Goal: Task Accomplishment & Management: Use online tool/utility

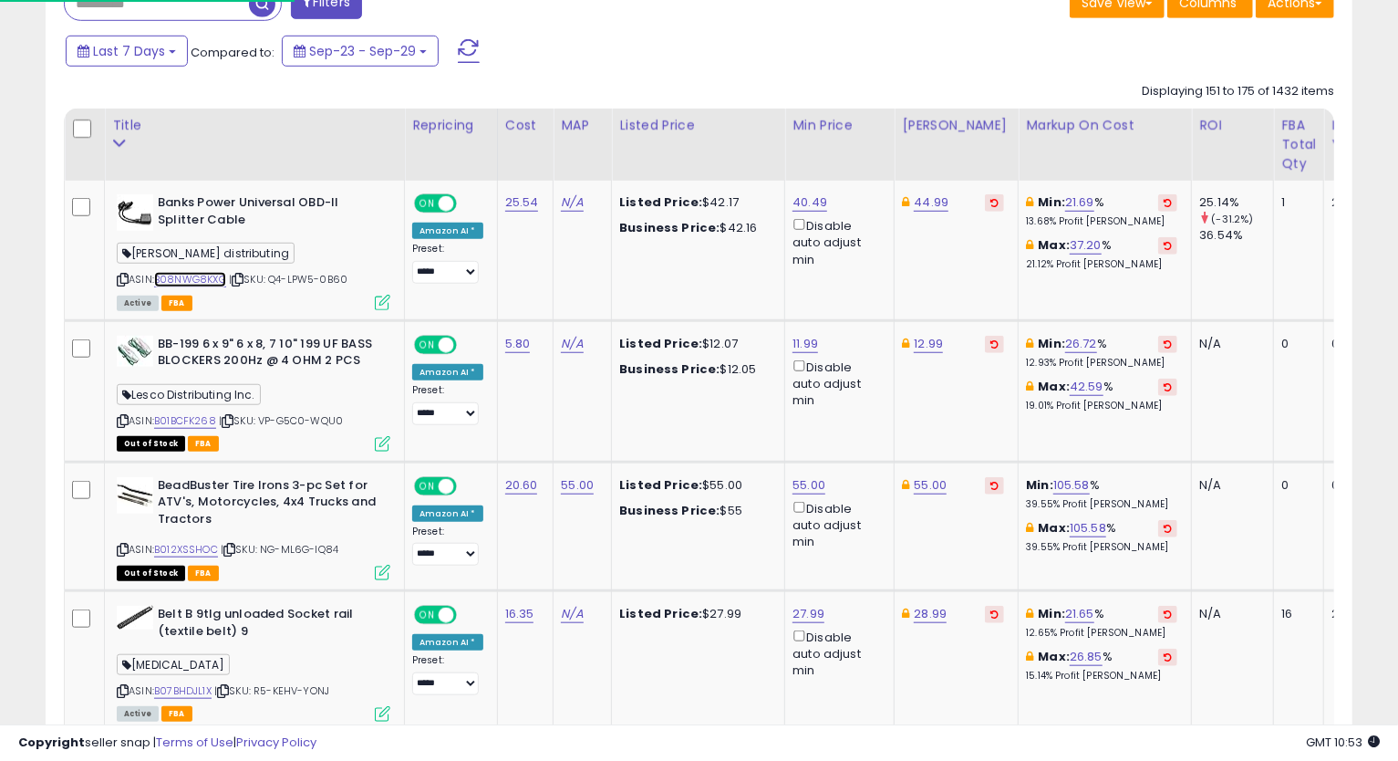
scroll to position [374, 757]
click at [808, 197] on link "40.49" at bounding box center [810, 202] width 35 height 18
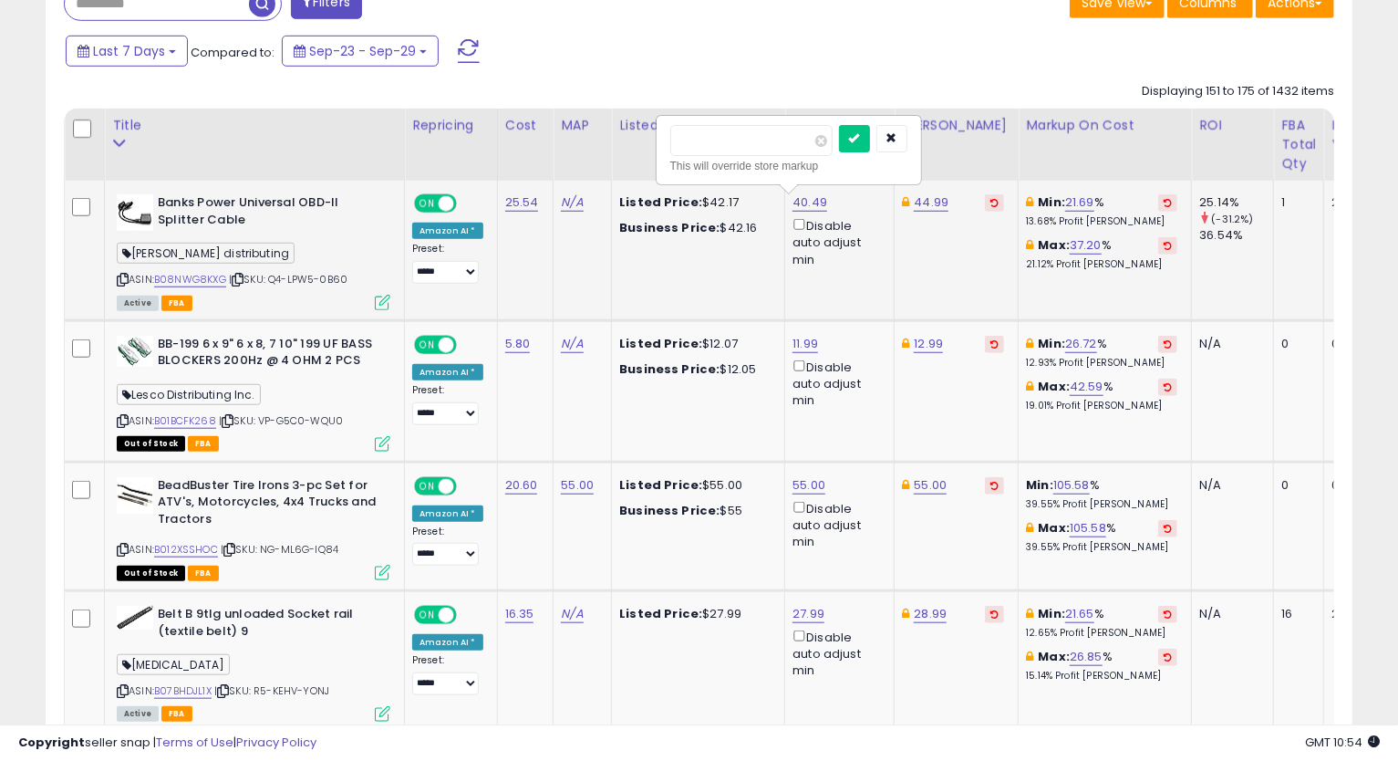
type input "*****"
click button "submit" at bounding box center [854, 138] width 31 height 27
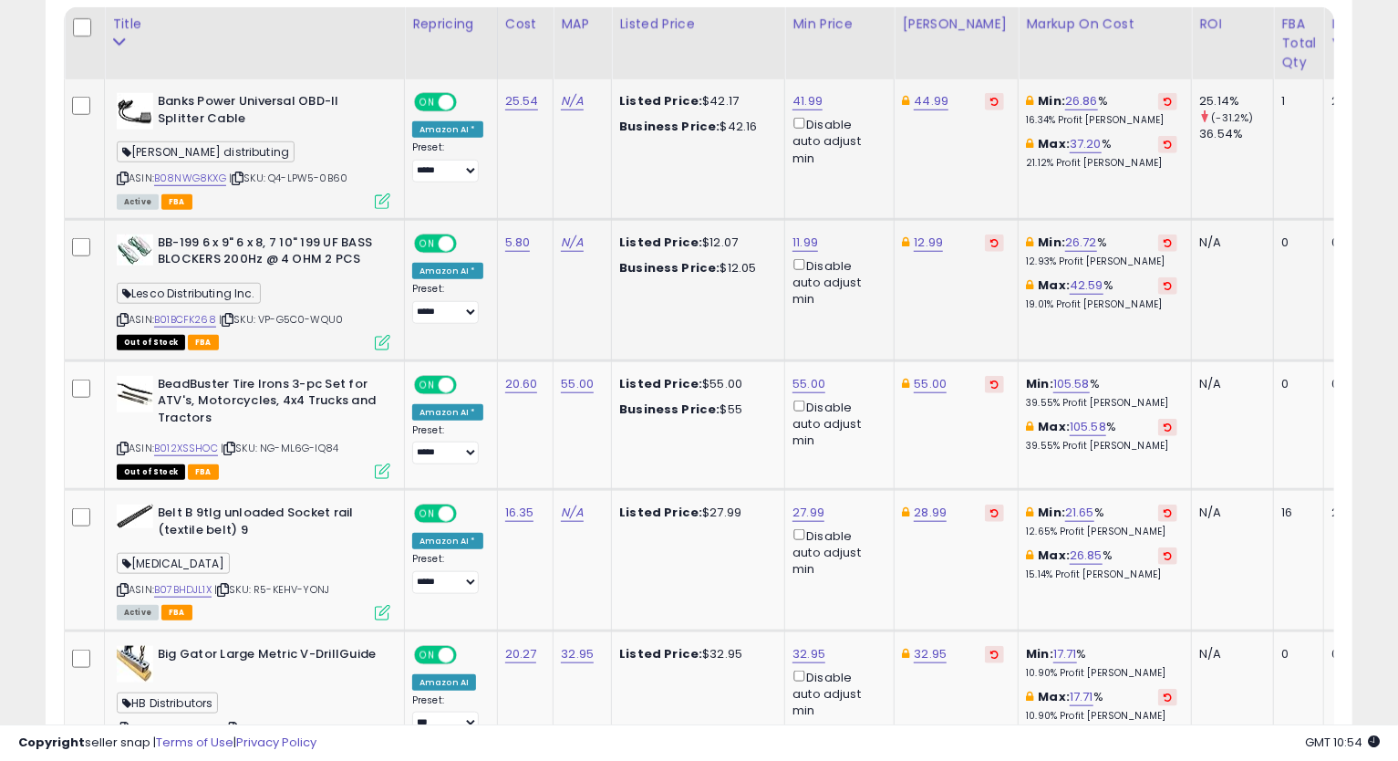
scroll to position [980, 0]
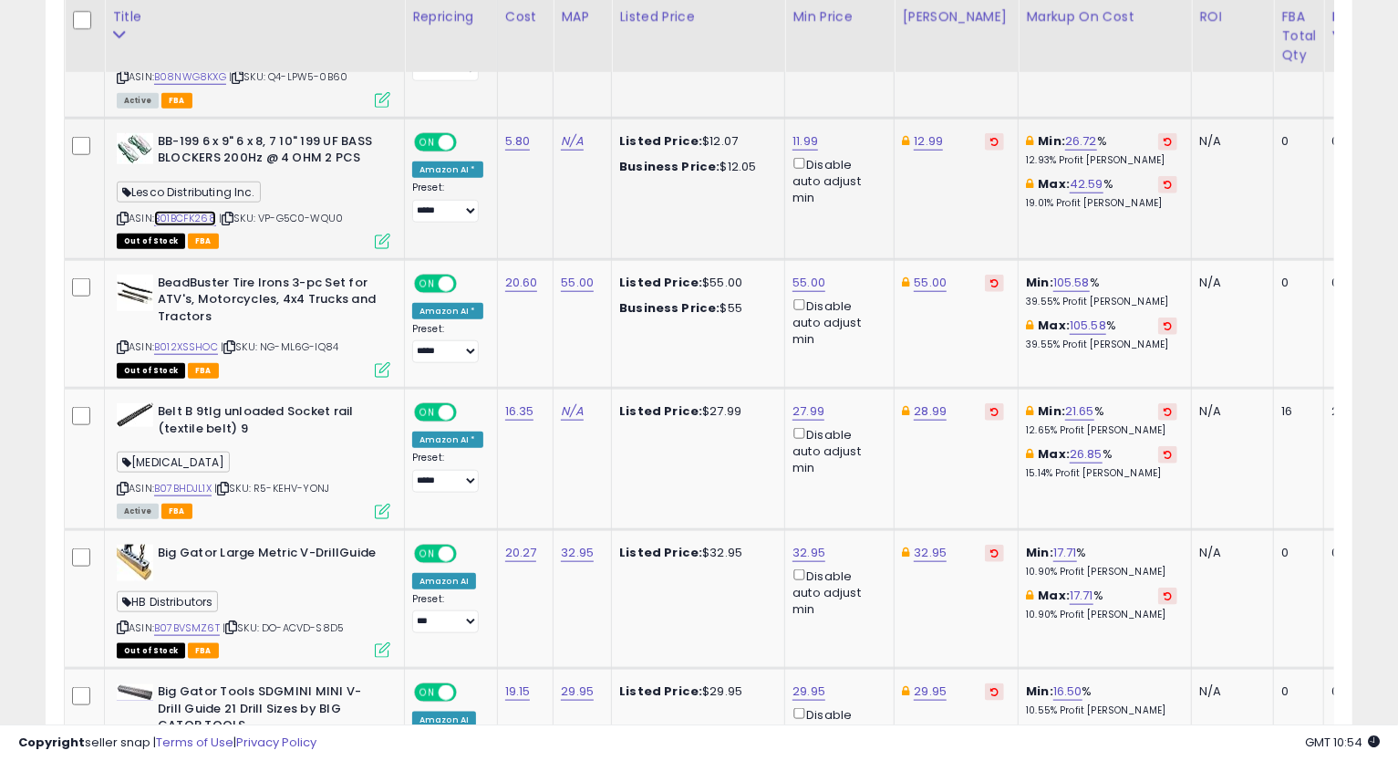
click at [200, 220] on link "B01BCFK268" at bounding box center [185, 219] width 62 height 16
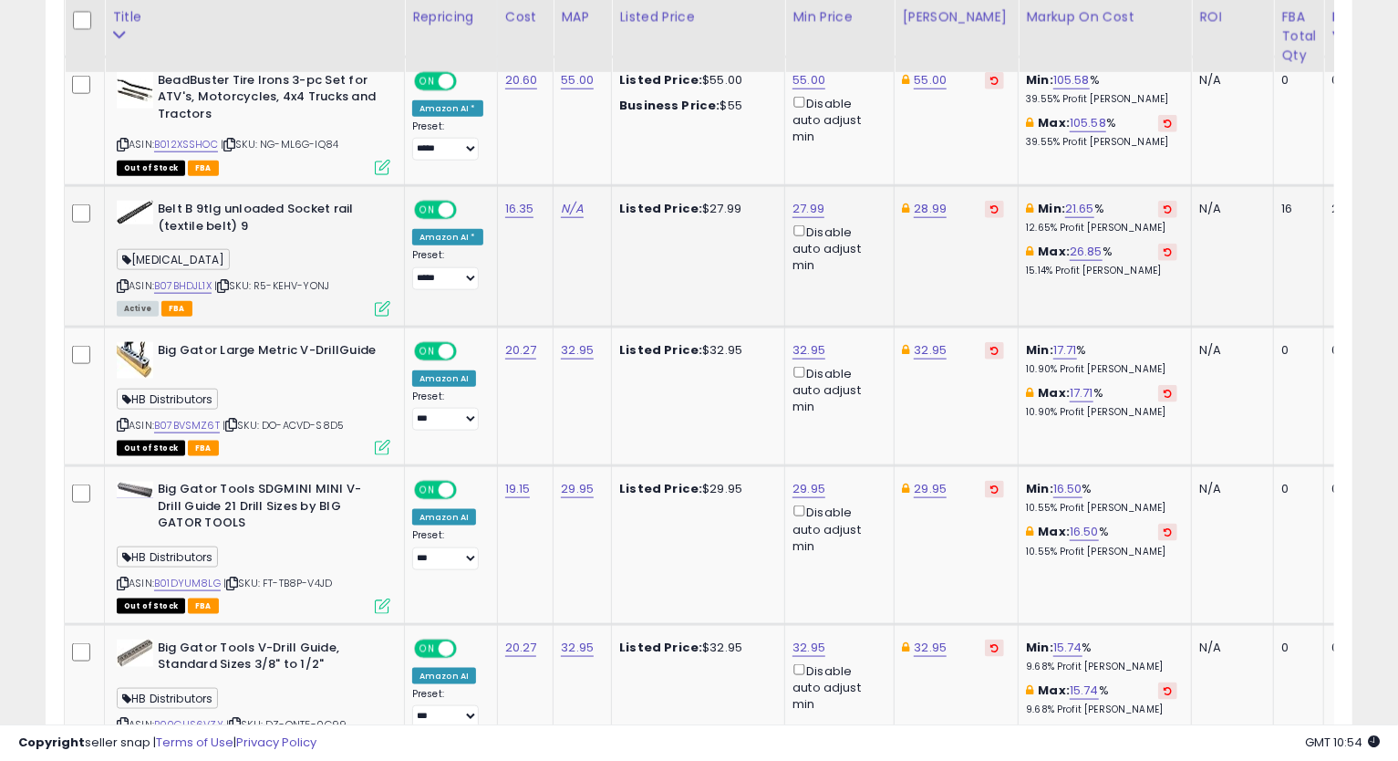
scroll to position [1284, 0]
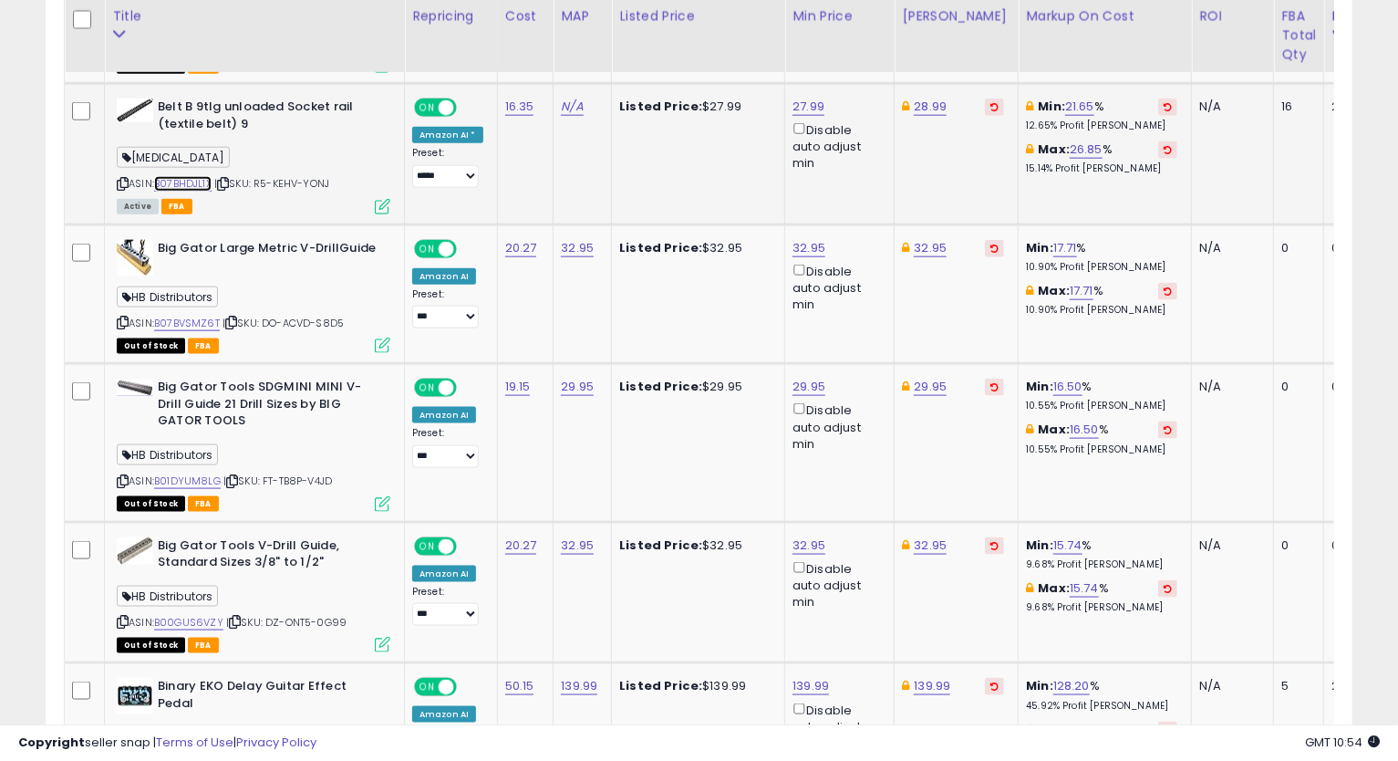
click at [191, 180] on link "B07BHDJL1X" at bounding box center [182, 184] width 57 height 16
click at [120, 183] on icon at bounding box center [123, 184] width 12 height 10
click at [797, 109] on link "27.99" at bounding box center [809, 107] width 32 height 18
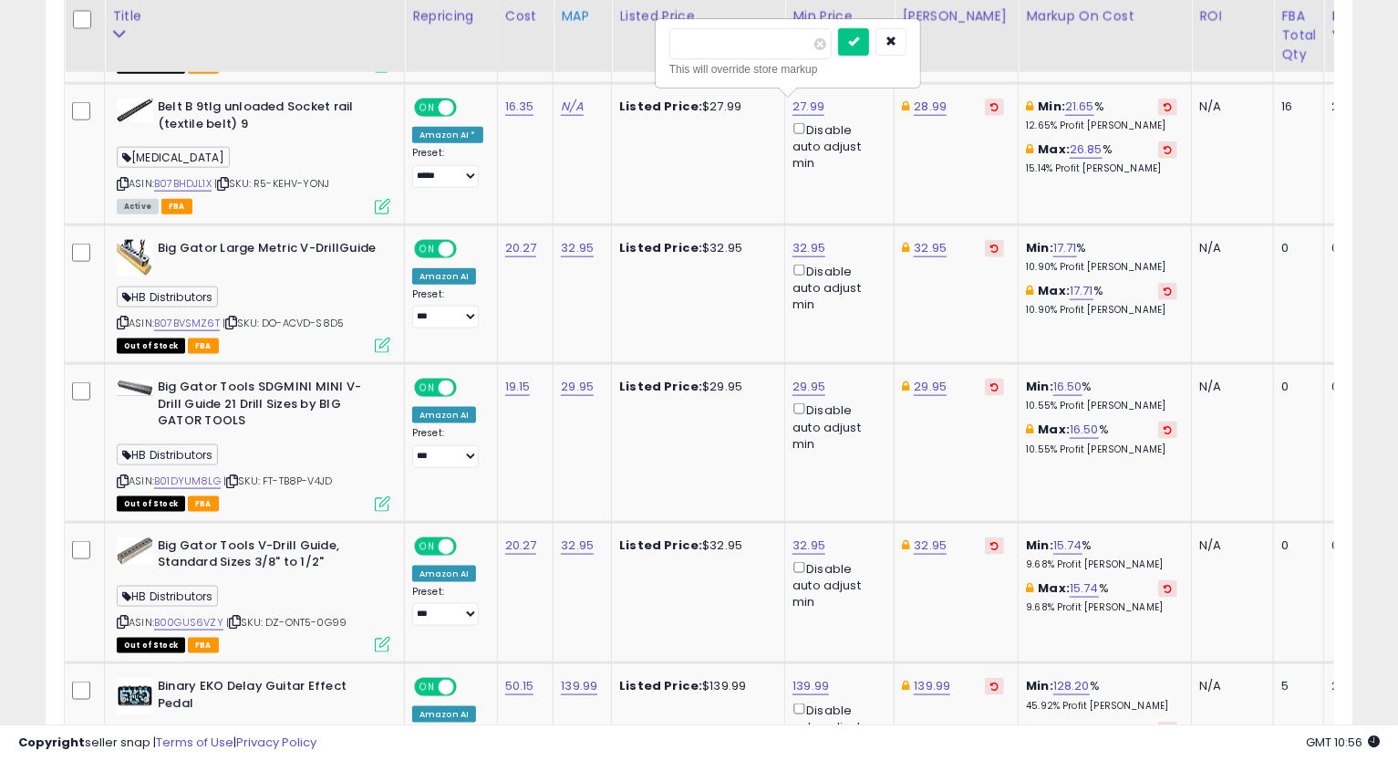
drag, startPoint x: 753, startPoint y: 50, endPoint x: 568, endPoint y: 67, distance: 185.9
type input "*****"
click button "submit" at bounding box center [853, 41] width 31 height 27
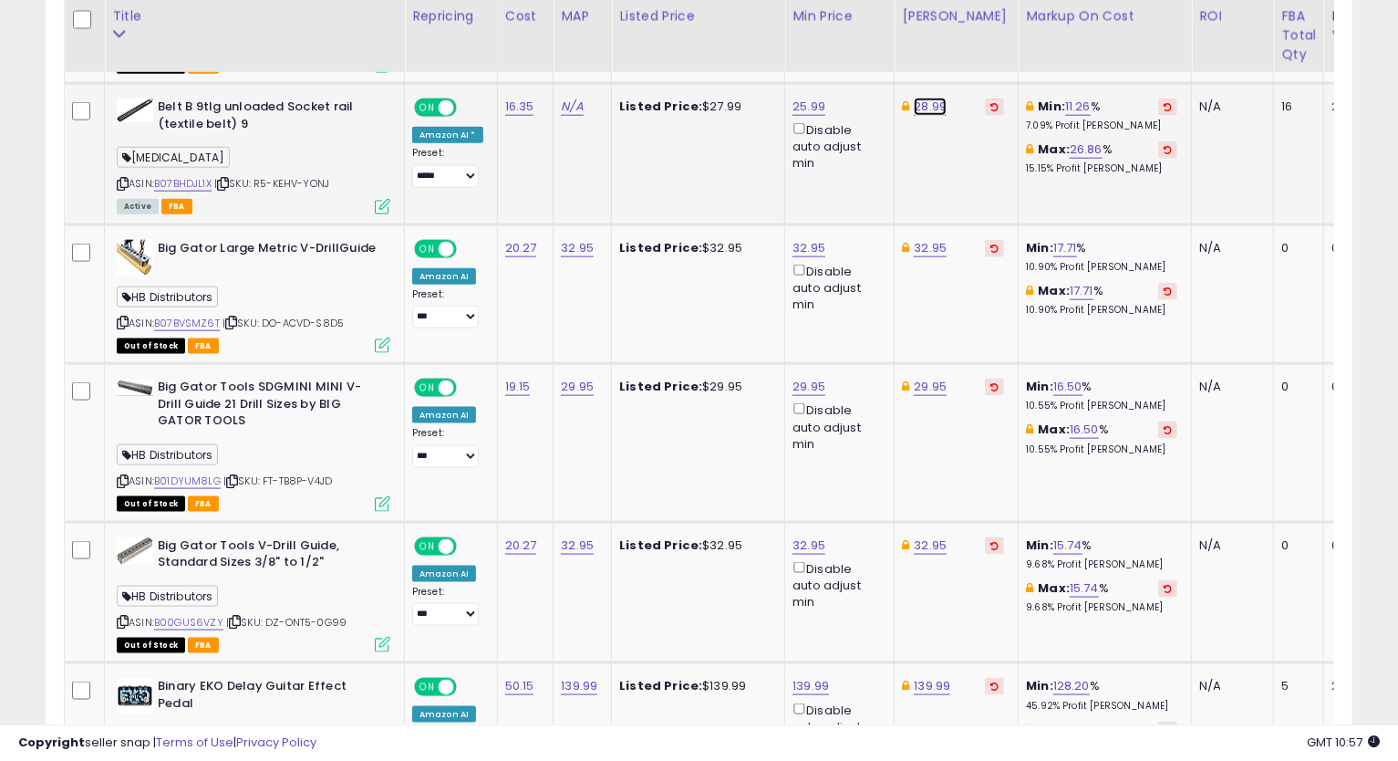
click at [928, 105] on link "28.99" at bounding box center [930, 107] width 33 height 18
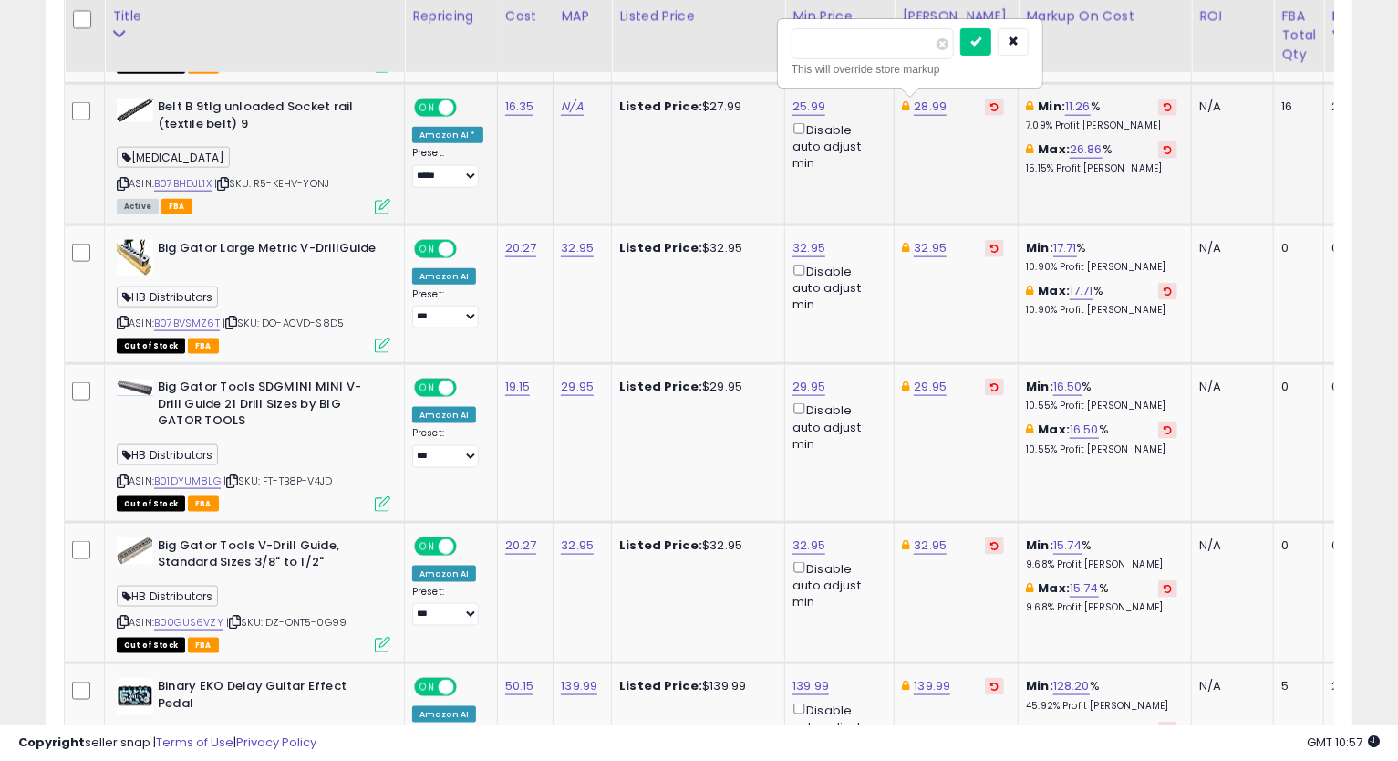
type input "*****"
click button "submit" at bounding box center [975, 41] width 31 height 27
click at [117, 180] on icon at bounding box center [123, 184] width 12 height 10
click at [995, 313] on td "32.95" at bounding box center [957, 294] width 124 height 140
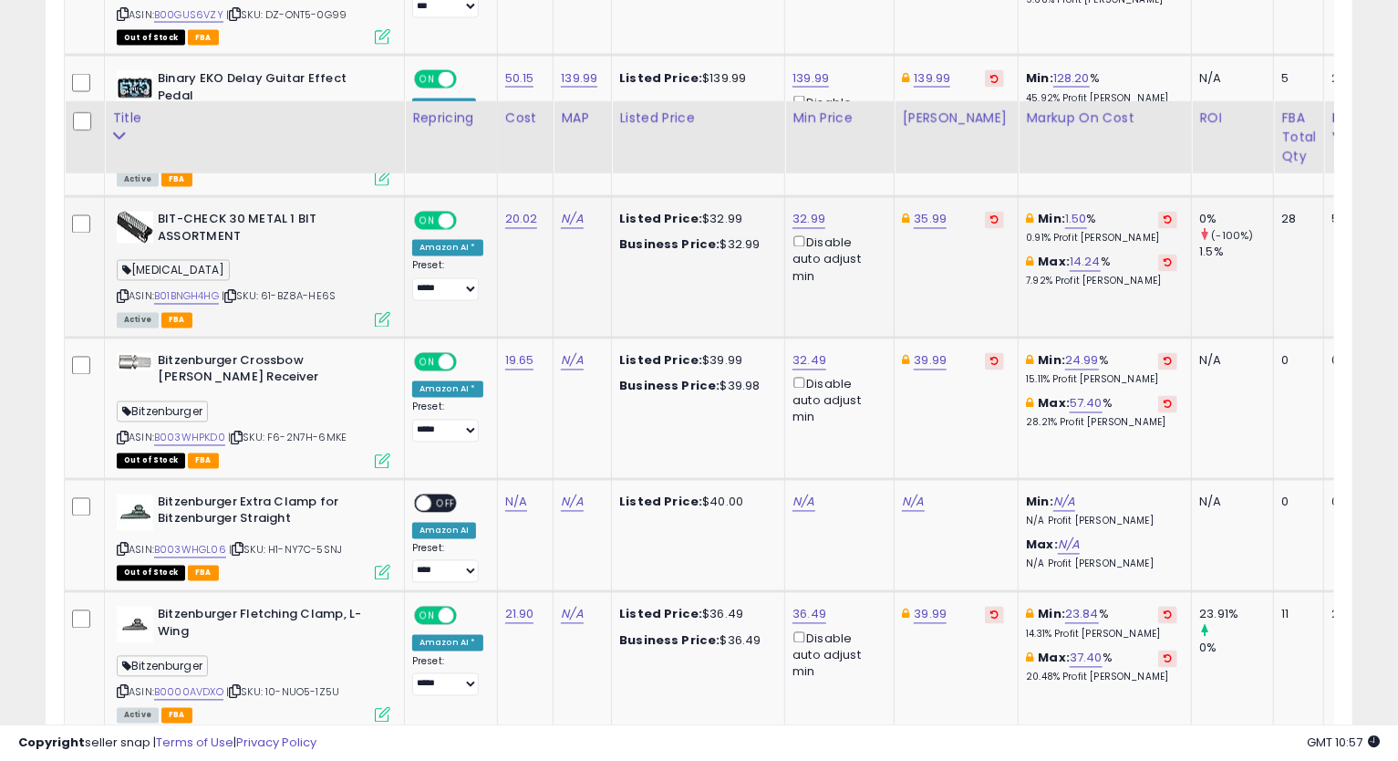
scroll to position [1993, 0]
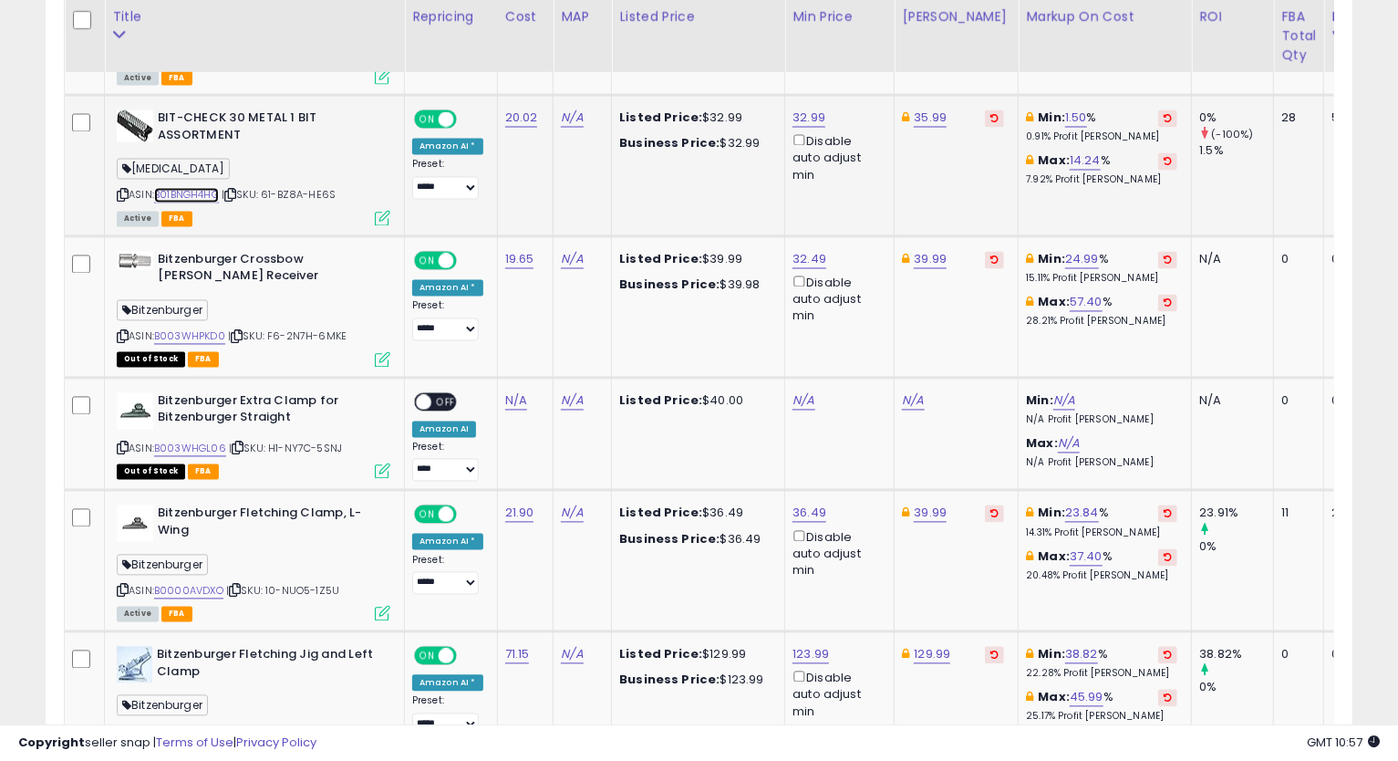
click at [194, 192] on link "B01BNGH4HG" at bounding box center [186, 196] width 65 height 16
click at [124, 191] on icon at bounding box center [123, 196] width 12 height 10
click at [805, 109] on link "32.99" at bounding box center [809, 118] width 33 height 18
drag, startPoint x: 730, startPoint y: 47, endPoint x: 550, endPoint y: 73, distance: 181.6
click at [568, 59] on table "Title Repricing" at bounding box center [891, 723] width 1654 height 3661
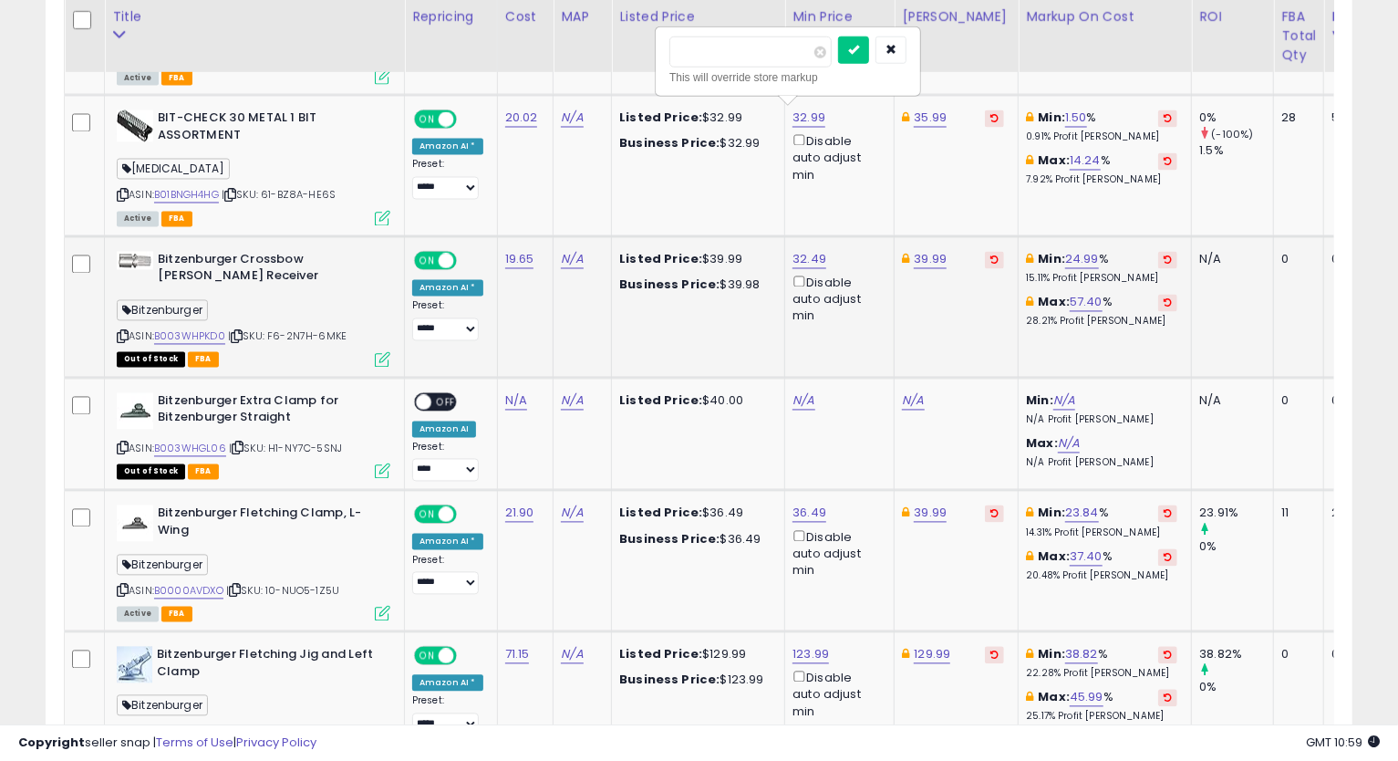
type input "*****"
click button "submit" at bounding box center [853, 49] width 31 height 27
click at [124, 191] on icon at bounding box center [123, 196] width 12 height 10
click at [992, 348] on td "39.99" at bounding box center [957, 306] width 124 height 141
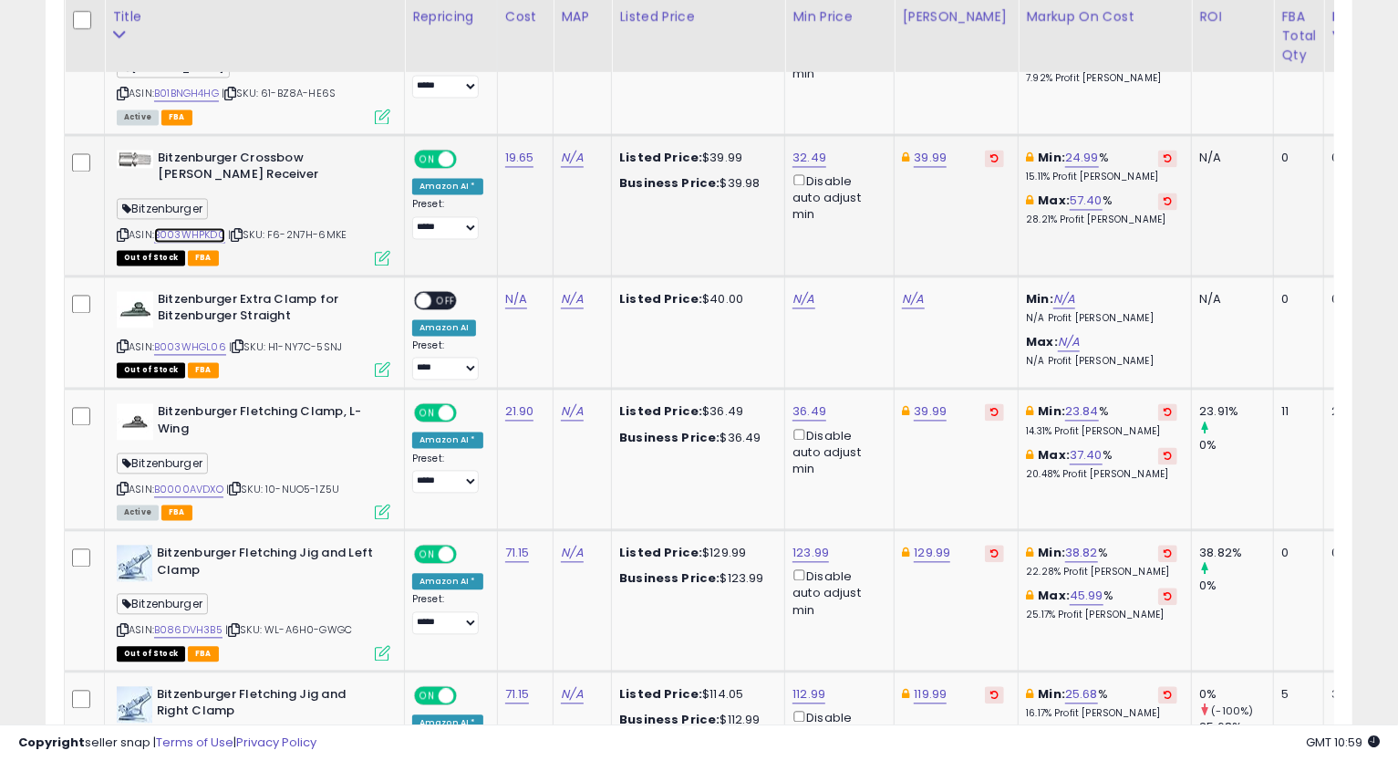
click at [210, 235] on link "B003WHPKD0" at bounding box center [189, 236] width 71 height 16
click at [804, 151] on link "32.49" at bounding box center [810, 159] width 34 height 18
type input "*****"
click button "submit" at bounding box center [853, 90] width 31 height 27
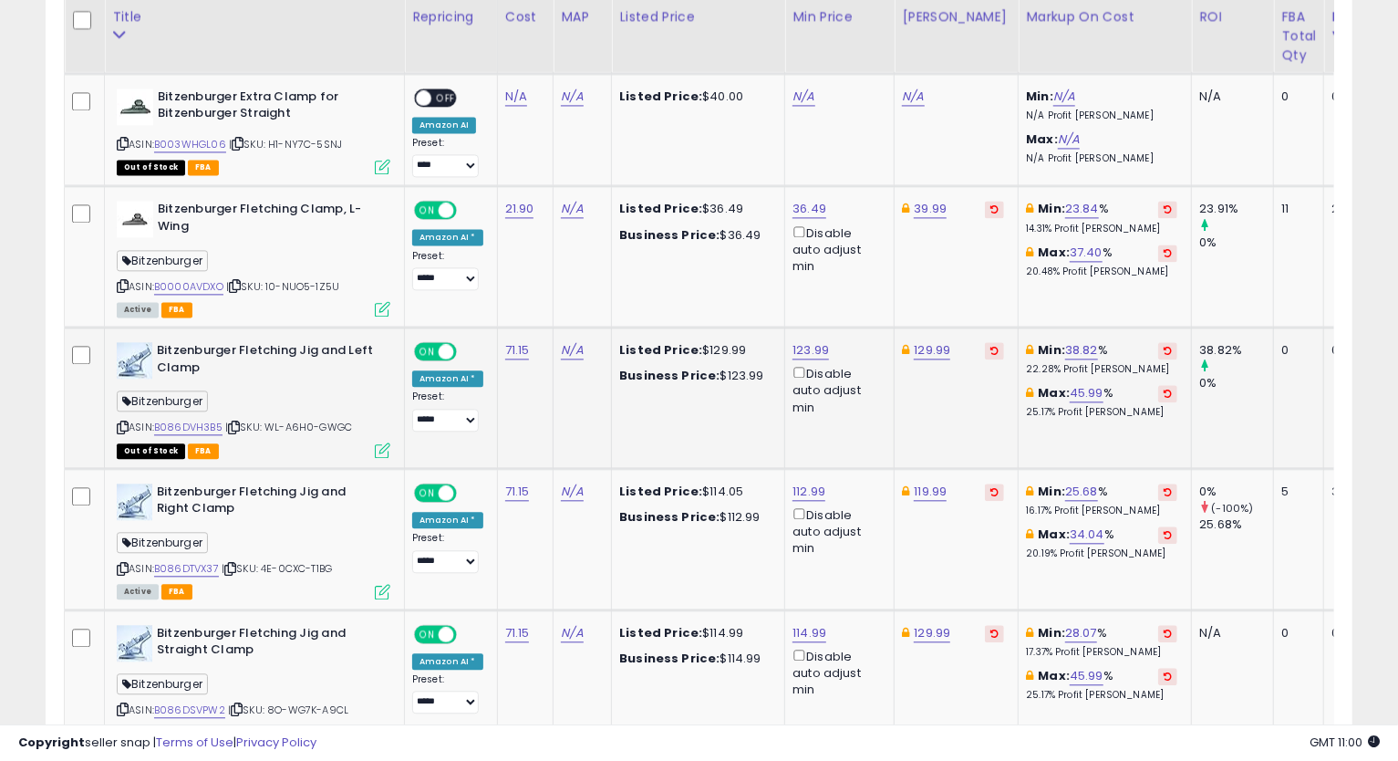
scroll to position [2399, 0]
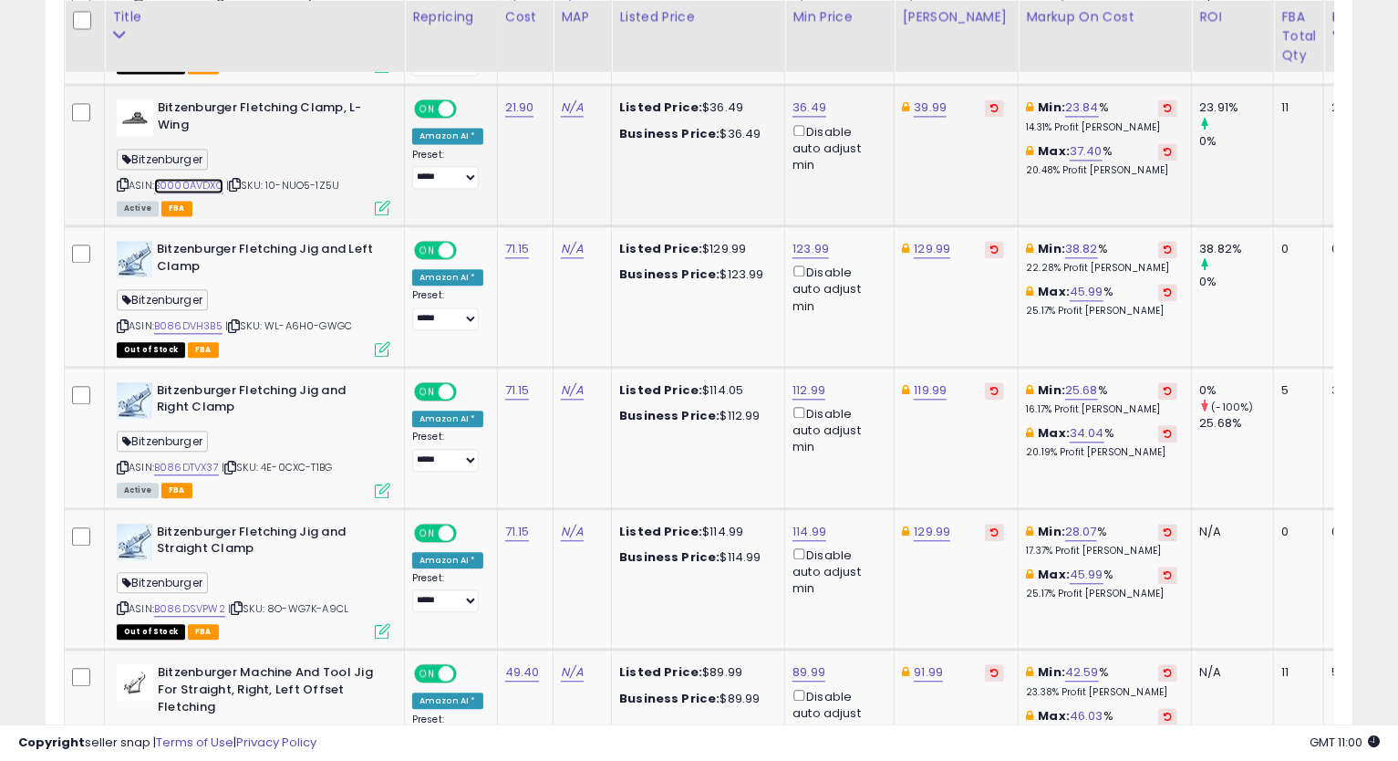
click at [216, 182] on link "B0000AVDXO" at bounding box center [188, 186] width 69 height 16
click at [117, 180] on icon at bounding box center [123, 185] width 12 height 10
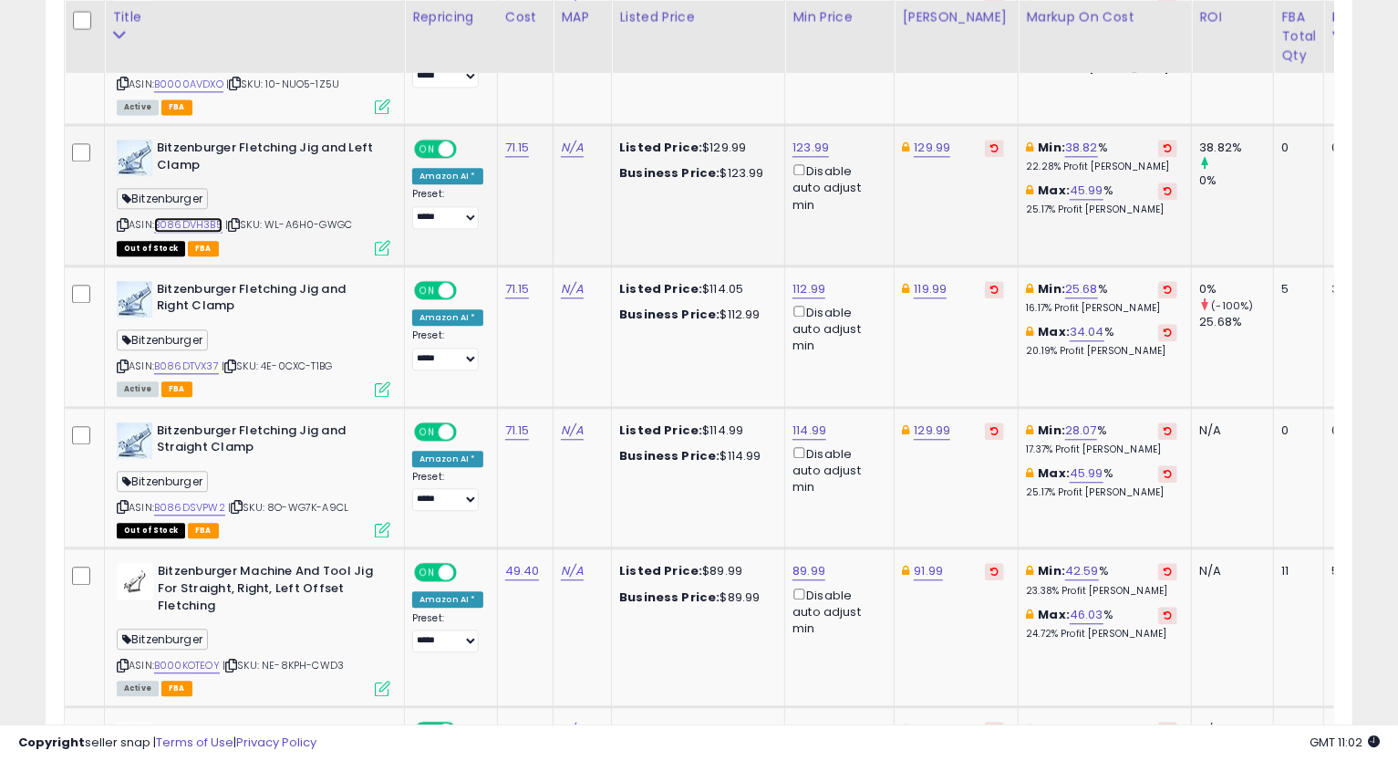
click at [190, 218] on link "B086DVH3B5" at bounding box center [188, 225] width 68 height 16
click at [922, 139] on link "129.99" at bounding box center [932, 148] width 36 height 18
type input "******"
click button "submit" at bounding box center [977, 78] width 31 height 27
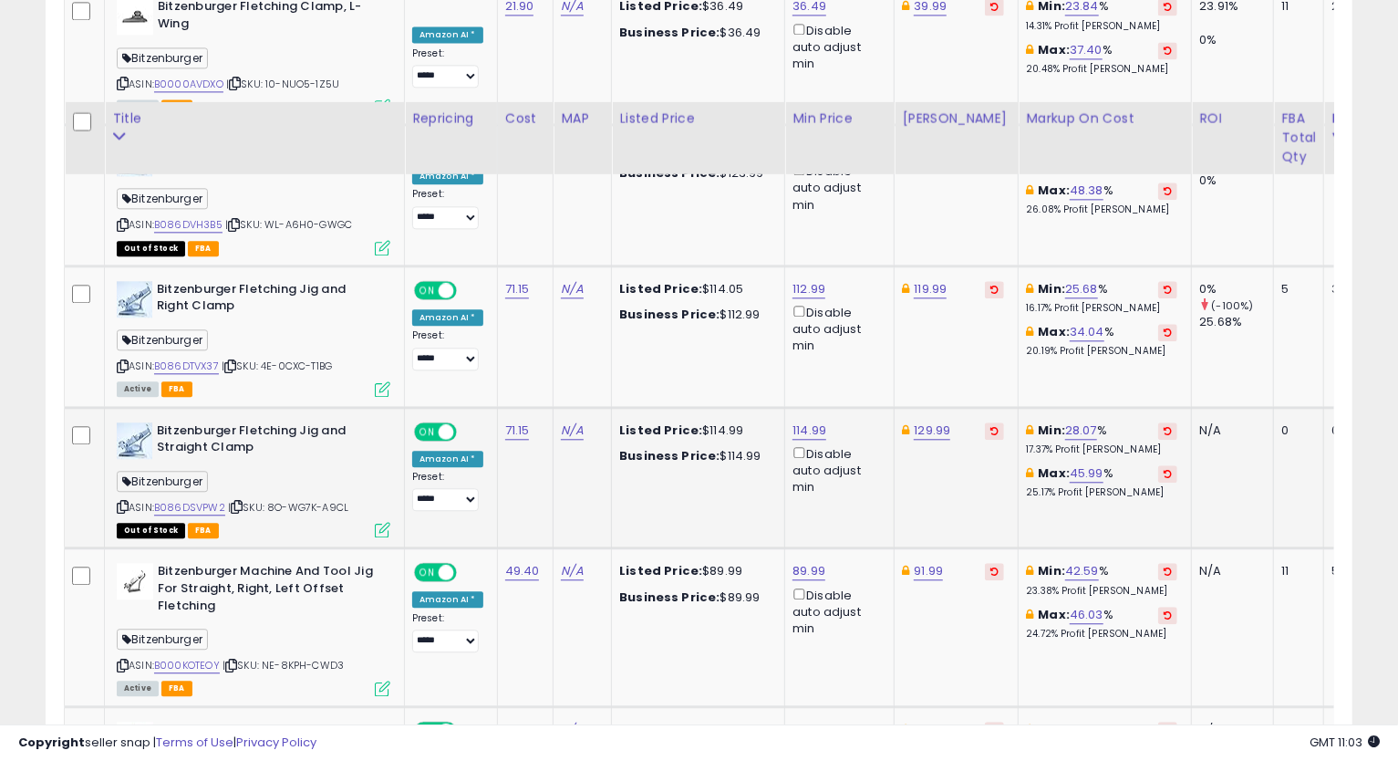
scroll to position [2601, 0]
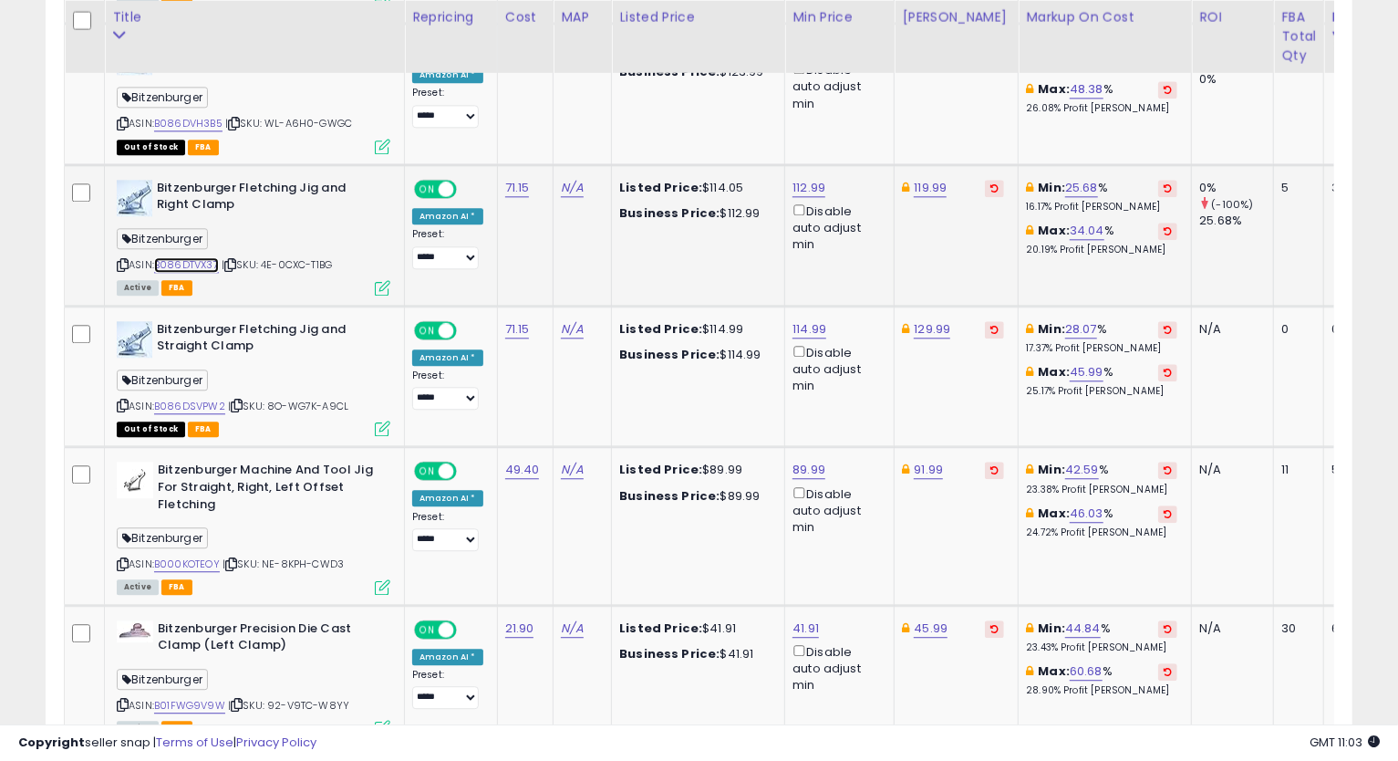
click at [187, 262] on link "B086DTVX37" at bounding box center [186, 265] width 65 height 16
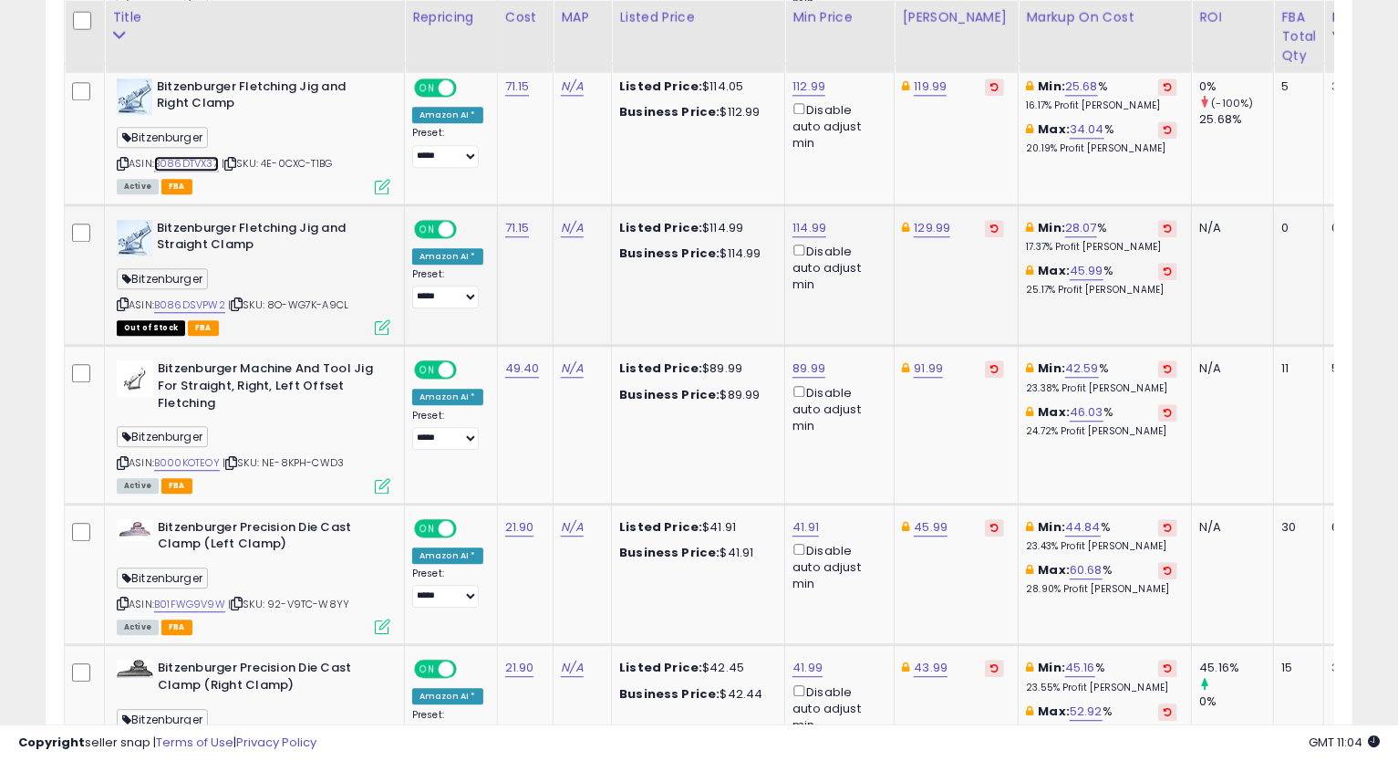
scroll to position [2804, 0]
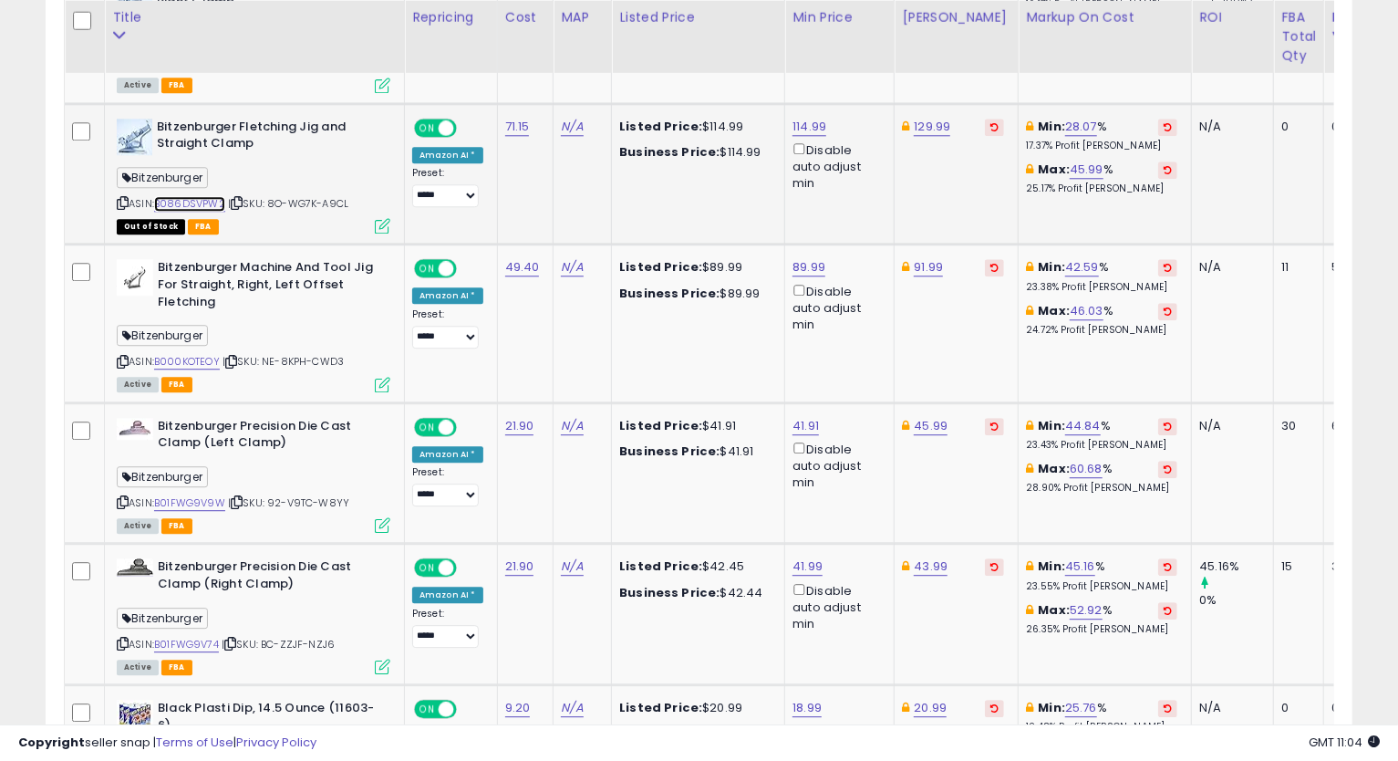
click at [200, 196] on link "B086DSVPW2" at bounding box center [189, 204] width 71 height 16
click at [921, 119] on link "129.99" at bounding box center [932, 127] width 36 height 18
click at [825, 63] on input "******" at bounding box center [875, 58] width 162 height 31
type input "******"
click button "submit" at bounding box center [977, 56] width 31 height 27
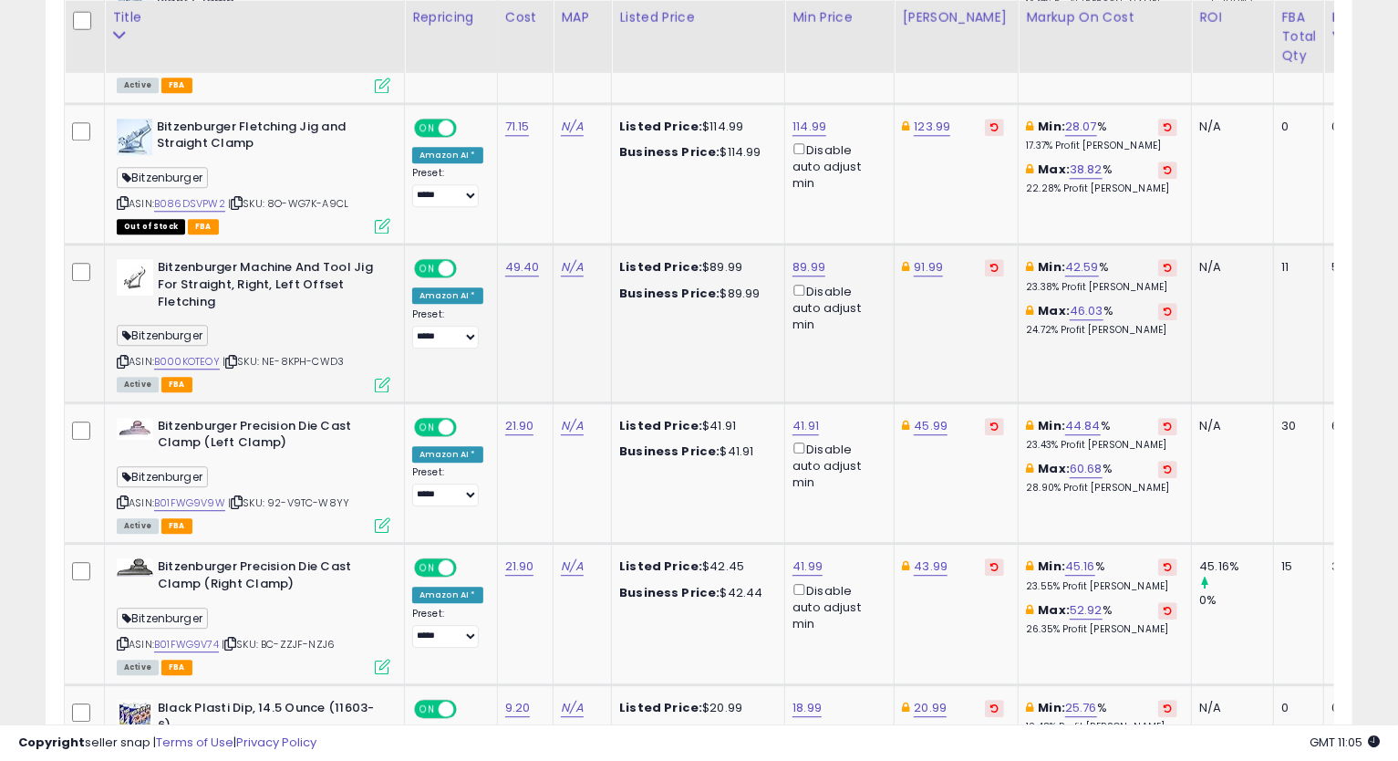
scroll to position [2905, 0]
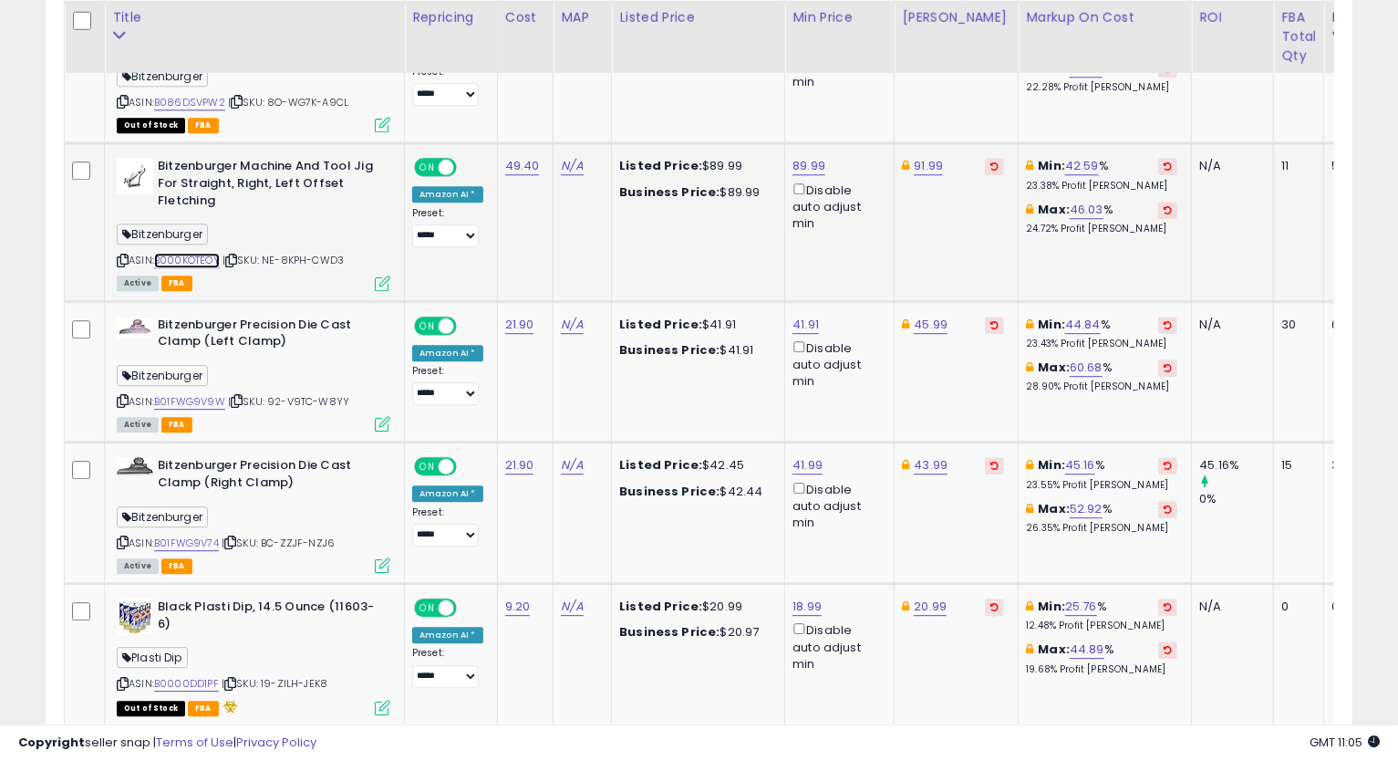
click at [204, 253] on link "B000KOTEOY" at bounding box center [187, 261] width 66 height 16
click at [124, 255] on icon at bounding box center [123, 260] width 12 height 10
click at [806, 157] on link "89.99" at bounding box center [809, 166] width 33 height 18
type input "*****"
click button "submit" at bounding box center [854, 95] width 31 height 27
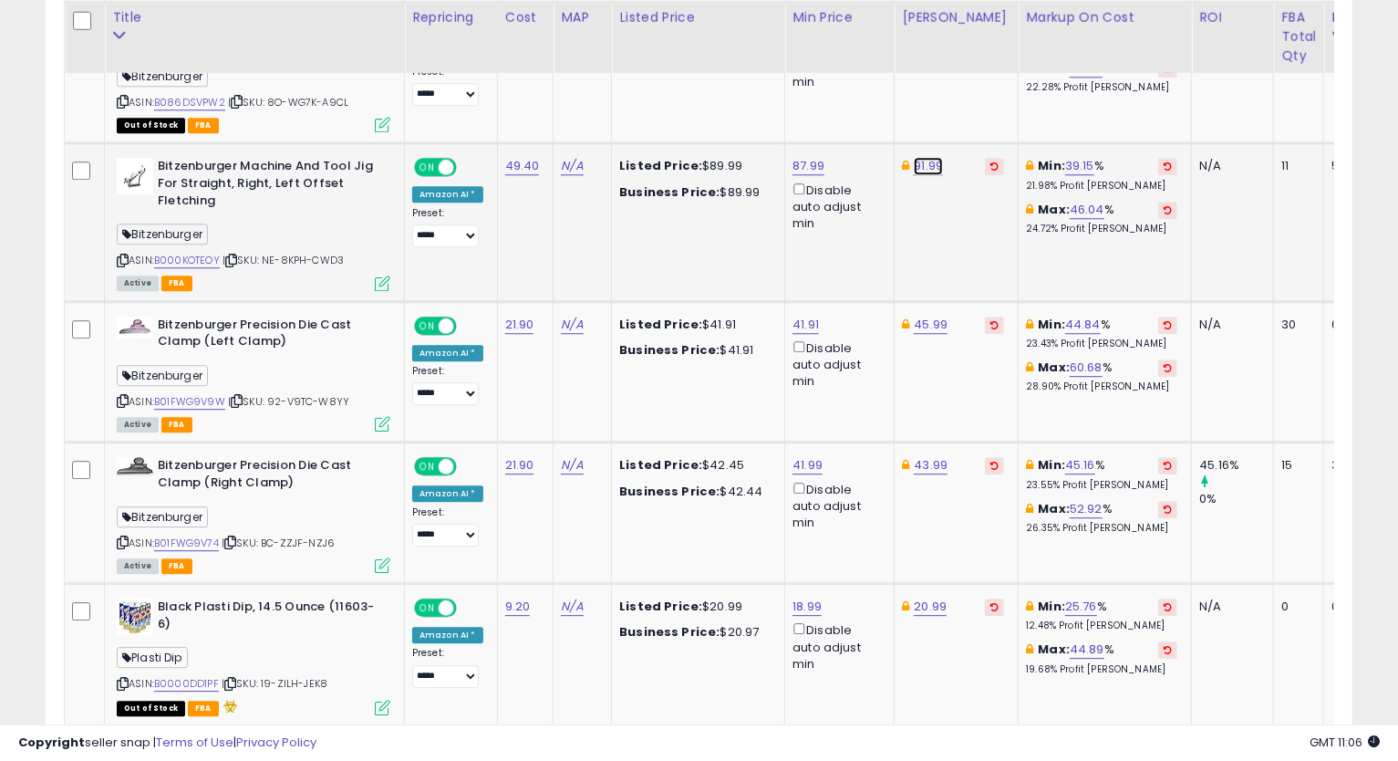
click at [916, 161] on link "91.99" at bounding box center [928, 166] width 29 height 18
type input "*****"
click button "submit" at bounding box center [974, 95] width 31 height 27
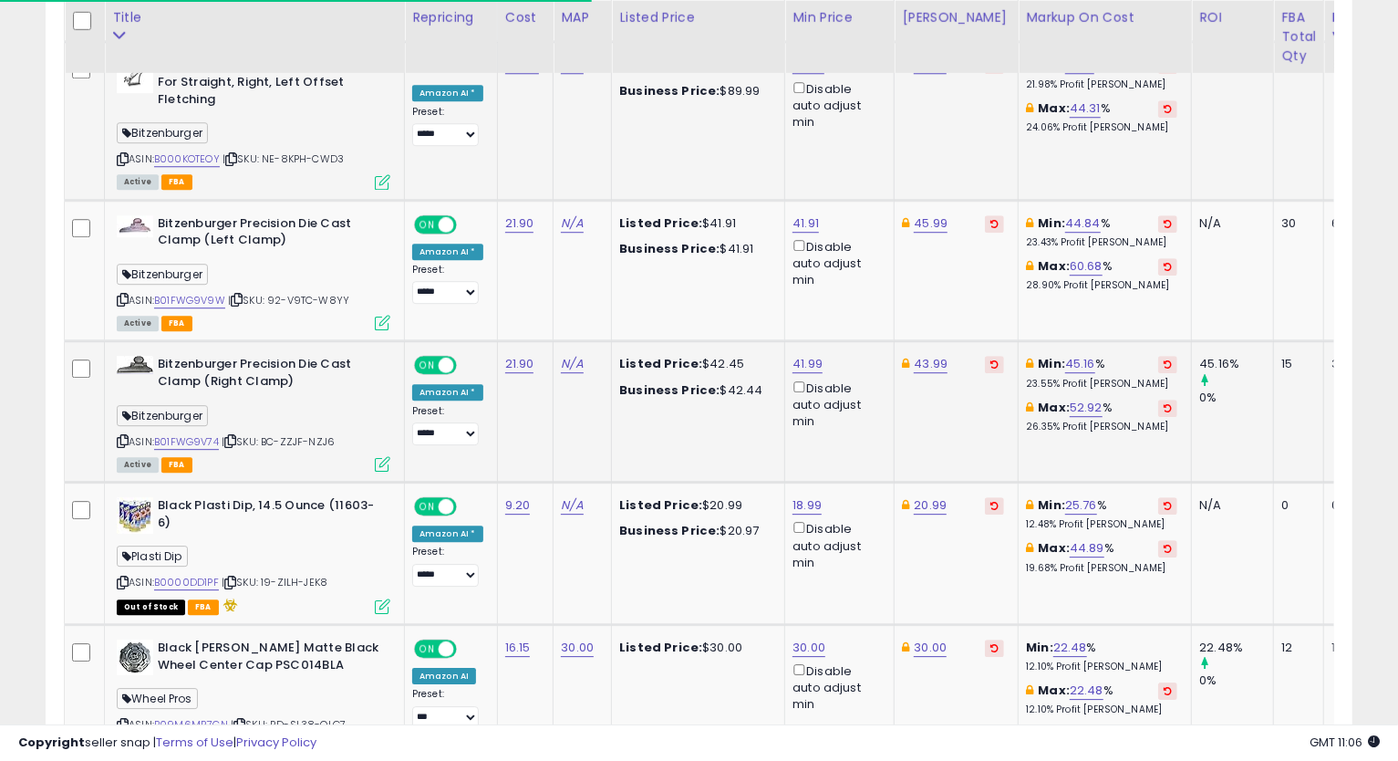
scroll to position [3108, 0]
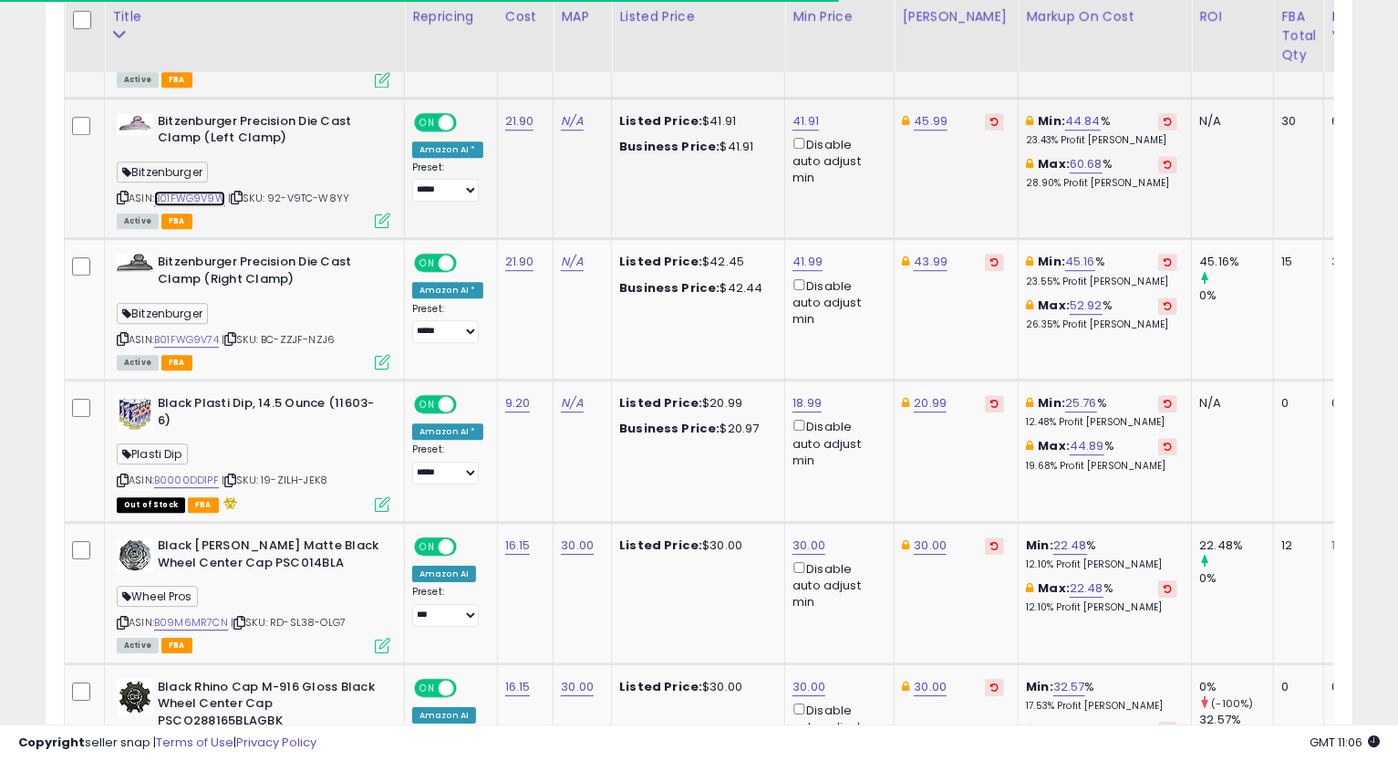
click at [185, 197] on link "B01FWG9V9W" at bounding box center [189, 199] width 71 height 16
click at [121, 192] on icon at bounding box center [123, 197] width 12 height 10
click at [814, 113] on div "41.91 Disable auto adjust min" at bounding box center [837, 150] width 88 height 74
click at [808, 112] on link "41.91" at bounding box center [806, 121] width 26 height 18
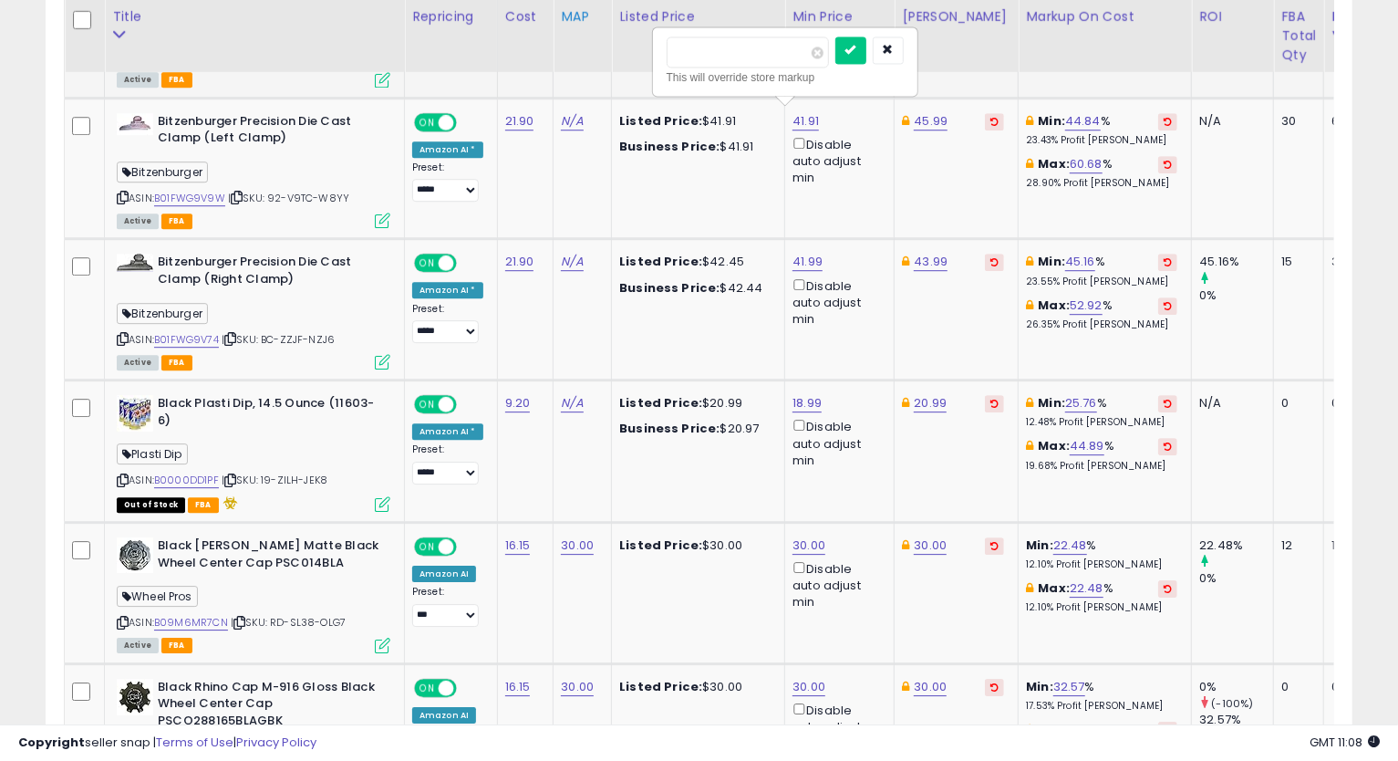
drag, startPoint x: 762, startPoint y: 53, endPoint x: 566, endPoint y: 69, distance: 195.9
type input "*****"
click button "submit" at bounding box center [850, 49] width 31 height 27
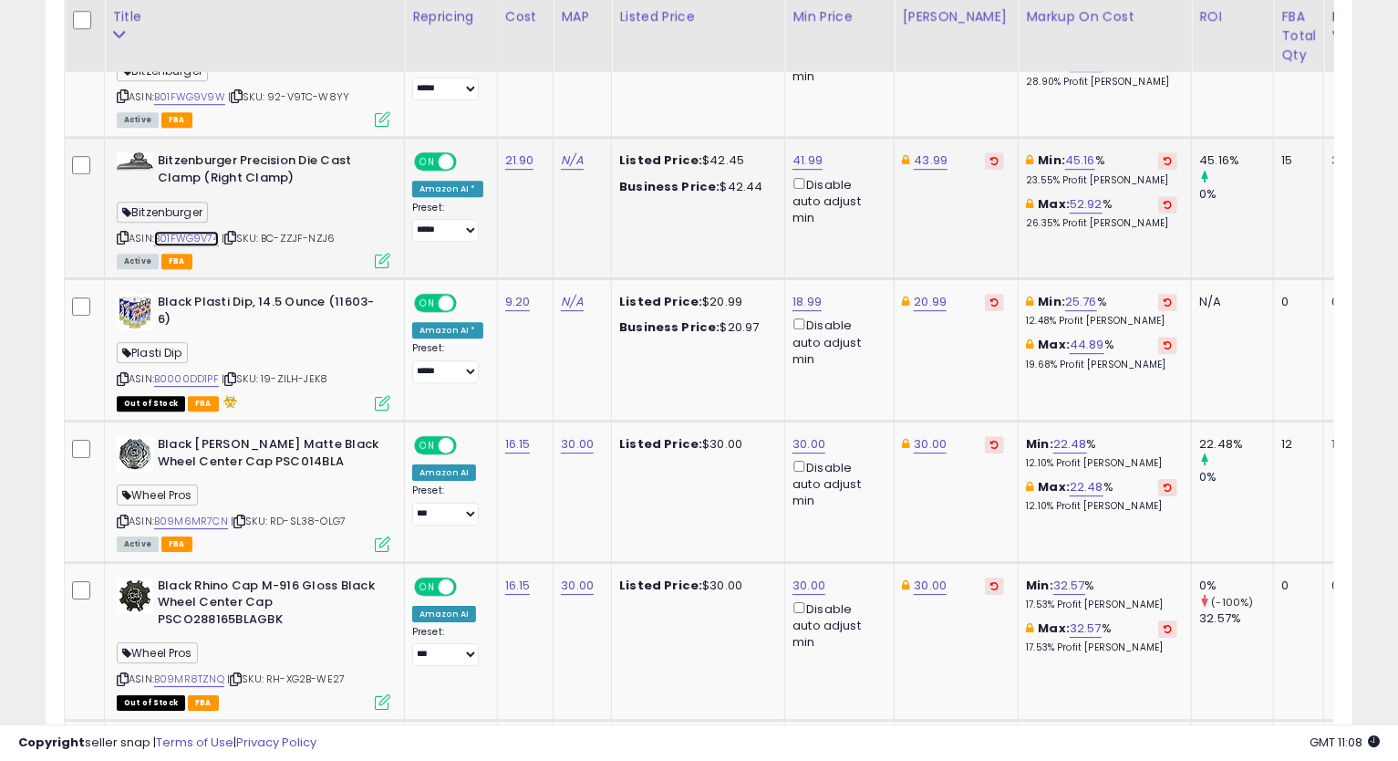
click at [190, 231] on link "B01FWG9V74" at bounding box center [186, 239] width 65 height 16
click at [124, 233] on icon at bounding box center [123, 238] width 12 height 10
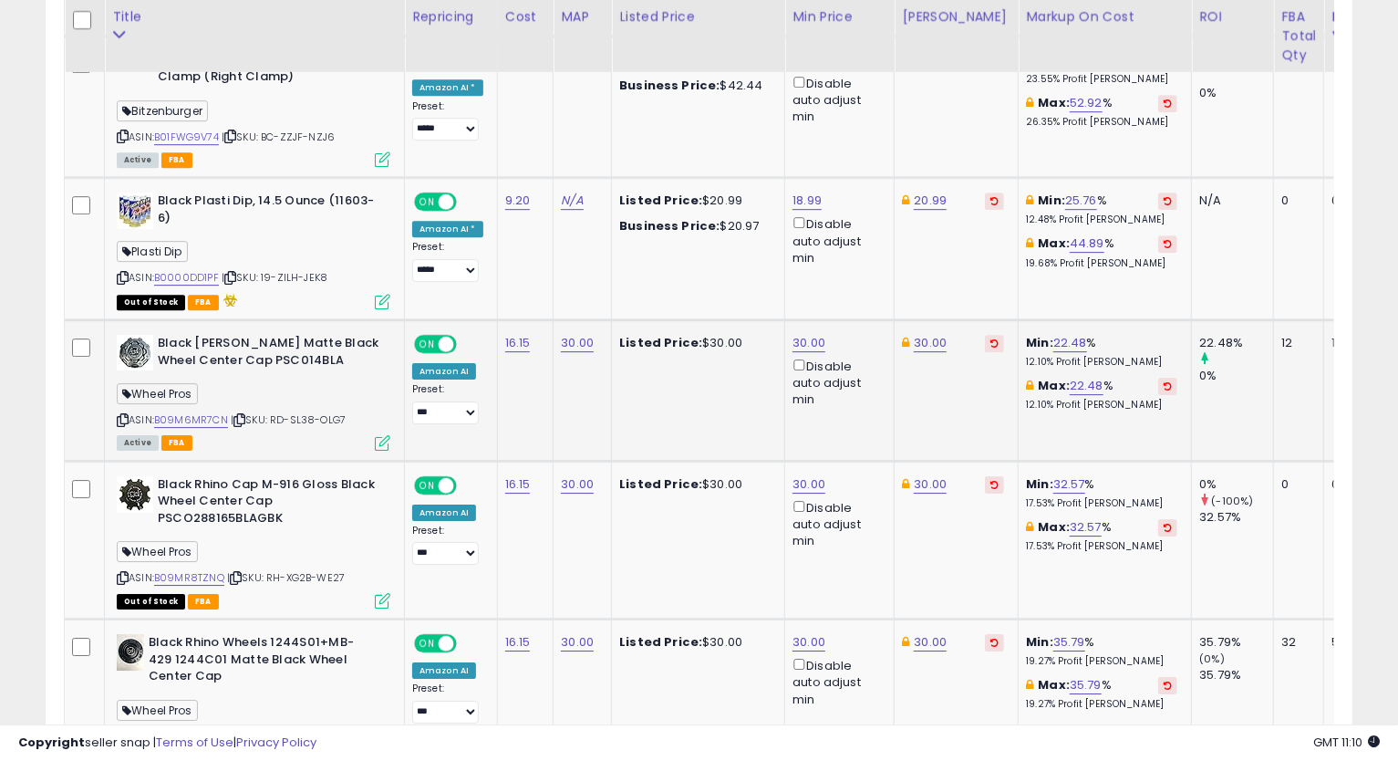
scroll to position [3412, 0]
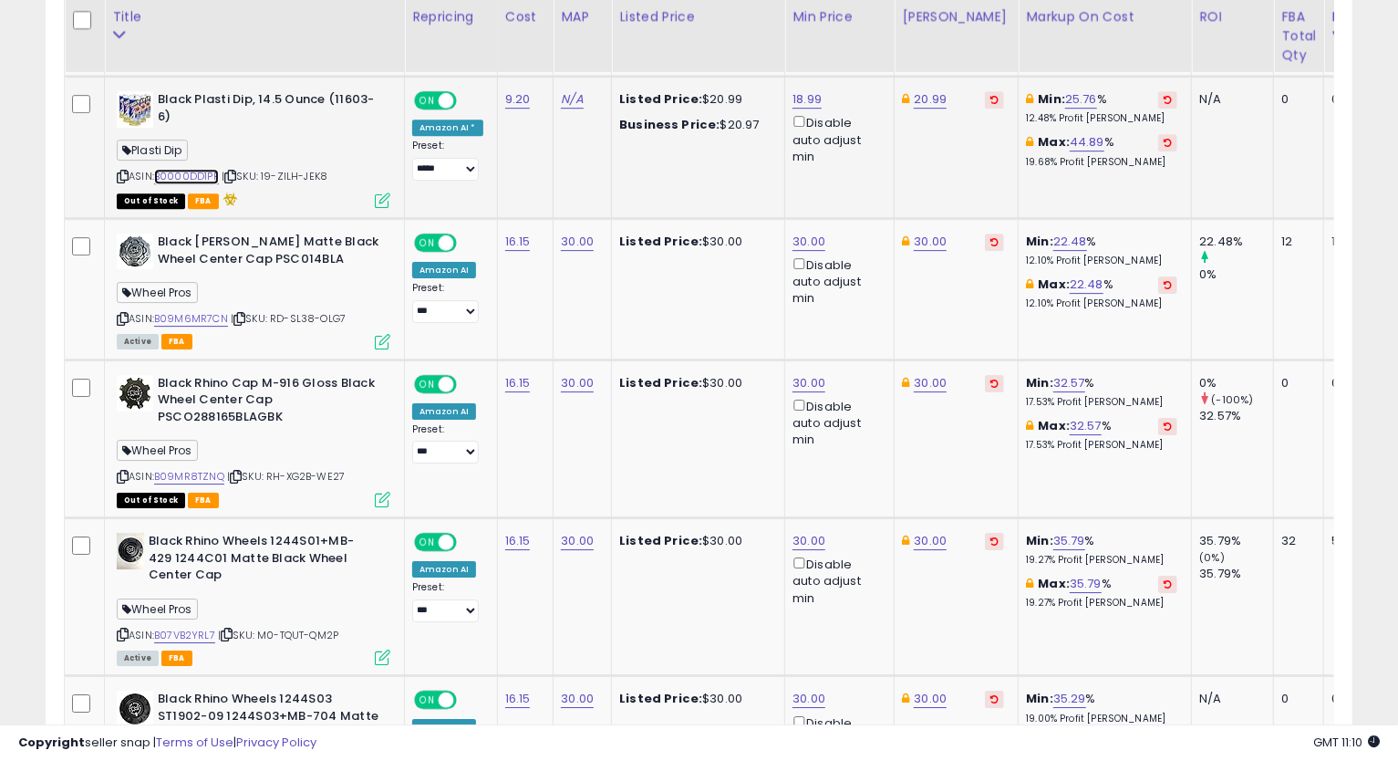
click at [208, 171] on link "B0000DD1PF" at bounding box center [186, 177] width 65 height 16
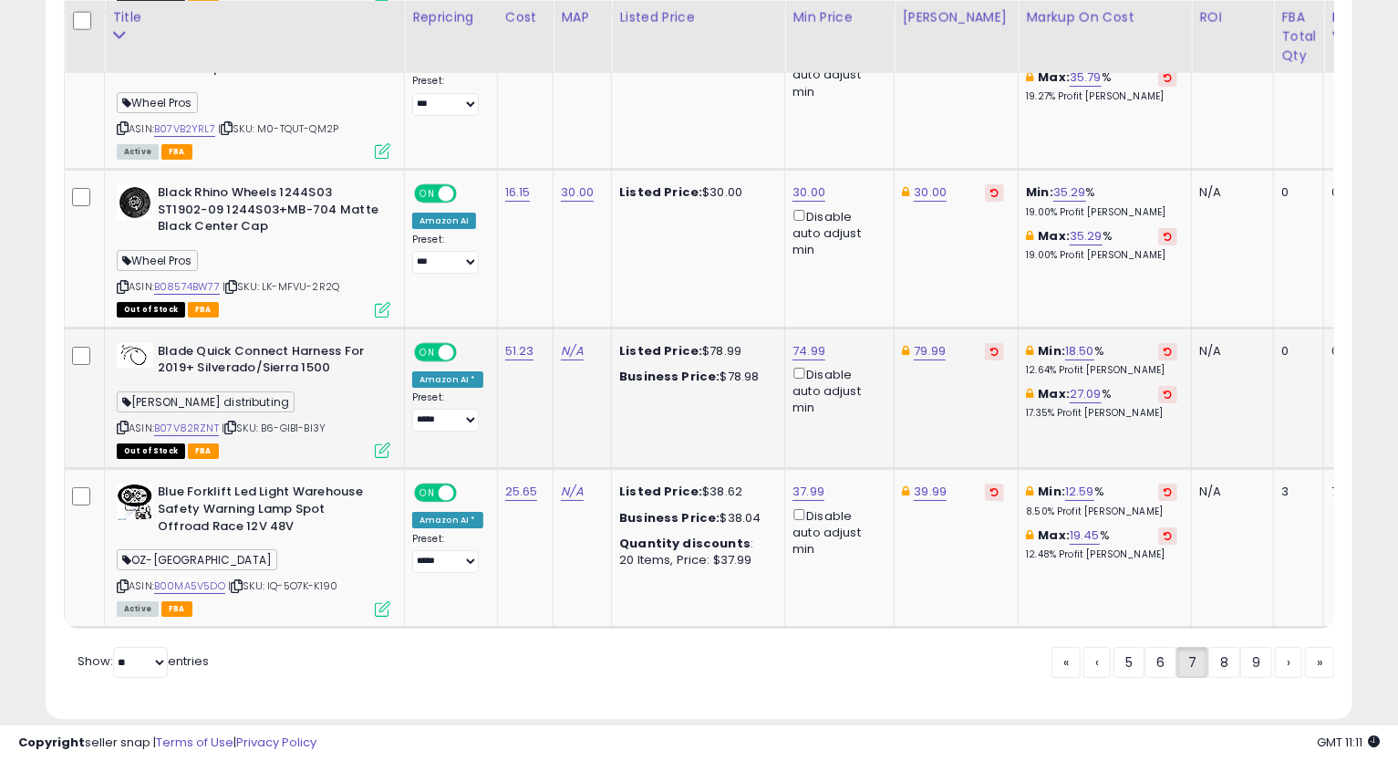
scroll to position [3950, 0]
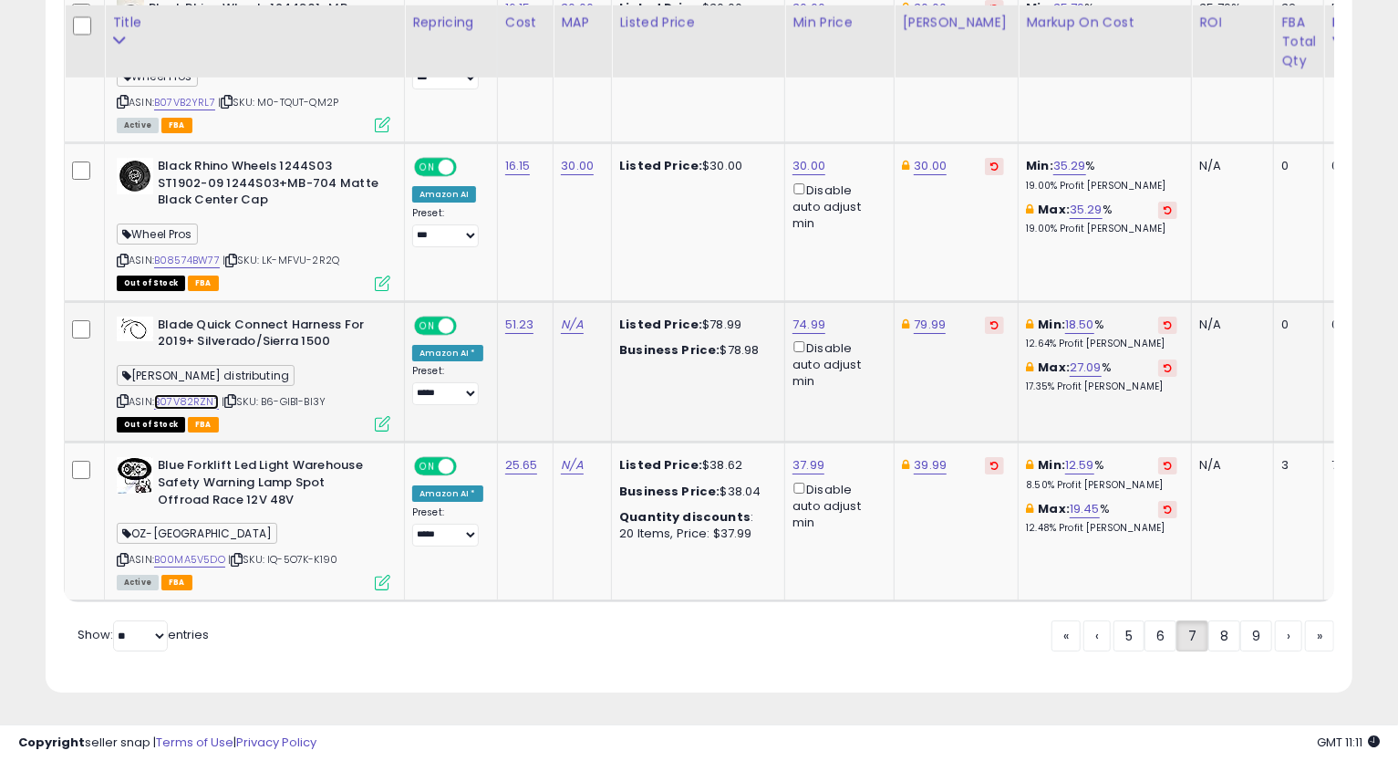
click at [182, 394] on link "B07V82RZNT" at bounding box center [186, 402] width 65 height 16
click at [801, 316] on link "74.99" at bounding box center [809, 325] width 33 height 18
drag, startPoint x: 758, startPoint y: 236, endPoint x: 574, endPoint y: 244, distance: 184.4
type input "*****"
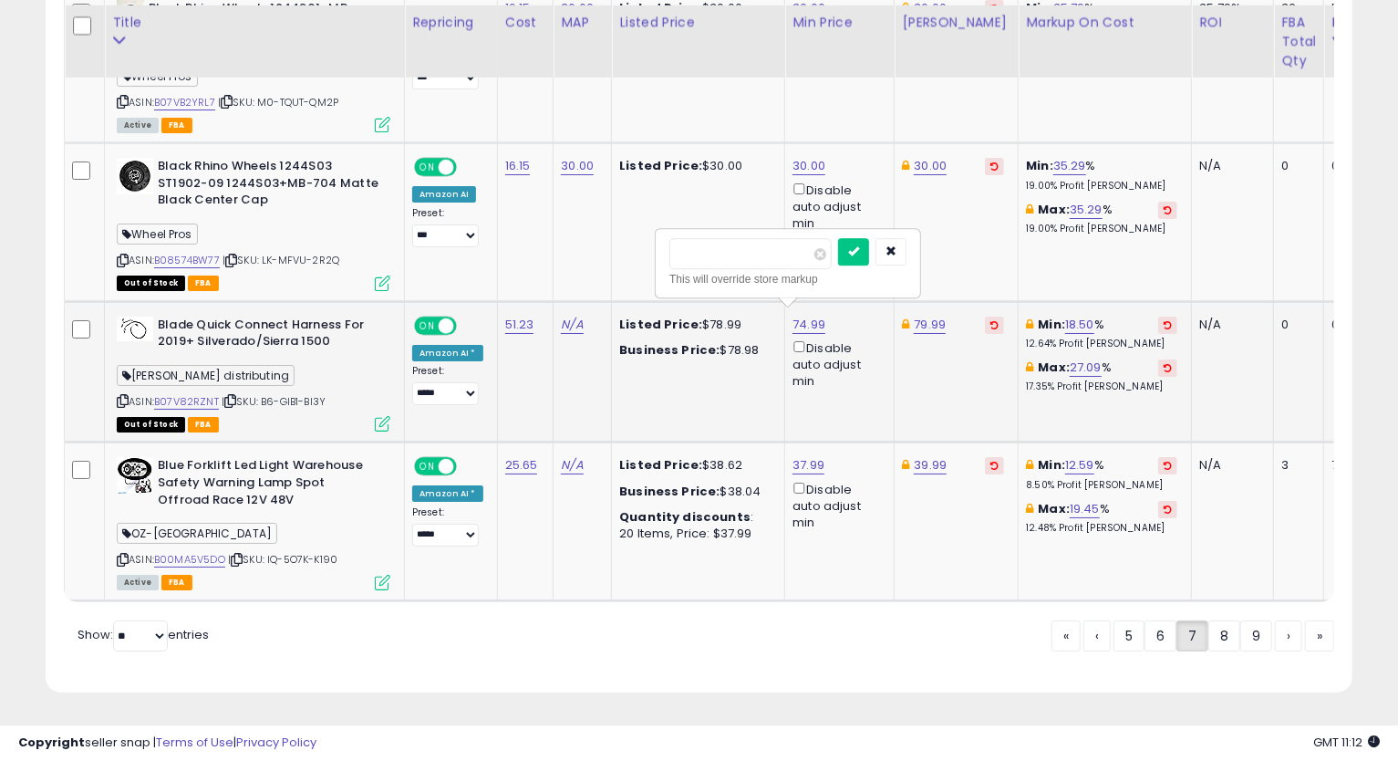
click button "submit" at bounding box center [853, 251] width 31 height 27
click at [171, 552] on link "B00MA5V5DO" at bounding box center [189, 560] width 71 height 16
click at [130, 538] on div "ASIN: B00MA5V5DO | SKU: IQ-5O7K-K190 Active FBA" at bounding box center [254, 522] width 274 height 130
click at [124, 555] on icon at bounding box center [123, 560] width 12 height 10
click at [128, 544] on div "ASIN: B00MA5V5DO | SKU: IQ-5O7K-K190 Active FBA" at bounding box center [254, 522] width 274 height 130
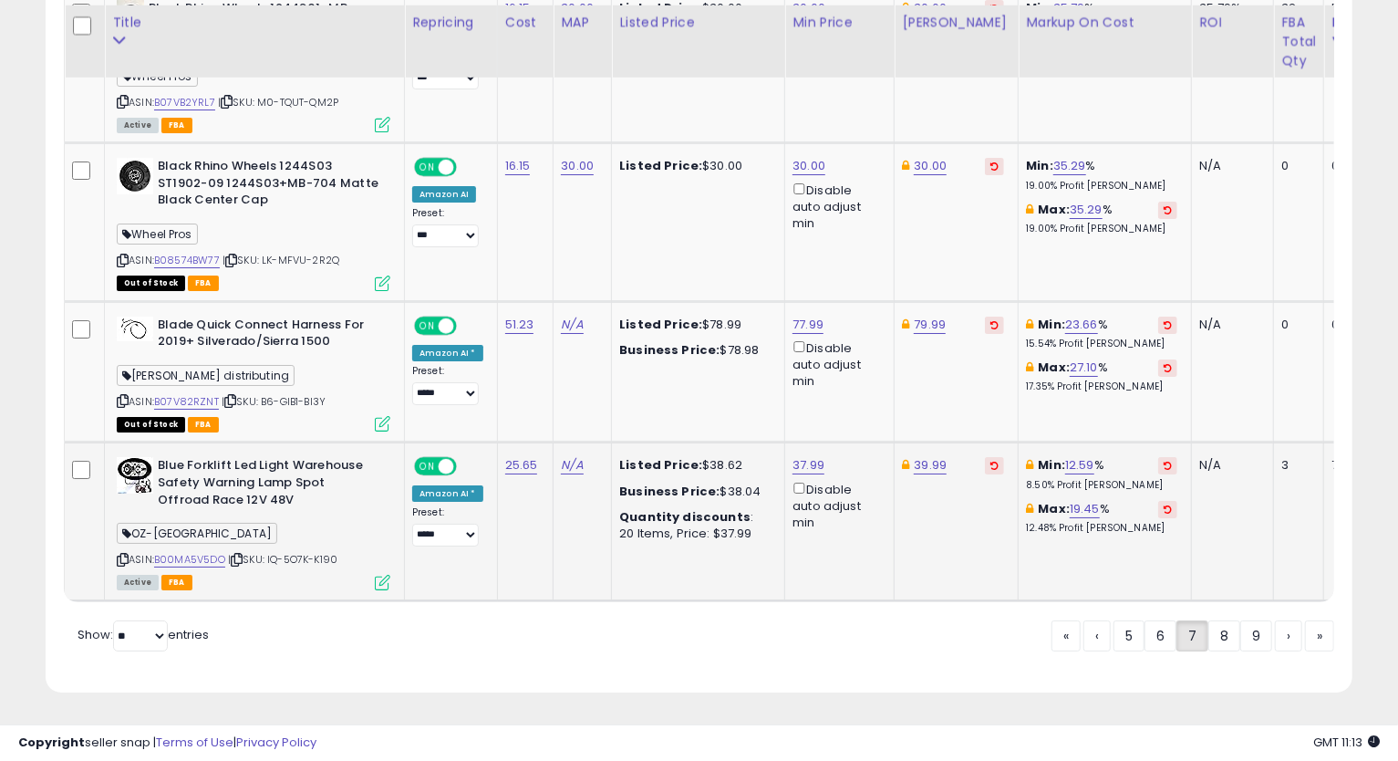
click at [125, 555] on icon at bounding box center [123, 560] width 12 height 10
click at [1208, 632] on link "8" at bounding box center [1224, 635] width 32 height 31
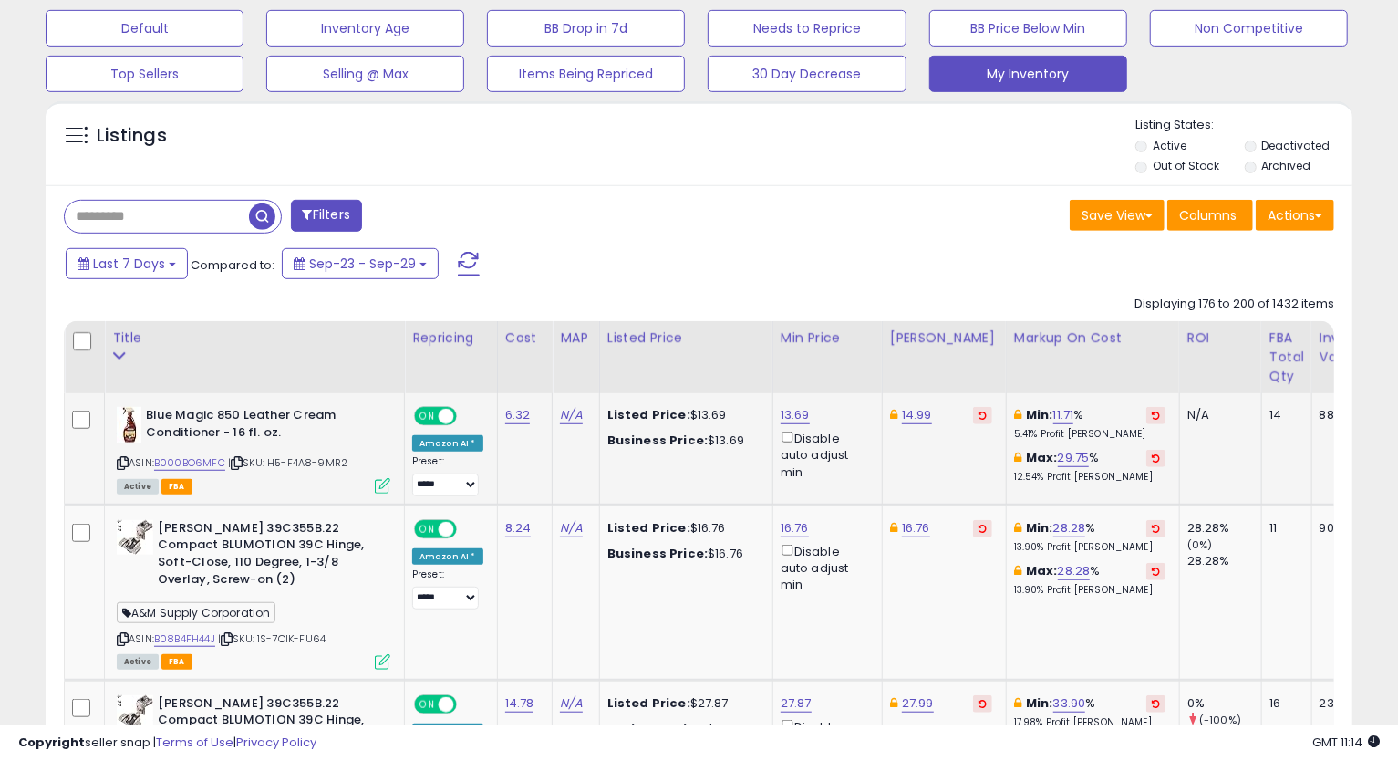
scroll to position [666, 0]
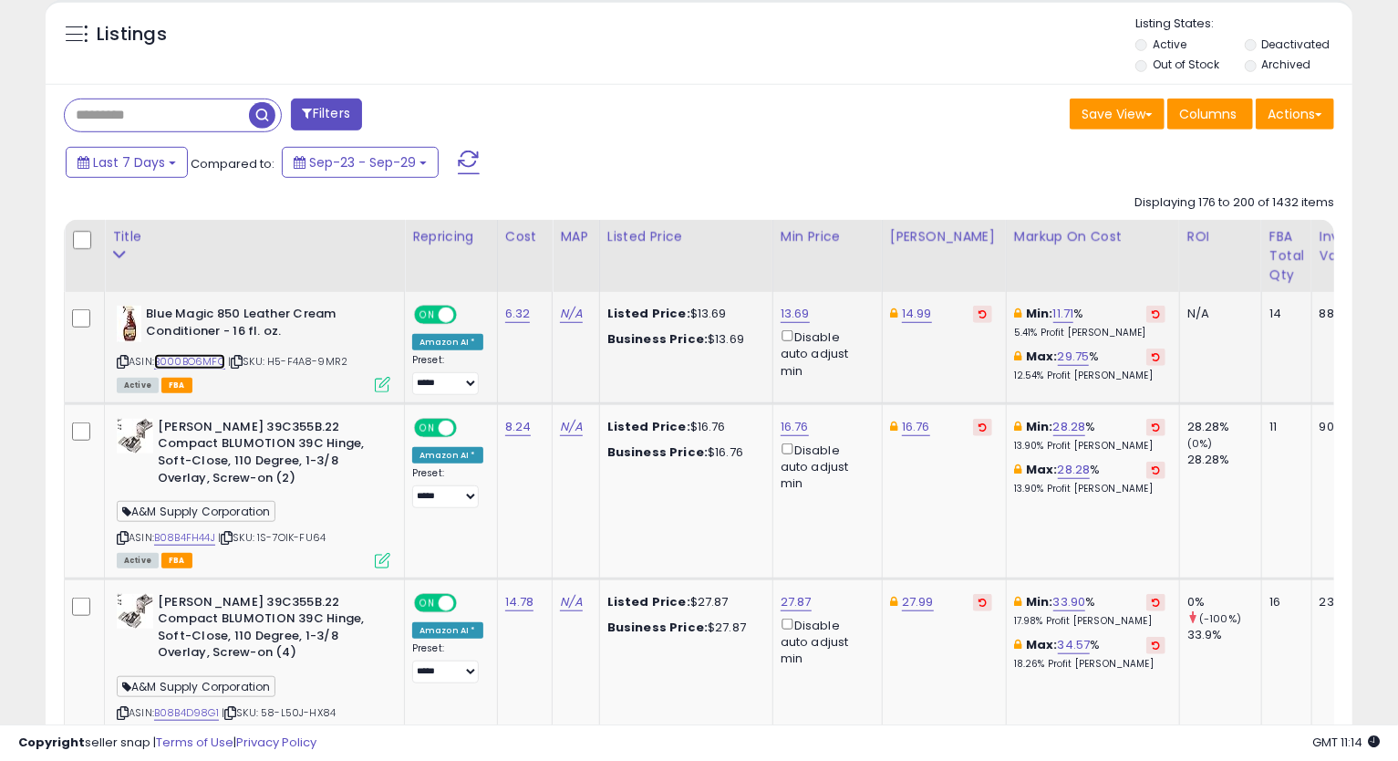
click at [185, 358] on link "B000BO6MFC" at bounding box center [189, 362] width 71 height 16
click at [124, 365] on icon at bounding box center [123, 362] width 12 height 10
click at [121, 357] on icon at bounding box center [123, 362] width 12 height 10
click at [1132, 387] on td "Min: 11.71 % 5.41% Profit [PERSON_NAME]: 29.75 % 12.54% Profit [PERSON_NAME]" at bounding box center [1092, 347] width 173 height 111
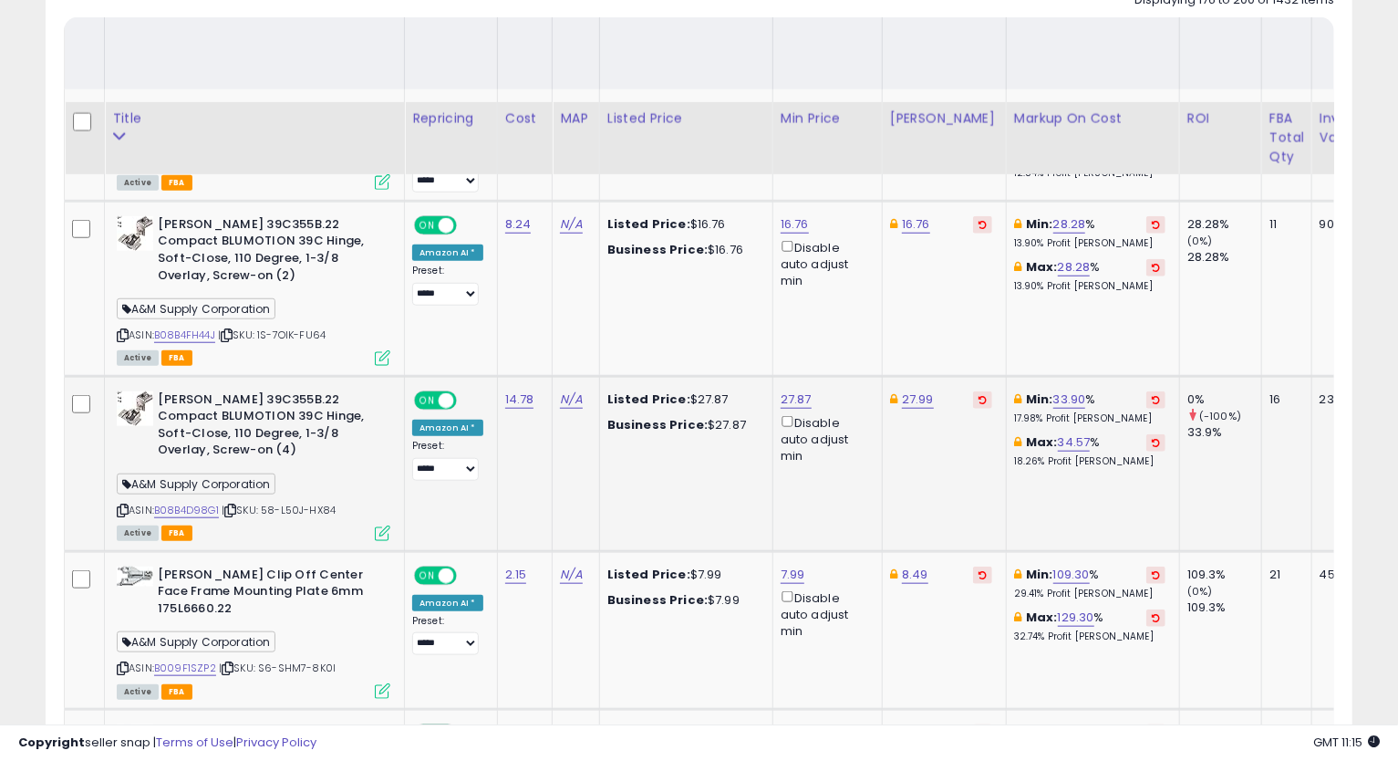
scroll to position [970, 0]
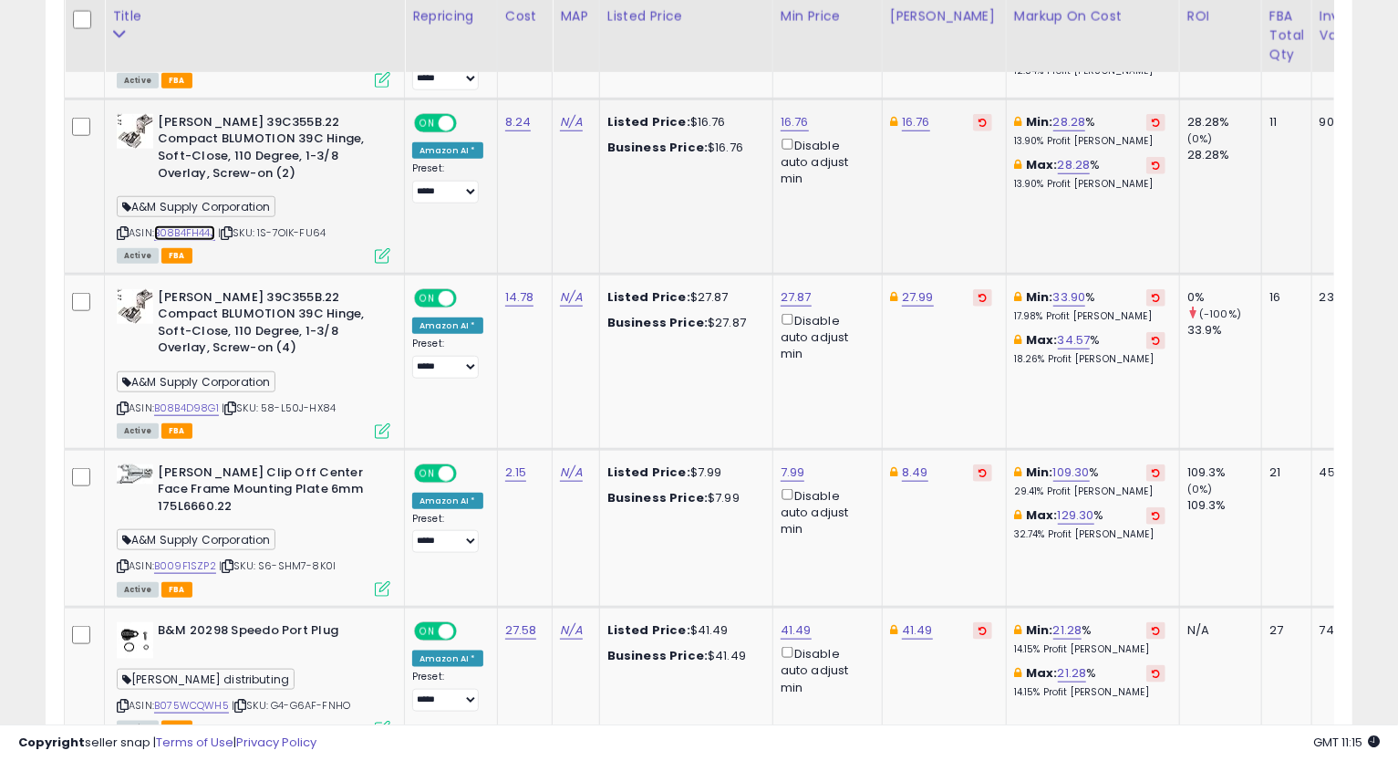
click at [182, 228] on link "B08B4FH44J" at bounding box center [184, 233] width 61 height 16
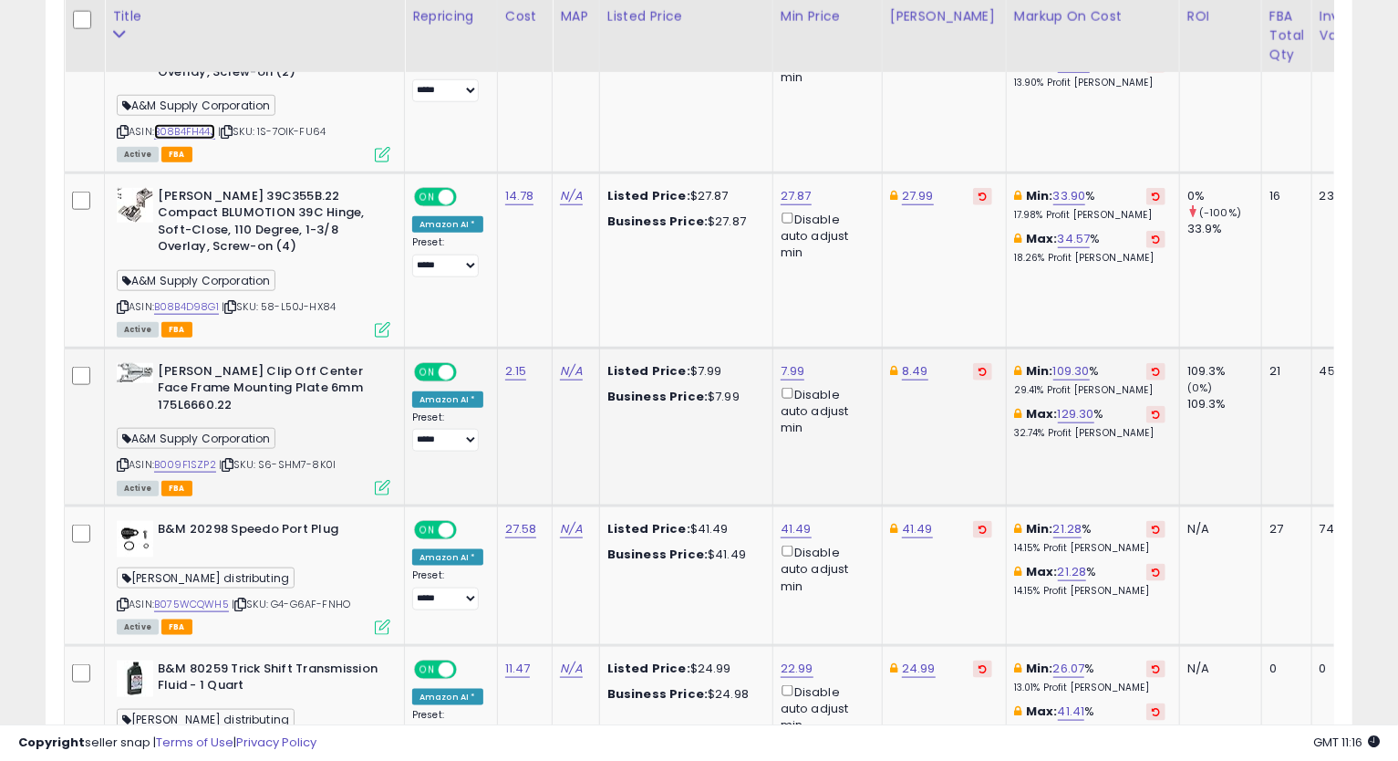
scroll to position [1173, 0]
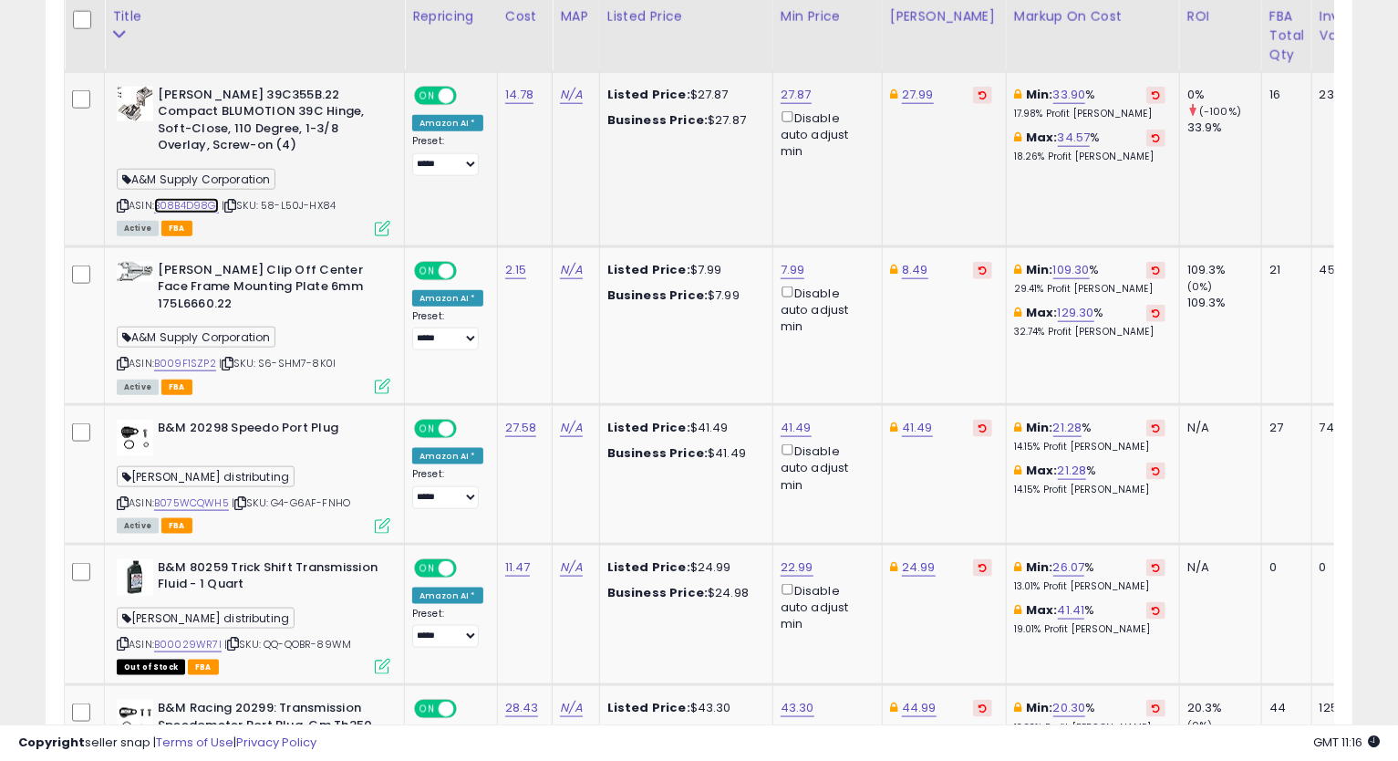
click at [191, 202] on link "B08B4D98G1" at bounding box center [186, 206] width 65 height 16
click at [803, 94] on link "27.87" at bounding box center [796, 95] width 31 height 18
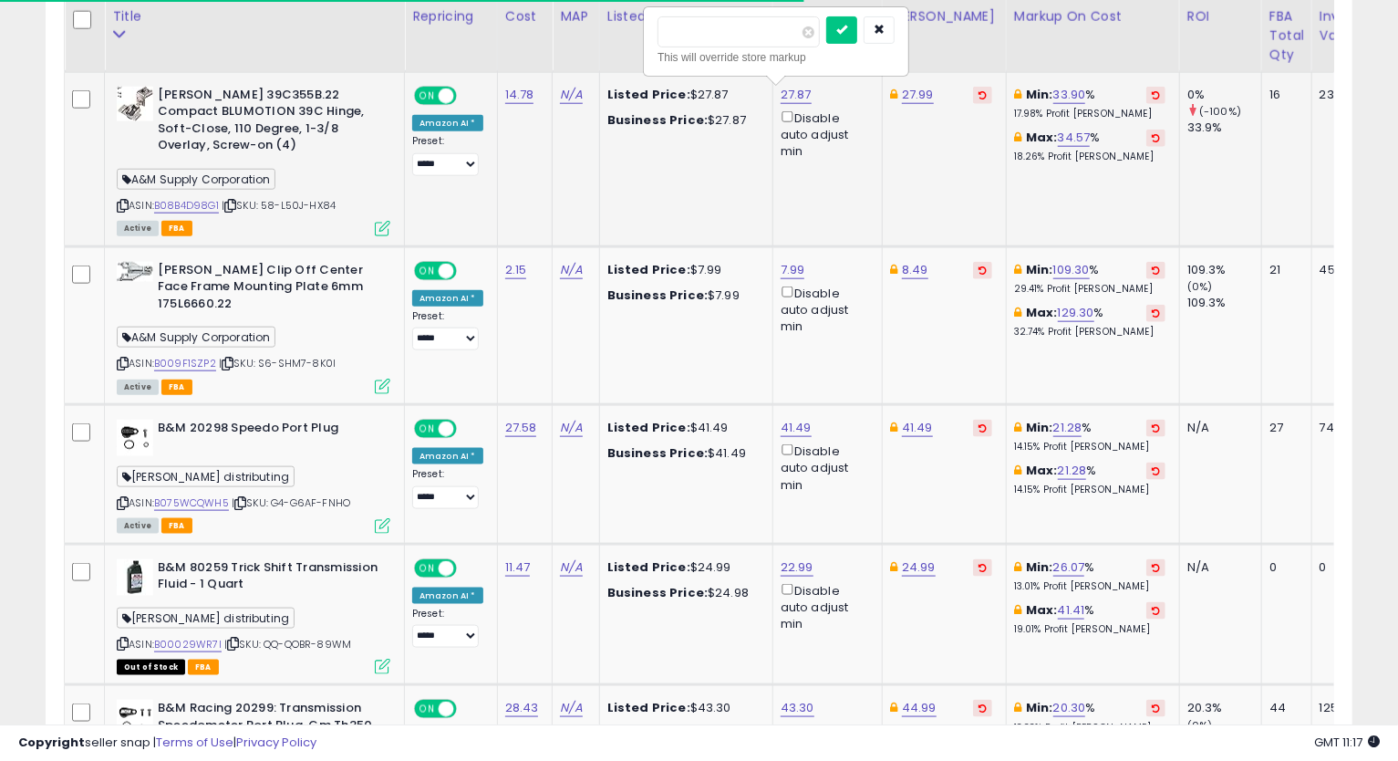
type input "*****"
click button "submit" at bounding box center [841, 29] width 31 height 27
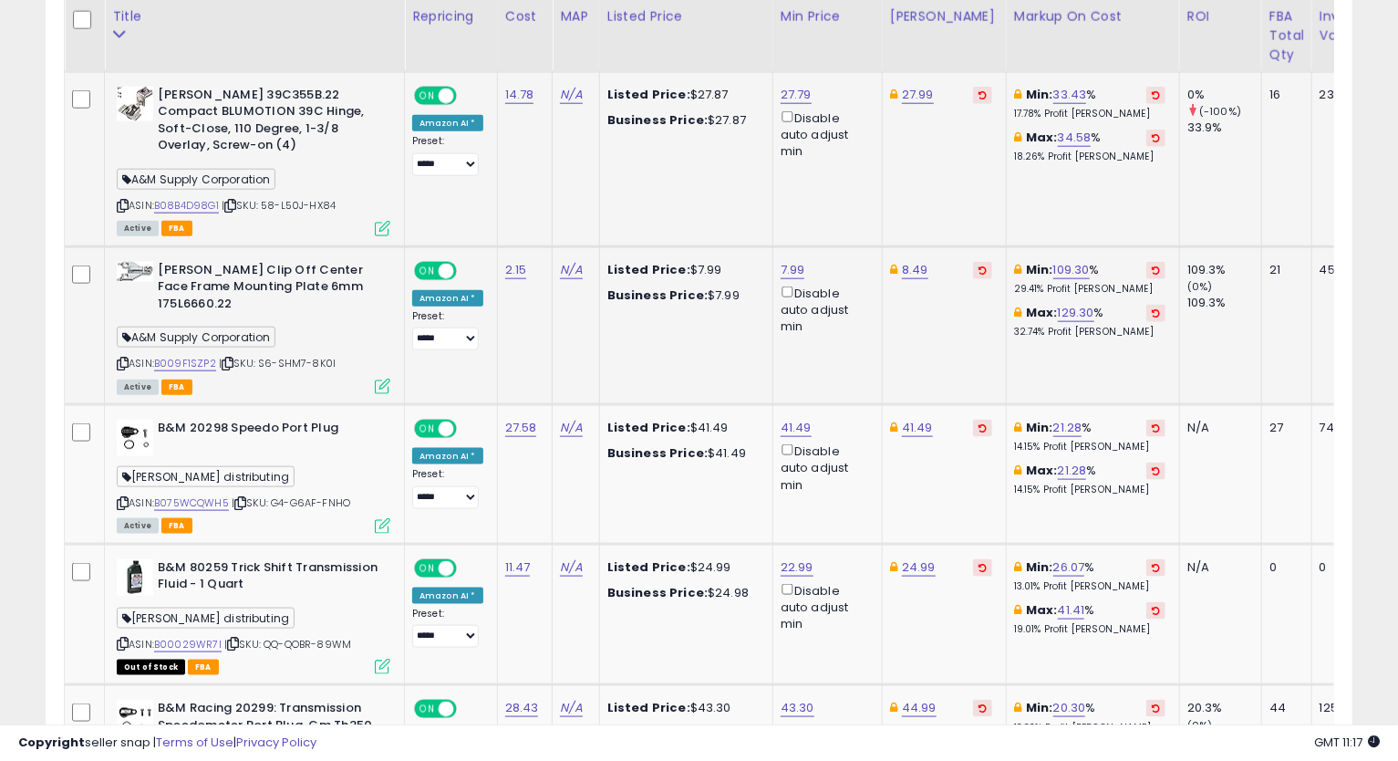
scroll to position [1274, 0]
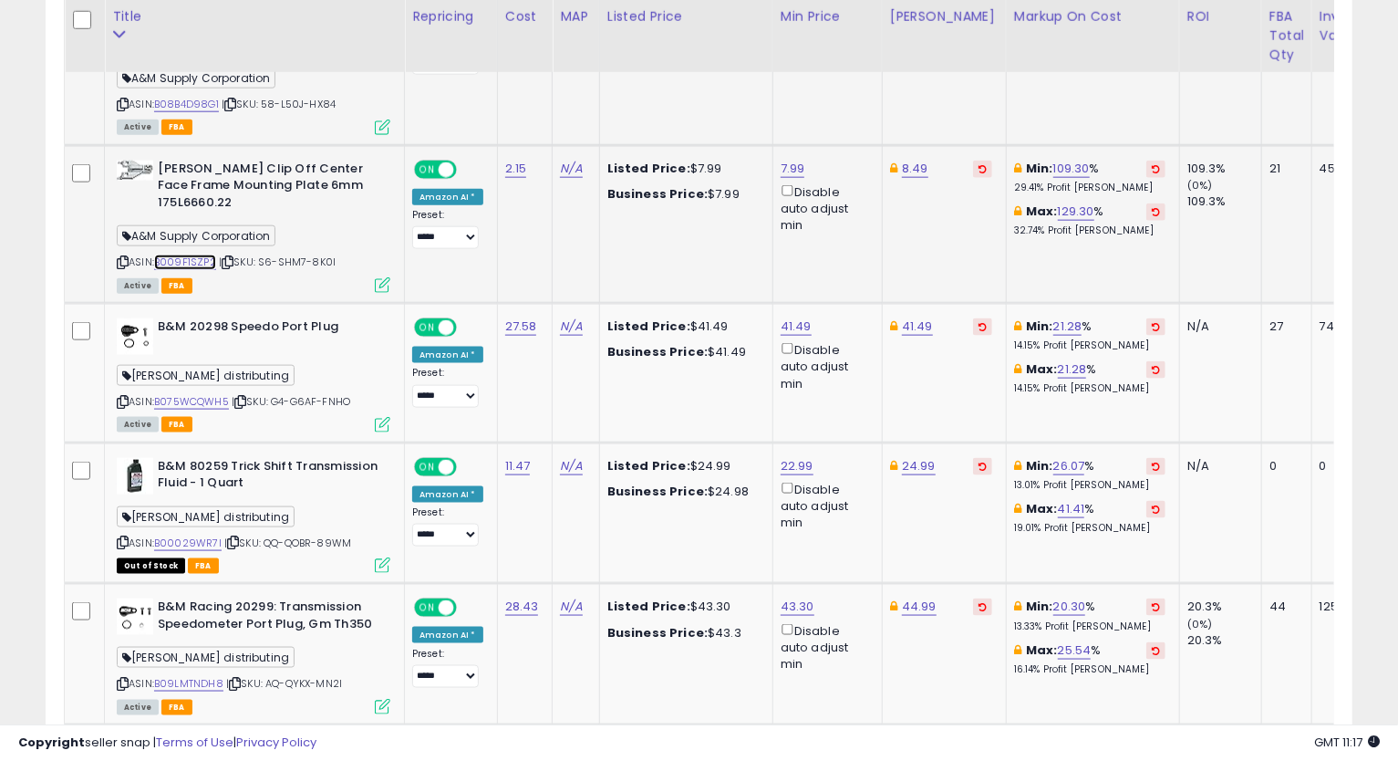
click at [206, 254] on link "B009F1SZP2" at bounding box center [185, 262] width 62 height 16
click at [126, 257] on icon at bounding box center [123, 262] width 12 height 10
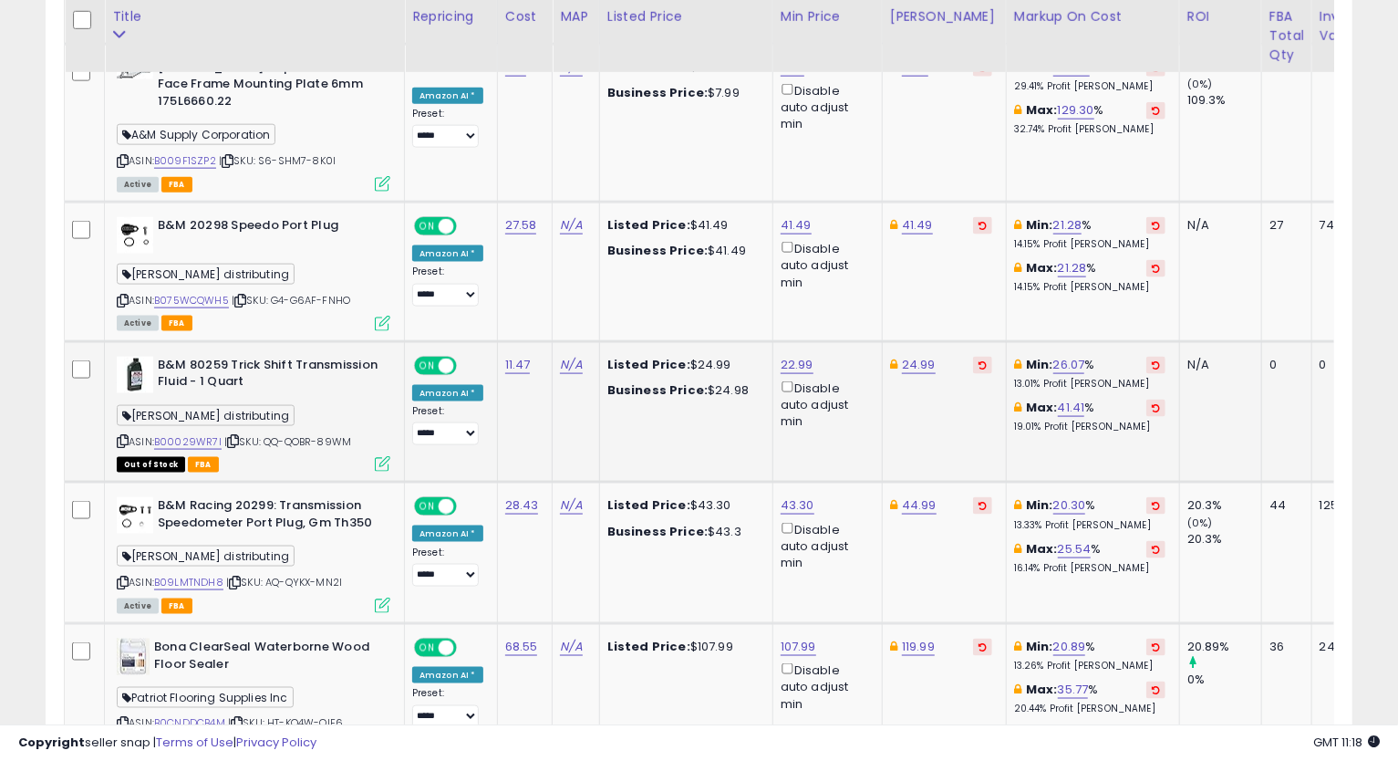
scroll to position [1477, 0]
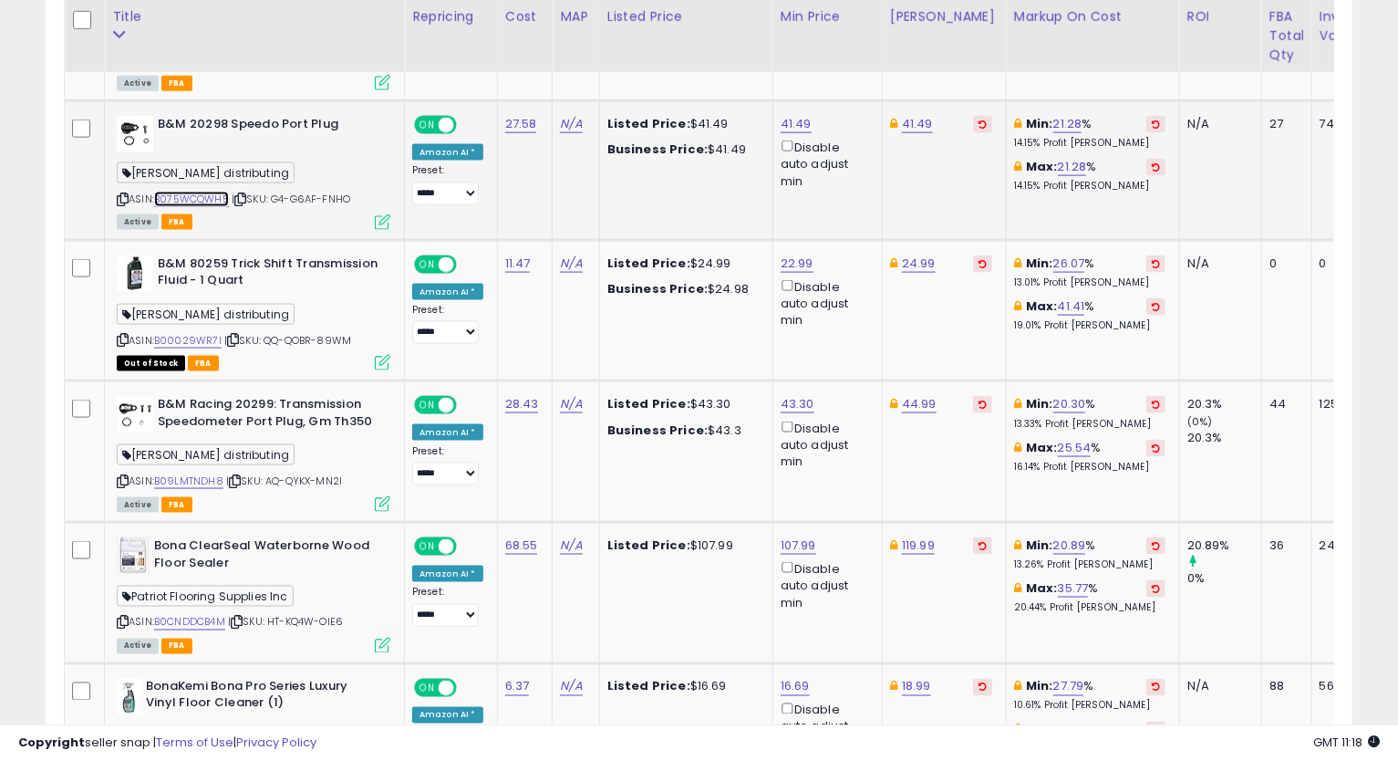
click at [176, 192] on link "B075WCQWH5" at bounding box center [191, 200] width 75 height 16
click at [117, 194] on icon at bounding box center [123, 199] width 12 height 10
click at [789, 115] on link "41.49" at bounding box center [796, 124] width 31 height 18
drag, startPoint x: 759, startPoint y: 47, endPoint x: 653, endPoint y: 136, distance: 137.9
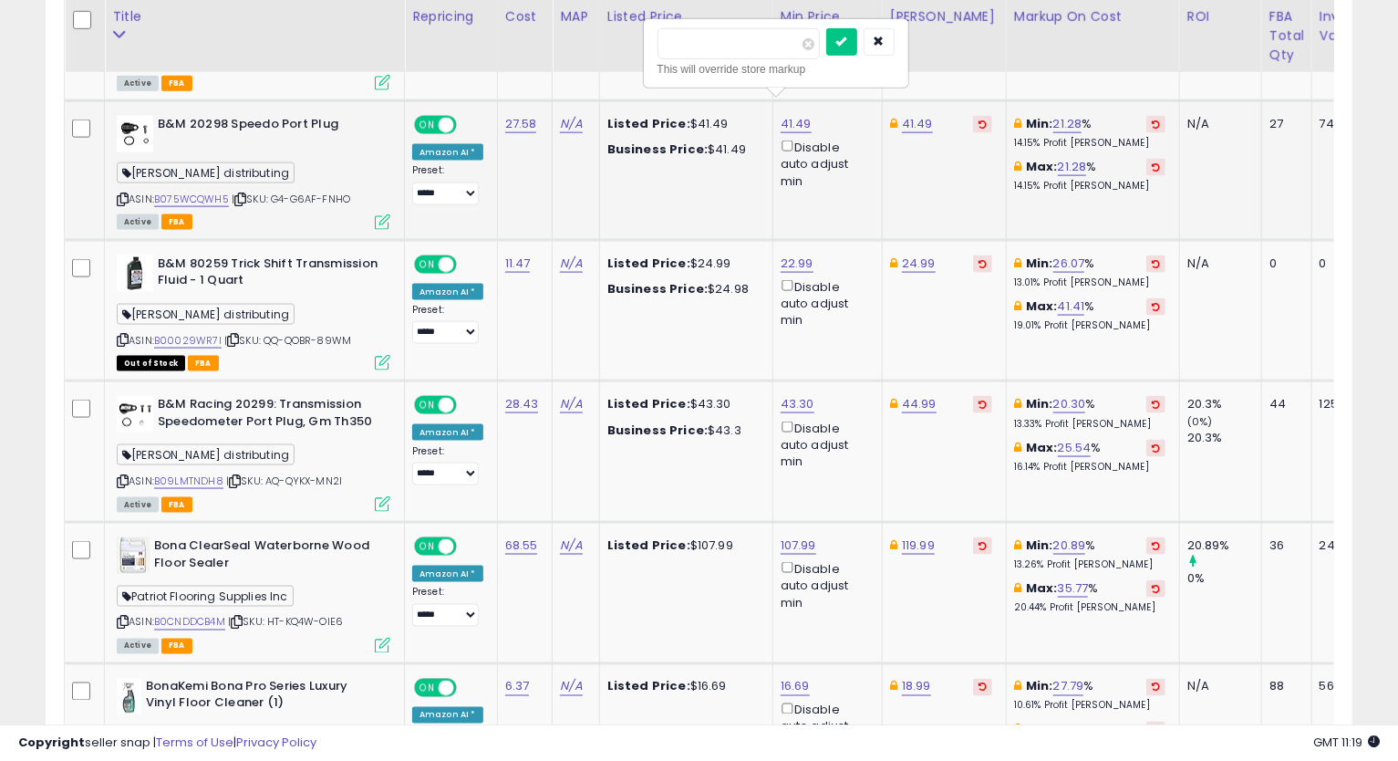
type input "*****"
click button "submit" at bounding box center [841, 41] width 31 height 27
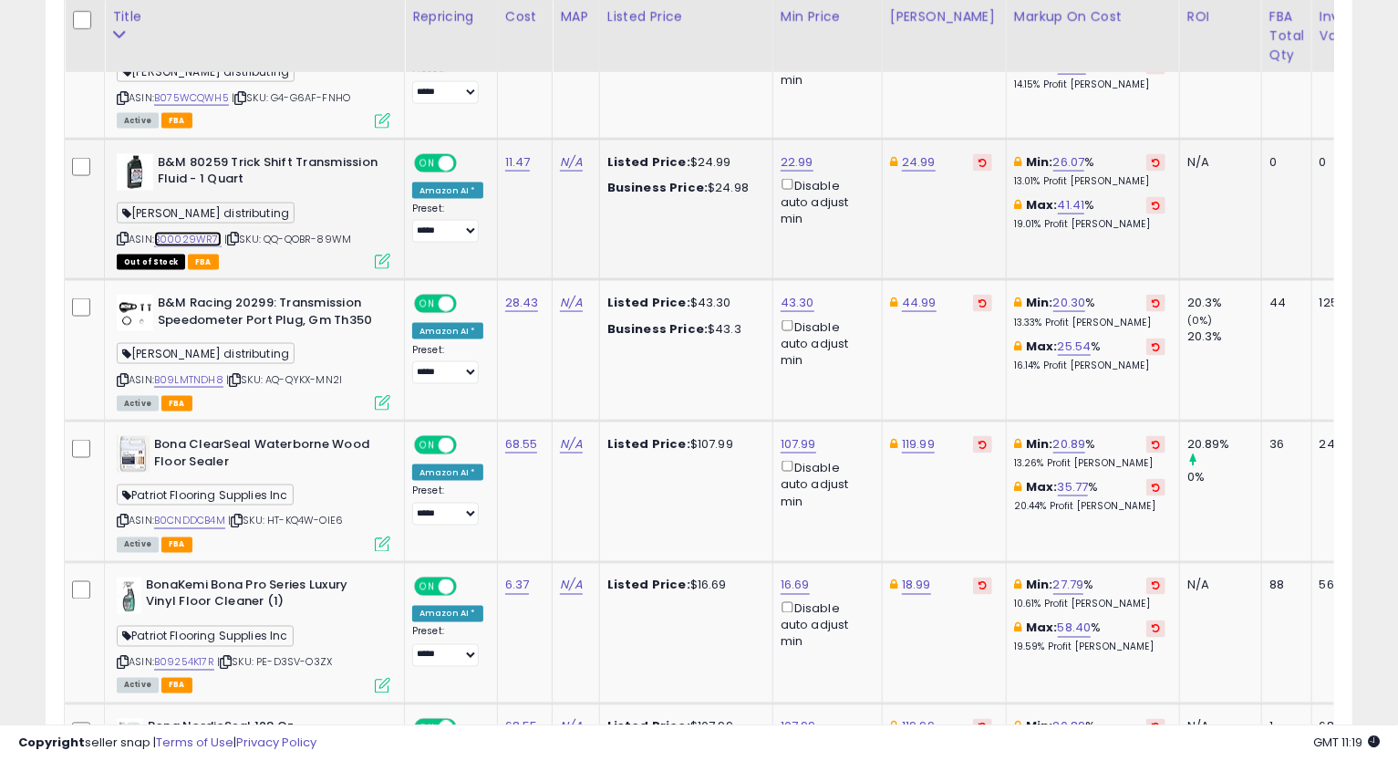
click at [210, 232] on link "B00029WR7I" at bounding box center [187, 240] width 67 height 16
click at [913, 153] on link "24.99" at bounding box center [919, 162] width 34 height 18
type input "*****"
click button "submit" at bounding box center [964, 79] width 31 height 27
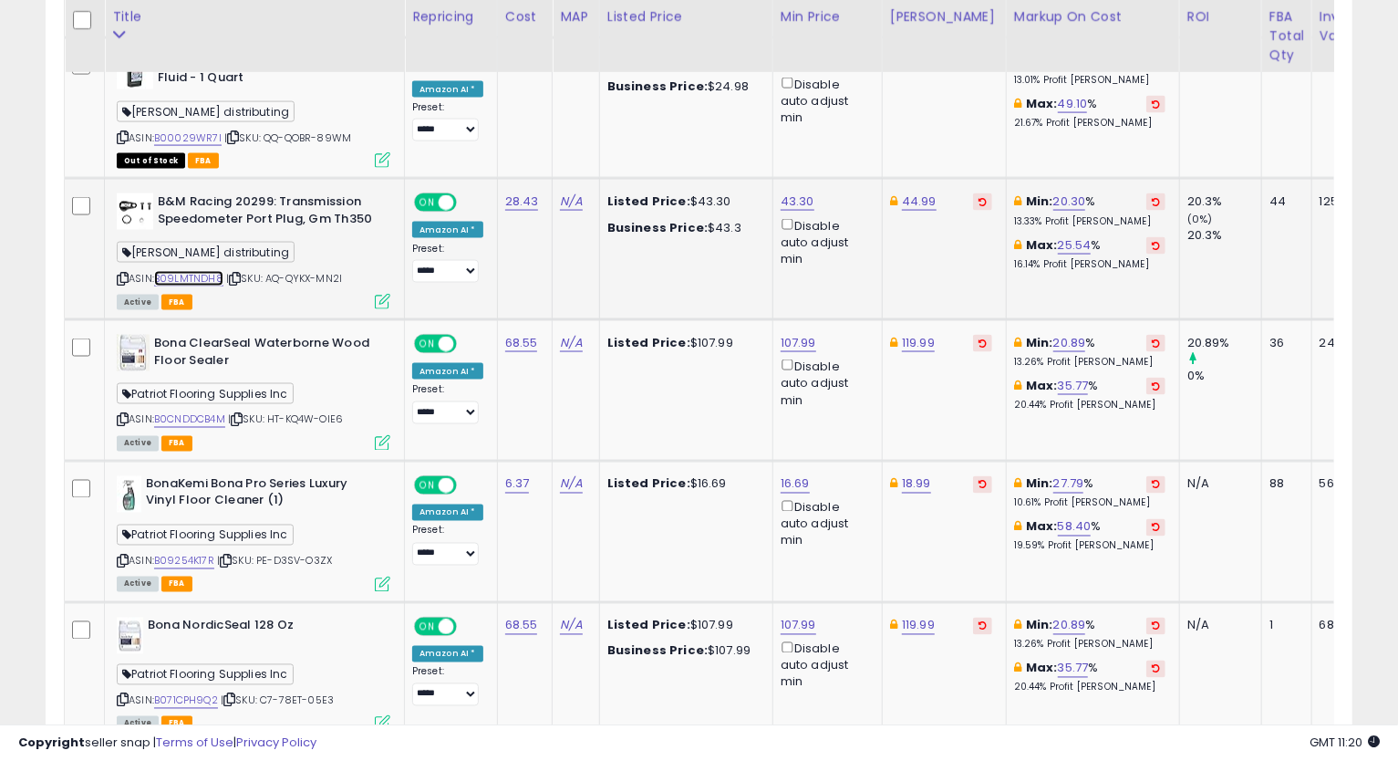
click at [207, 271] on link "B09LMTNDH8" at bounding box center [188, 279] width 69 height 16
click at [120, 274] on icon at bounding box center [123, 279] width 12 height 10
click at [126, 274] on icon at bounding box center [123, 279] width 12 height 10
click at [1141, 265] on td "Min: 20.30 % 13.33% Profit [PERSON_NAME]: 25.54 % 16.14% Profit [PERSON_NAME]" at bounding box center [1092, 249] width 173 height 141
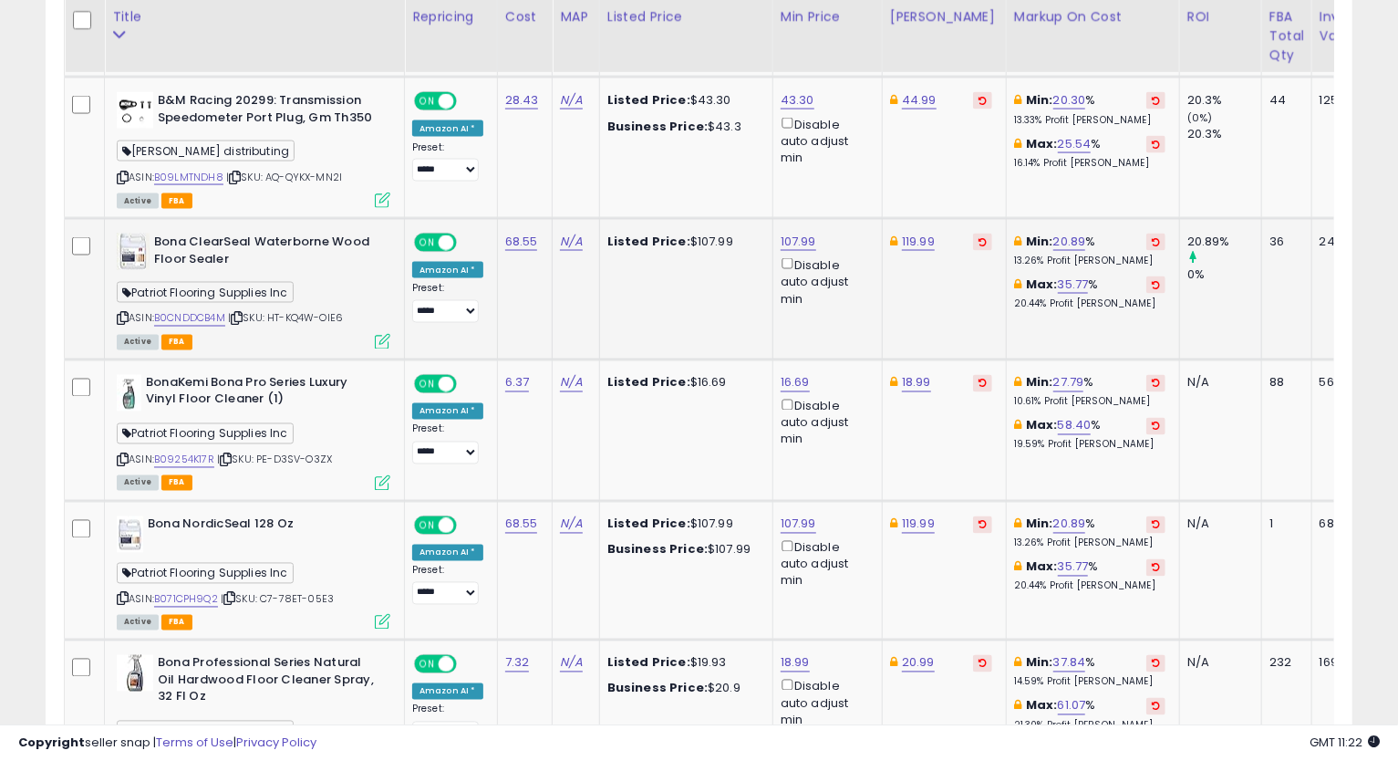
scroll to position [1883, 0]
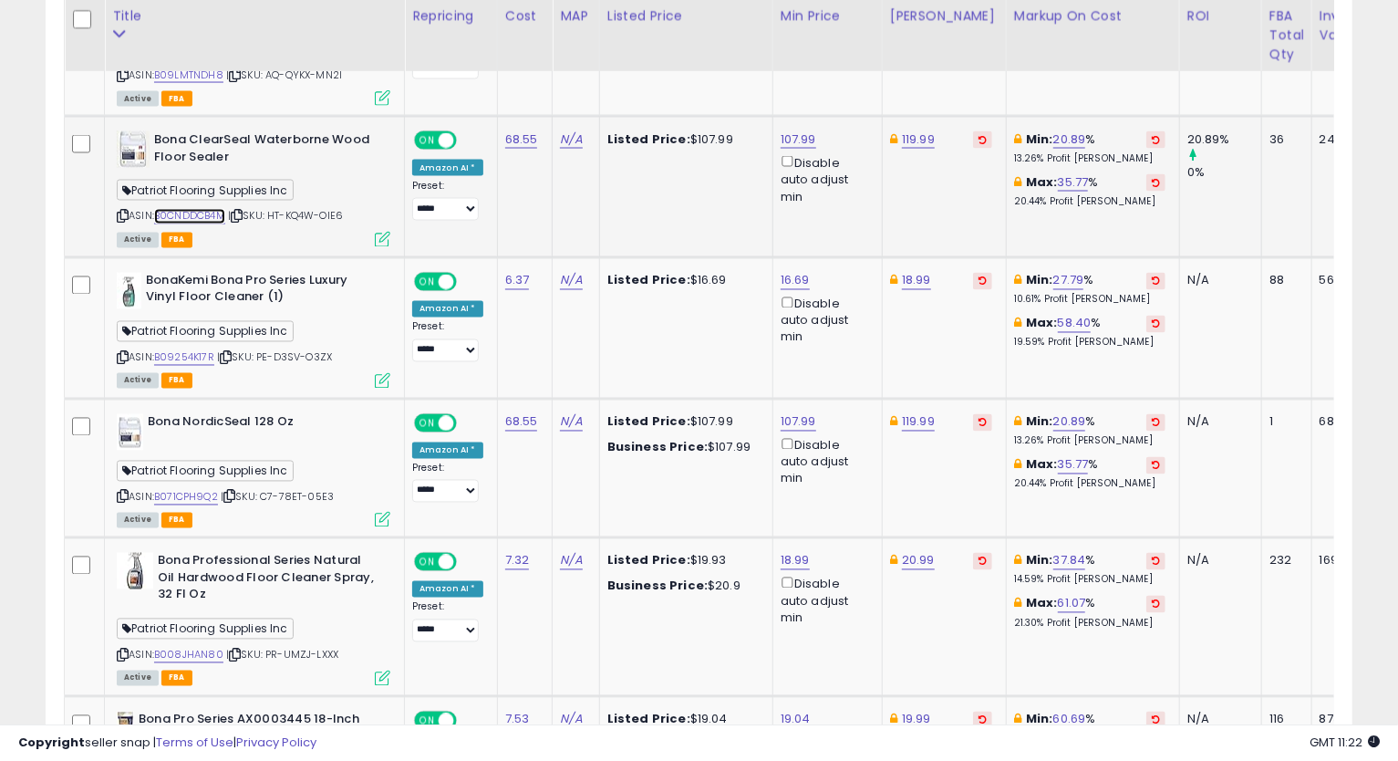
click at [205, 209] on link "B0CNDDCB4M" at bounding box center [189, 217] width 71 height 16
click at [121, 212] on icon at bounding box center [123, 217] width 12 height 10
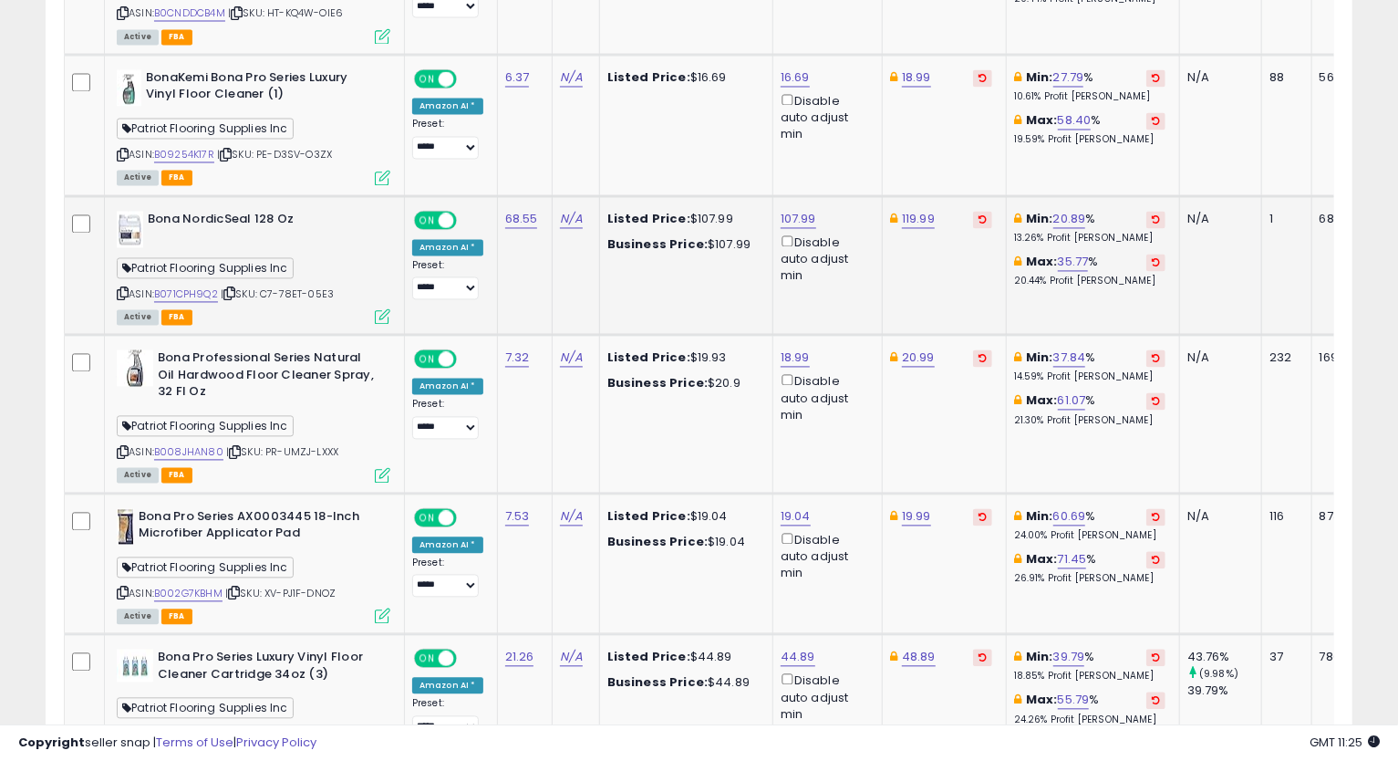
scroll to position [1984, 0]
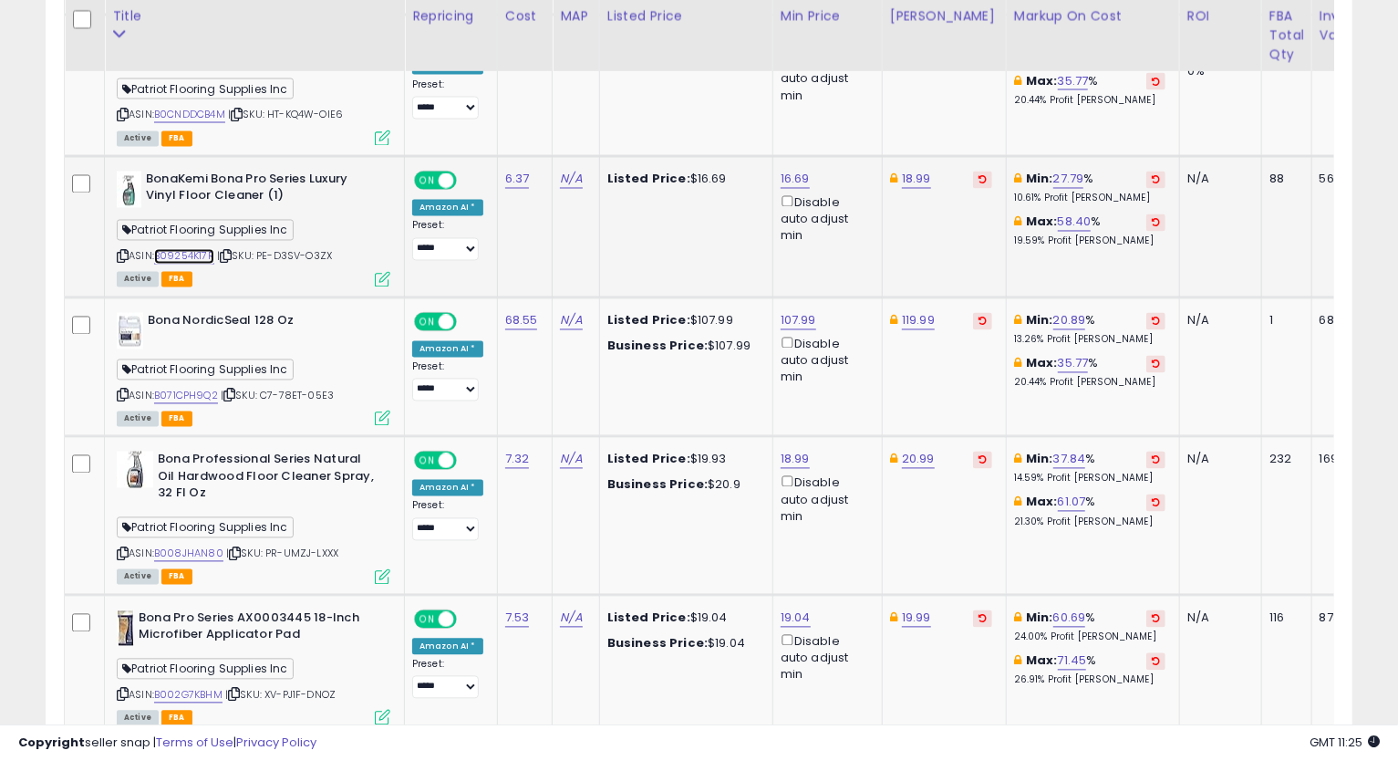
click at [202, 249] on link "B09254K17R" at bounding box center [184, 257] width 60 height 16
click at [794, 171] on link "16.69" at bounding box center [795, 180] width 29 height 18
drag, startPoint x: 773, startPoint y: 109, endPoint x: 643, endPoint y: 115, distance: 130.5
click at [646, 109] on div "***** This will override store markup" at bounding box center [776, 107] width 263 height 67
type input "*****"
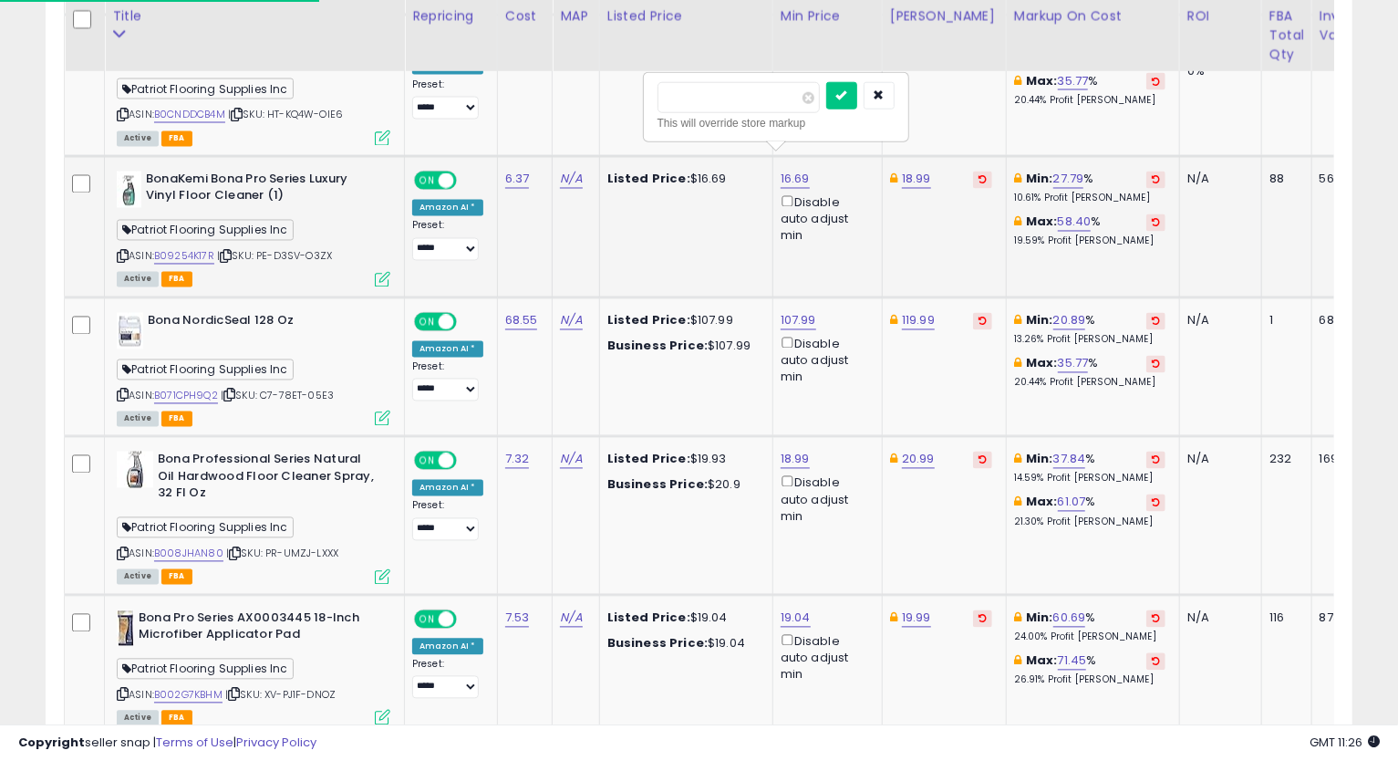
click button "submit" at bounding box center [841, 95] width 31 height 27
click at [120, 252] on icon at bounding box center [123, 257] width 12 height 10
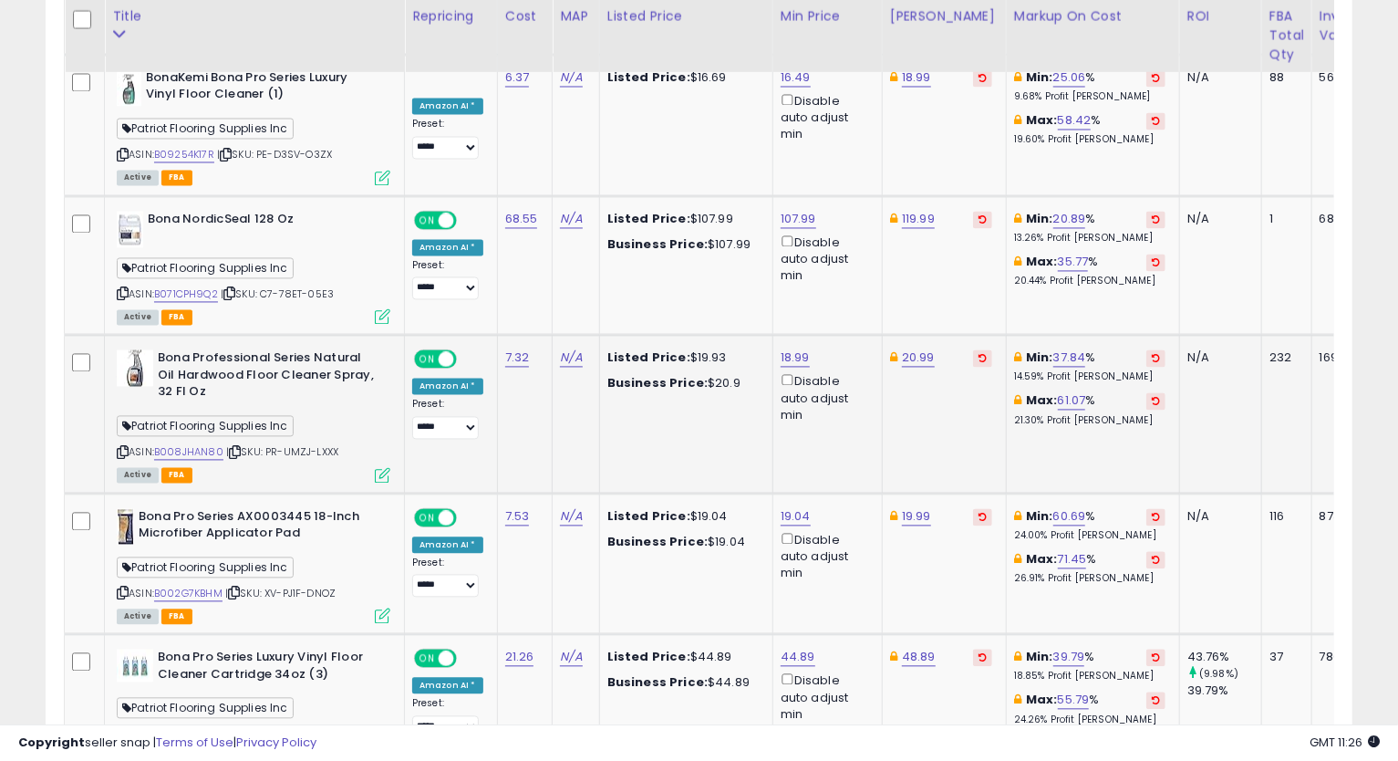
scroll to position [2186, 0]
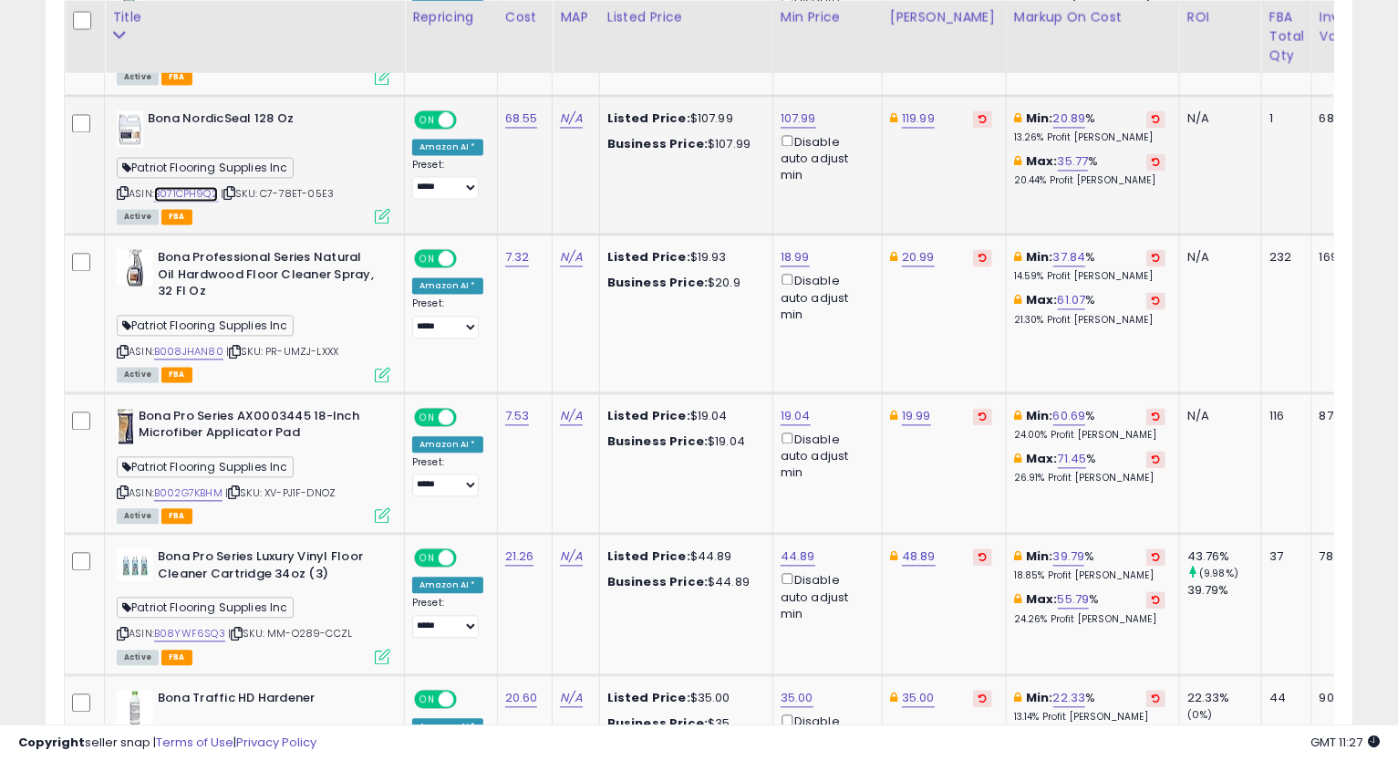
click at [195, 186] on link "B071CPH9Q2" at bounding box center [186, 194] width 64 height 16
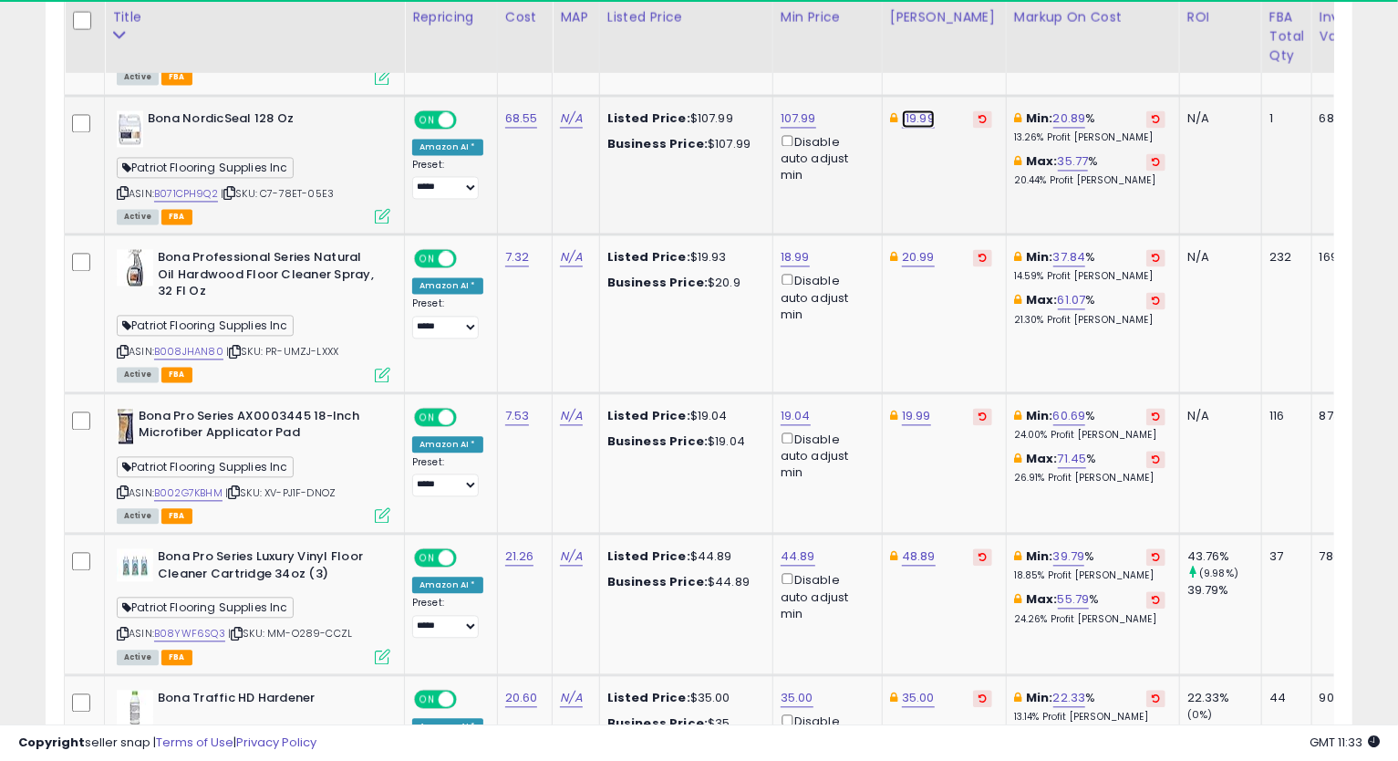
click at [904, 109] on link "119.99" at bounding box center [918, 118] width 33 height 18
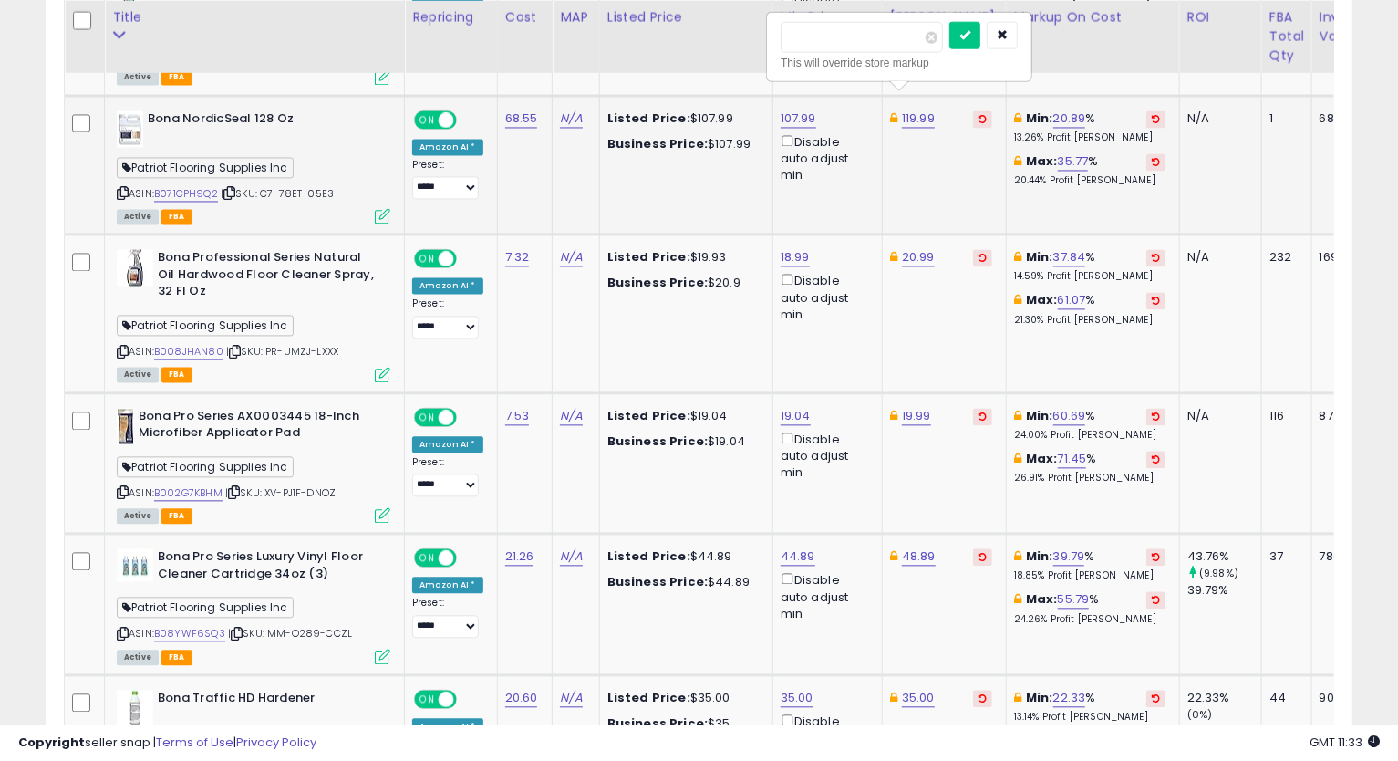
type input "******"
click button "submit" at bounding box center [964, 34] width 31 height 27
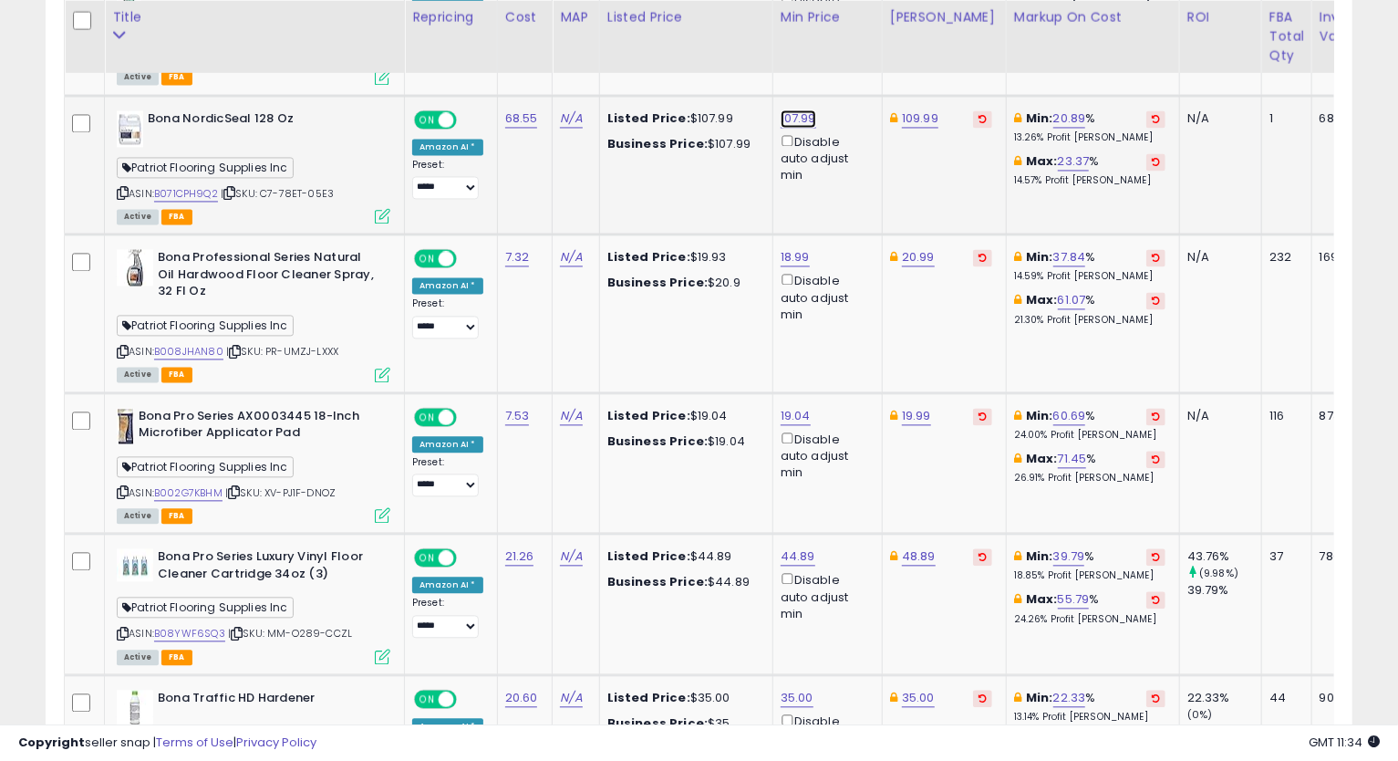
click at [787, 109] on link "107.99" at bounding box center [799, 118] width 36 height 18
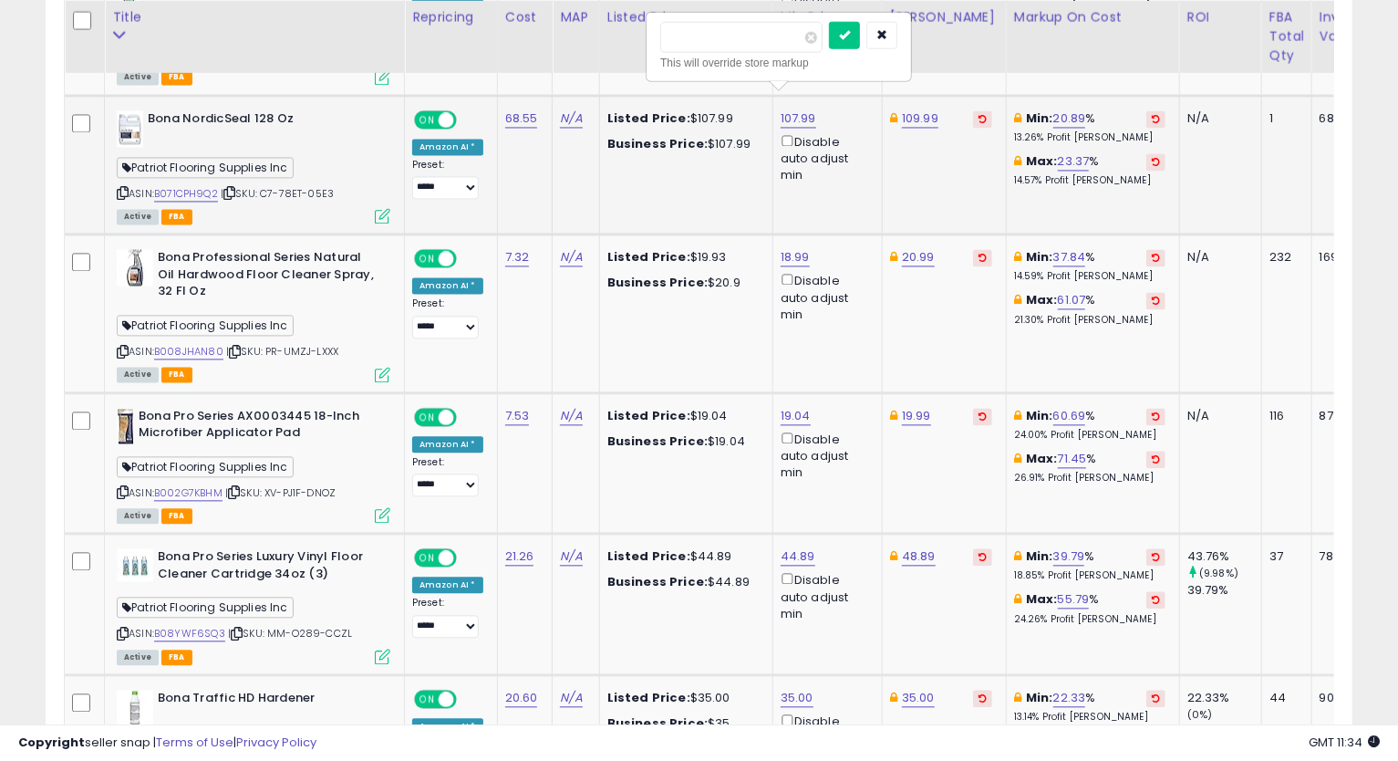
type input "*****"
click button "submit" at bounding box center [844, 34] width 31 height 27
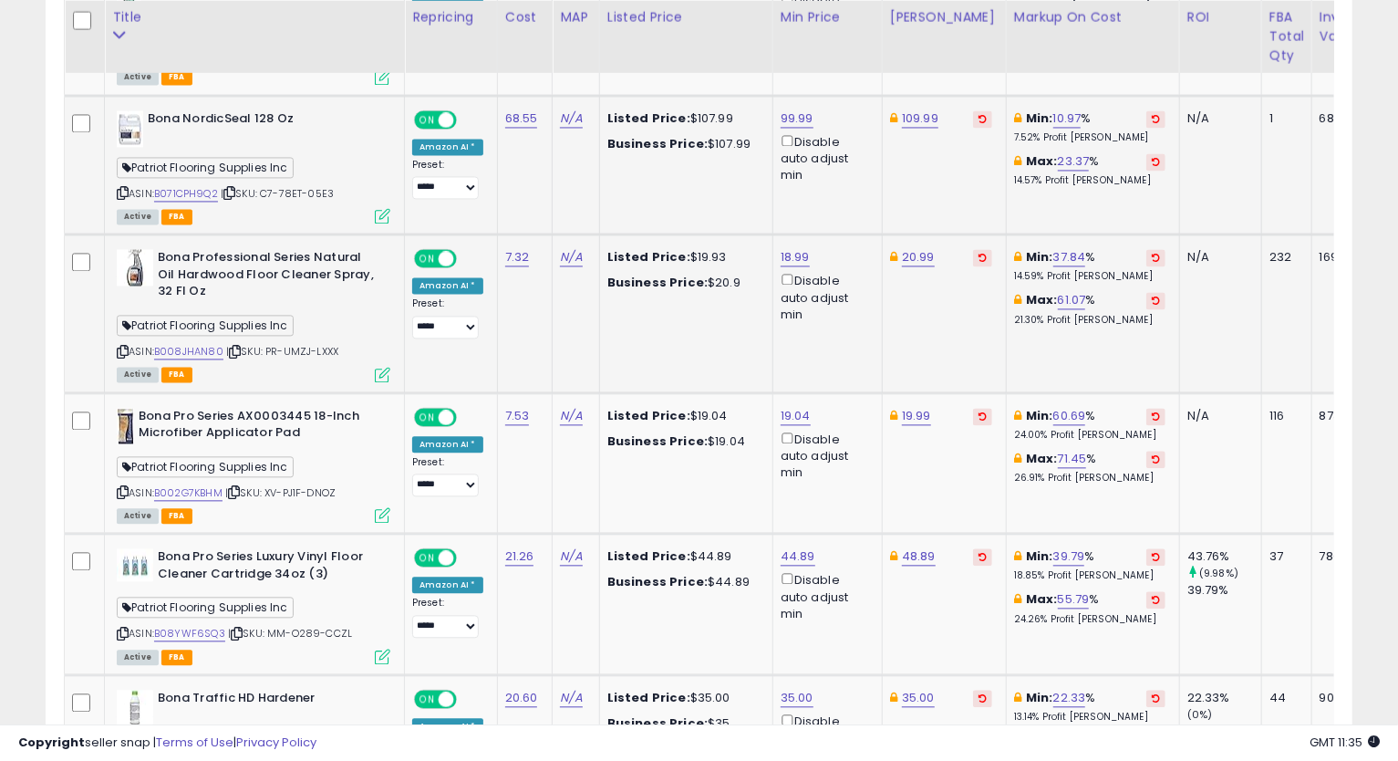
scroll to position [2287, 0]
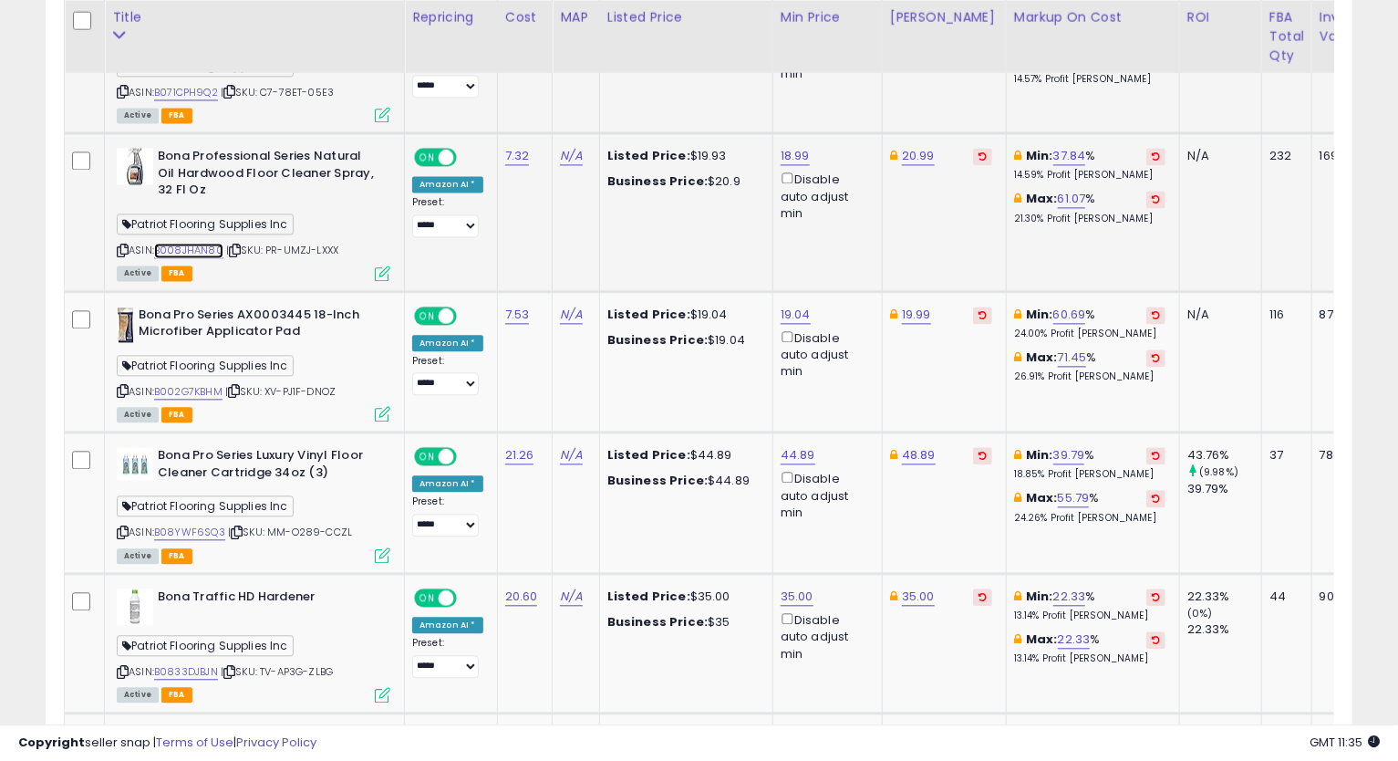
click at [170, 243] on link "B008JHAN80" at bounding box center [188, 251] width 69 height 16
click at [120, 245] on icon at bounding box center [123, 250] width 12 height 10
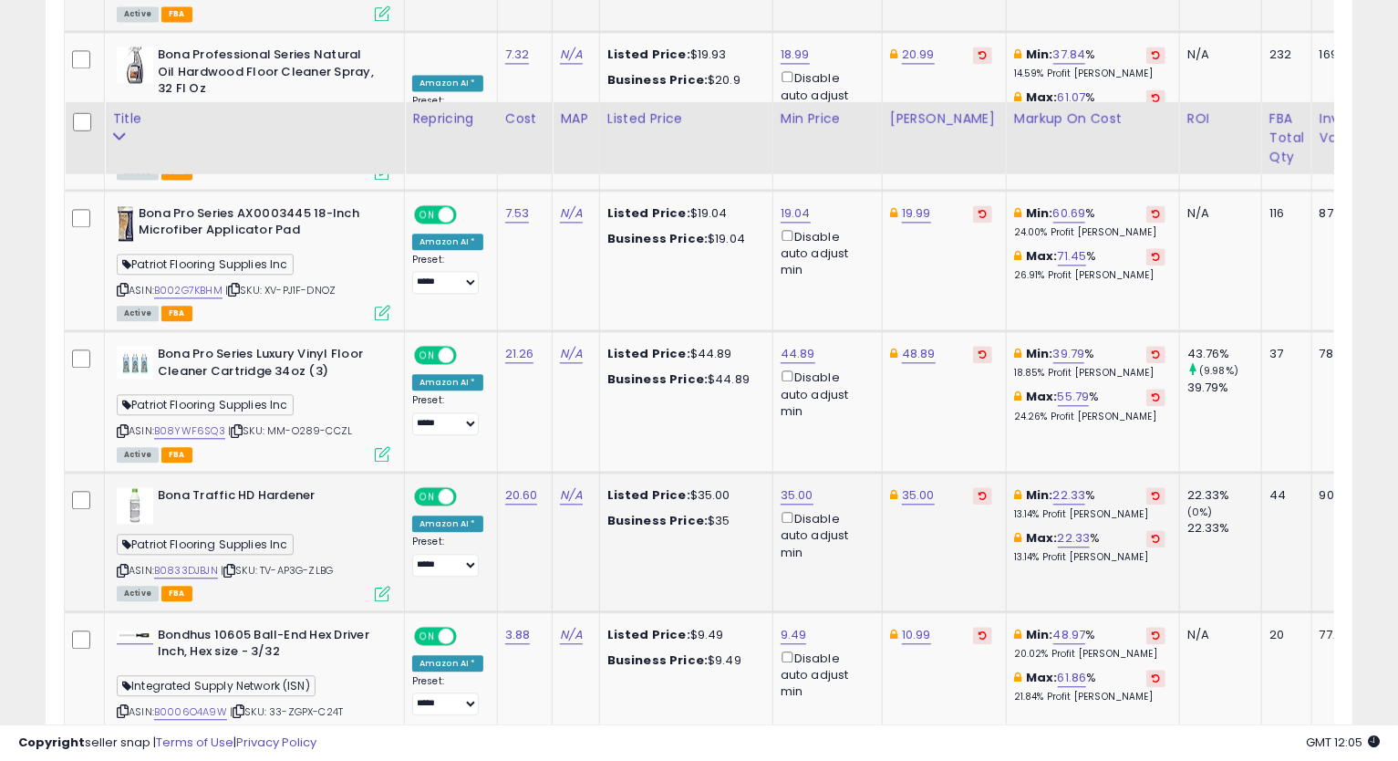
scroll to position [2490, 0]
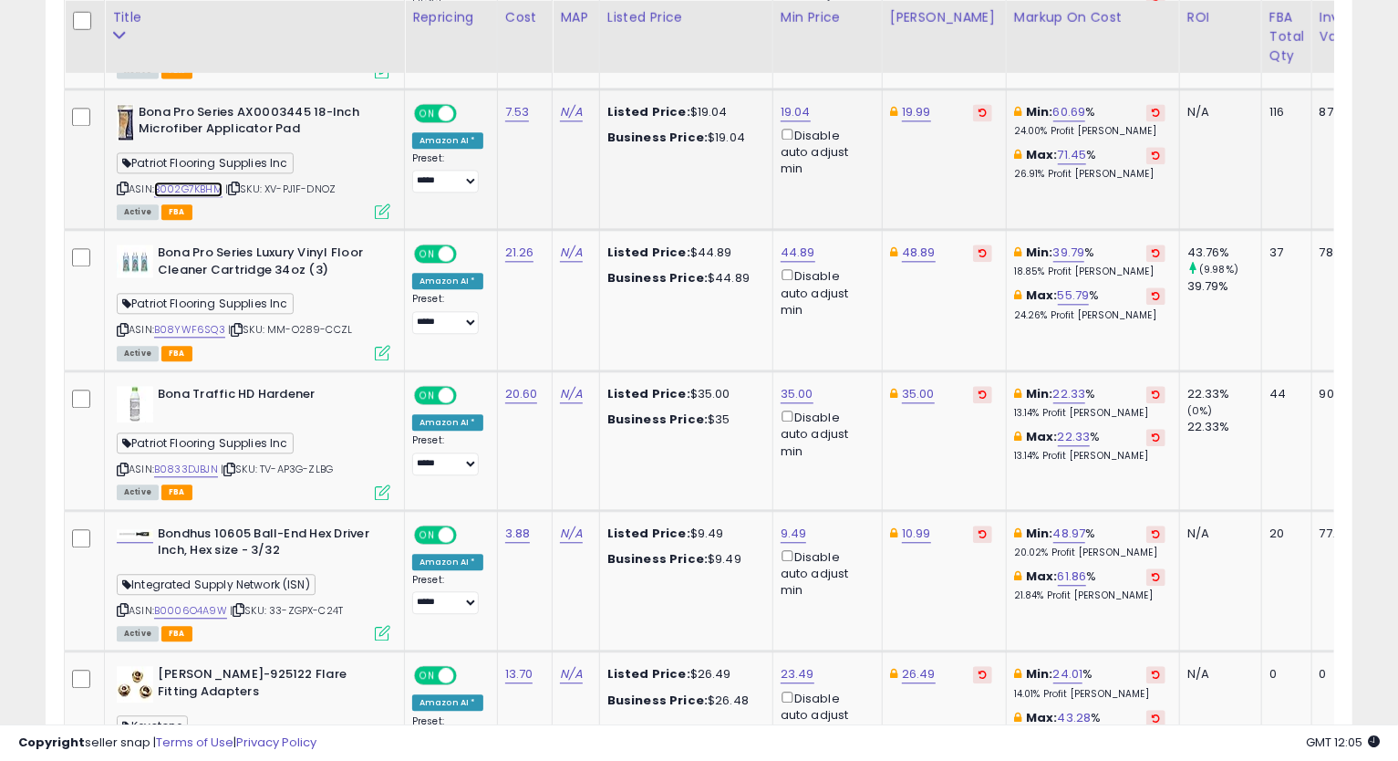
click at [192, 182] on link "B002G7KBHM" at bounding box center [188, 190] width 68 height 16
click at [124, 158] on div "ASIN: B002G7KBHM | SKU: XV-PJ1F-DNOZ Active FBA" at bounding box center [254, 161] width 274 height 114
click at [122, 183] on icon at bounding box center [123, 188] width 12 height 10
click at [788, 103] on link "19.04" at bounding box center [796, 112] width 30 height 18
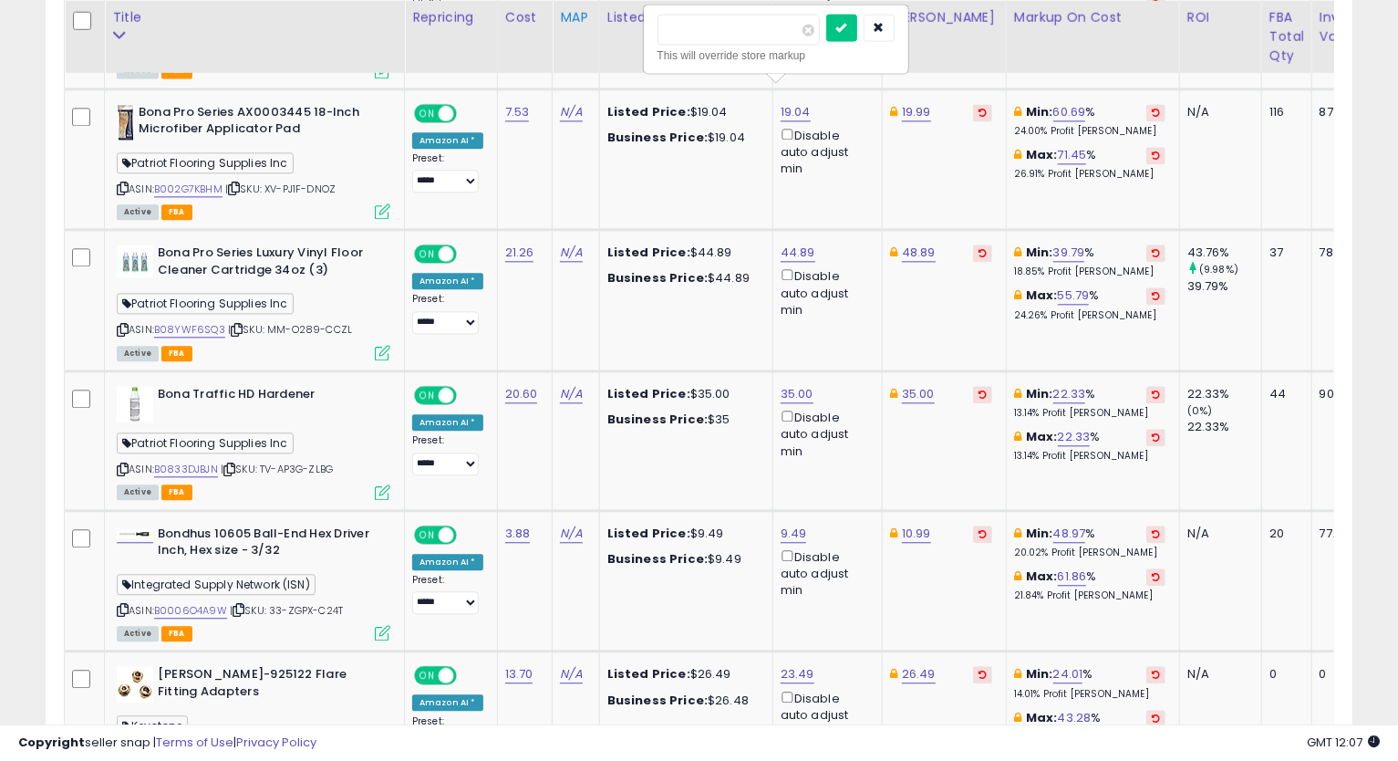
drag, startPoint x: 730, startPoint y: 29, endPoint x: 556, endPoint y: 49, distance: 174.5
click at [570, 26] on table "Title Repricing" at bounding box center [887, 272] width 1646 height 3753
type input "*****"
click button "submit" at bounding box center [841, 27] width 31 height 27
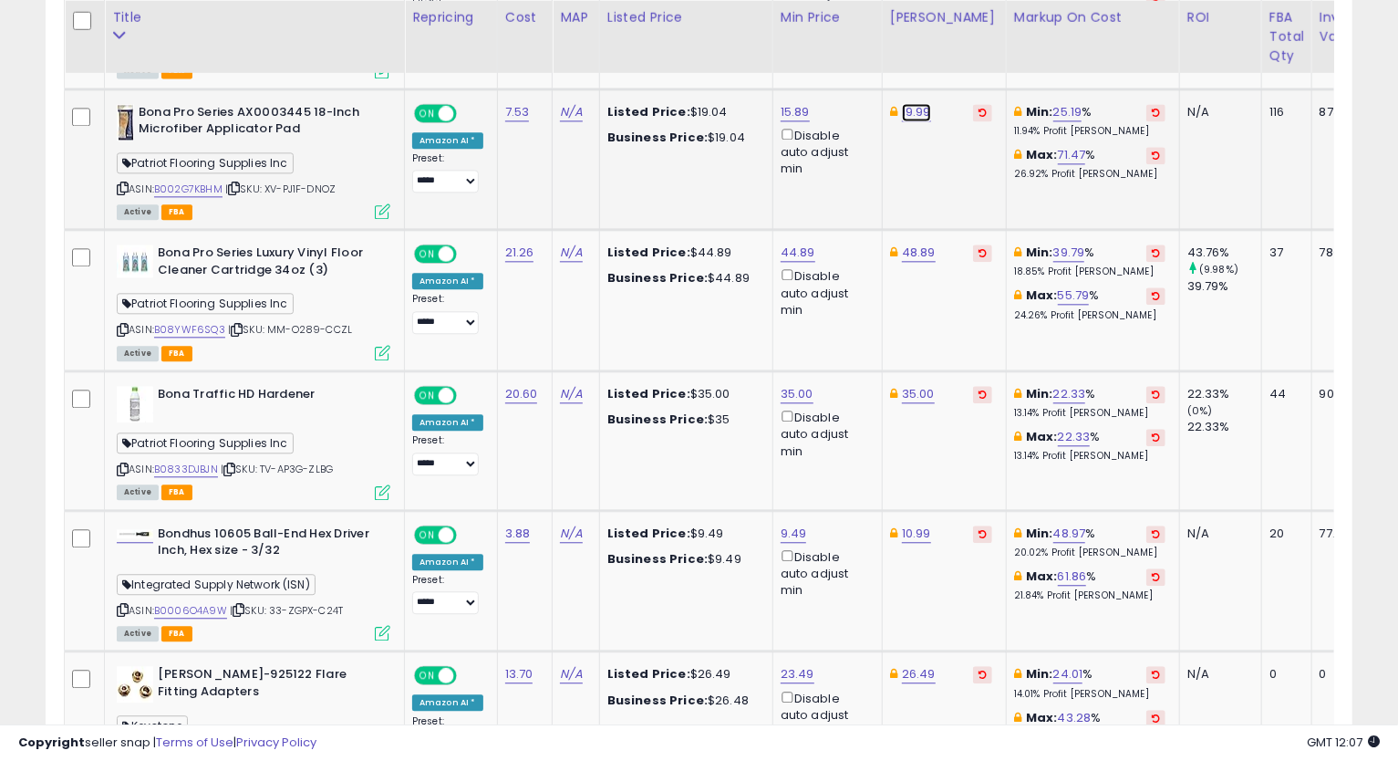
click at [907, 103] on link "19.99" at bounding box center [916, 112] width 29 height 18
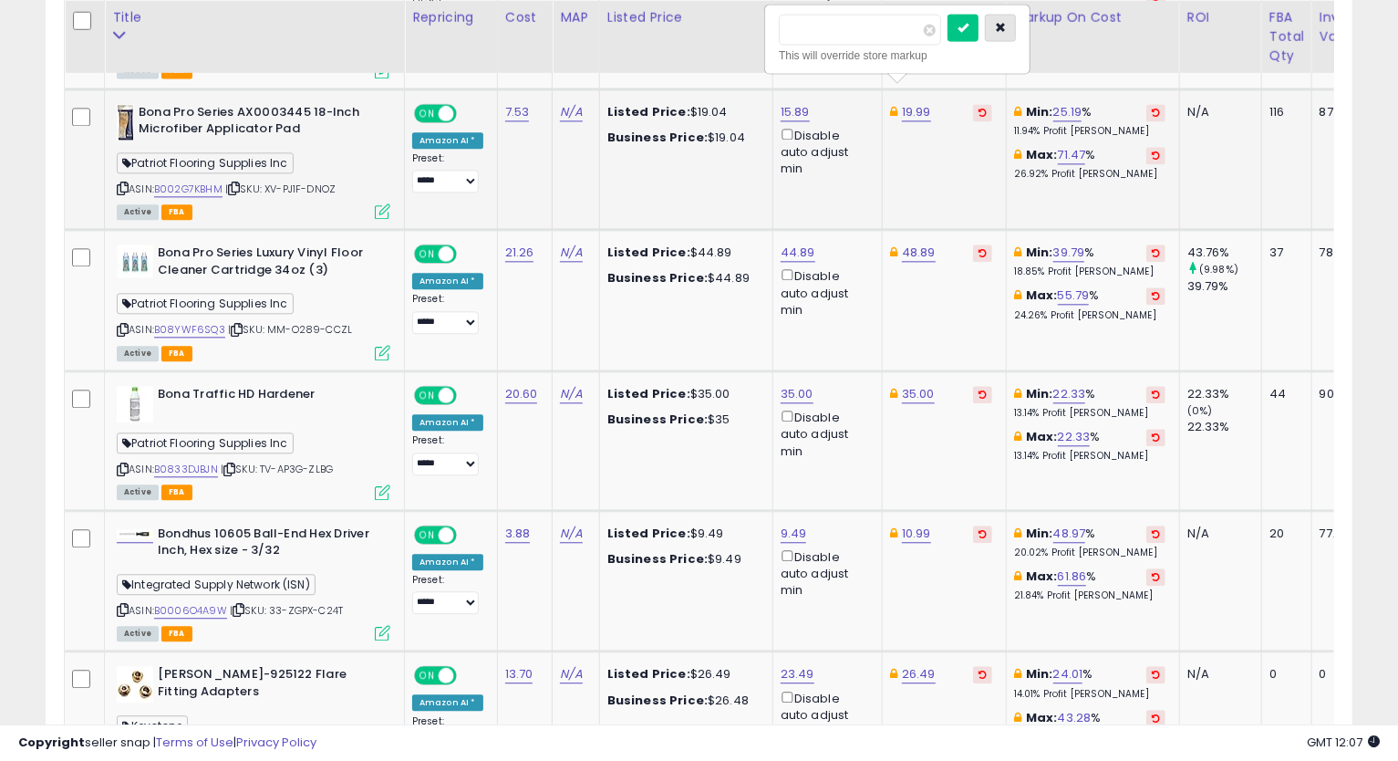
click at [1006, 28] on icon "button" at bounding box center [1000, 26] width 11 height 11
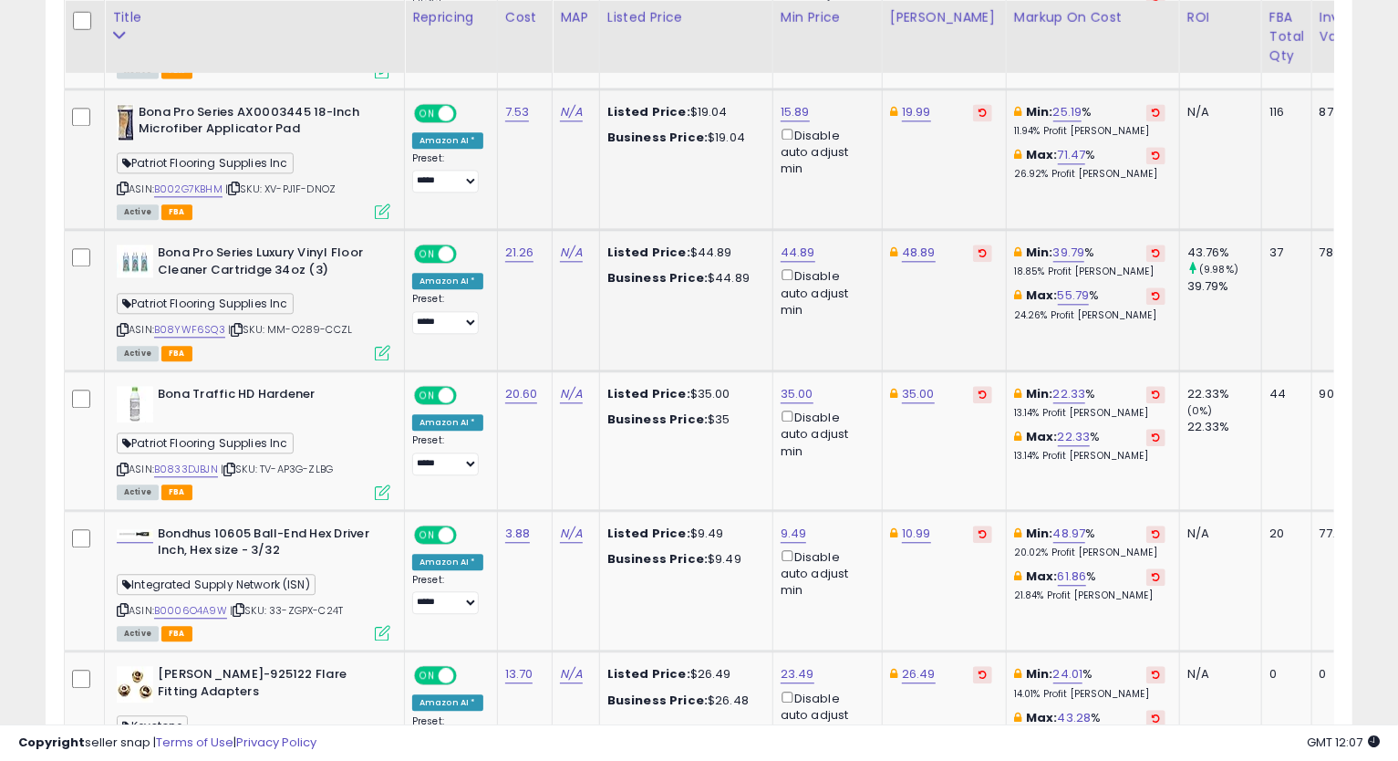
scroll to position [2591, 0]
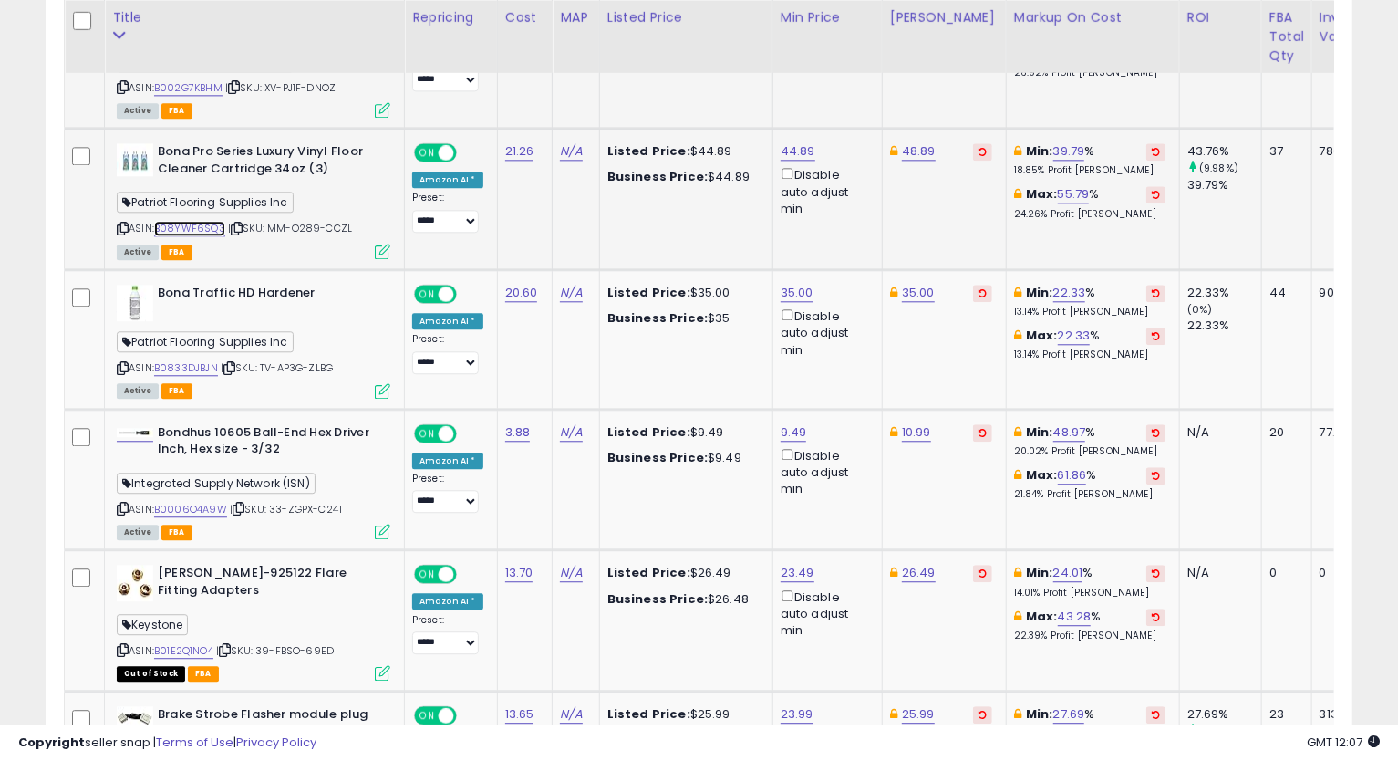
click at [190, 221] on link "B08YWF6SQ3" at bounding box center [189, 229] width 71 height 16
click at [110, 209] on td "Bona Pro Series Luxury Vinyl Floor Cleaner Cartridge 34oz (3) Patriot Flooring …" at bounding box center [255, 199] width 300 height 141
click at [119, 223] on icon at bounding box center [123, 228] width 12 height 10
click at [796, 142] on link "44.89" at bounding box center [798, 151] width 35 height 18
type input "*****"
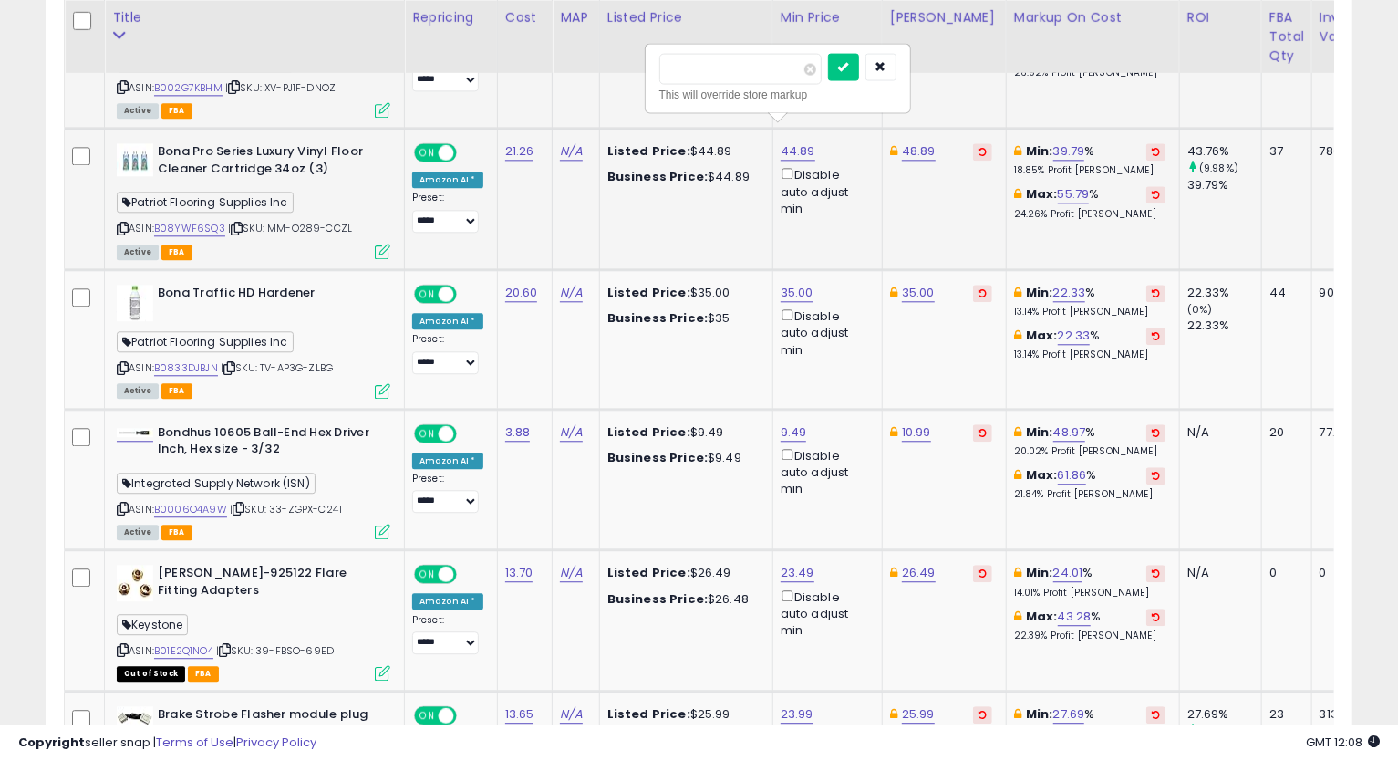
click button "submit" at bounding box center [843, 66] width 31 height 27
click at [912, 142] on link "48.89" at bounding box center [919, 151] width 34 height 18
type input "*****"
click button "submit" at bounding box center [964, 66] width 31 height 27
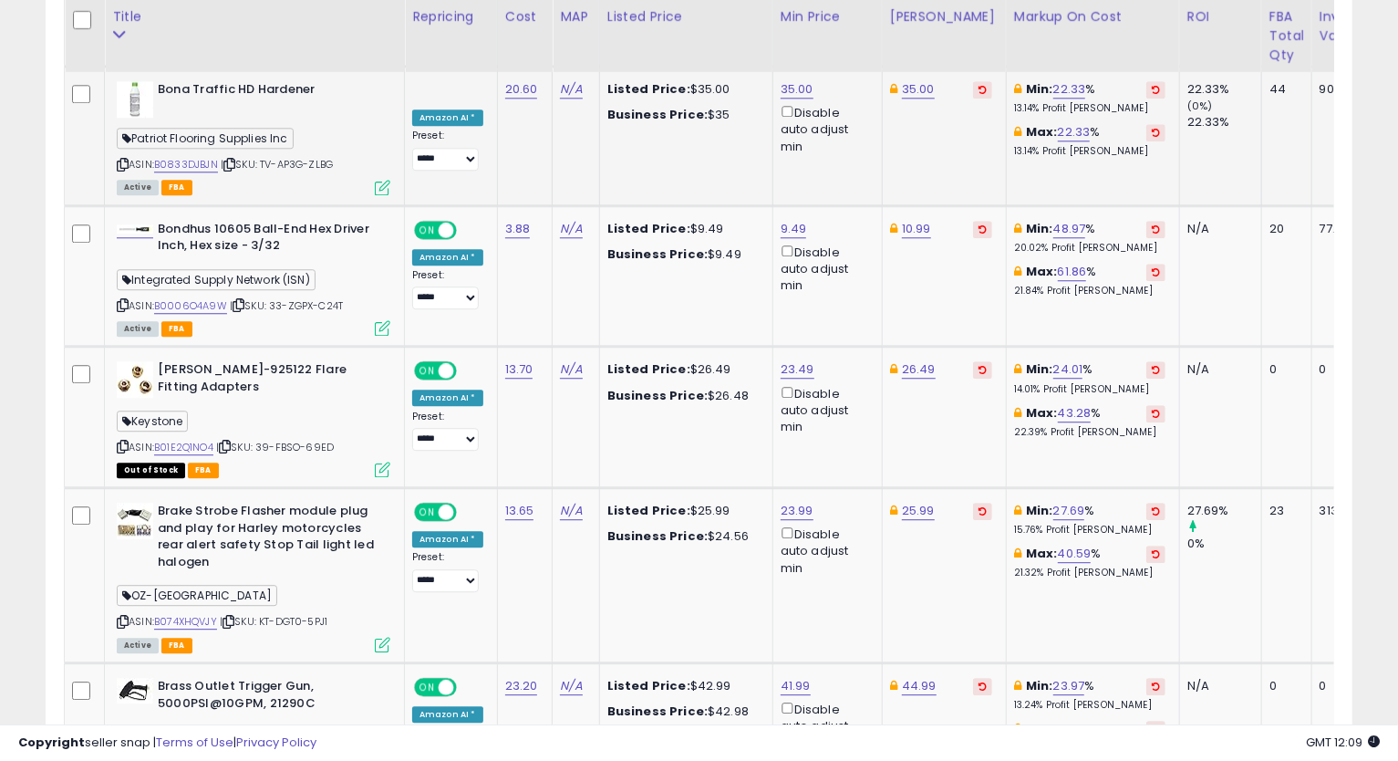
scroll to position [2692, 0]
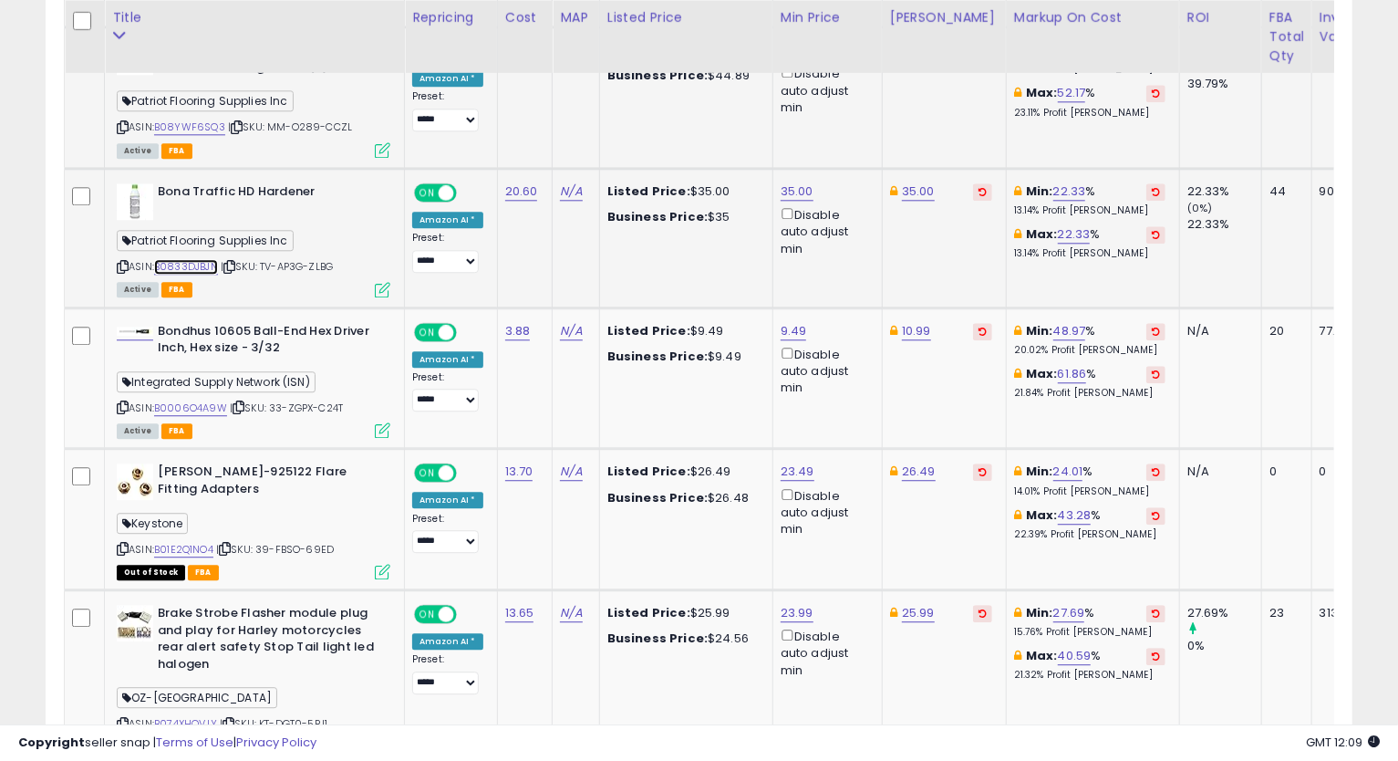
click at [192, 259] on link "B0833DJBJN" at bounding box center [186, 267] width 64 height 16
click at [120, 262] on icon at bounding box center [123, 267] width 12 height 10
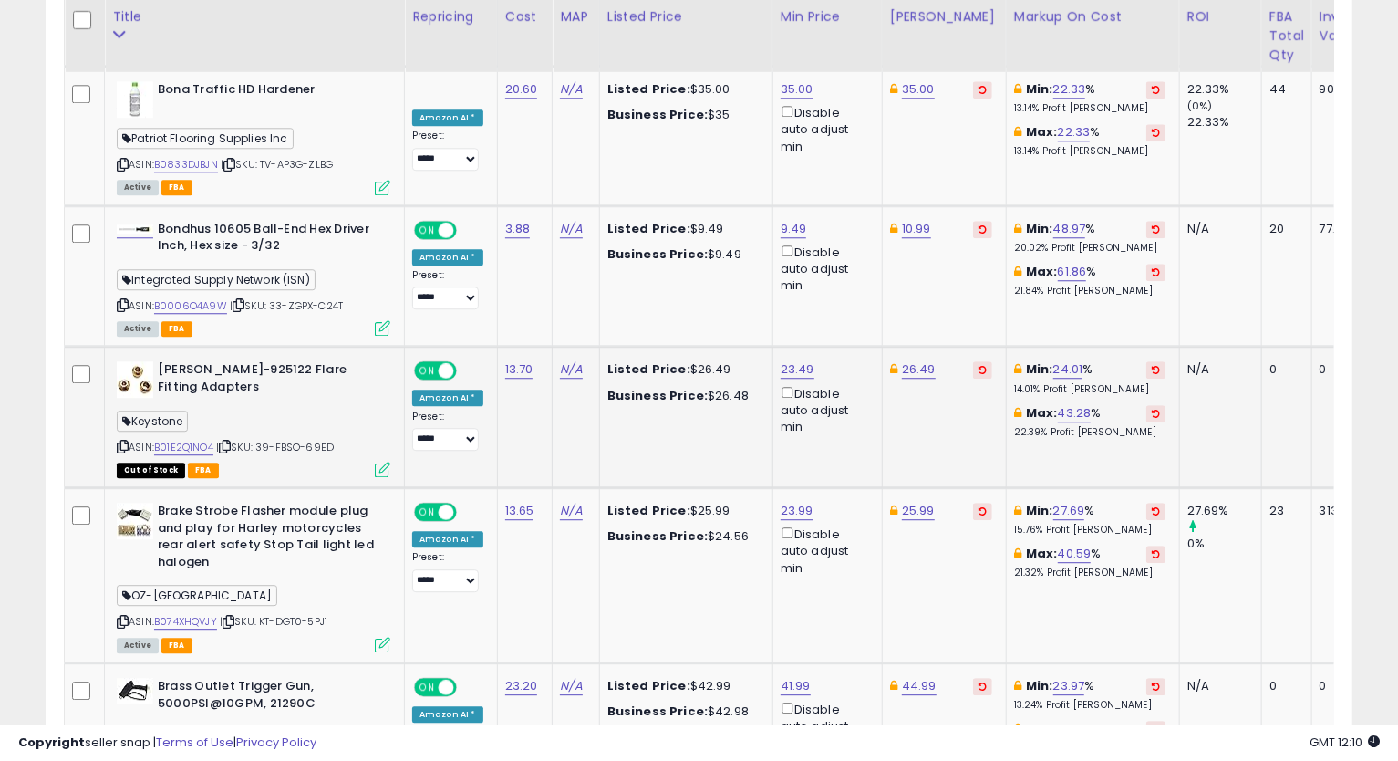
scroll to position [2896, 0]
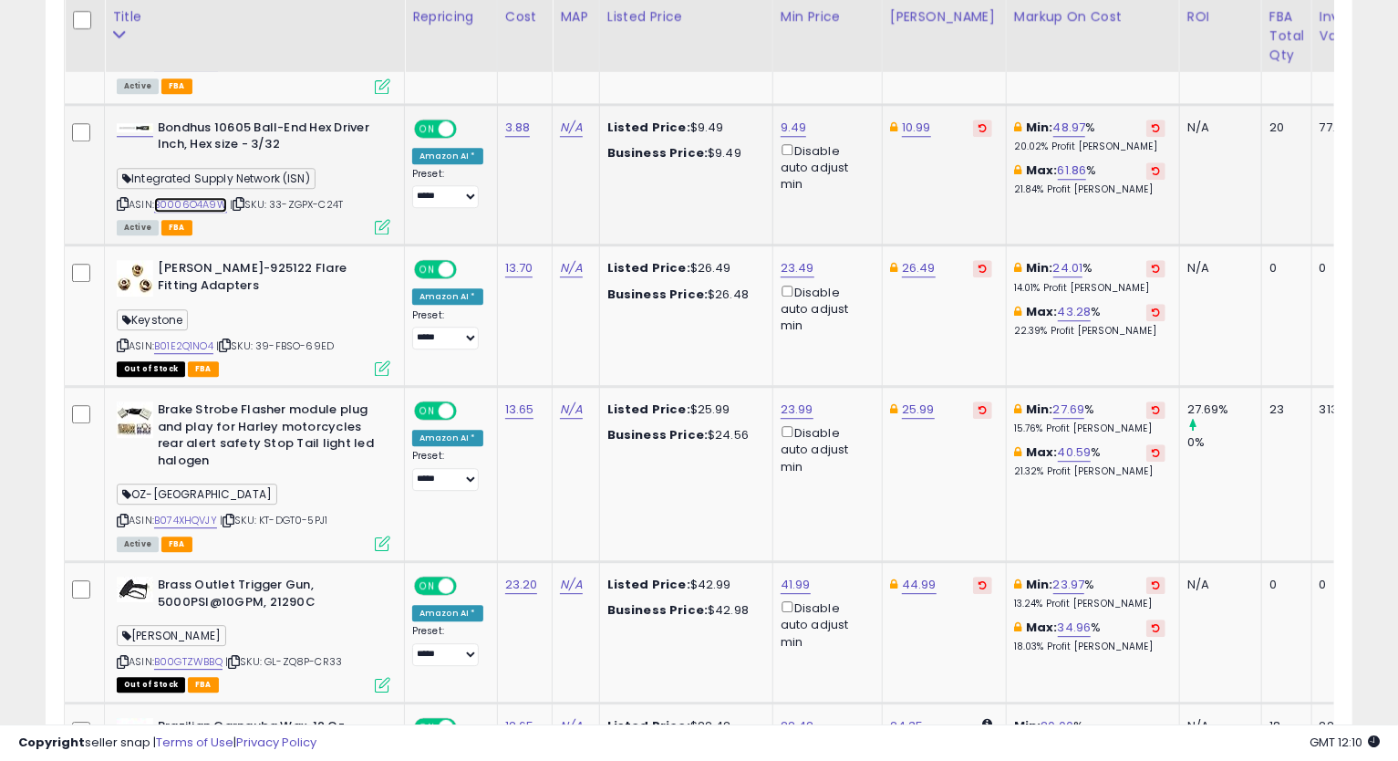
click at [203, 197] on link "B0006O4A9W" at bounding box center [190, 205] width 73 height 16
click at [122, 199] on icon at bounding box center [123, 204] width 12 height 10
click at [784, 119] on link "9.49" at bounding box center [794, 128] width 26 height 18
type input "****"
click button "submit" at bounding box center [839, 41] width 31 height 27
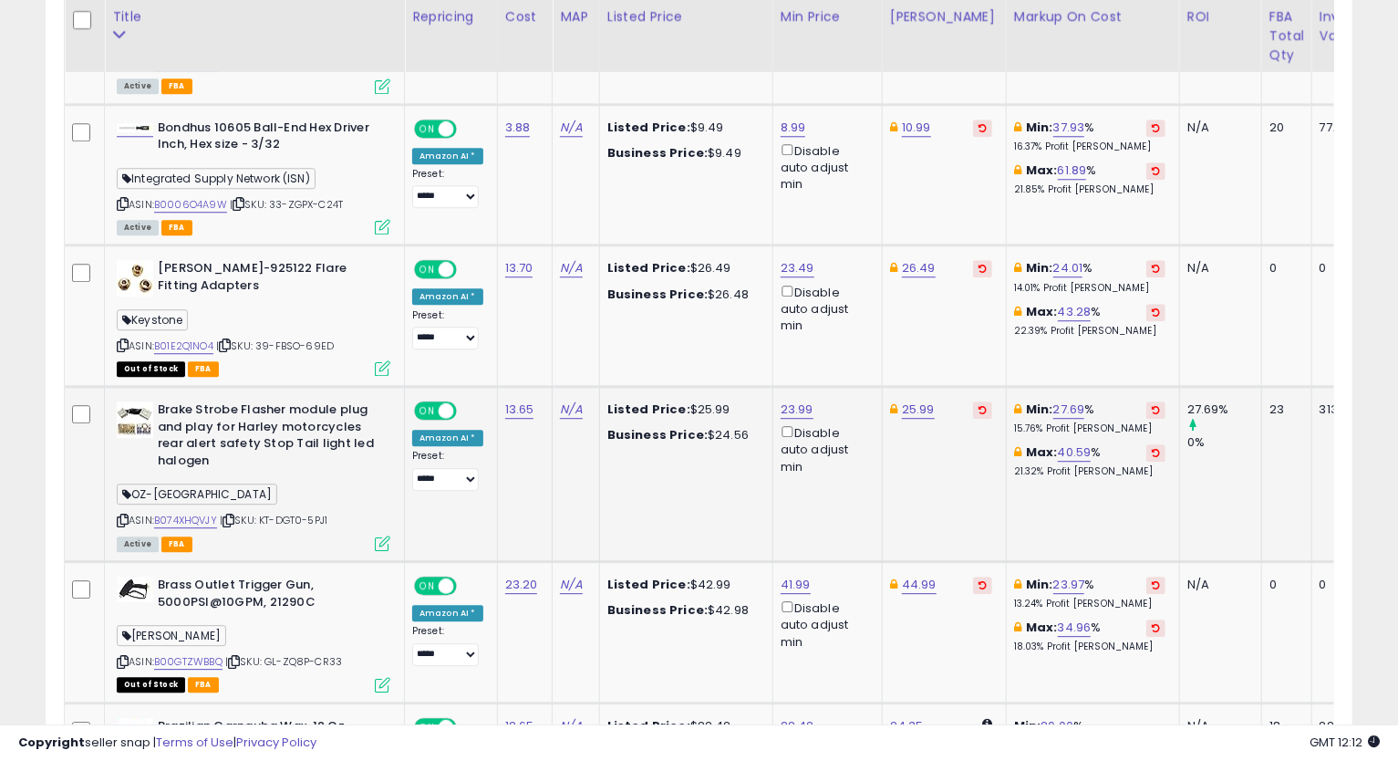
scroll to position [2997, 0]
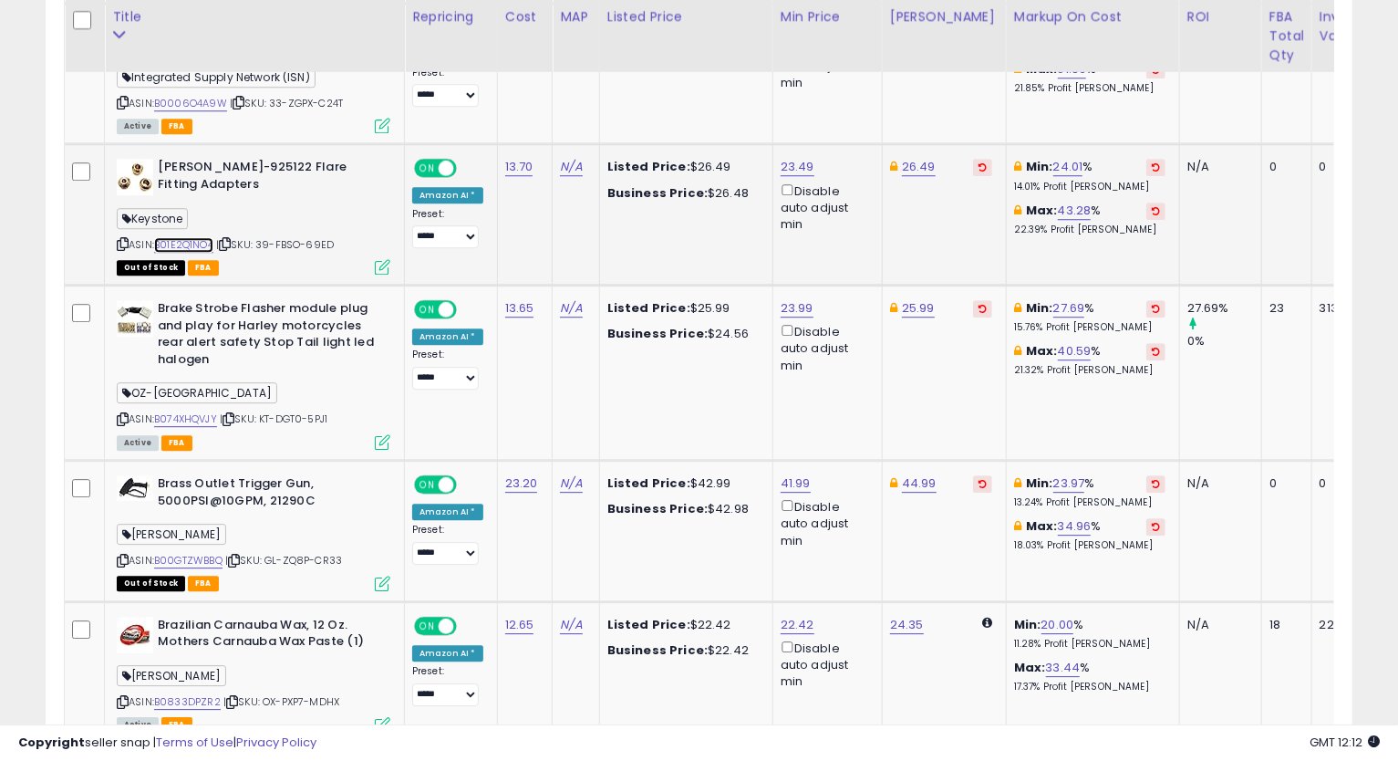
click at [174, 237] on link "B01E2Q1NO4" at bounding box center [183, 245] width 59 height 16
click at [917, 158] on link "26.49" at bounding box center [919, 167] width 34 height 18
type input "*****"
click button "submit" at bounding box center [964, 81] width 31 height 27
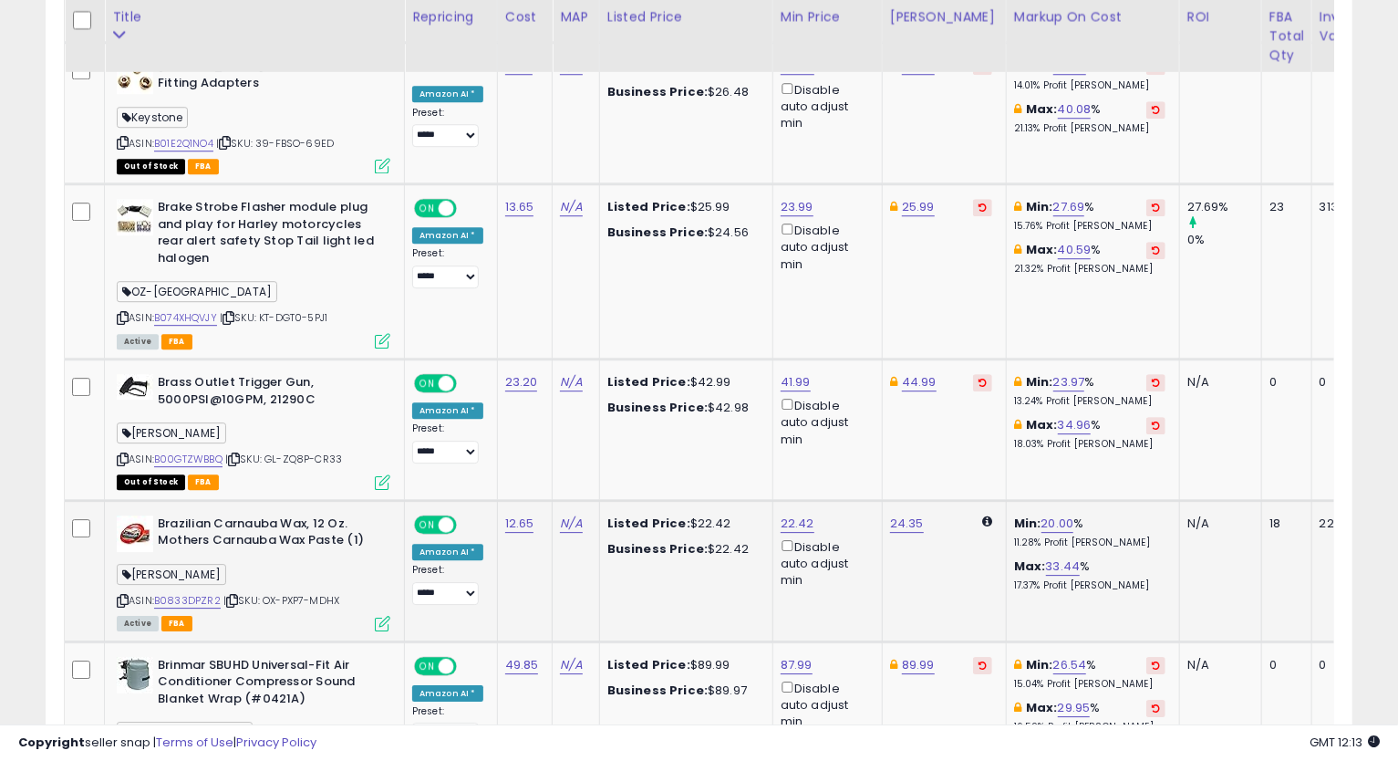
scroll to position [3200, 0]
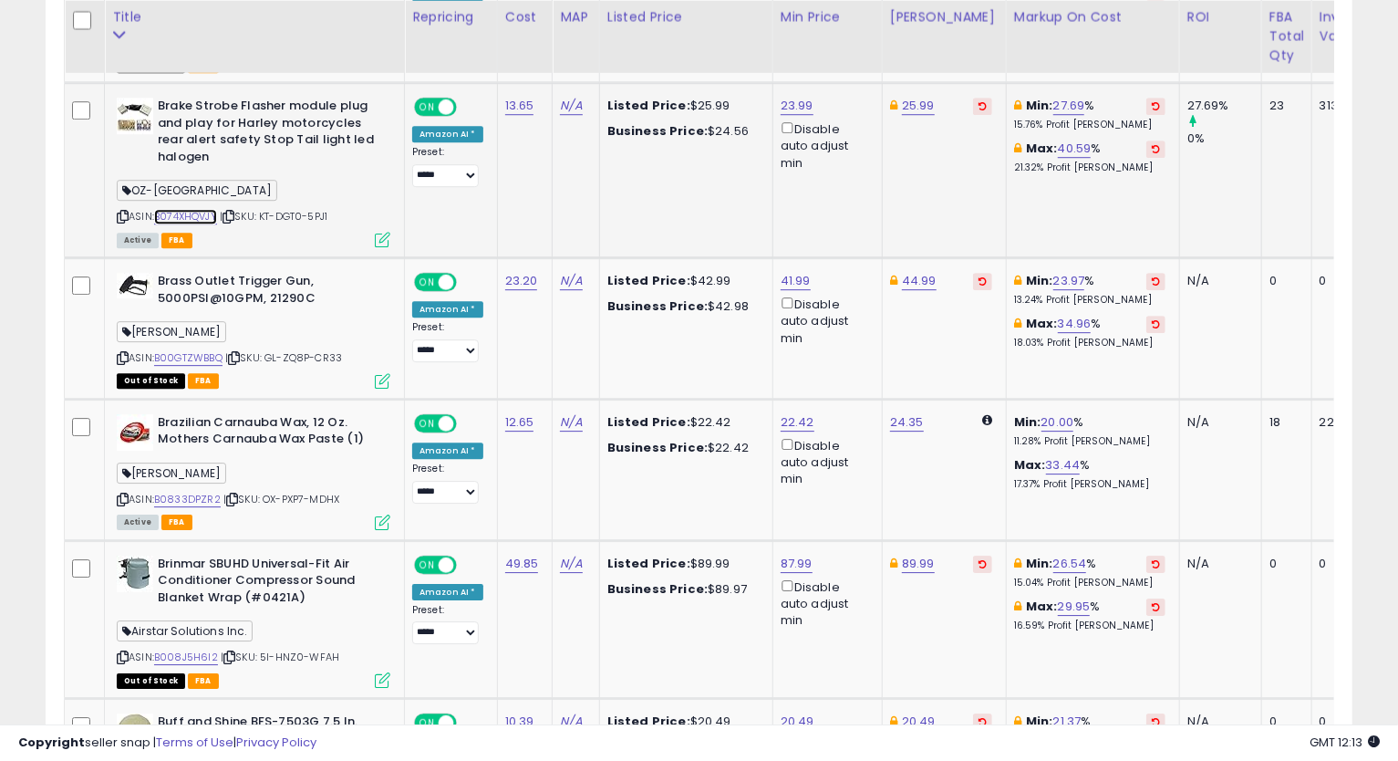
click at [200, 209] on link "B074XHQVJY" at bounding box center [185, 217] width 63 height 16
click at [119, 212] on icon at bounding box center [123, 217] width 12 height 10
click at [126, 212] on icon at bounding box center [123, 217] width 12 height 10
click at [798, 97] on link "23.99" at bounding box center [797, 106] width 33 height 18
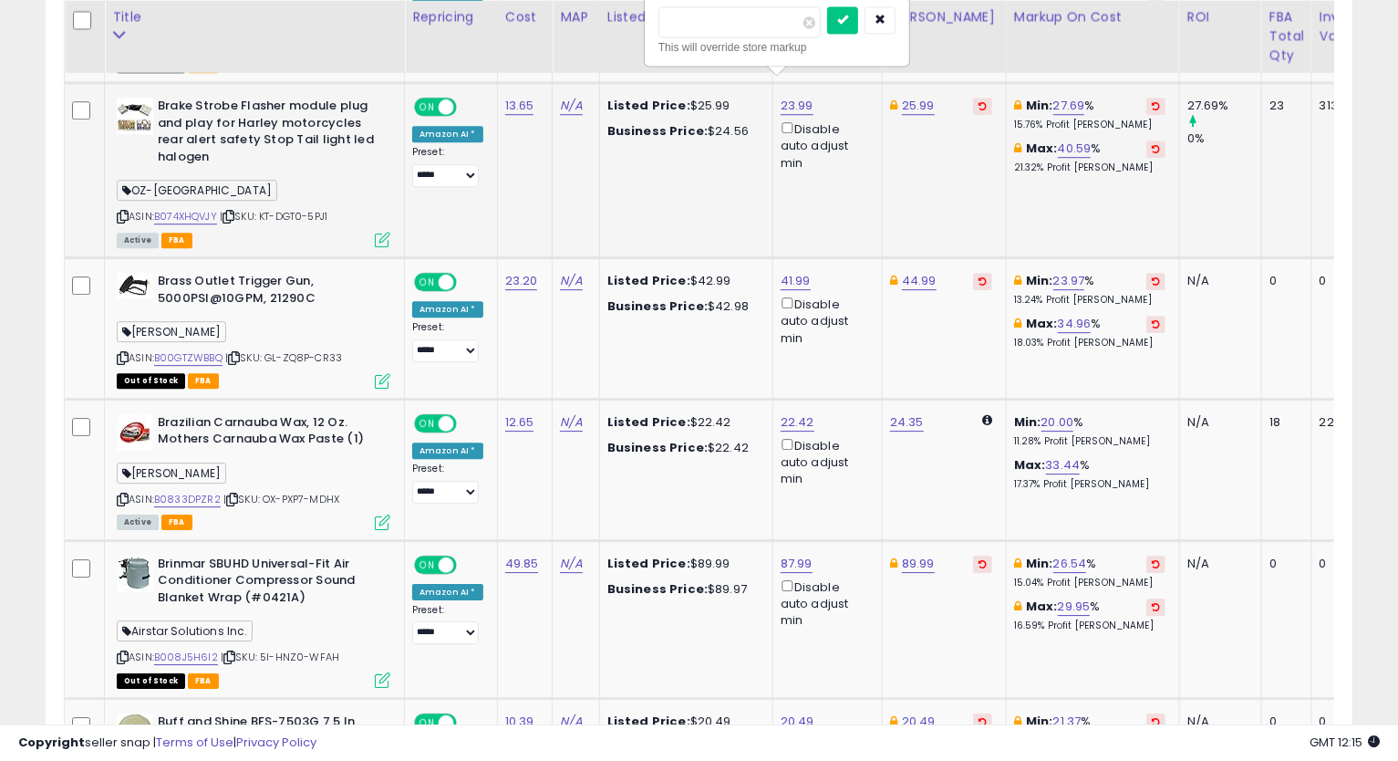
type input "*****"
click button "submit" at bounding box center [842, 19] width 31 height 27
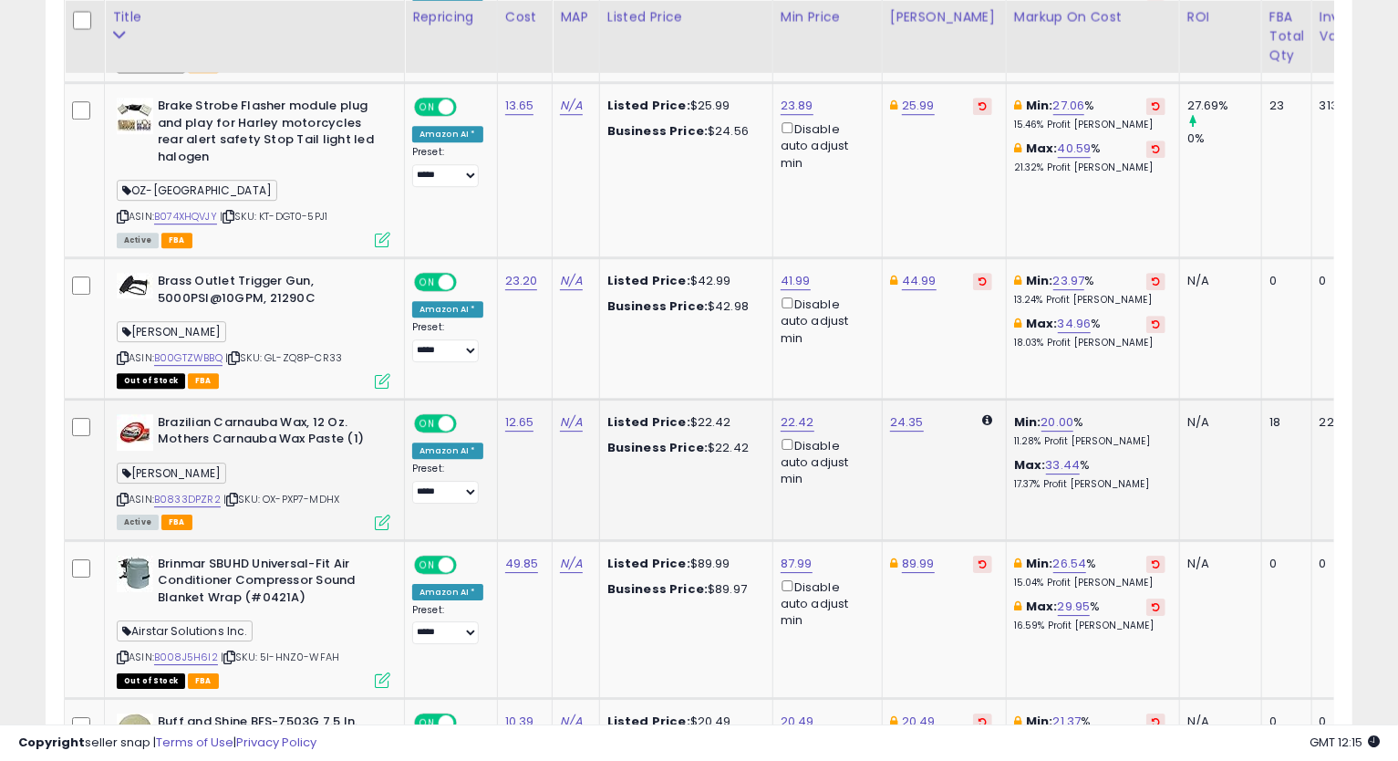
scroll to position [3301, 0]
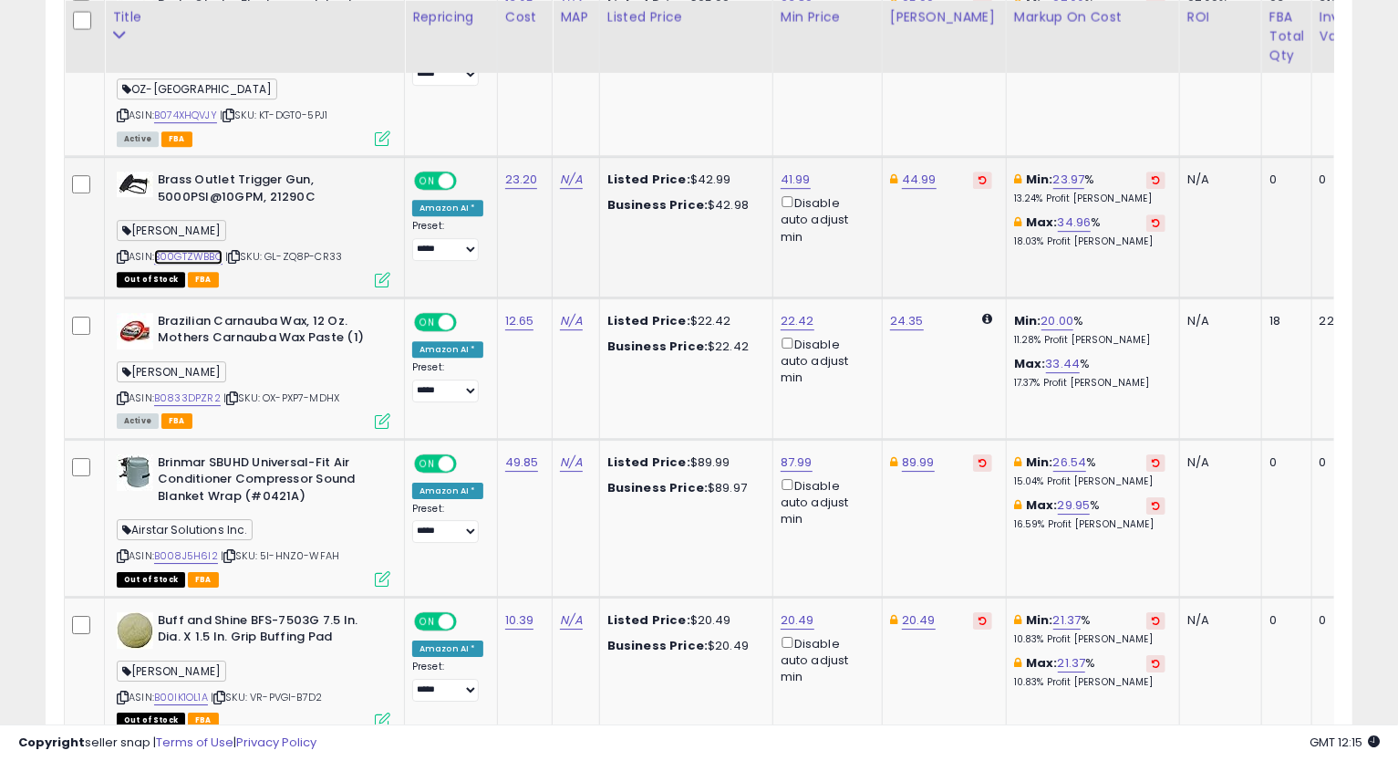
click at [184, 249] on link "B00GTZWBBQ" at bounding box center [188, 257] width 68 height 16
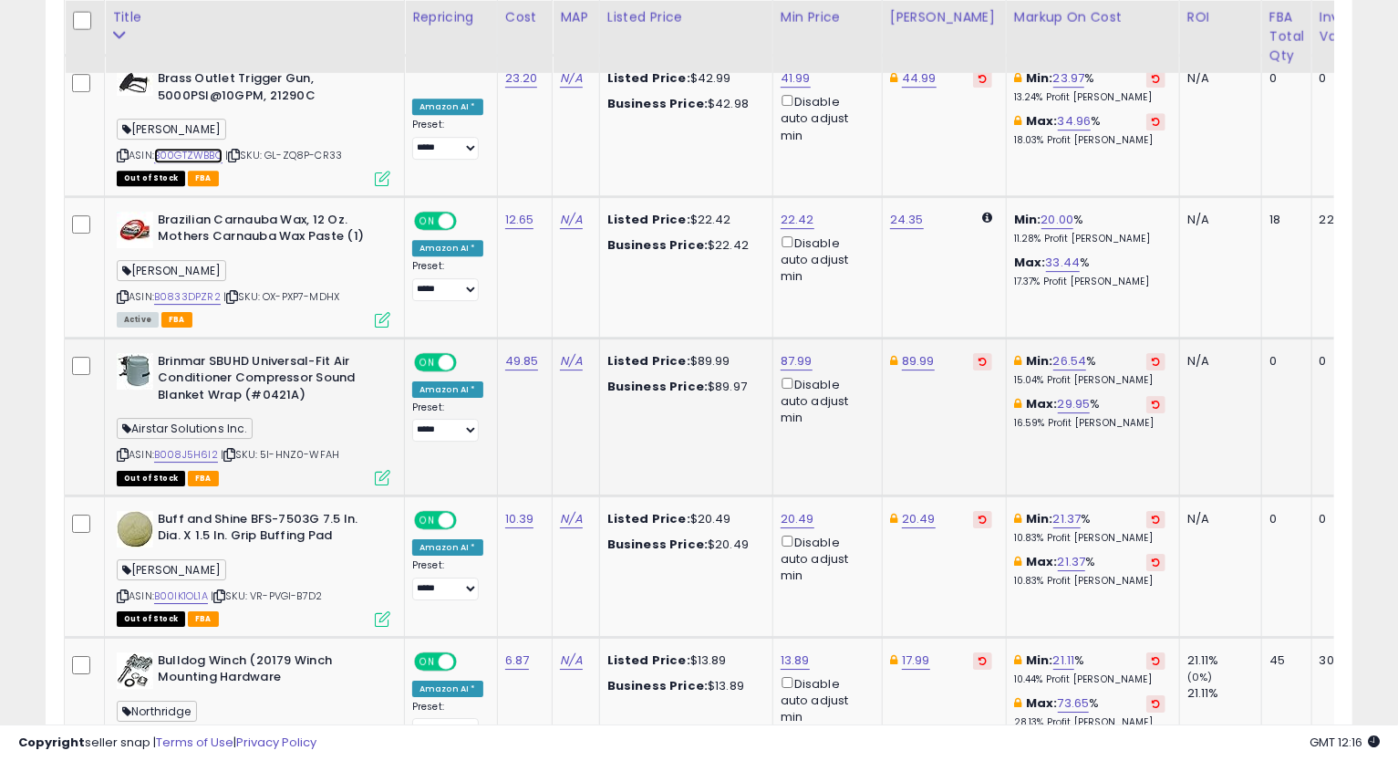
scroll to position [3503, 0]
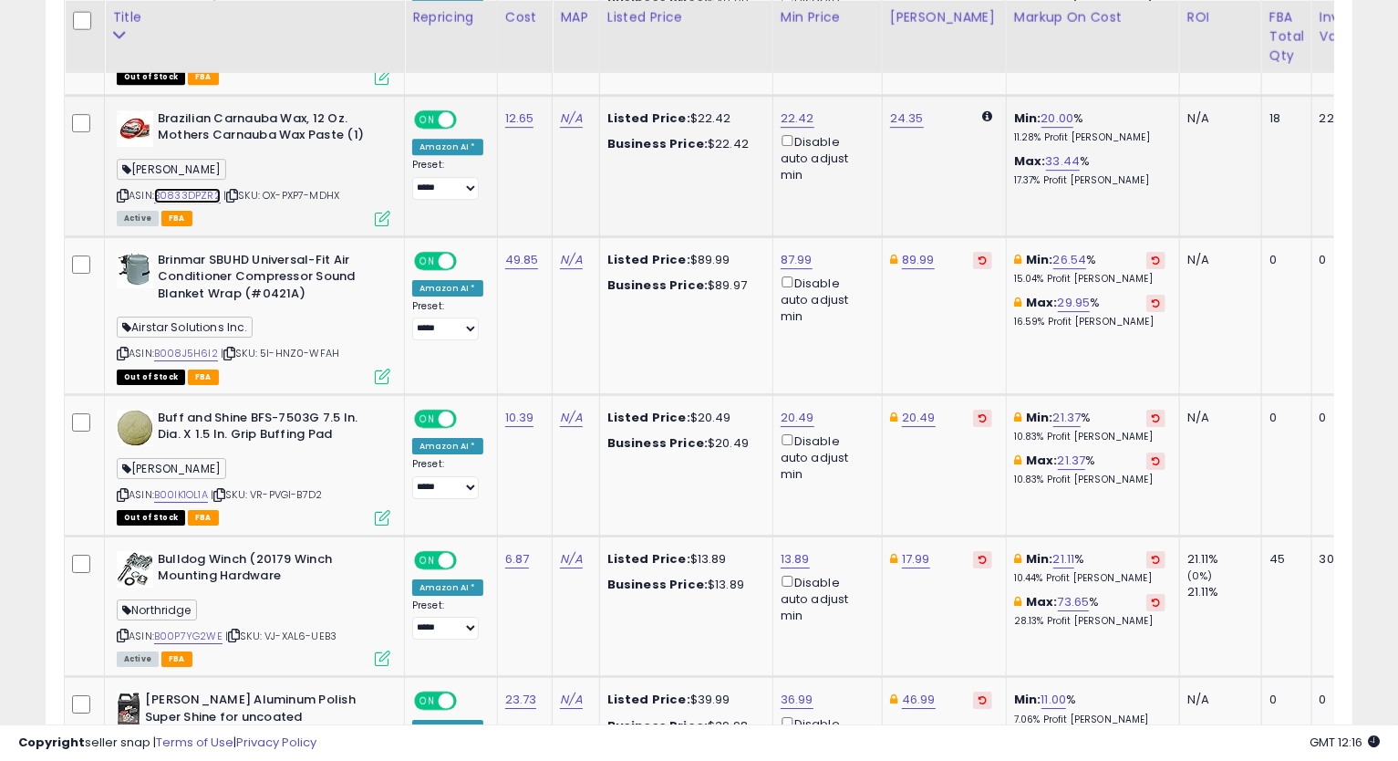
click at [209, 188] on link "B0833DPZR2" at bounding box center [187, 196] width 67 height 16
click at [124, 191] on icon at bounding box center [123, 196] width 12 height 10
click at [789, 109] on link "22.42" at bounding box center [798, 118] width 34 height 18
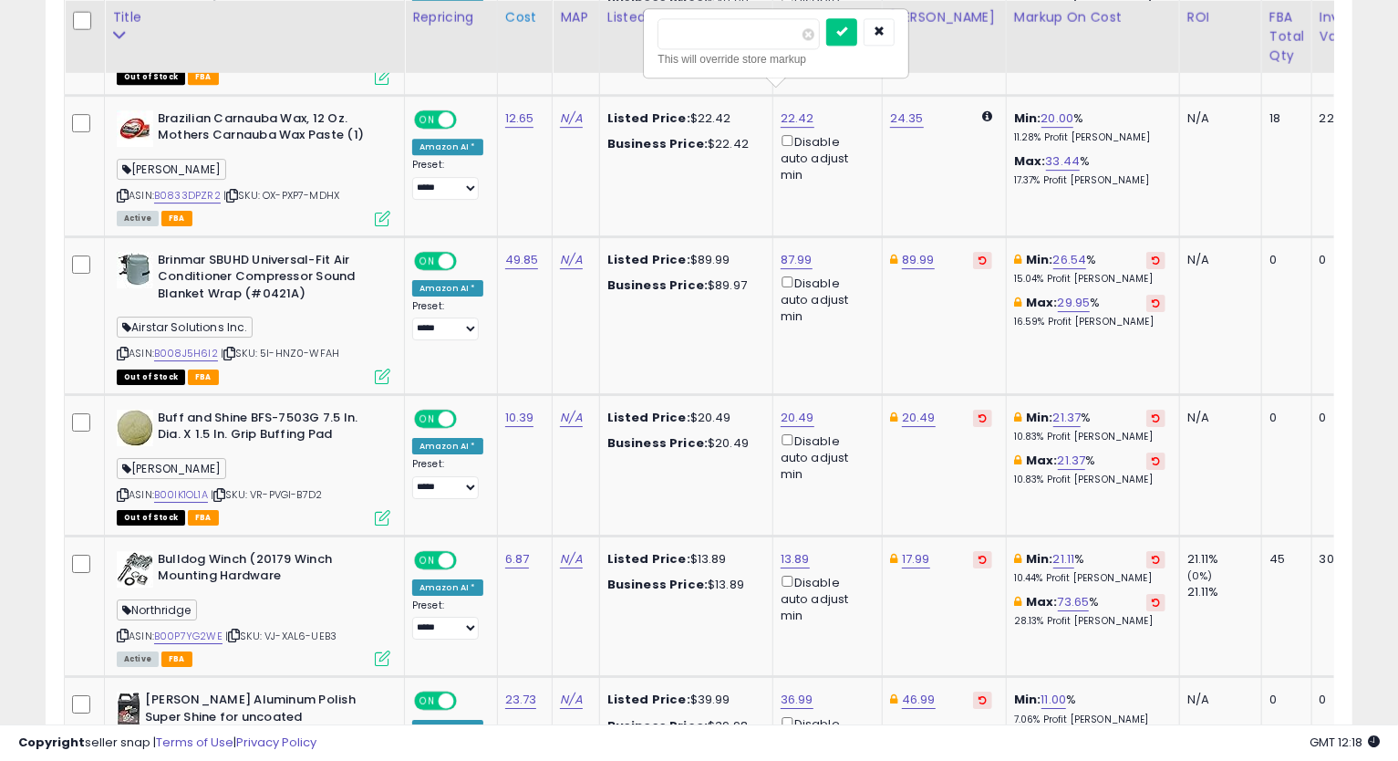
drag, startPoint x: 745, startPoint y: 35, endPoint x: 521, endPoint y: 66, distance: 226.5
type input "*****"
click button "submit" at bounding box center [841, 31] width 31 height 27
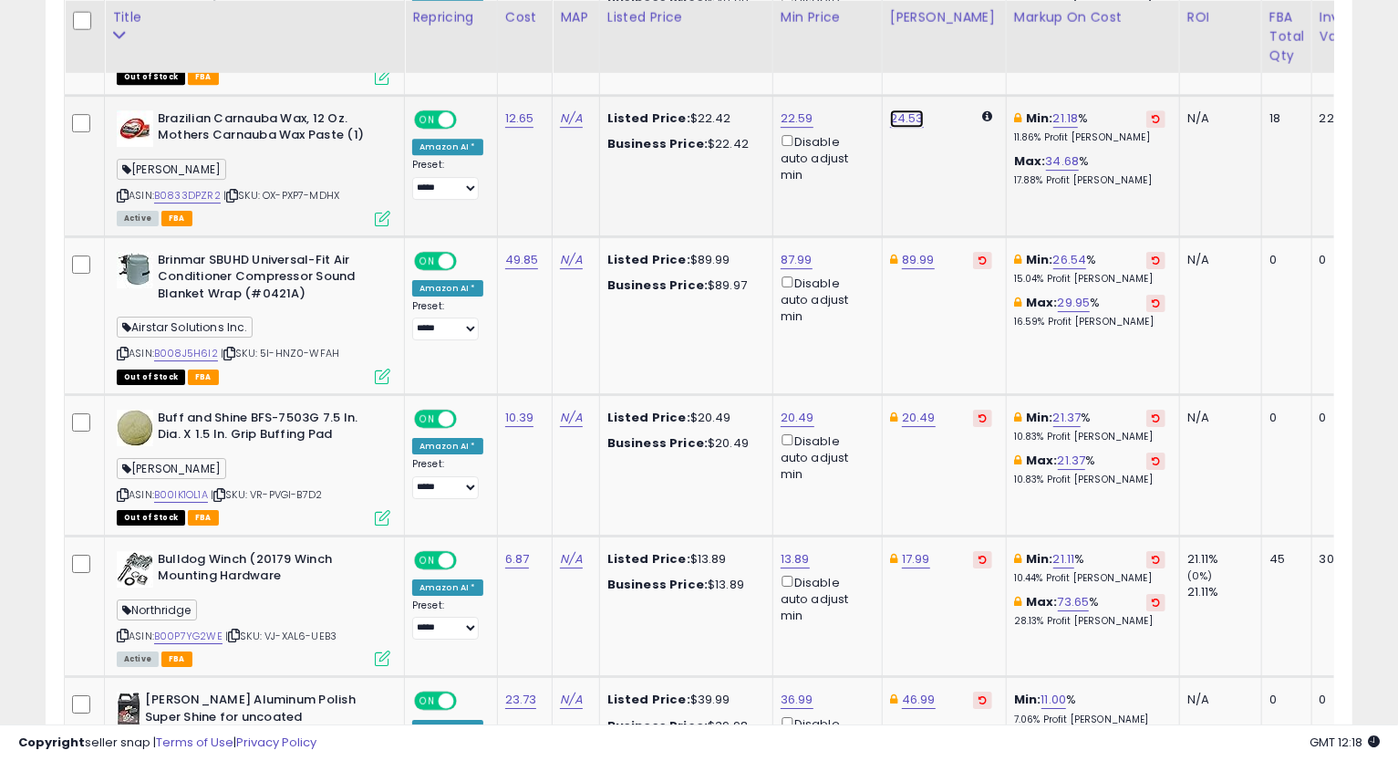
click at [898, 109] on link "24.53" at bounding box center [907, 118] width 34 height 18
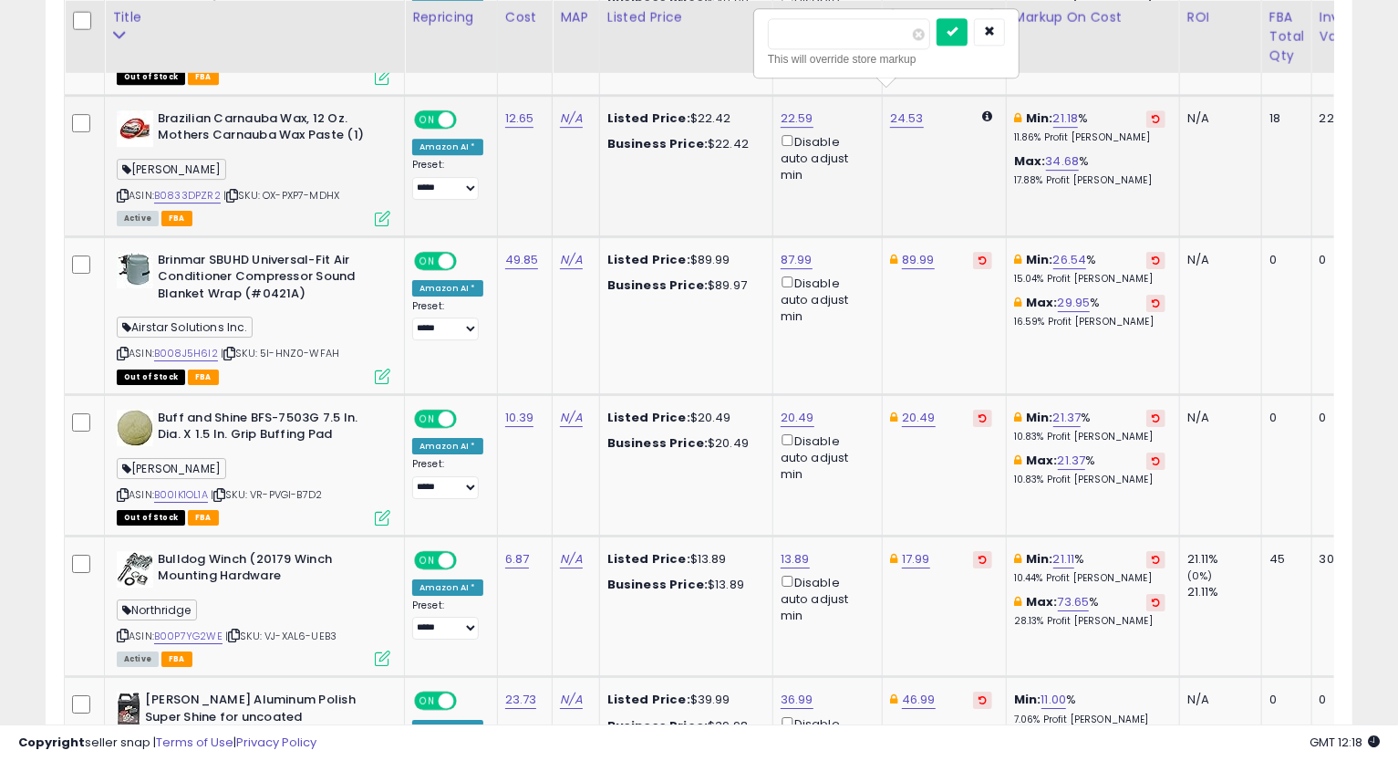
type input "*****"
click button "submit" at bounding box center [952, 31] width 31 height 27
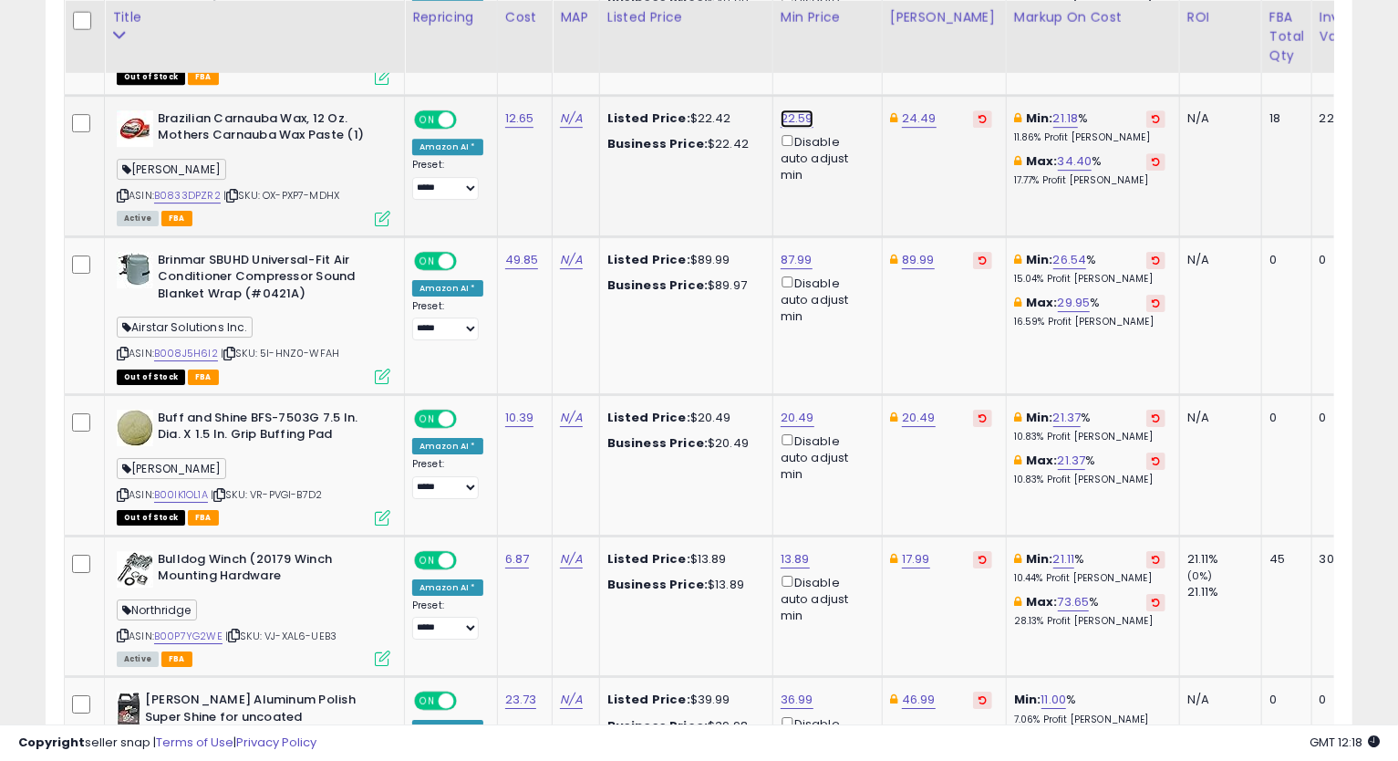
click at [799, 109] on link "22.59" at bounding box center [797, 118] width 33 height 18
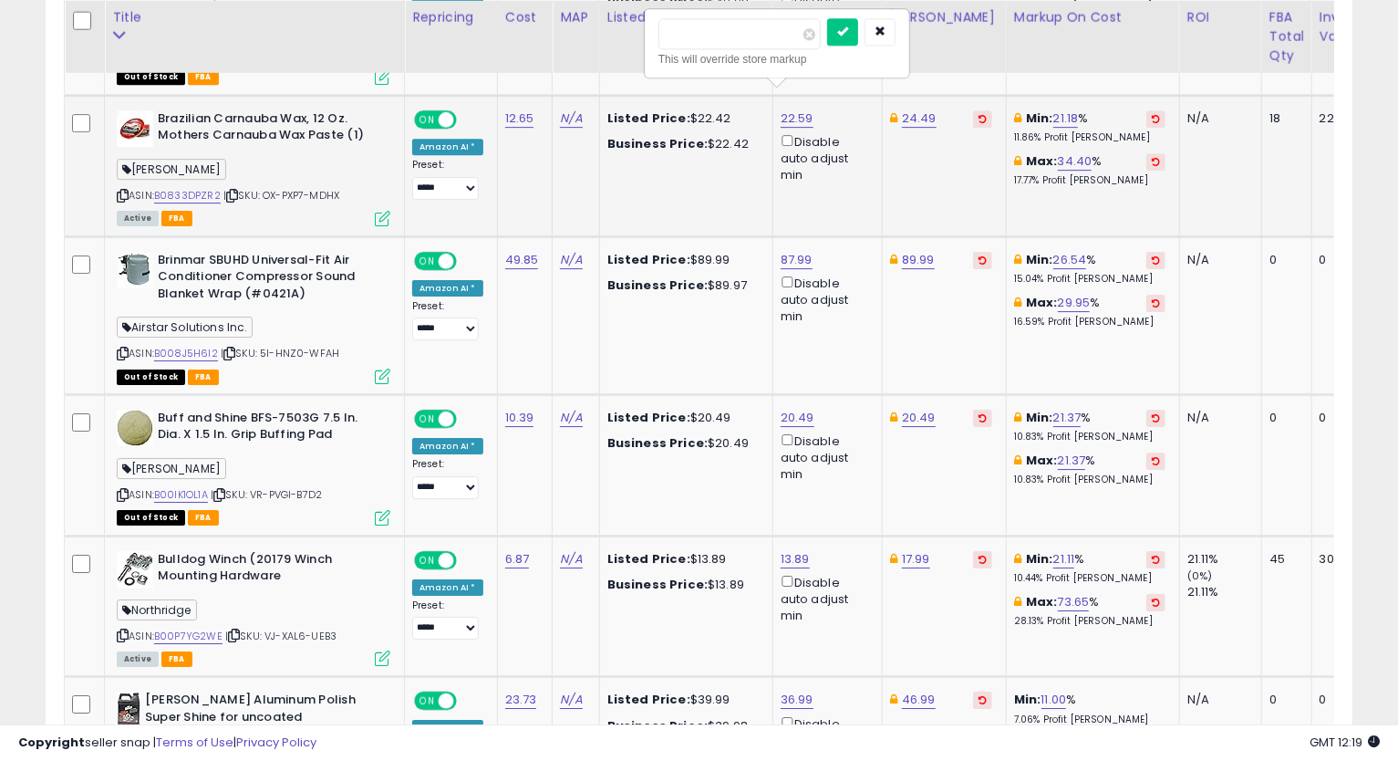
type input "*****"
click button "submit" at bounding box center [842, 31] width 31 height 27
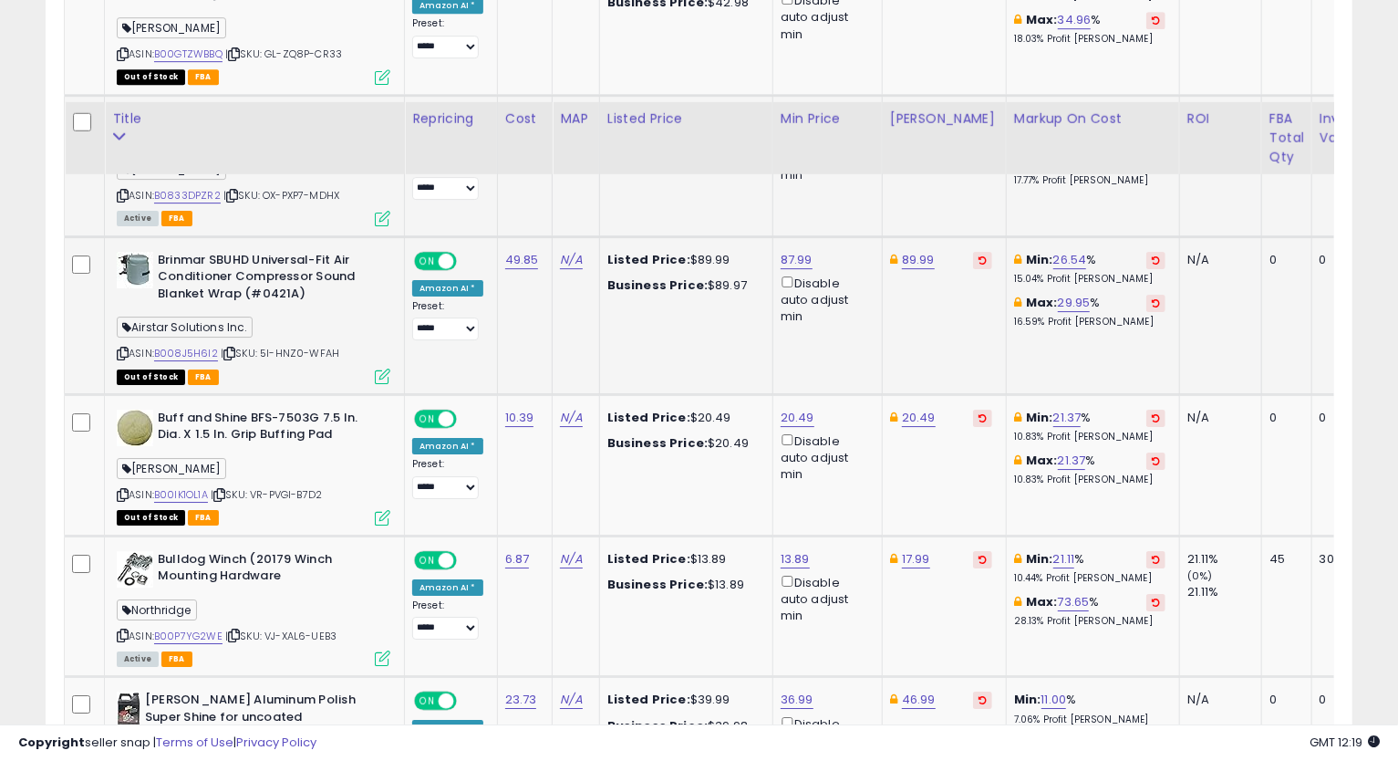
scroll to position [3605, 0]
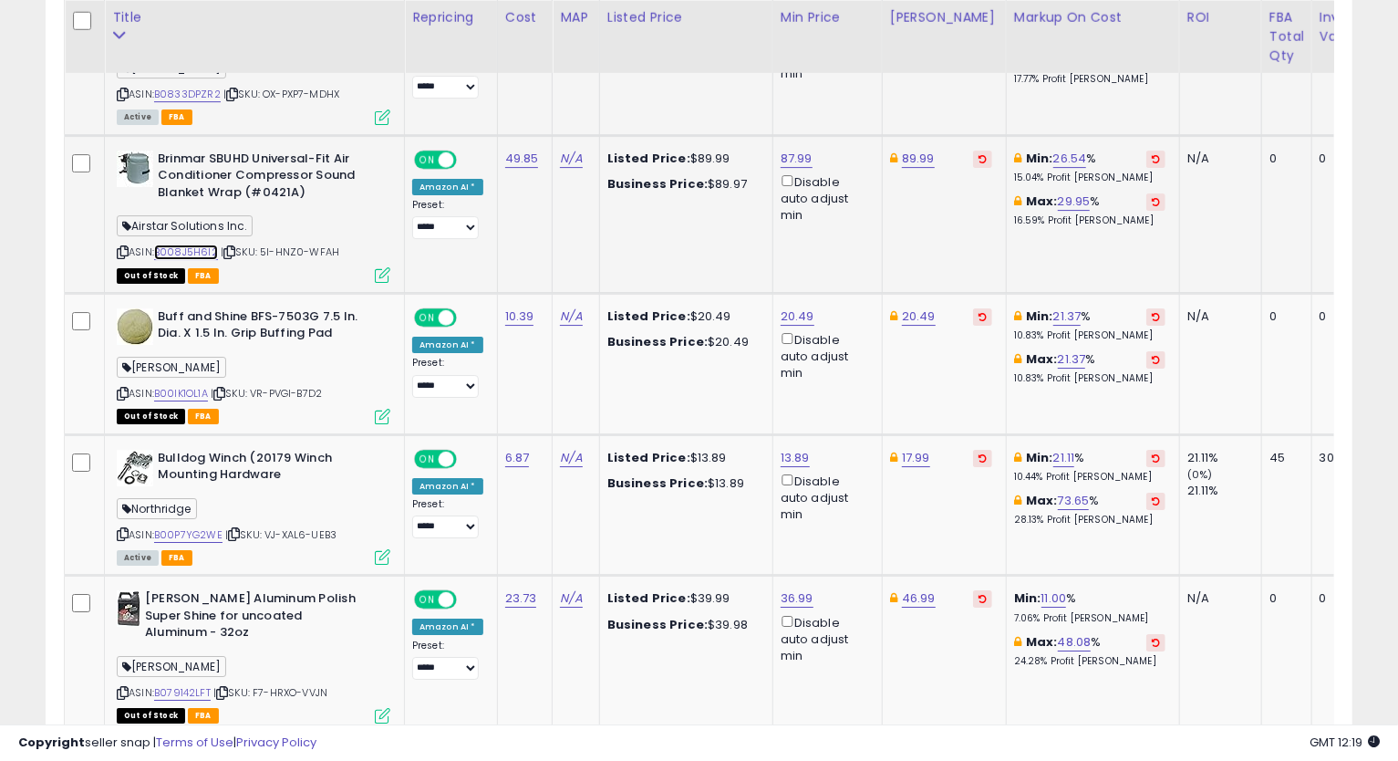
click at [191, 244] on link "B008J5H6I2" at bounding box center [186, 252] width 64 height 16
click at [922, 150] on link "89.99" at bounding box center [918, 159] width 33 height 18
type input "*"
type input "*****"
click button "submit" at bounding box center [964, 70] width 31 height 27
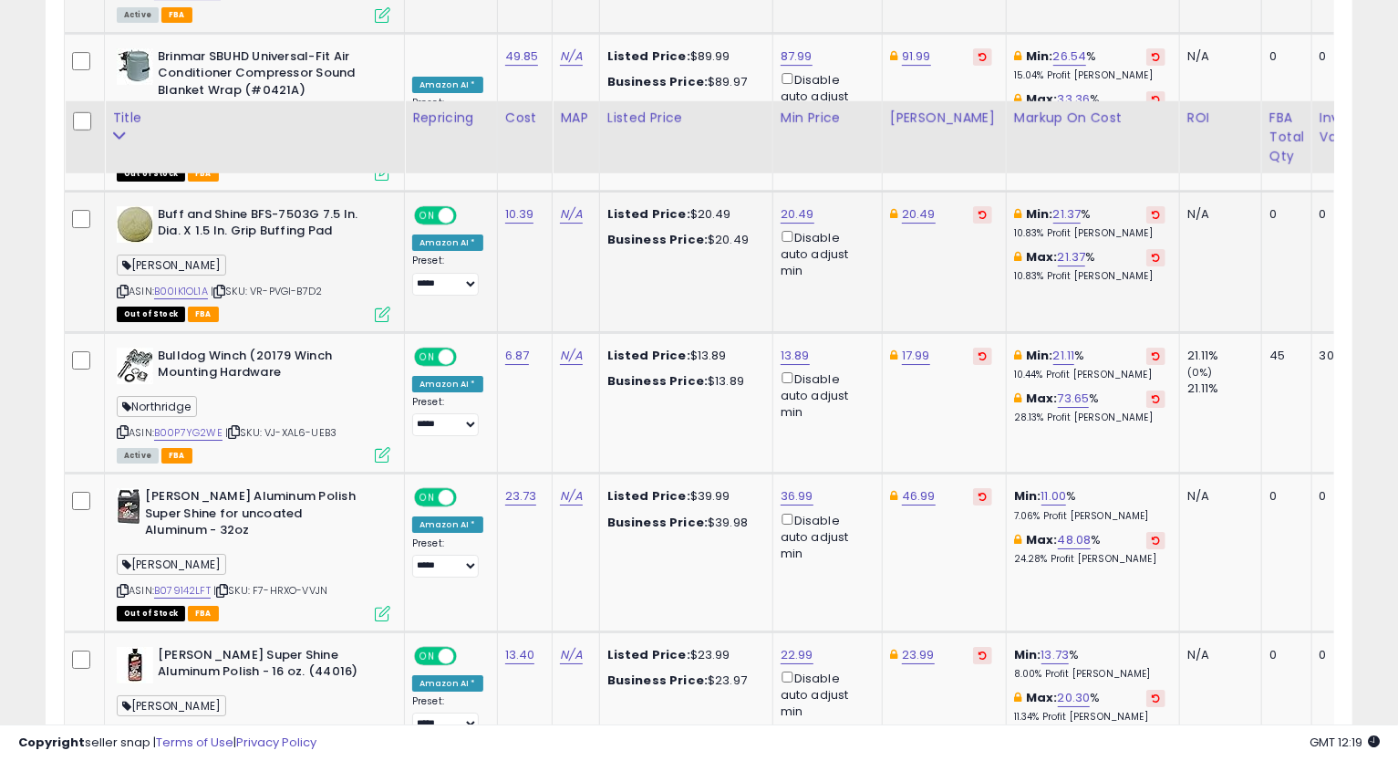
scroll to position [3808, 0]
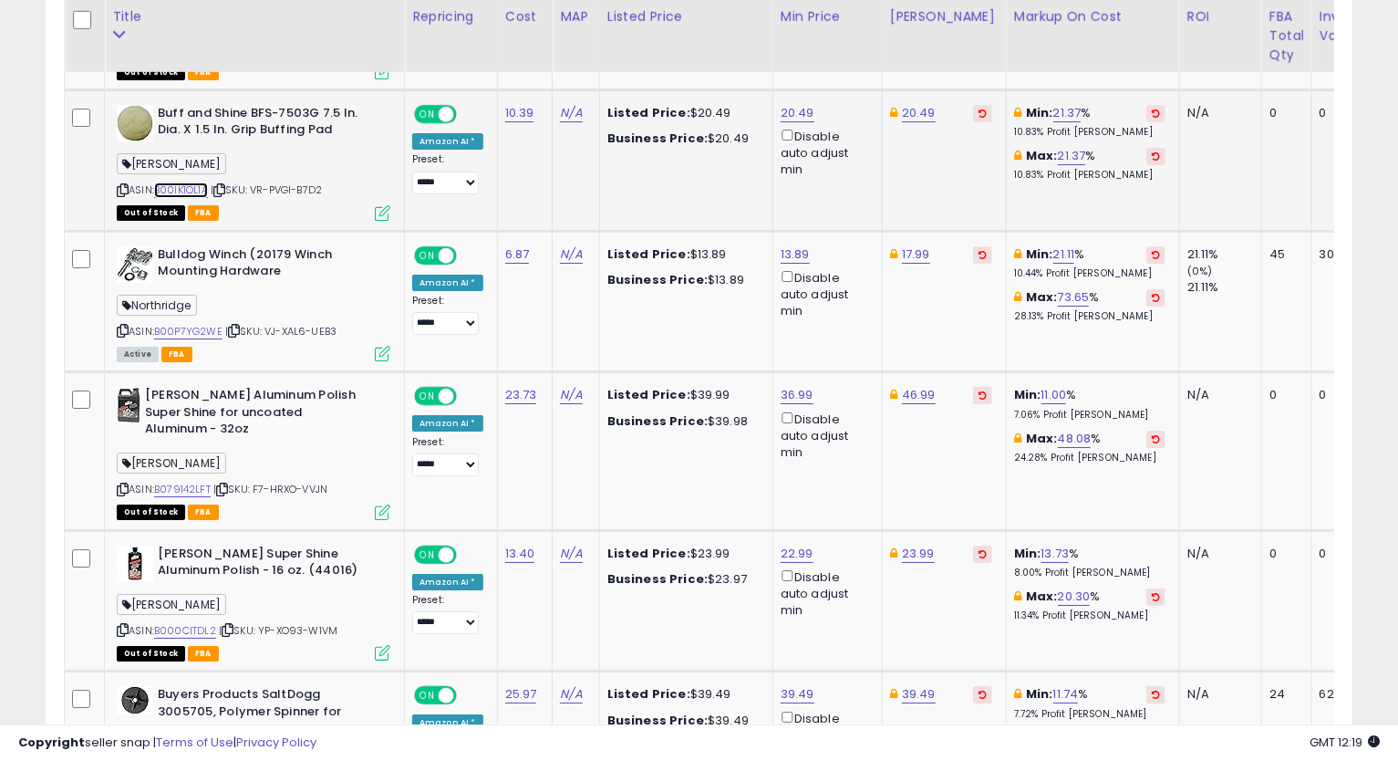
click at [198, 182] on link "B00IK1OL1A" at bounding box center [181, 190] width 54 height 16
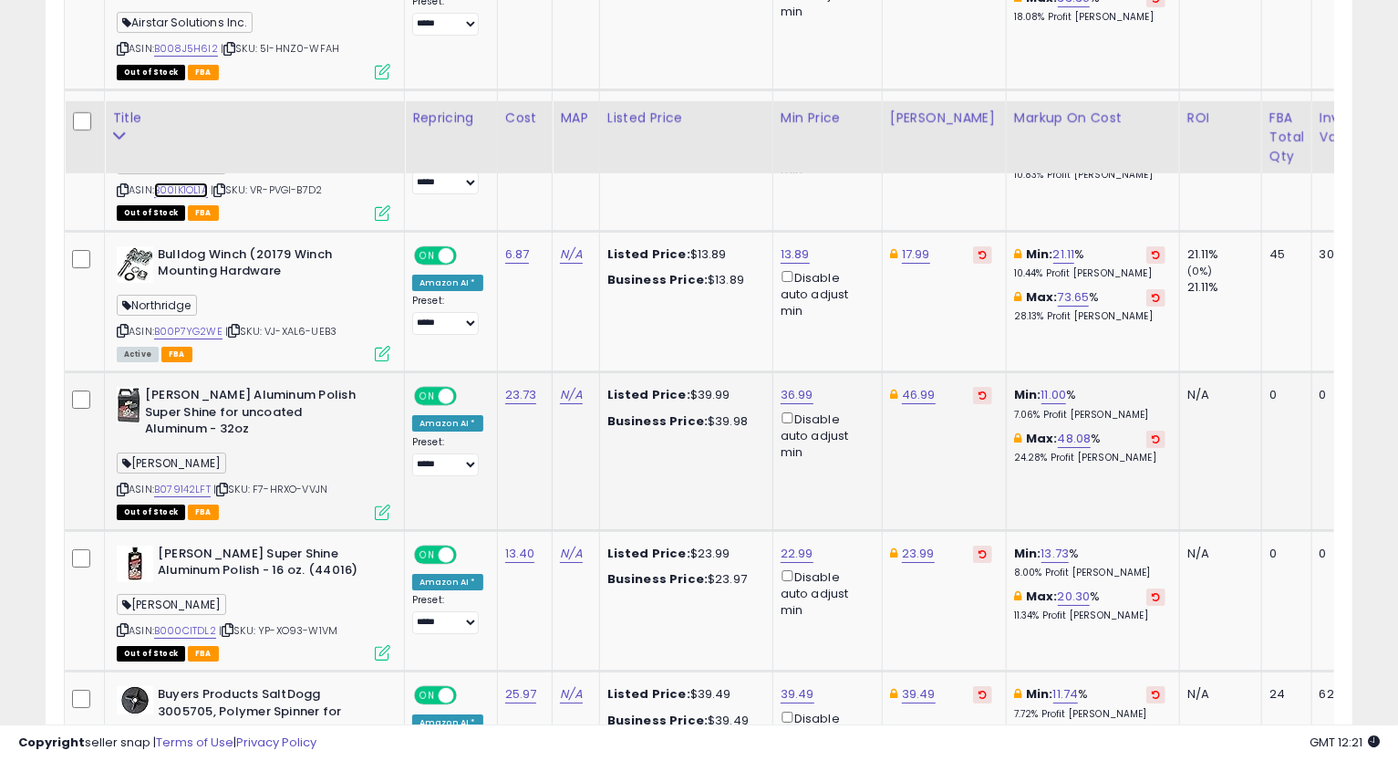
scroll to position [3909, 0]
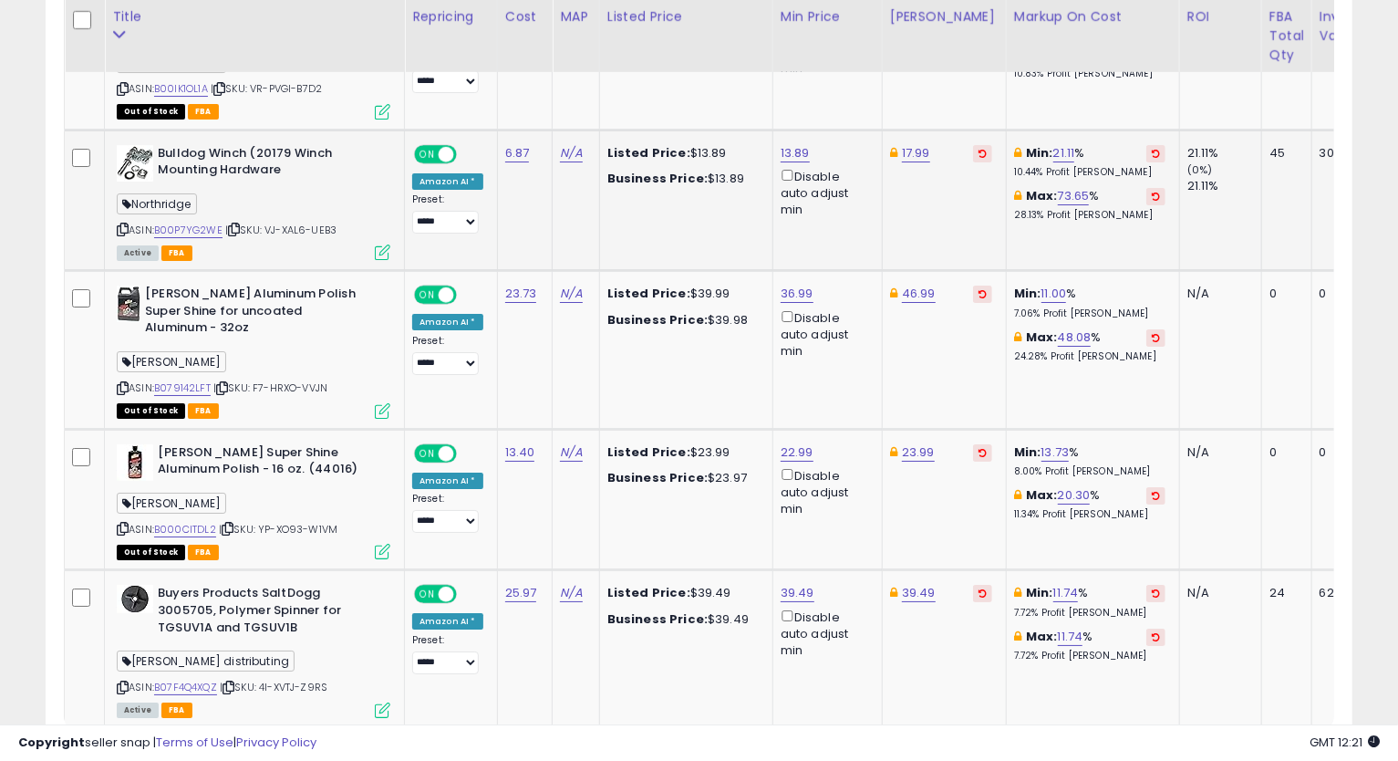
click at [212, 213] on div "ASIN: B00P7YG2WE | SKU: VJ-XAL6-UEB3 Active FBA" at bounding box center [254, 202] width 274 height 114
click at [208, 223] on link "B00P7YG2WE" at bounding box center [188, 231] width 68 height 16
click at [118, 224] on icon at bounding box center [123, 229] width 12 height 10
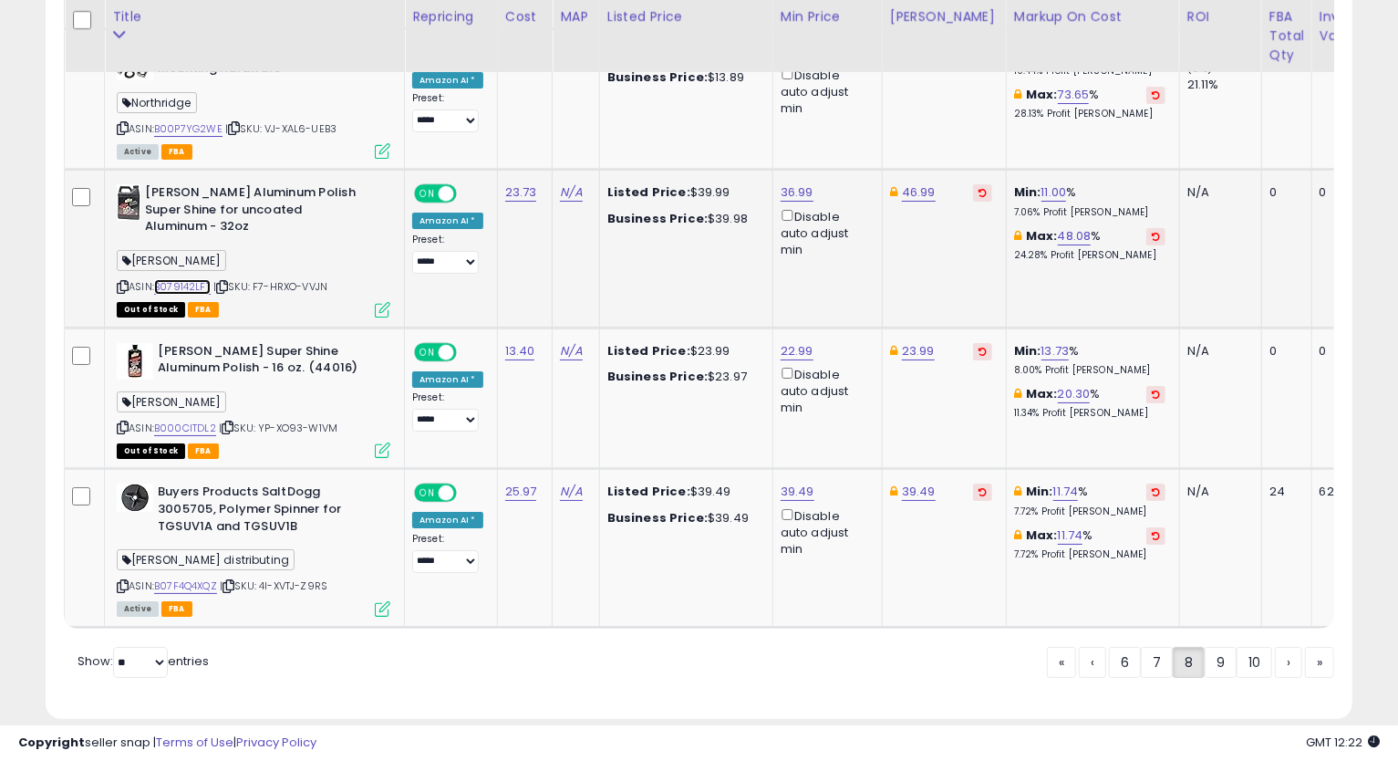
click at [202, 279] on link "B079142LFT" at bounding box center [182, 287] width 57 height 16
click at [794, 183] on link "36.99" at bounding box center [797, 192] width 33 height 18
click at [679, 108] on input "*****" at bounding box center [740, 106] width 162 height 31
type input "*****"
click button "submit" at bounding box center [842, 104] width 31 height 27
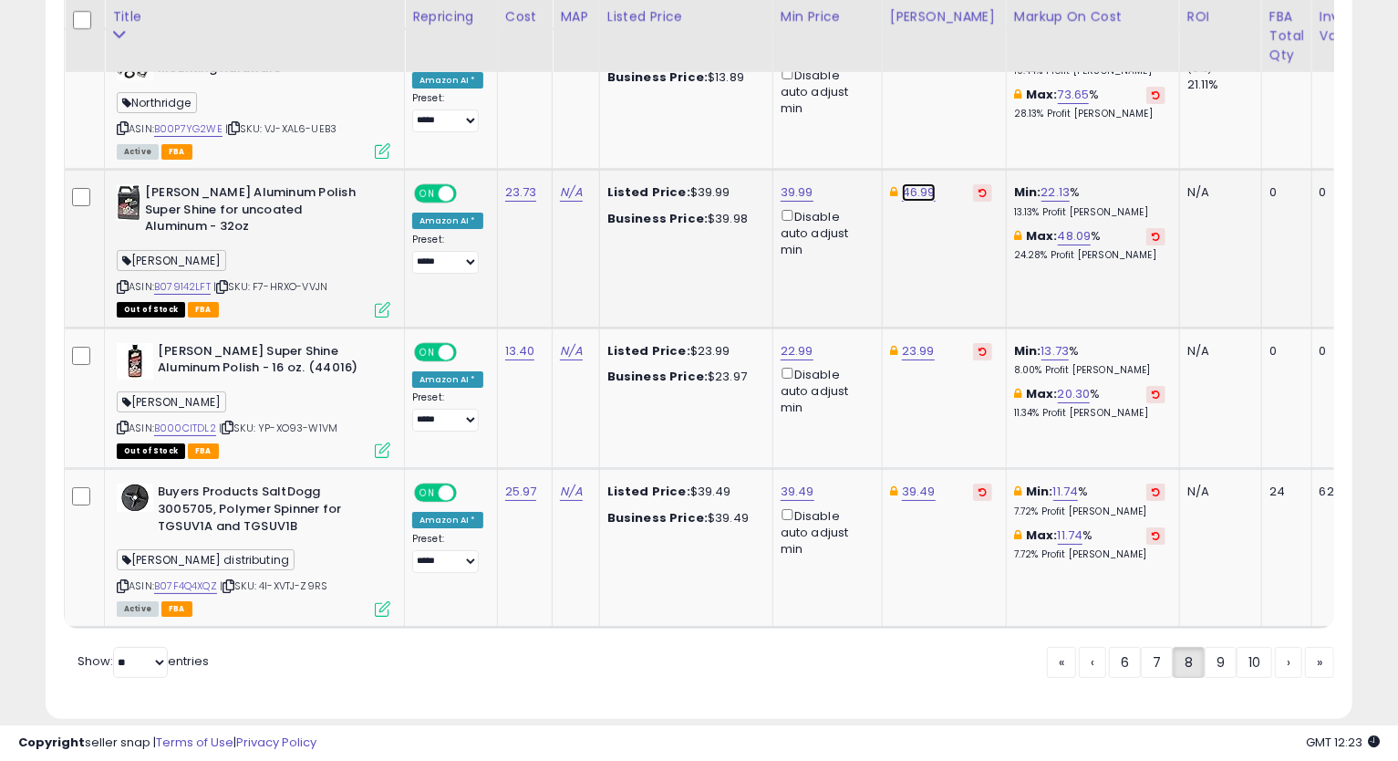
click at [917, 183] on link "46.99" at bounding box center [919, 192] width 34 height 18
type input "*****"
click button "submit" at bounding box center [964, 104] width 31 height 27
click at [194, 420] on link "B000CITDL2" at bounding box center [185, 428] width 62 height 16
click at [922, 342] on link "23.99" at bounding box center [918, 351] width 33 height 18
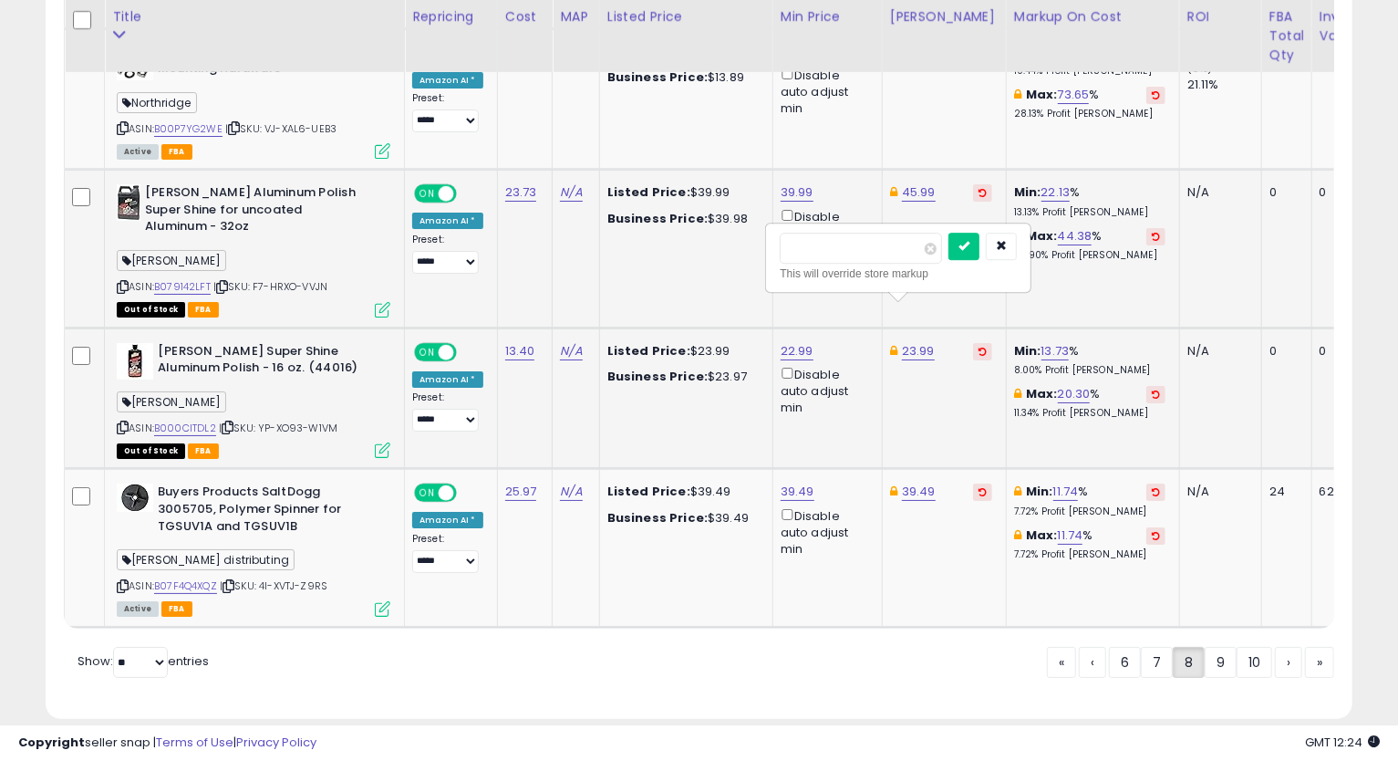
type input "*****"
click button "submit" at bounding box center [964, 246] width 31 height 27
click at [798, 342] on link "22.99" at bounding box center [797, 351] width 33 height 18
type input "*****"
click button "submit" at bounding box center [842, 246] width 31 height 27
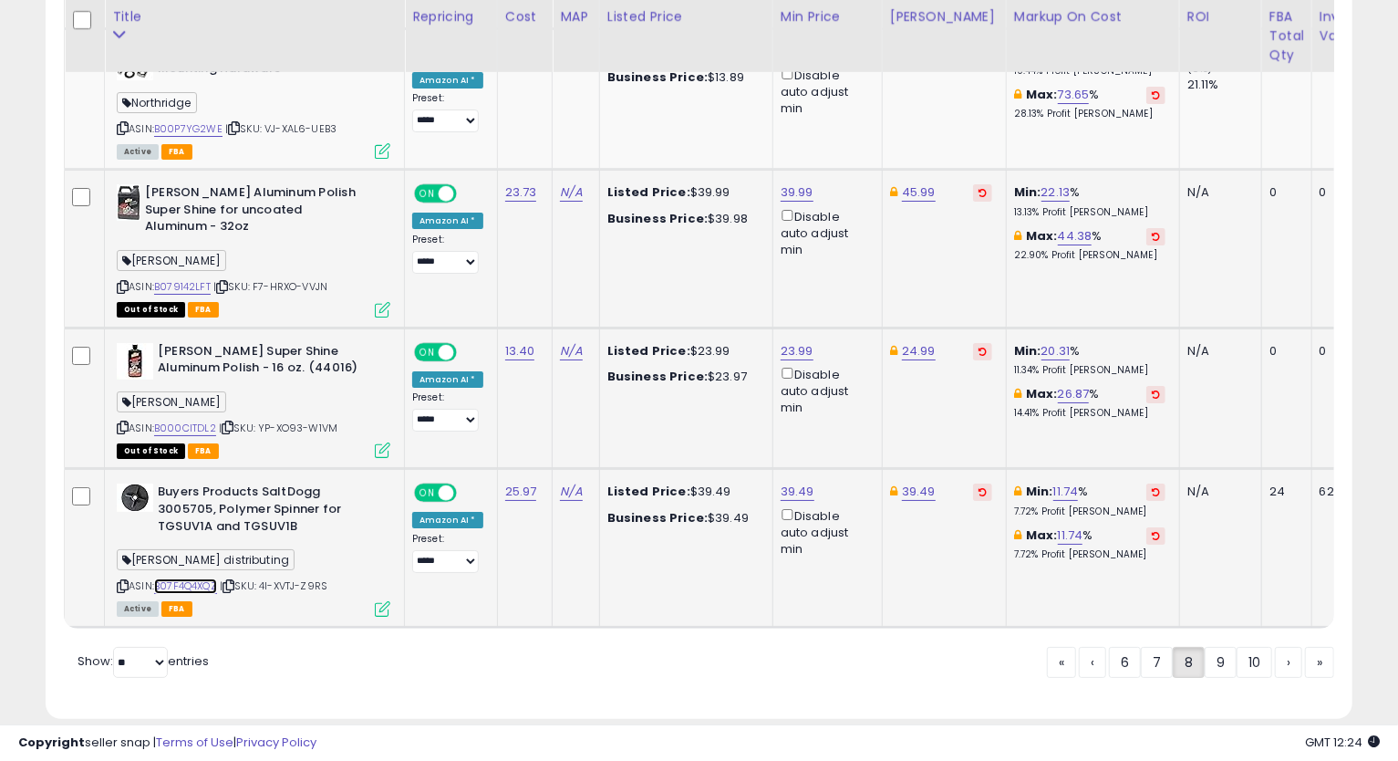
click at [204, 578] on link "B07F4Q4XQZ" at bounding box center [185, 586] width 63 height 16
click at [119, 581] on icon at bounding box center [123, 586] width 12 height 10
click at [788, 482] on link "39.49" at bounding box center [798, 491] width 34 height 18
type input "*****"
click button "submit" at bounding box center [842, 386] width 31 height 27
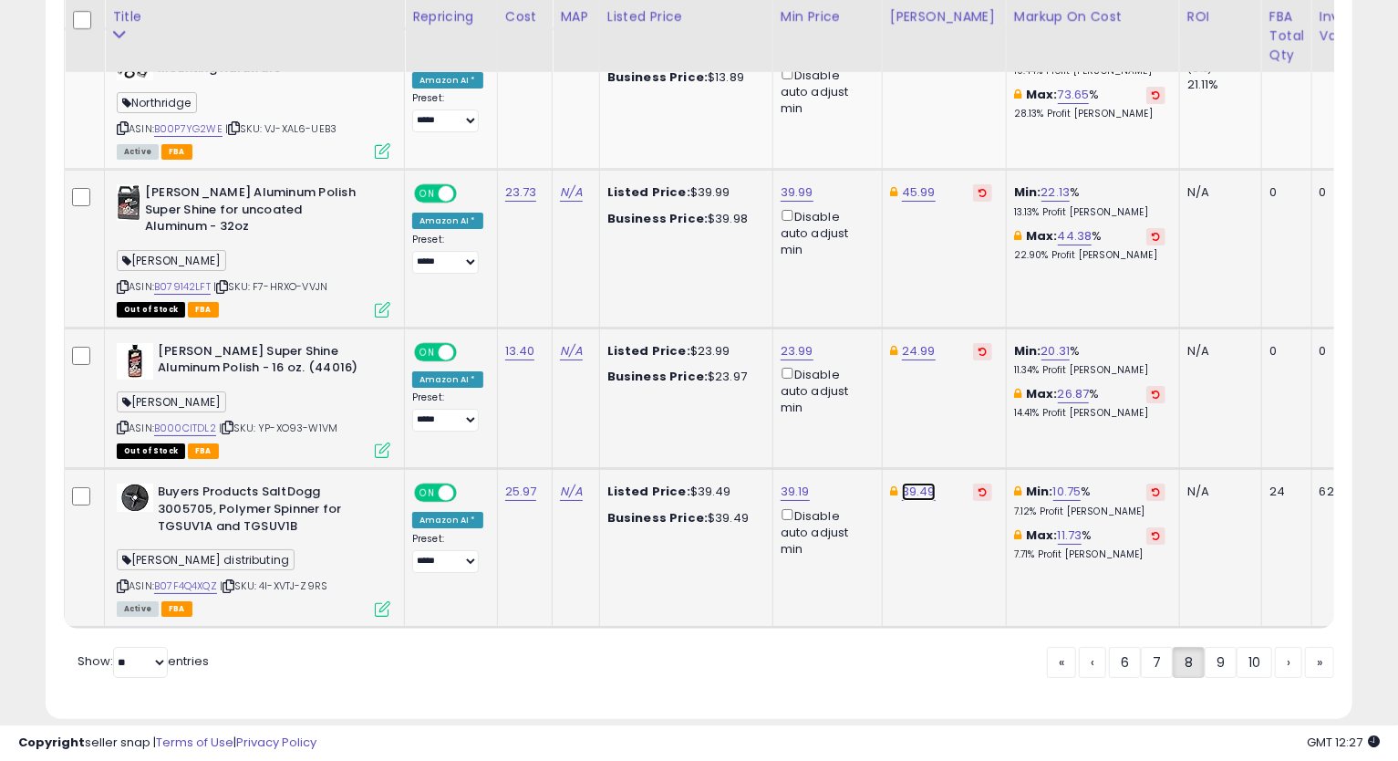
click at [919, 482] on link "39.49" at bounding box center [919, 491] width 34 height 18
type input "*****"
click button "submit" at bounding box center [964, 386] width 31 height 27
click at [122, 581] on icon at bounding box center [123, 586] width 12 height 10
click at [1217, 647] on link "9" at bounding box center [1221, 662] width 32 height 31
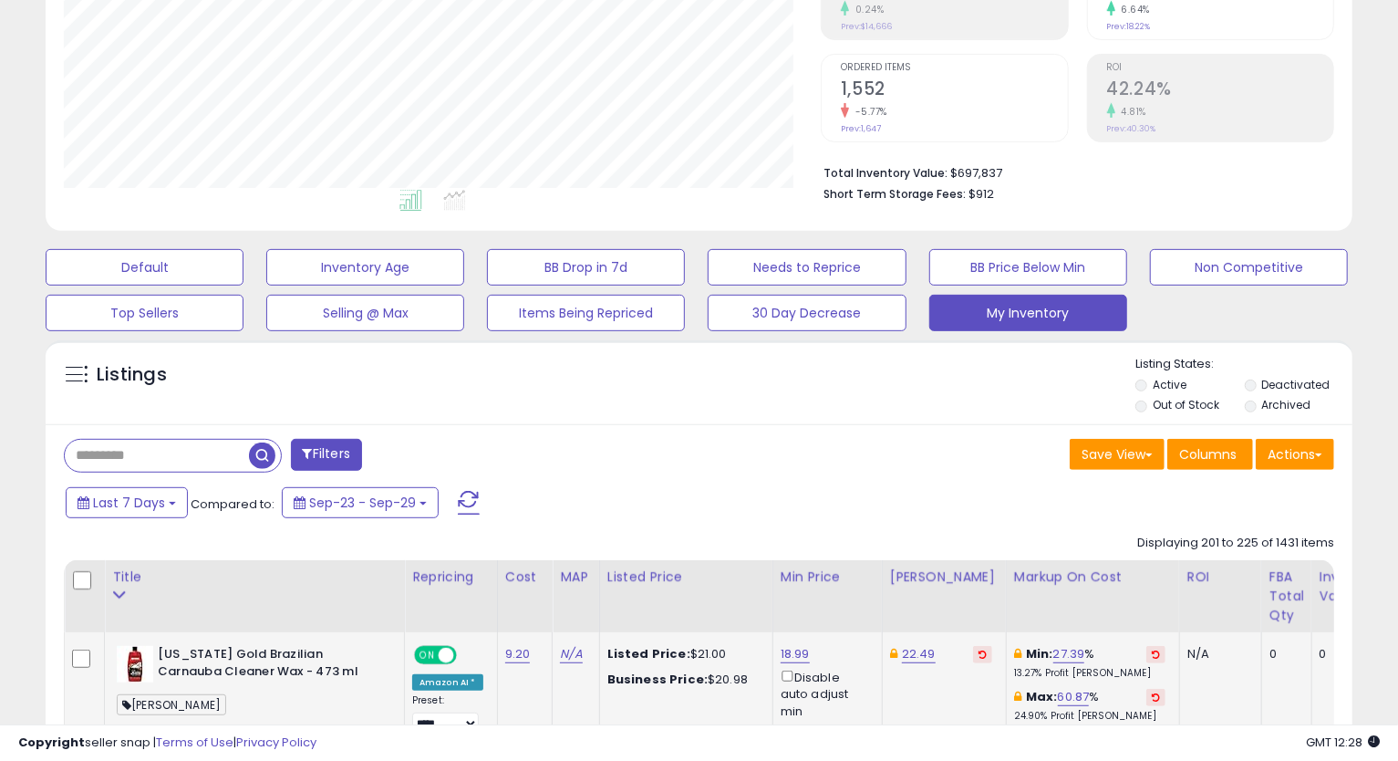
scroll to position [427, 0]
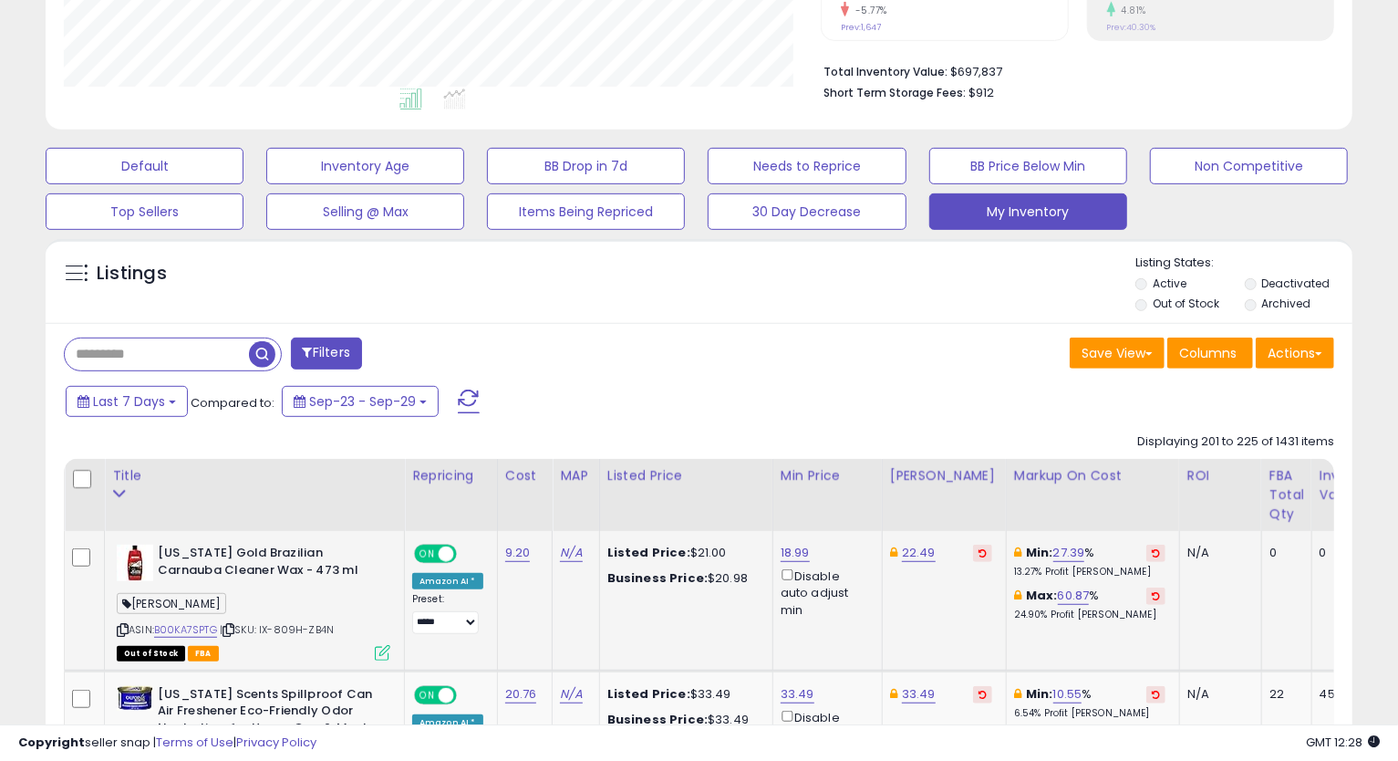
click at [692, 555] on div "Listed Price: $21.00" at bounding box center [682, 553] width 151 height 16
drag, startPoint x: 692, startPoint y: 555, endPoint x: 732, endPoint y: 554, distance: 40.1
click at [732, 554] on div "Listed Price: $21.00" at bounding box center [682, 553] width 151 height 16
click at [705, 555] on div "Listed Price: $21.00" at bounding box center [682, 553] width 151 height 16
click at [717, 576] on div "Business Price: $20.98" at bounding box center [682, 578] width 151 height 16
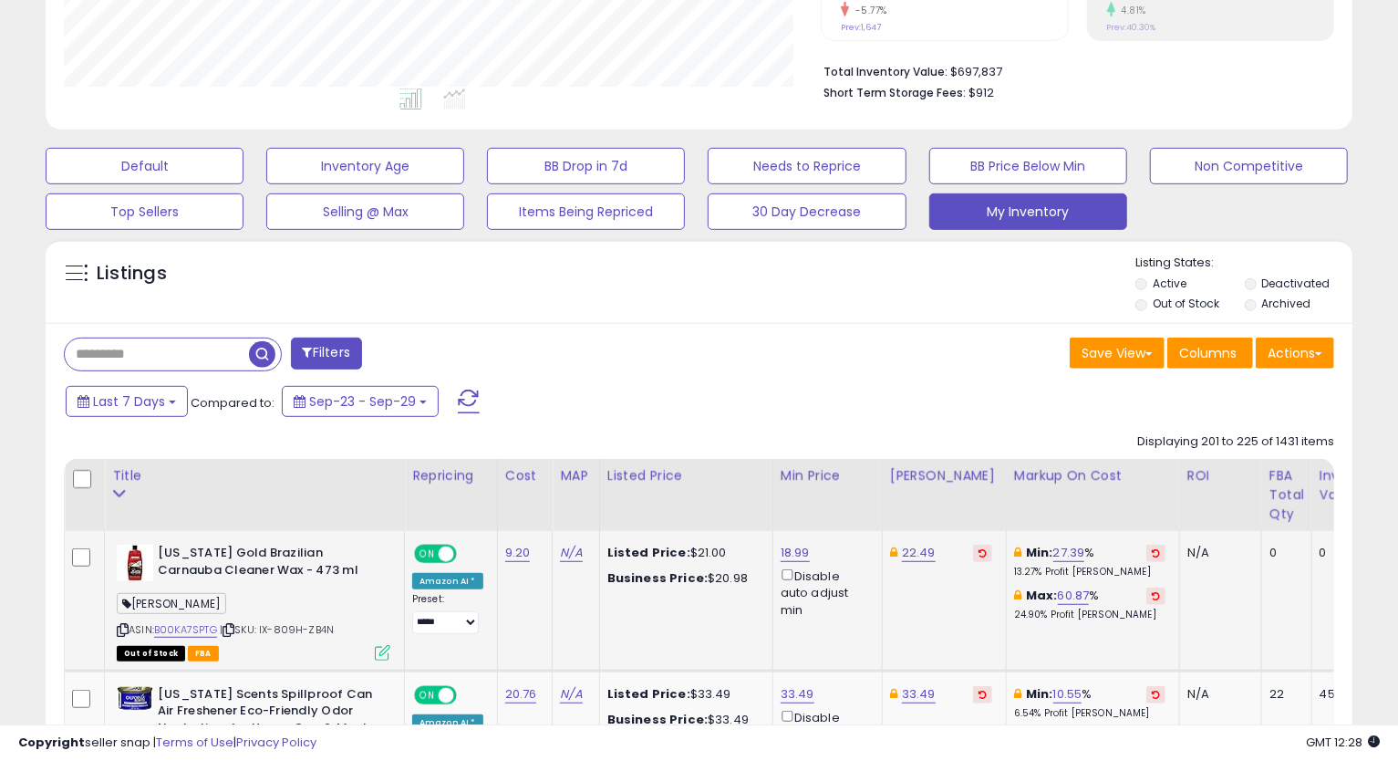
click at [717, 576] on div "Business Price: $20.98" at bounding box center [682, 578] width 151 height 16
click at [697, 558] on div "Listed Price: $21.00" at bounding box center [682, 553] width 151 height 16
click at [718, 579] on div "Business Price: $20.98" at bounding box center [682, 578] width 151 height 16
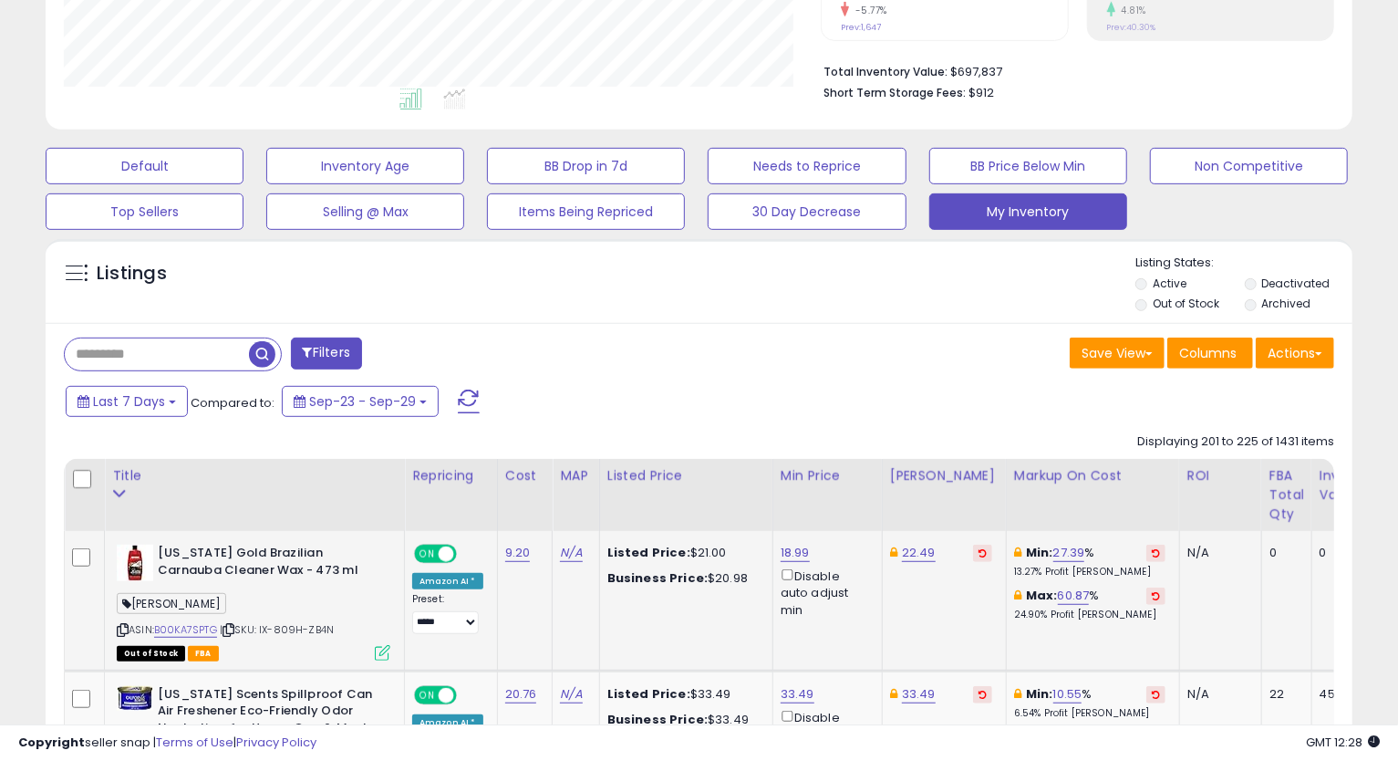
click at [696, 547] on div "Listed Price: $21.00" at bounding box center [682, 553] width 151 height 16
click at [727, 580] on div "Business Price: $20.98" at bounding box center [682, 578] width 151 height 16
click at [693, 548] on div "Listed Price: $21.00" at bounding box center [682, 553] width 151 height 16
click at [692, 548] on div "Listed Price: $21.00" at bounding box center [682, 553] width 151 height 16
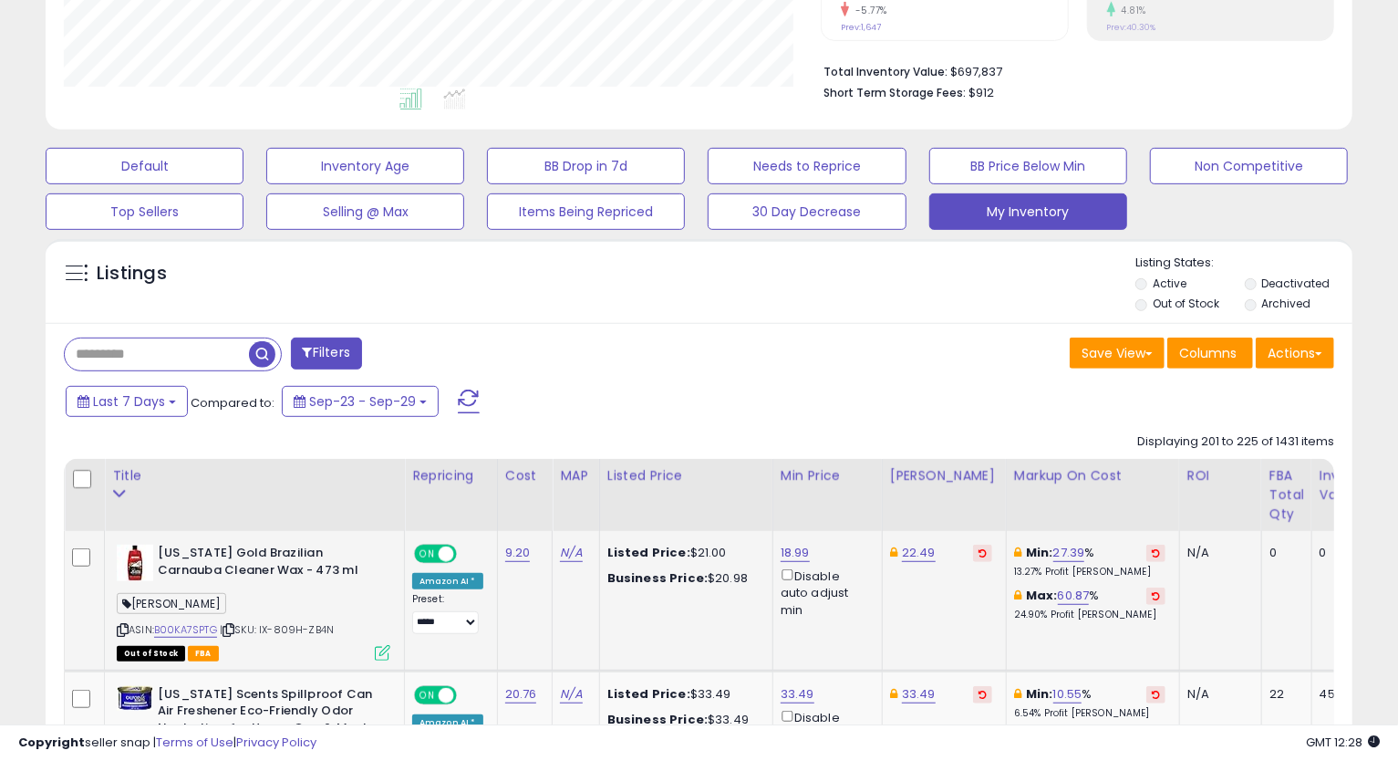
click at [709, 568] on div "Listed Price: $21.00 Business Price: $20.98" at bounding box center [682, 566] width 151 height 42
click at [707, 555] on div "Listed Price: $21.00" at bounding box center [682, 553] width 151 height 16
click at [726, 580] on div "Business Price: $20.98" at bounding box center [682, 578] width 151 height 16
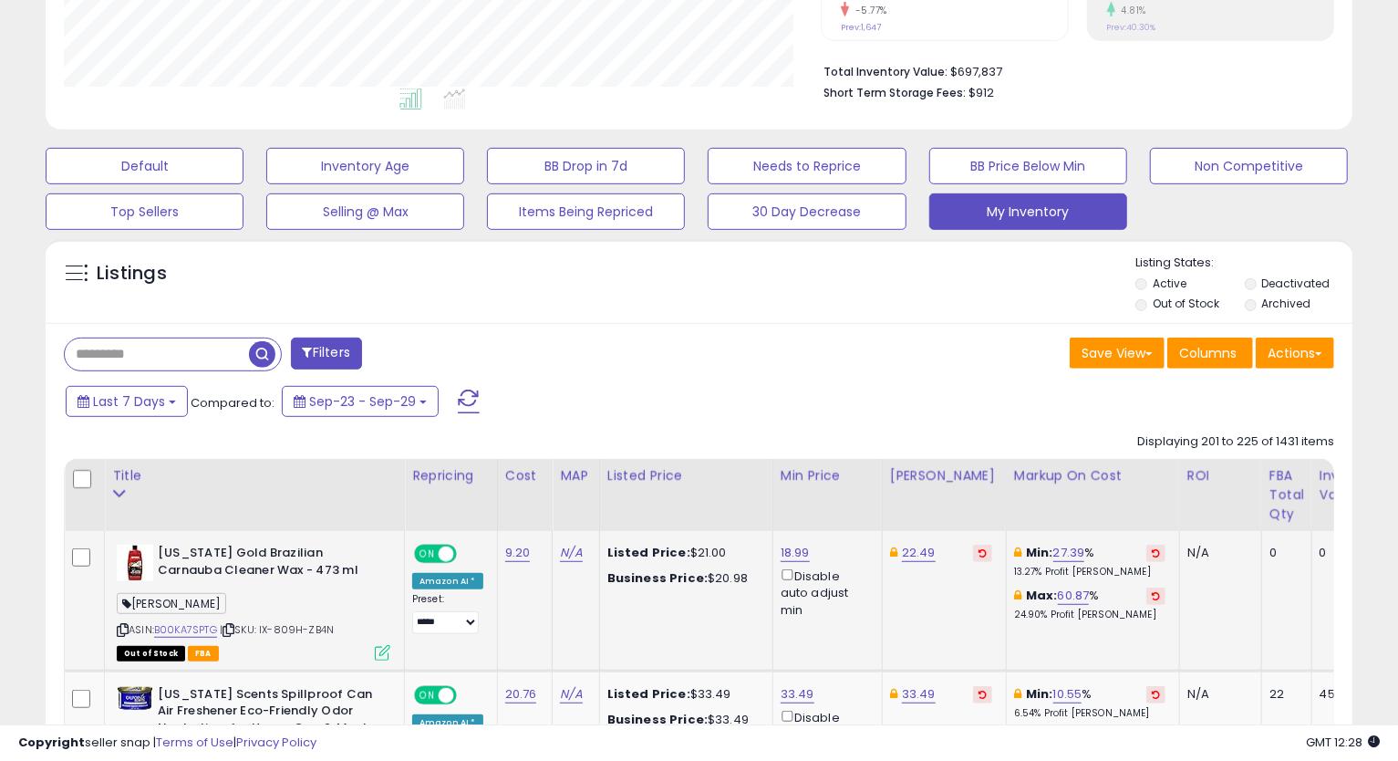
click at [726, 580] on div "Business Price: $20.98" at bounding box center [682, 578] width 151 height 16
click at [701, 555] on div "Listed Price: $21.00" at bounding box center [682, 553] width 151 height 16
click at [702, 555] on div "Listed Price: $21.00" at bounding box center [682, 553] width 151 height 16
click at [718, 576] on div "Business Price: $20.98" at bounding box center [682, 578] width 151 height 16
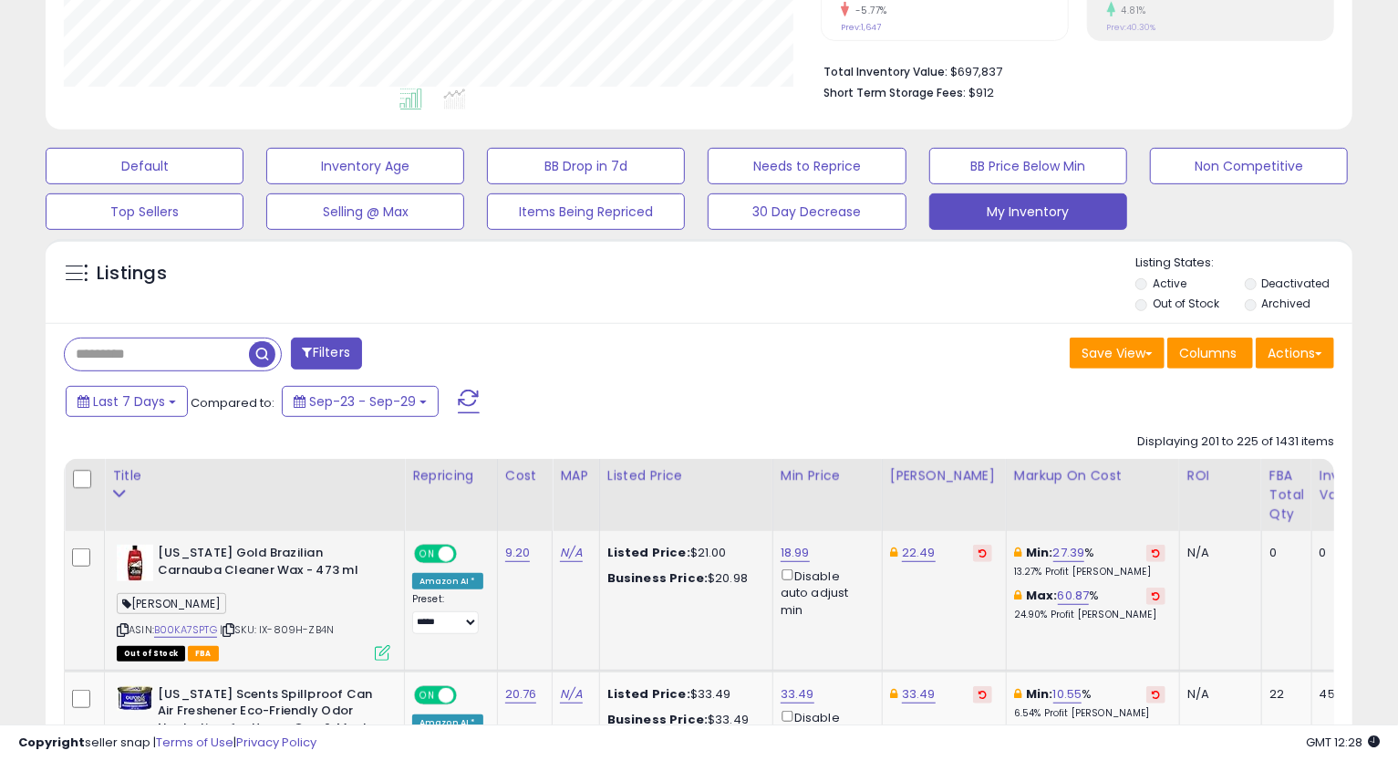
click at [686, 545] on div "Listed Price: $21.00" at bounding box center [682, 553] width 151 height 16
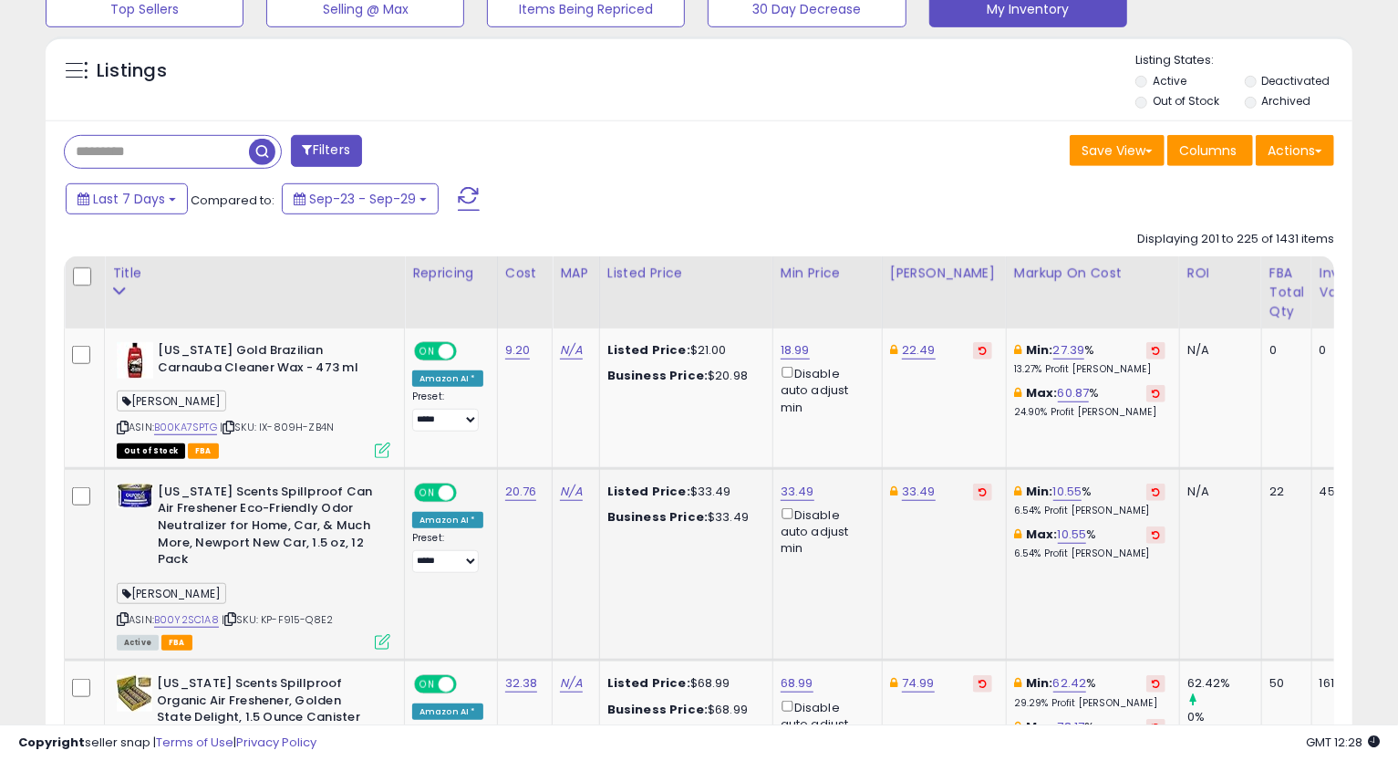
scroll to position [731, 0]
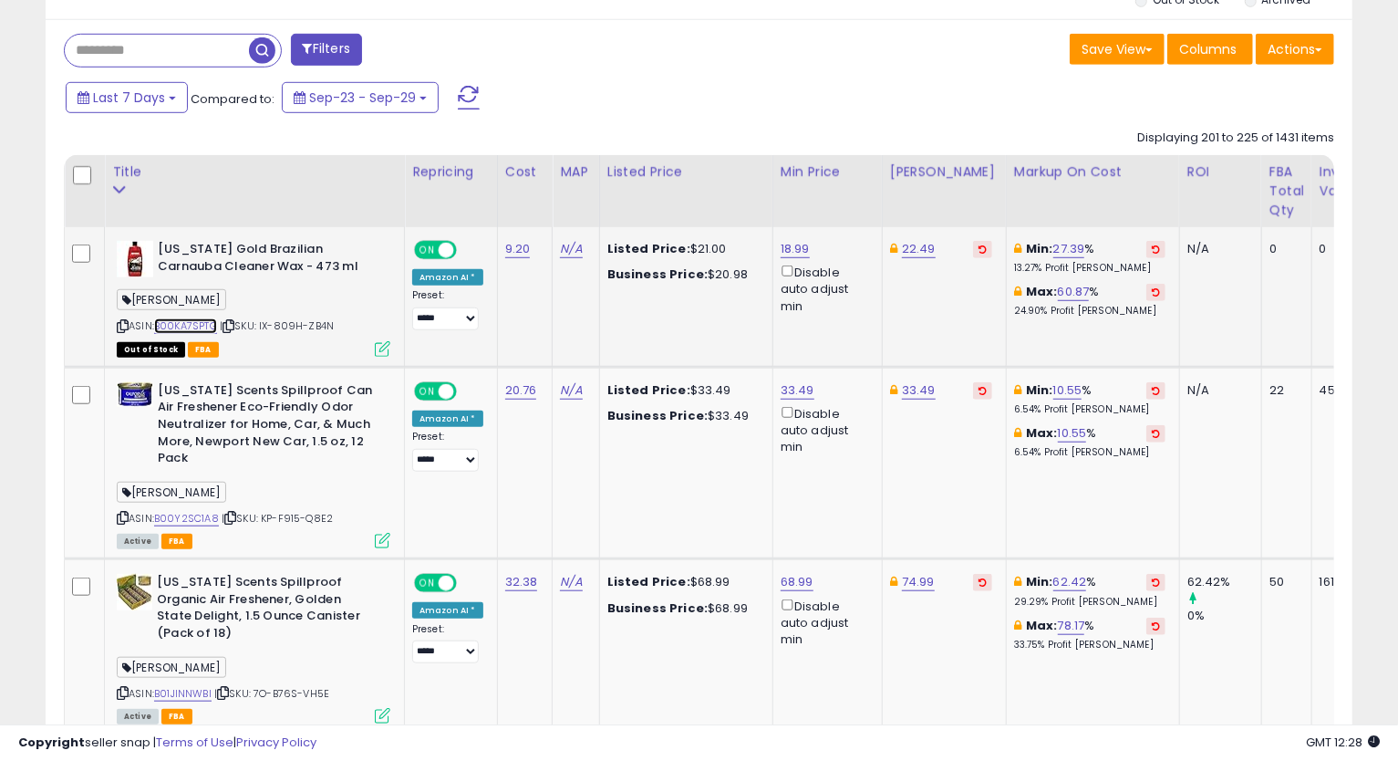
click at [190, 327] on link "B00KA7SPTG" at bounding box center [185, 326] width 63 height 16
click at [800, 253] on link "18.99" at bounding box center [795, 249] width 29 height 18
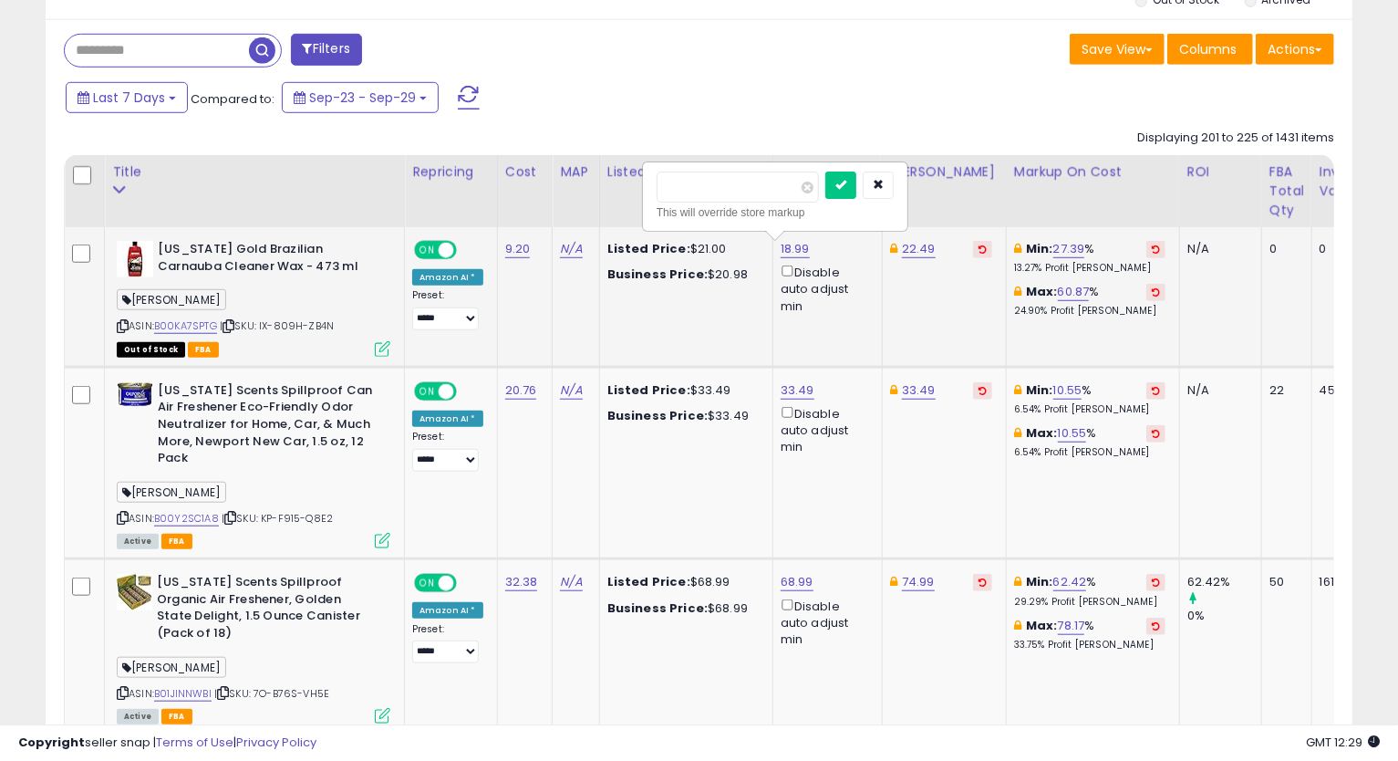
type input "*****"
click button "submit" at bounding box center [840, 184] width 31 height 27
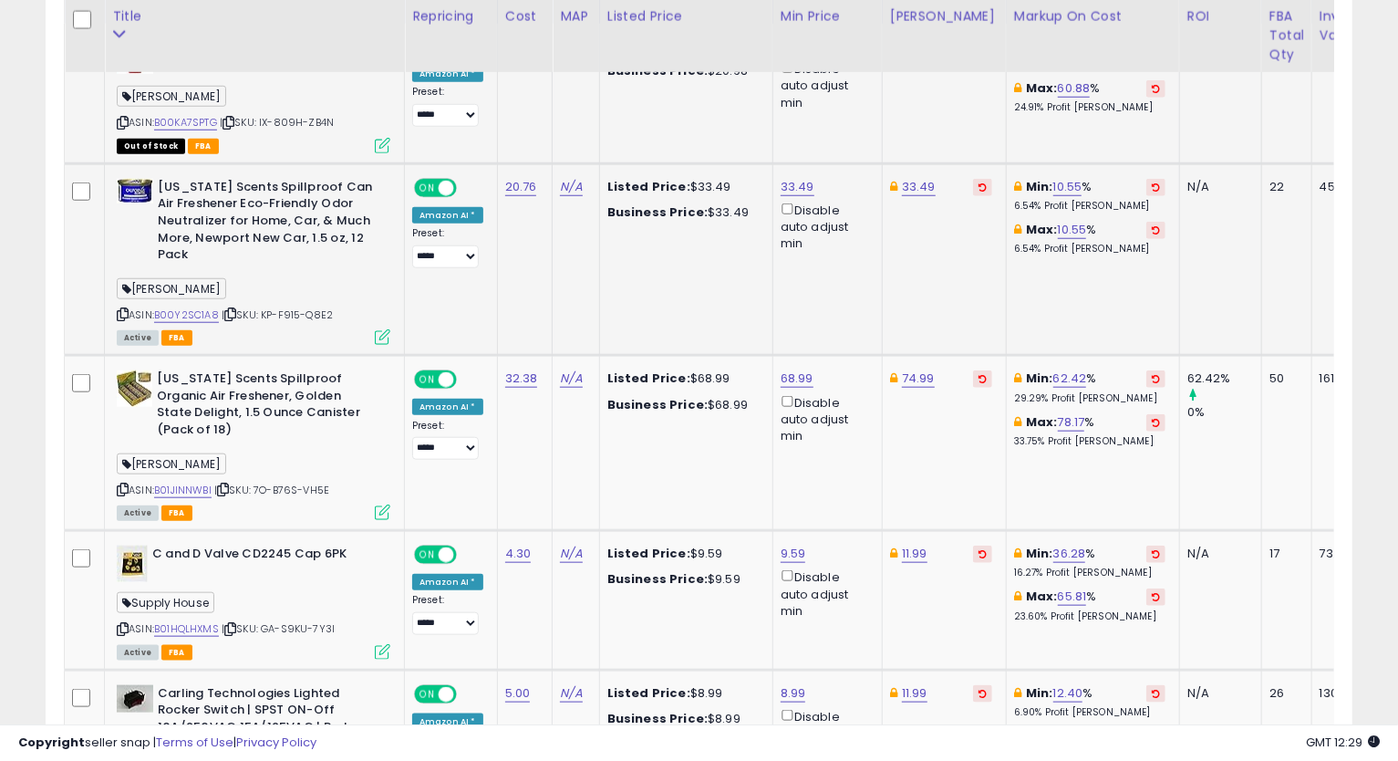
scroll to position [1035, 0]
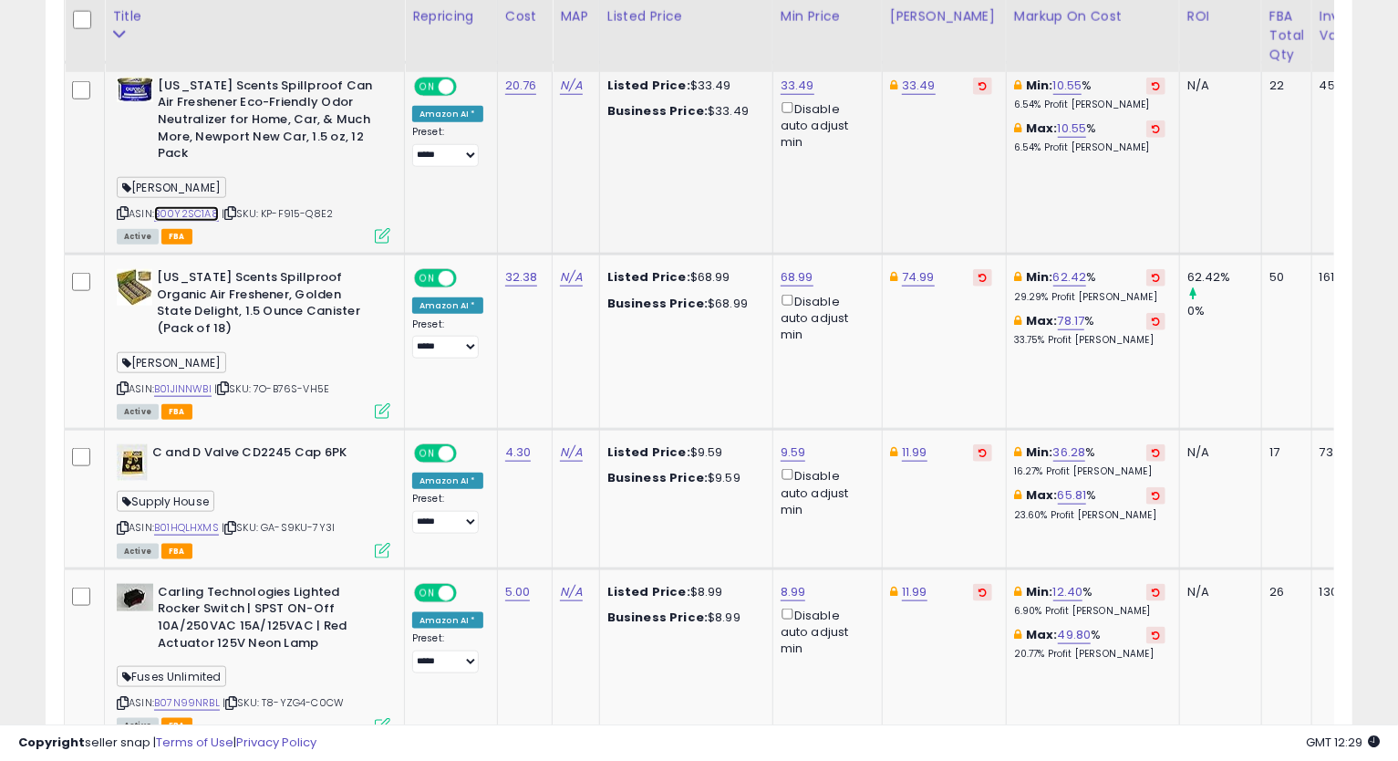
click at [204, 206] on link "B00Y2SC1A8" at bounding box center [186, 214] width 65 height 16
click at [122, 218] on icon at bounding box center [123, 213] width 12 height 10
click at [786, 78] on link "33.49" at bounding box center [798, 86] width 34 height 18
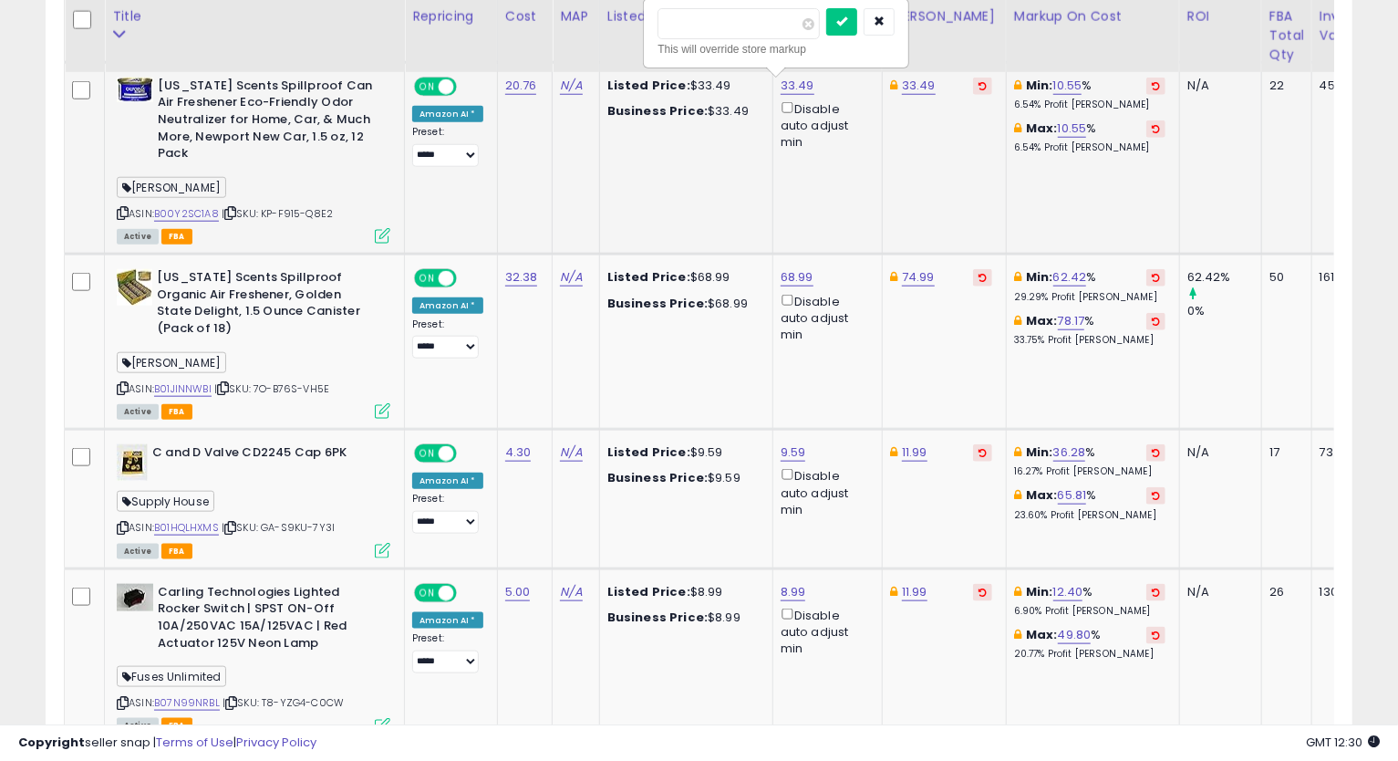
drag, startPoint x: 711, startPoint y: 30, endPoint x: 564, endPoint y: 95, distance: 161.3
type input "*****"
click at [826, 8] on button "submit" at bounding box center [841, 21] width 31 height 27
click at [895, 27] on button "button" at bounding box center [879, 21] width 31 height 27
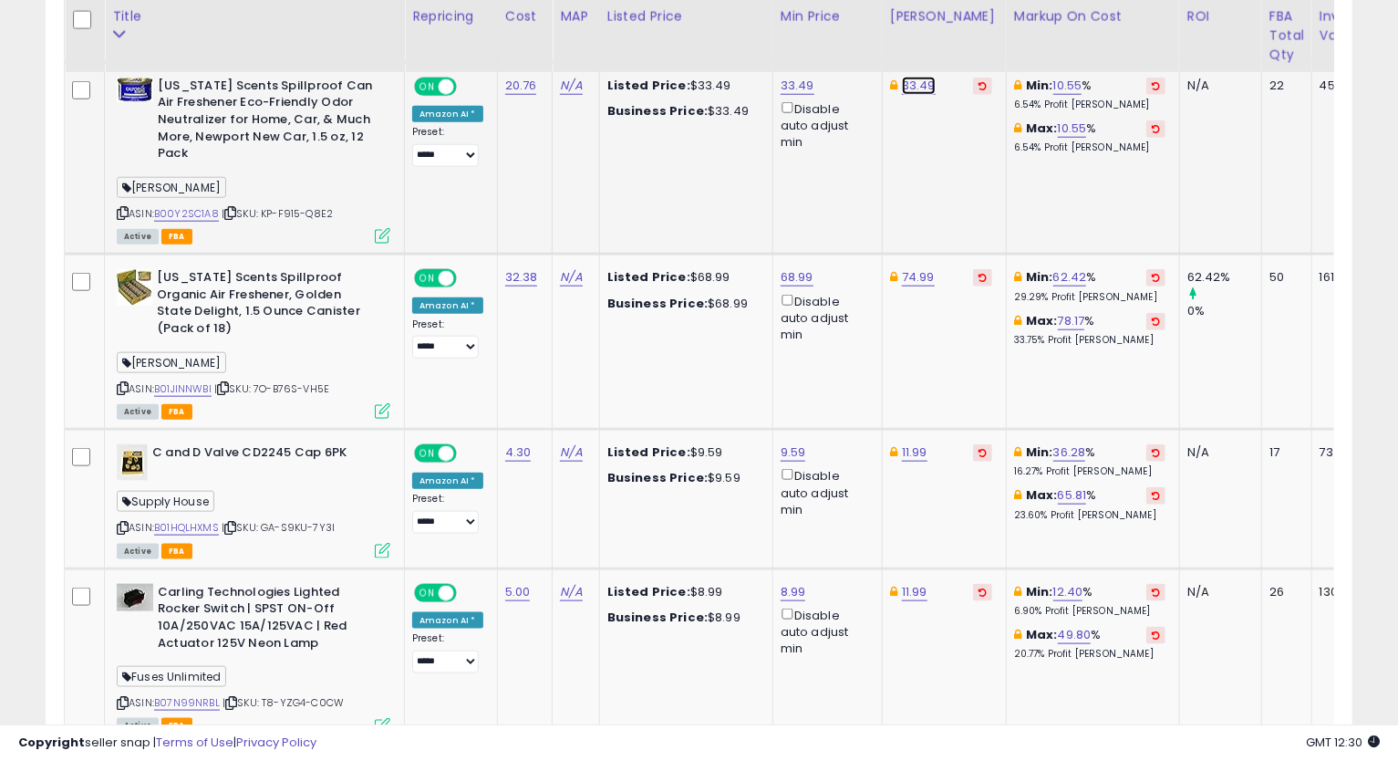
click at [918, 87] on link "33.49" at bounding box center [919, 86] width 34 height 18
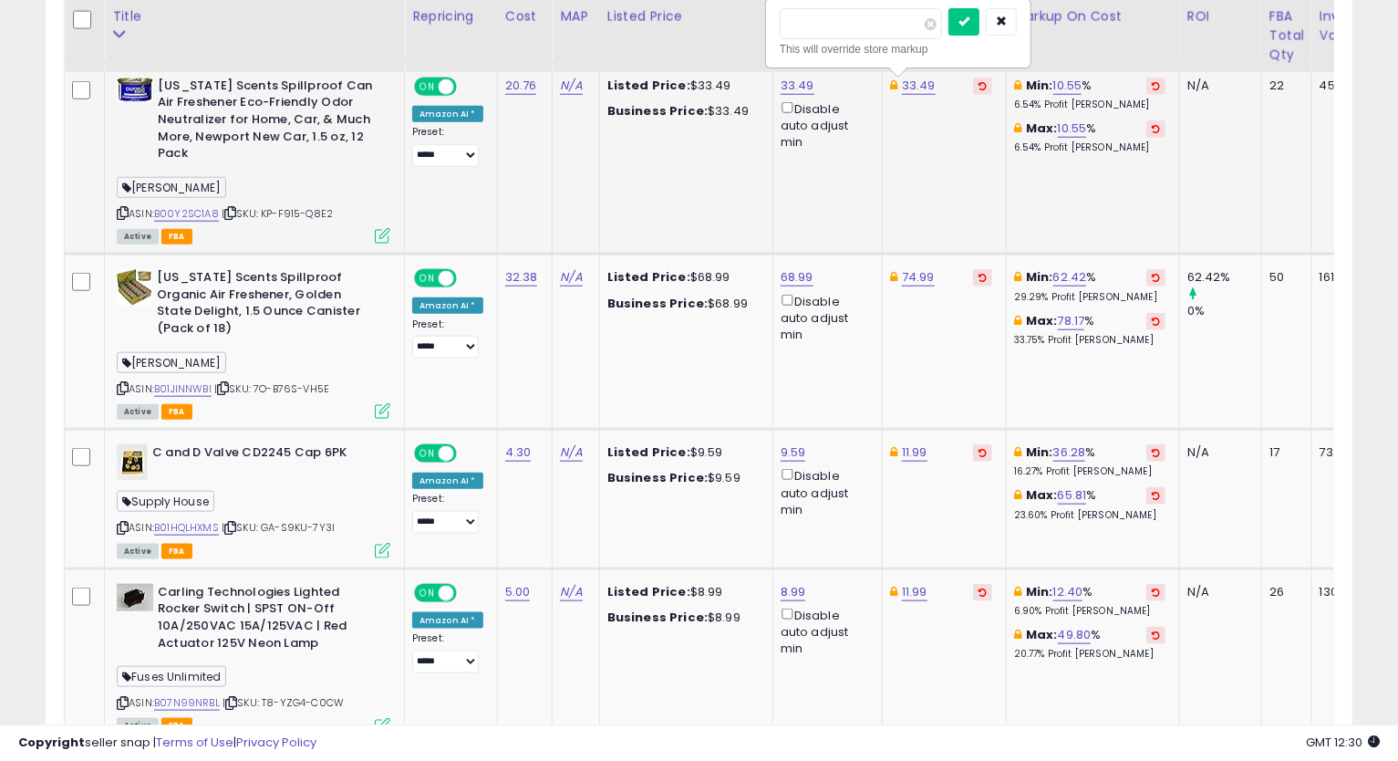
type input "*****"
click button "submit" at bounding box center [964, 21] width 31 height 27
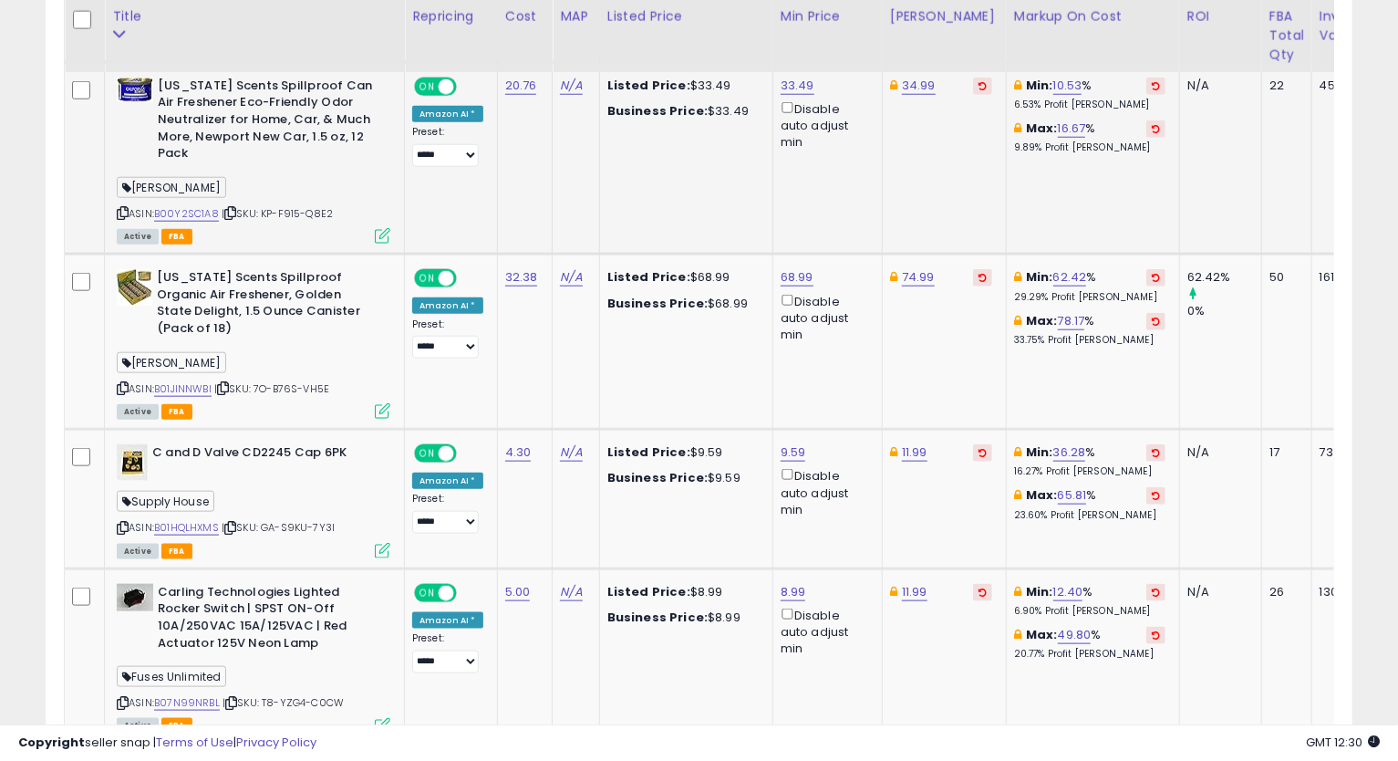
click at [124, 213] on icon at bounding box center [123, 213] width 12 height 10
click at [1006, 209] on td "Min: 10.53 % 6.53% Profit [PERSON_NAME]: 16.67 % 9.89% Profit [PERSON_NAME]" at bounding box center [1092, 158] width 173 height 192
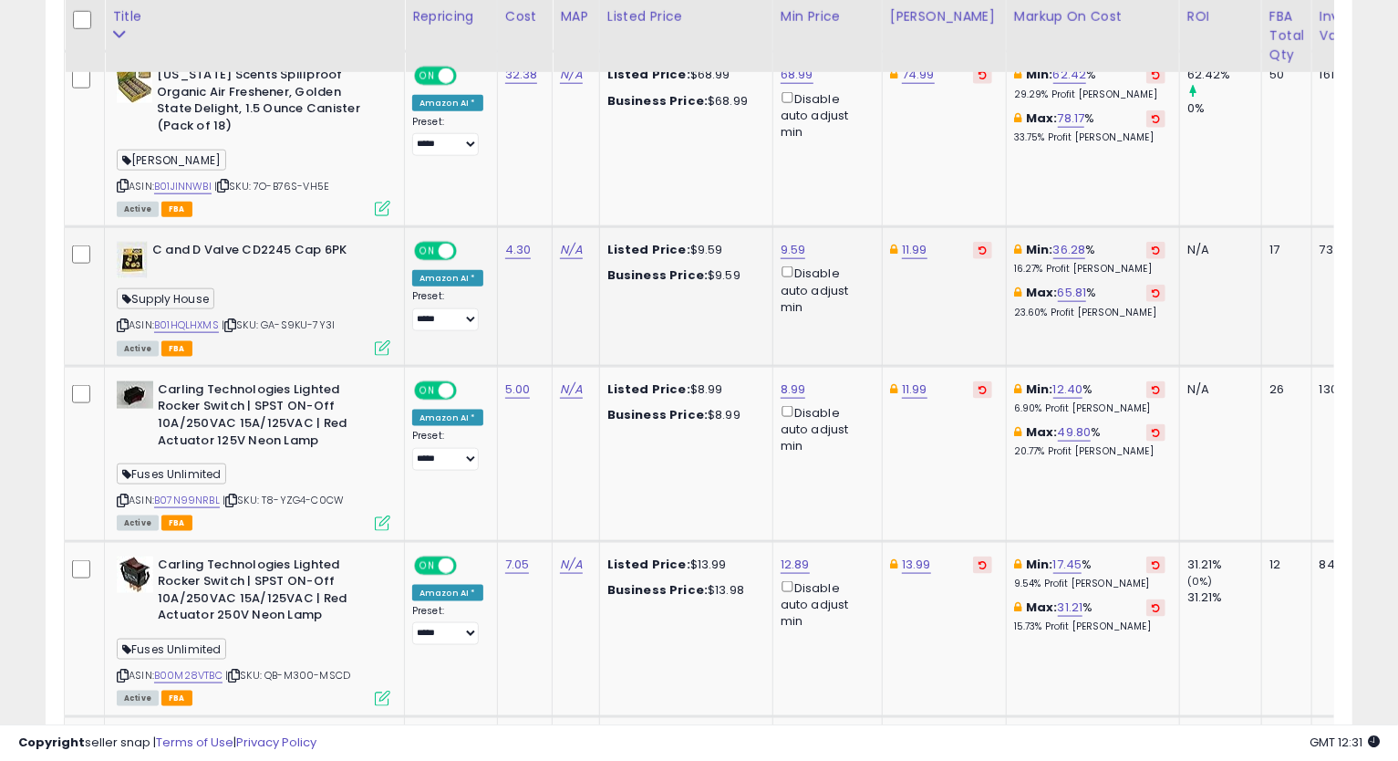
scroll to position [1136, 0]
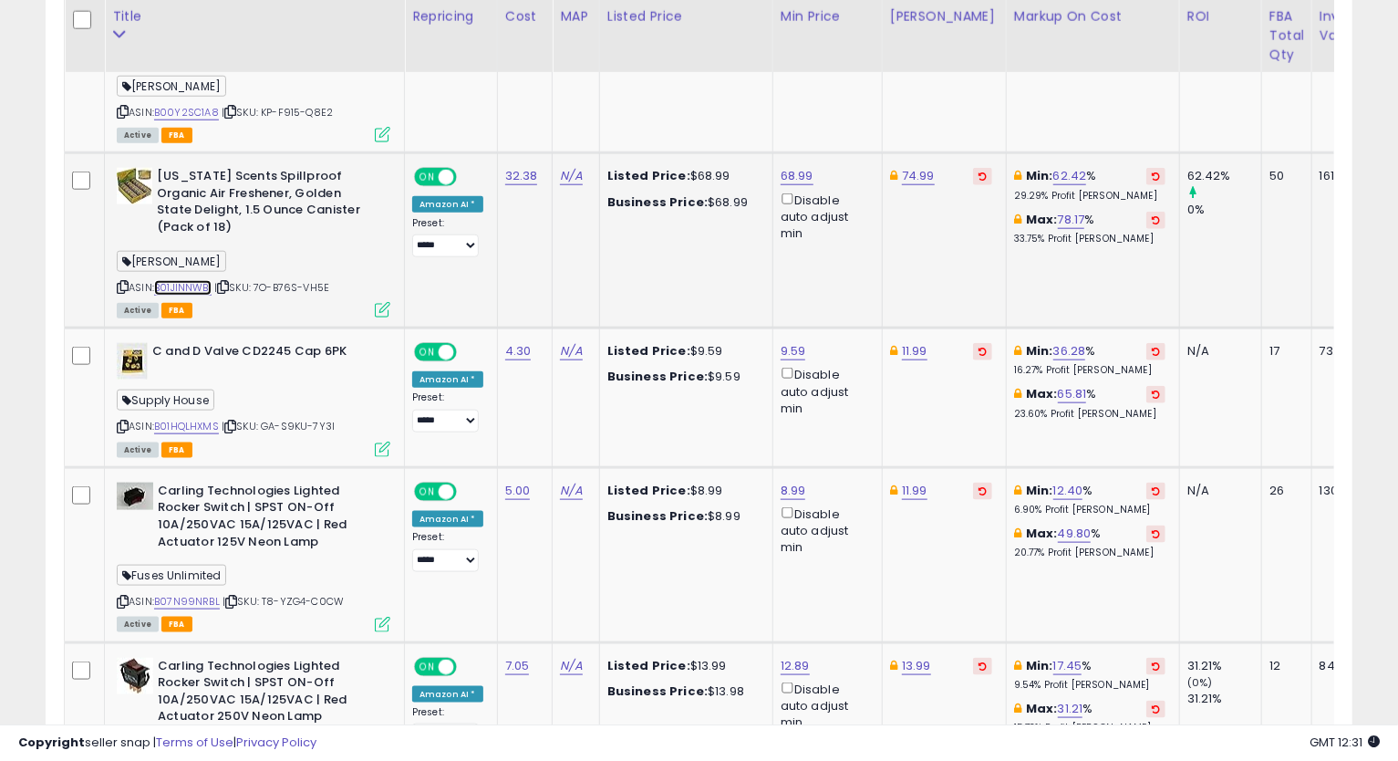
click at [186, 280] on link "B01JINNWBI" at bounding box center [182, 288] width 57 height 16
click at [126, 282] on icon at bounding box center [123, 287] width 12 height 10
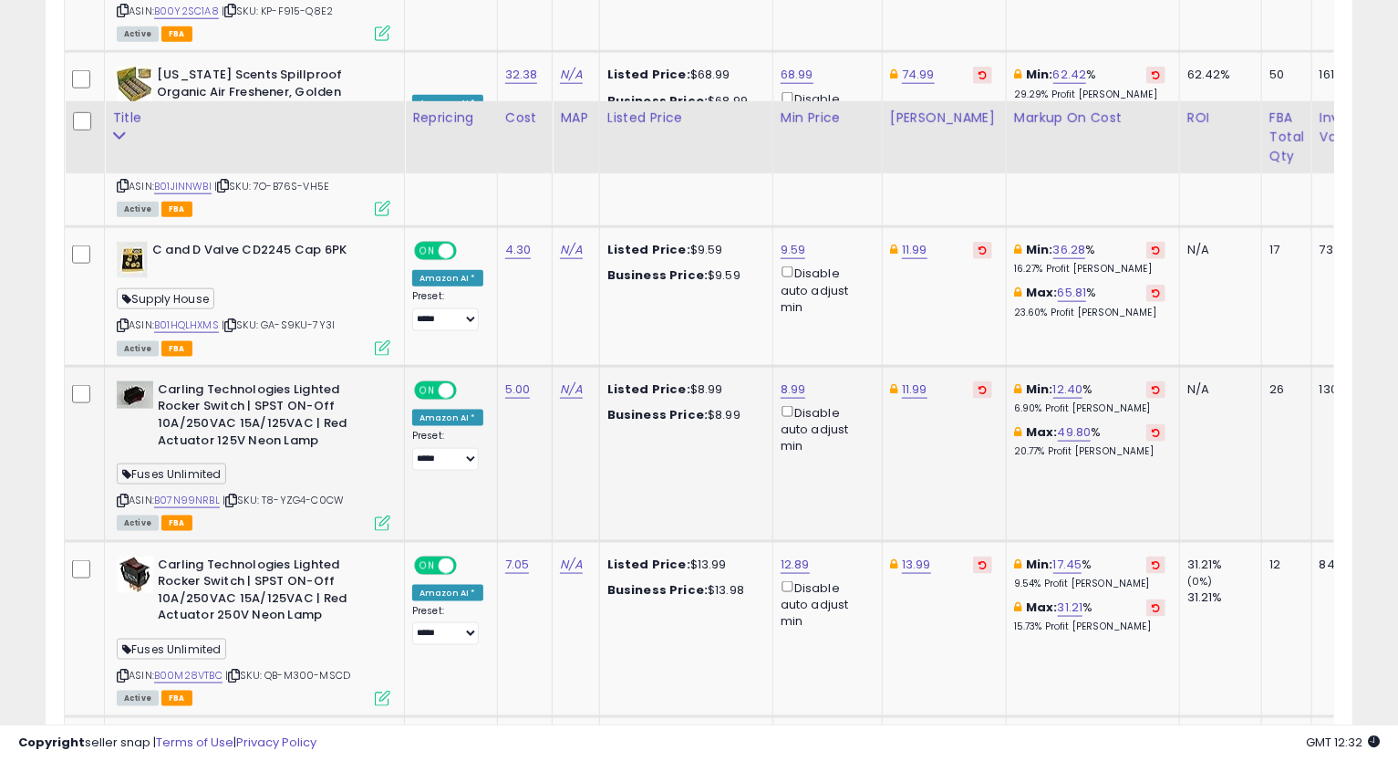
scroll to position [1339, 0]
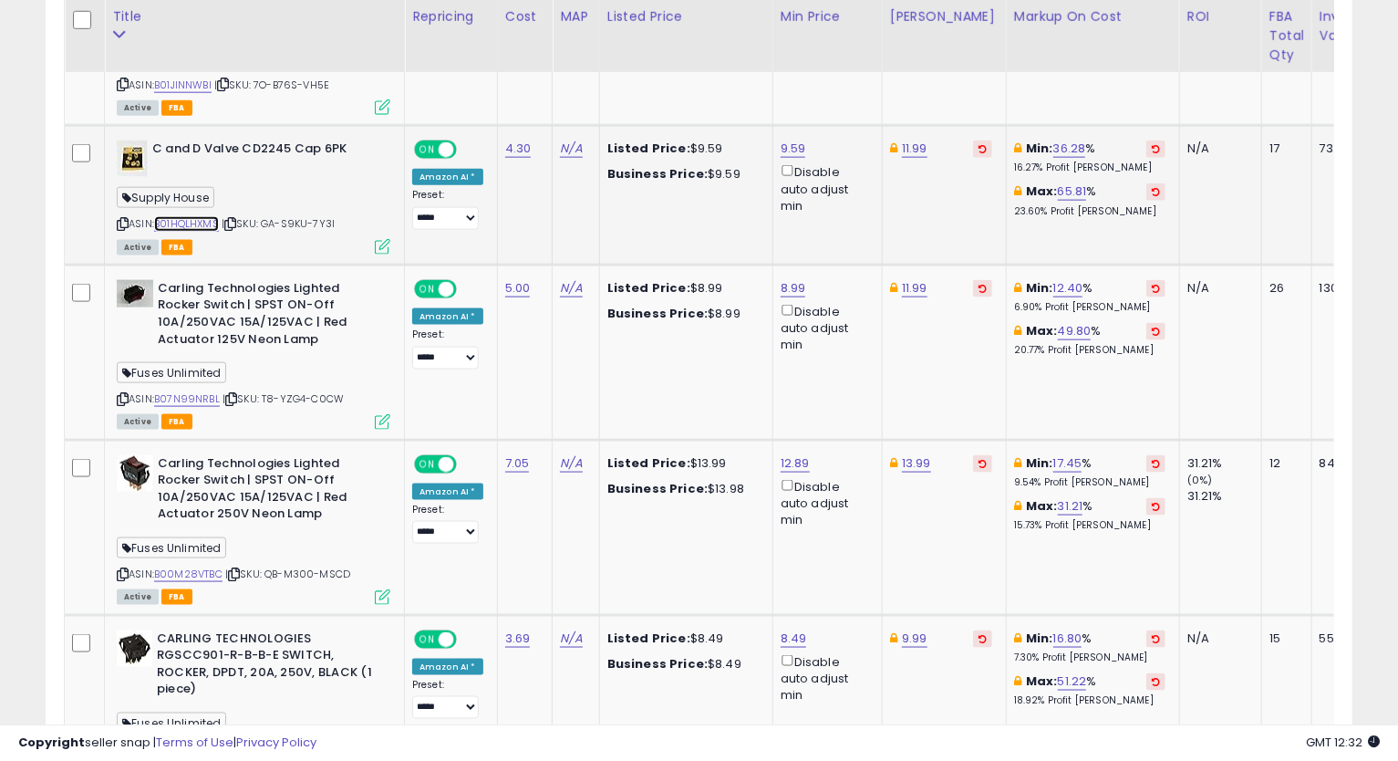
click at [203, 216] on link "B01HQLHXMS" at bounding box center [186, 224] width 65 height 16
click at [124, 219] on icon at bounding box center [123, 224] width 12 height 10
click at [781, 140] on link "9.59" at bounding box center [794, 149] width 26 height 18
drag, startPoint x: 752, startPoint y: 84, endPoint x: 588, endPoint y: 88, distance: 163.3
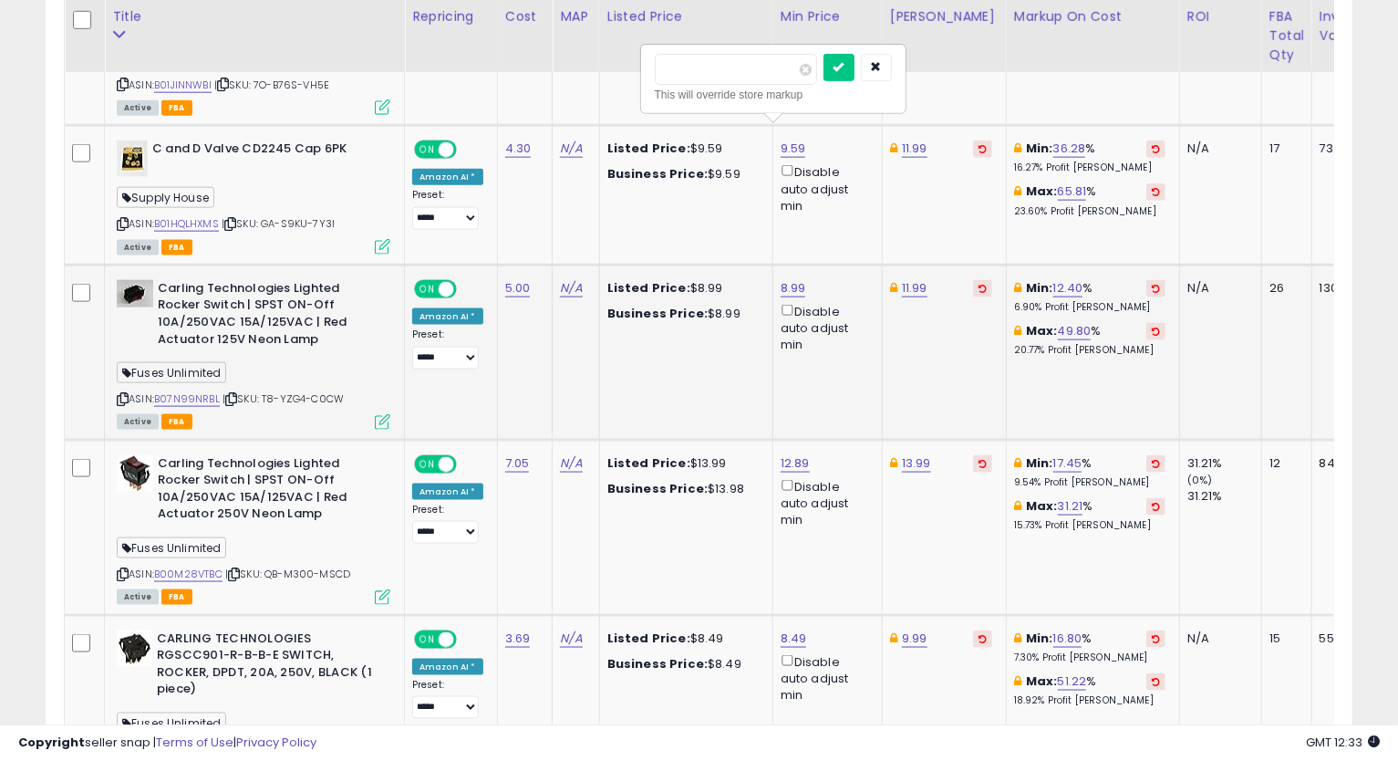
type input "****"
click button "submit" at bounding box center [839, 67] width 31 height 27
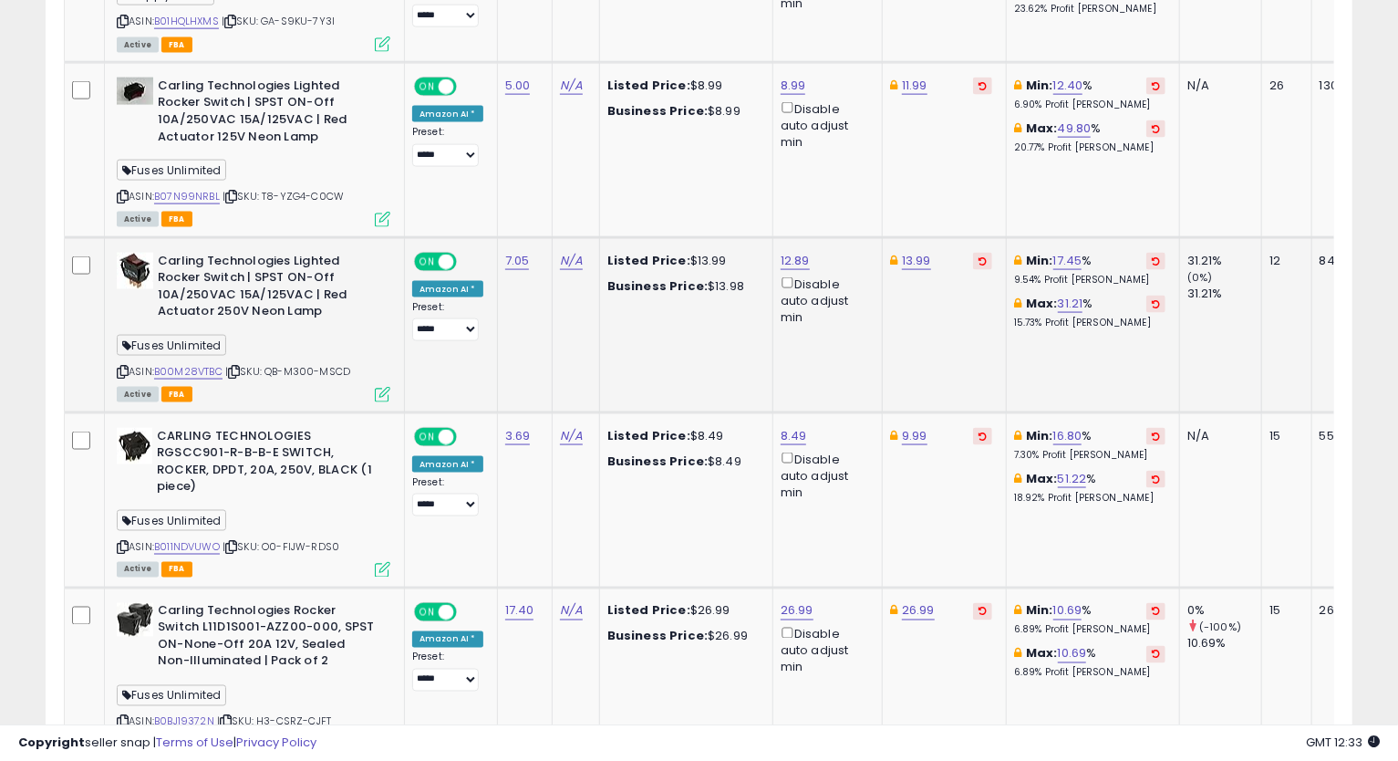
scroll to position [1440, 0]
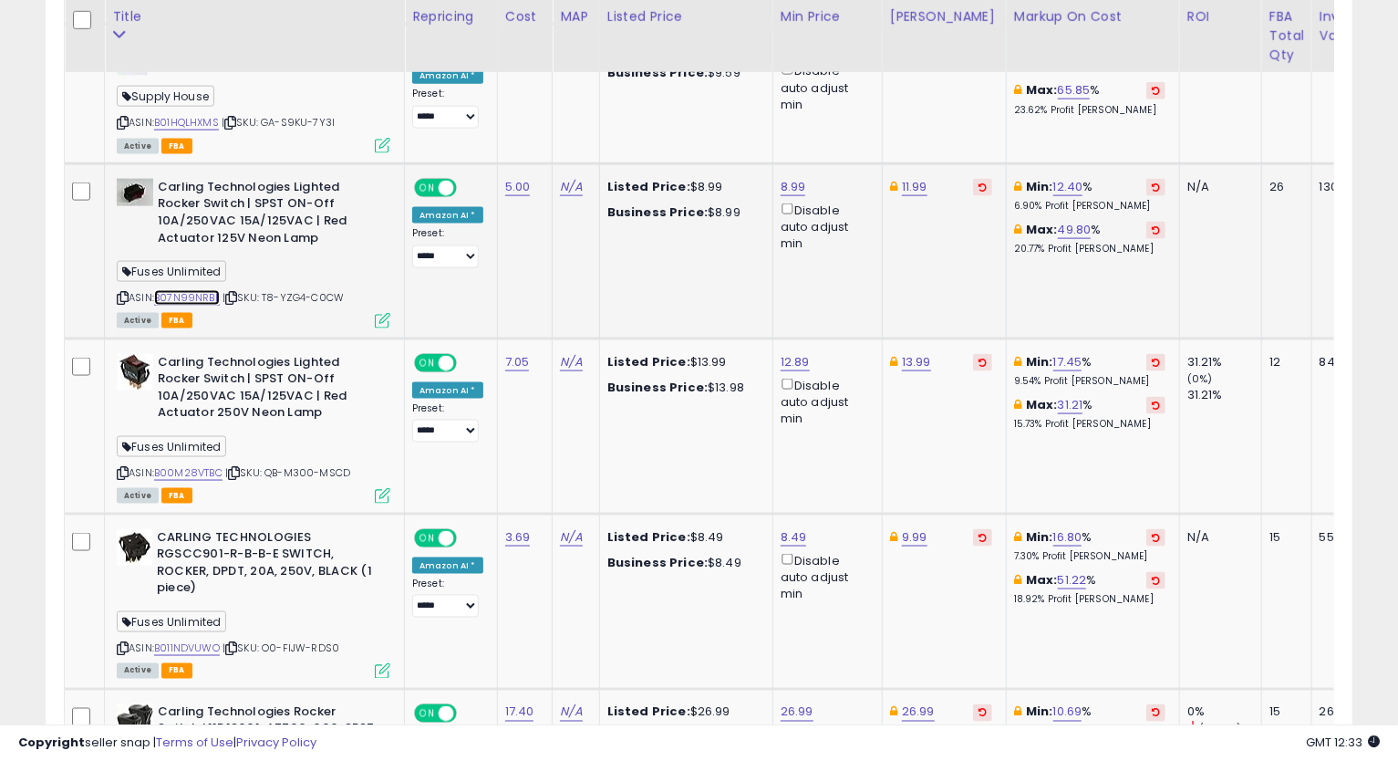
click at [178, 290] on link "B07N99NRBL" at bounding box center [187, 298] width 66 height 16
click at [788, 178] on link "8.99" at bounding box center [794, 187] width 26 height 18
type input "****"
click button "submit" at bounding box center [839, 104] width 31 height 27
click at [125, 293] on icon at bounding box center [123, 298] width 12 height 10
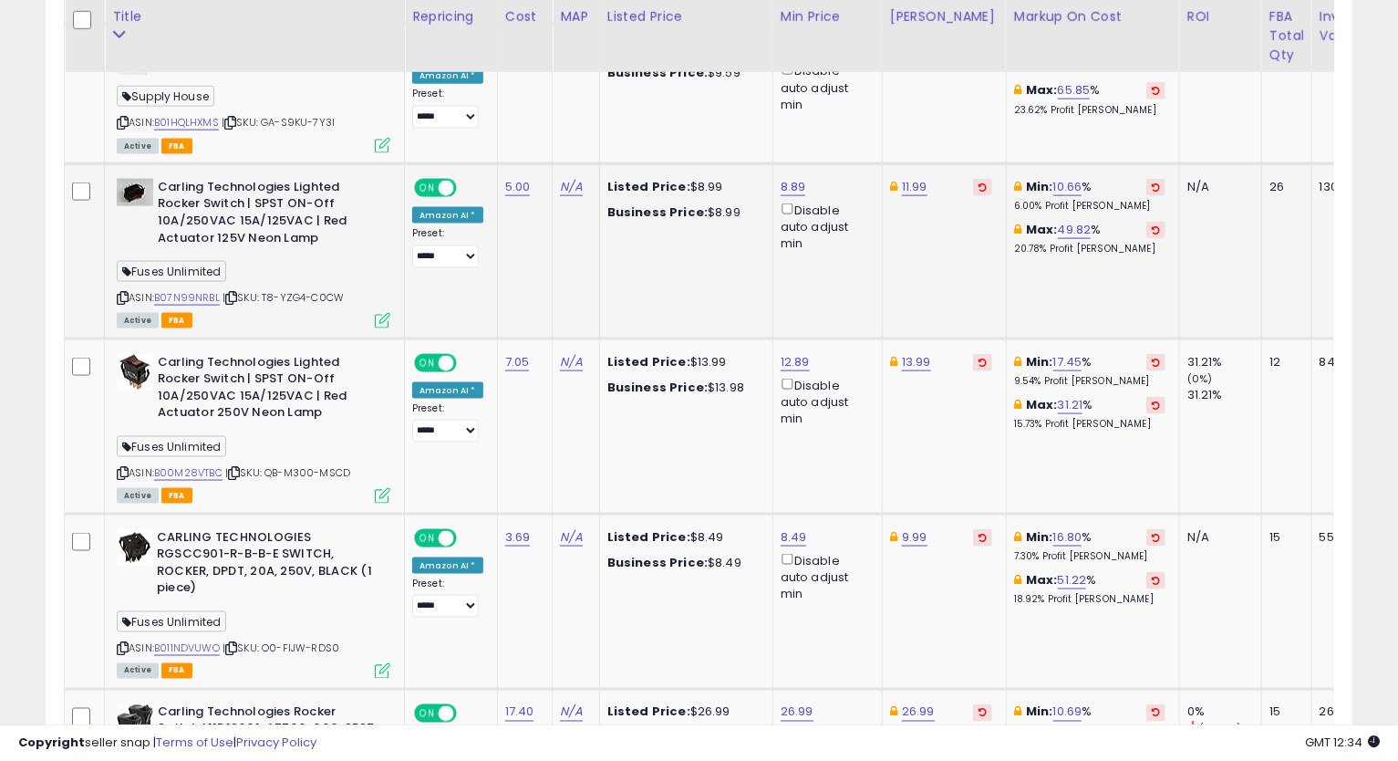
click at [123, 293] on icon at bounding box center [123, 298] width 12 height 10
click at [1038, 271] on td "Min: 10.66 % 6.00% Profit [PERSON_NAME]: 49.82 % 20.78% Profit [PERSON_NAME]" at bounding box center [1092, 250] width 173 height 175
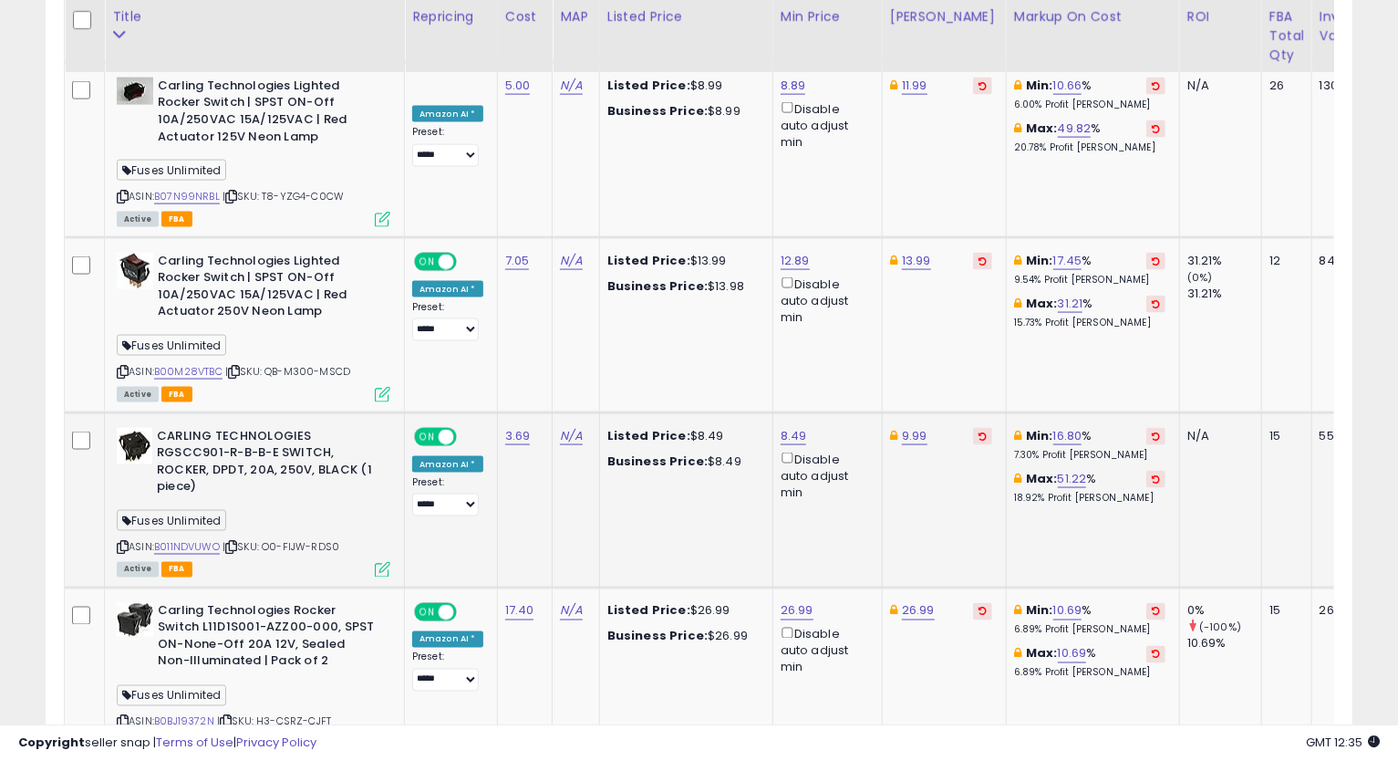
scroll to position [1643, 0]
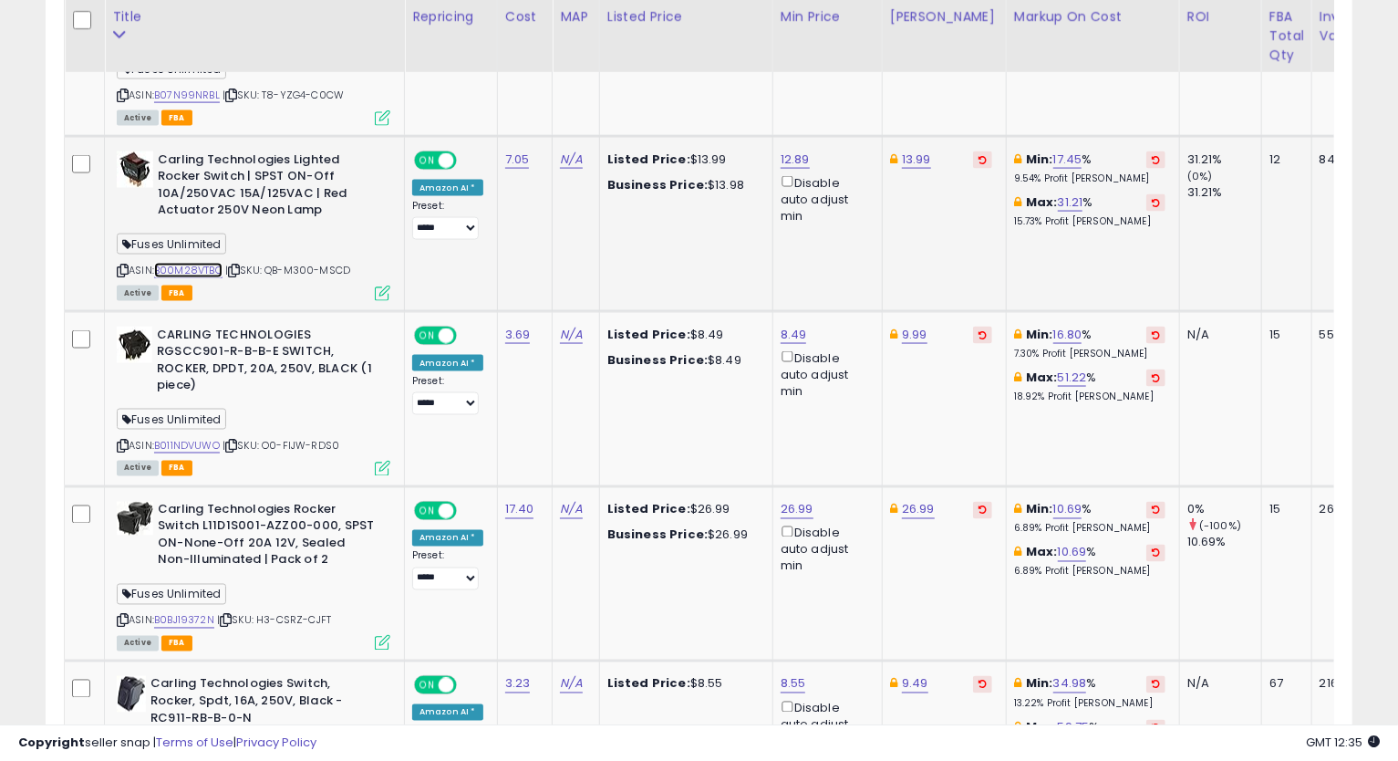
click at [185, 263] on link "B00M28VTBC" at bounding box center [188, 271] width 68 height 16
click at [123, 265] on icon at bounding box center [123, 270] width 12 height 10
click at [920, 150] on link "13.99" at bounding box center [916, 159] width 29 height 18
type input "*****"
click button "submit" at bounding box center [962, 77] width 31 height 27
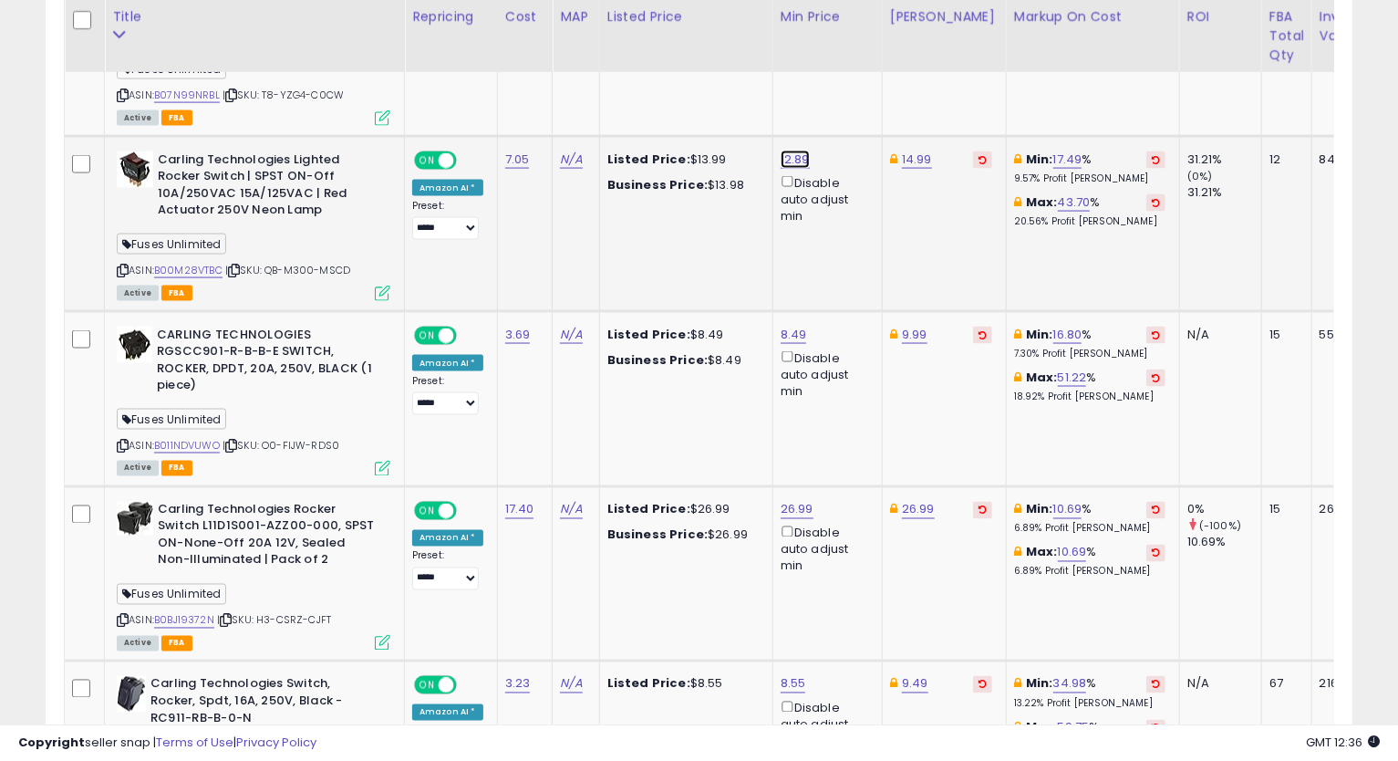
click at [781, 150] on link "12.89" at bounding box center [795, 159] width 29 height 18
drag, startPoint x: 727, startPoint y: 71, endPoint x: 572, endPoint y: 66, distance: 155.1
type input "*****"
click button "submit" at bounding box center [840, 77] width 31 height 27
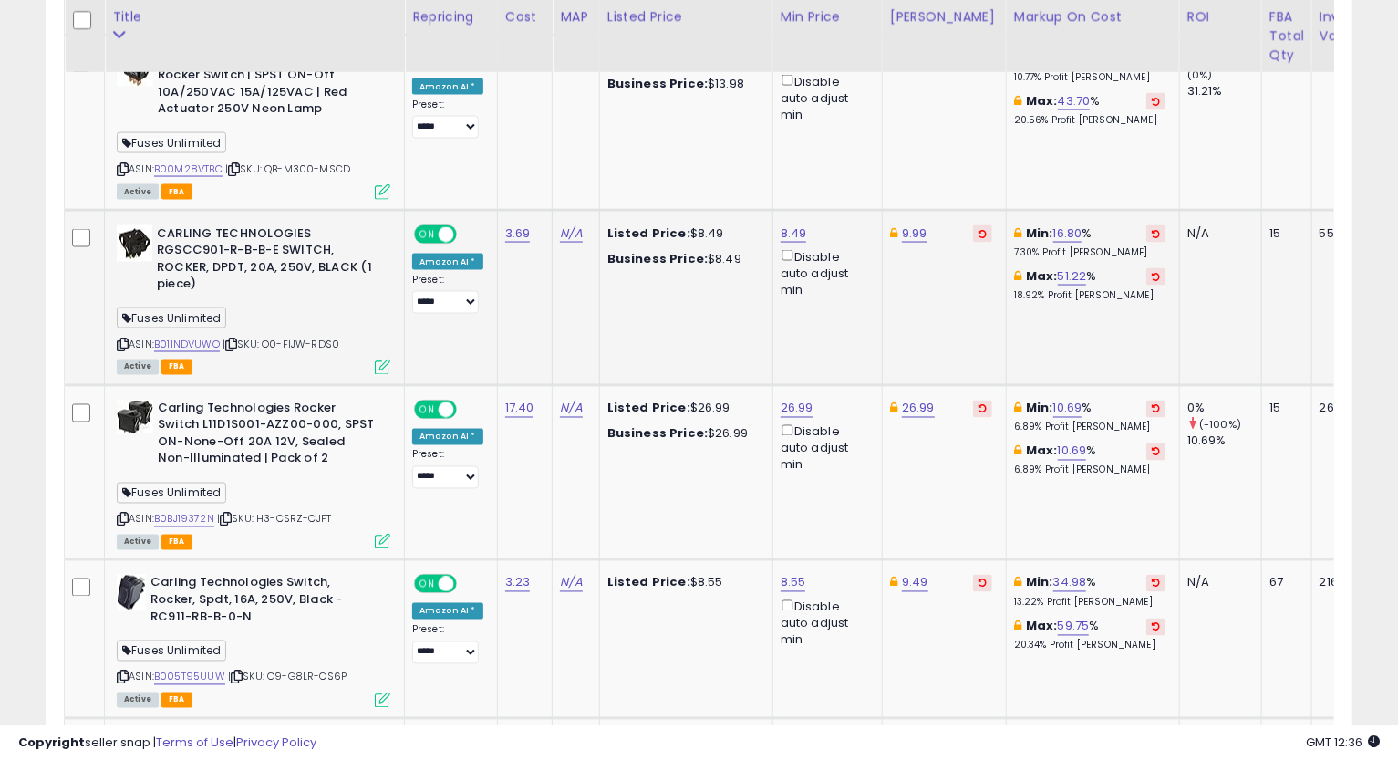
scroll to position [1846, 0]
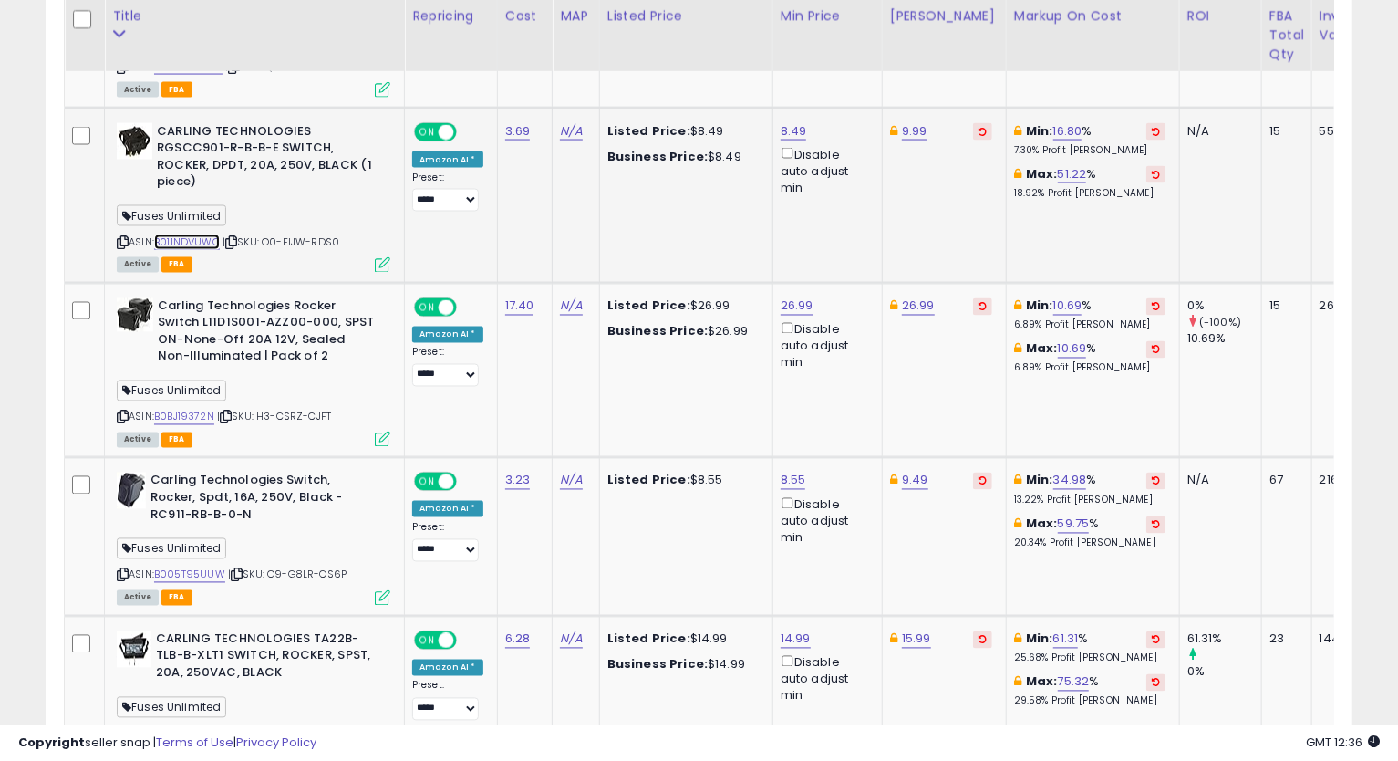
click at [204, 234] on link "B011NDVUWO" at bounding box center [187, 242] width 66 height 16
click at [121, 237] on icon at bounding box center [123, 242] width 12 height 10
click at [793, 122] on link "8.49" at bounding box center [794, 131] width 26 height 18
drag, startPoint x: 747, startPoint y: 61, endPoint x: 608, endPoint y: 119, distance: 150.1
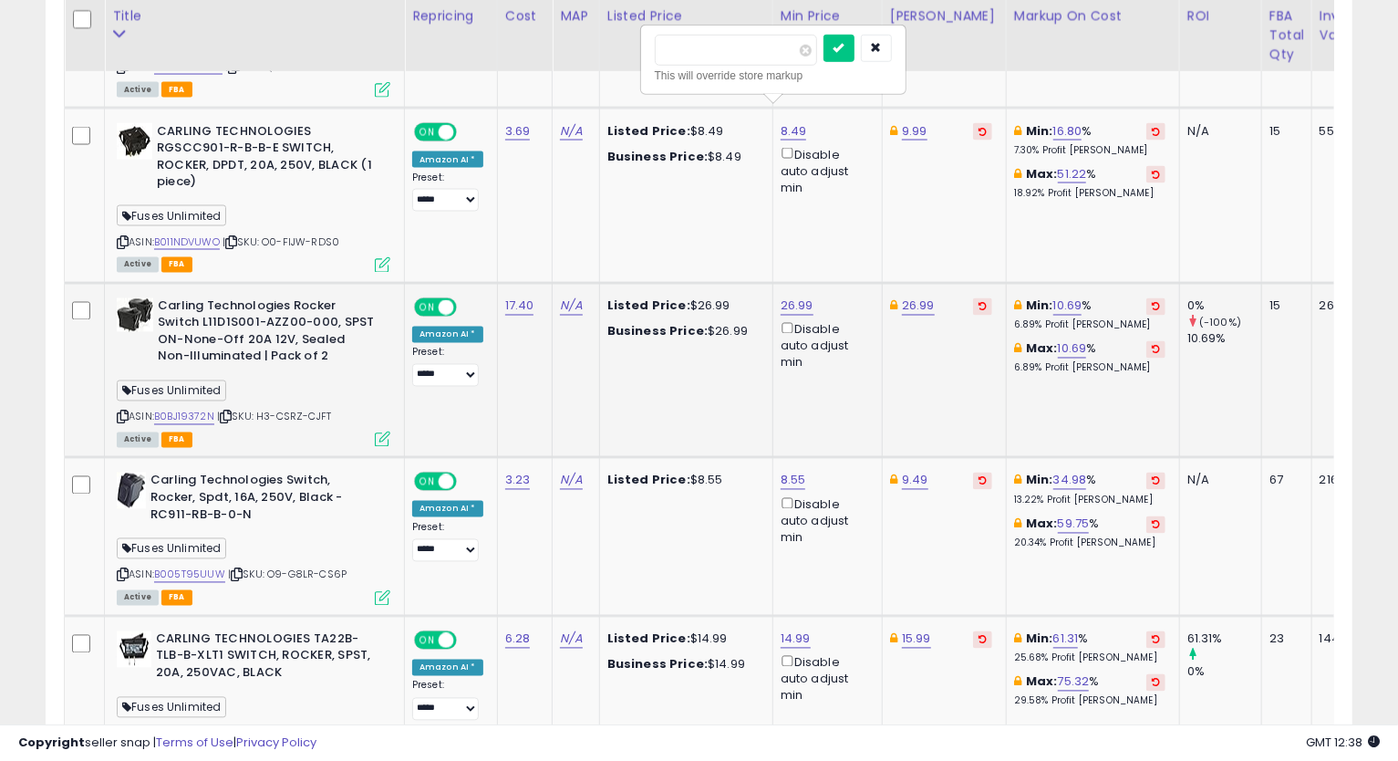
type input "****"
click button "submit" at bounding box center [839, 48] width 31 height 27
click at [119, 237] on icon at bounding box center [123, 242] width 12 height 10
click at [1089, 389] on td "Min: 10.69 % 6.89% Profit [PERSON_NAME]: 10.69 % 6.89% Profit [PERSON_NAME]" at bounding box center [1092, 370] width 173 height 175
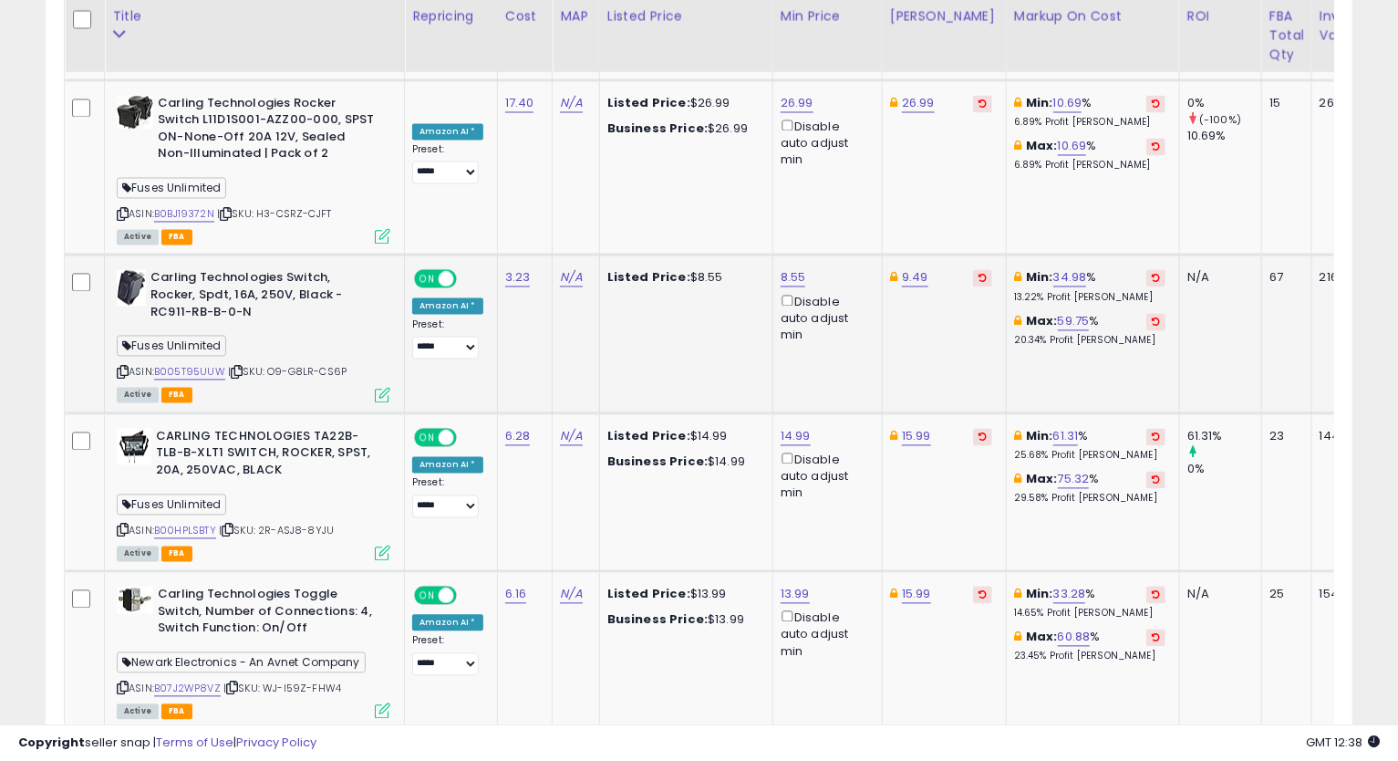
scroll to position [1947, 0]
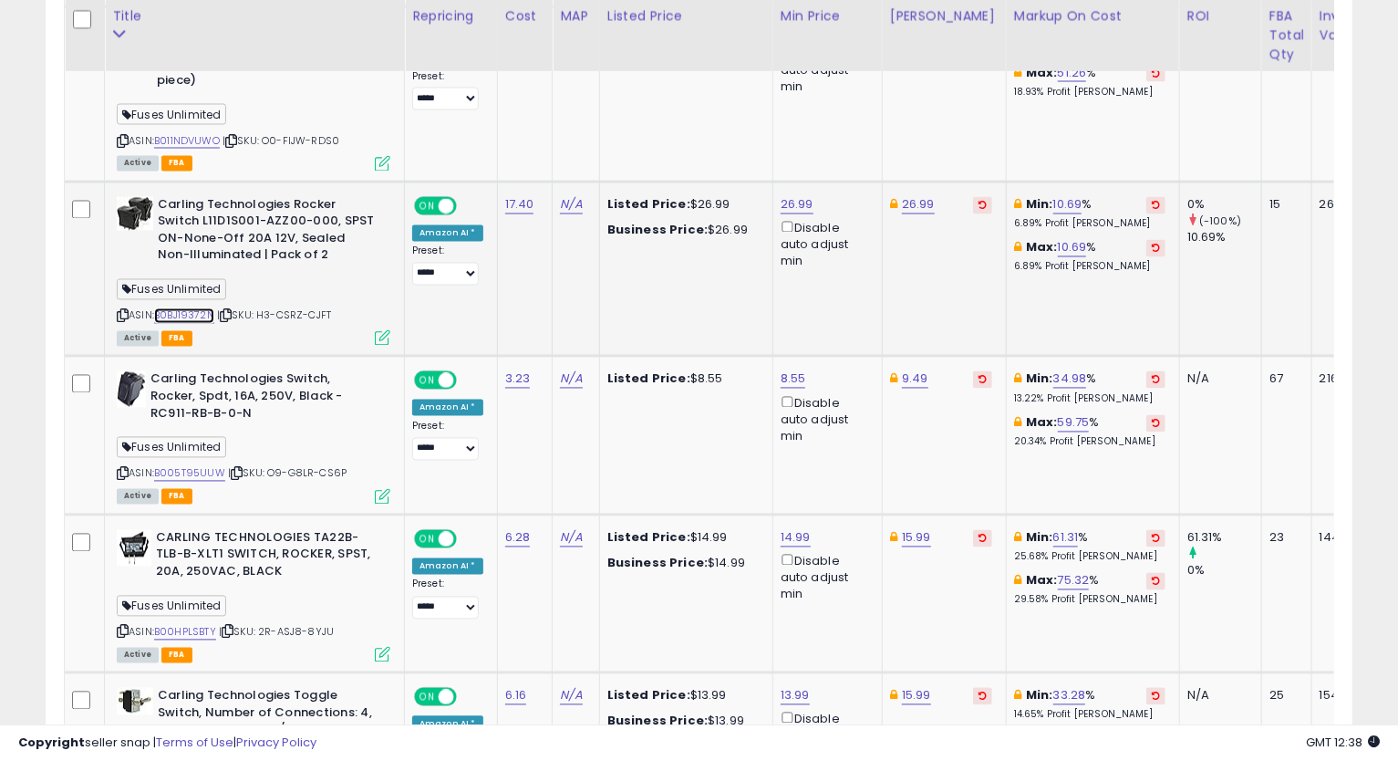
click at [194, 308] on link "B0BJ19372N" at bounding box center [184, 316] width 60 height 16
click at [119, 311] on icon at bounding box center [123, 316] width 12 height 10
click at [121, 311] on icon at bounding box center [123, 316] width 12 height 10
click at [1062, 281] on td "Min: 10.69 % 6.89% Profit [PERSON_NAME]: 10.69 % 6.89% Profit [PERSON_NAME]" at bounding box center [1092, 269] width 173 height 175
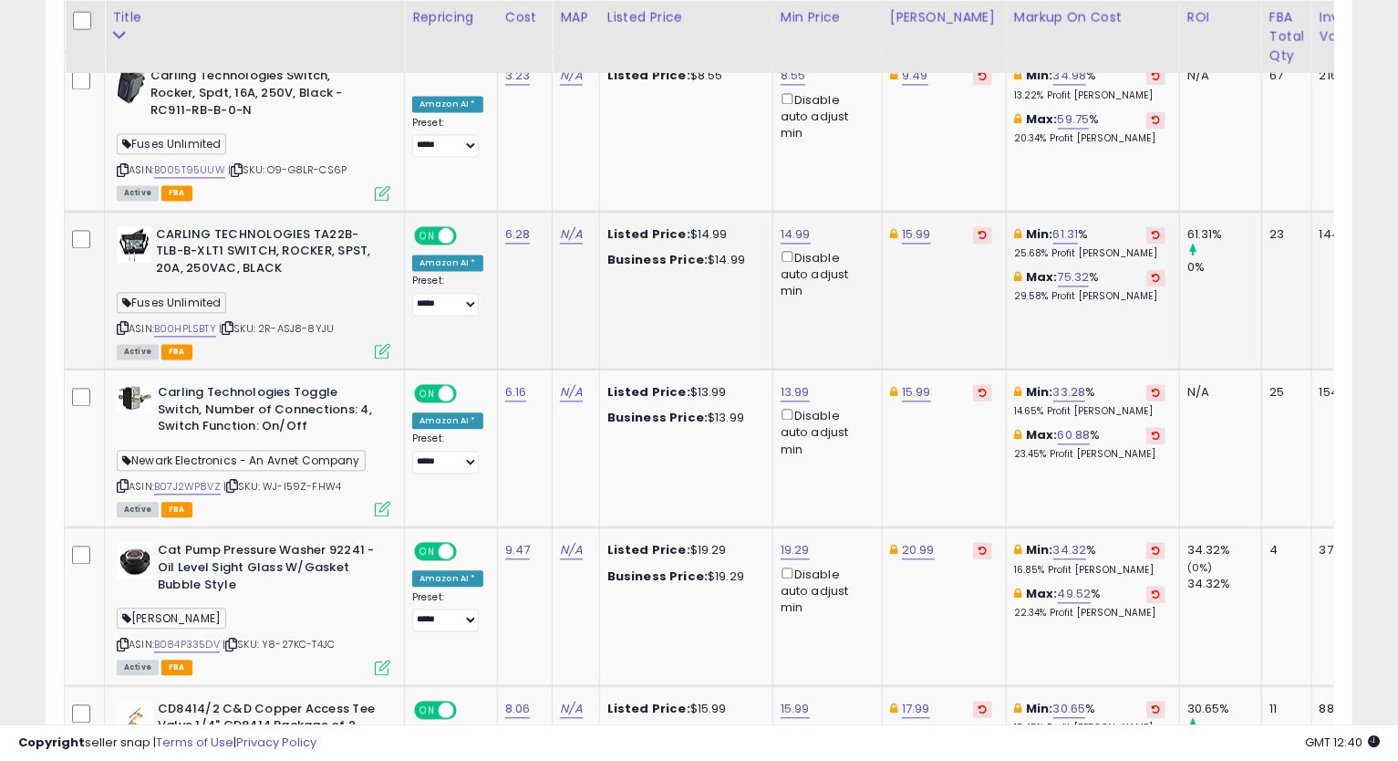
scroll to position [2150, 0]
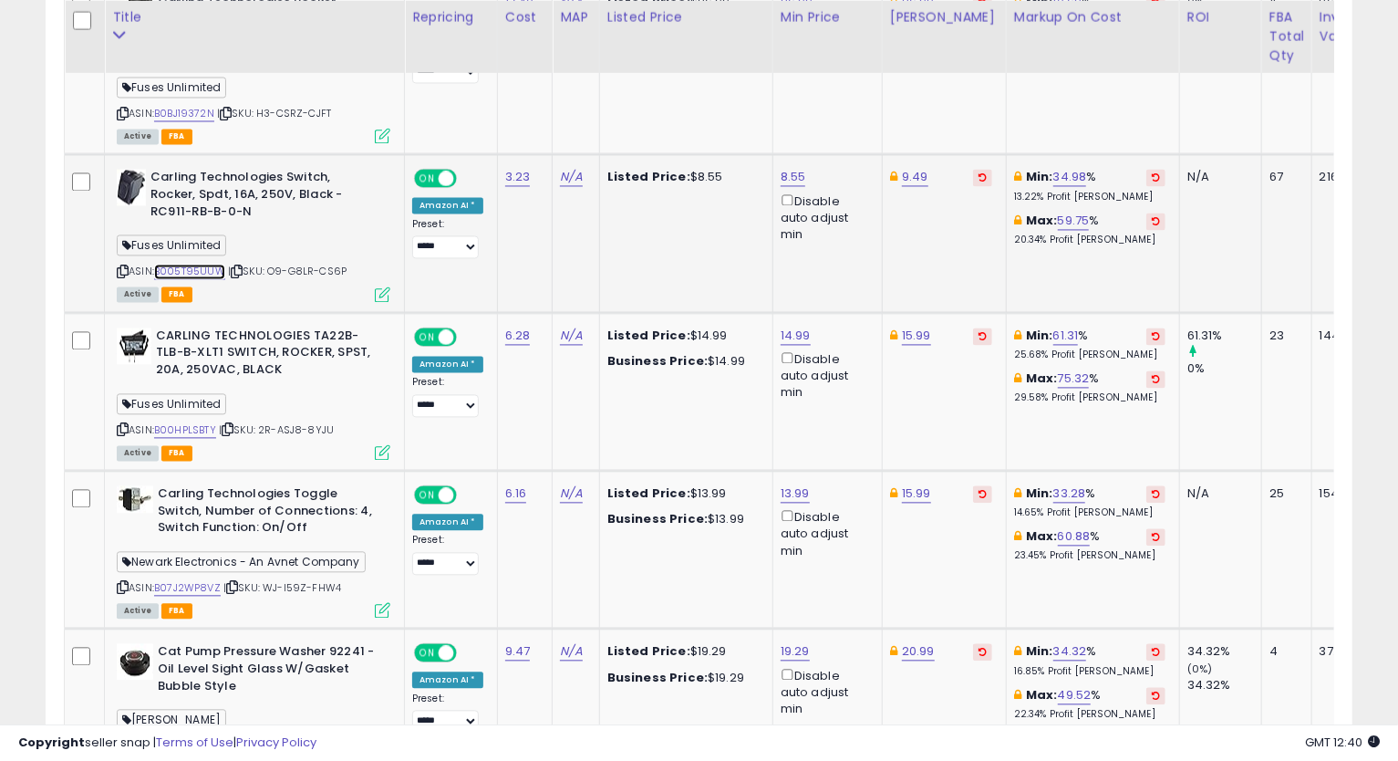
click at [168, 264] on link "B005T95UUW" at bounding box center [189, 272] width 71 height 16
click at [123, 266] on icon at bounding box center [123, 271] width 12 height 10
click at [784, 168] on link "8.55" at bounding box center [794, 177] width 26 height 18
drag, startPoint x: 719, startPoint y: 78, endPoint x: 571, endPoint y: 87, distance: 148.0
click at [574, 83] on tbody "[US_STATE] Gold Brazilian Carnauba Cleaner Wax - 473 [PERSON_NAME]-Rite ASIN: B…" at bounding box center [884, 746] width 1638 height 3877
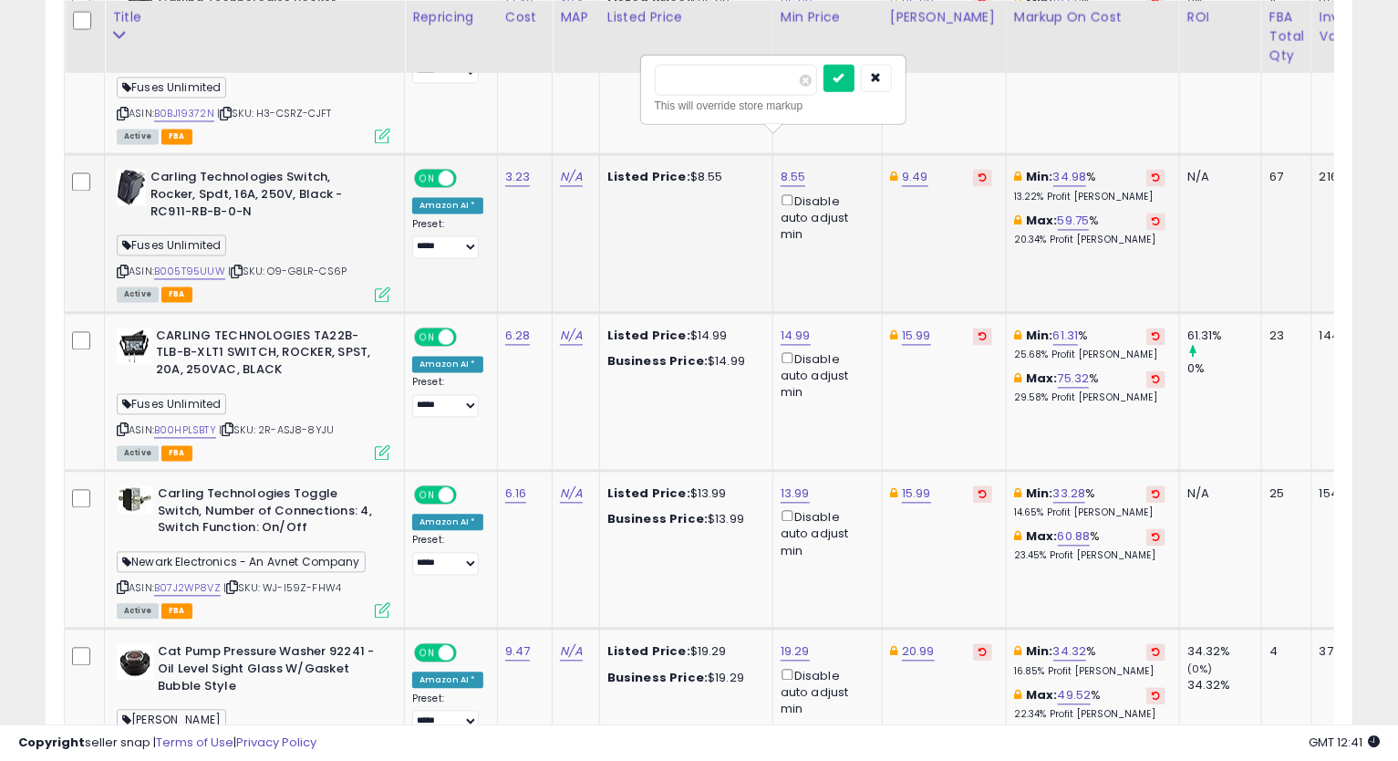
type input "****"
click button "submit" at bounding box center [839, 77] width 31 height 27
click at [121, 266] on icon at bounding box center [123, 271] width 12 height 10
click at [1057, 410] on td "Min: 61.31 % 25.68% Profit [PERSON_NAME]: 75.32 % 29.58% Profit [PERSON_NAME]" at bounding box center [1092, 391] width 173 height 158
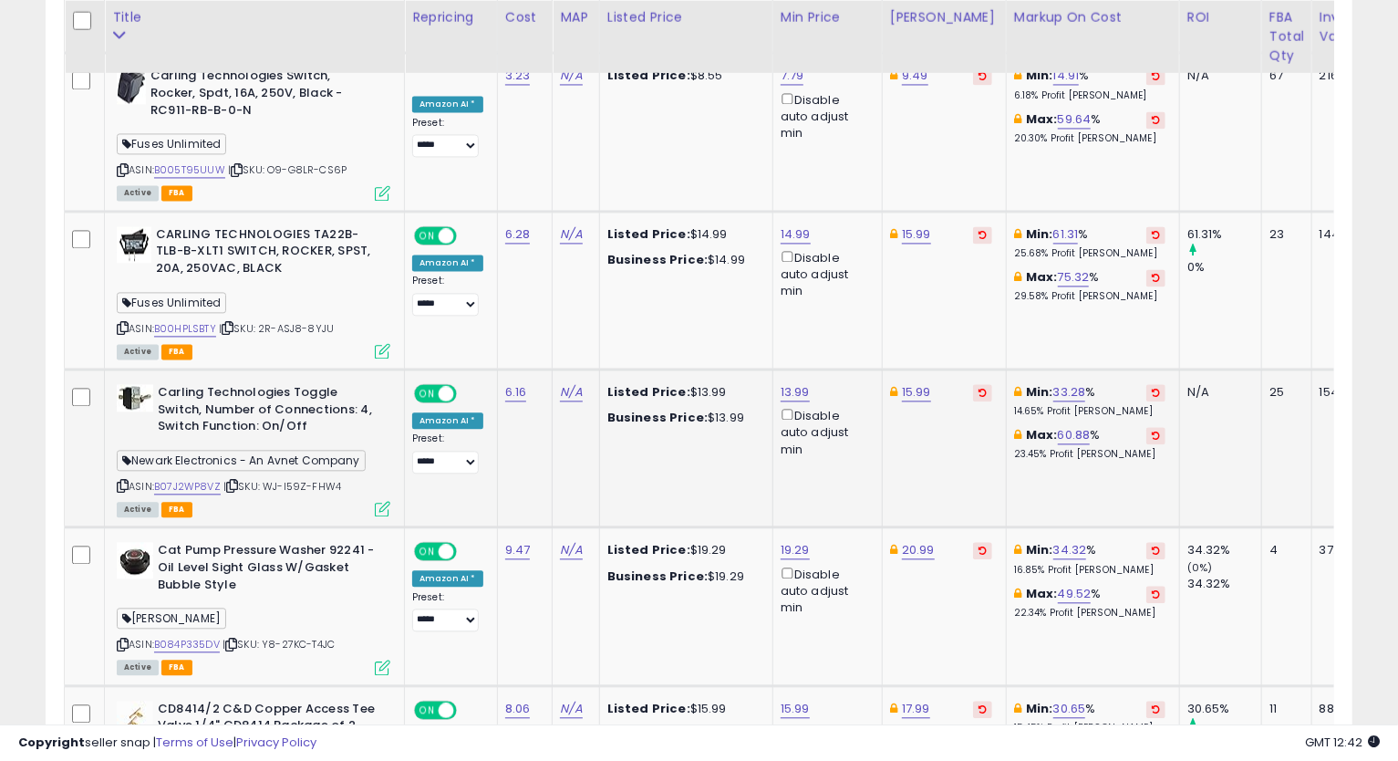
scroll to position [2352, 0]
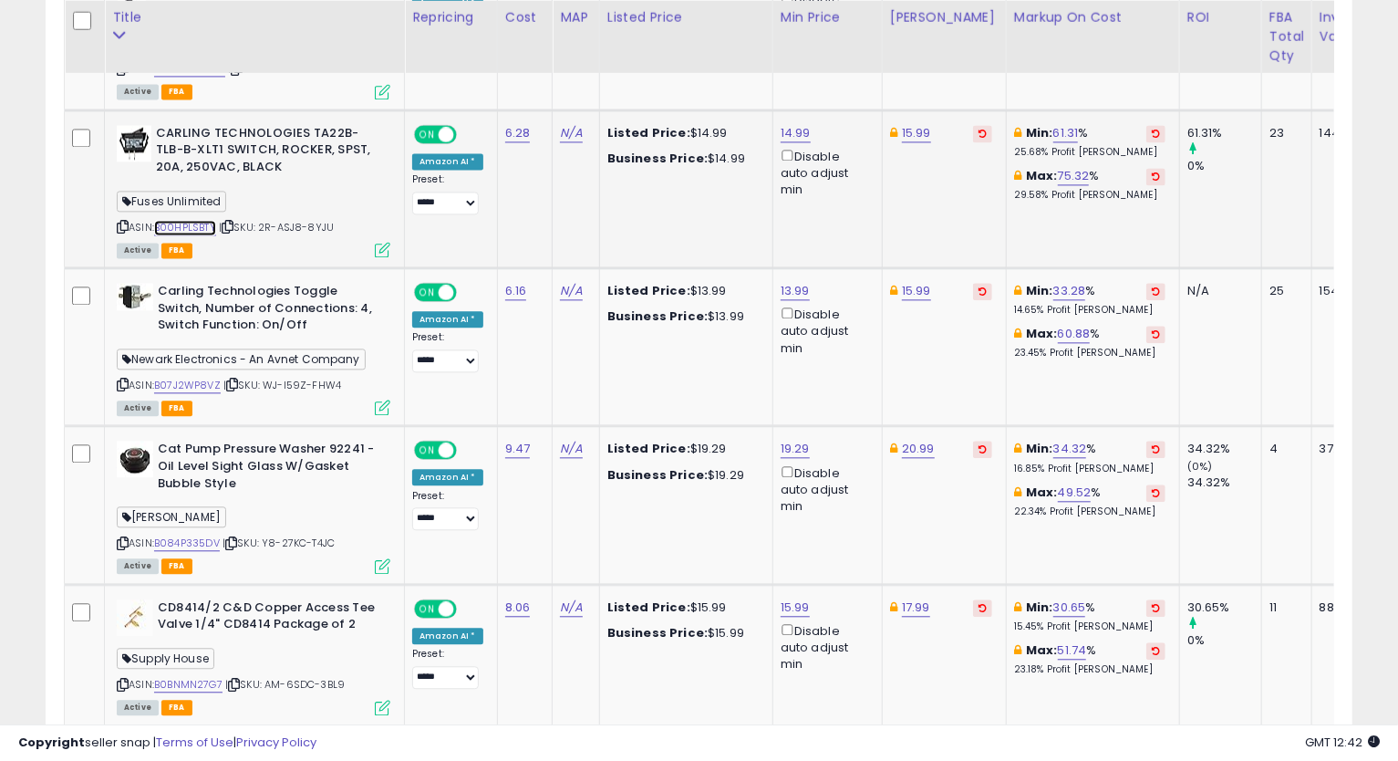
click at [186, 220] on link "B00HPLSBTY" at bounding box center [185, 228] width 62 height 16
click at [124, 222] on icon at bounding box center [123, 227] width 12 height 10
click at [918, 124] on link "15.99" at bounding box center [916, 133] width 29 height 18
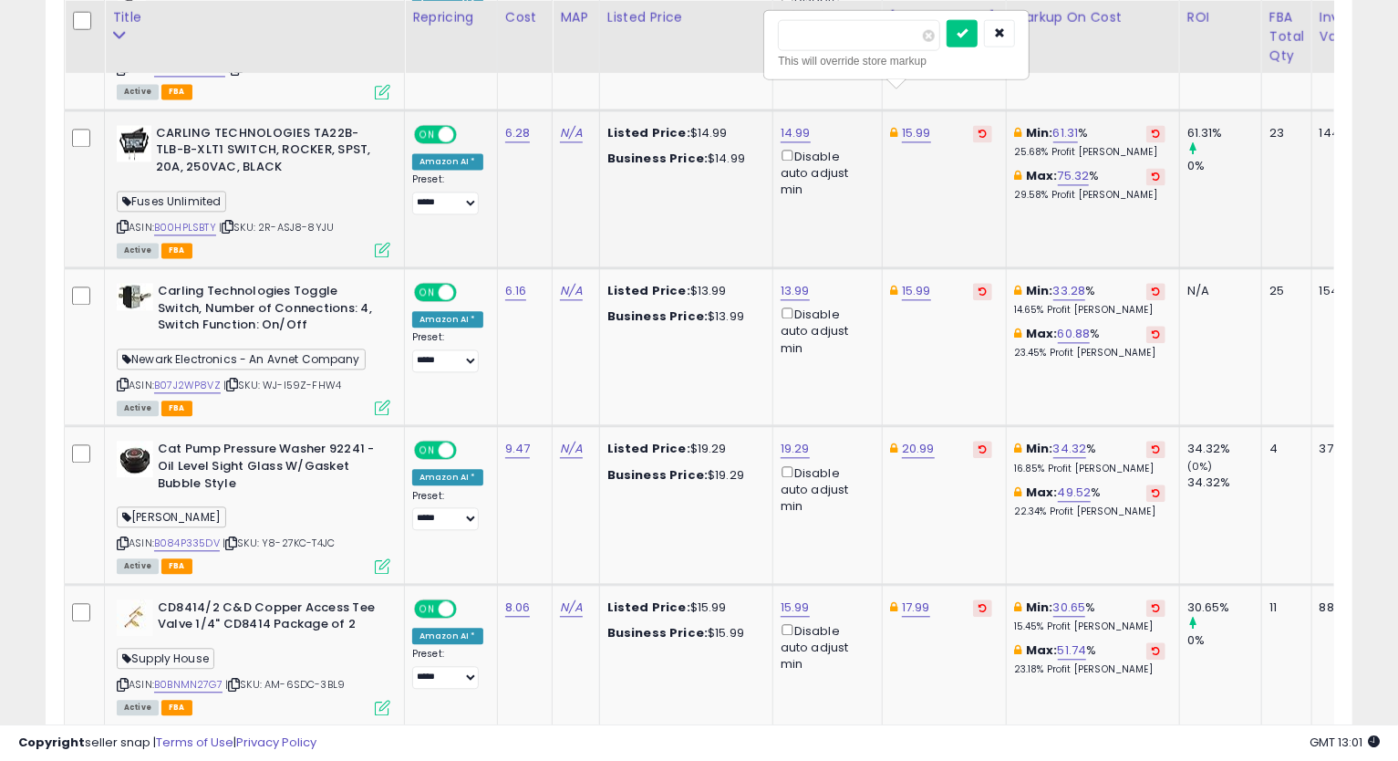
type input "*****"
click button "submit" at bounding box center [962, 32] width 31 height 27
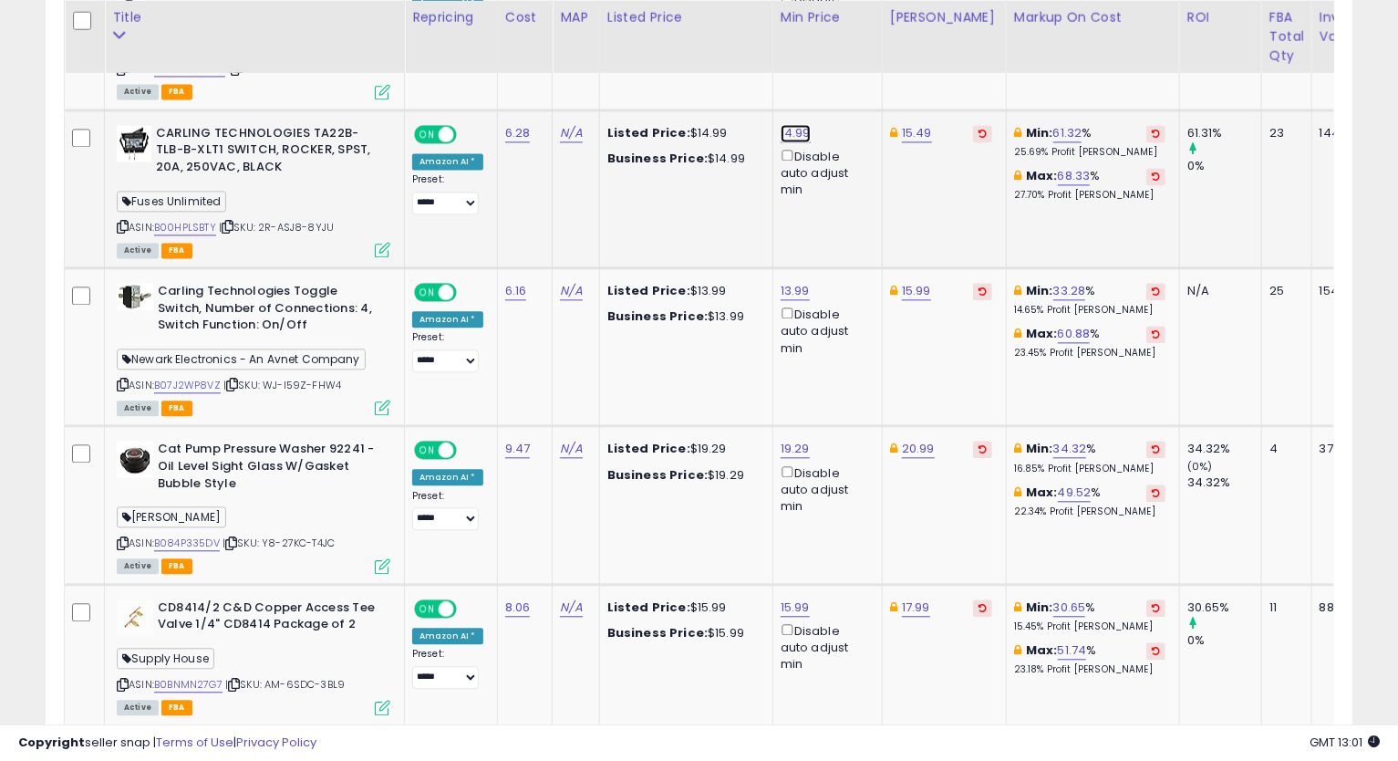
click at [793, 124] on link "14.99" at bounding box center [796, 133] width 30 height 18
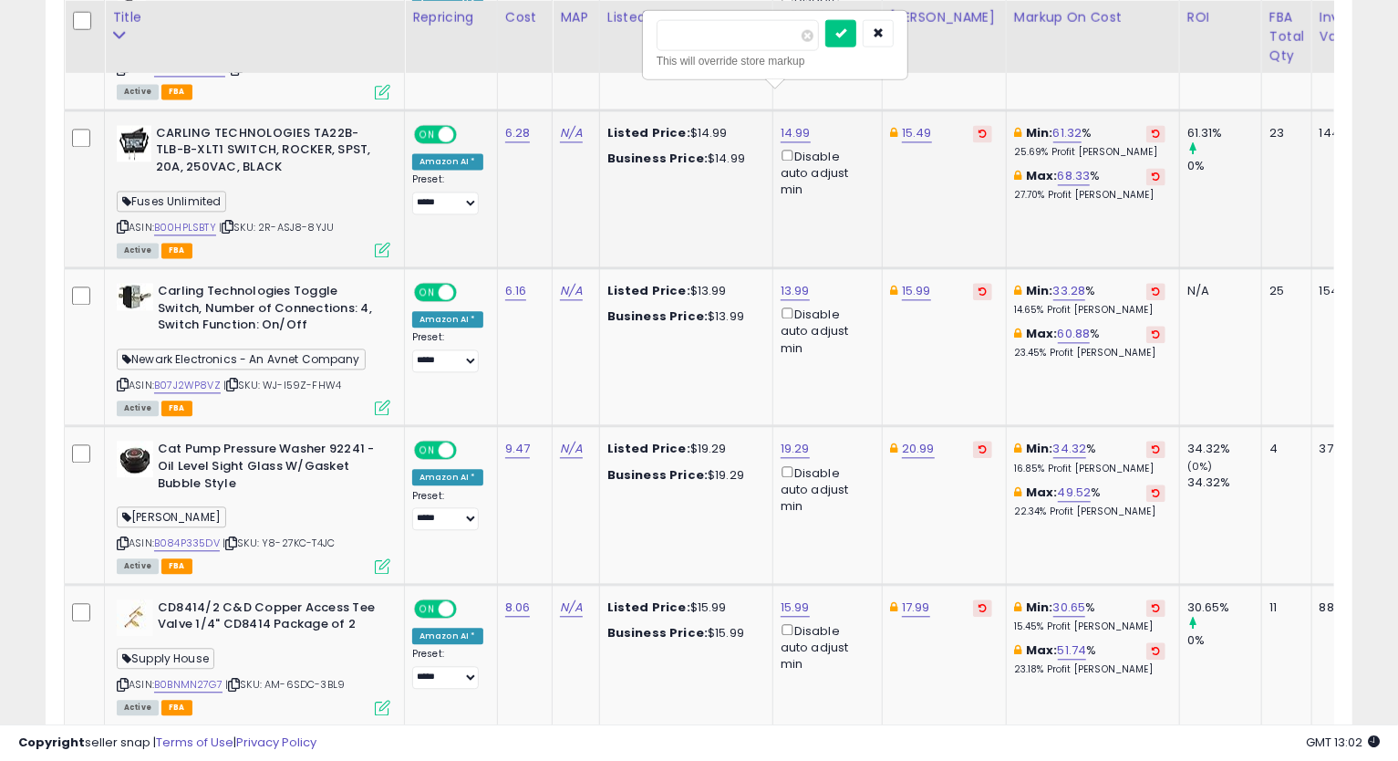
type input "*****"
click button "submit" at bounding box center [840, 32] width 31 height 27
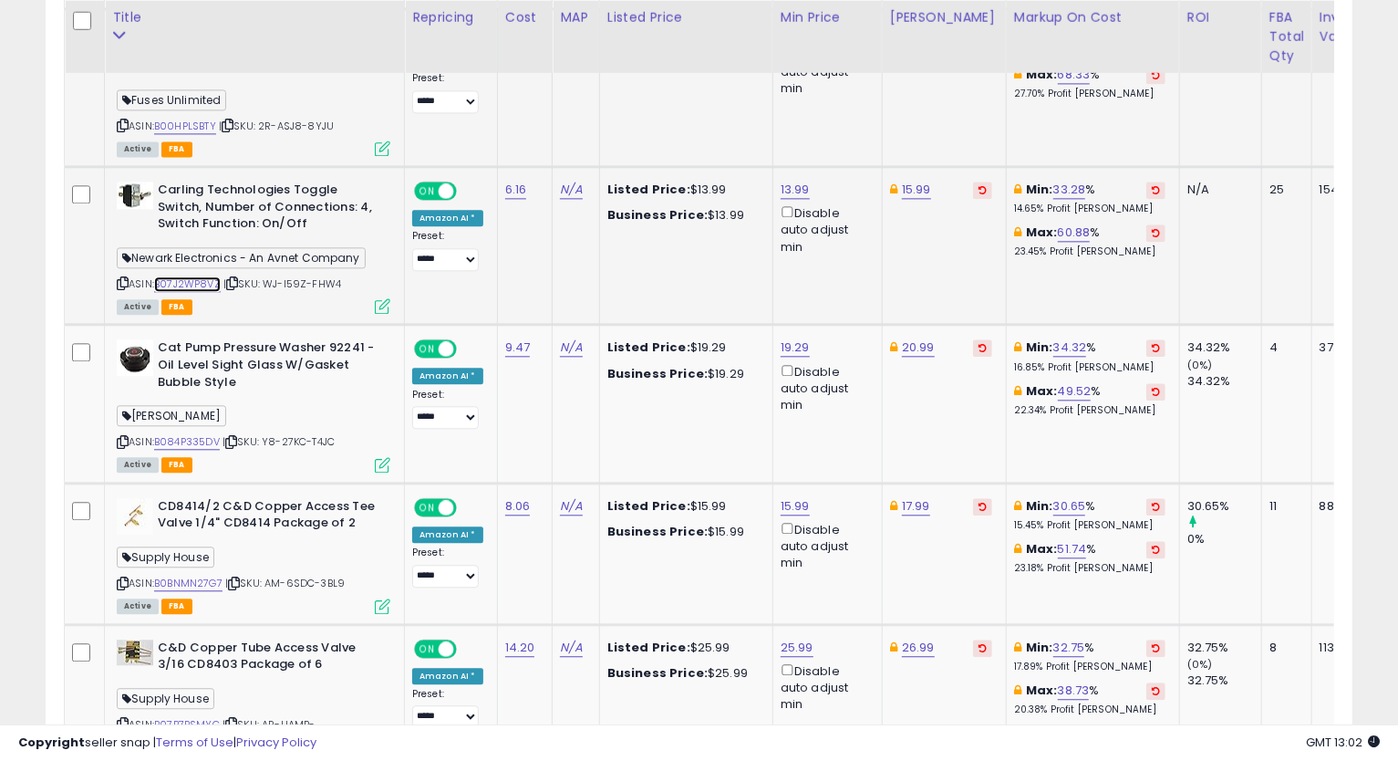
click at [192, 276] on link "B07J2WP8VZ" at bounding box center [187, 284] width 67 height 16
click at [123, 278] on icon at bounding box center [123, 283] width 12 height 10
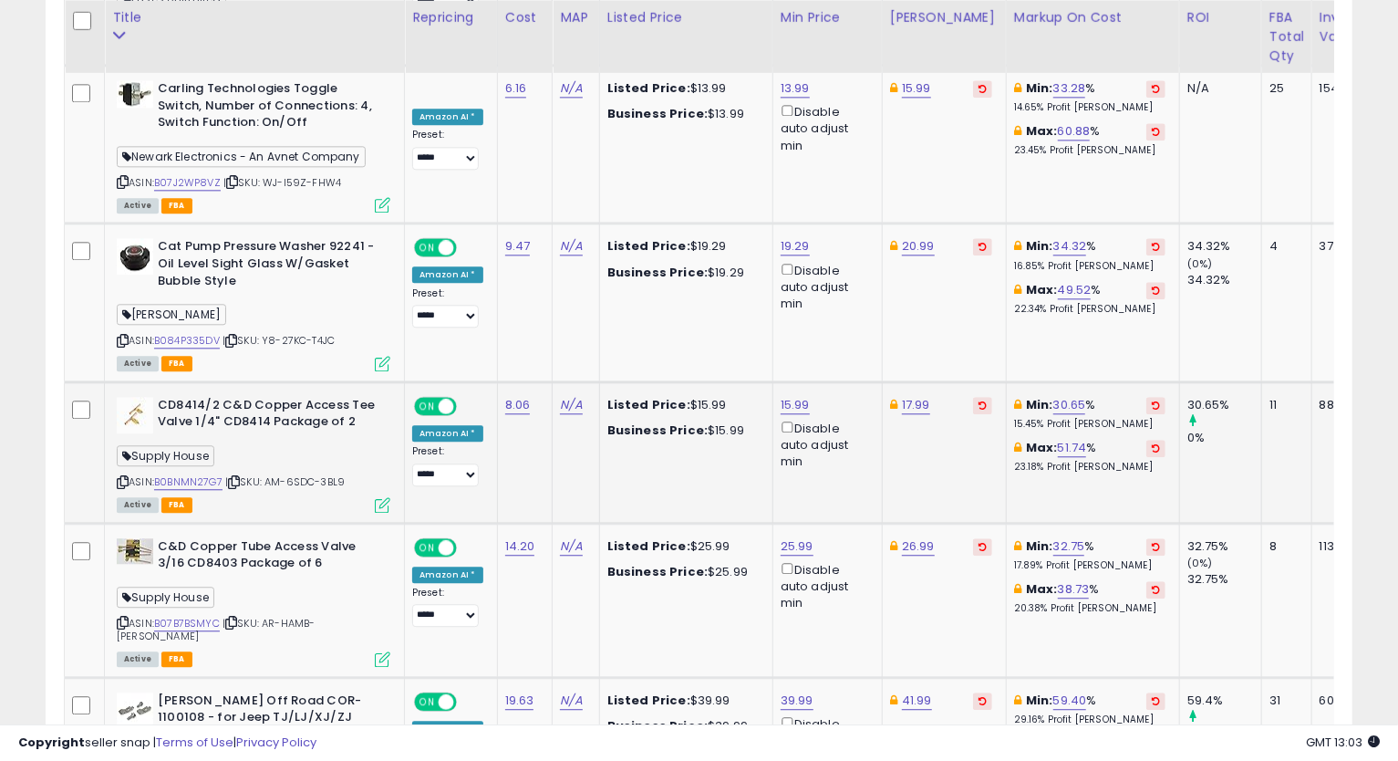
scroll to position [2656, 0]
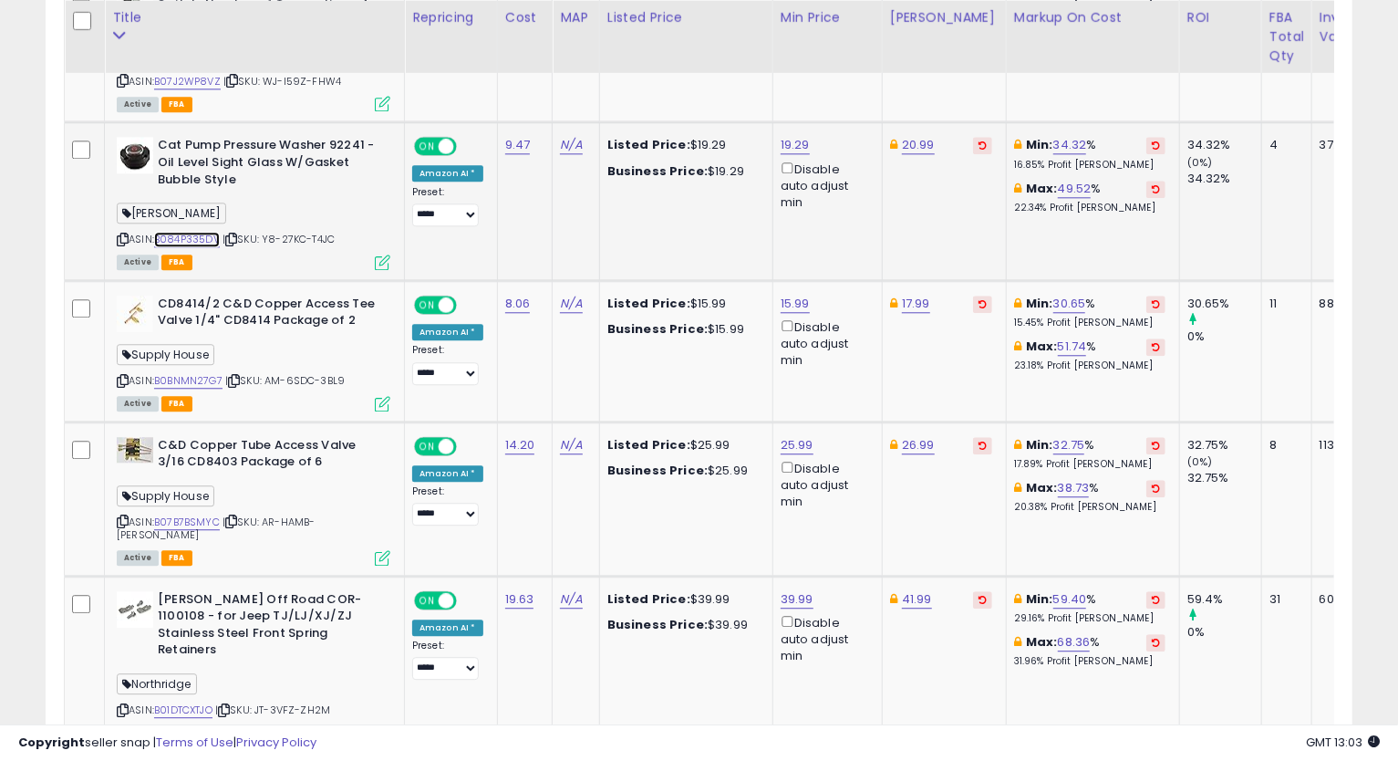
click at [204, 232] on link "B084P335DV" at bounding box center [187, 240] width 66 height 16
click at [119, 234] on icon at bounding box center [123, 239] width 12 height 10
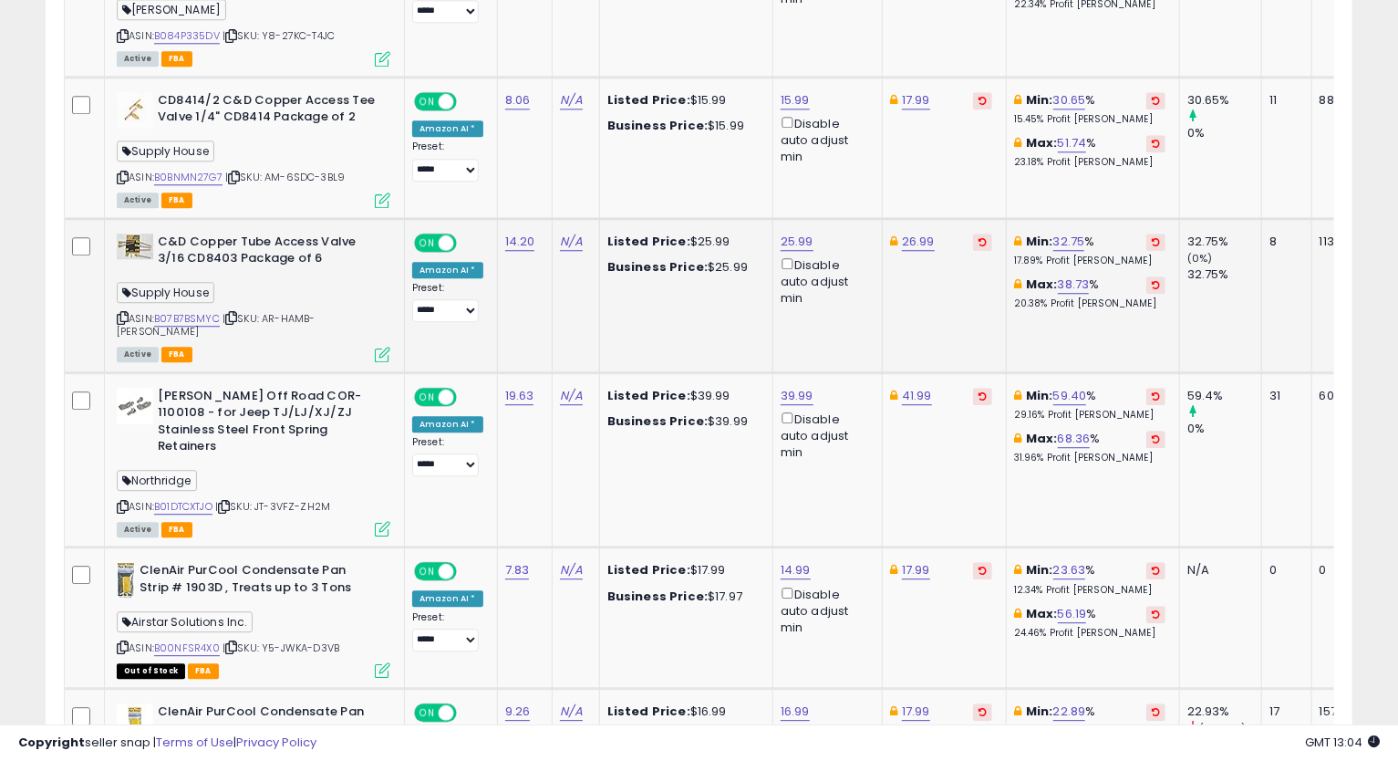
scroll to position [2758, 0]
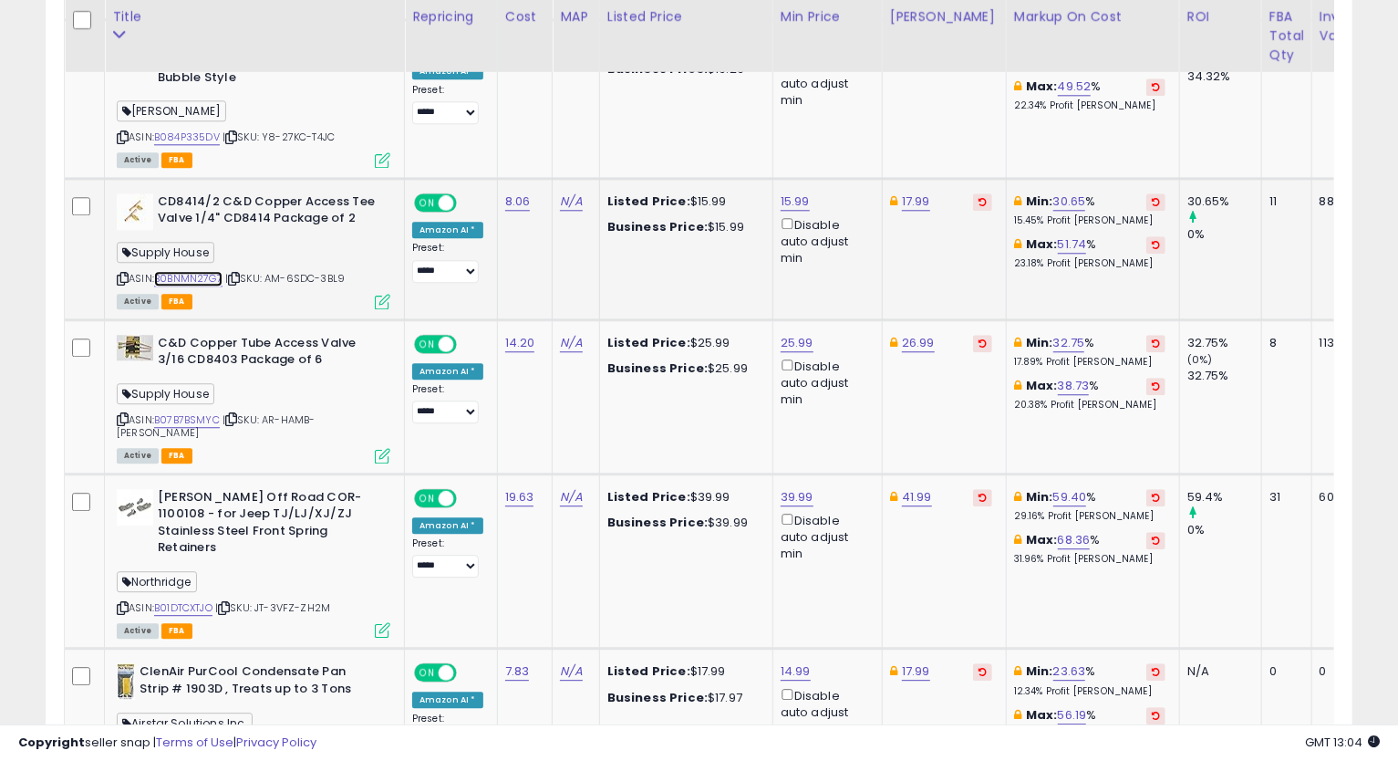
click at [208, 271] on link "B0BNMN27G7" at bounding box center [188, 279] width 68 height 16
click at [912, 192] on link "17.99" at bounding box center [916, 201] width 28 height 18
type input "*****"
click button "submit" at bounding box center [962, 100] width 31 height 27
click at [118, 274] on icon at bounding box center [123, 279] width 12 height 10
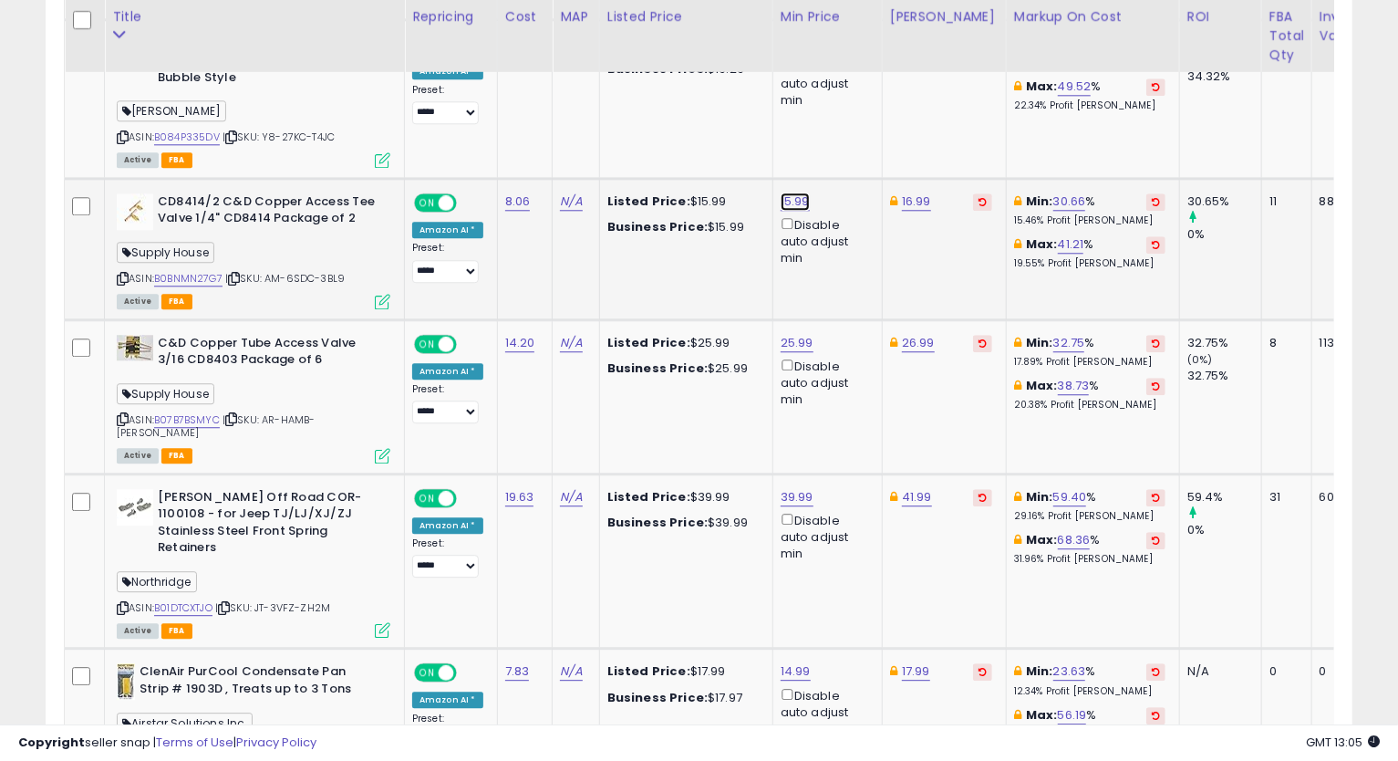
click at [783, 192] on link "15.99" at bounding box center [795, 201] width 29 height 18
type input "*****"
click button "submit" at bounding box center [840, 100] width 31 height 27
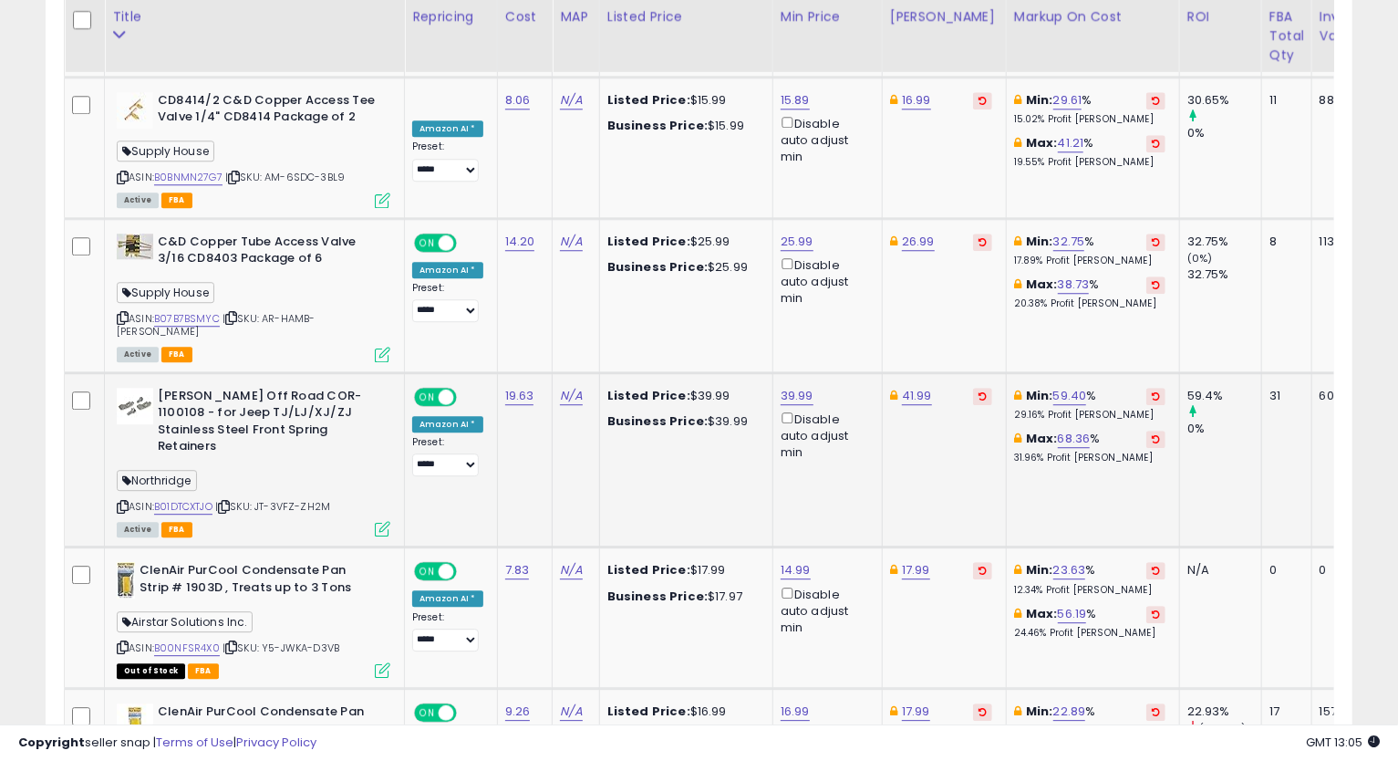
scroll to position [2961, 0]
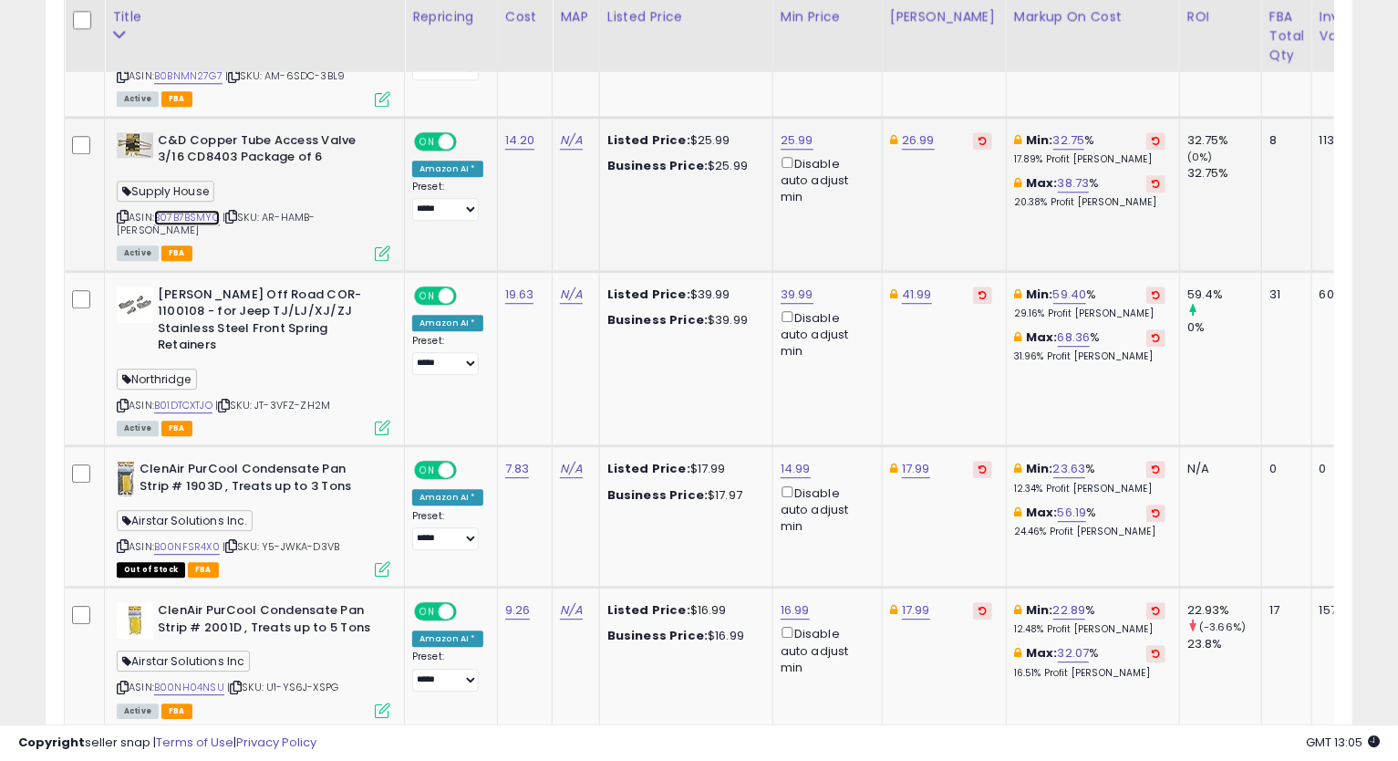
click at [176, 210] on link "B07B7BSMYC" at bounding box center [187, 218] width 66 height 16
click at [788, 131] on link "25.99" at bounding box center [797, 140] width 33 height 18
type input "*****"
click button "submit" at bounding box center [841, 38] width 31 height 27
click at [126, 212] on icon at bounding box center [123, 217] width 12 height 10
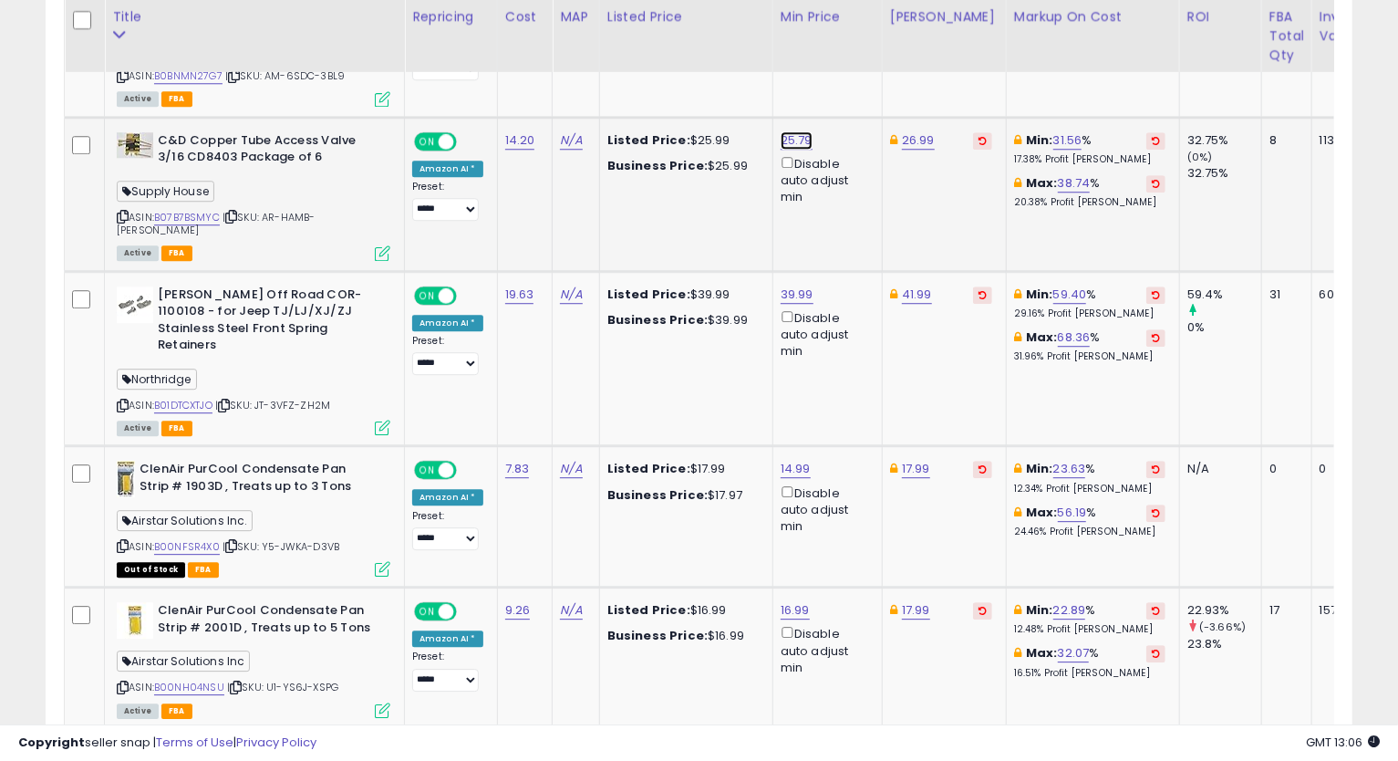
click at [793, 131] on link "25.79" at bounding box center [797, 140] width 32 height 18
type input "*****"
click button "submit" at bounding box center [841, 38] width 31 height 27
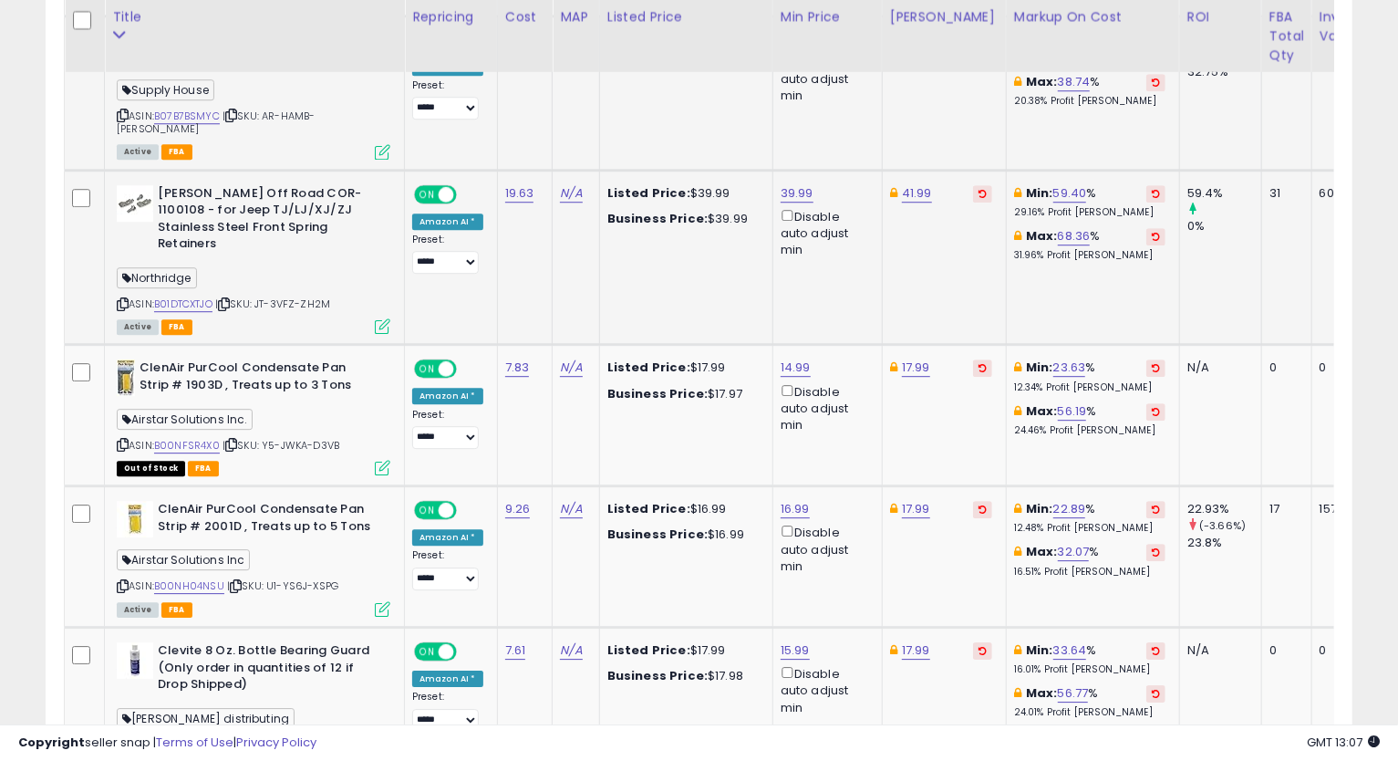
click at [201, 244] on div "ASIN: B01DTCXTJO | SKU: JT-3VFZ-ZH2M Active FBA" at bounding box center [254, 259] width 274 height 148
click at [201, 296] on link "B01DTCXTJO" at bounding box center [183, 304] width 58 height 16
click at [123, 299] on icon at bounding box center [123, 304] width 12 height 10
click at [798, 184] on link "39.99" at bounding box center [797, 193] width 33 height 18
type input "*****"
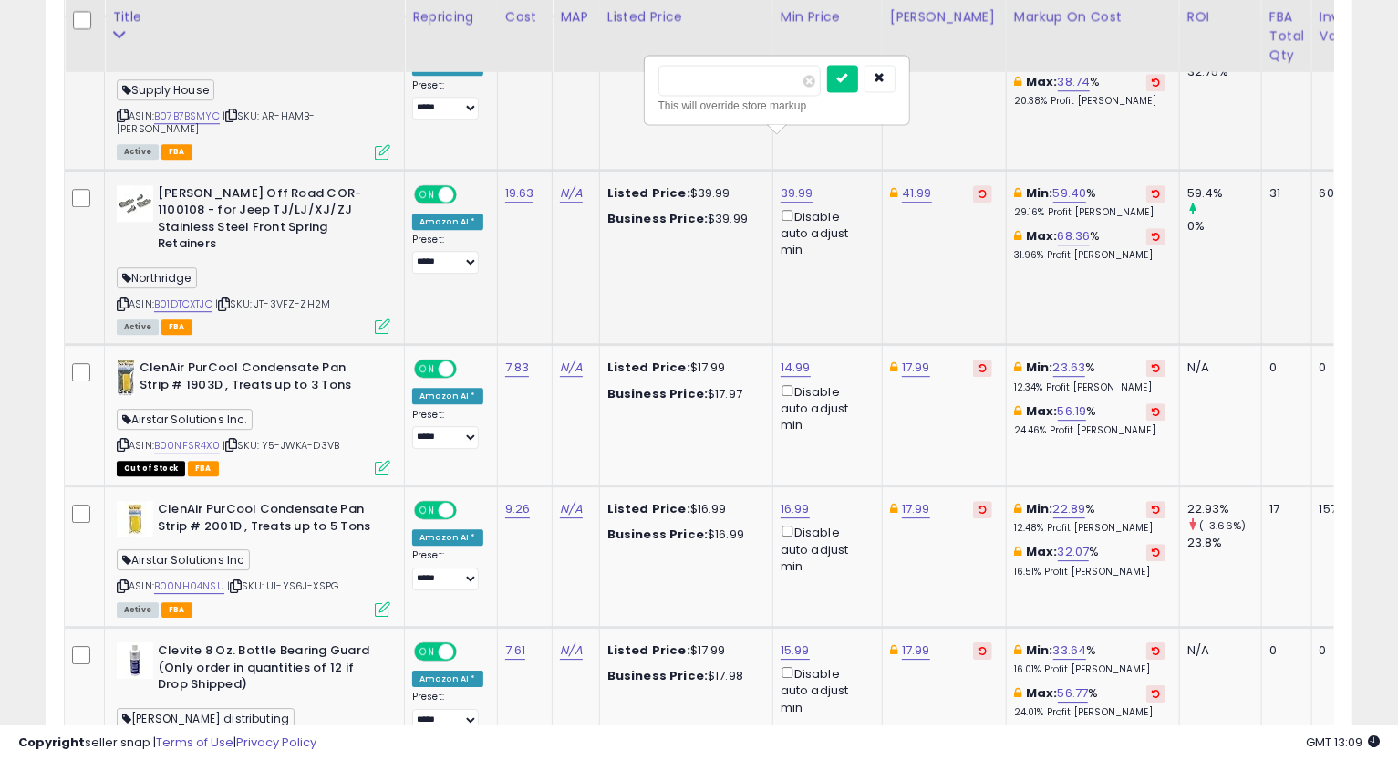
click button "submit" at bounding box center [842, 78] width 31 height 27
click at [781, 206] on div "Disable auto adjust min" at bounding box center [825, 232] width 88 height 53
click at [830, 206] on div "Disable auto adjust min" at bounding box center [825, 232] width 88 height 53
drag, startPoint x: 830, startPoint y: 182, endPoint x: 814, endPoint y: 180, distance: 15.7
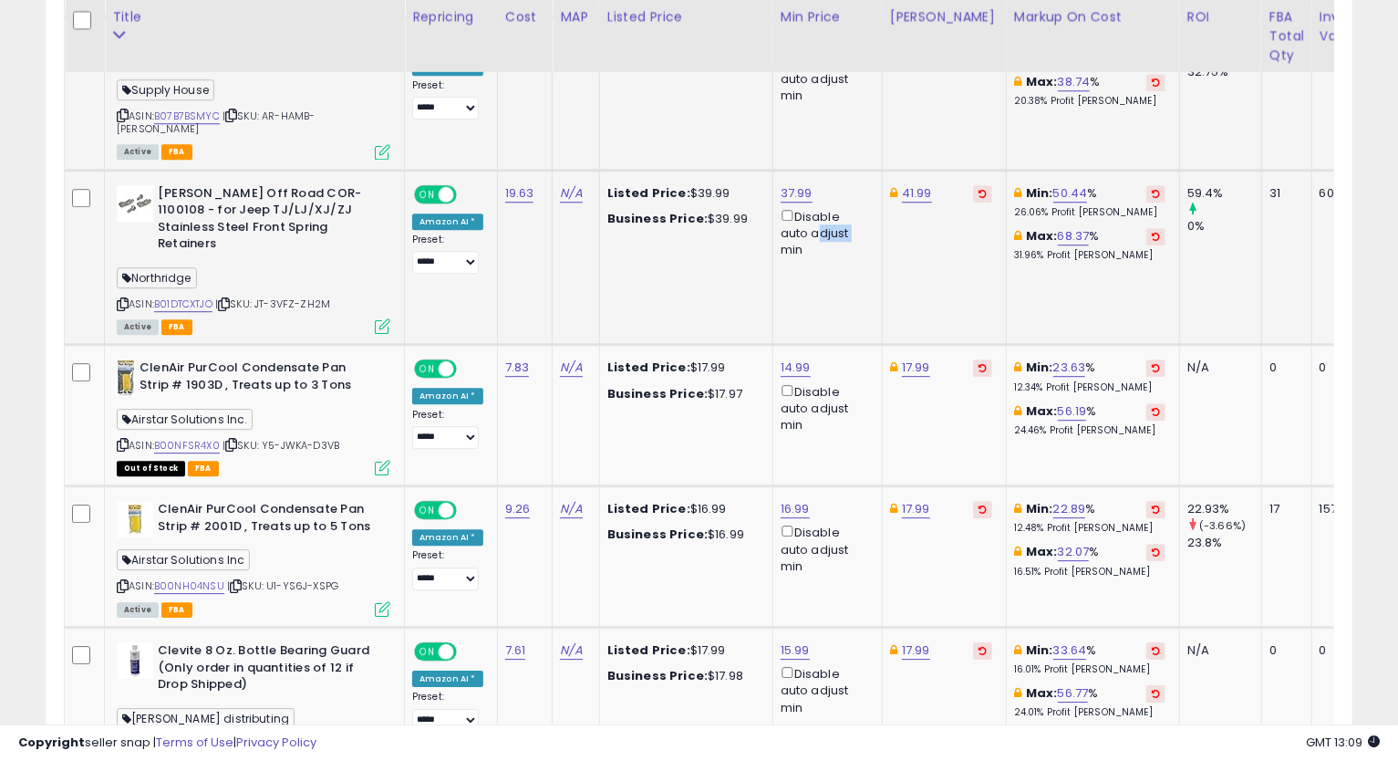
click at [814, 206] on div "Disable auto adjust min" at bounding box center [825, 232] width 88 height 53
click at [795, 206] on div "Disable auto adjust min" at bounding box center [825, 232] width 88 height 53
click at [781, 206] on div "Disable auto adjust min" at bounding box center [825, 232] width 88 height 53
drag, startPoint x: 774, startPoint y: 202, endPoint x: 819, endPoint y: 184, distance: 48.3
click at [819, 206] on div "Disable auto adjust min" at bounding box center [825, 232] width 88 height 53
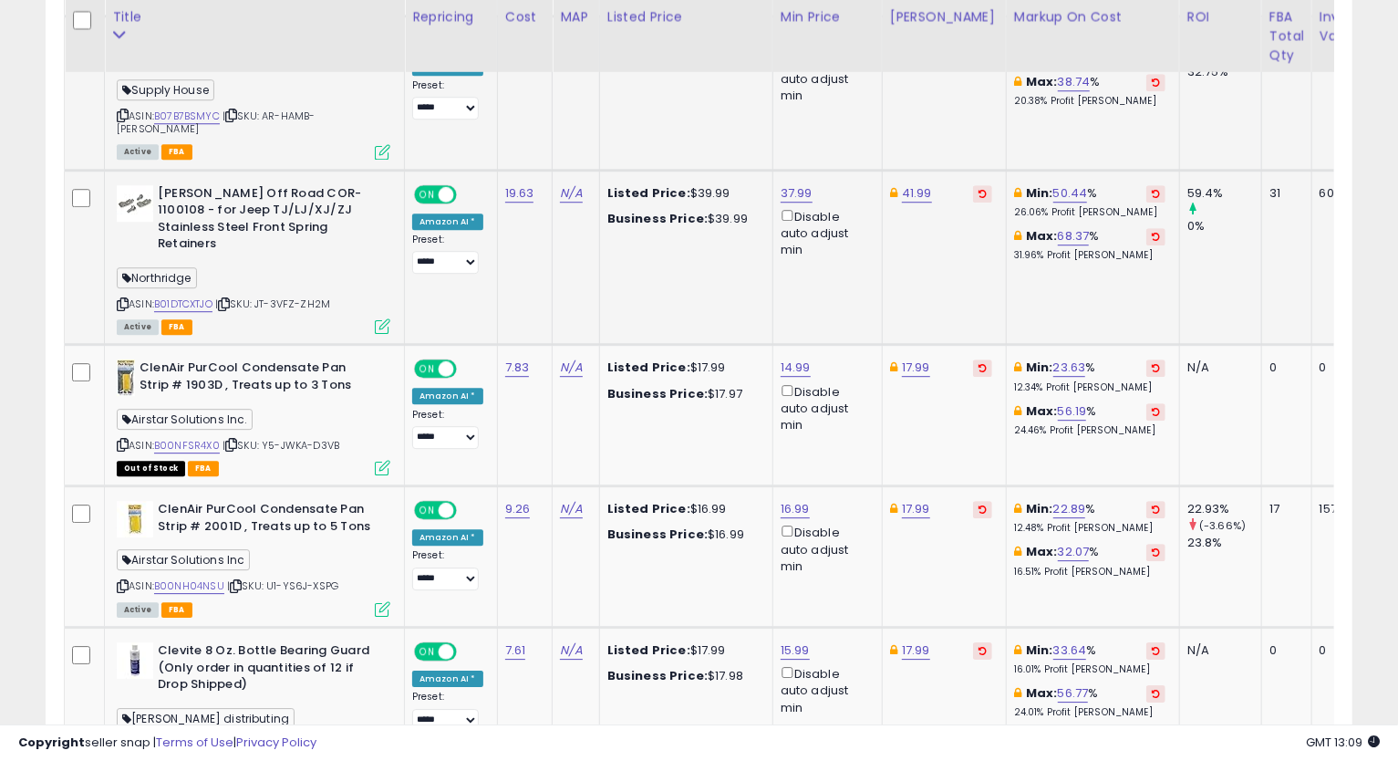
click at [793, 206] on div "Disable auto adjust min" at bounding box center [825, 232] width 88 height 53
click at [782, 206] on div "Disable auto adjust min" at bounding box center [825, 232] width 88 height 53
drag, startPoint x: 789, startPoint y: 197, endPoint x: 817, endPoint y: 176, distance: 35.2
click at [817, 206] on div "Disable auto adjust min" at bounding box center [825, 232] width 88 height 53
click at [818, 206] on div "Disable auto adjust min" at bounding box center [825, 232] width 88 height 53
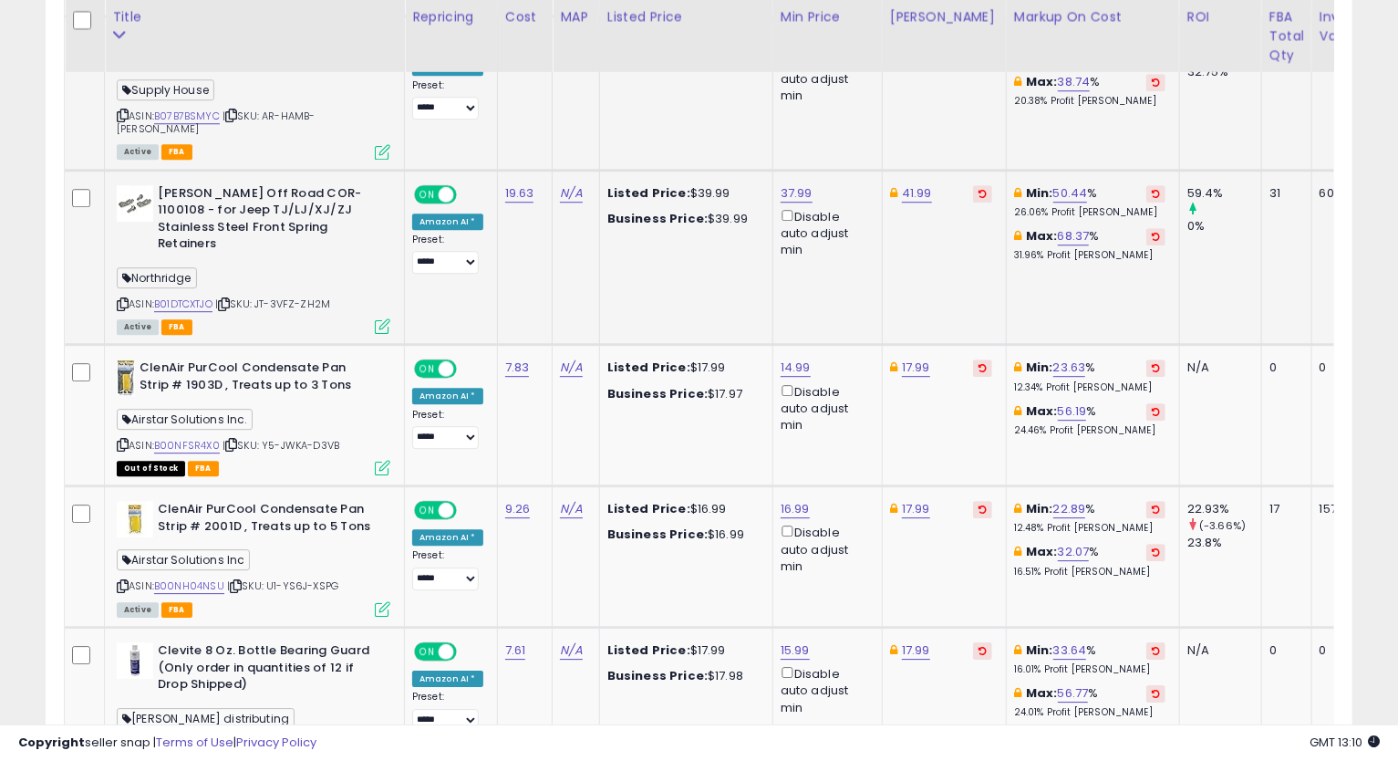
drag, startPoint x: 722, startPoint y: 249, endPoint x: 711, endPoint y: 254, distance: 12.2
click at [722, 248] on td "Listed Price: $39.99 Business Price: $39.99" at bounding box center [685, 257] width 173 height 175
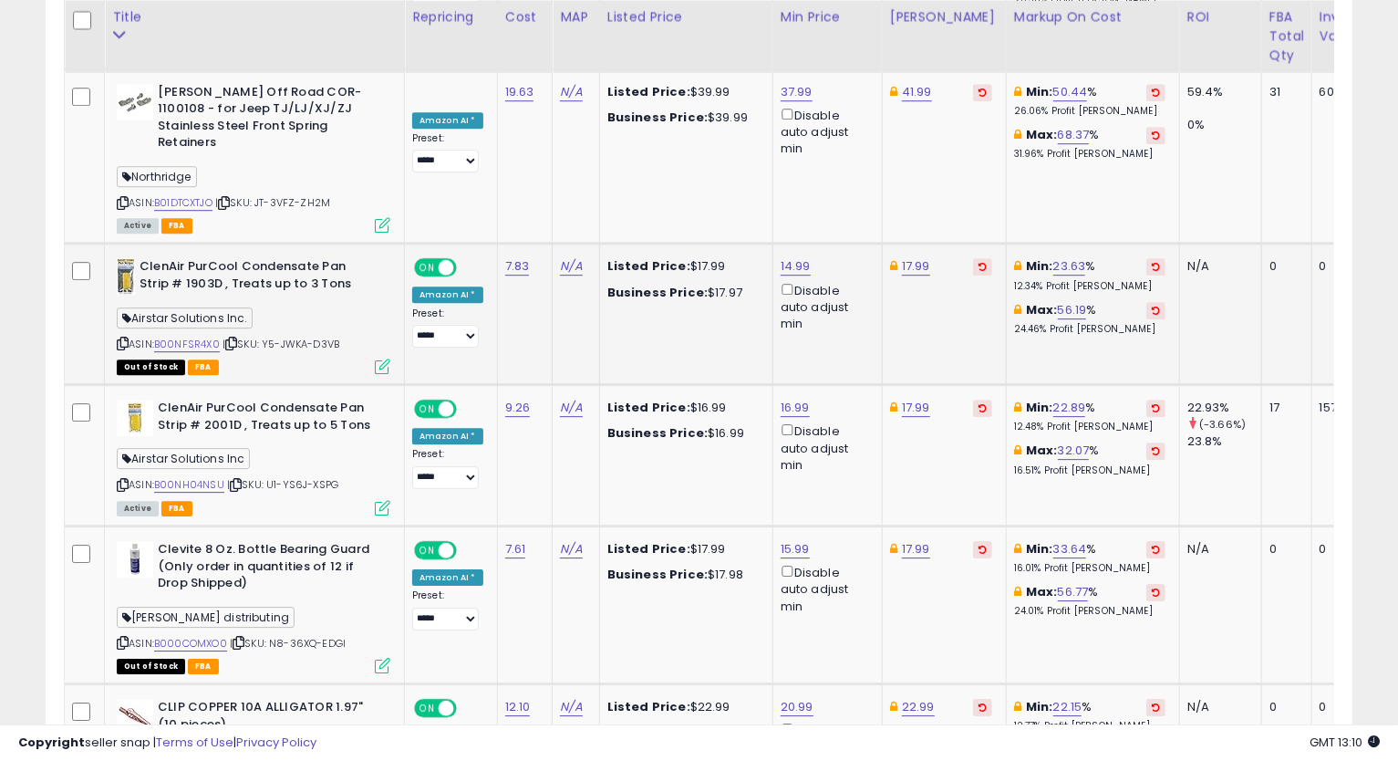
scroll to position [3264, 0]
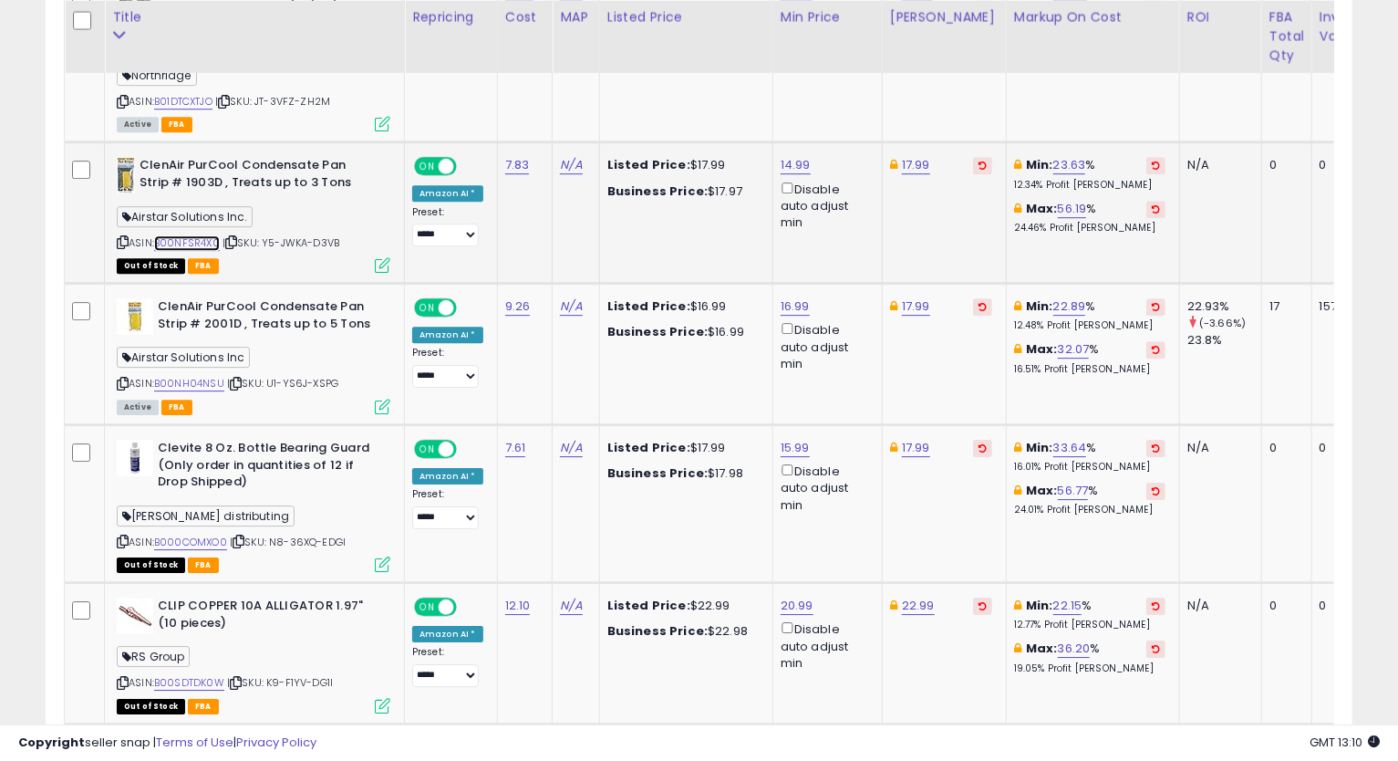
click at [192, 235] on link "B00NFSR4X0" at bounding box center [187, 243] width 66 height 16
click at [913, 156] on link "17.99" at bounding box center [916, 165] width 28 height 18
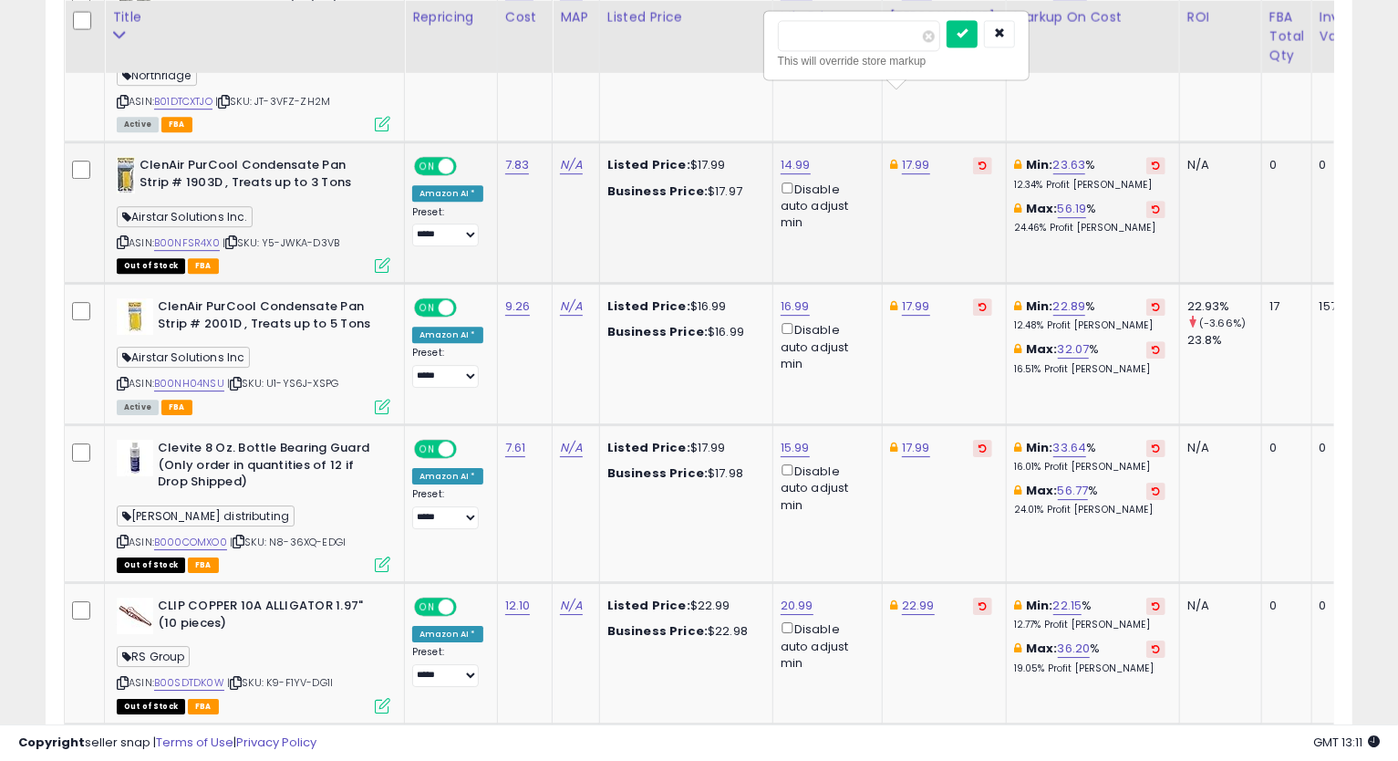
type input "*****"
click button "submit" at bounding box center [962, 33] width 31 height 27
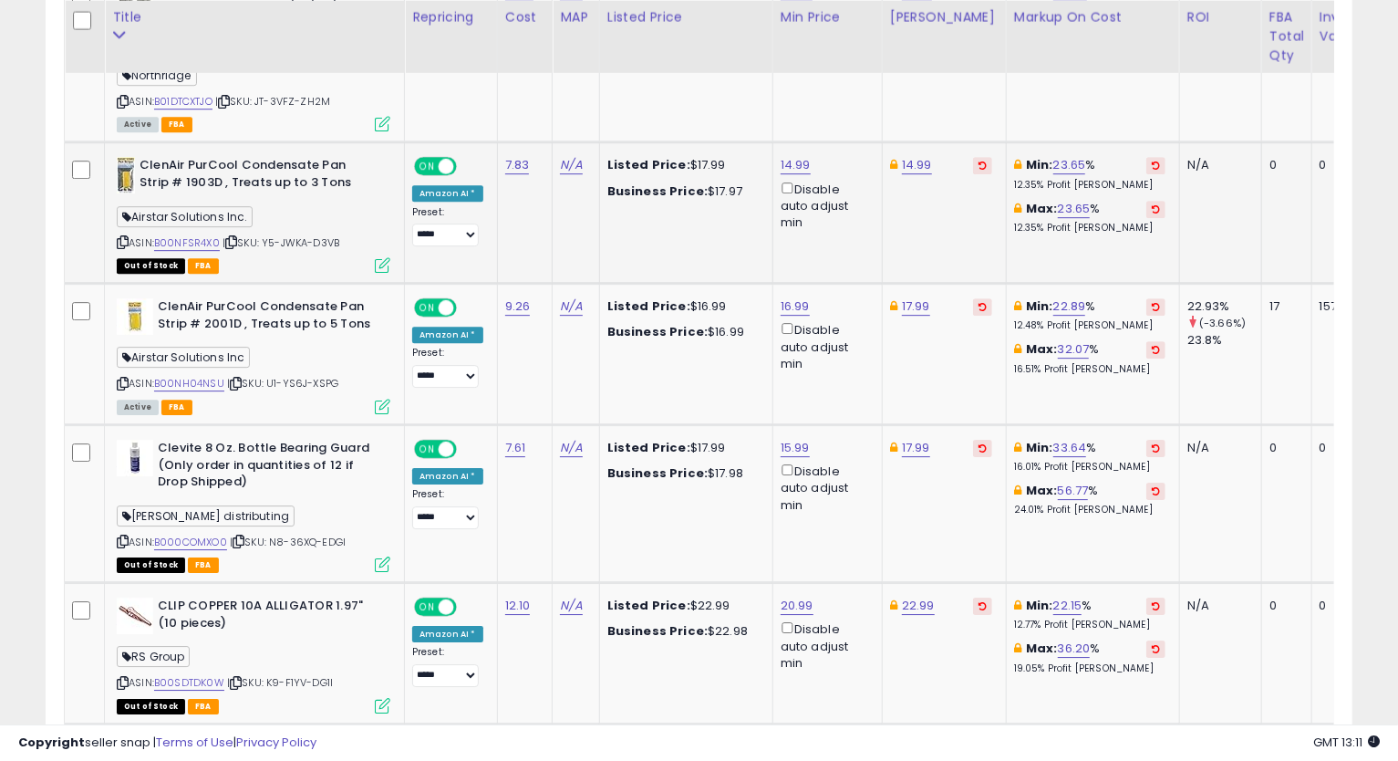
click at [117, 237] on icon at bounding box center [123, 242] width 12 height 10
click at [788, 156] on link "14.99" at bounding box center [796, 165] width 30 height 18
drag, startPoint x: 696, startPoint y: 28, endPoint x: 596, endPoint y: 36, distance: 99.8
click at [710, 38] on input "*****" at bounding box center [738, 35] width 162 height 31
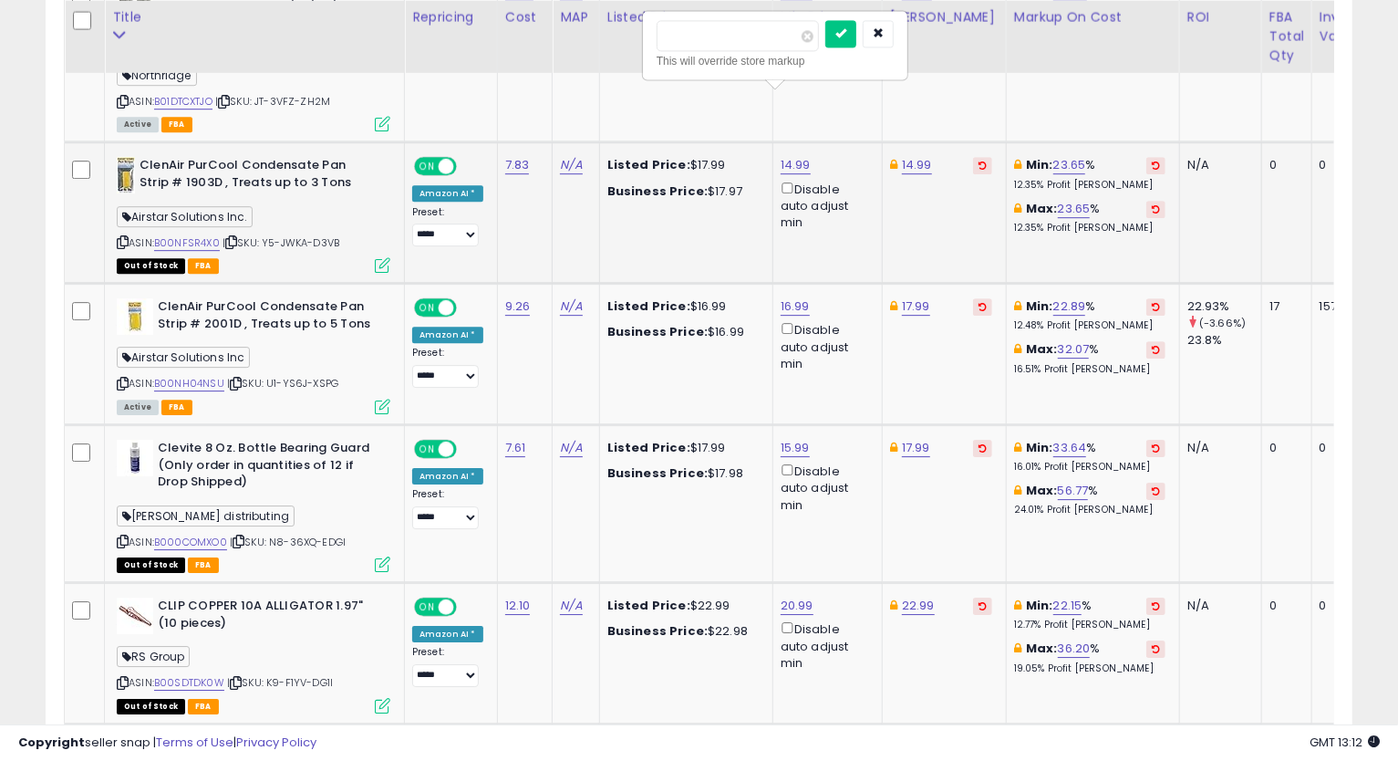
type input "*****"
click button "submit" at bounding box center [840, 33] width 31 height 27
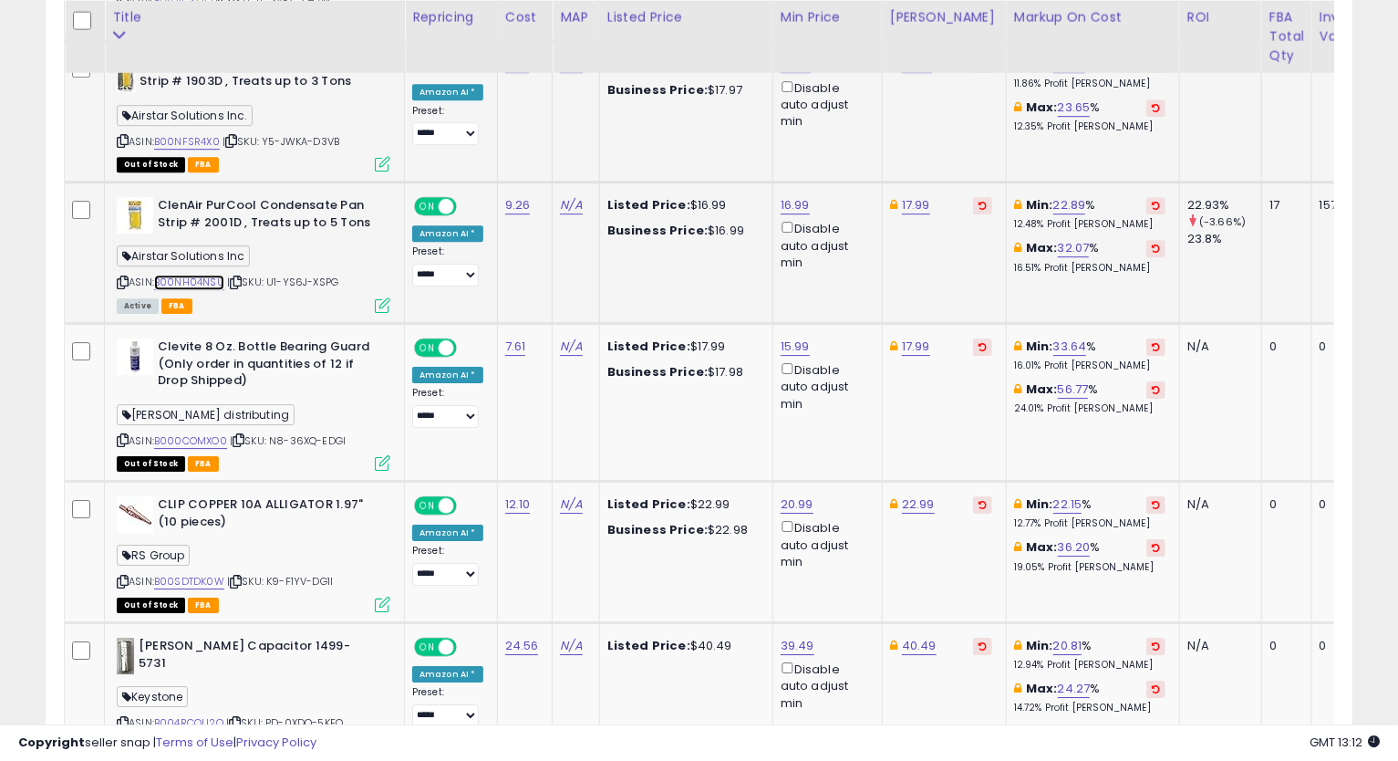
click at [204, 275] on link "B00NH04NSU" at bounding box center [189, 283] width 70 height 16
click at [124, 277] on icon at bounding box center [123, 282] width 12 height 10
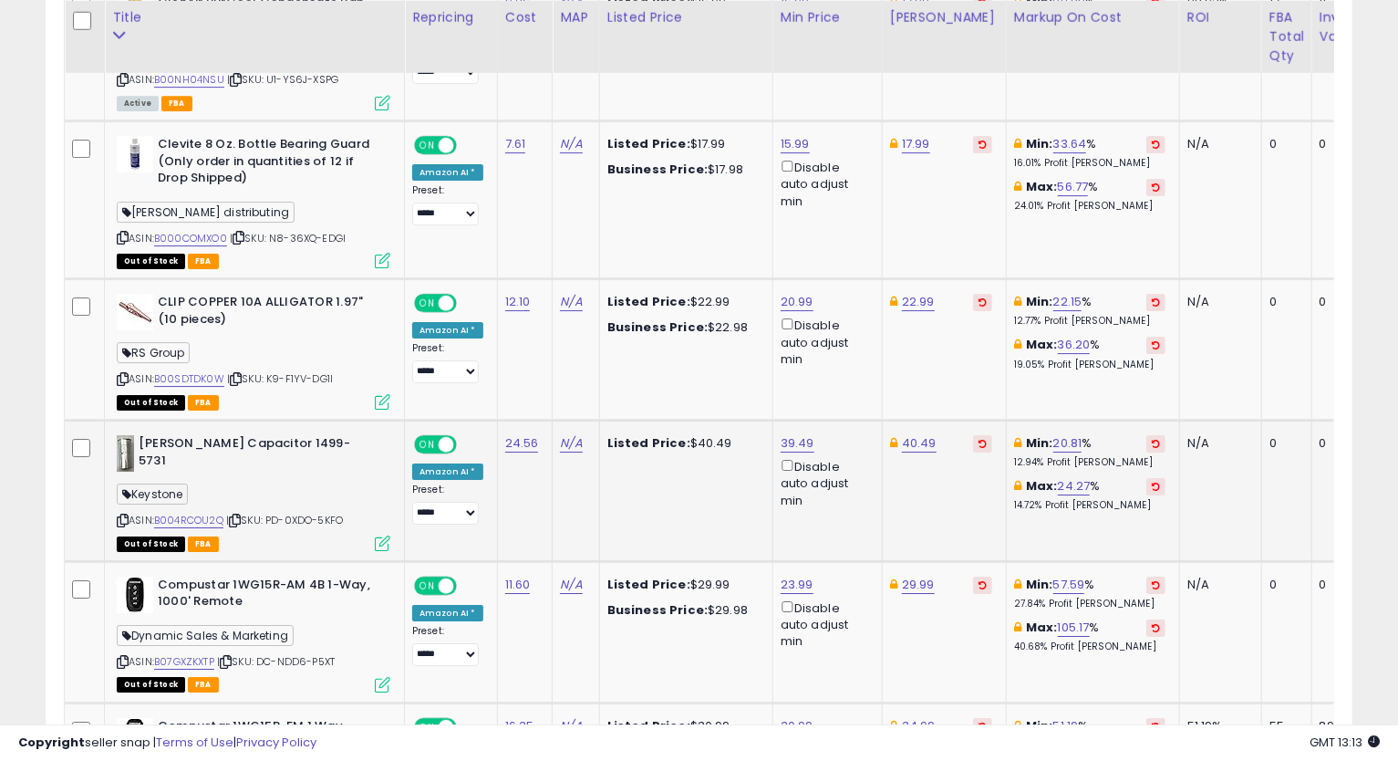
scroll to position [3467, 0]
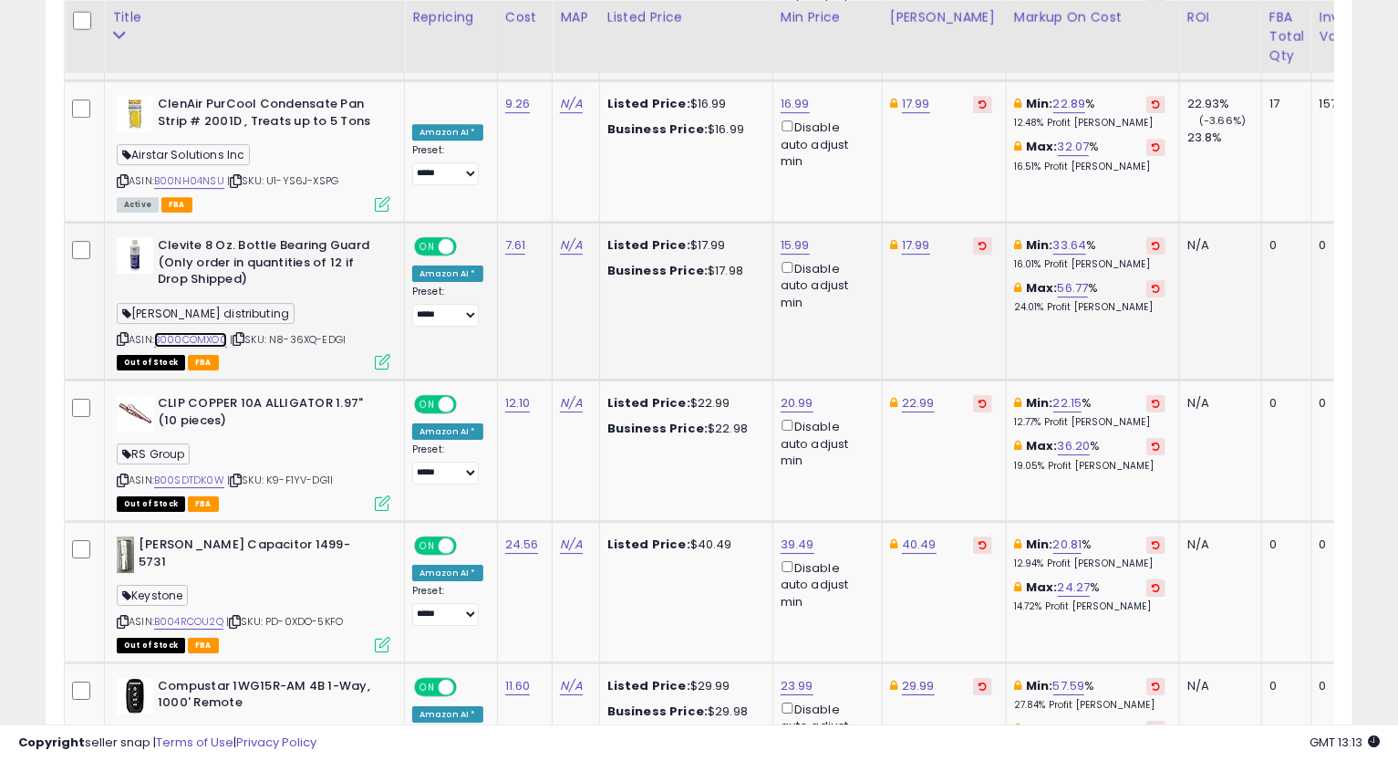
click at [214, 332] on link "B000COMXO0" at bounding box center [190, 340] width 73 height 16
click at [922, 236] on link "17.99" at bounding box center [916, 245] width 28 height 18
type input "*****"
click button "submit" at bounding box center [962, 112] width 31 height 27
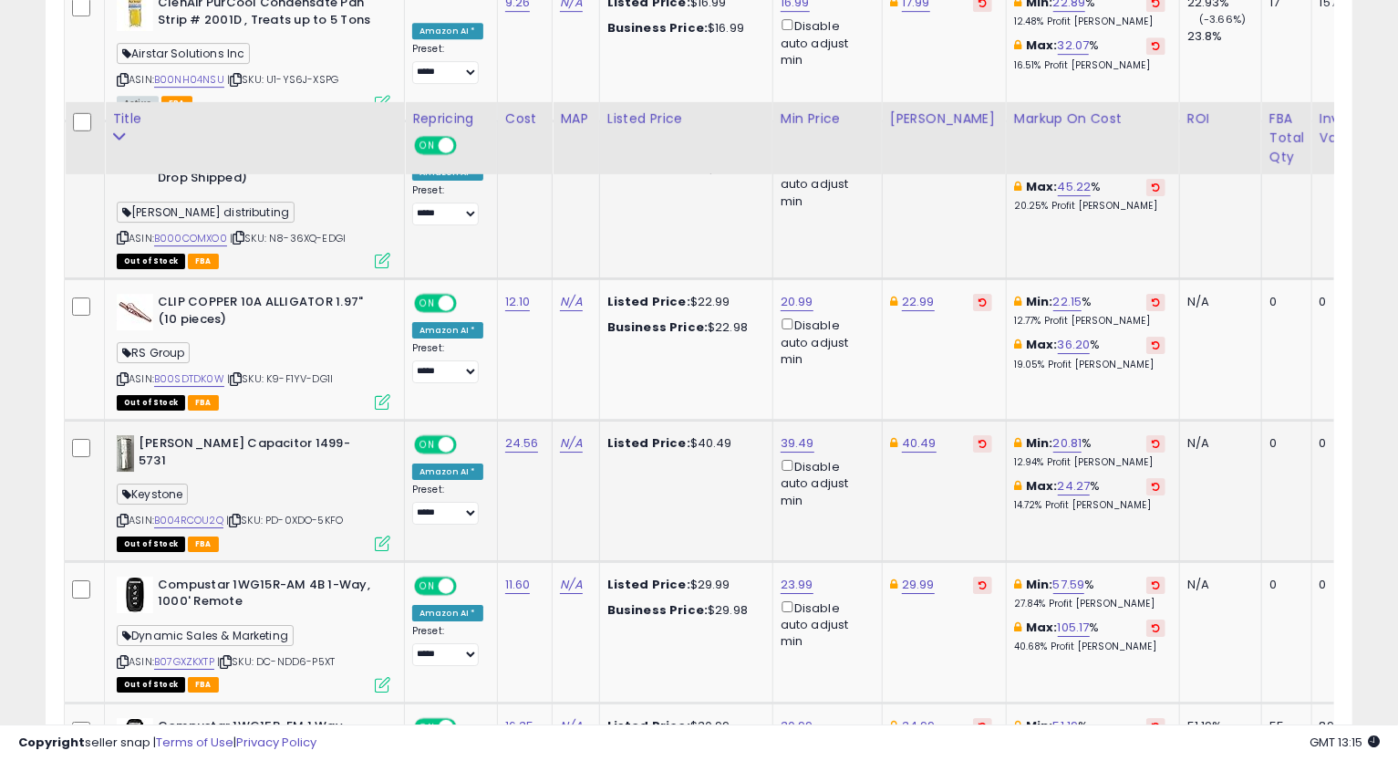
scroll to position [3670, 0]
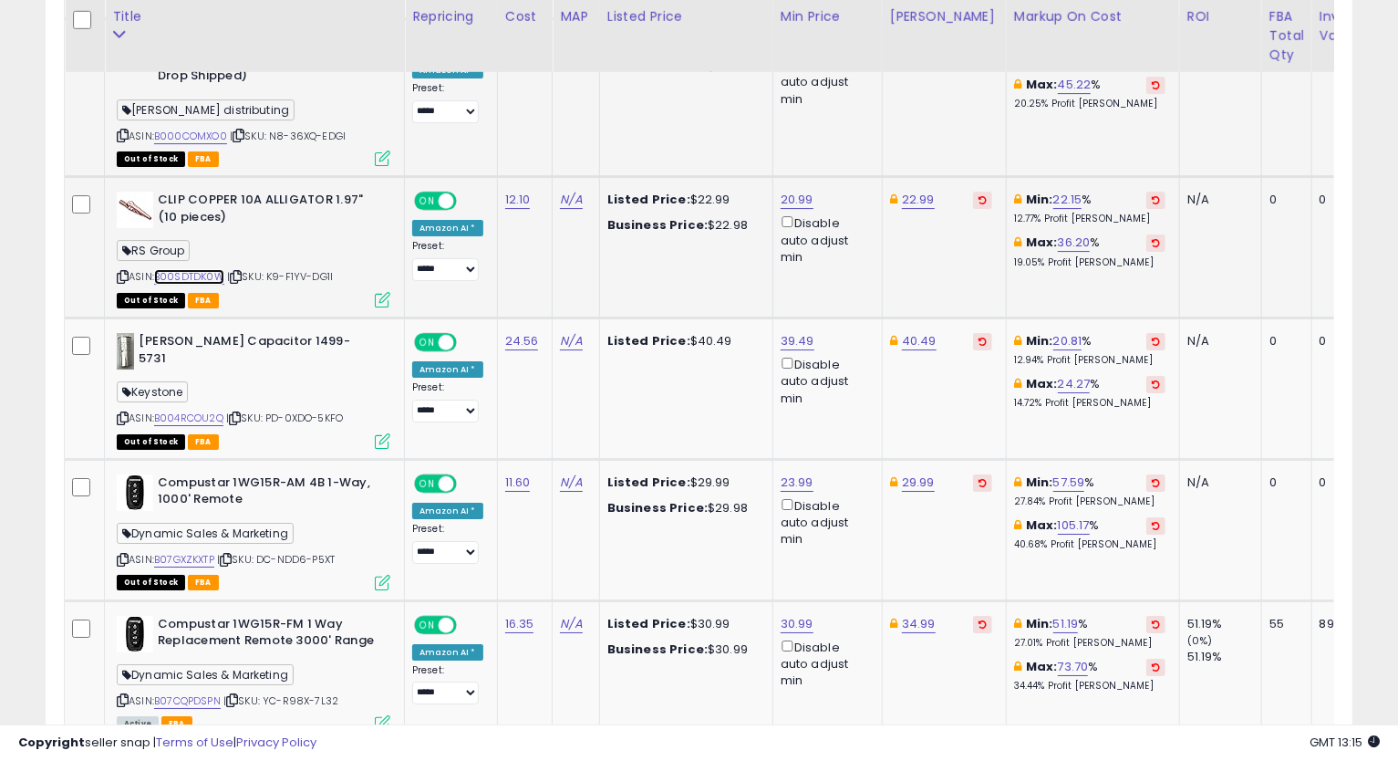
click at [217, 269] on link "B00SDTDK0W" at bounding box center [189, 277] width 70 height 16
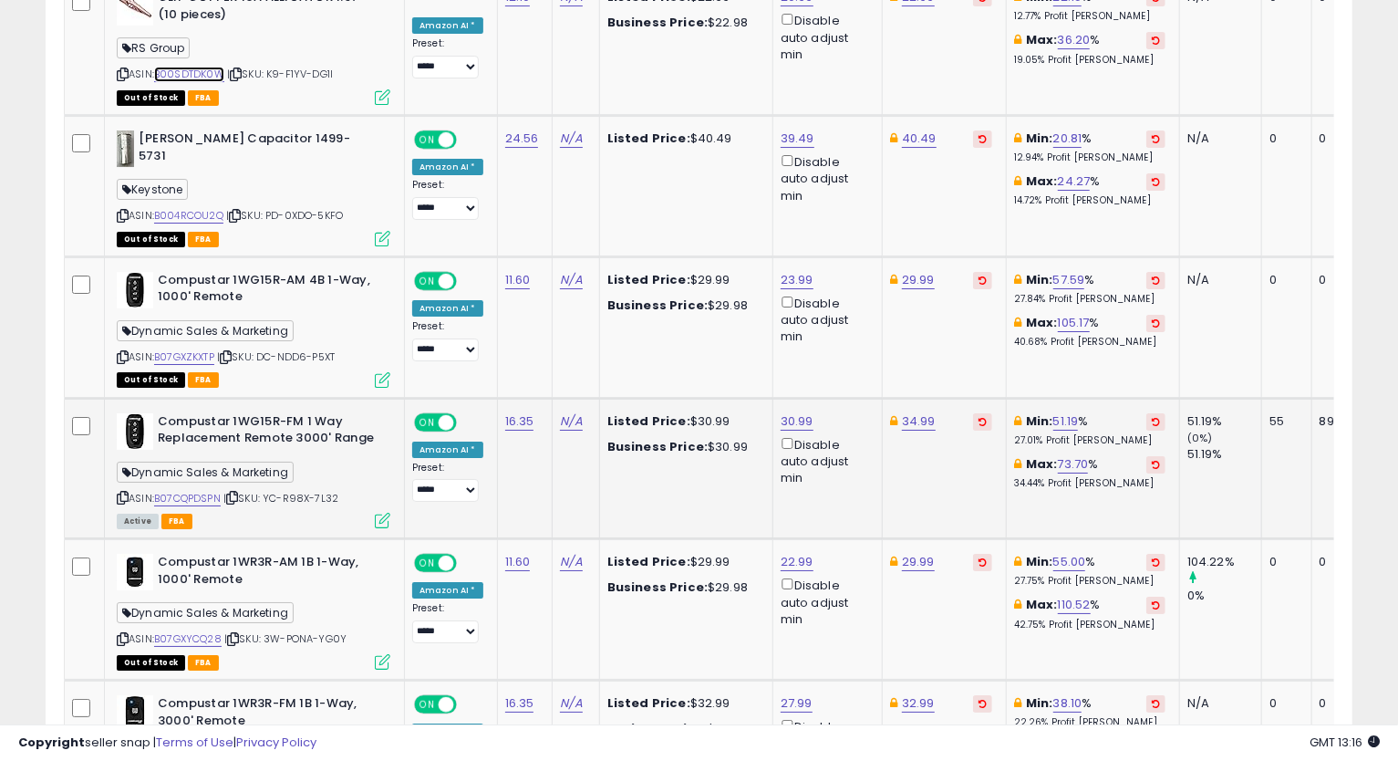
scroll to position [3771, 0]
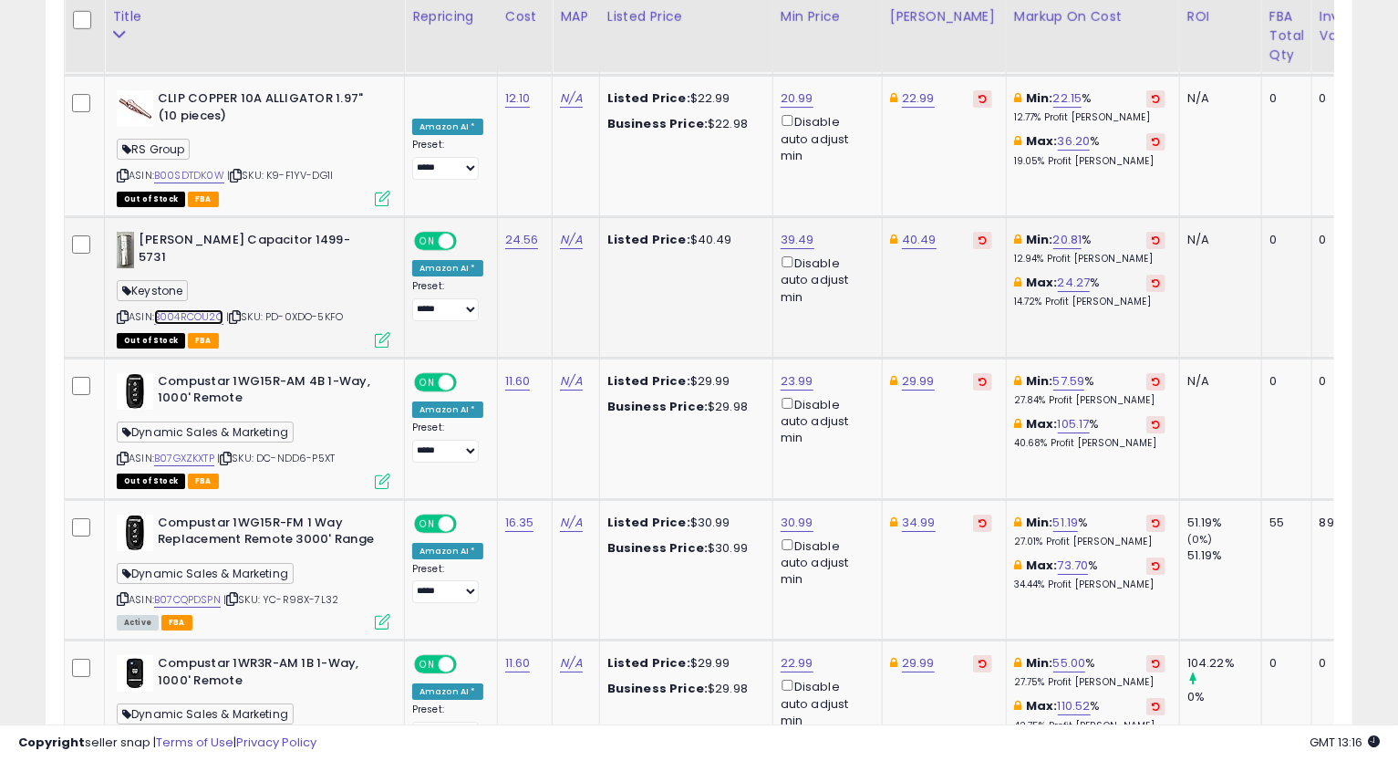
click at [213, 309] on link "B004RCOU2Q" at bounding box center [188, 317] width 69 height 16
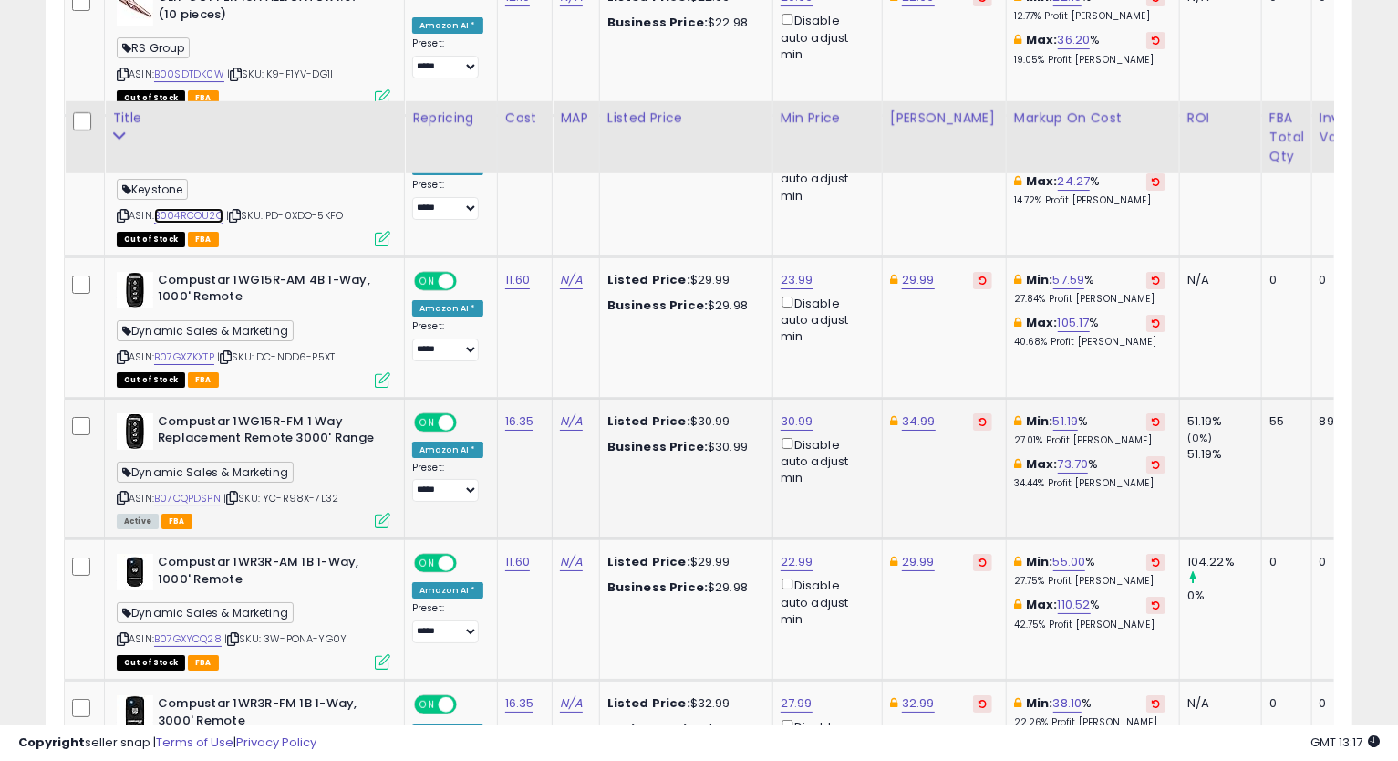
scroll to position [3974, 0]
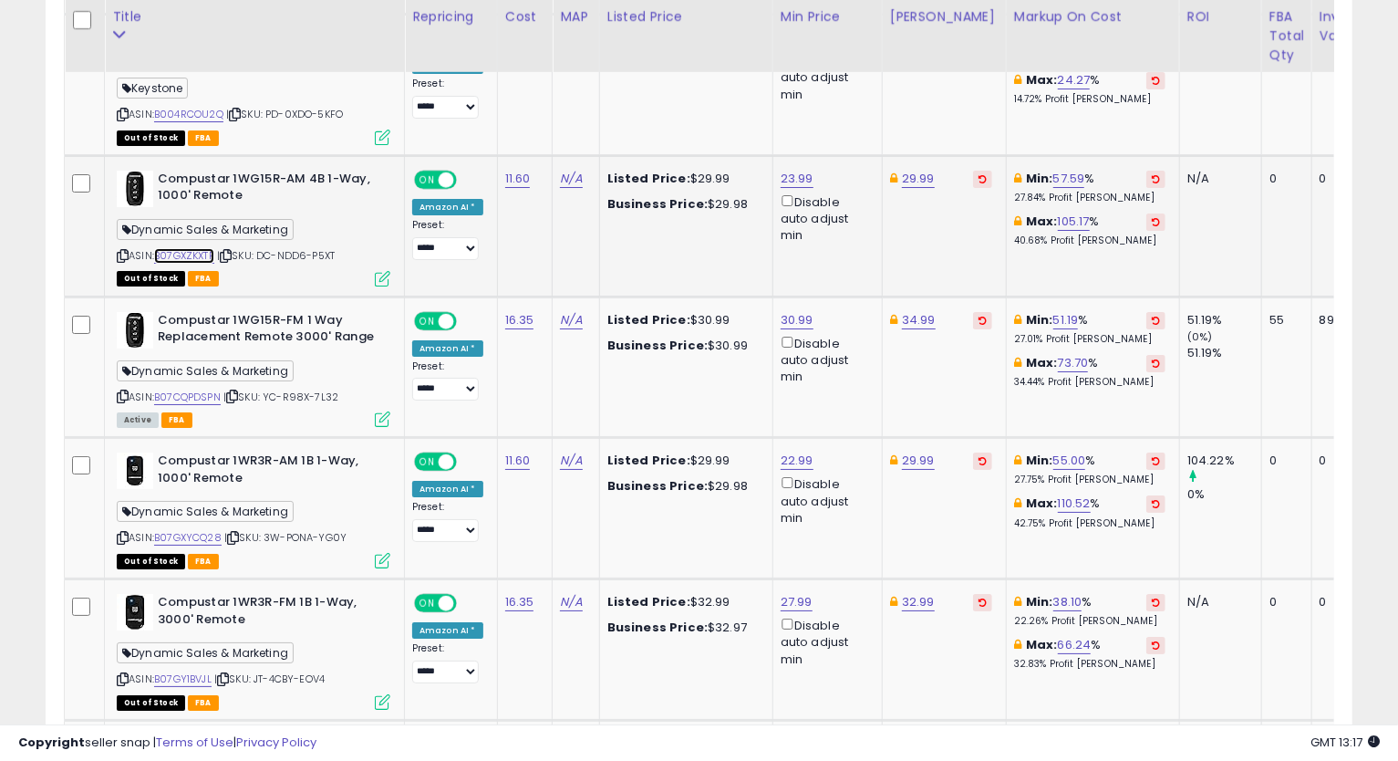
click at [202, 248] on link "B07GXZKXTP" at bounding box center [184, 256] width 60 height 16
click at [913, 170] on link "29.99" at bounding box center [918, 179] width 33 height 18
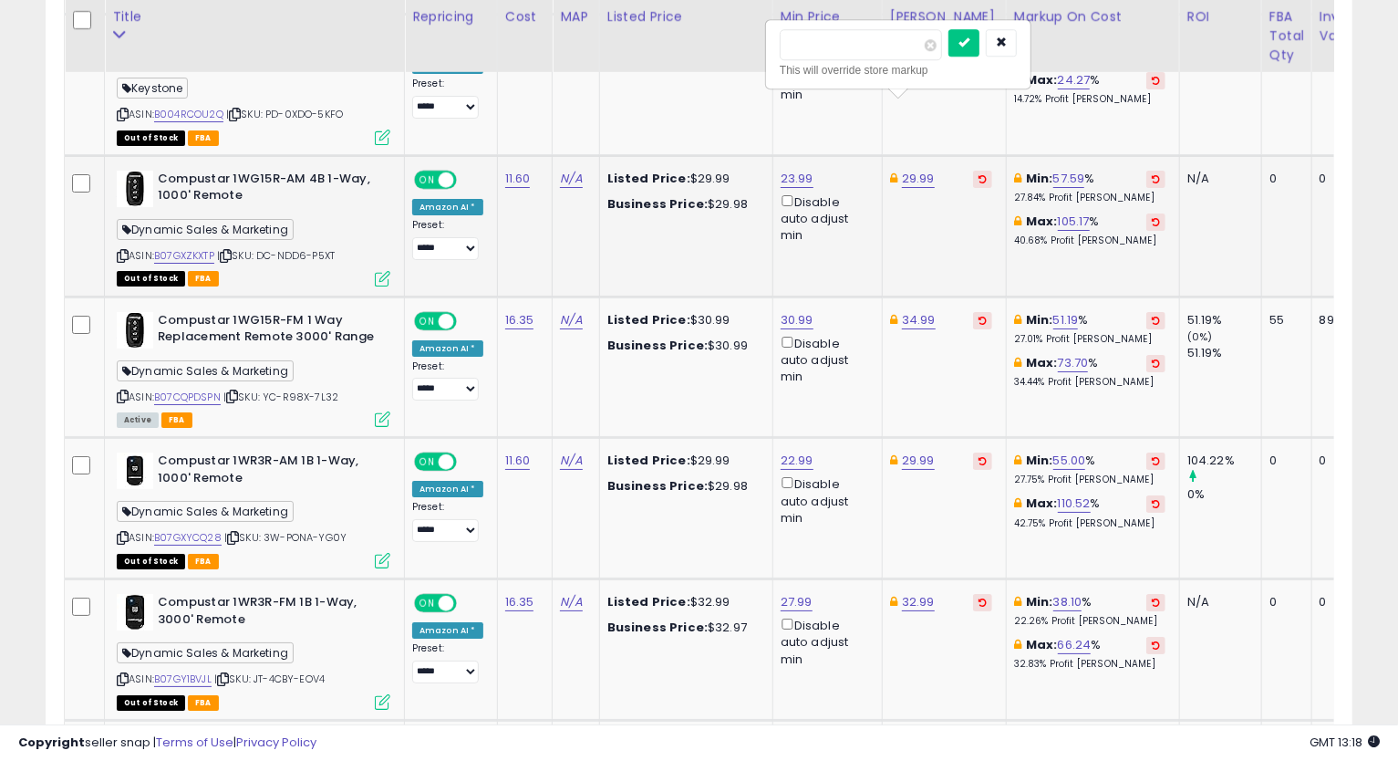
drag, startPoint x: 843, startPoint y: 48, endPoint x: 715, endPoint y: 106, distance: 140.0
type input "*****"
click button "submit" at bounding box center [964, 42] width 31 height 27
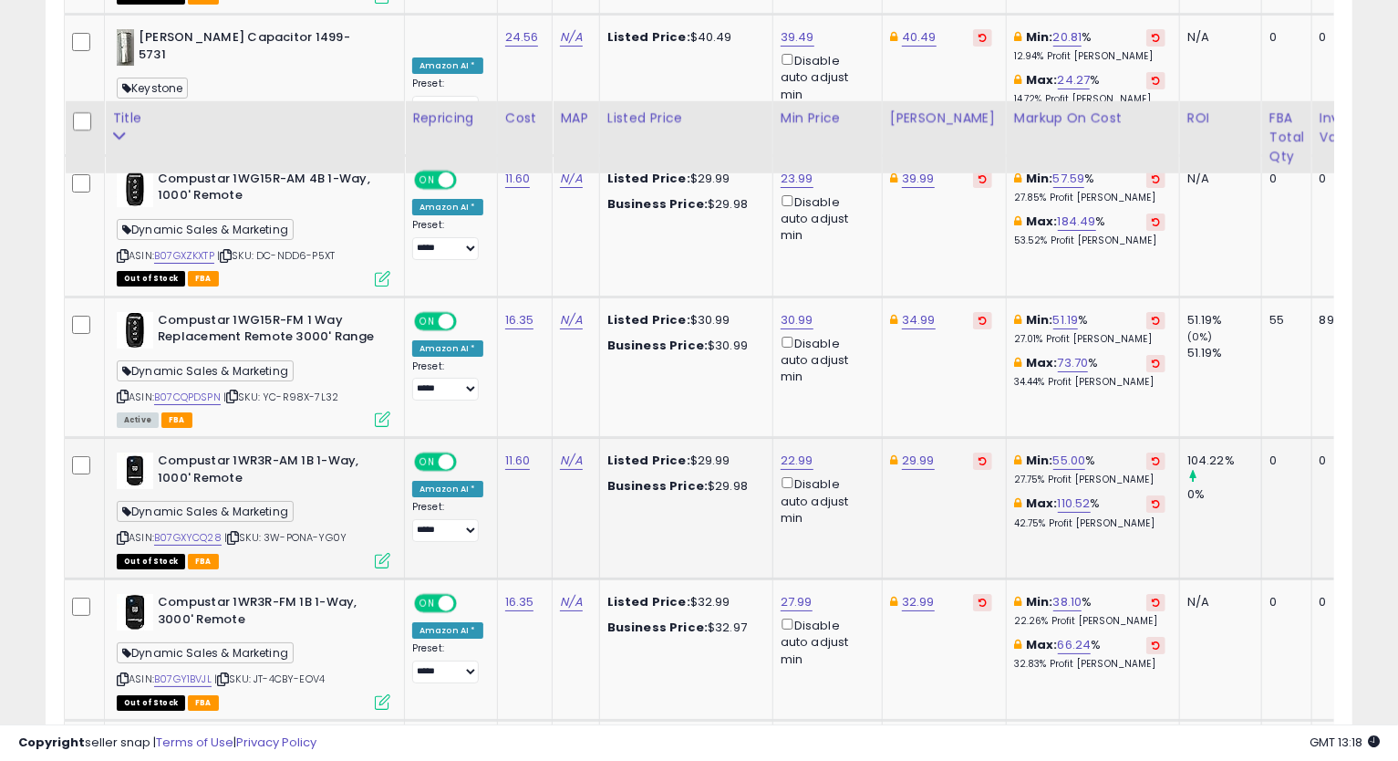
scroll to position [4075, 0]
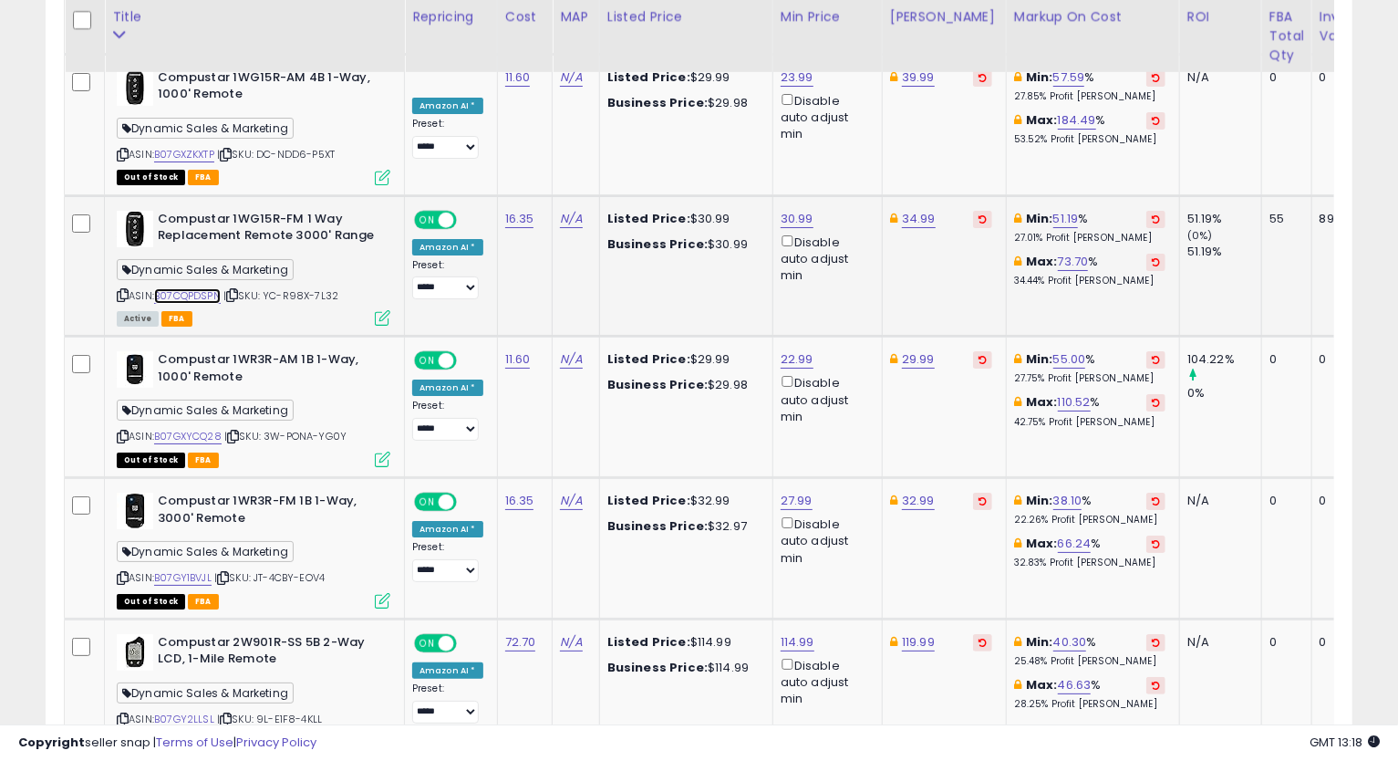
click at [211, 288] on link "B07CQPDSPN" at bounding box center [187, 296] width 67 height 16
click at [122, 290] on icon at bounding box center [123, 295] width 12 height 10
click at [793, 210] on link "30.99" at bounding box center [797, 219] width 33 height 18
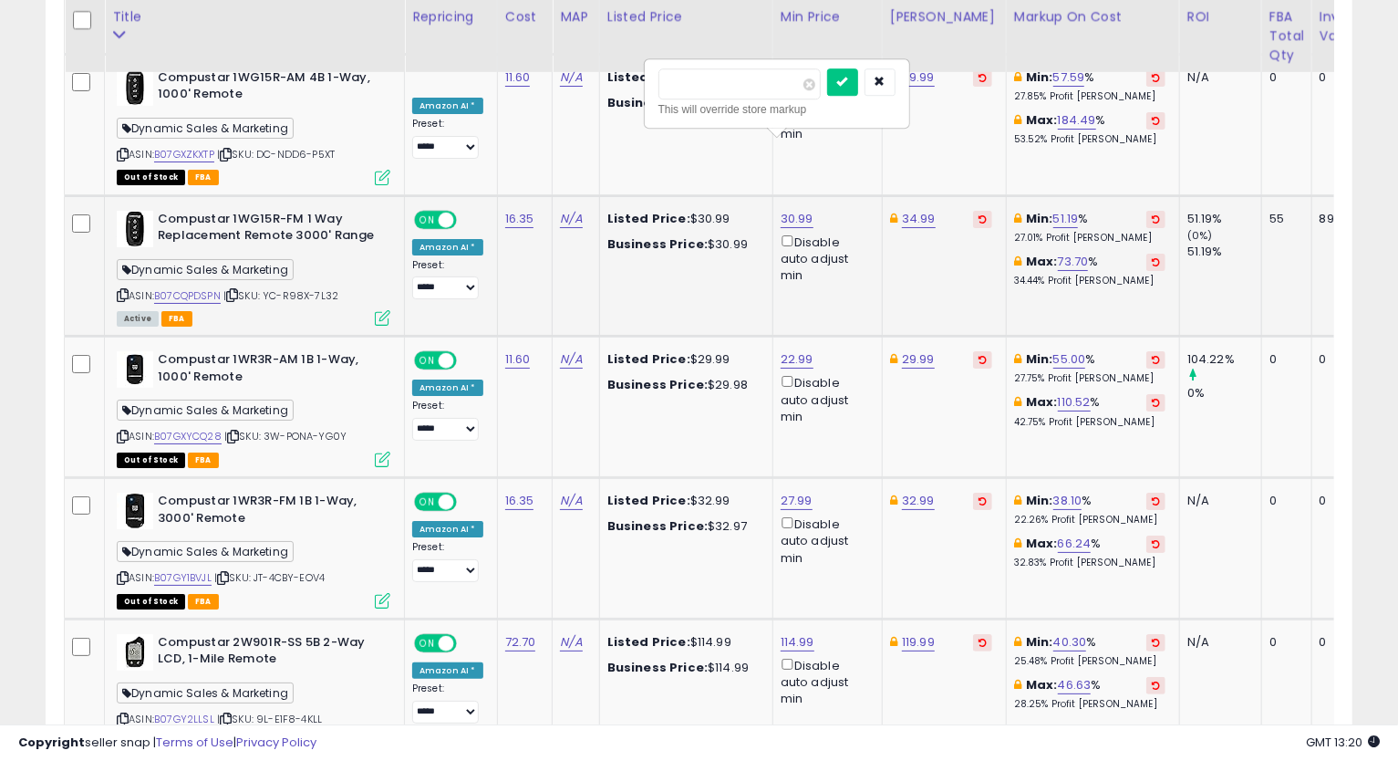
type input "*****"
click button "submit" at bounding box center [842, 81] width 31 height 27
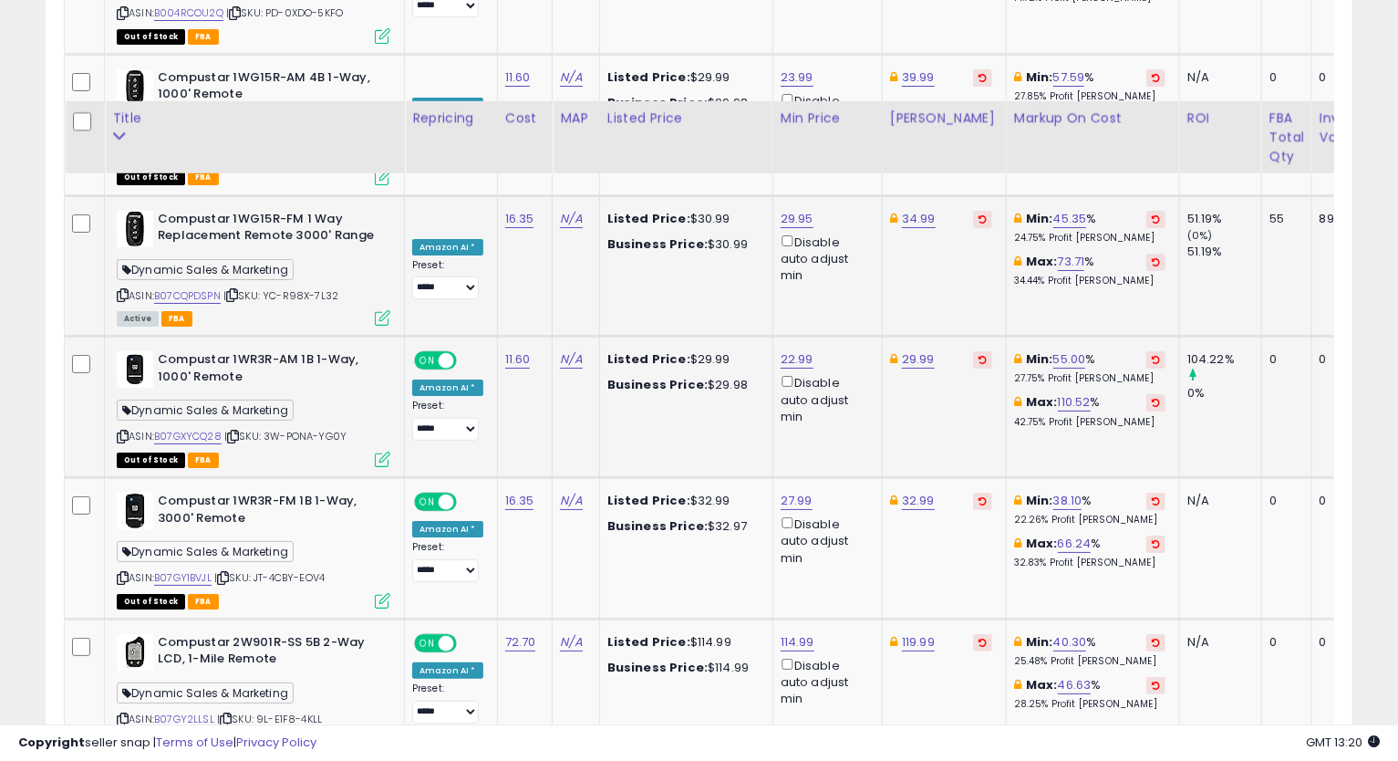
scroll to position [4176, 0]
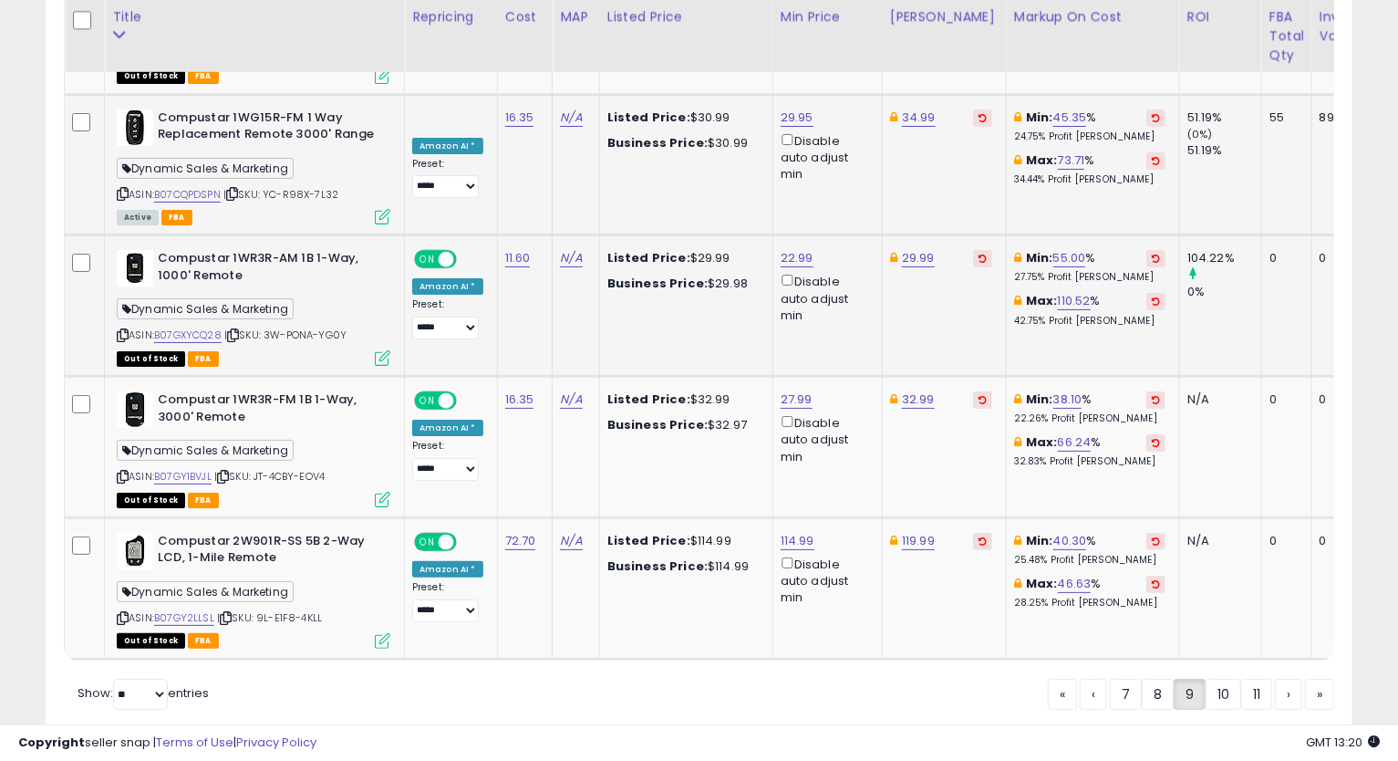
click at [196, 270] on div "ASIN: B07GXYCQ28 | SKU: 3W-PONA-YG0Y Out of Stock FBA" at bounding box center [254, 307] width 274 height 114
click at [195, 327] on link "B07GXYCQ28" at bounding box center [187, 335] width 67 height 16
click at [184, 469] on link "B07GY1BVJL" at bounding box center [182, 477] width 57 height 16
click at [175, 610] on link "B07GY2LLSL" at bounding box center [184, 618] width 60 height 16
click at [1226, 679] on link "10" at bounding box center [1224, 694] width 36 height 31
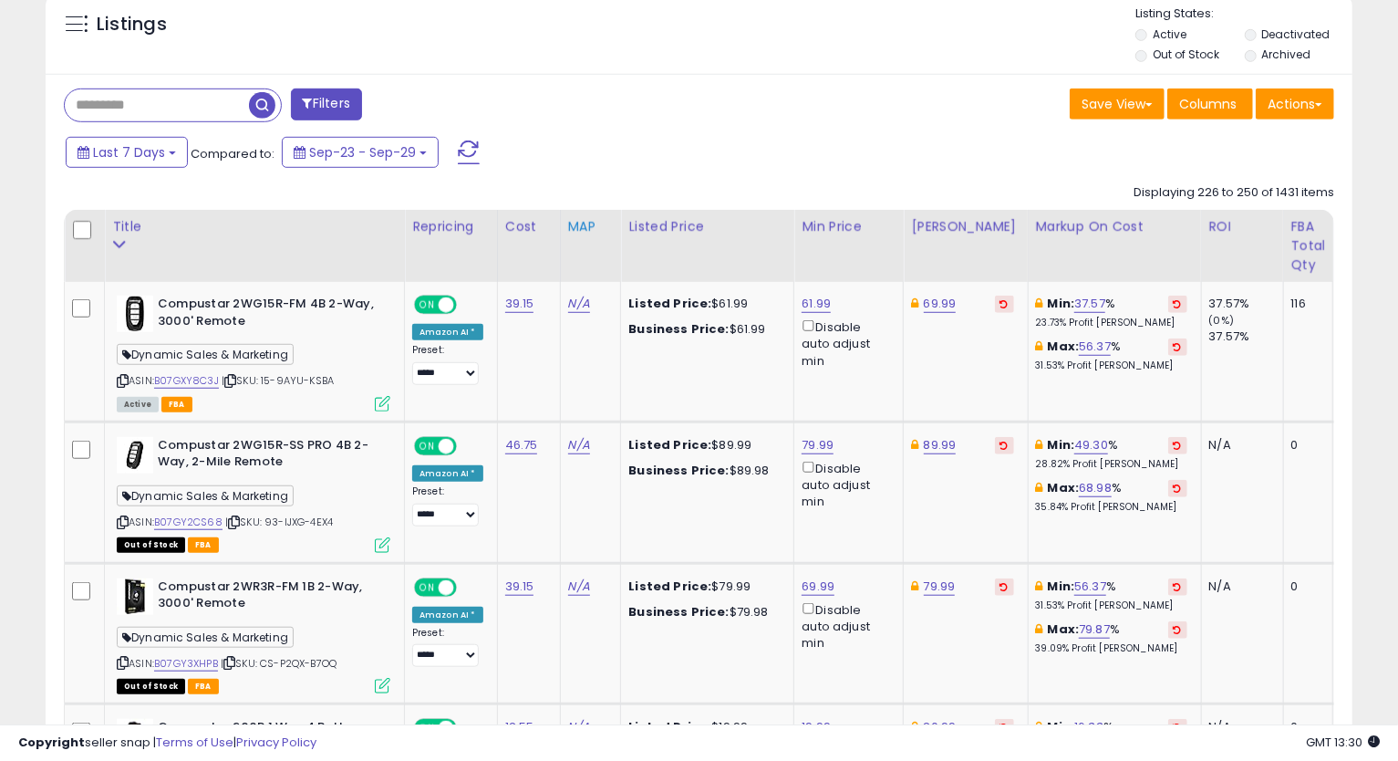
scroll to position [777, 0]
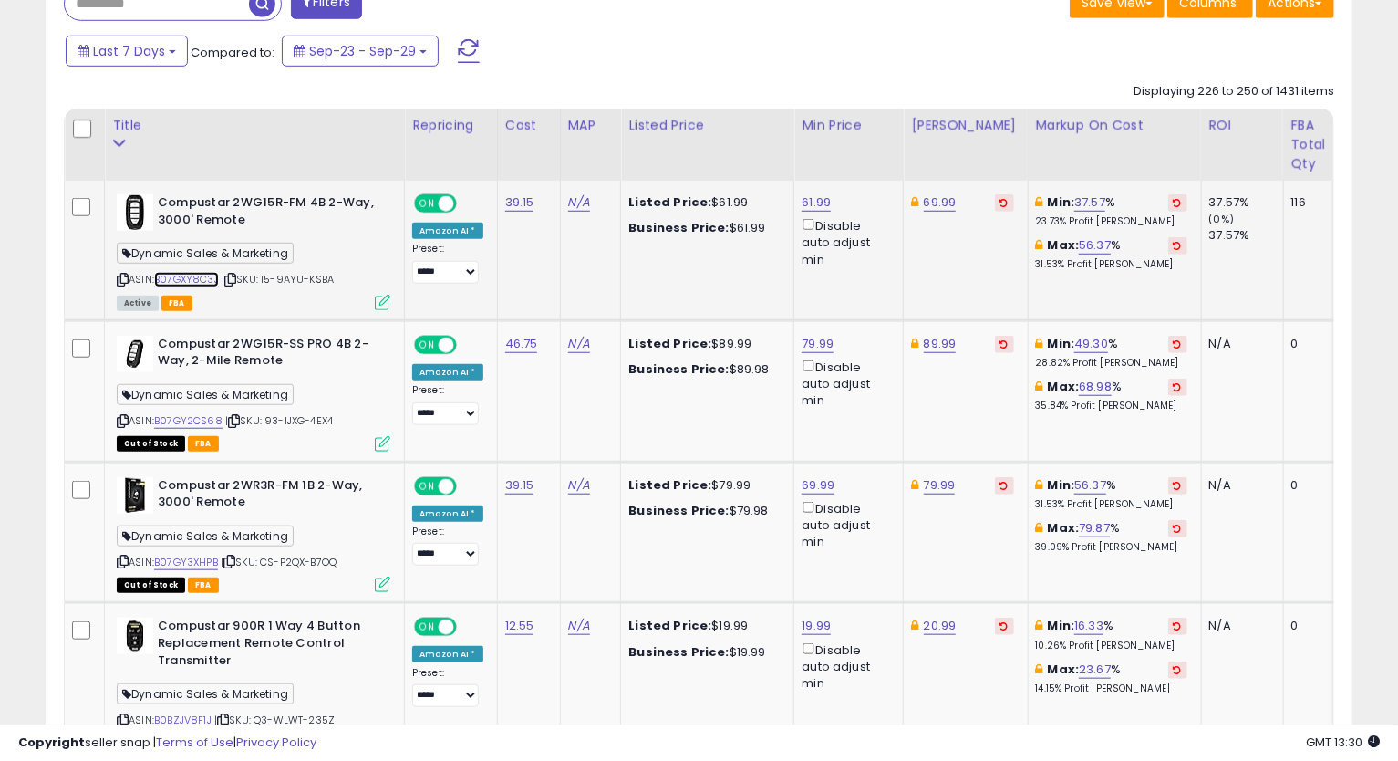
click at [198, 277] on link "B07GXY8C3J" at bounding box center [186, 280] width 65 height 16
click at [120, 285] on icon at bounding box center [123, 280] width 12 height 10
click at [124, 280] on icon at bounding box center [123, 280] width 12 height 10
click at [819, 198] on link "61.99" at bounding box center [816, 202] width 29 height 18
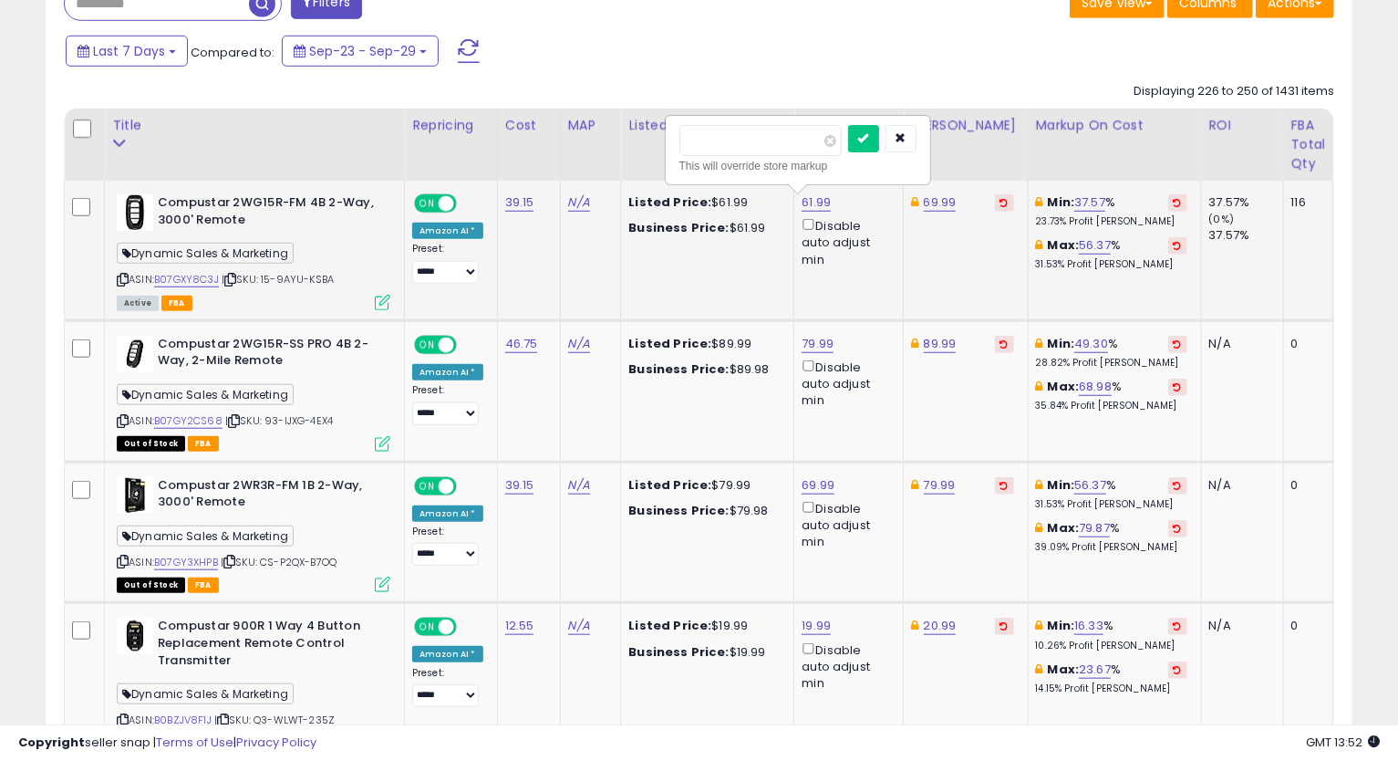
type input "*****"
click button "submit" at bounding box center [863, 138] width 31 height 27
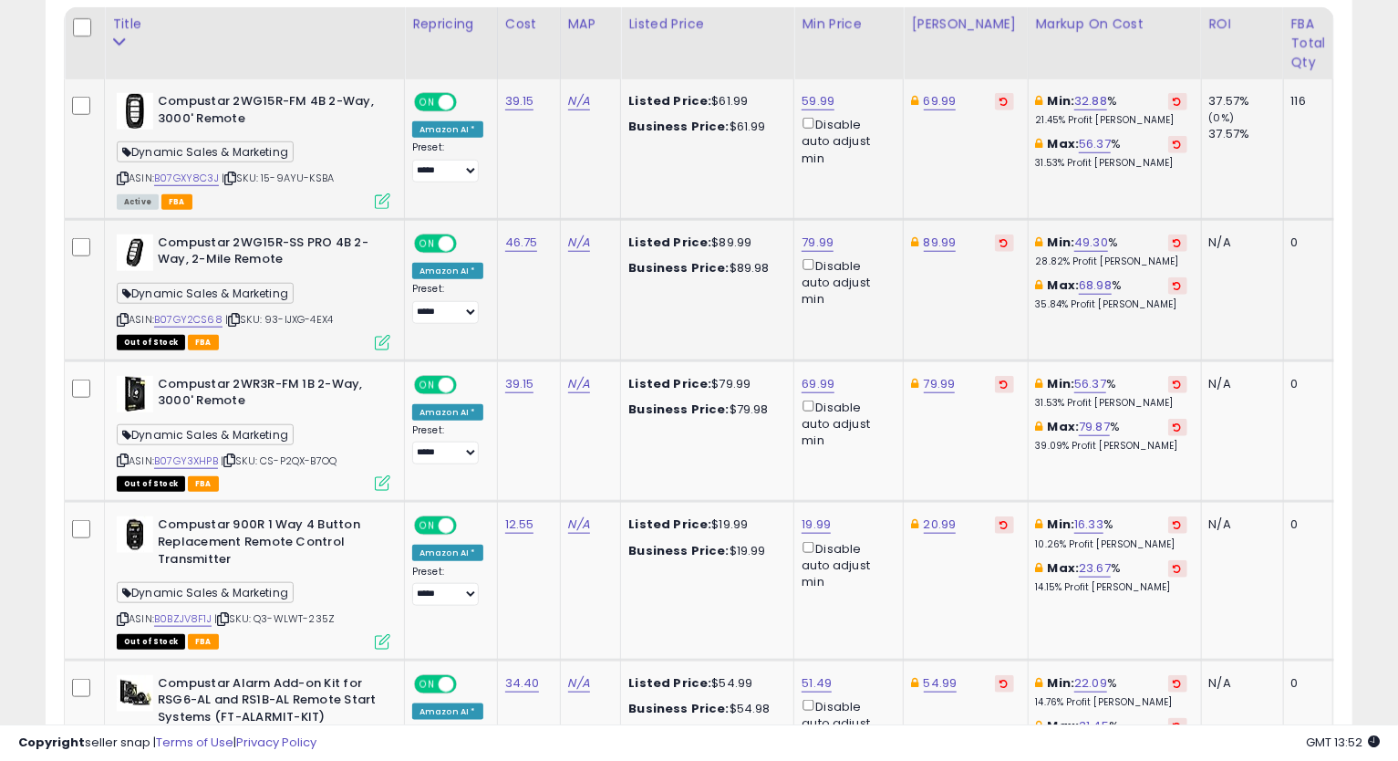
scroll to position [980, 0]
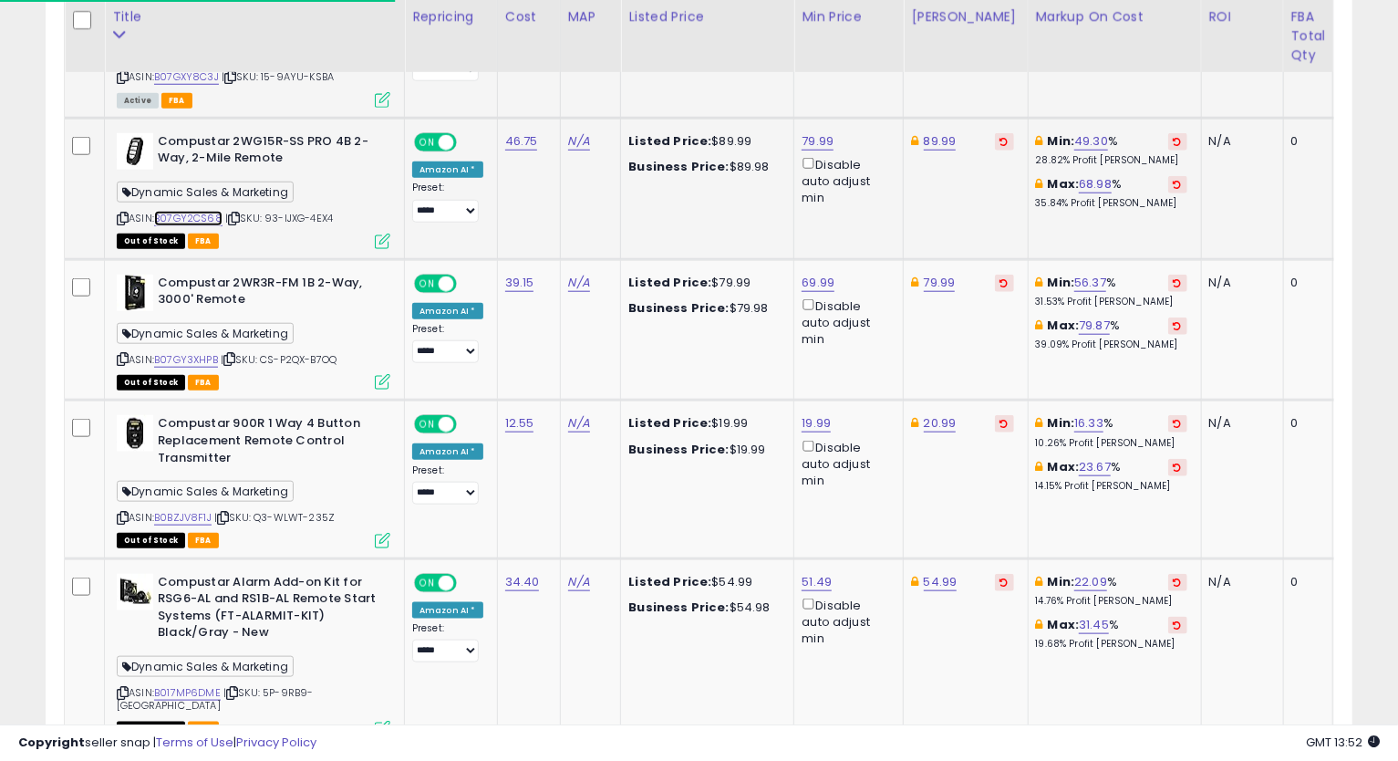
click at [199, 214] on link "B07GY2CS68" at bounding box center [188, 219] width 68 height 16
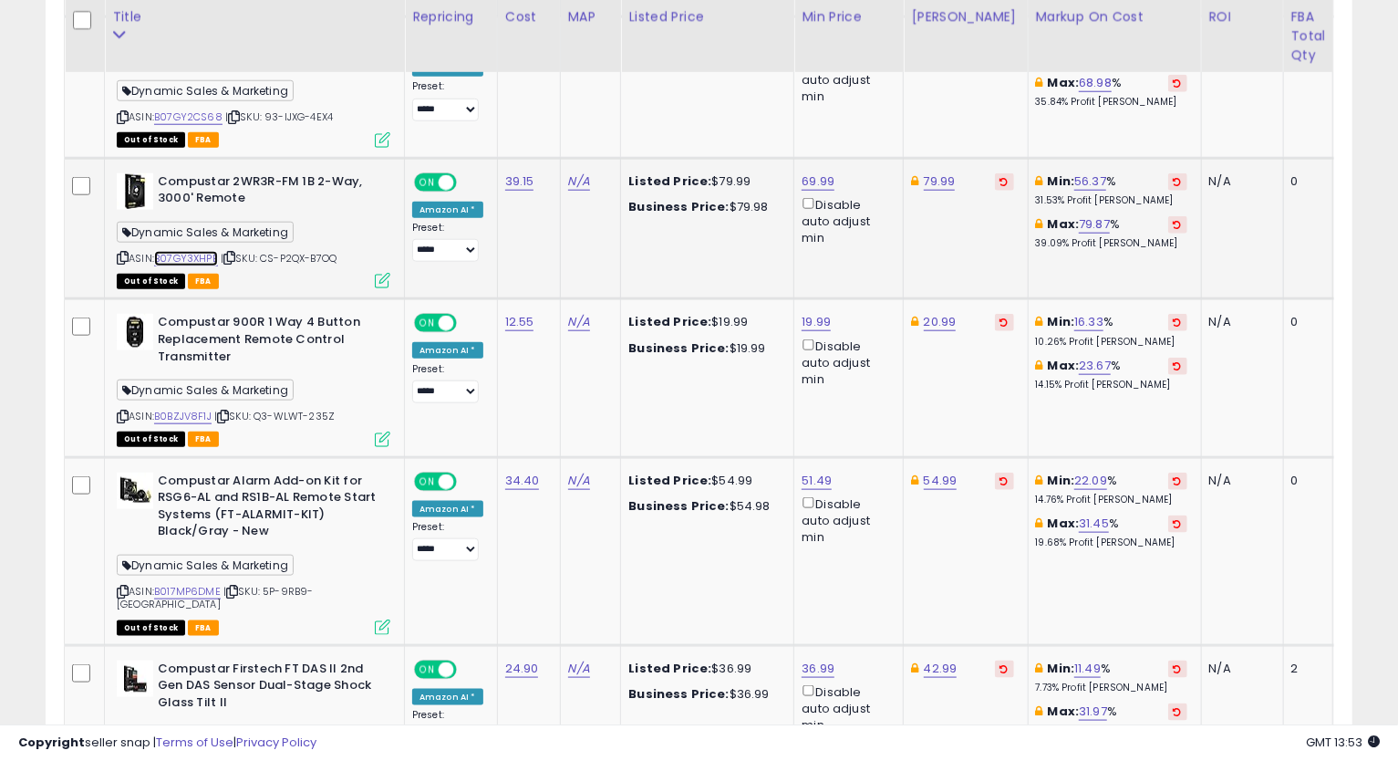
click at [182, 255] on link "B07GY3XHPB" at bounding box center [186, 259] width 64 height 16
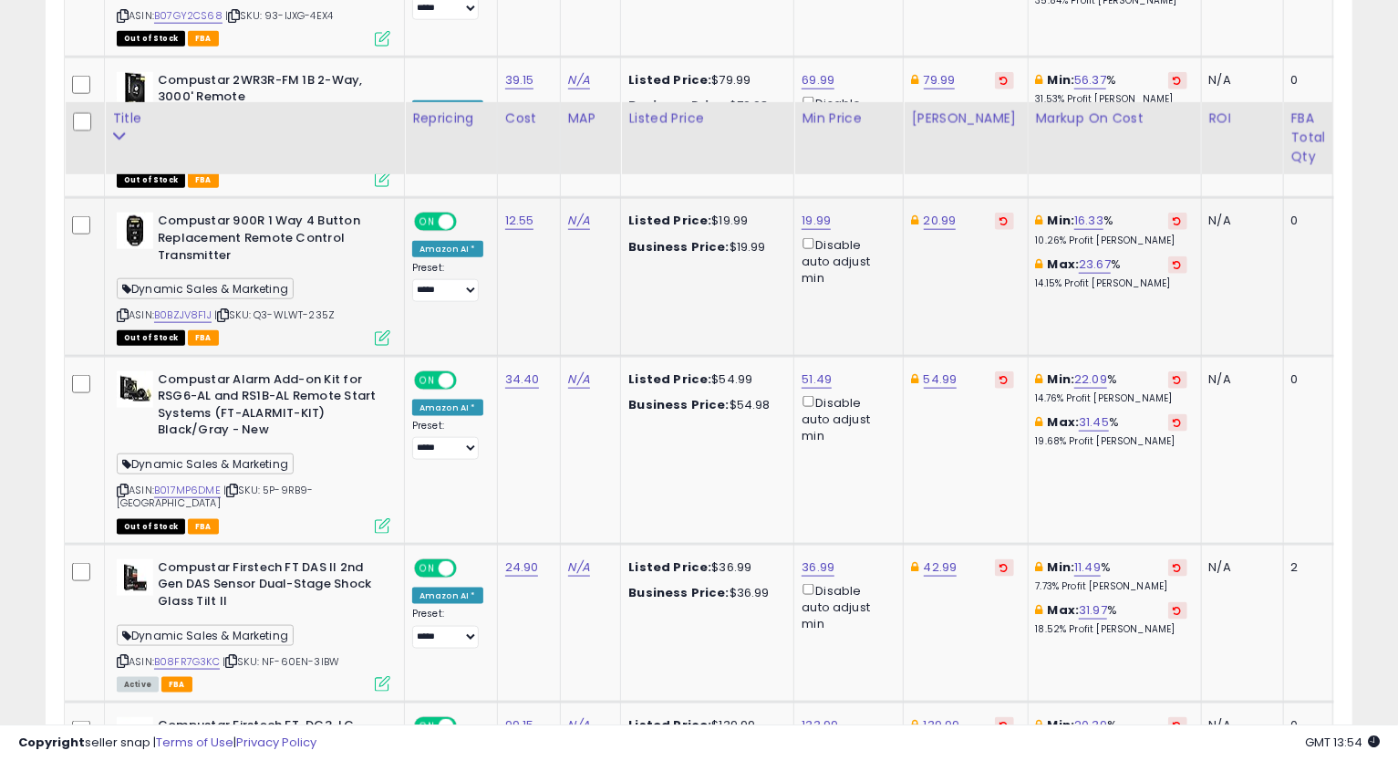
scroll to position [1284, 0]
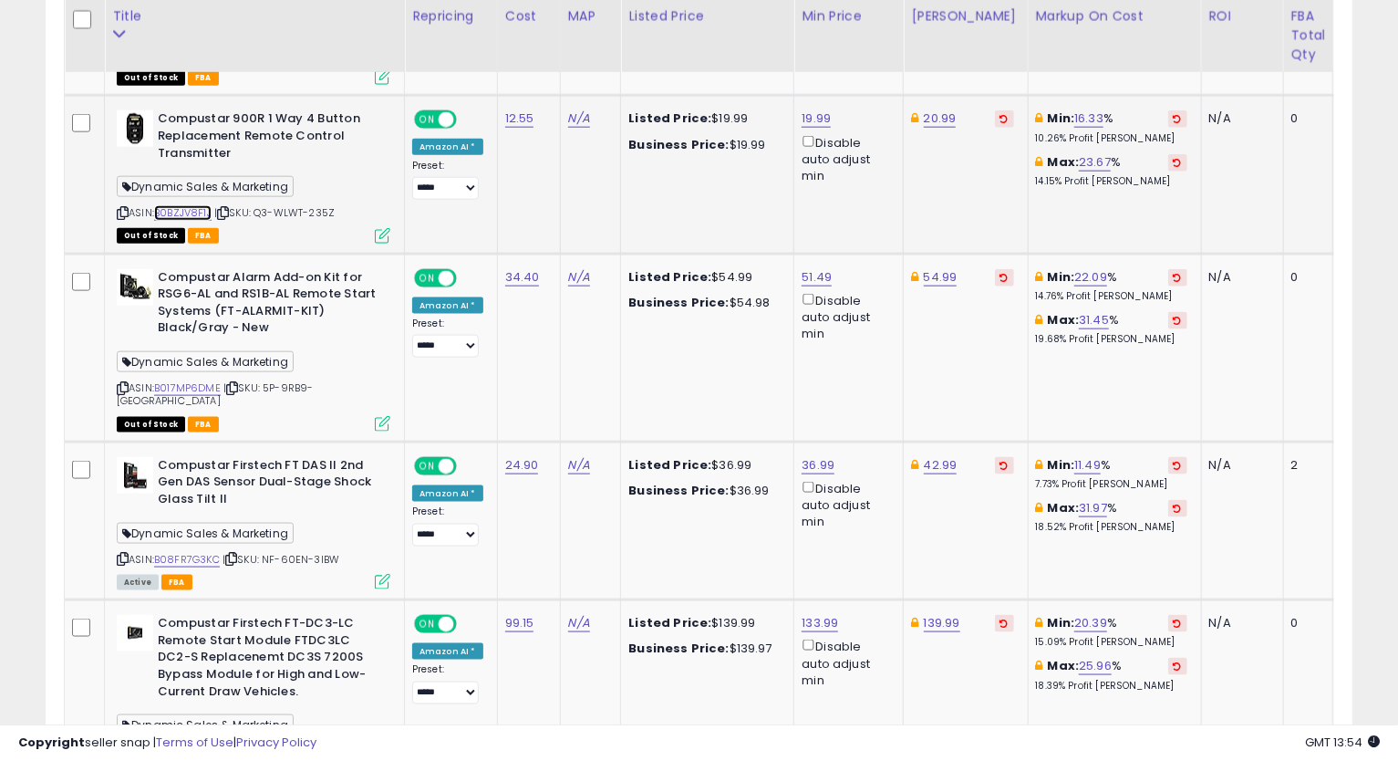
click at [198, 219] on link "B0BZJV8F1J" at bounding box center [182, 213] width 57 height 16
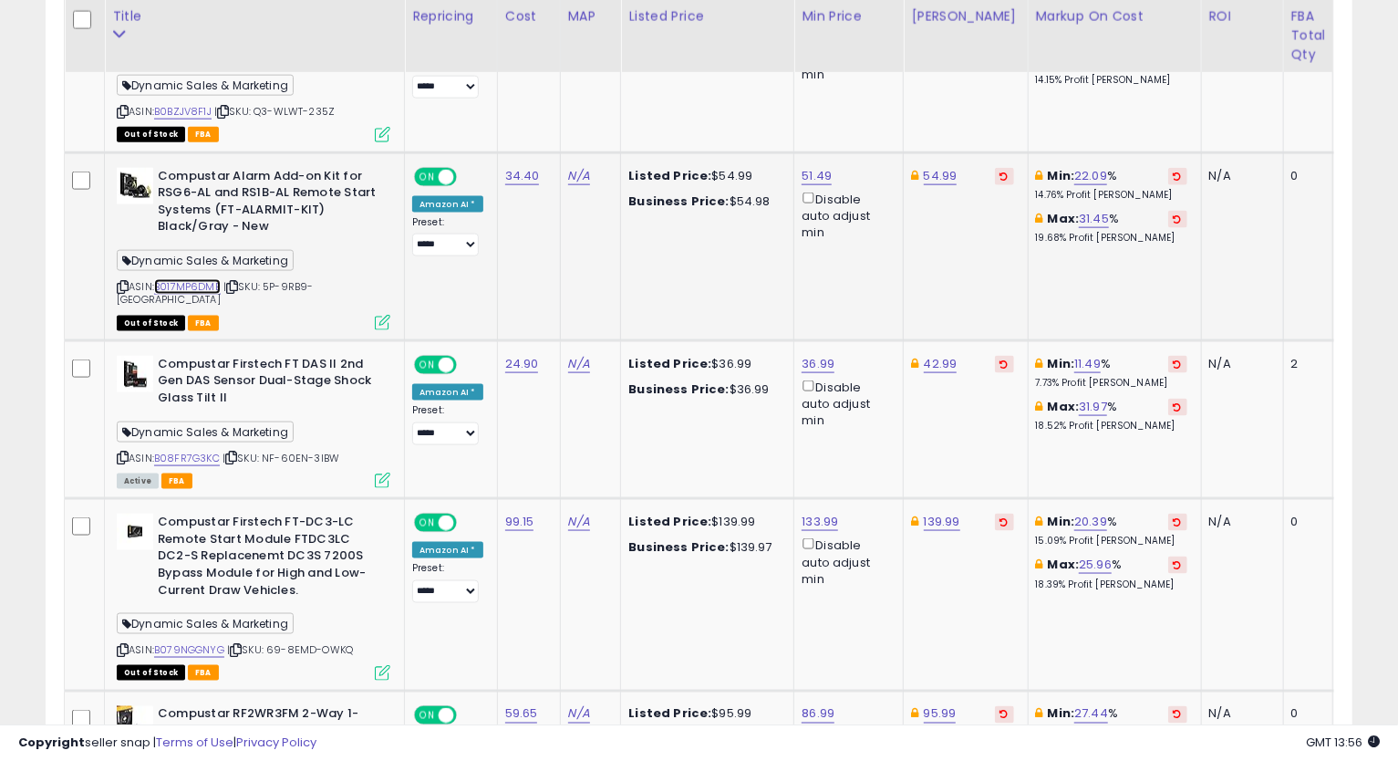
click at [182, 285] on link "B017MP6DME" at bounding box center [187, 287] width 67 height 16
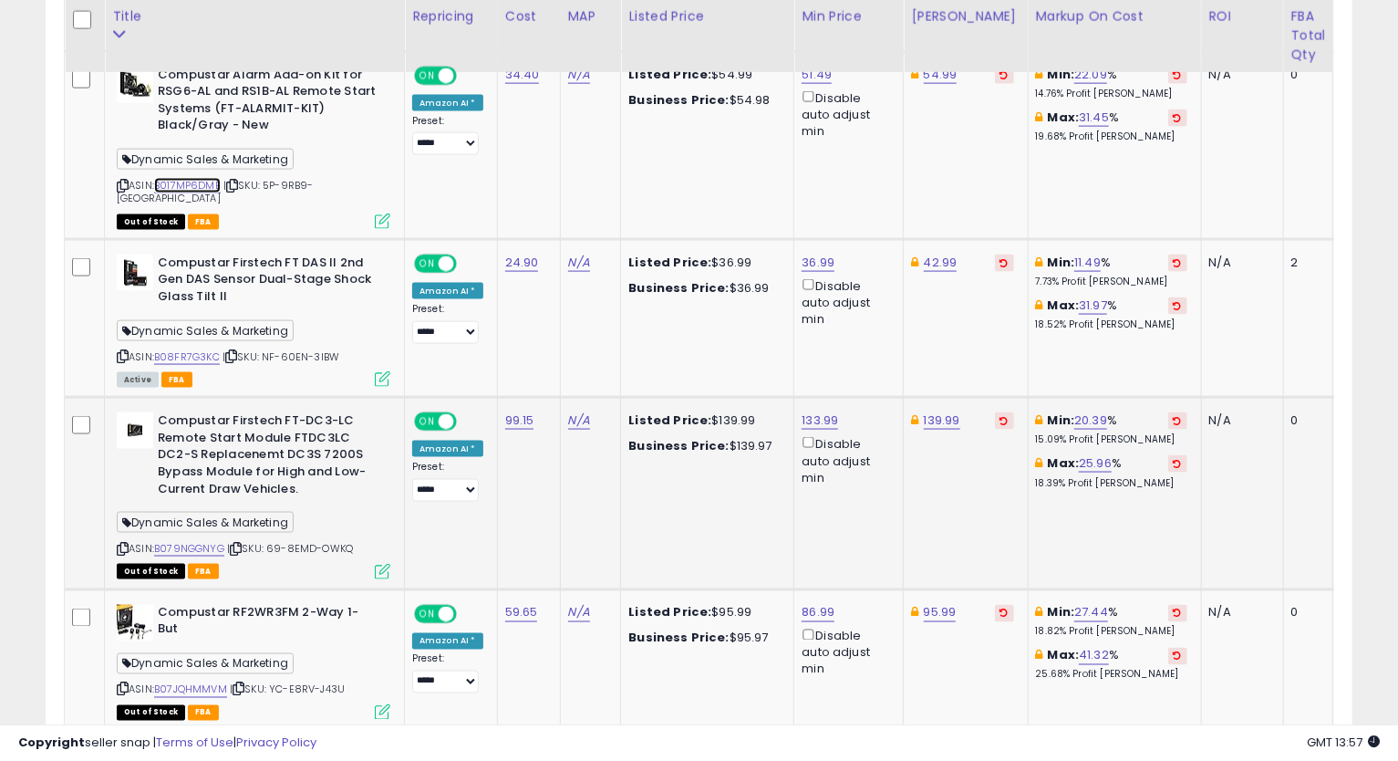
scroll to position [1588, 0]
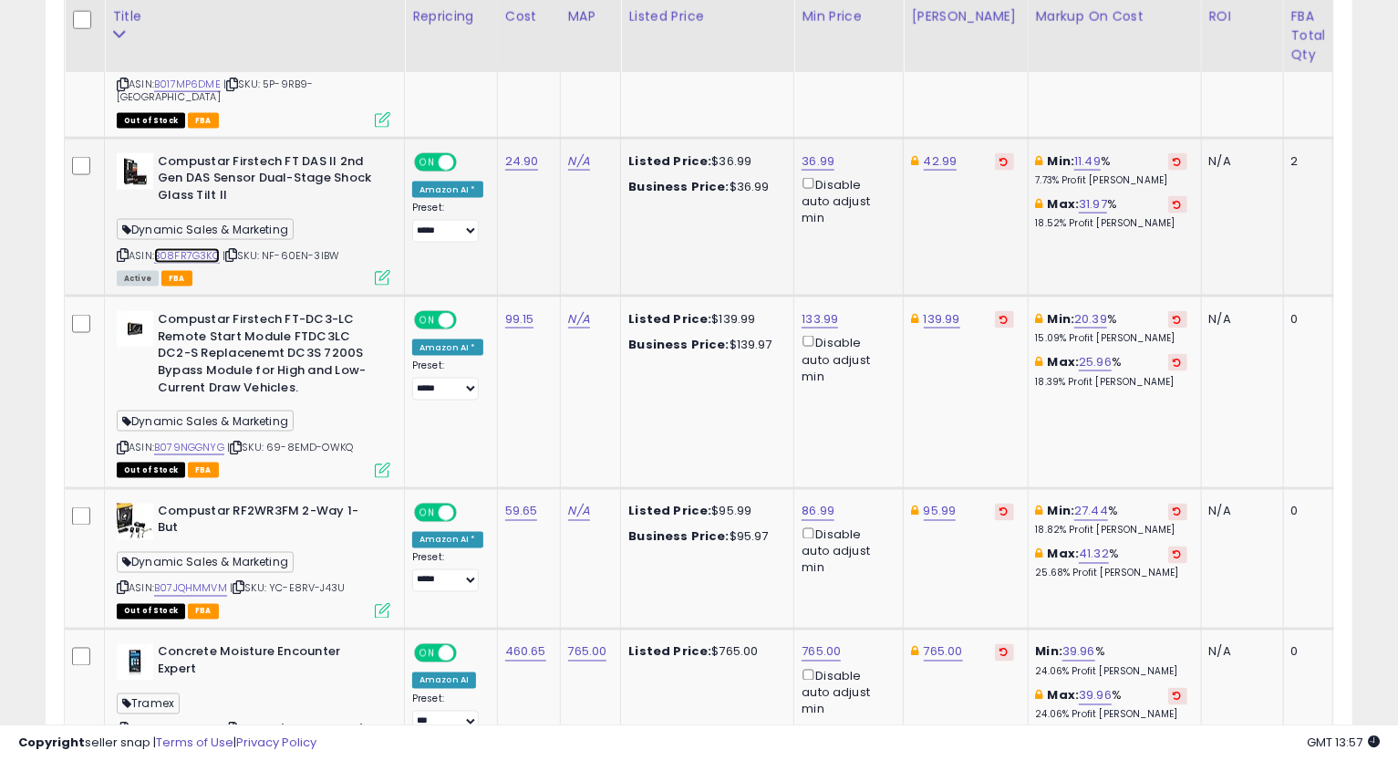
click at [181, 248] on link "B08FR7G3KC" at bounding box center [187, 256] width 66 height 16
click at [127, 250] on icon at bounding box center [123, 255] width 12 height 10
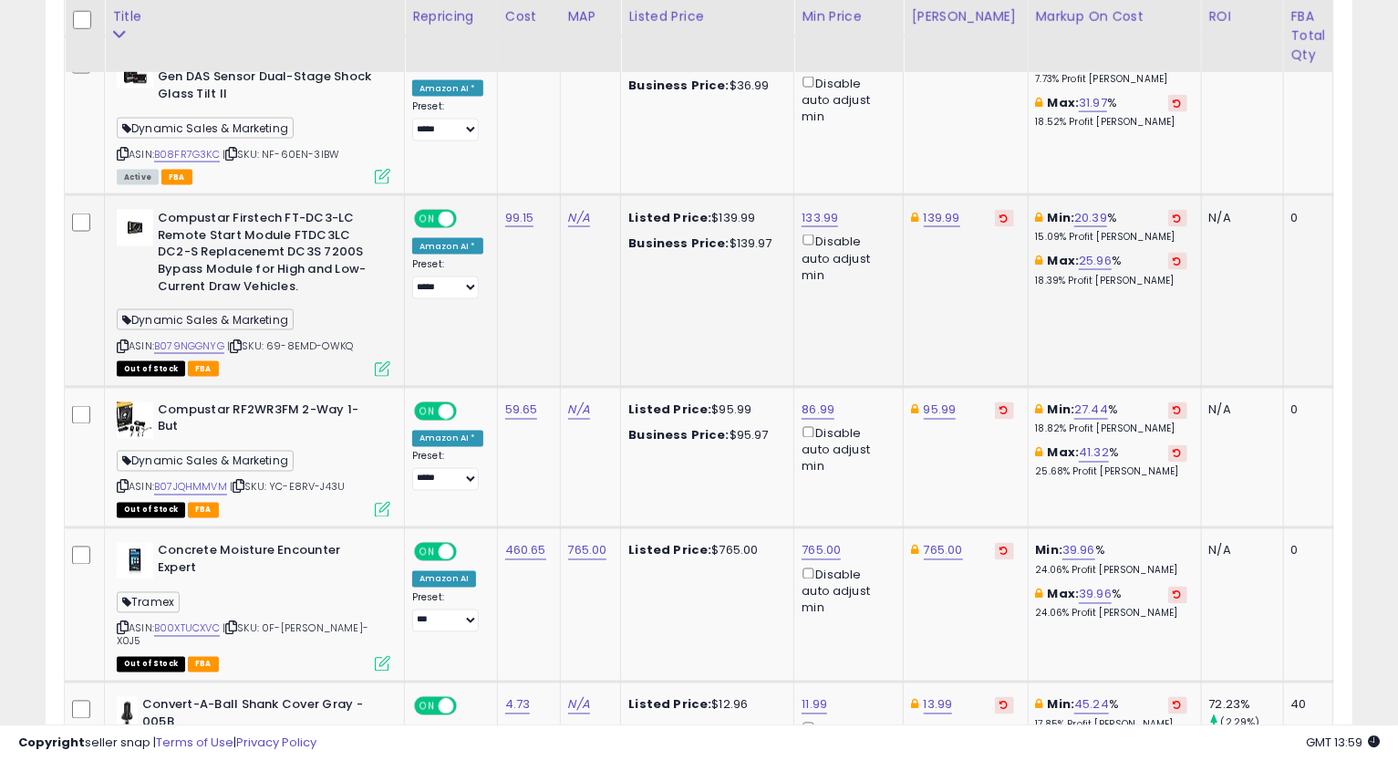
scroll to position [1790, 0]
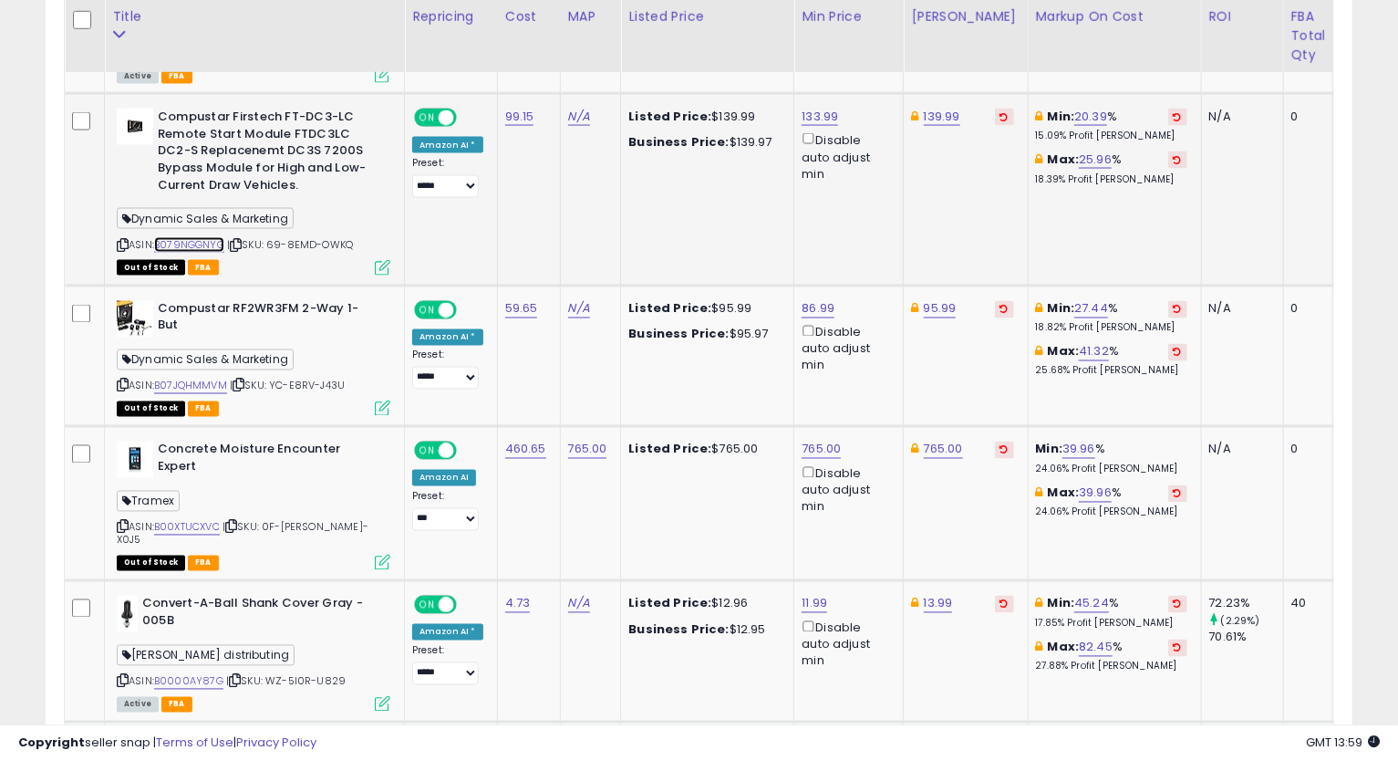
click at [196, 237] on link "B079NGGNYG" at bounding box center [189, 245] width 70 height 16
click at [956, 109] on div "139.99" at bounding box center [962, 117] width 102 height 16
click at [914, 109] on div "139.99" at bounding box center [962, 117] width 102 height 16
click at [931, 108] on link "139.99" at bounding box center [942, 117] width 36 height 18
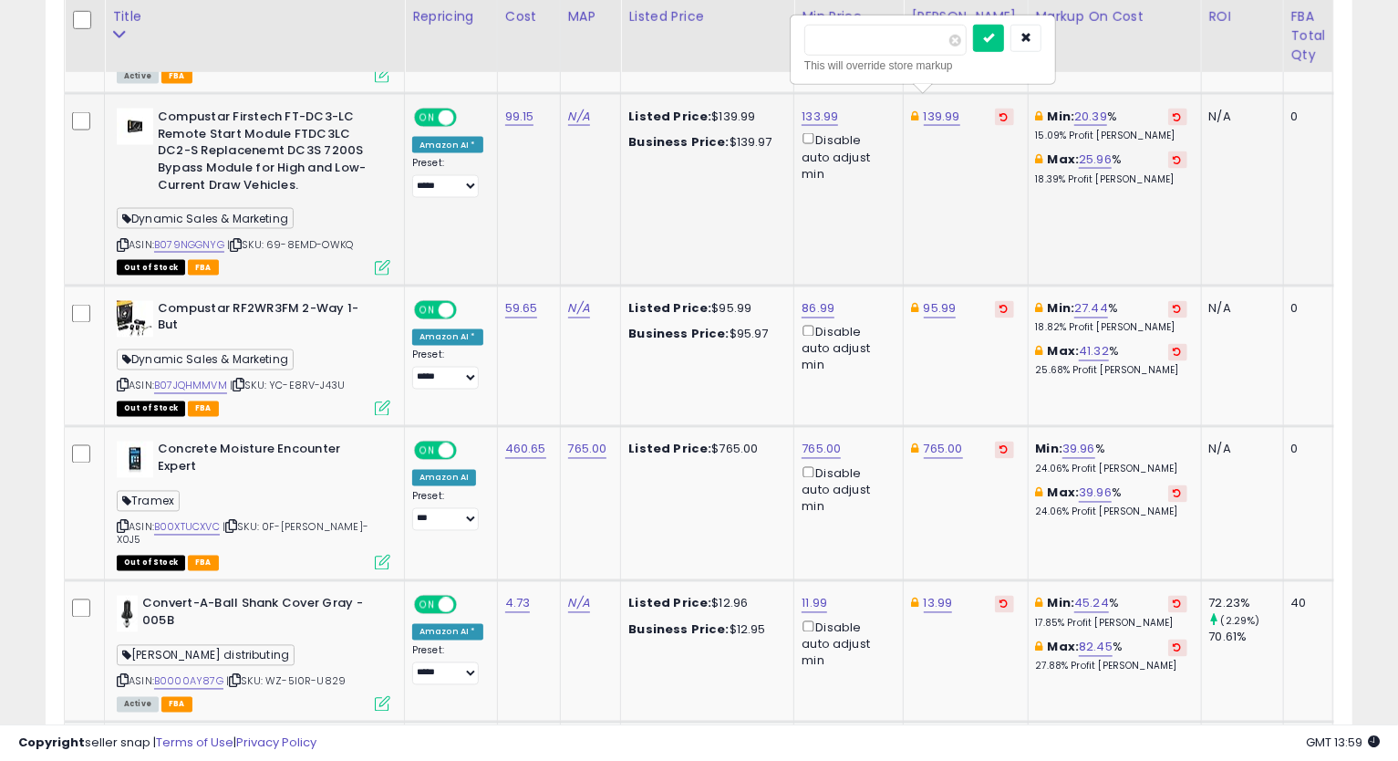
drag, startPoint x: 835, startPoint y: 36, endPoint x: 824, endPoint y: 47, distance: 16.1
click at [824, 47] on input "******" at bounding box center [885, 40] width 162 height 31
type input "******"
click button "submit" at bounding box center [988, 38] width 31 height 27
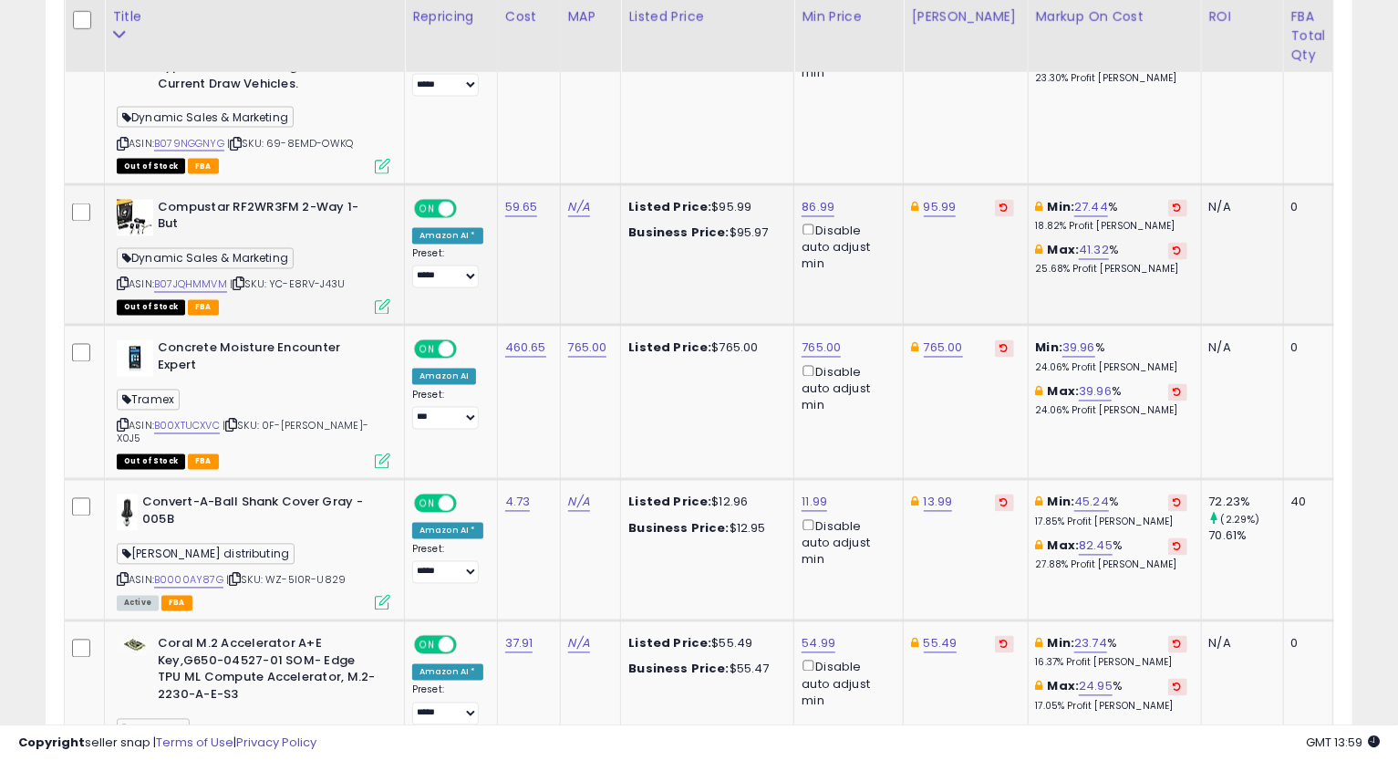
scroll to position [1993, 0]
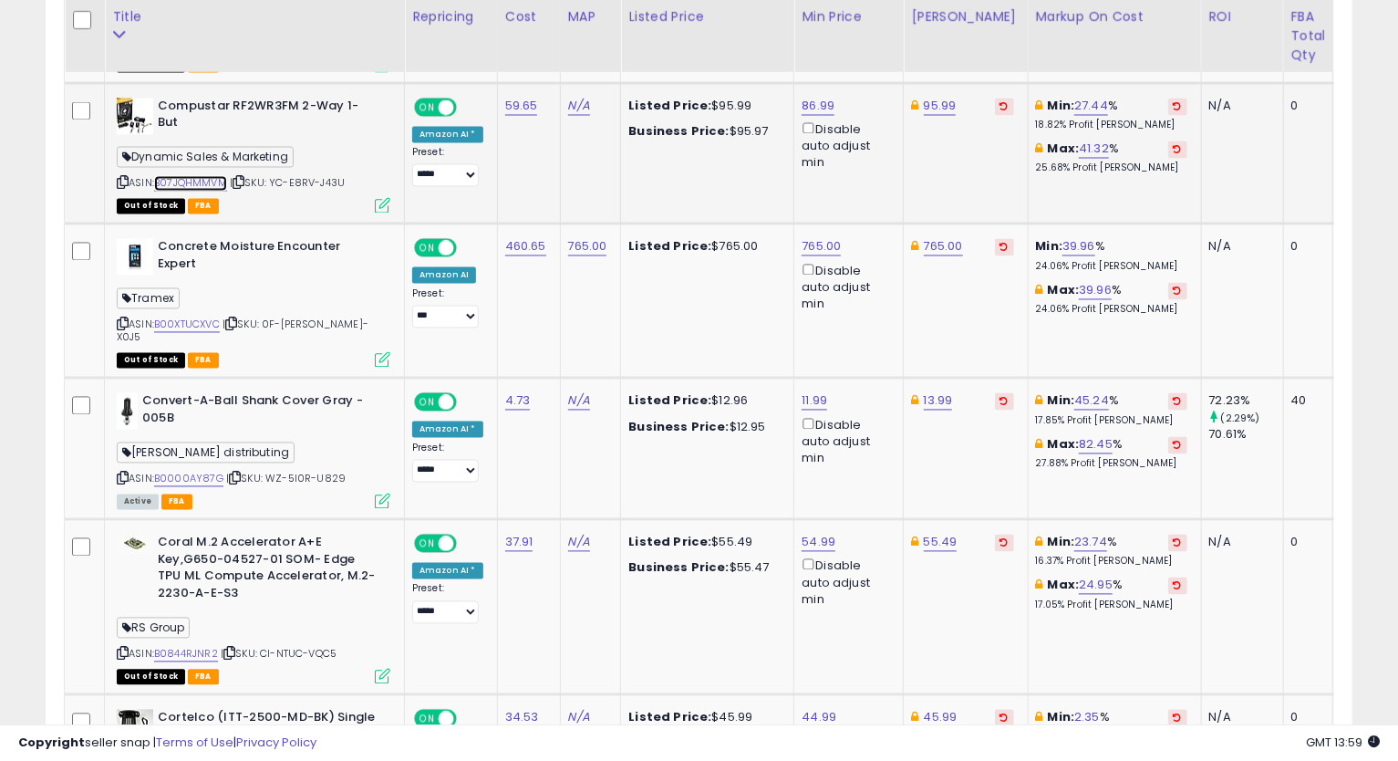
click at [217, 176] on link "B07JQHMMVM" at bounding box center [190, 184] width 73 height 16
click at [825, 98] on link "86.99" at bounding box center [818, 107] width 33 height 18
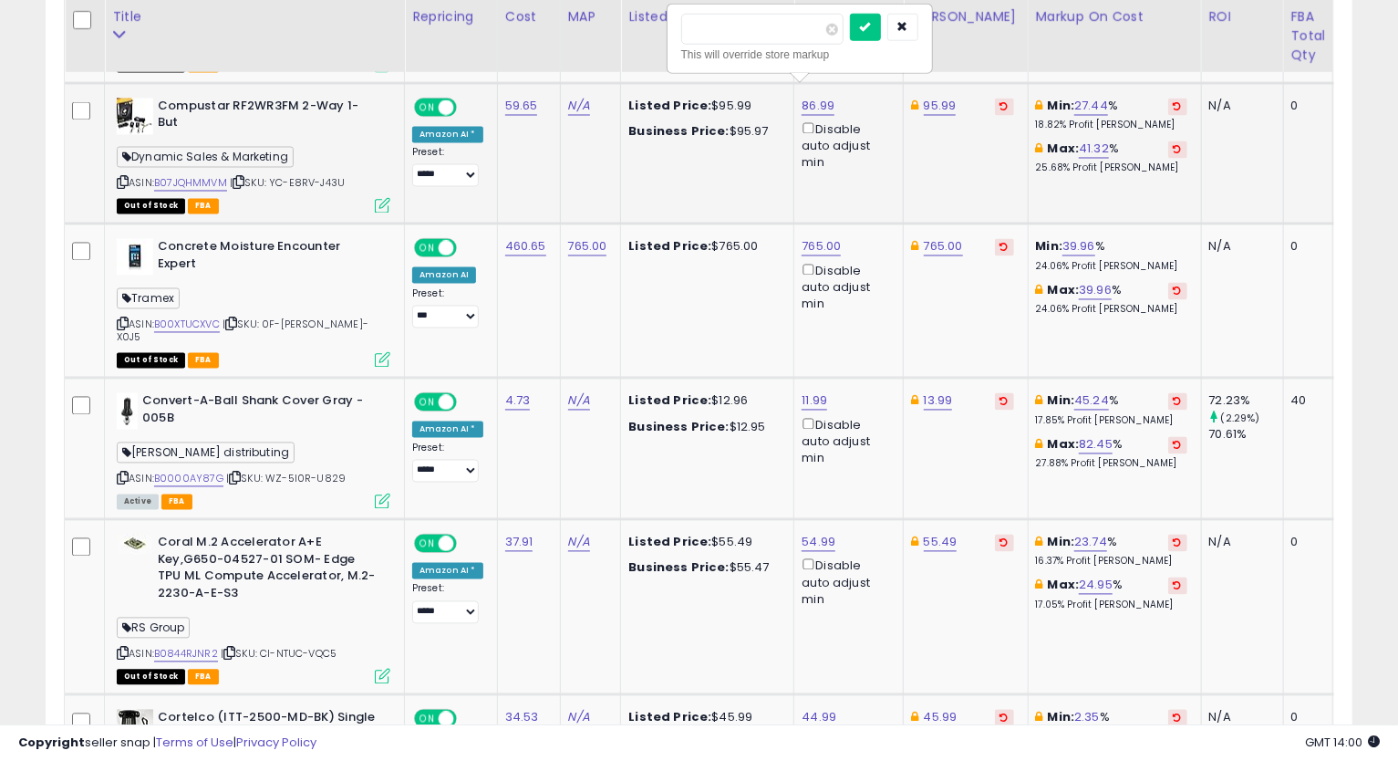
type input "*"
type input "*****"
click button "submit" at bounding box center [865, 27] width 31 height 27
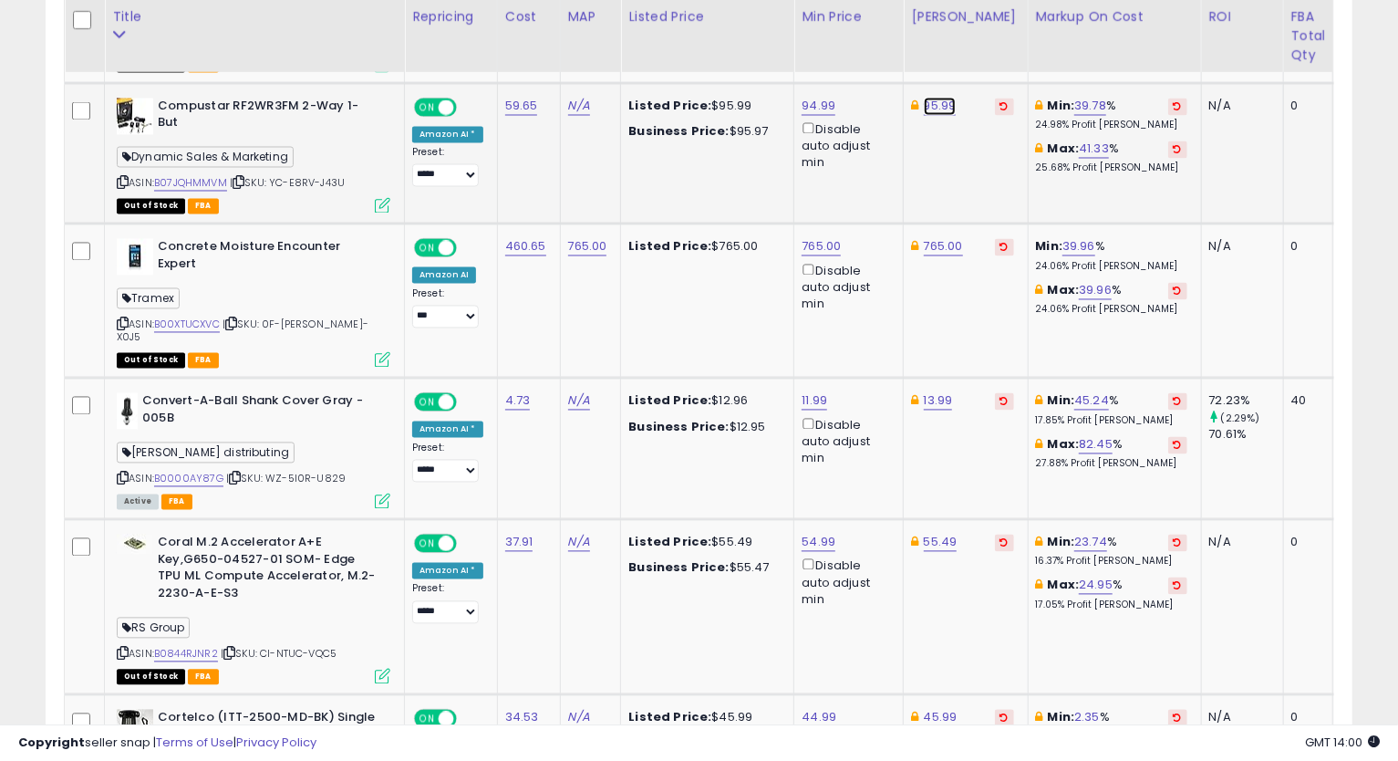
click at [934, 98] on link "95.99" at bounding box center [940, 107] width 33 height 18
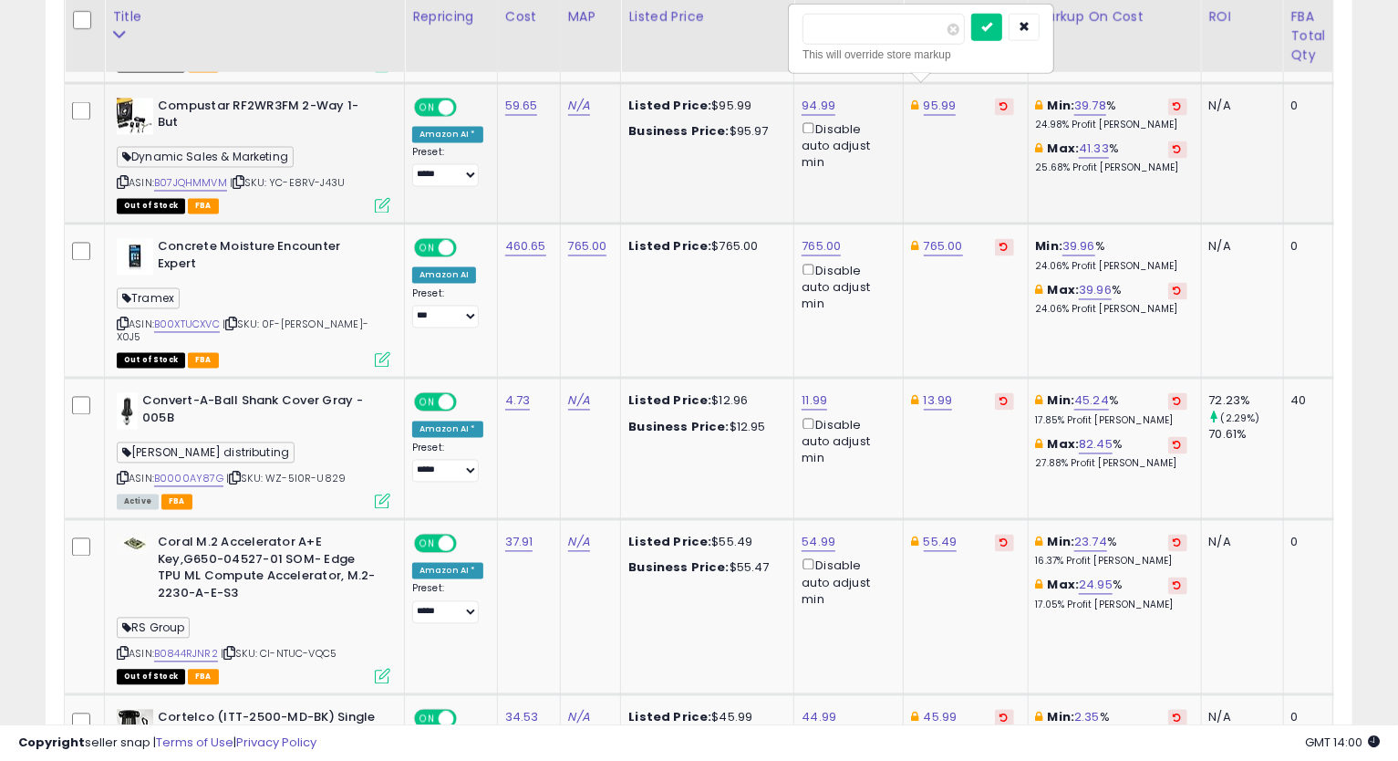
type input "*"
type input "******"
click button "submit" at bounding box center [986, 27] width 31 height 27
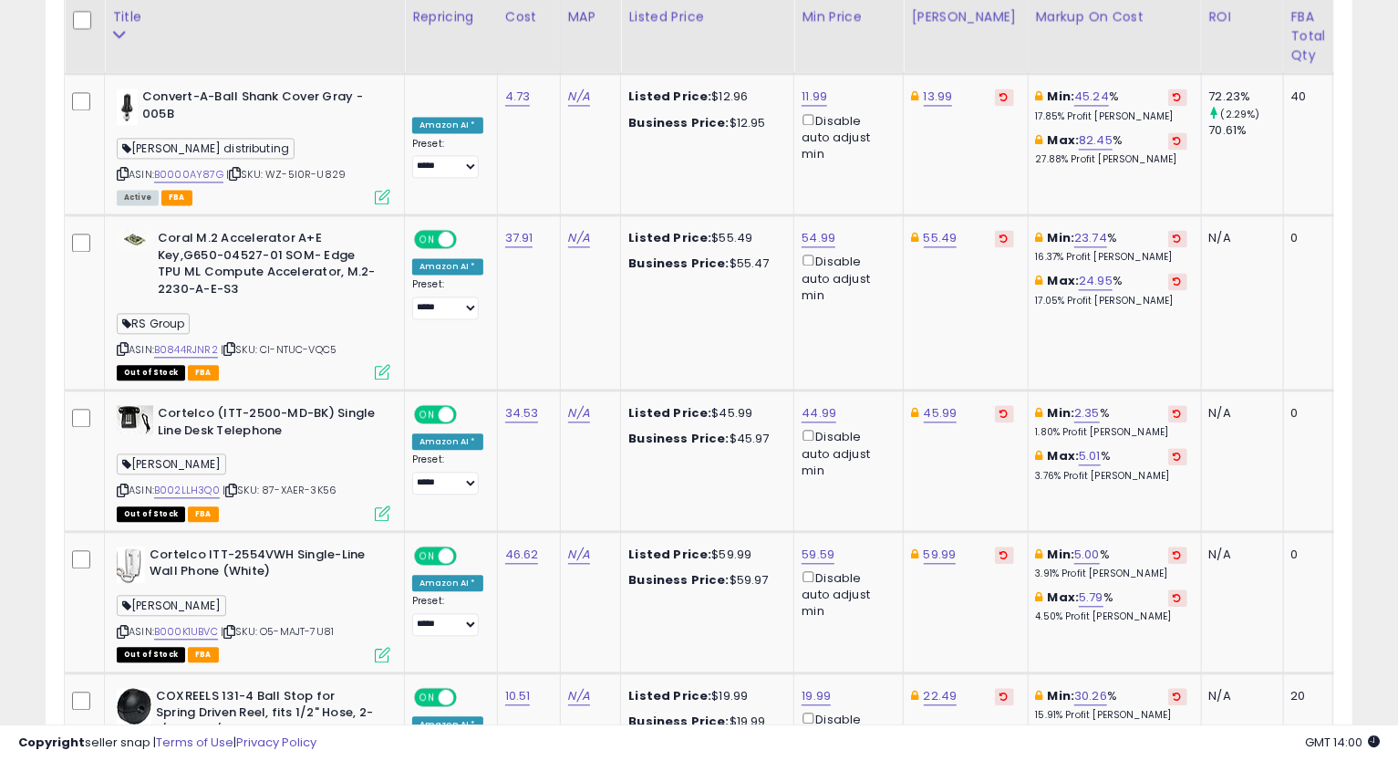
scroll to position [2196, 0]
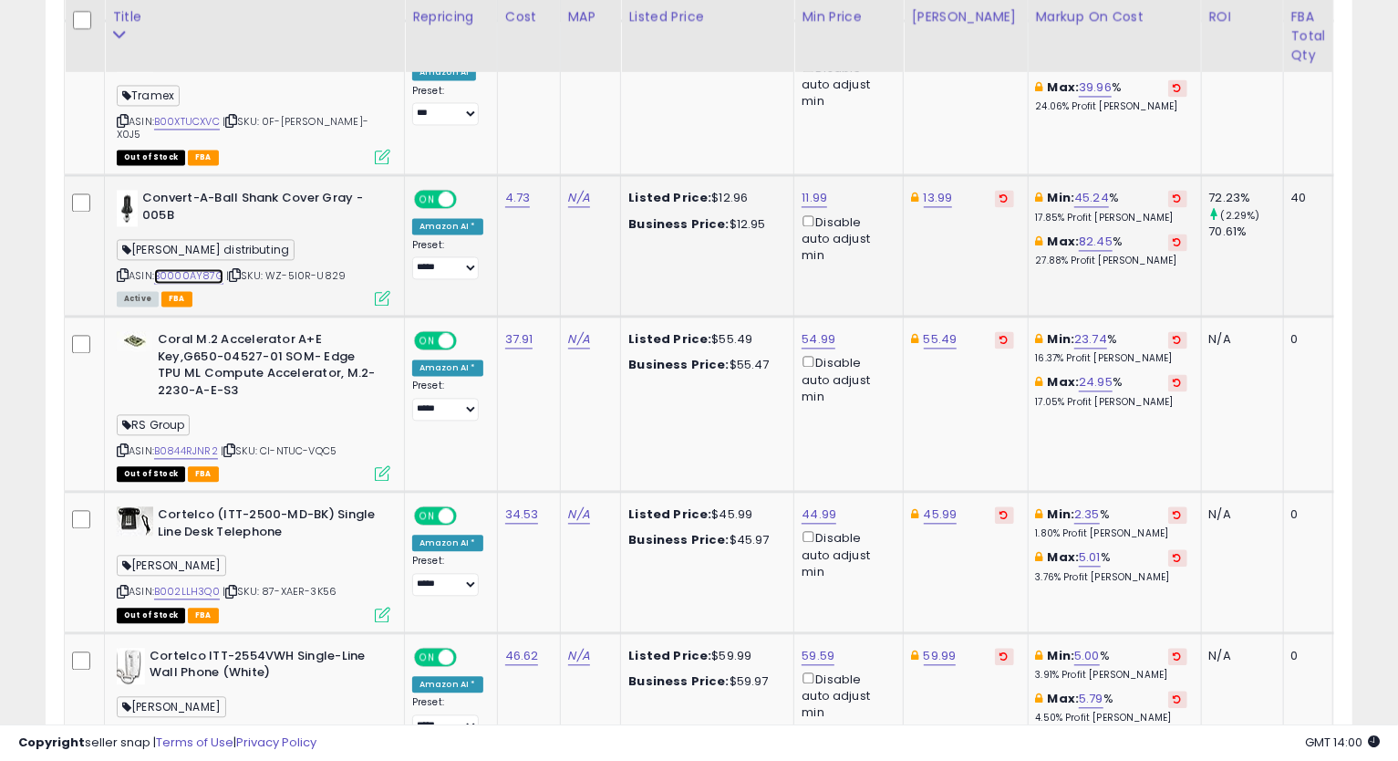
click at [204, 268] on link "B0000AY87G" at bounding box center [188, 276] width 69 height 16
click at [127, 270] on icon at bounding box center [123, 275] width 12 height 10
click at [810, 189] on link "11.99" at bounding box center [815, 198] width 26 height 18
type input "*****"
click button "submit" at bounding box center [861, 101] width 31 height 27
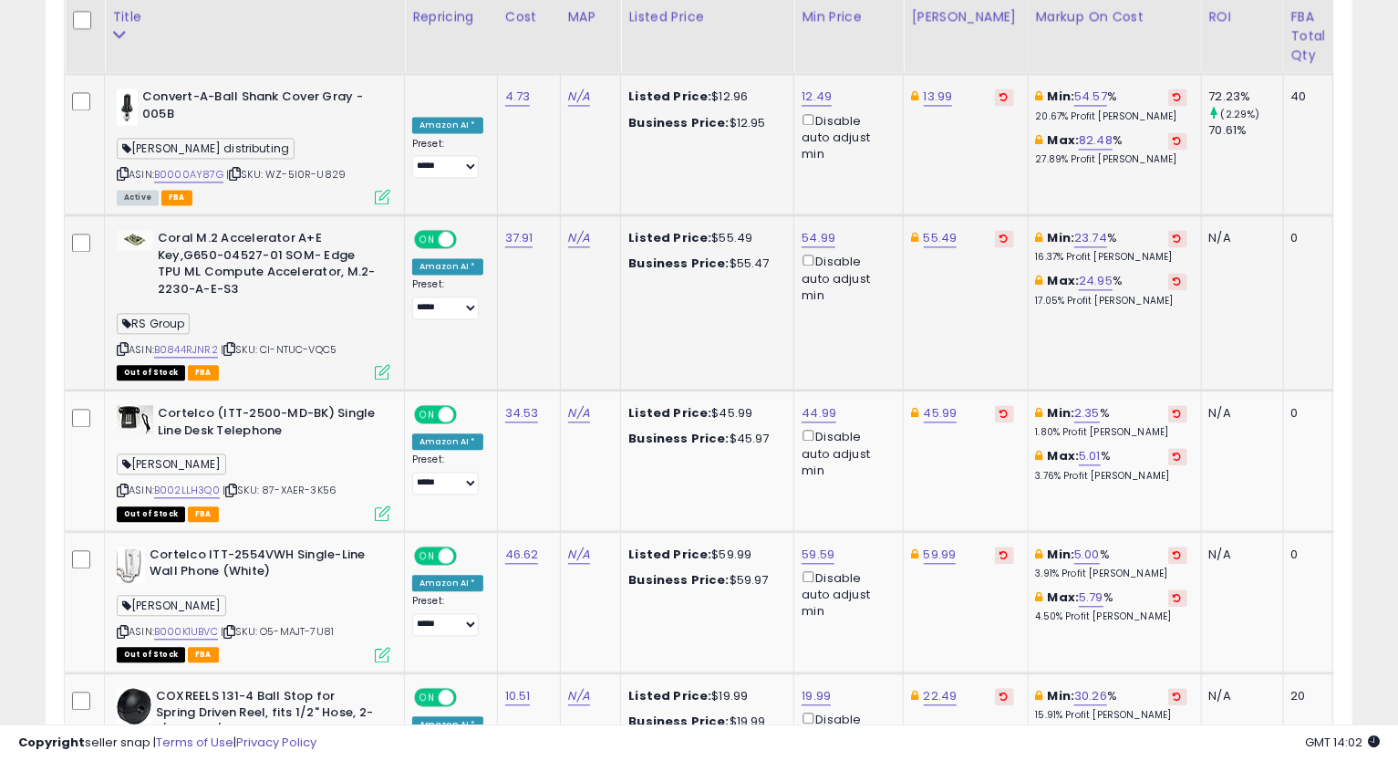
scroll to position [2399, 0]
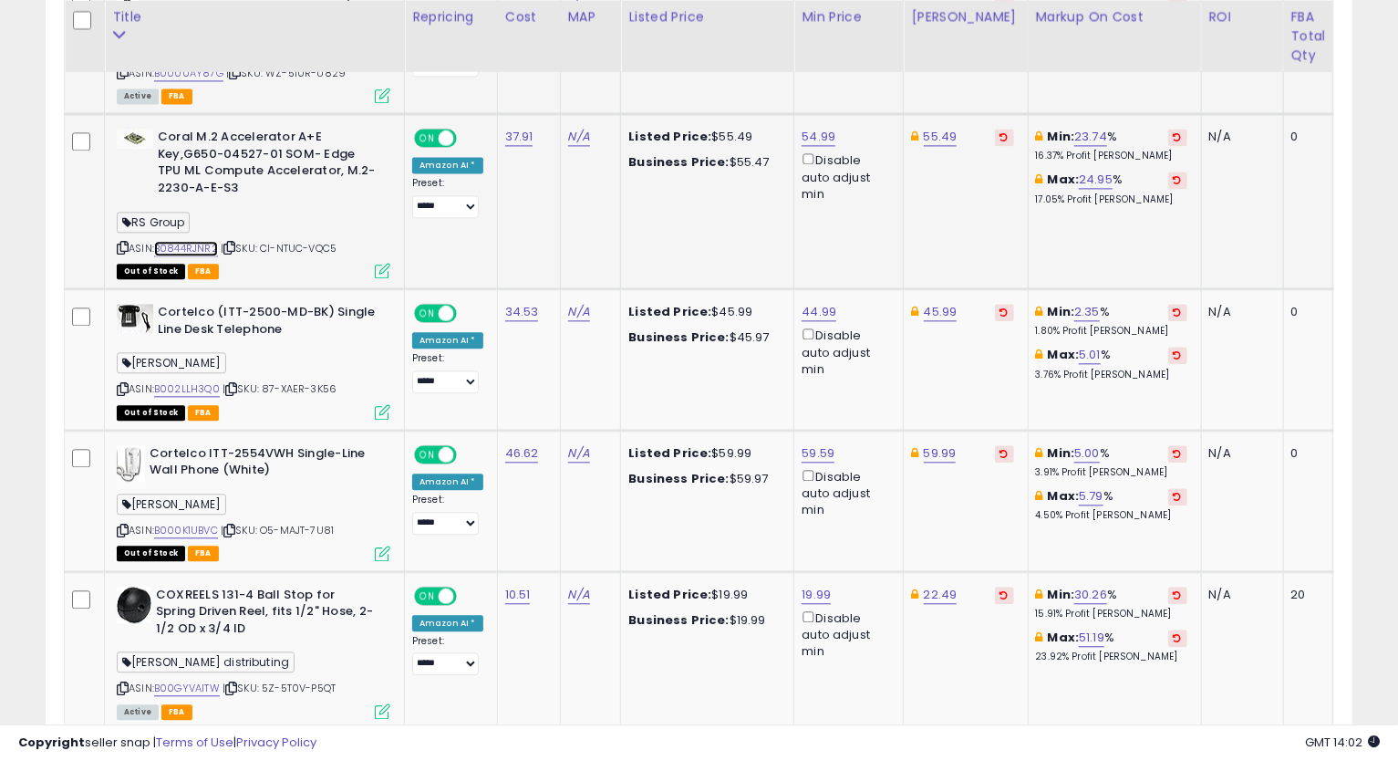
click at [196, 241] on link "B0844RJNR2" at bounding box center [186, 249] width 64 height 16
click at [924, 128] on link "55.49" at bounding box center [941, 137] width 34 height 18
type input "*"
type input "*****"
click button "submit" at bounding box center [986, 39] width 31 height 27
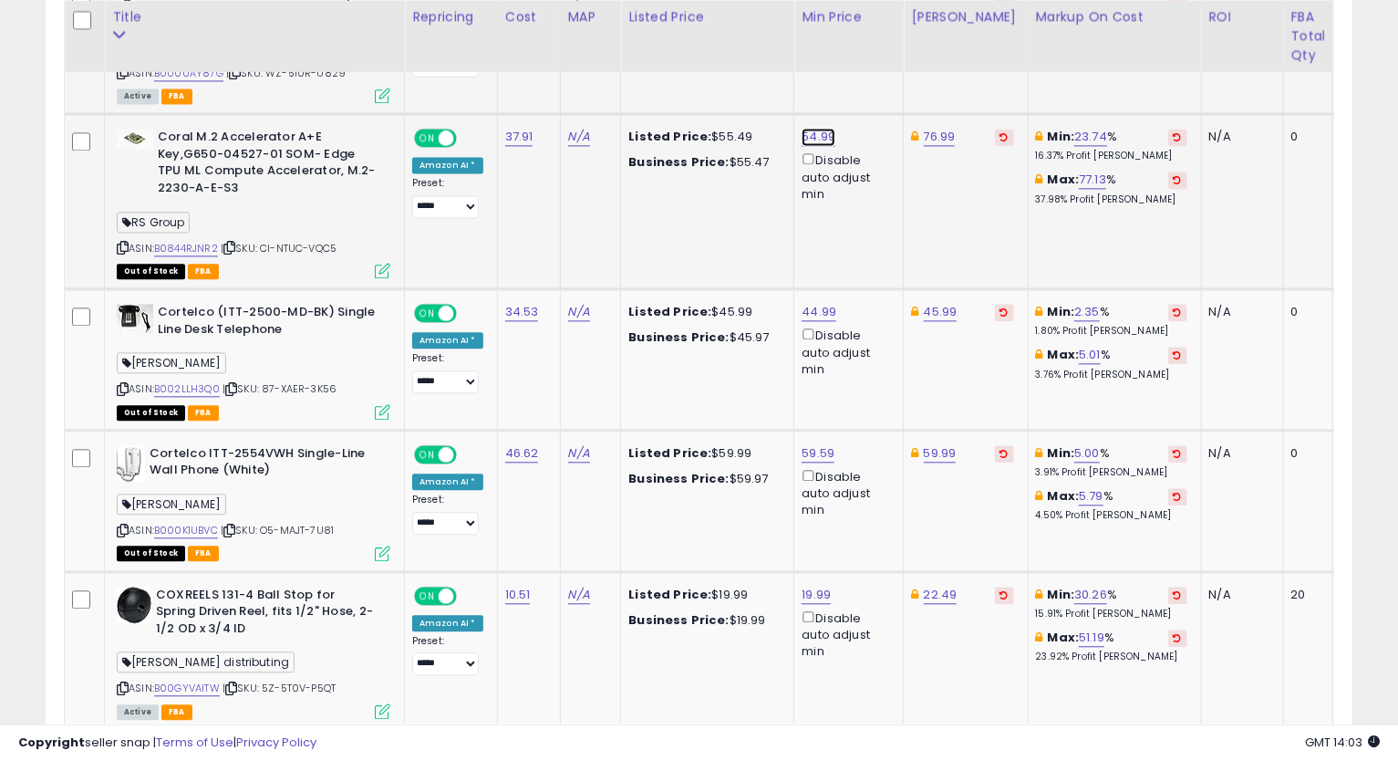
click at [809, 128] on link "54.99" at bounding box center [819, 137] width 34 height 18
type input "*"
type input "*****"
click button "submit" at bounding box center [865, 39] width 31 height 27
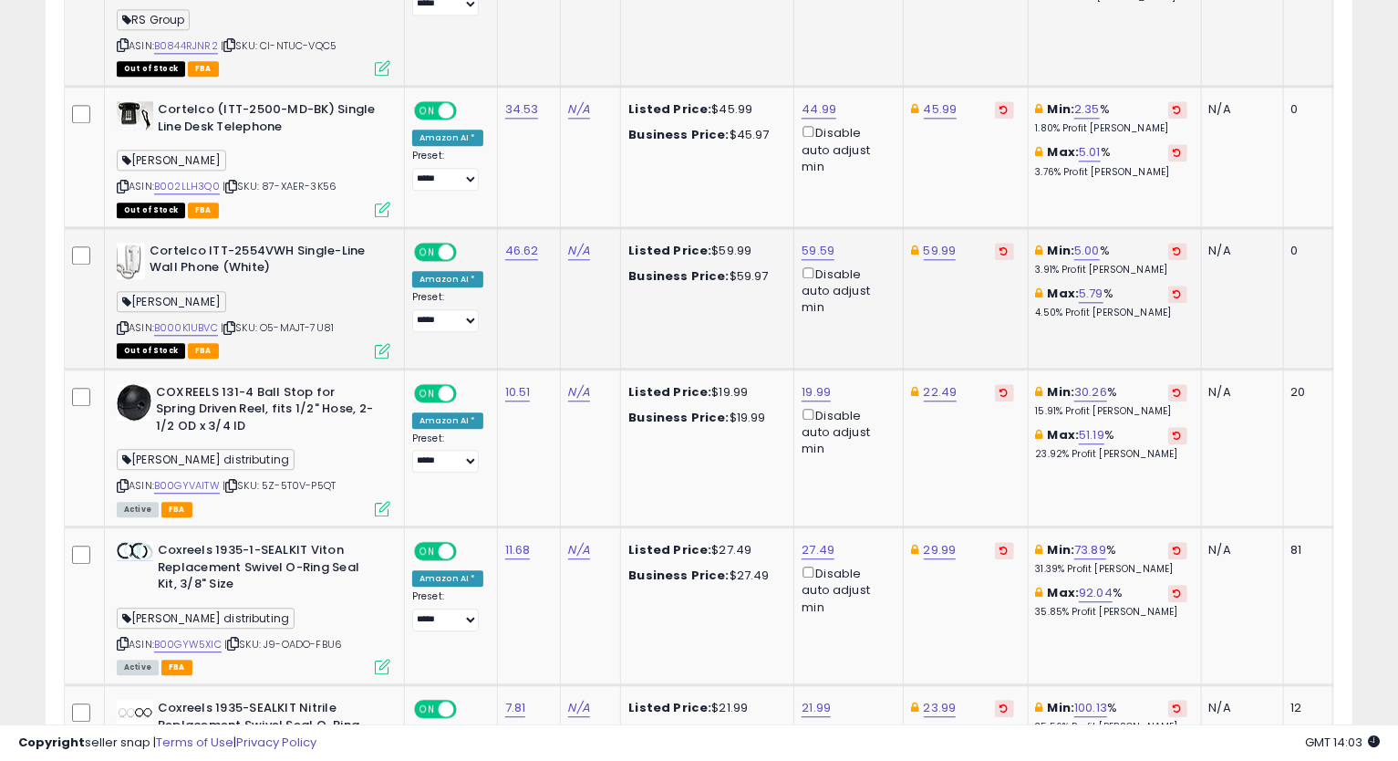
scroll to position [2500, 0]
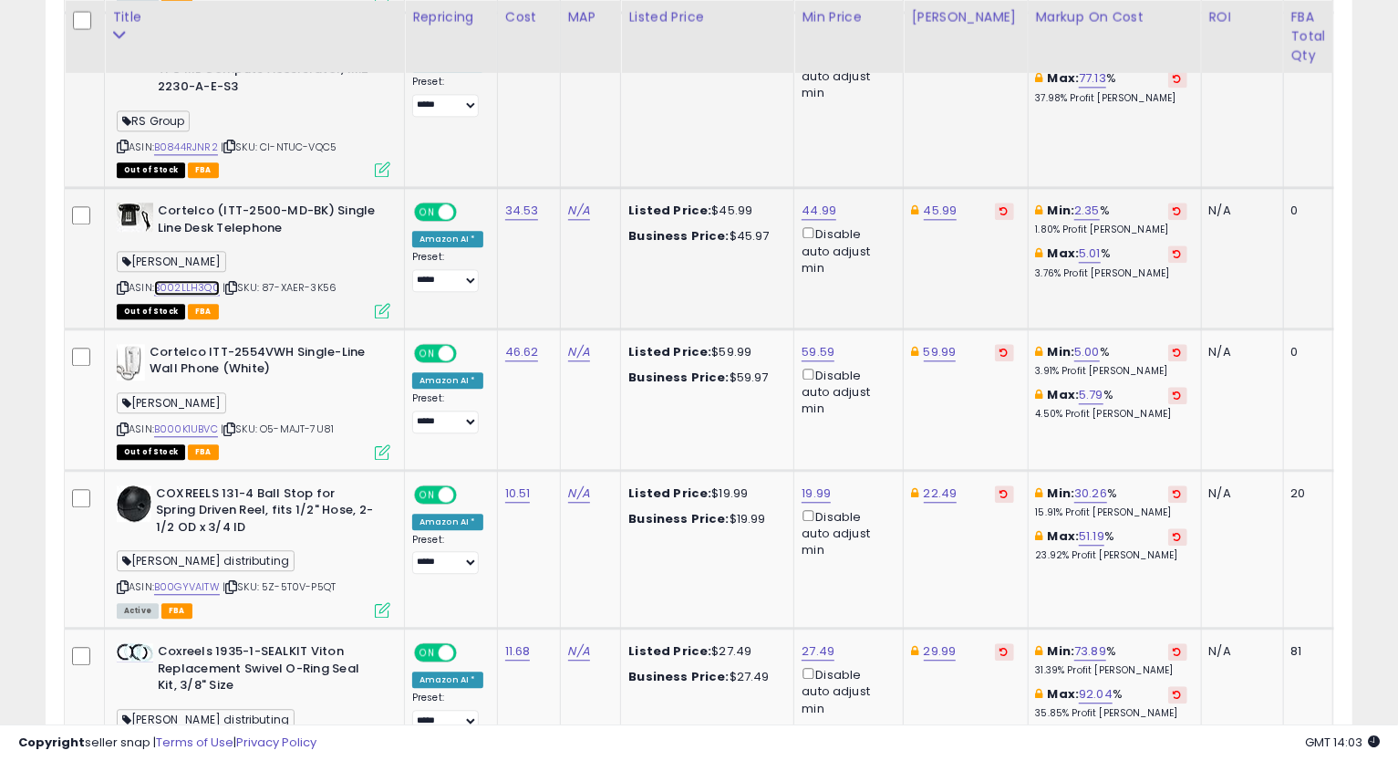
click at [207, 280] on link "B002LLH3Q0" at bounding box center [187, 288] width 66 height 16
click at [121, 283] on icon at bounding box center [123, 288] width 12 height 10
click at [982, 364] on td "59.99" at bounding box center [966, 398] width 124 height 141
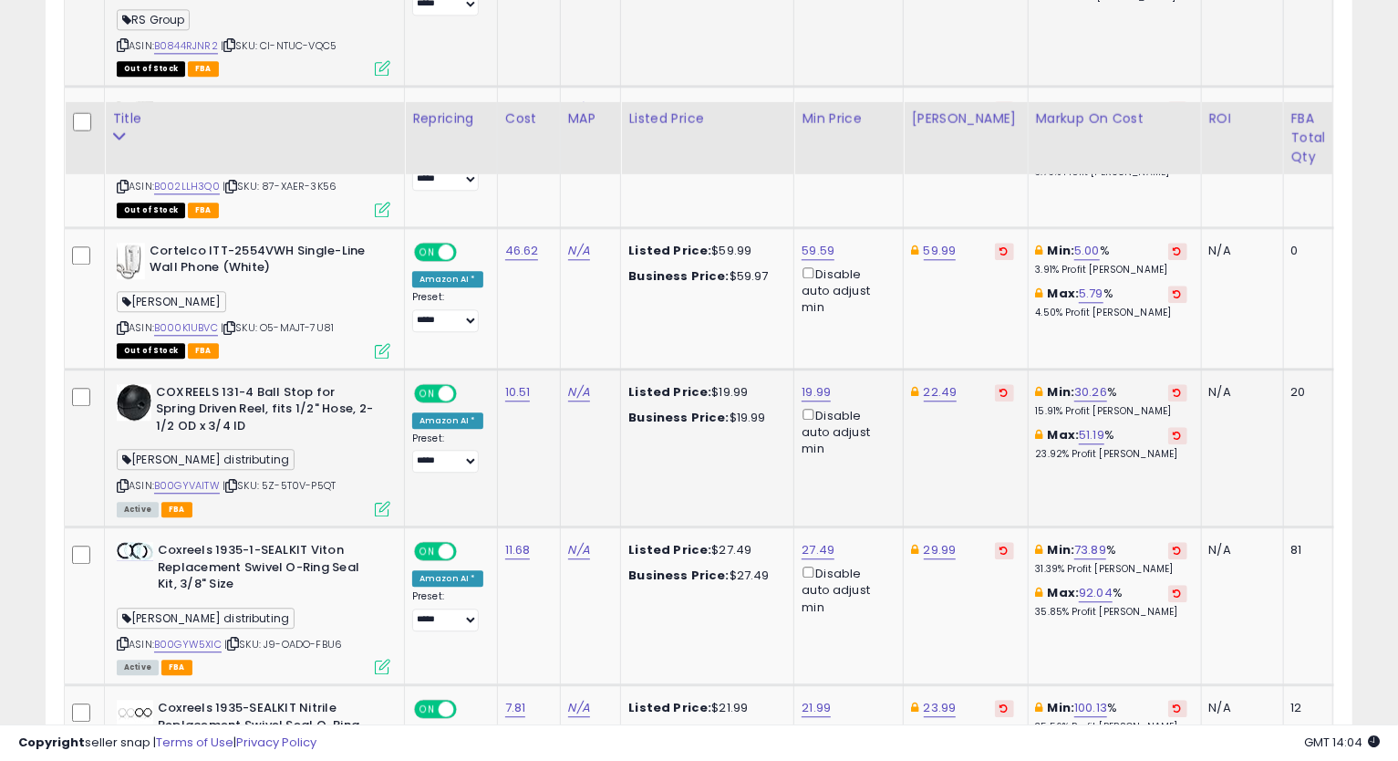
scroll to position [2702, 0]
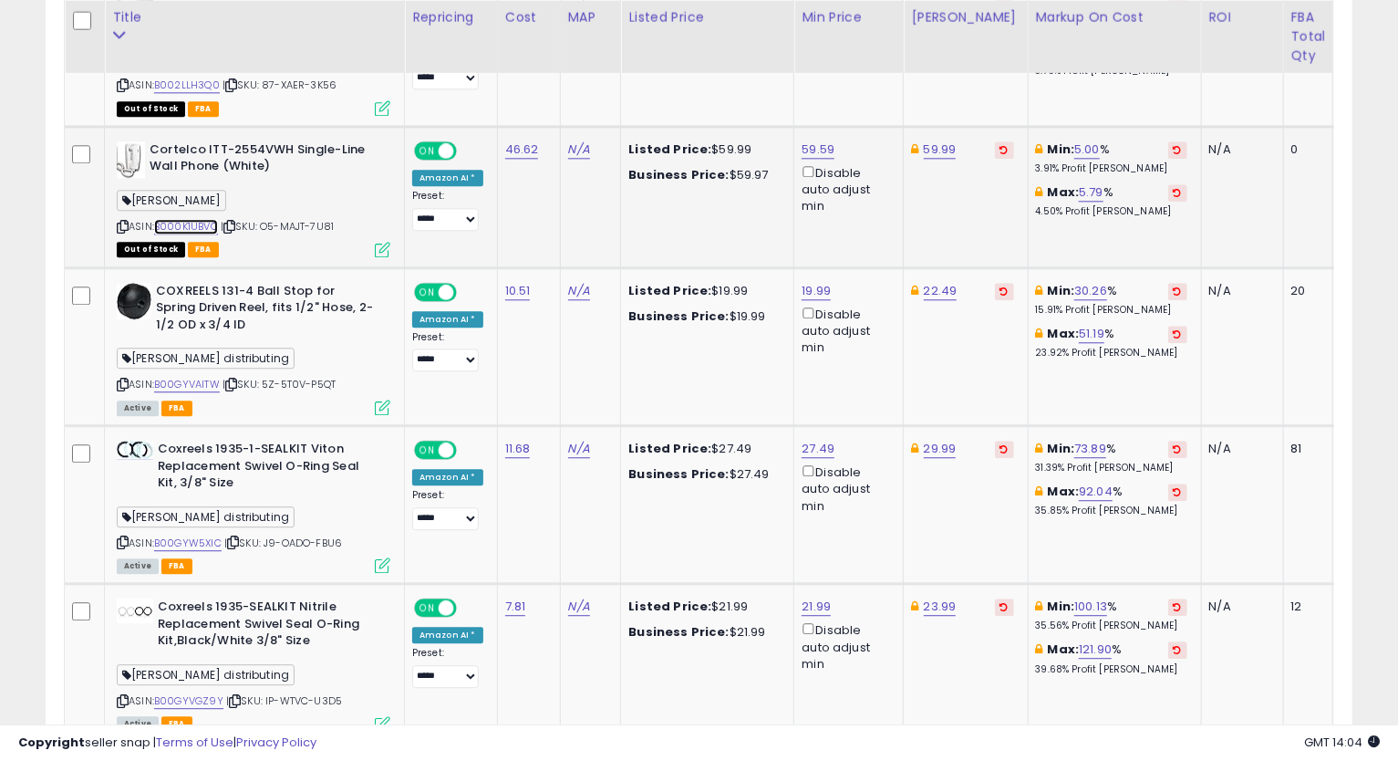
click at [201, 219] on link "B000K1UBVC" at bounding box center [186, 227] width 64 height 16
click at [825, 140] on link "59.59" at bounding box center [818, 149] width 33 height 18
click at [928, 140] on link "59.99" at bounding box center [940, 149] width 33 height 18
type input "*"
type input "******"
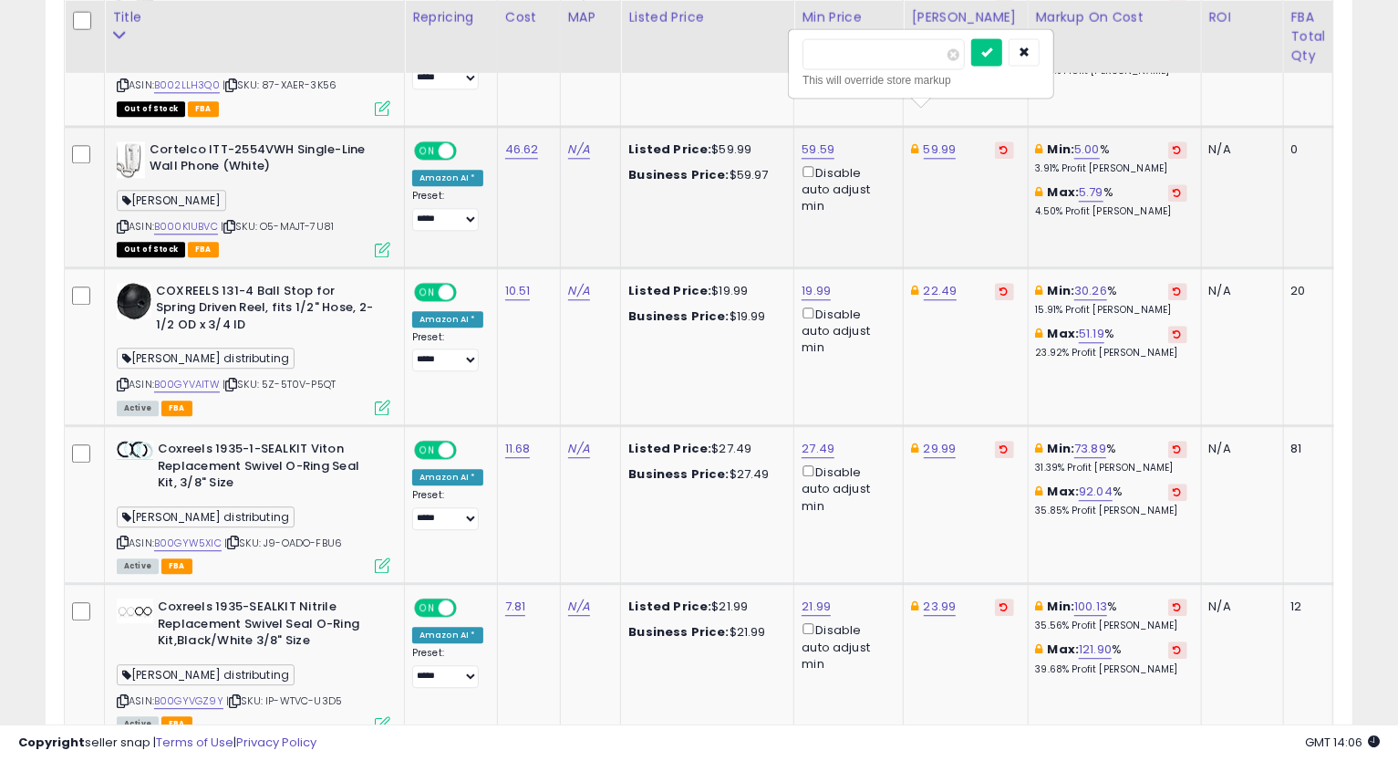
click button "submit" at bounding box center [986, 51] width 31 height 27
click at [931, 140] on link "632.99" at bounding box center [944, 149] width 40 height 18
type input "*"
type input "*****"
click button "submit" at bounding box center [990, 51] width 31 height 27
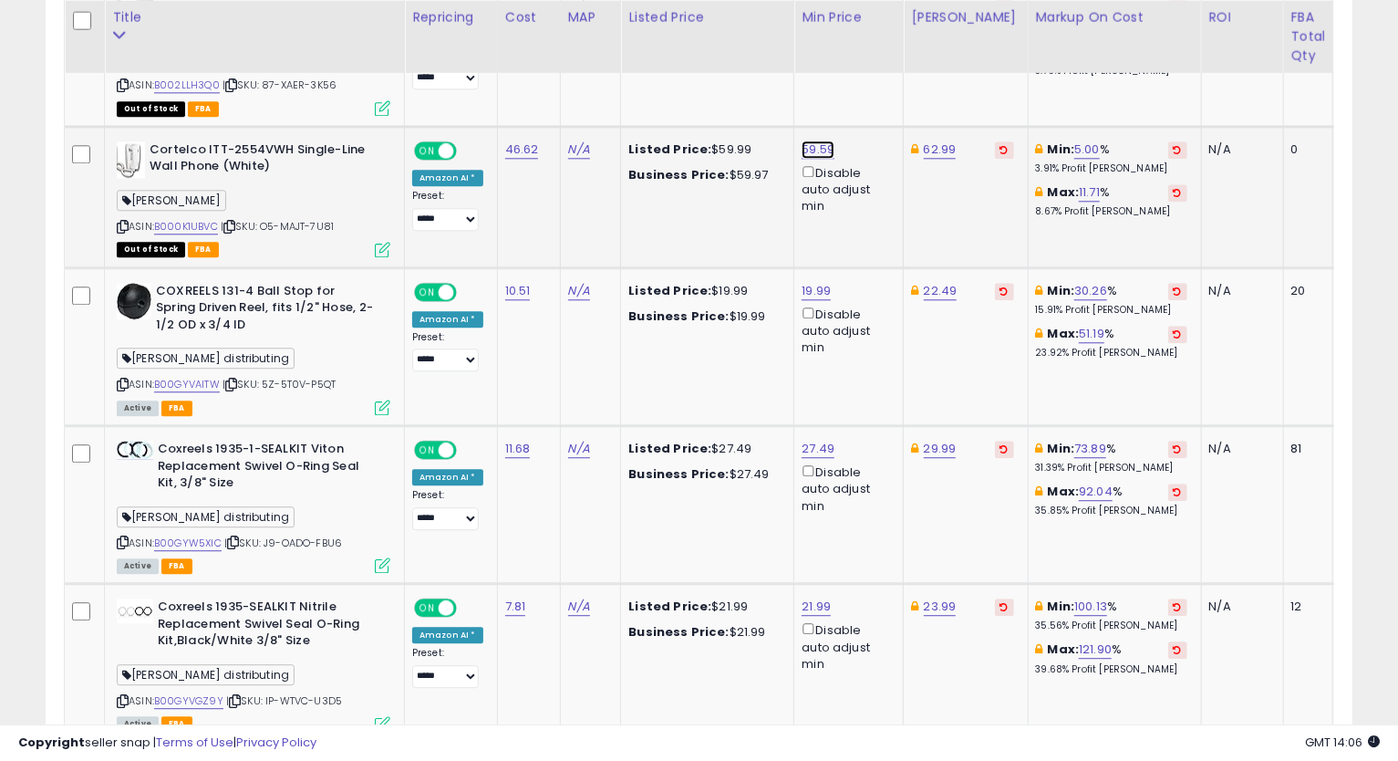
click at [810, 140] on link "59.59" at bounding box center [818, 149] width 33 height 18
type input "*"
type input "*****"
click button "submit" at bounding box center [865, 51] width 31 height 27
click at [123, 222] on icon at bounding box center [123, 227] width 12 height 10
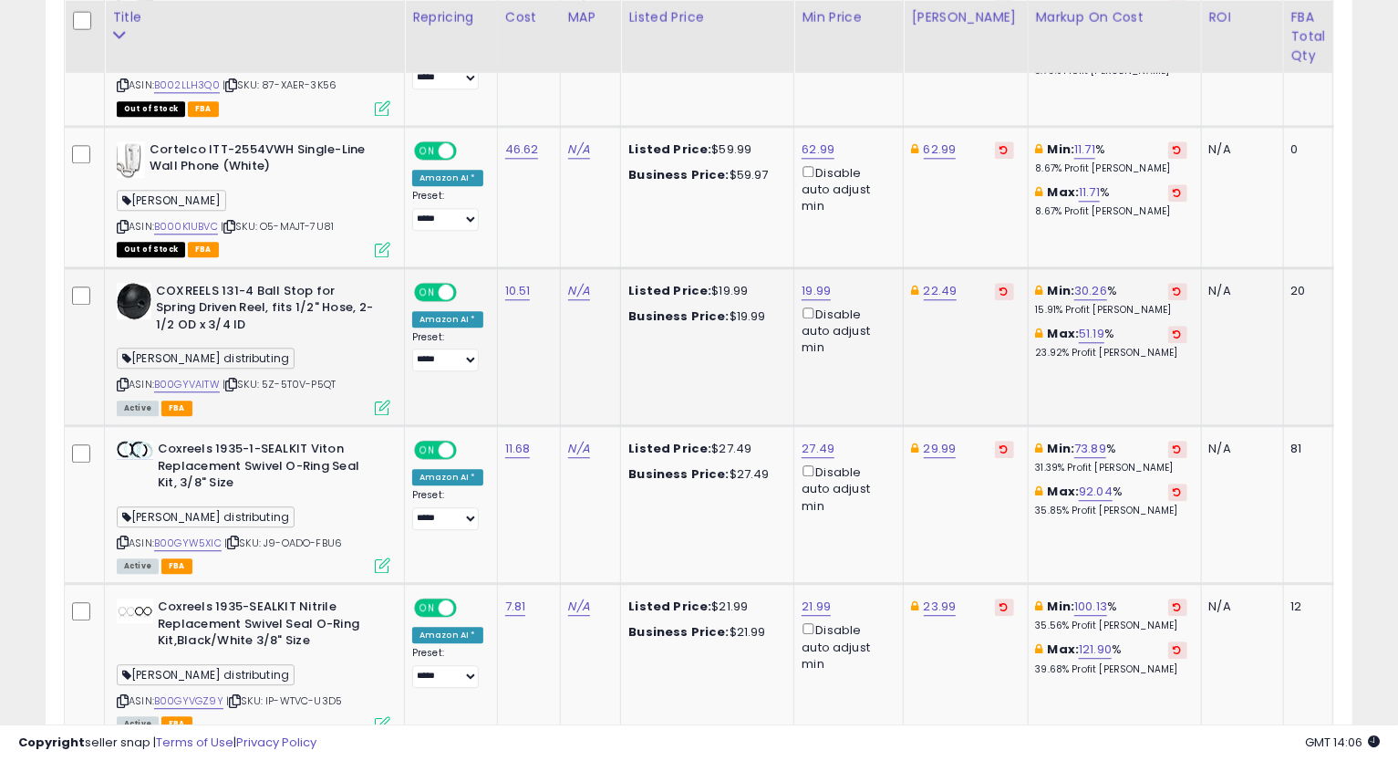
drag, startPoint x: 992, startPoint y: 369, endPoint x: 980, endPoint y: 374, distance: 12.7
click at [992, 369] on td "22.49" at bounding box center [966, 346] width 124 height 158
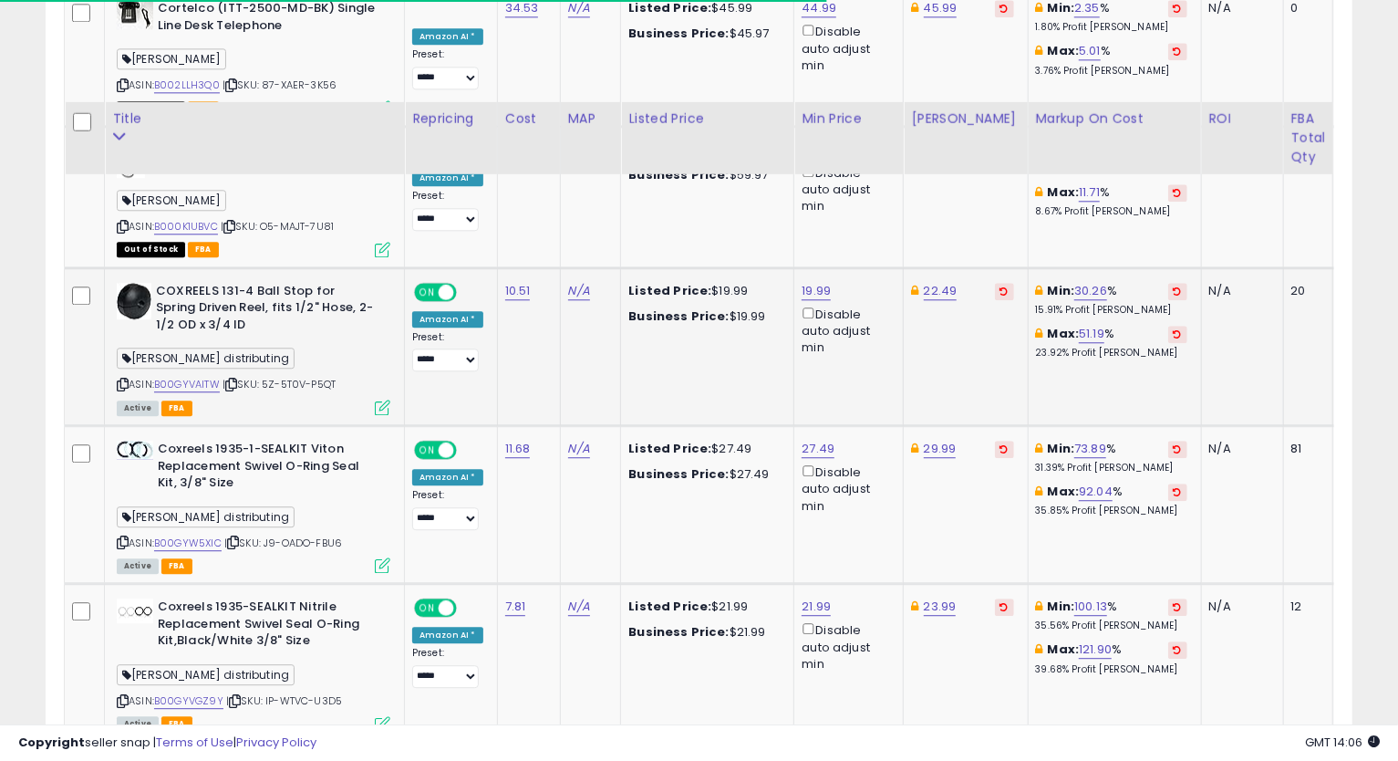
scroll to position [2804, 0]
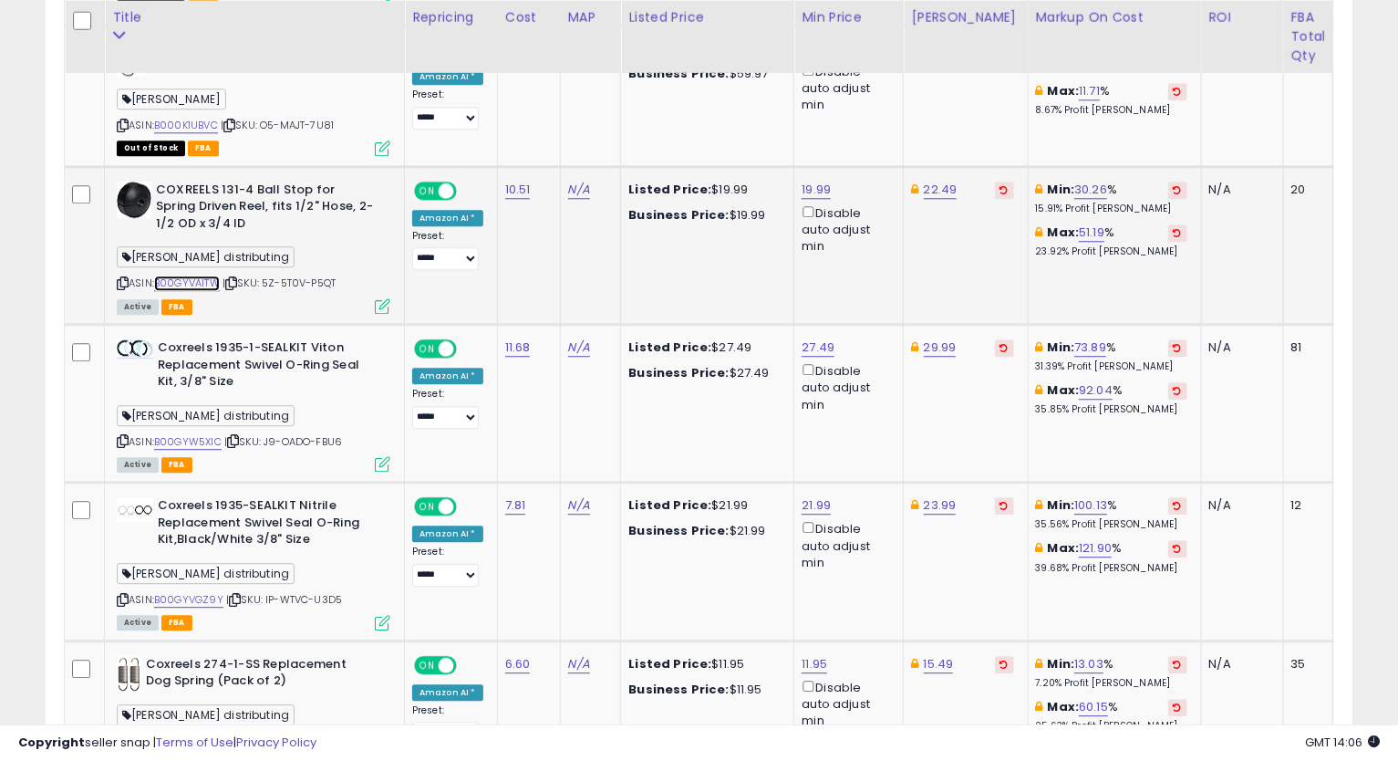
click at [198, 275] on link "B00GYVAITW" at bounding box center [187, 283] width 66 height 16
click at [120, 278] on icon at bounding box center [123, 283] width 12 height 10
click at [823, 181] on link "19.99" at bounding box center [816, 190] width 29 height 18
type input "*****"
click button "submit" at bounding box center [863, 91] width 31 height 27
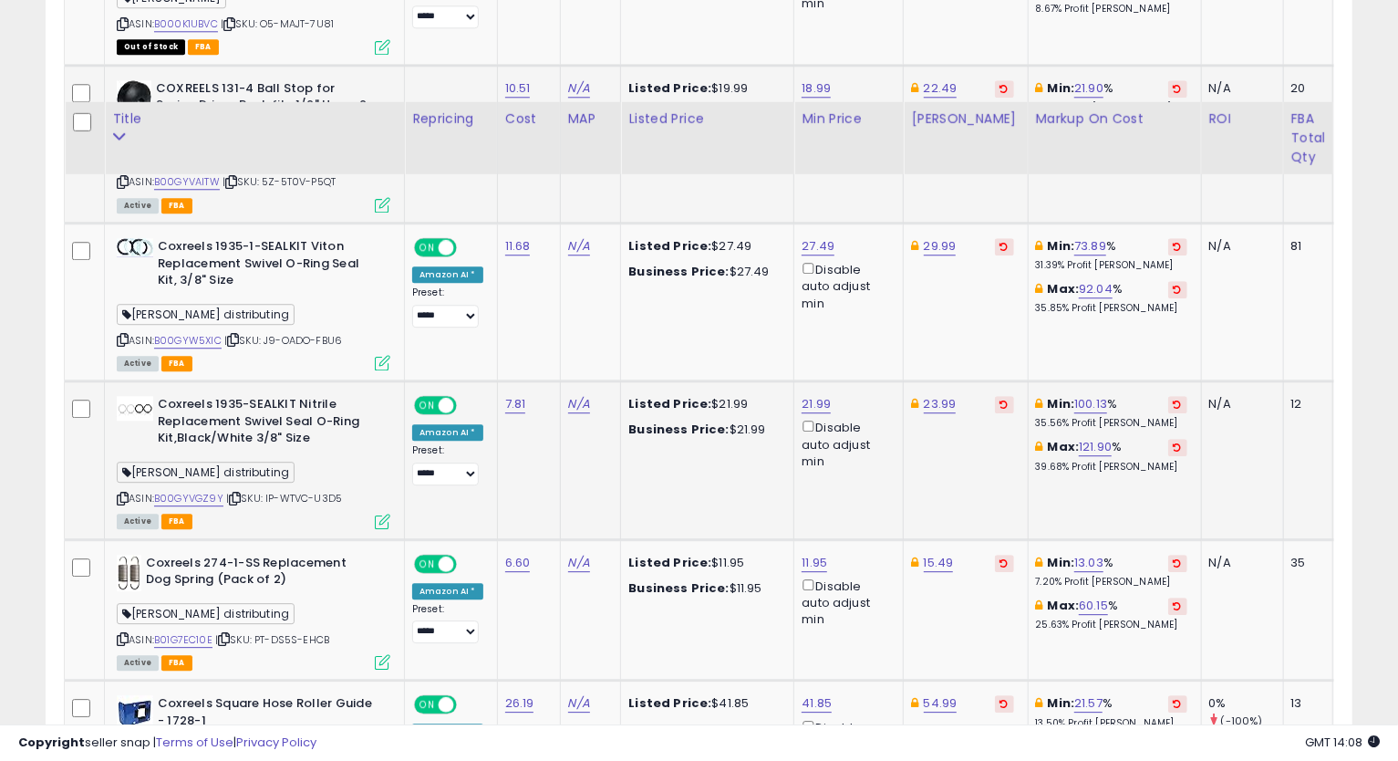
scroll to position [3006, 0]
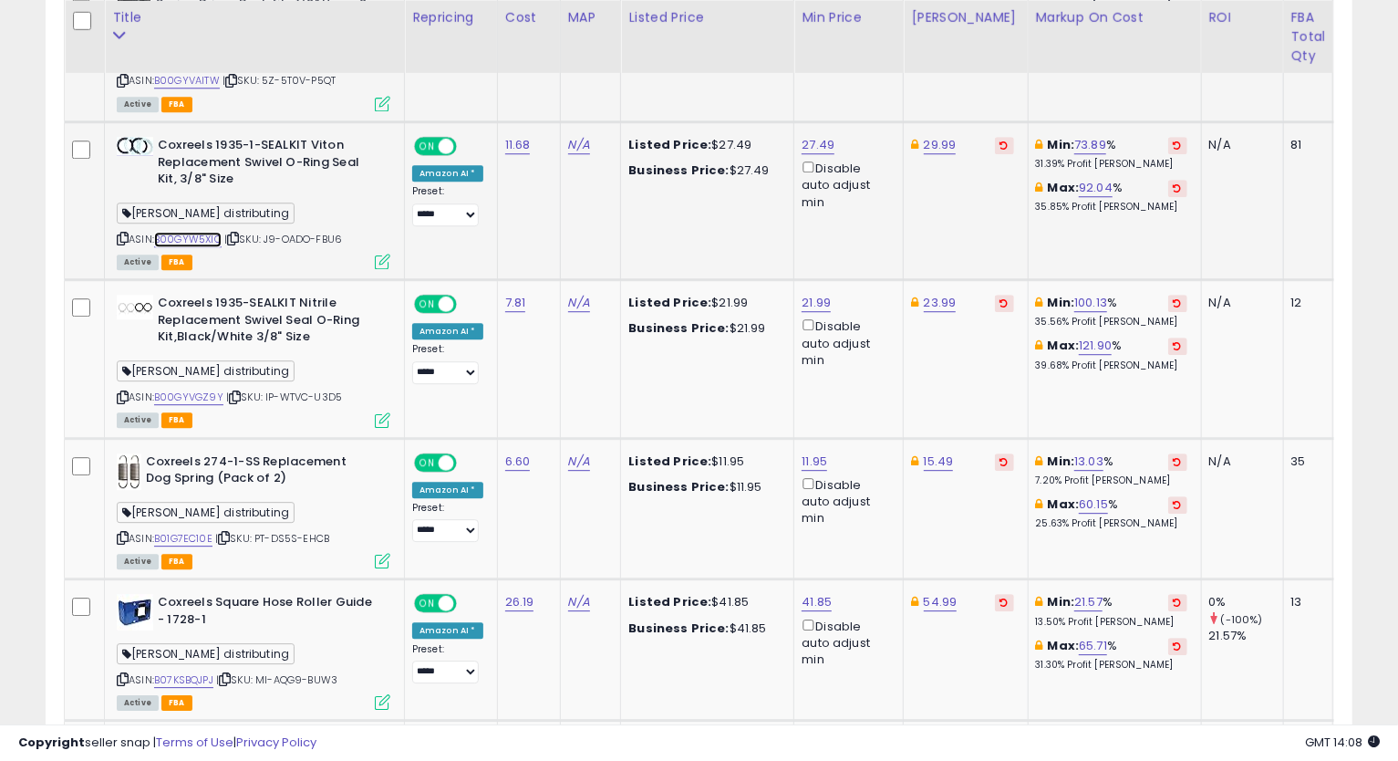
click at [202, 232] on link "B00GYW5XIC" at bounding box center [187, 240] width 67 height 16
click at [124, 233] on icon at bounding box center [123, 238] width 12 height 10
click at [819, 136] on link "27.49" at bounding box center [818, 145] width 33 height 18
drag, startPoint x: 758, startPoint y: 48, endPoint x: 614, endPoint y: 65, distance: 145.0
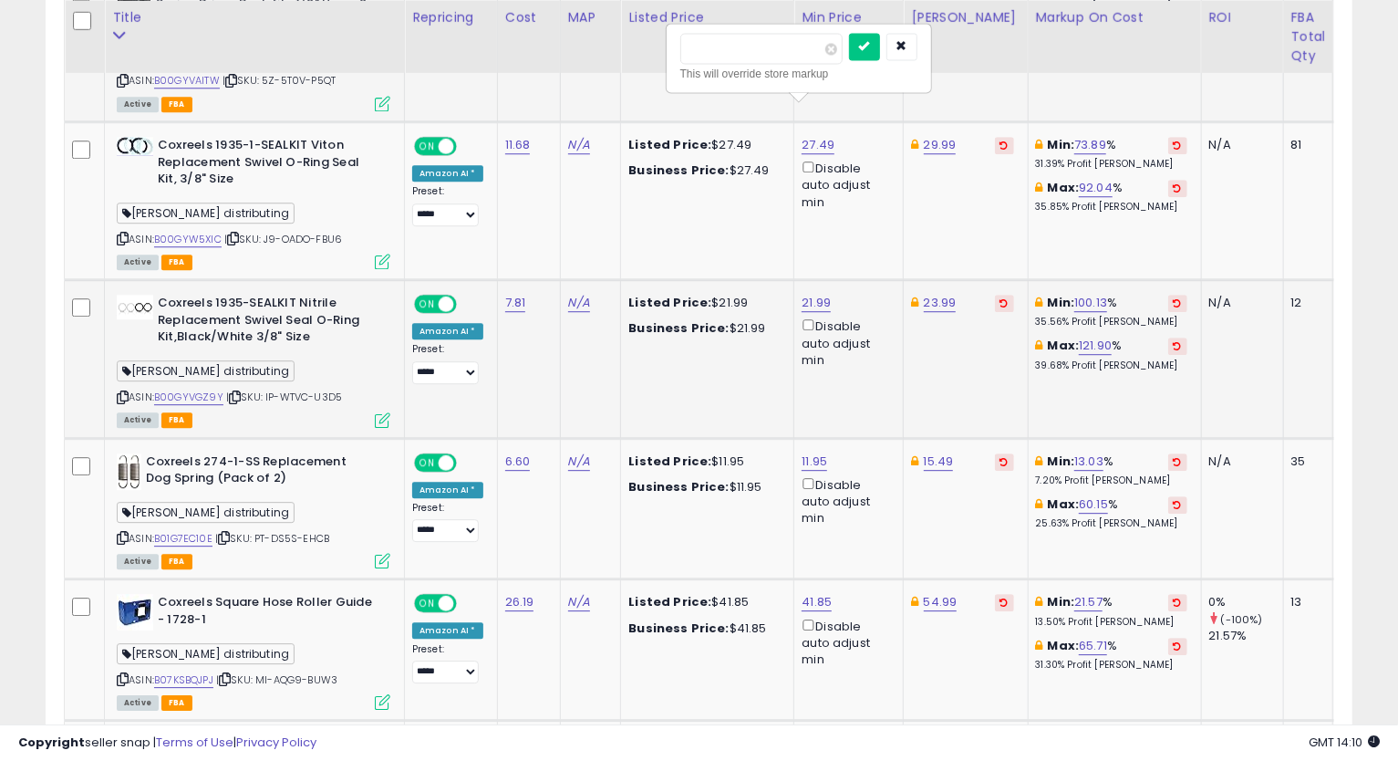
type input "*****"
click button "submit" at bounding box center [864, 46] width 31 height 27
click at [120, 233] on icon at bounding box center [123, 238] width 12 height 10
click at [1003, 364] on td "23.99" at bounding box center [966, 359] width 124 height 158
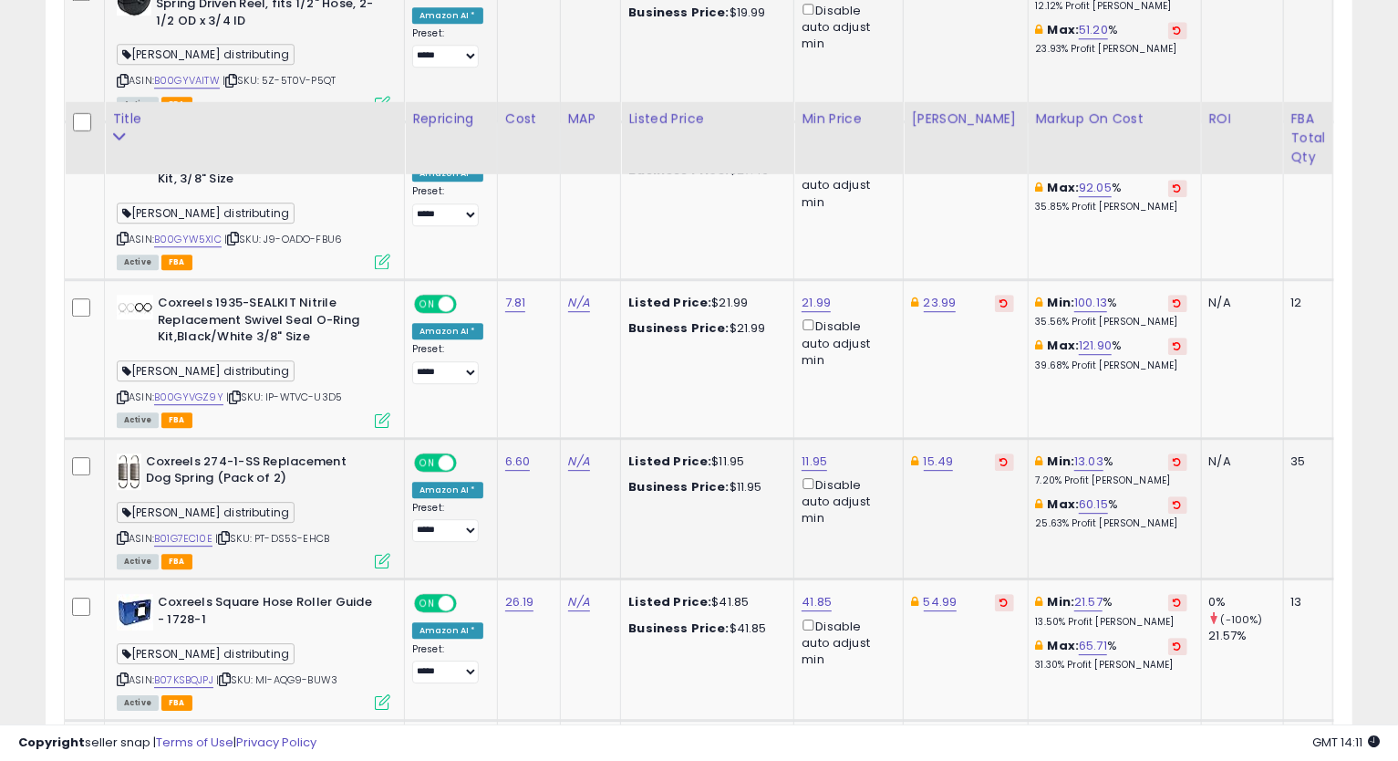
scroll to position [3108, 0]
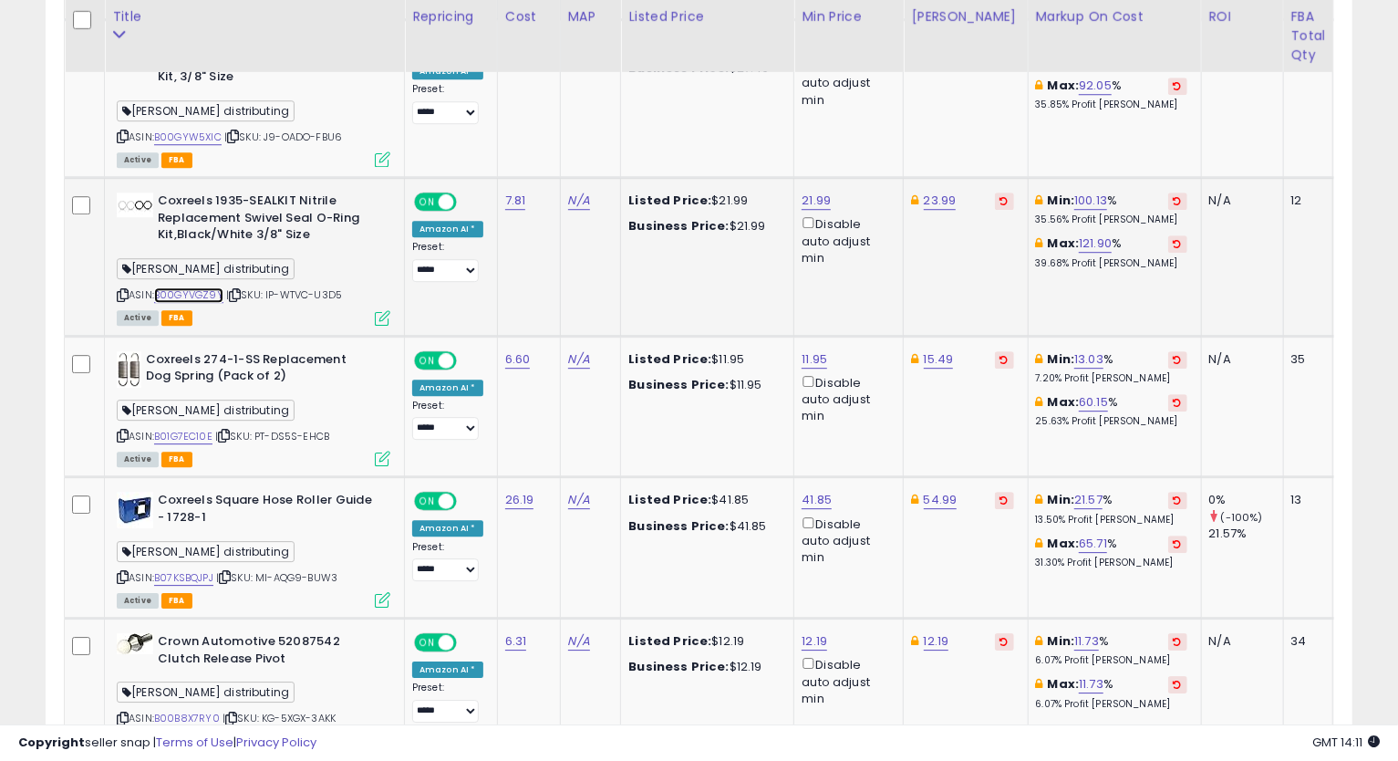
click at [198, 287] on link "B00GYVGZ9Y" at bounding box center [188, 295] width 69 height 16
click at [125, 290] on icon at bounding box center [123, 295] width 12 height 10
click at [812, 192] on link "21.99" at bounding box center [816, 201] width 29 height 18
type input "*"
type input "*****"
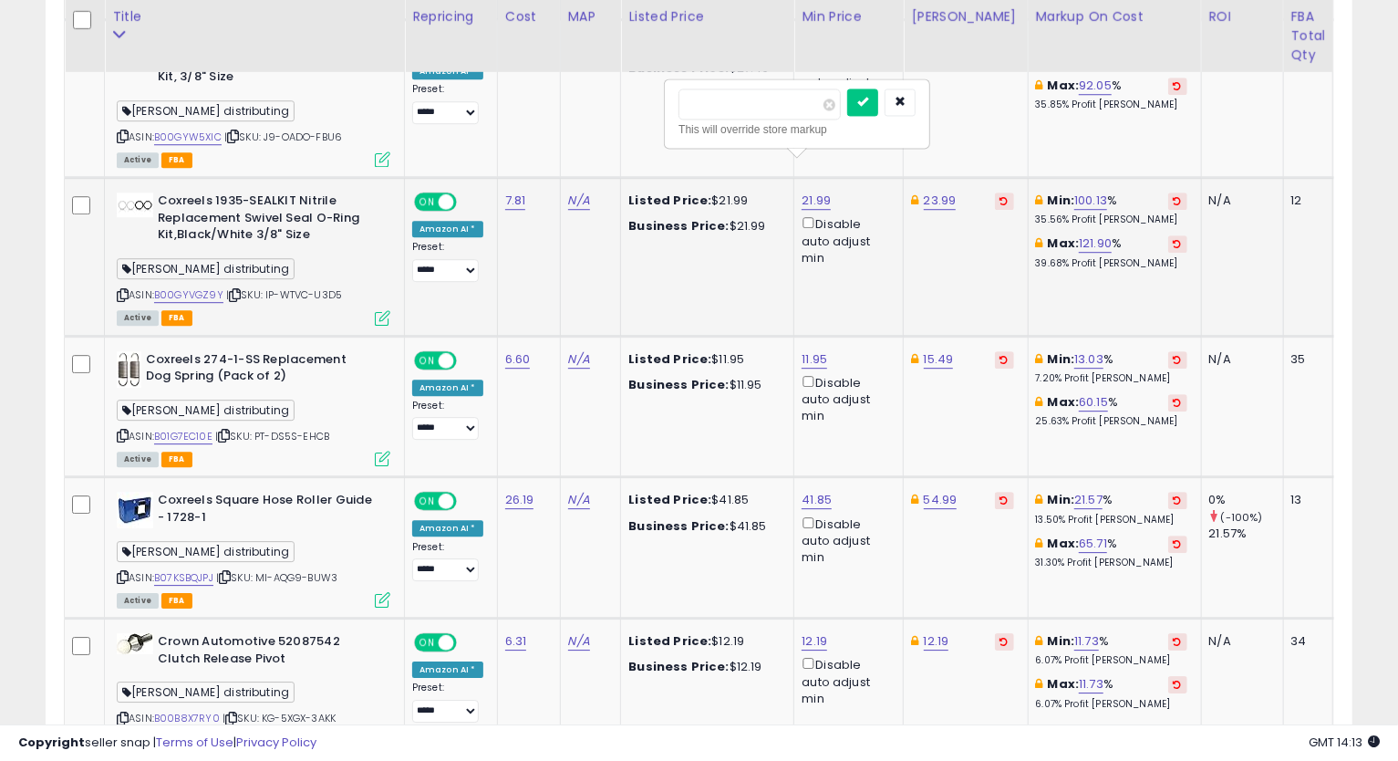
click button "submit" at bounding box center [862, 101] width 31 height 27
click at [930, 192] on link "23.99" at bounding box center [940, 201] width 33 height 18
type input "*****"
click button "submit" at bounding box center [985, 101] width 31 height 27
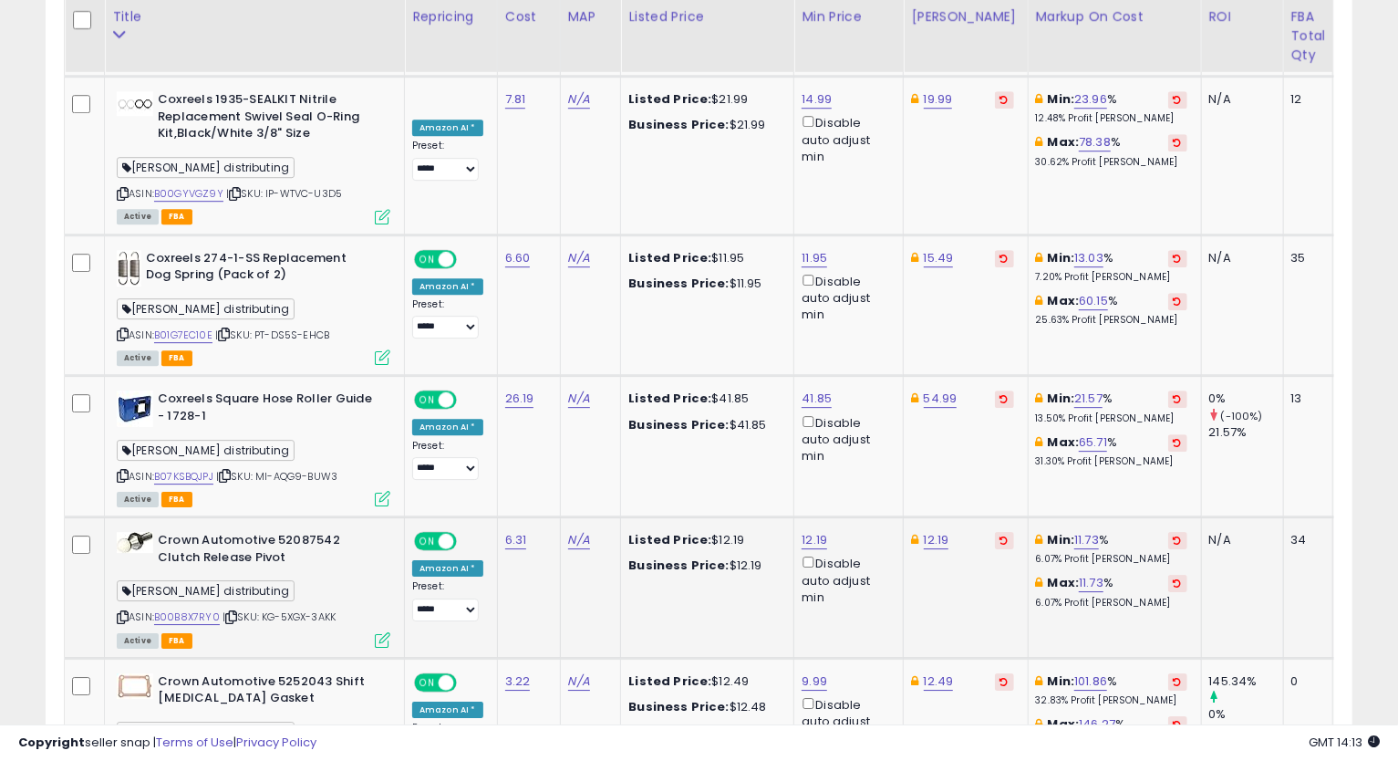
scroll to position [3311, 0]
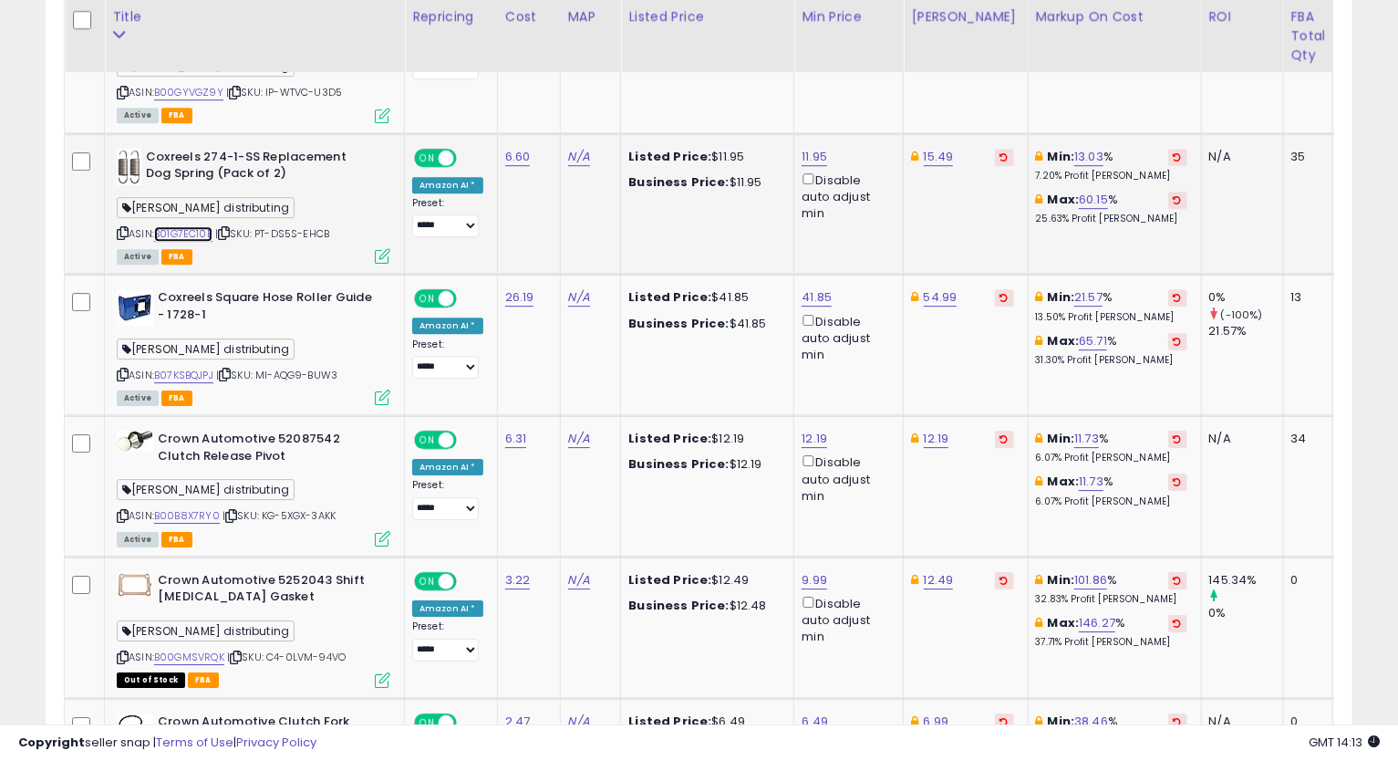
click at [196, 226] on link "B01G7EC10E" at bounding box center [183, 234] width 58 height 16
click at [119, 228] on icon at bounding box center [123, 233] width 12 height 10
click at [811, 148] on link "11.95" at bounding box center [815, 157] width 26 height 18
drag, startPoint x: 752, startPoint y: 63, endPoint x: 560, endPoint y: 96, distance: 194.3
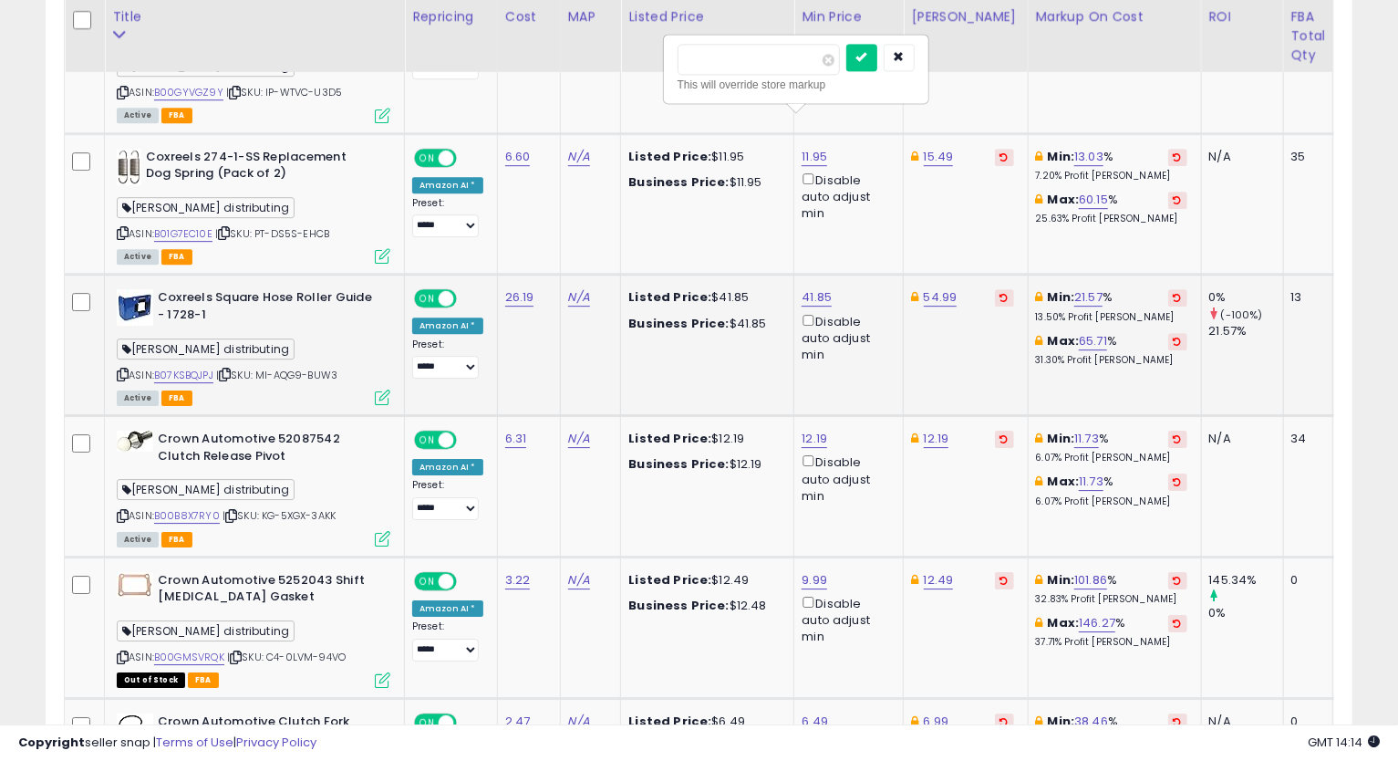
type input "*****"
click button "submit" at bounding box center [861, 57] width 31 height 27
click at [927, 148] on link "15.49" at bounding box center [939, 157] width 30 height 18
type input "*****"
click button "submit" at bounding box center [985, 57] width 31 height 27
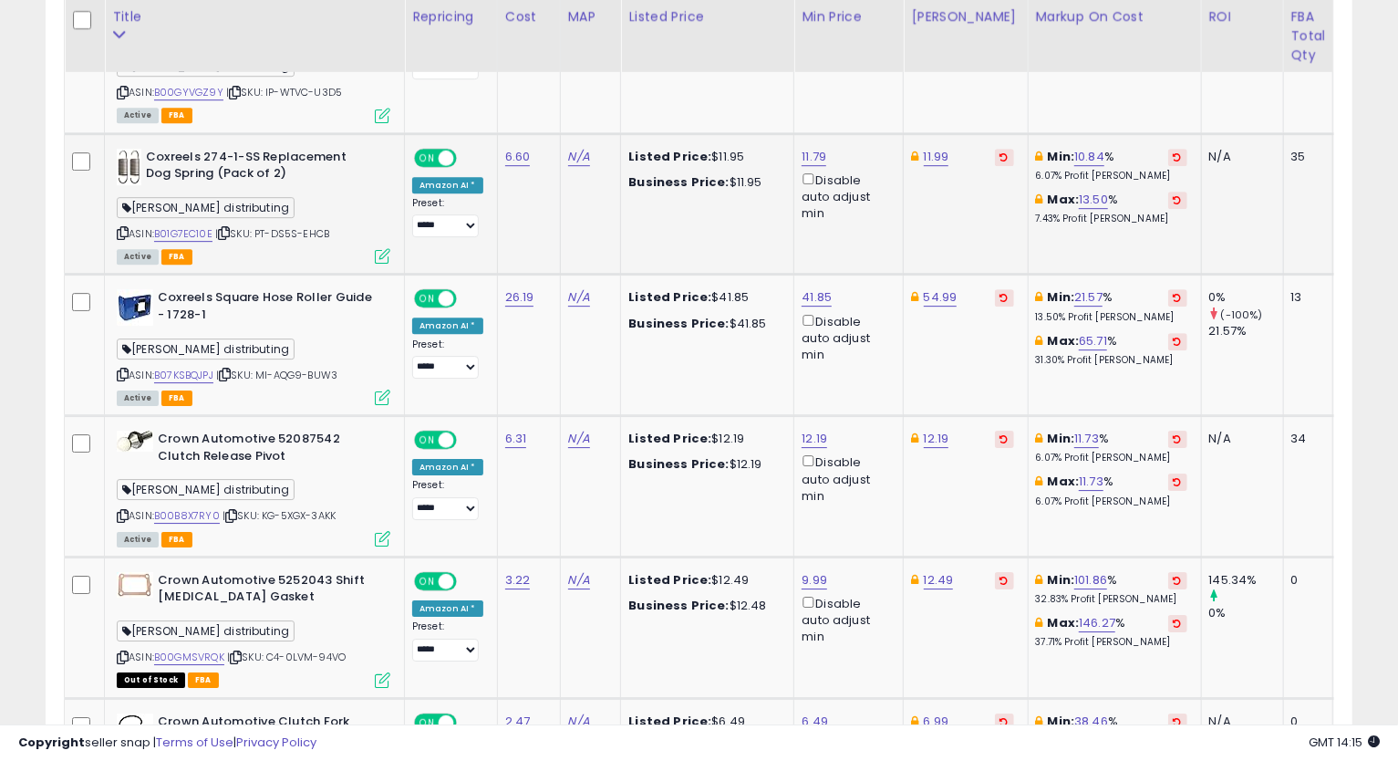
click at [122, 228] on icon at bounding box center [123, 233] width 12 height 10
click at [1033, 358] on td "Min: 21.57 % 13.50% Profit [PERSON_NAME]: 65.71 % 31.30% Profit [PERSON_NAME]" at bounding box center [1114, 345] width 173 height 141
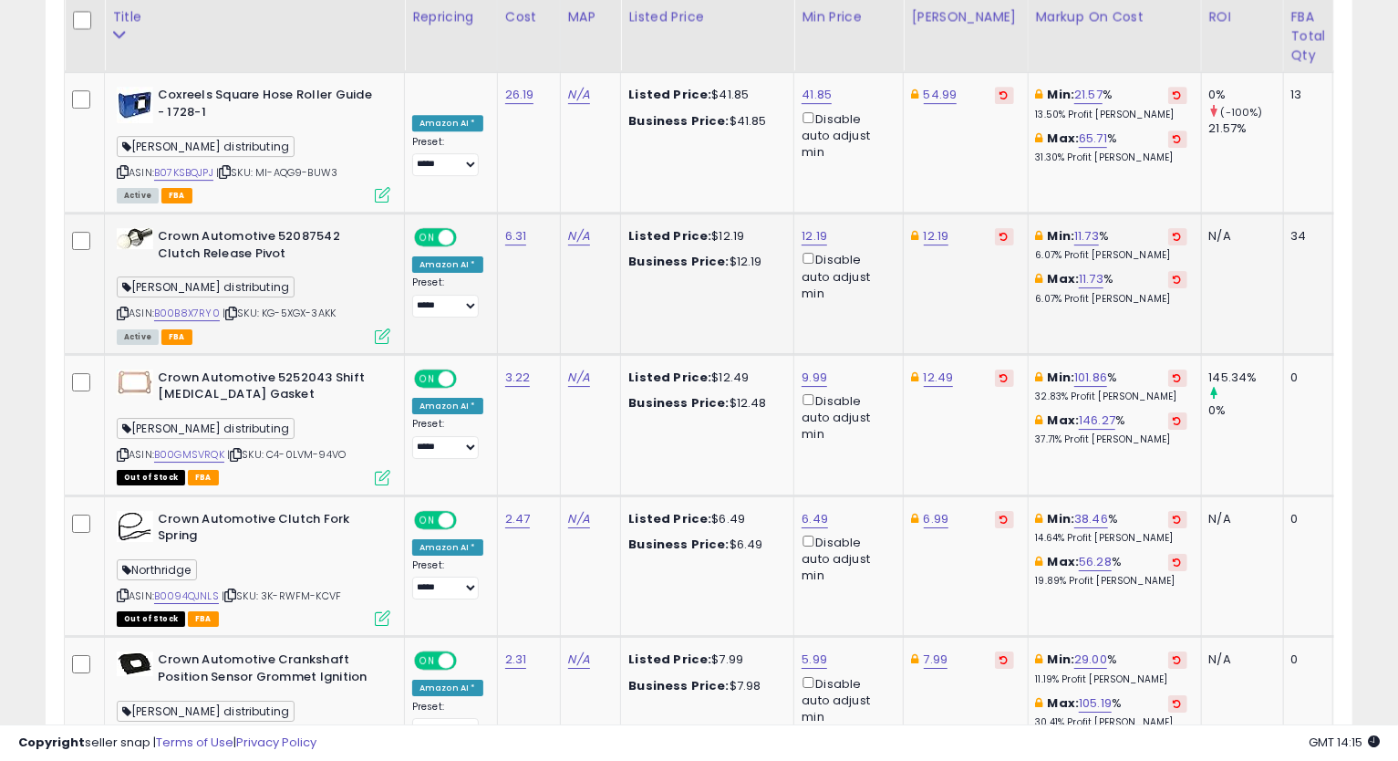
scroll to position [3412, 0]
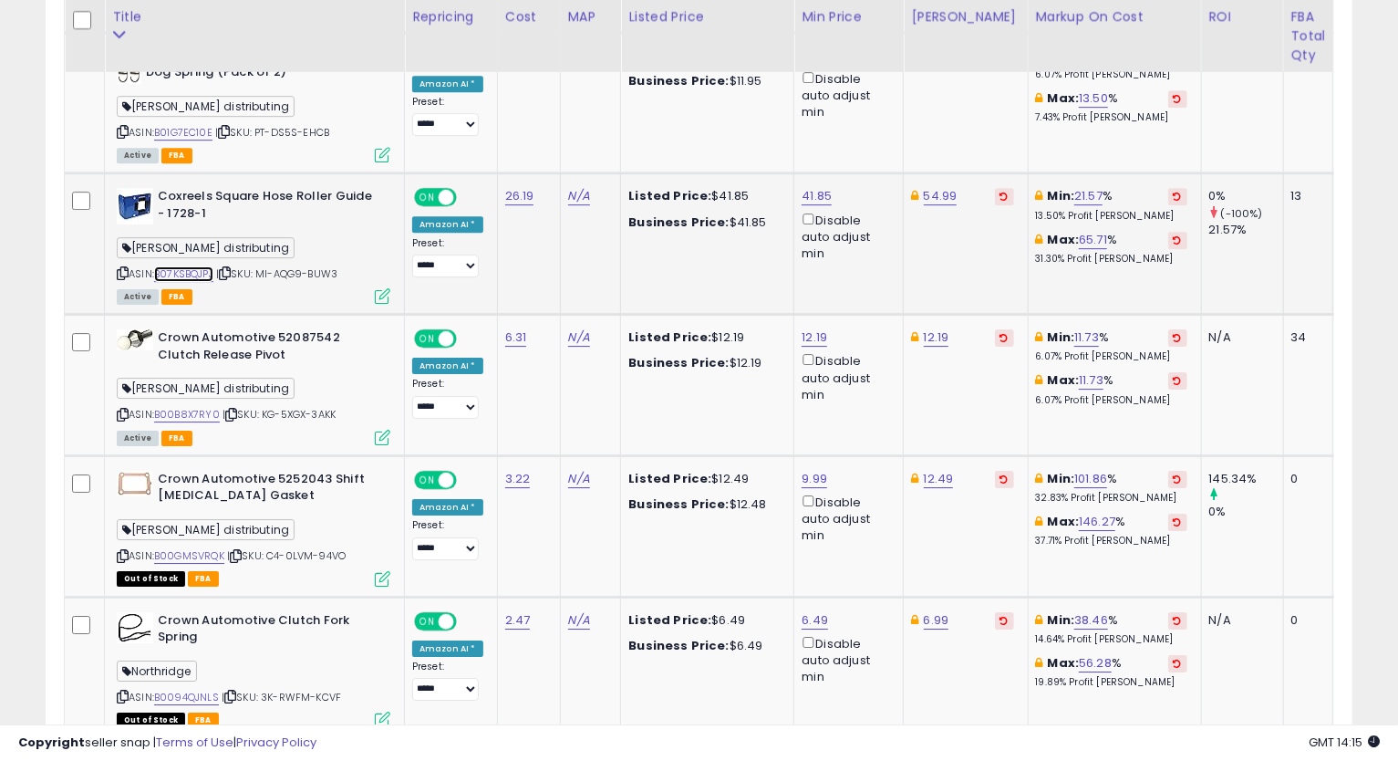
click at [192, 266] on link "B07KSBQJPJ" at bounding box center [183, 274] width 59 height 16
click at [123, 268] on icon at bounding box center [123, 273] width 12 height 10
click at [941, 187] on link "54.99" at bounding box center [941, 196] width 34 height 18
type input "*****"
click button "submit" at bounding box center [986, 97] width 31 height 27
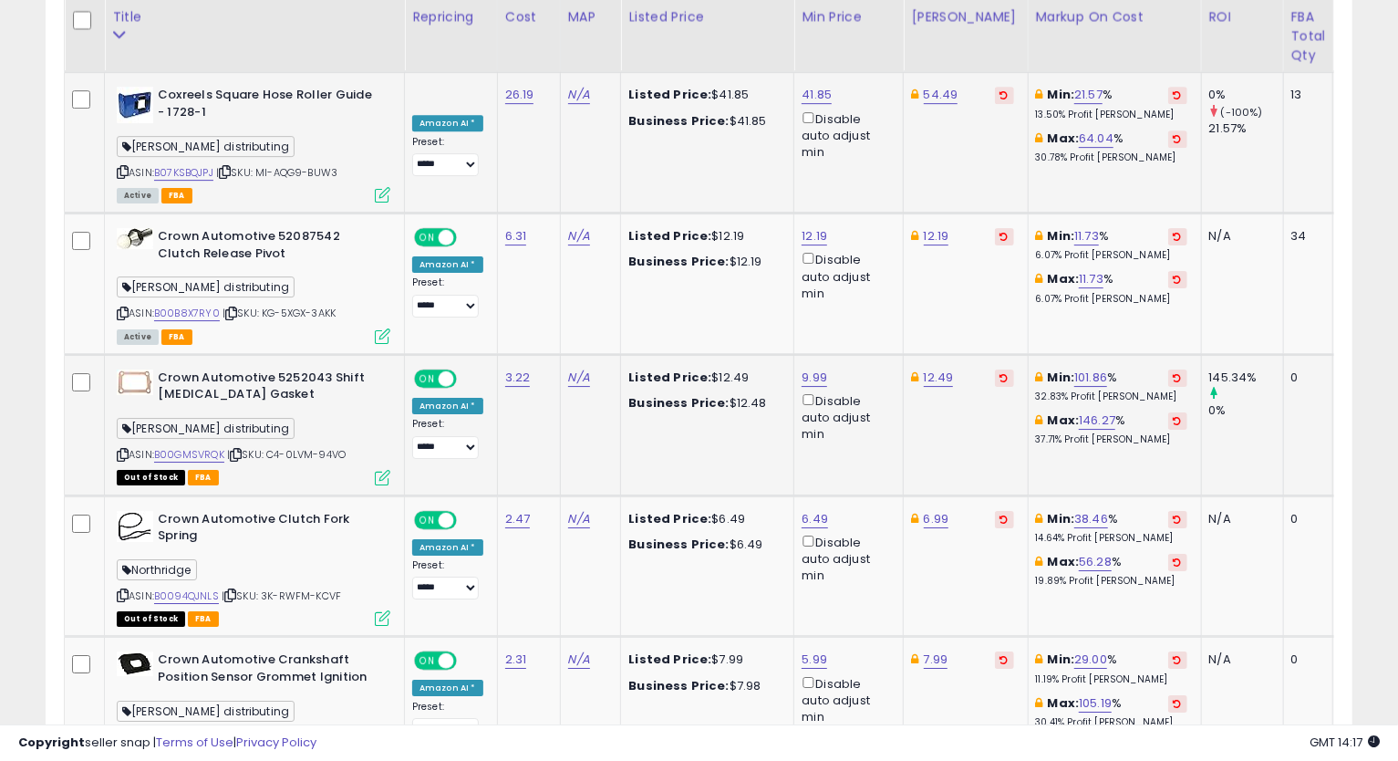
scroll to position [3615, 0]
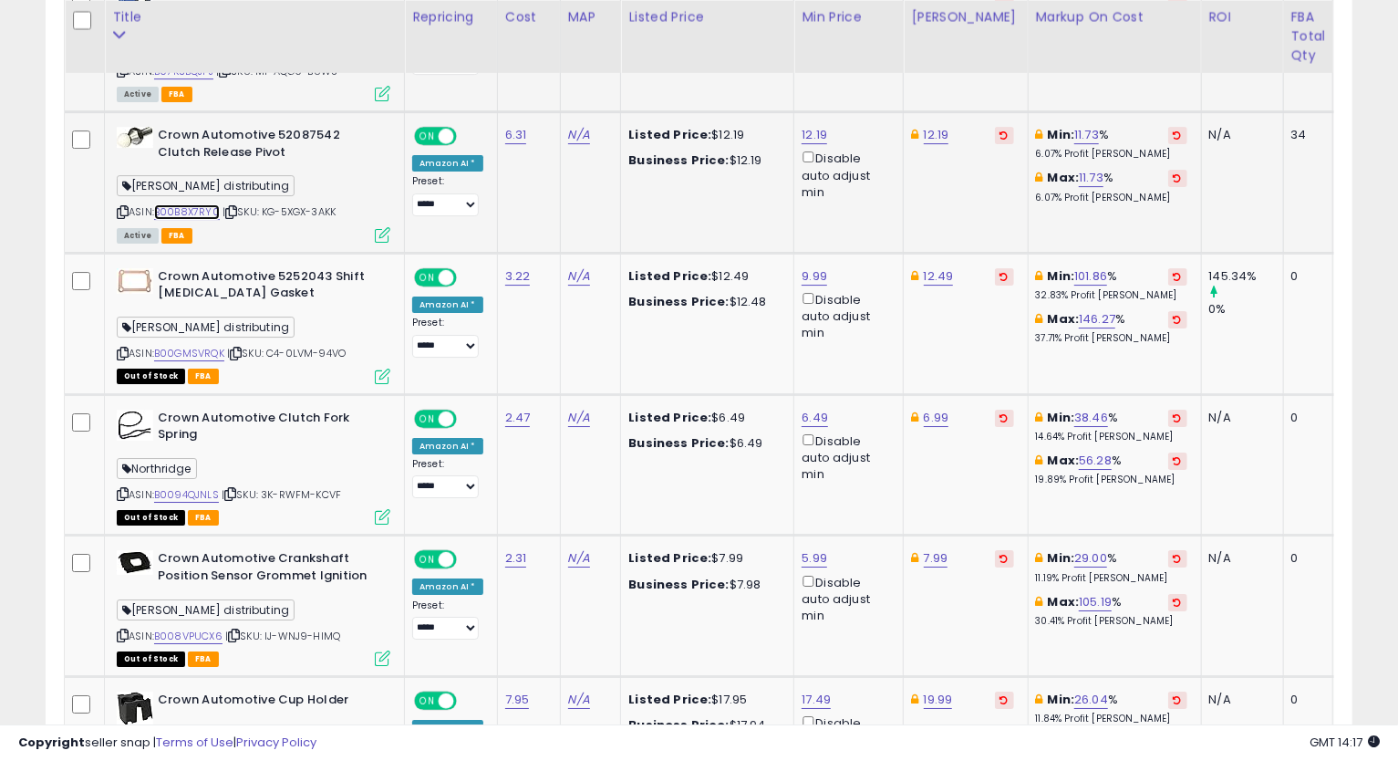
click at [198, 204] on link "B00B8X7RY0" at bounding box center [187, 212] width 66 height 16
click at [117, 207] on icon at bounding box center [123, 212] width 12 height 10
click at [125, 207] on icon at bounding box center [123, 212] width 12 height 10
click at [1139, 347] on td "Min: 101.86 % 32.83% Profit [PERSON_NAME]: 146.27 % 37.71% Profit [PERSON_NAME]" at bounding box center [1114, 323] width 173 height 141
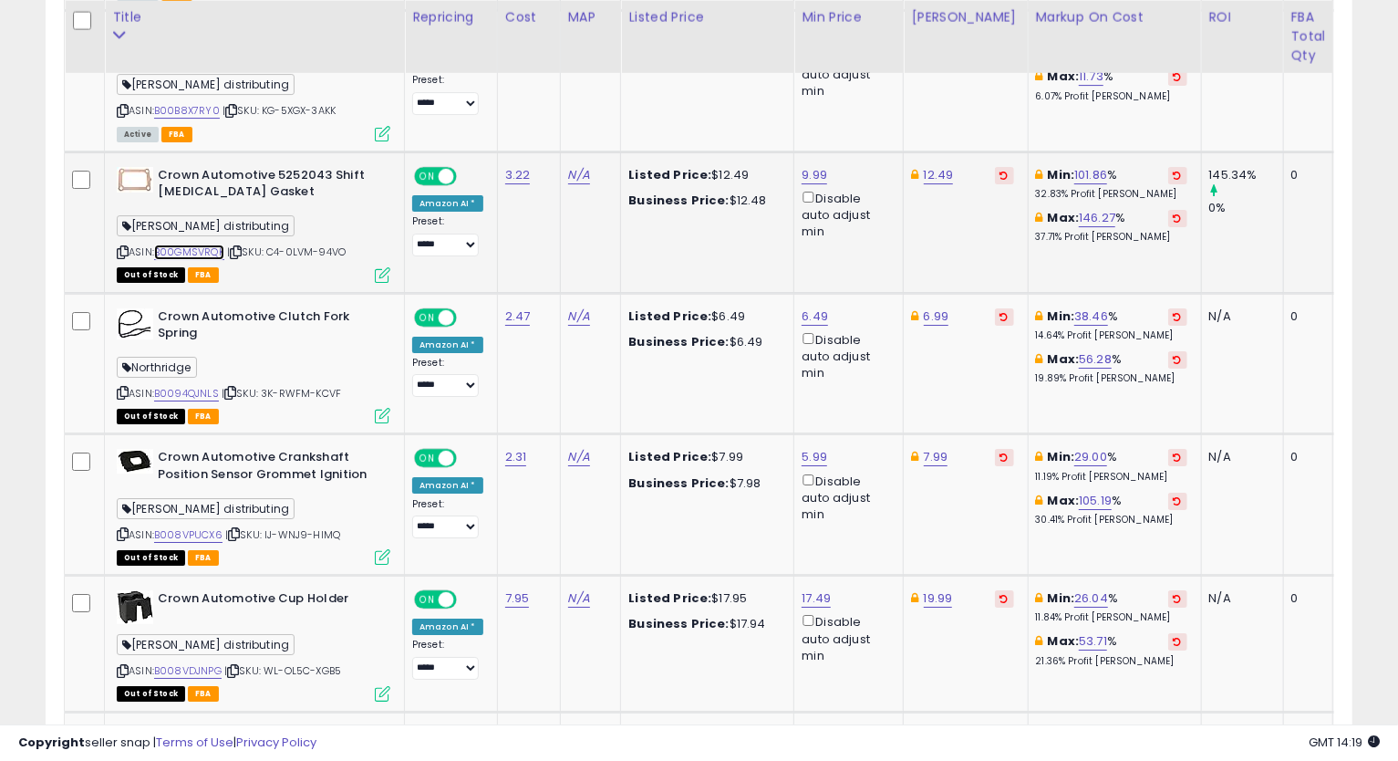
click at [202, 244] on link "B00GMSVRQK" at bounding box center [189, 252] width 70 height 16
click at [945, 166] on link "12.49" at bounding box center [939, 175] width 30 height 18
type input "*****"
click button "submit" at bounding box center [985, 75] width 31 height 27
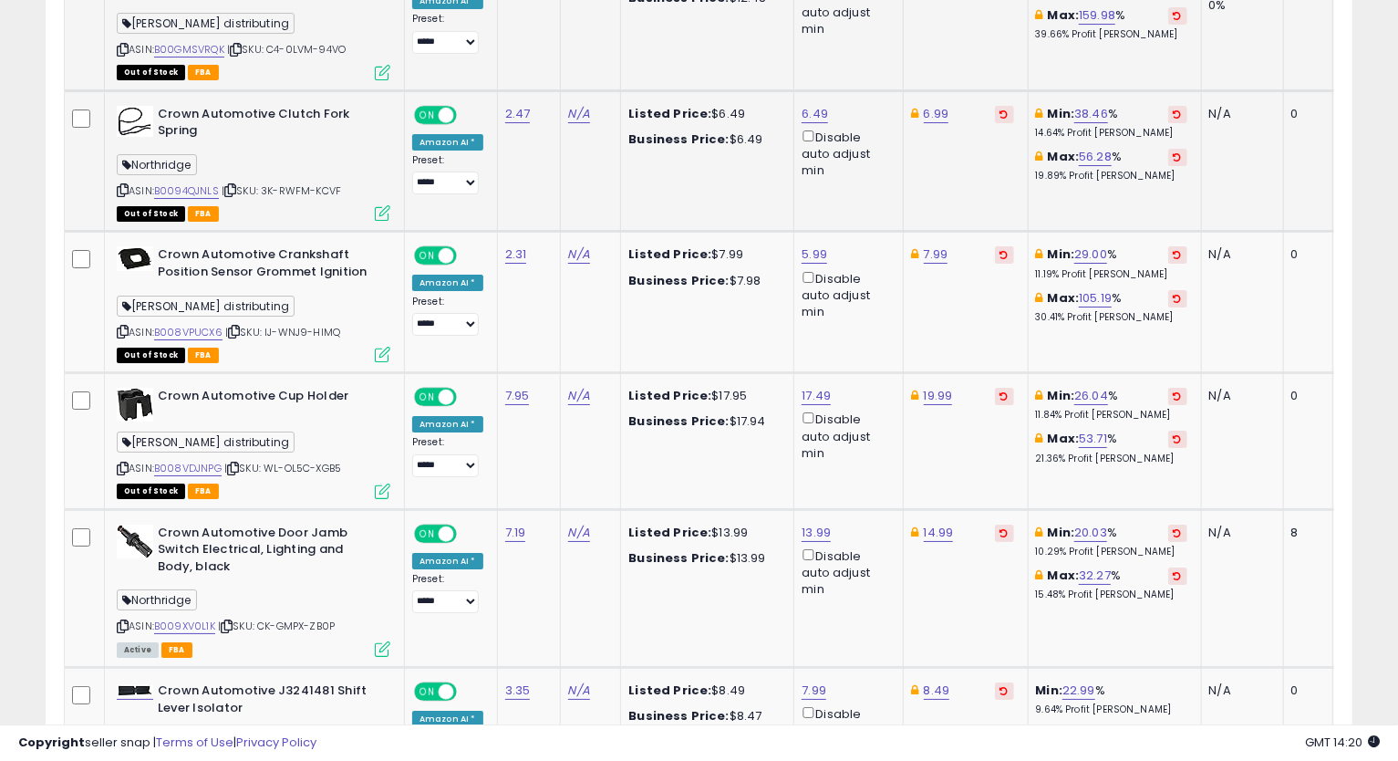
scroll to position [3817, 0]
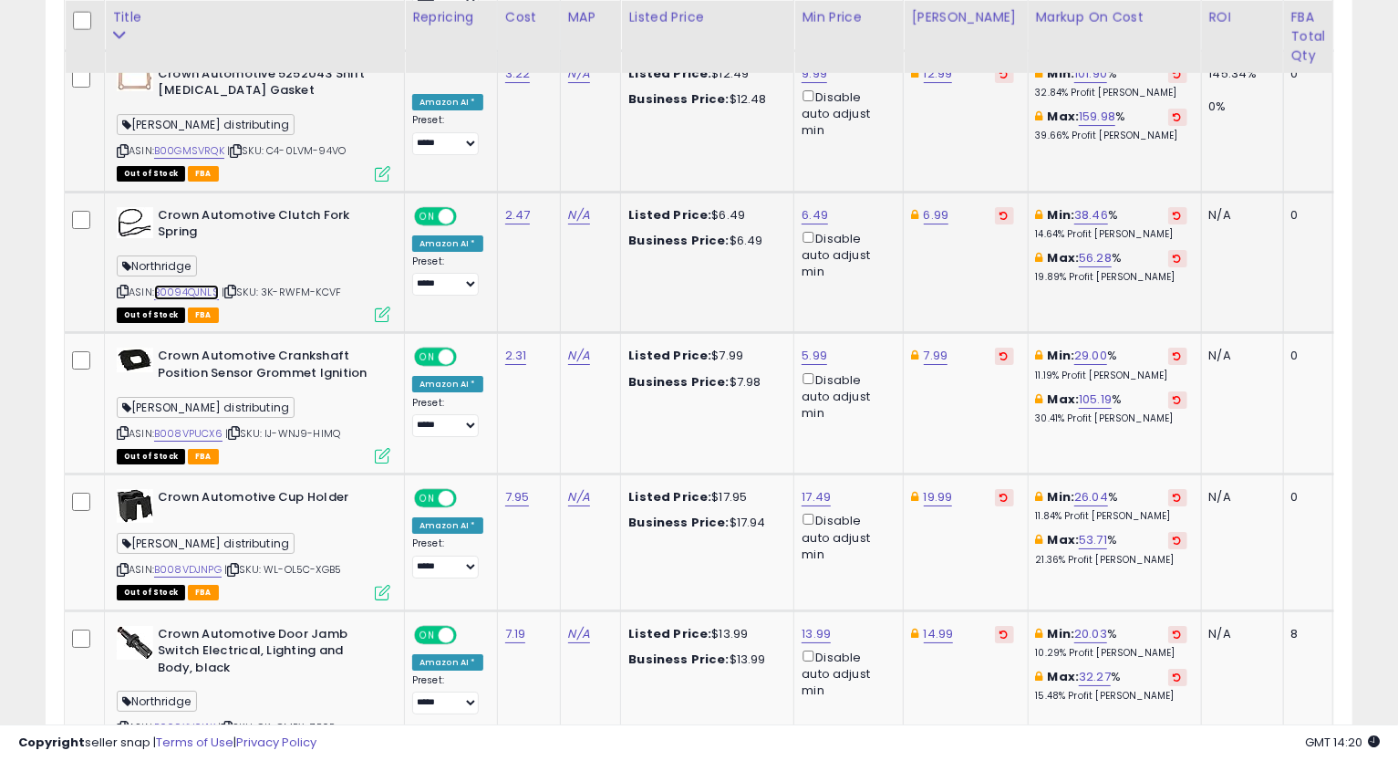
click at [198, 285] on link "B0094QJNLS" at bounding box center [186, 293] width 65 height 16
click at [914, 209] on icon at bounding box center [914, 215] width 7 height 12
click at [928, 206] on link "6.99" at bounding box center [937, 215] width 26 height 18
click at [817, 121] on input "****" at bounding box center [880, 116] width 162 height 31
type input "****"
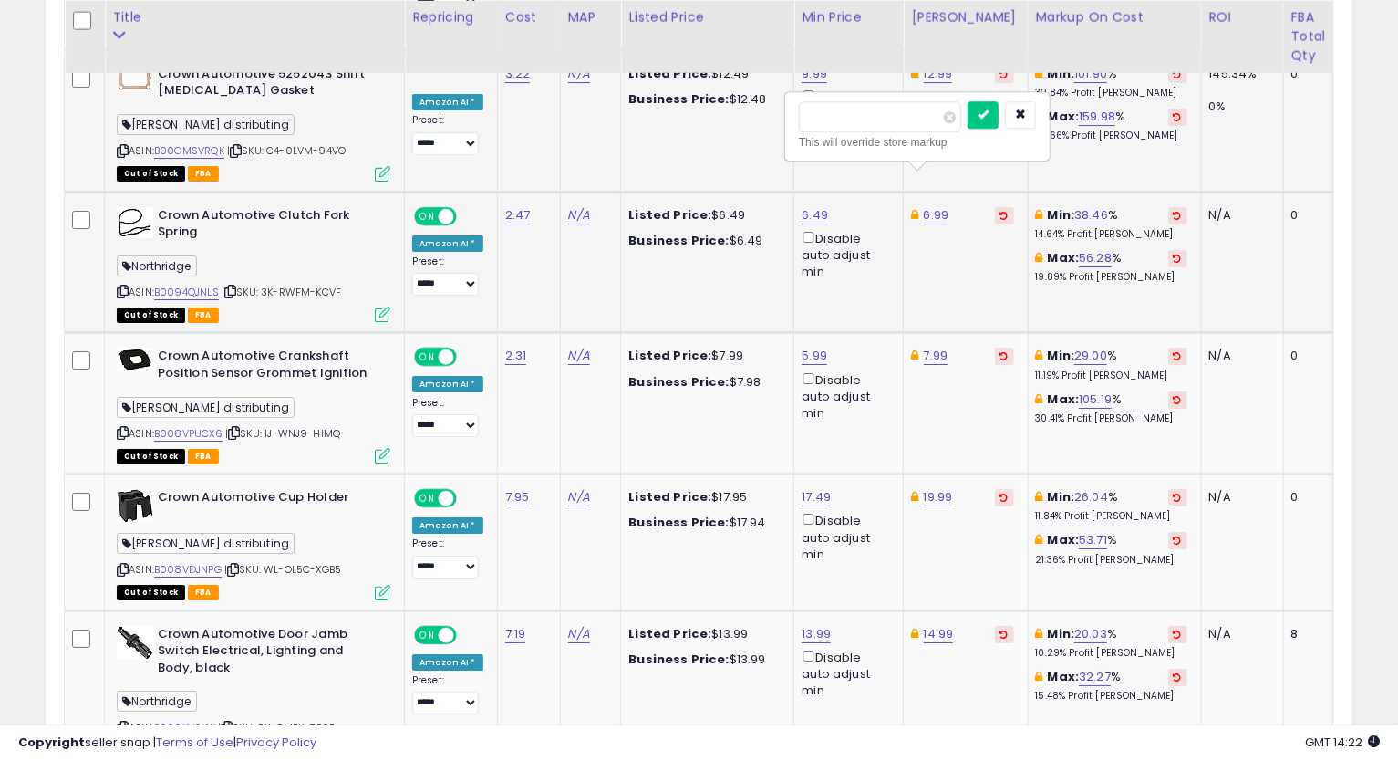
click button "submit" at bounding box center [983, 114] width 31 height 27
click at [911, 209] on icon at bounding box center [914, 215] width 7 height 12
click at [186, 285] on link "B0094QJNLS" at bounding box center [186, 293] width 65 height 16
click at [816, 206] on link "6.49" at bounding box center [815, 215] width 26 height 18
drag, startPoint x: 766, startPoint y: 117, endPoint x: 632, endPoint y: 132, distance: 135.0
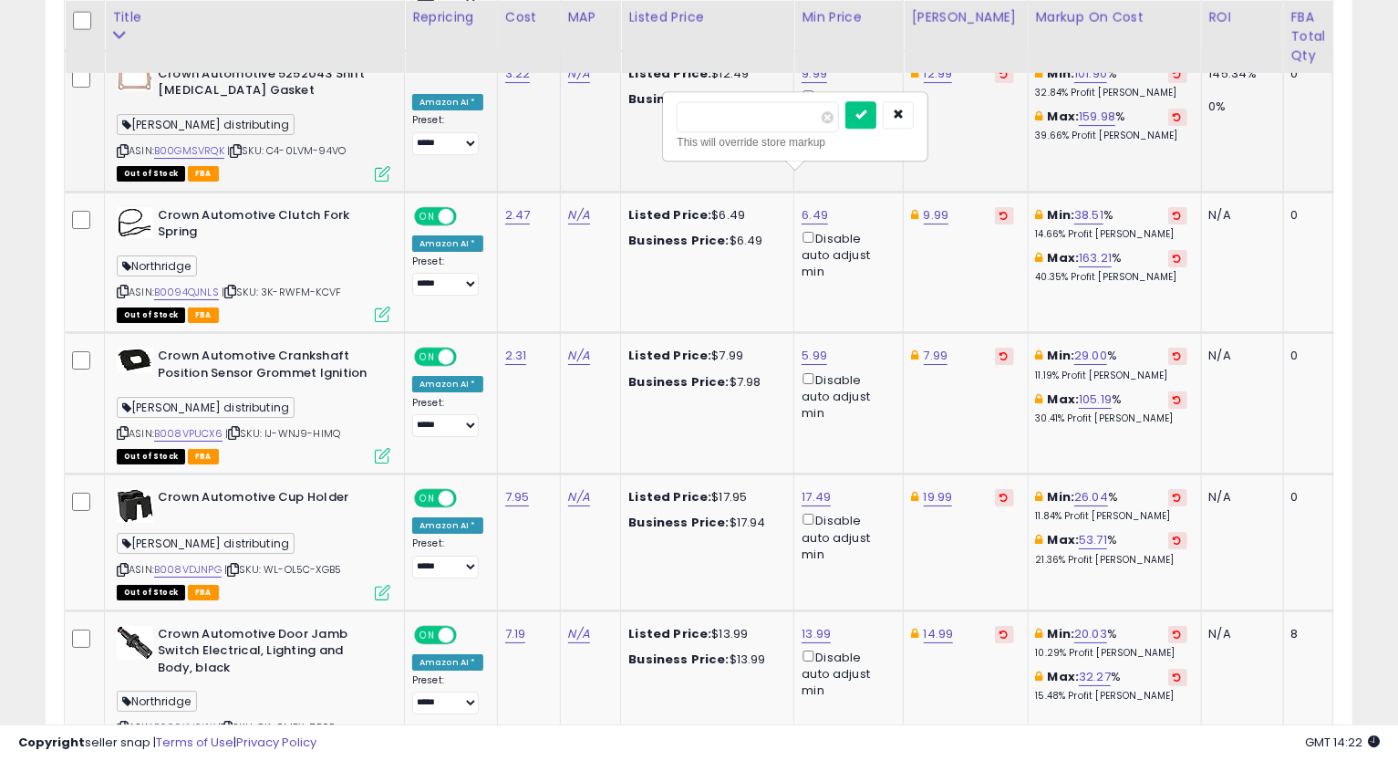
type input "****"
click button "submit" at bounding box center [860, 114] width 31 height 27
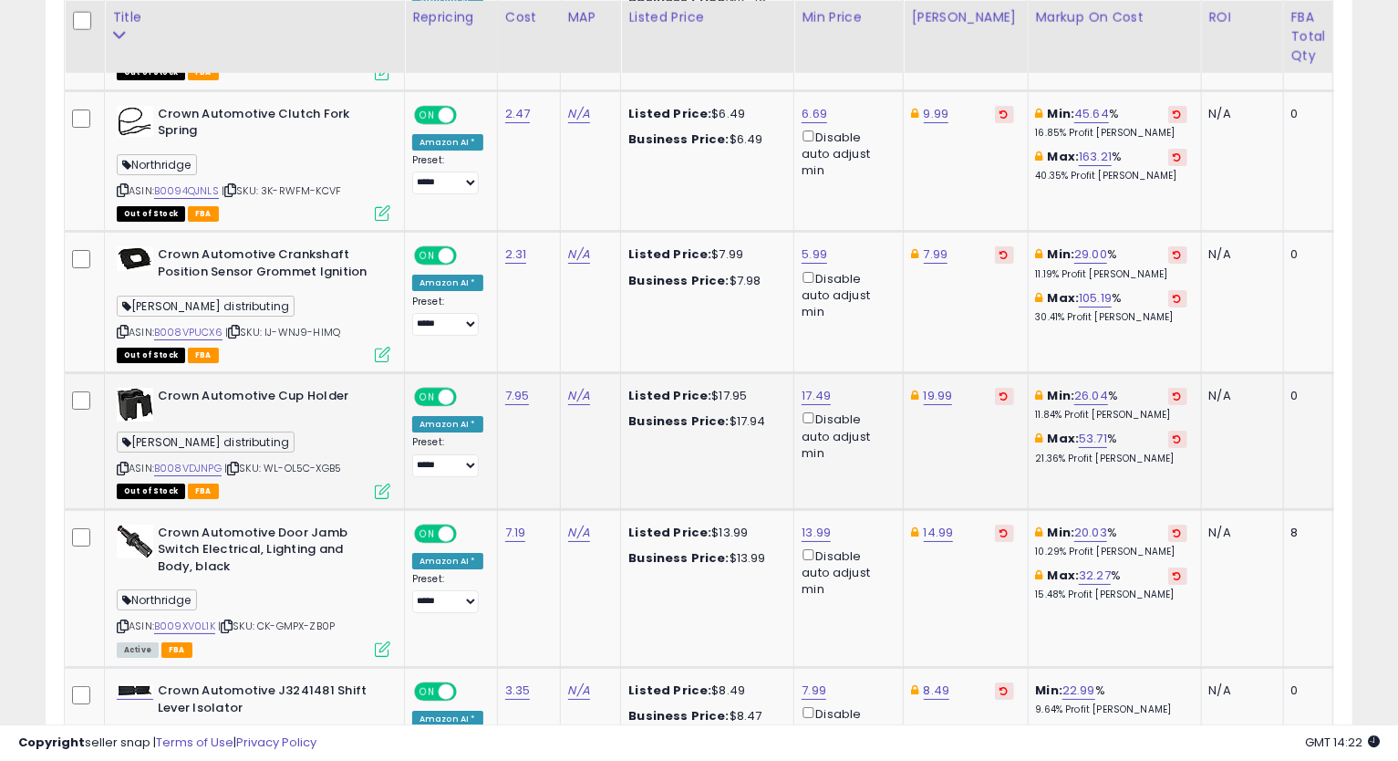
scroll to position [4020, 0]
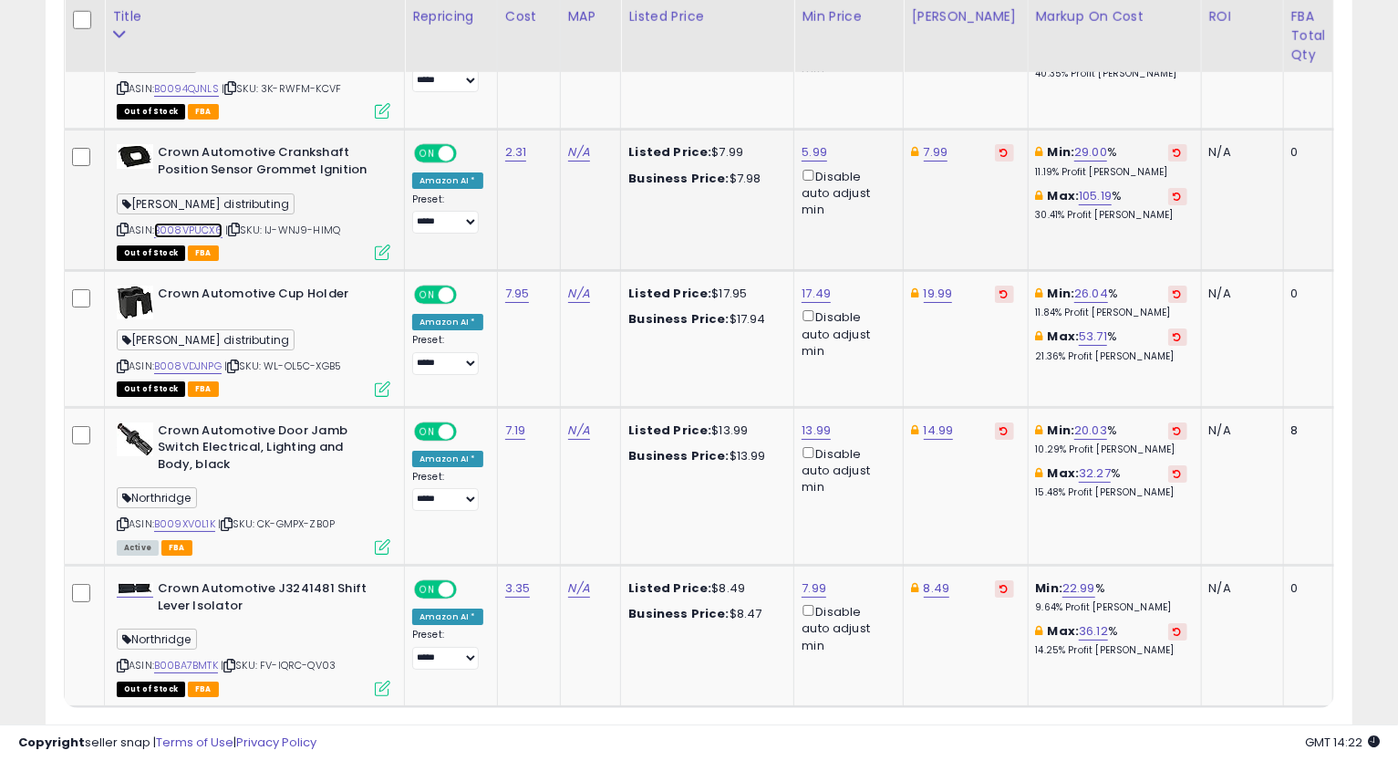
click at [194, 223] on link "B008VPUCX6" at bounding box center [188, 231] width 68 height 16
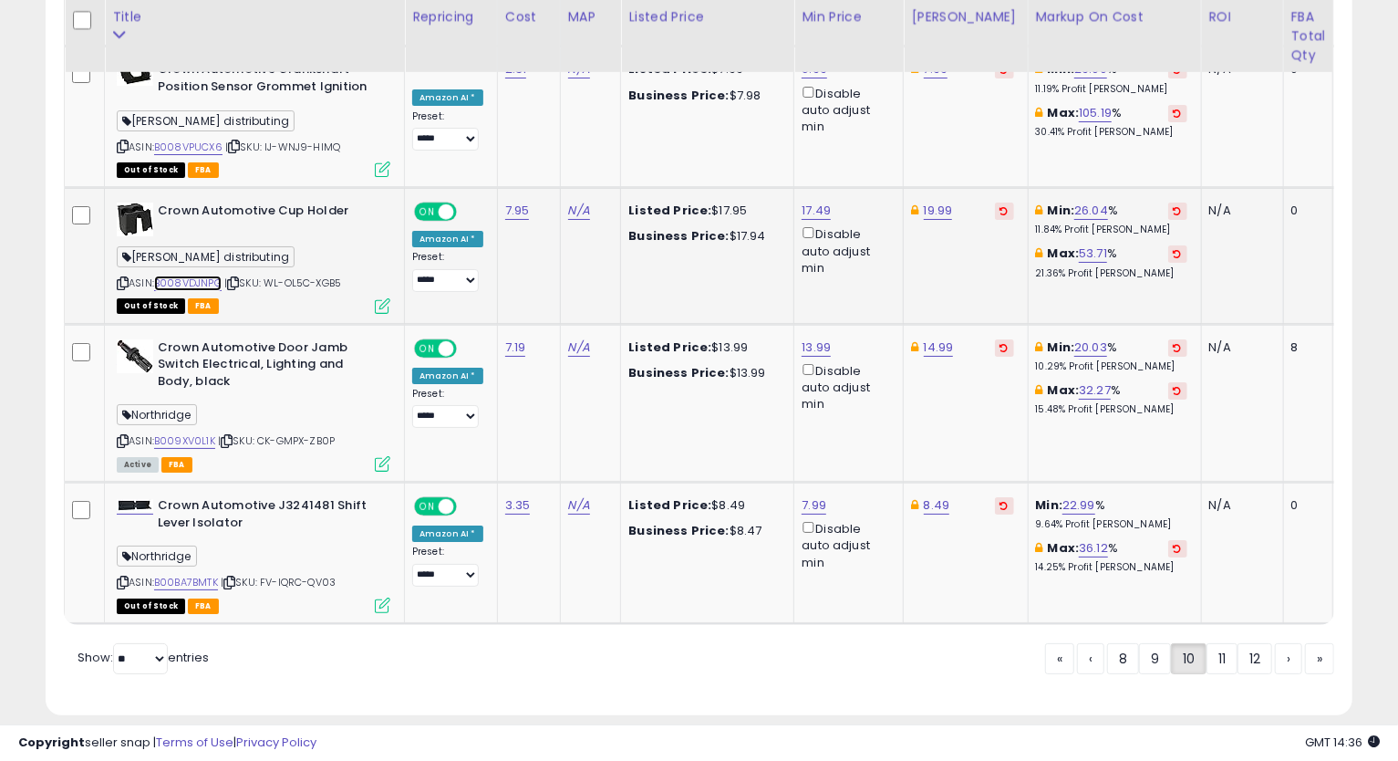
click at [197, 275] on link "B008VDJNPG" at bounding box center [187, 283] width 67 height 16
click at [189, 433] on link "B009XV0L1K" at bounding box center [184, 441] width 61 height 16
click at [124, 436] on icon at bounding box center [123, 441] width 12 height 10
click at [168, 575] on link "B00BA7BMTK" at bounding box center [186, 583] width 64 height 16
click at [1207, 645] on link "11" at bounding box center [1222, 658] width 31 height 31
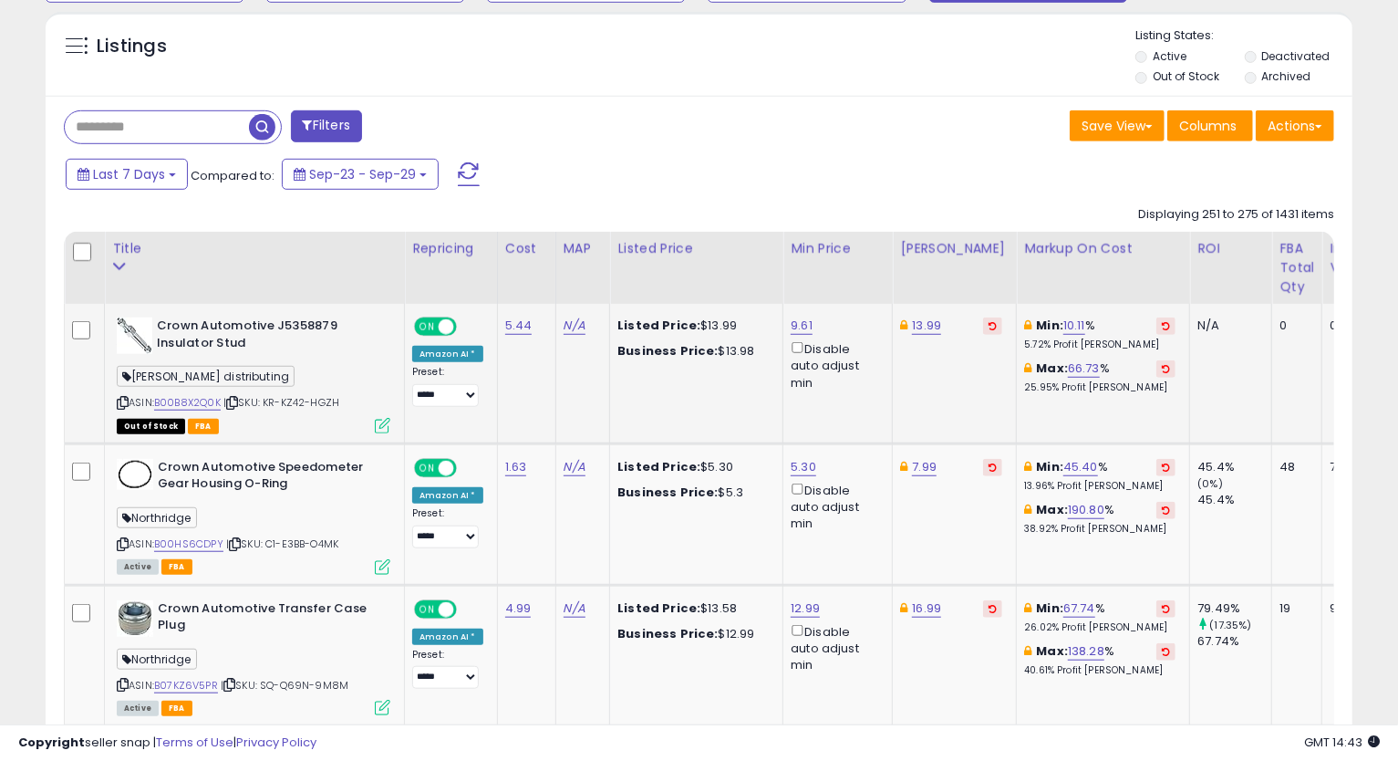
scroll to position [856, 0]
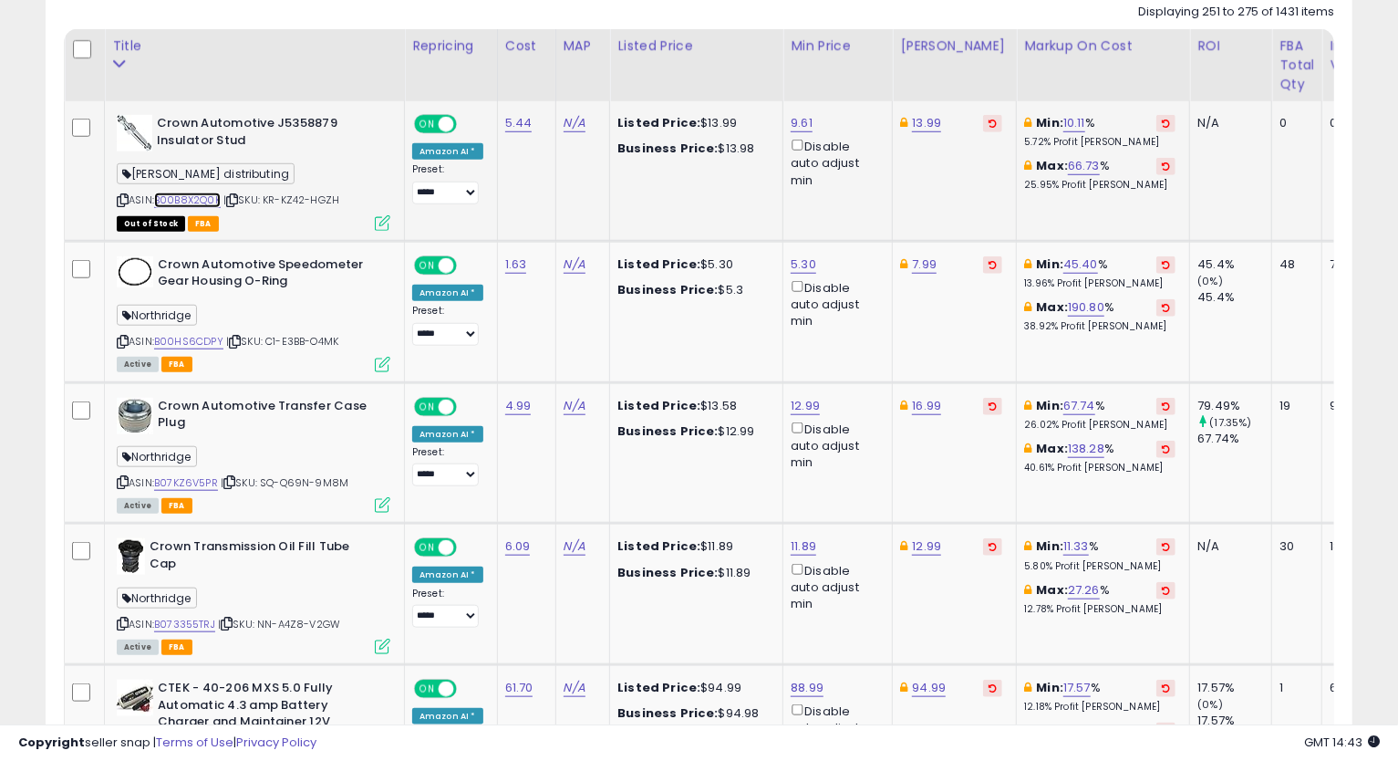
click at [213, 201] on link "B00B8X2Q0K" at bounding box center [187, 200] width 67 height 16
click at [798, 121] on link "9.61" at bounding box center [802, 123] width 22 height 18
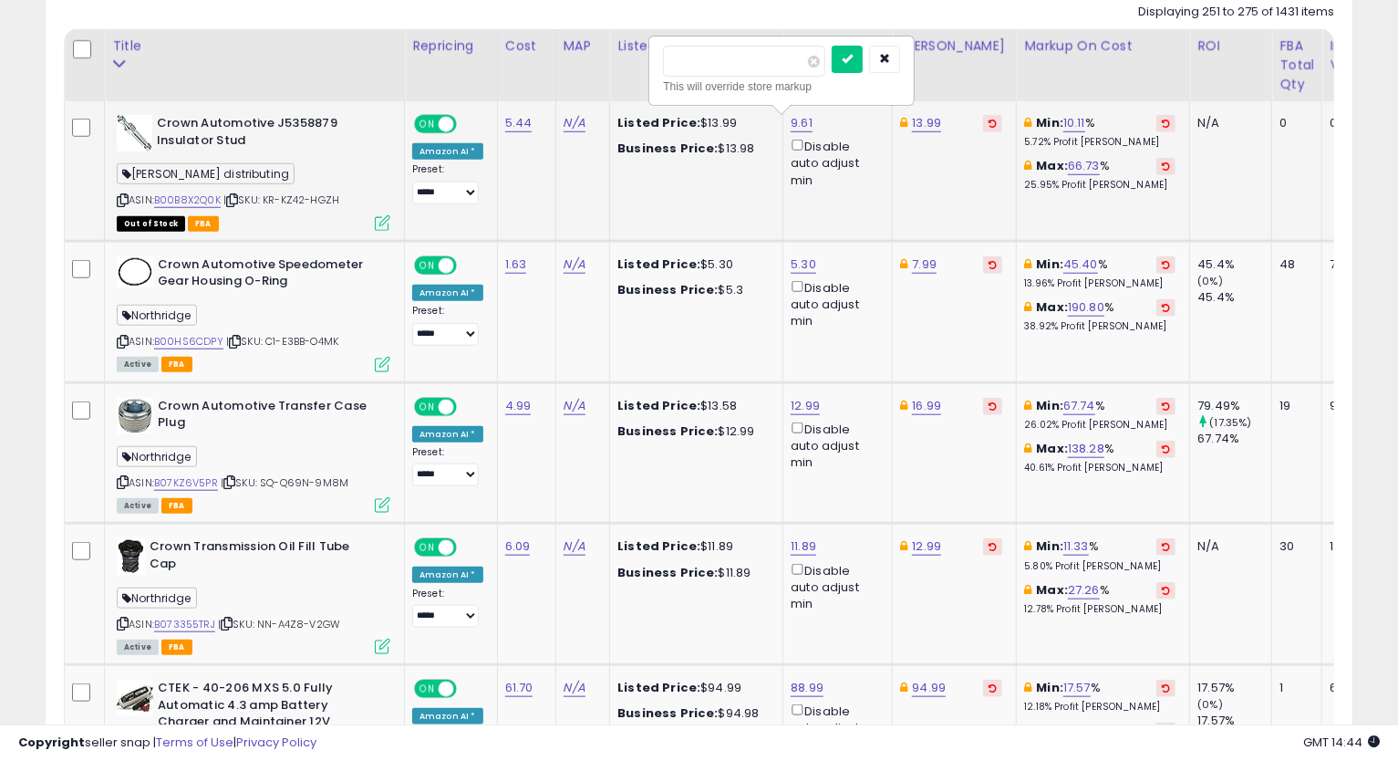
type input "****"
click button "submit" at bounding box center [847, 59] width 31 height 27
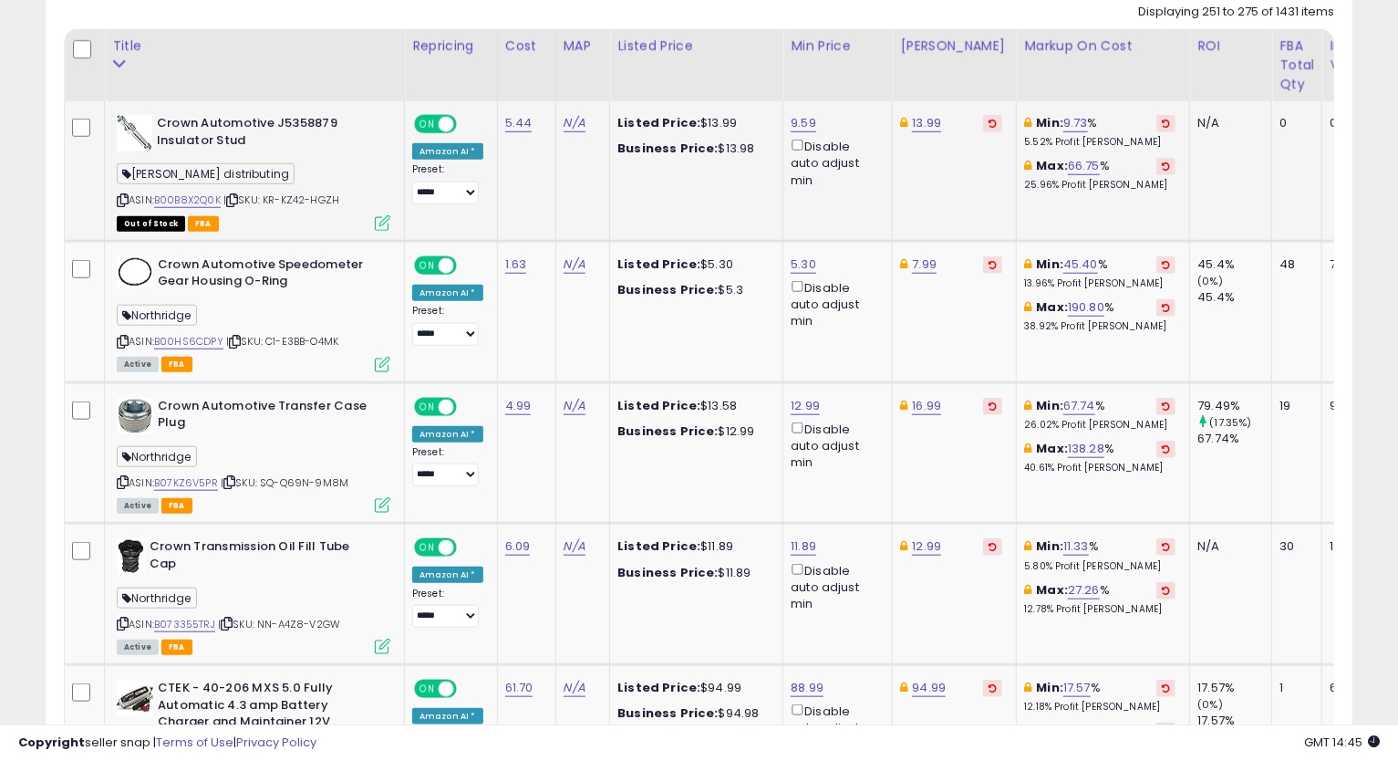
click at [119, 204] on icon at bounding box center [123, 200] width 12 height 10
click at [794, 129] on link "9.59" at bounding box center [804, 123] width 26 height 18
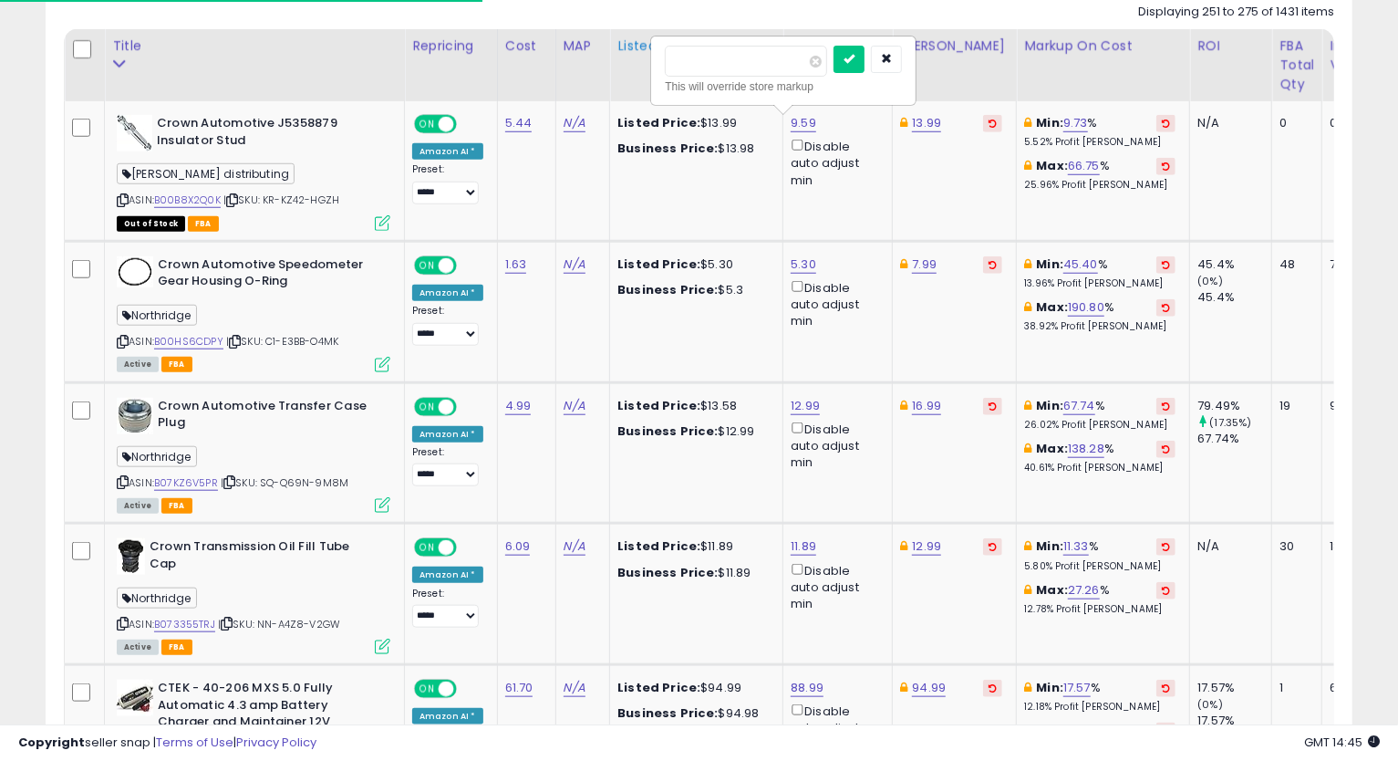
drag, startPoint x: 744, startPoint y: 57, endPoint x: 620, endPoint y: 88, distance: 127.6
type input "*****"
click button "submit" at bounding box center [849, 59] width 31 height 27
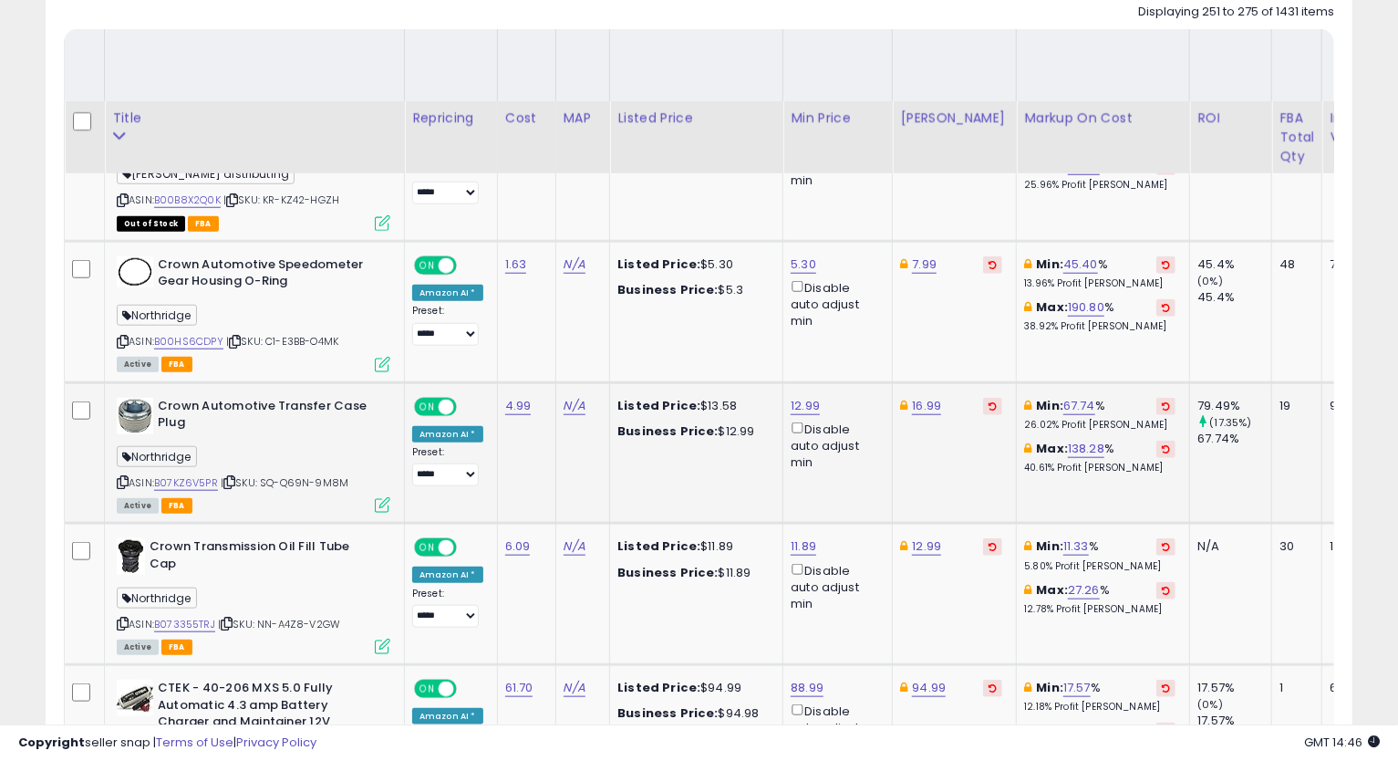
scroll to position [958, 0]
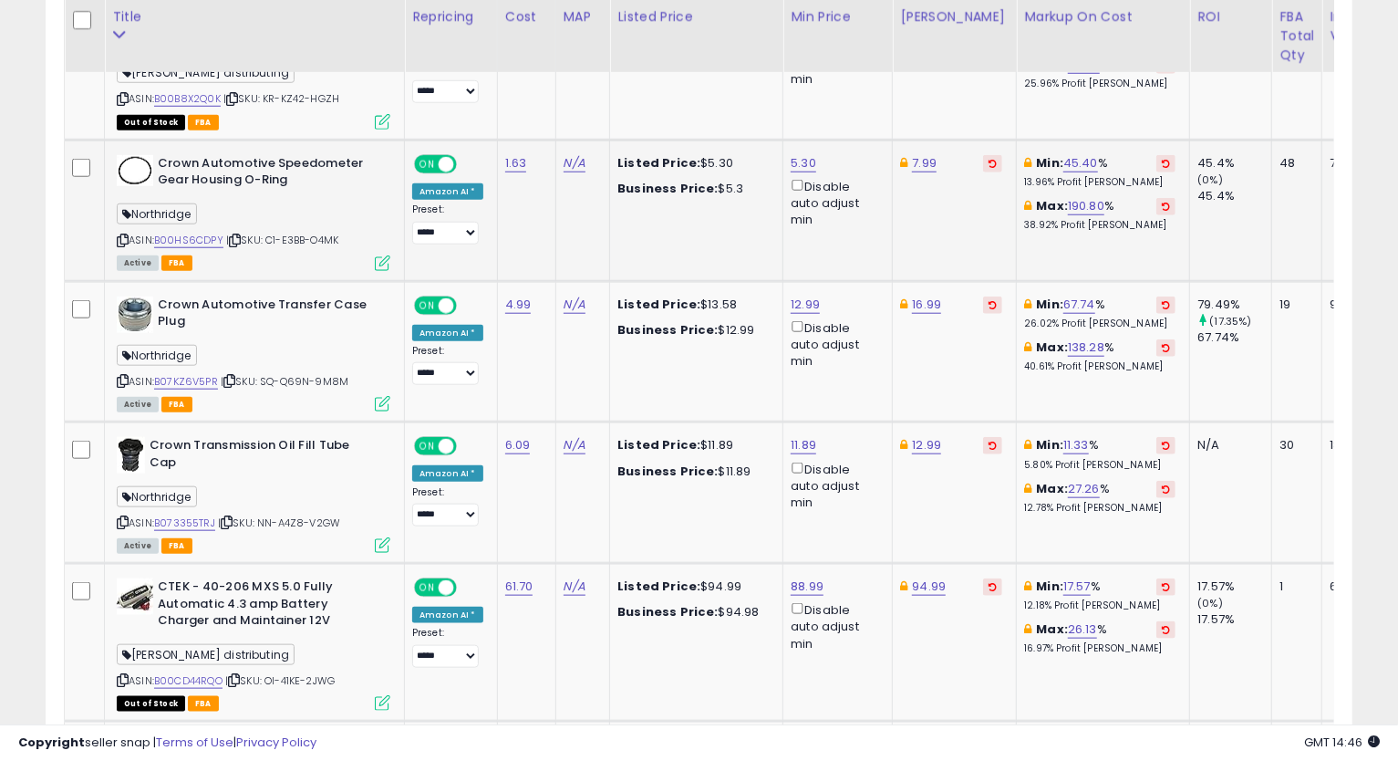
click at [194, 230] on div "ASIN: B00HS6CDPY | SKU: C1-E3BB-O4MK Active FBA" at bounding box center [254, 212] width 274 height 114
click at [184, 242] on link "B00HS6CDPY" at bounding box center [188, 241] width 69 height 16
click at [119, 242] on icon at bounding box center [123, 240] width 12 height 10
click at [801, 161] on link "5.30" at bounding box center [804, 163] width 26 height 18
type input "****"
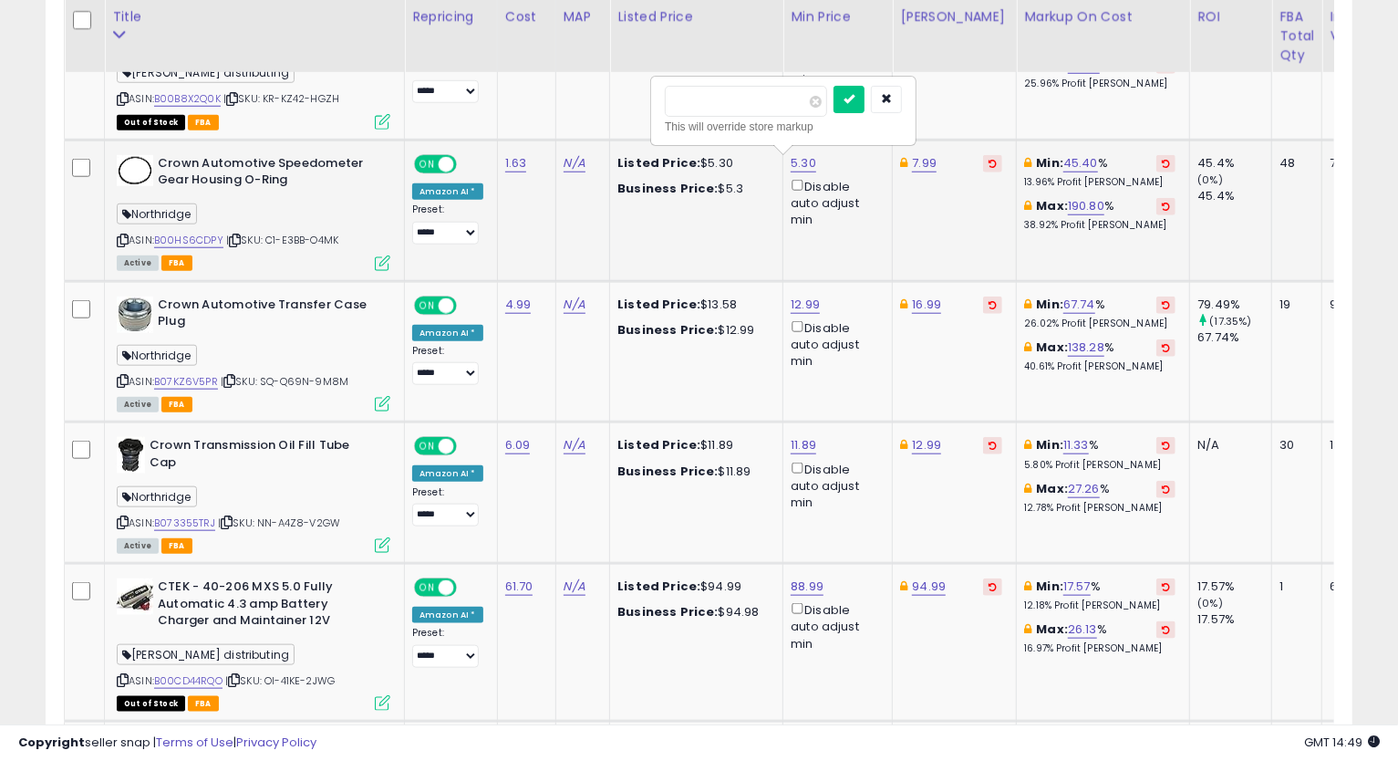
click button "submit" at bounding box center [849, 99] width 31 height 27
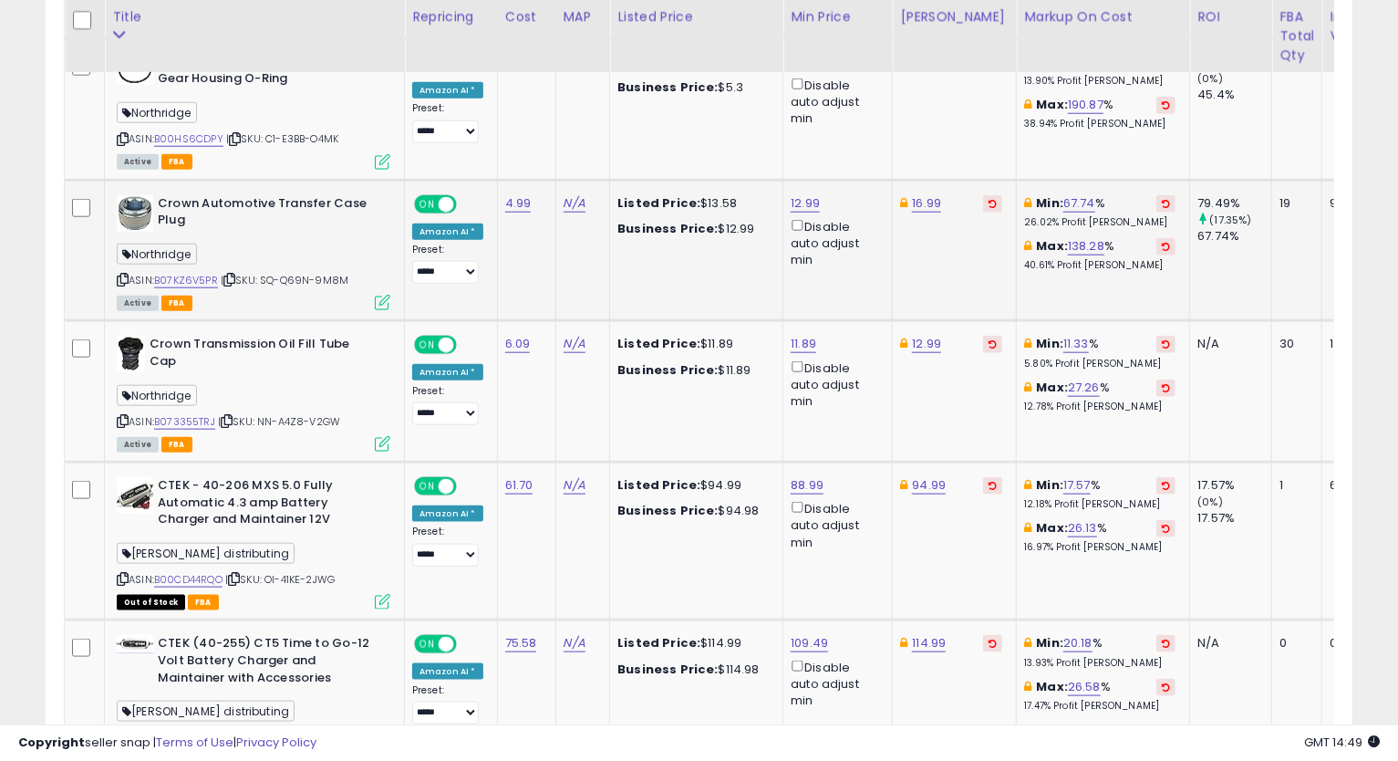
scroll to position [1160, 0]
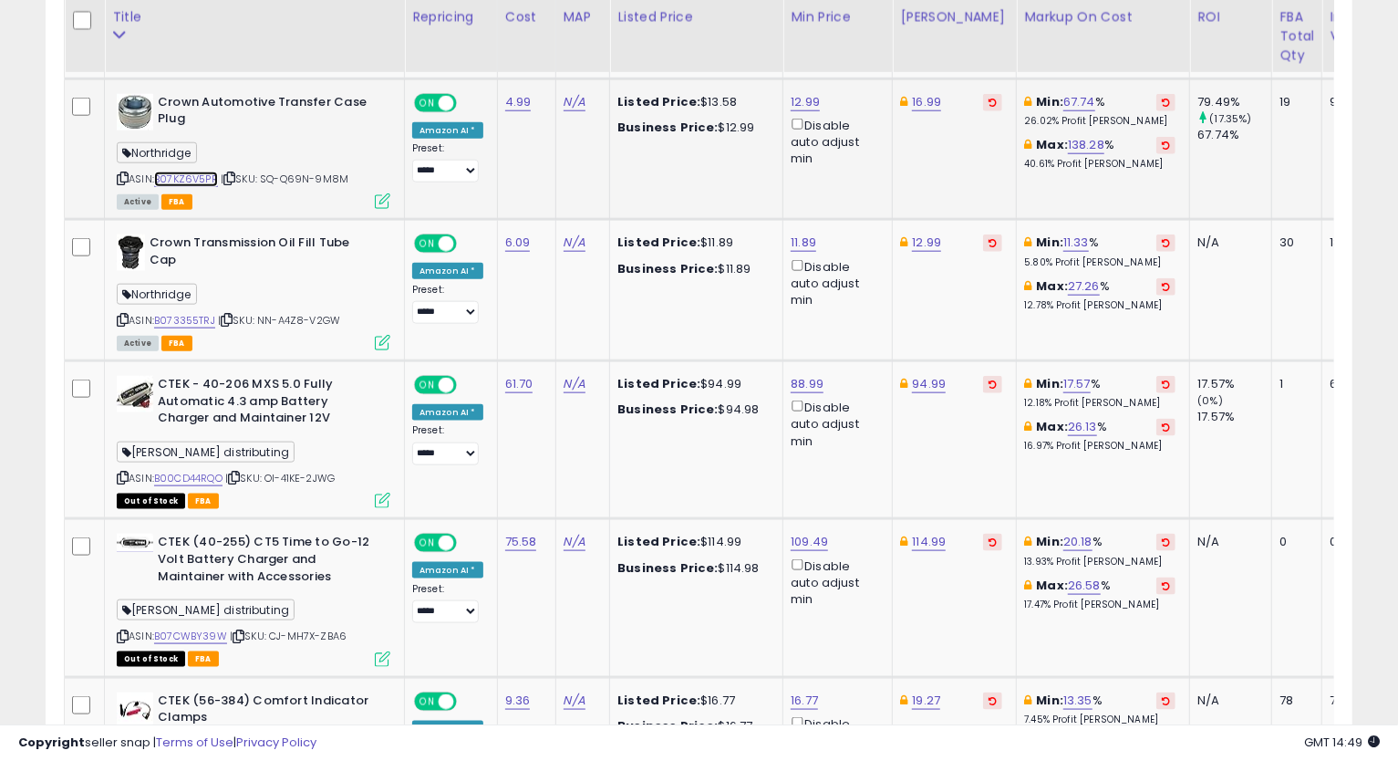
click at [193, 182] on link "B07KZ6V5PR" at bounding box center [186, 179] width 64 height 16
click at [123, 177] on icon at bounding box center [123, 178] width 12 height 10
click at [922, 100] on link "16.99" at bounding box center [926, 102] width 29 height 18
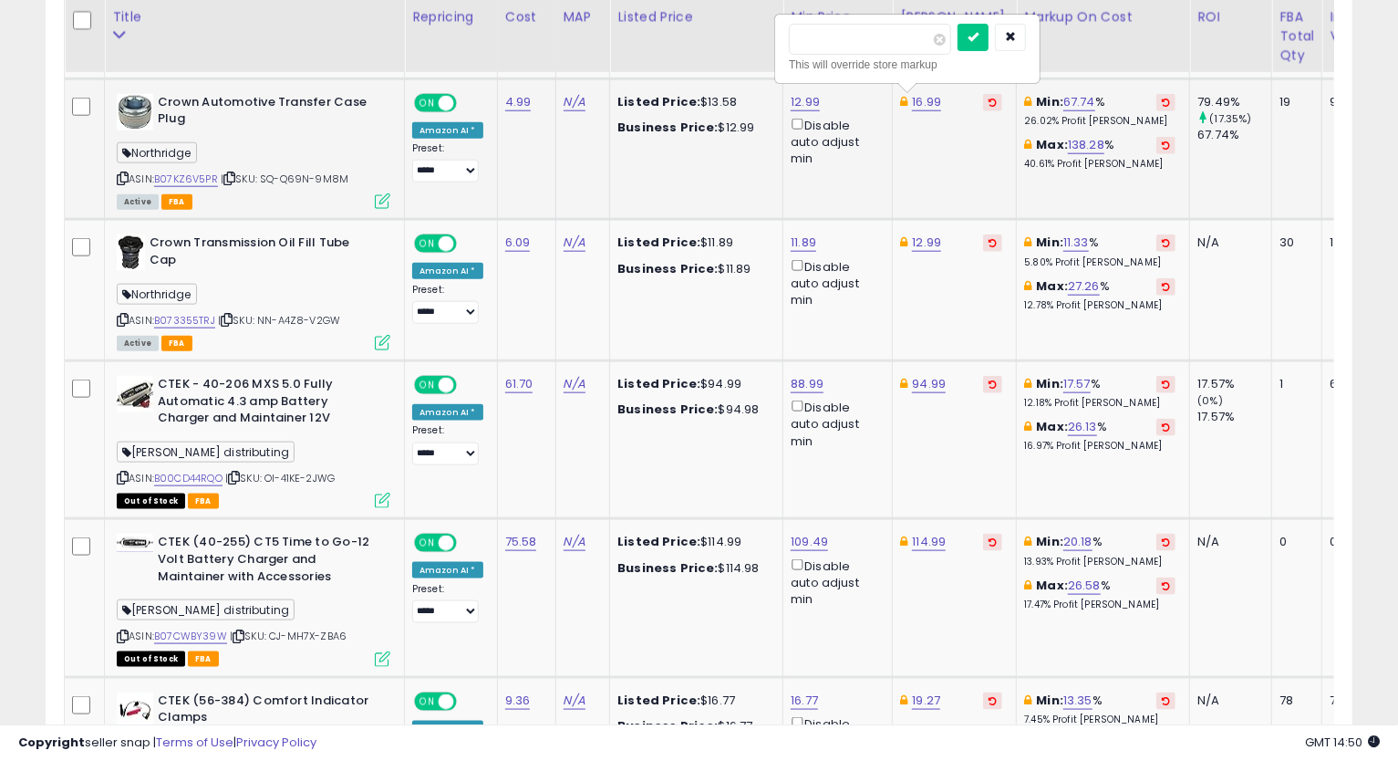
click at [813, 45] on input "*****" at bounding box center [870, 39] width 162 height 31
type input "*****"
click button "submit" at bounding box center [973, 37] width 31 height 27
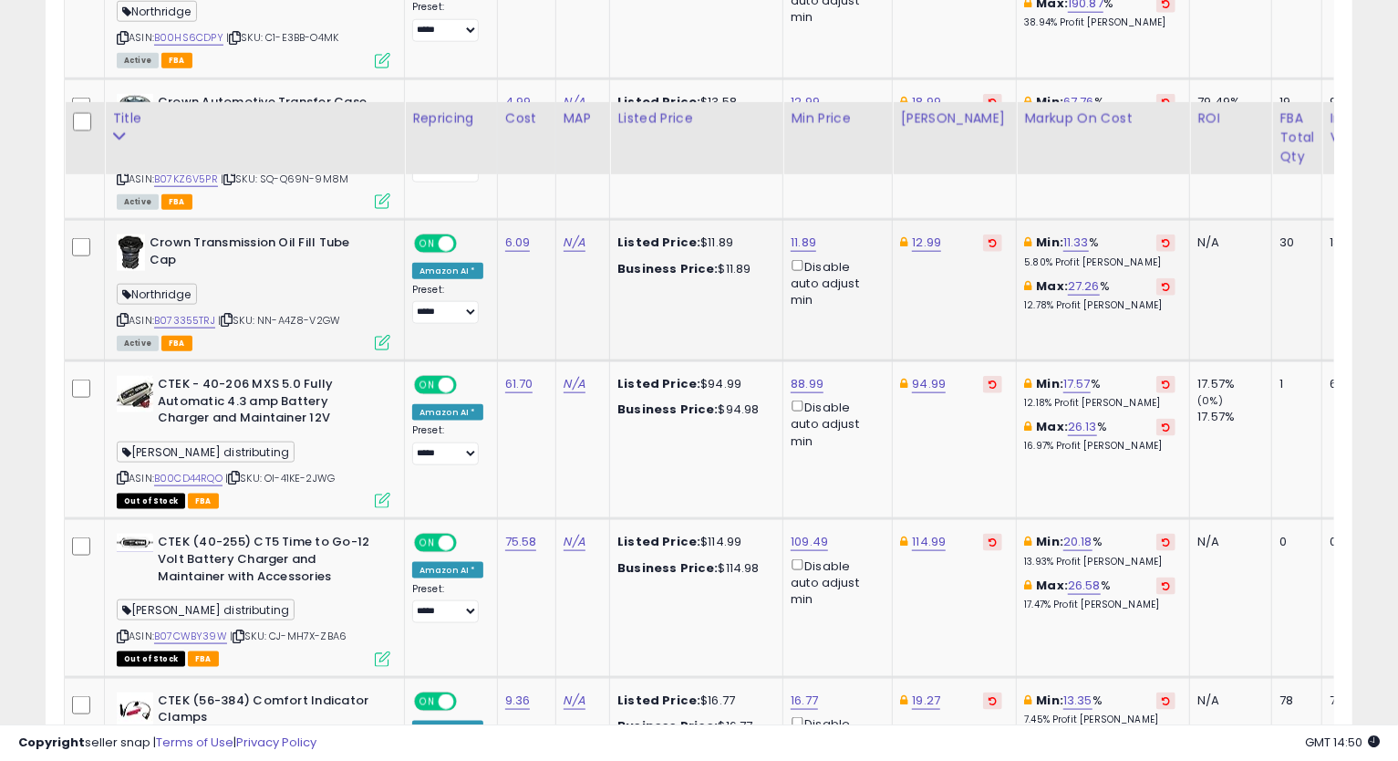
scroll to position [1262, 0]
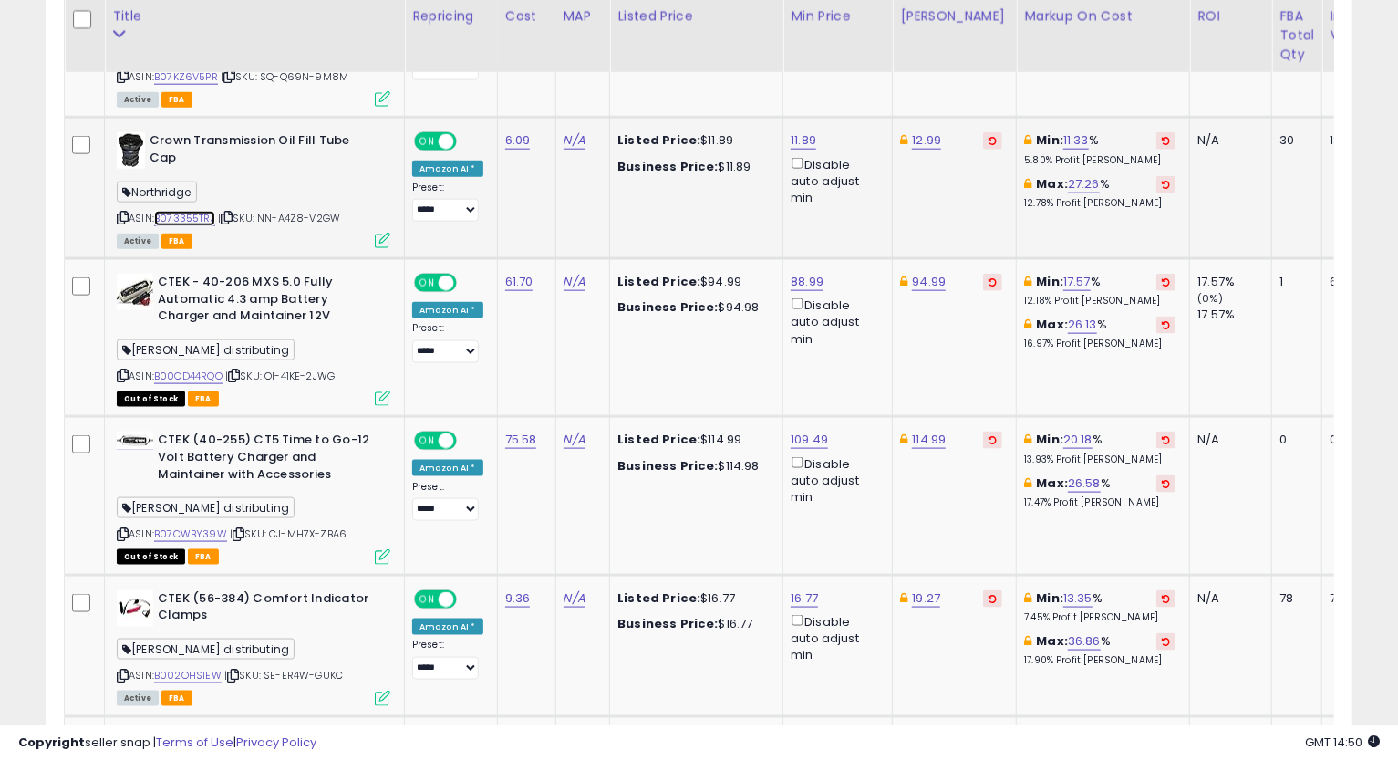
click at [171, 214] on link "B073355TRJ" at bounding box center [184, 219] width 61 height 16
click at [120, 217] on icon at bounding box center [123, 218] width 12 height 10
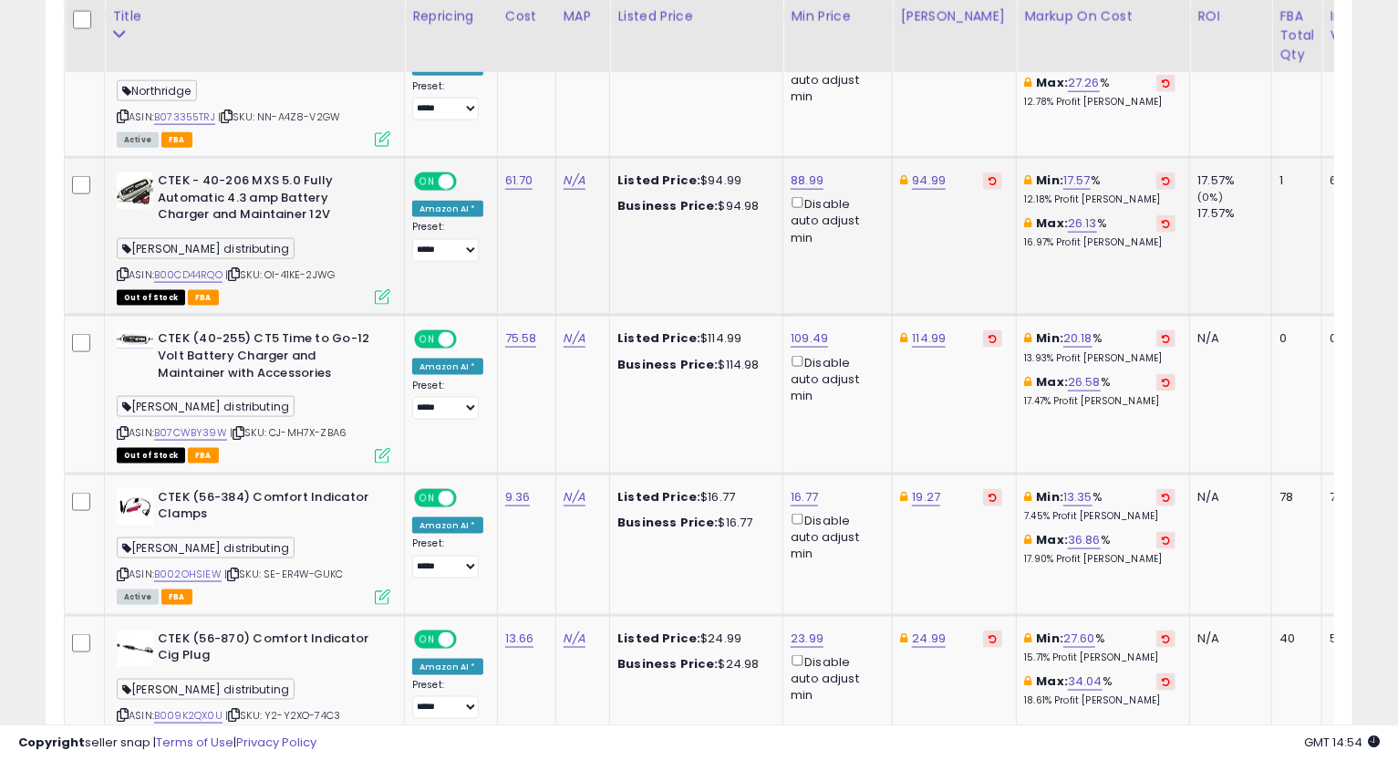
scroll to position [1465, 0]
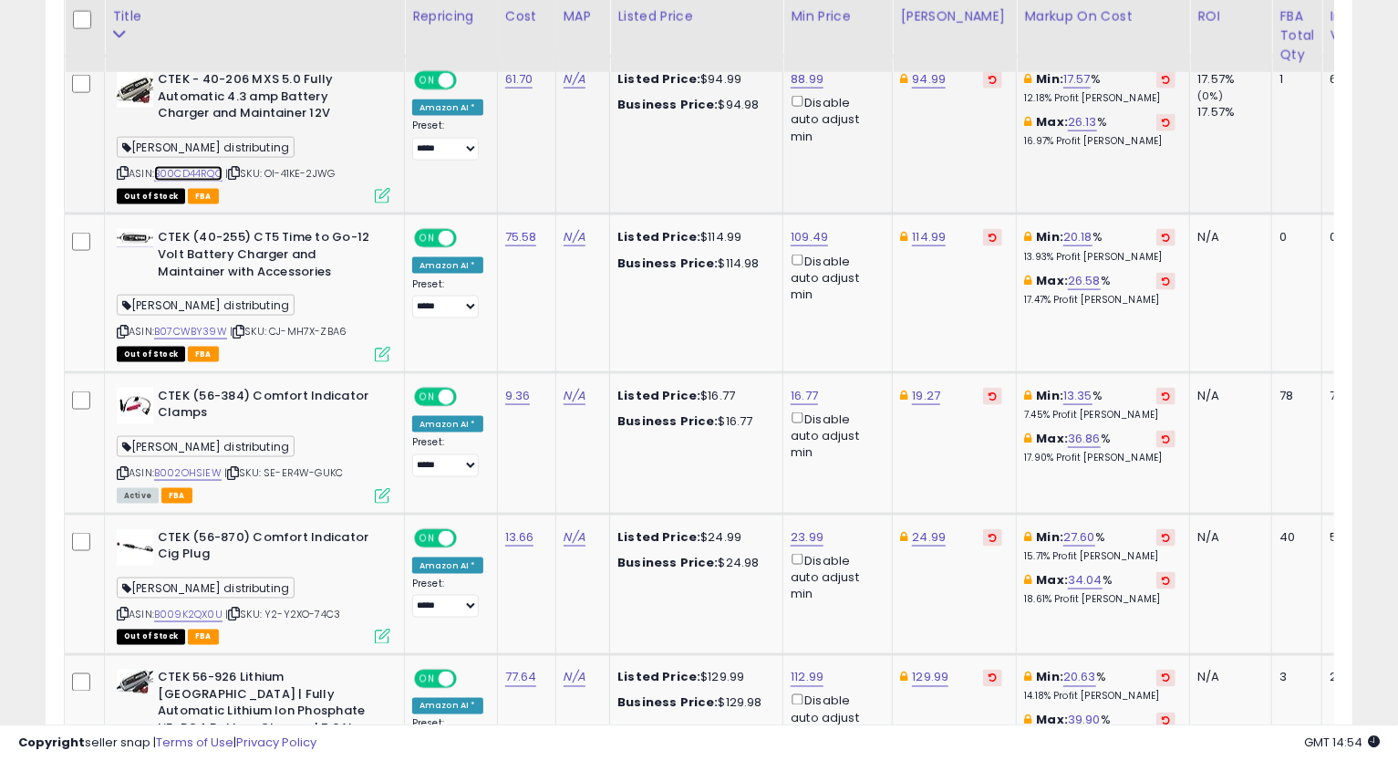
click at [199, 175] on link "B00CD44RQO" at bounding box center [188, 174] width 68 height 16
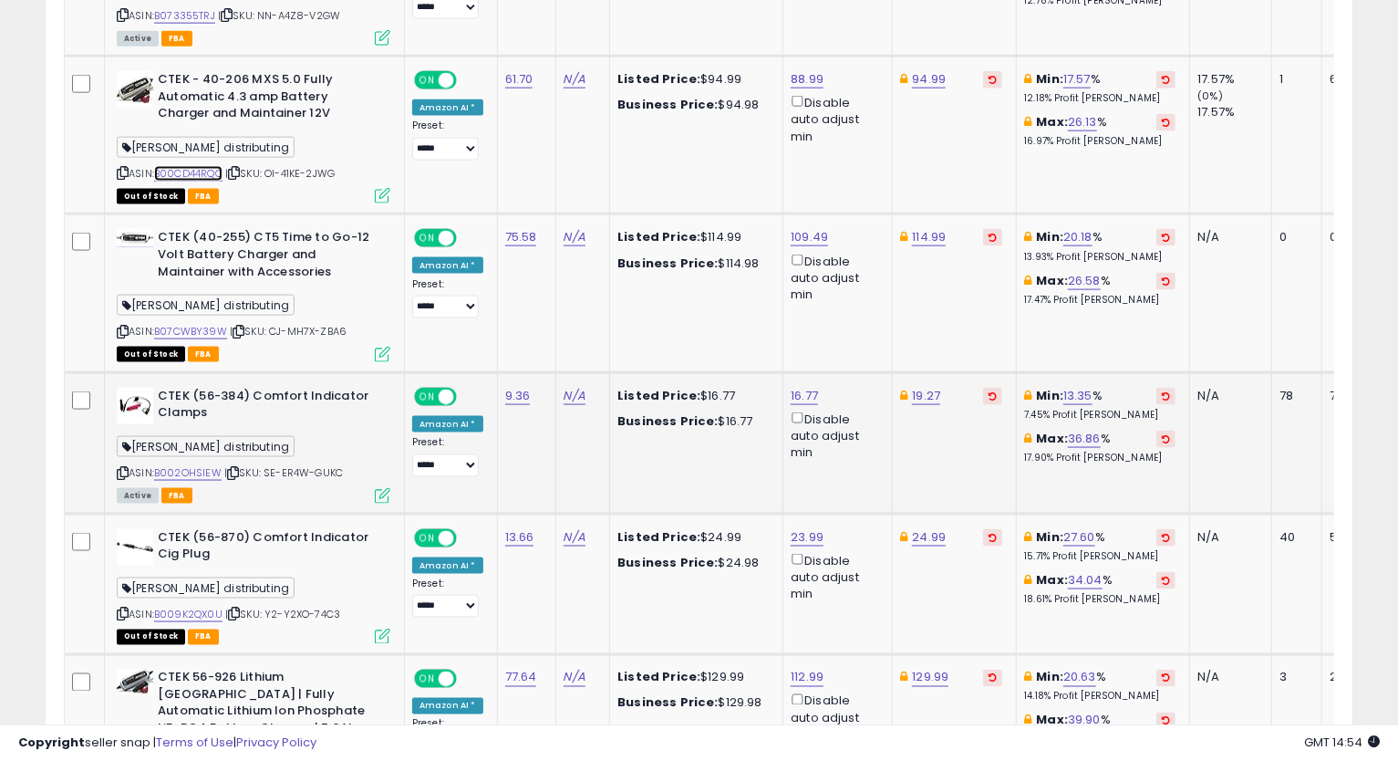
scroll to position [1364, 0]
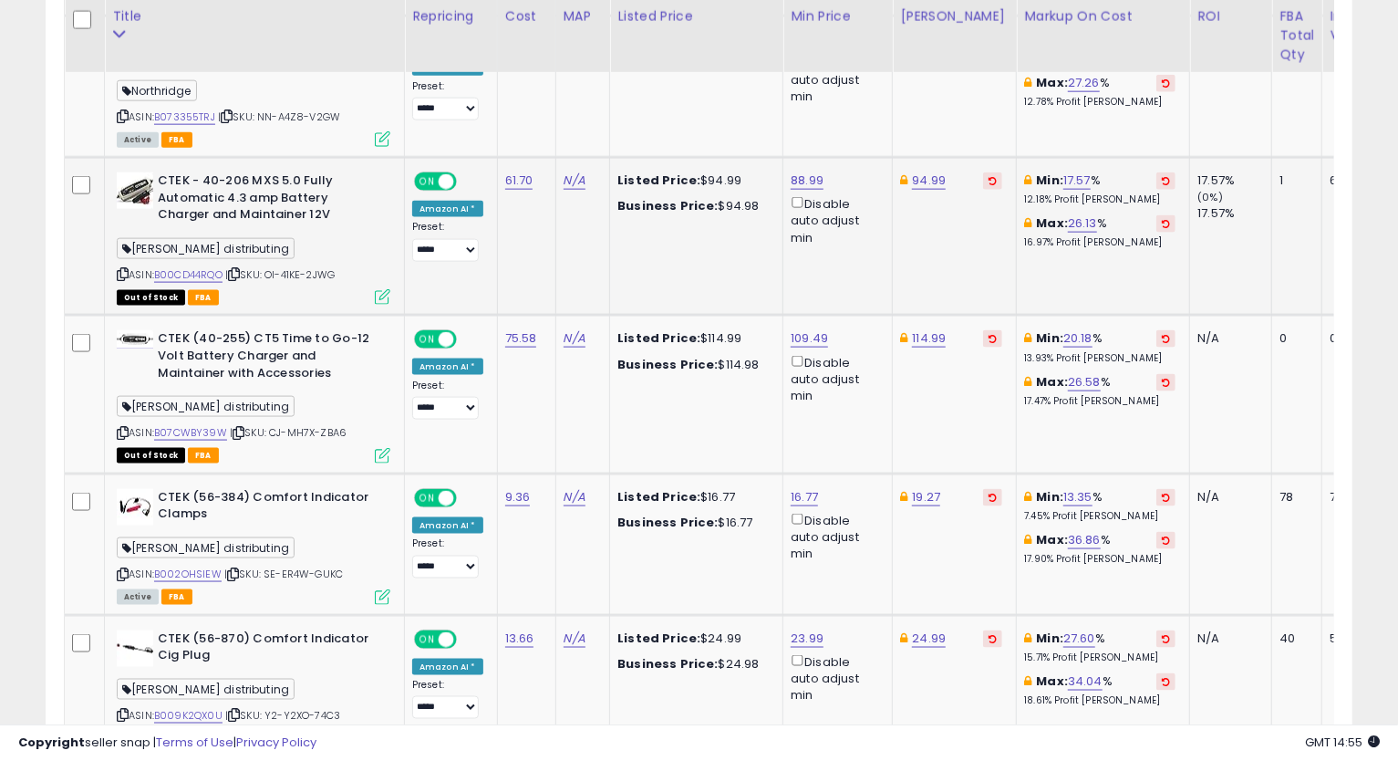
click at [124, 273] on icon at bounding box center [123, 274] width 12 height 10
click at [802, 178] on link "88.99" at bounding box center [807, 180] width 33 height 18
click at [693, 113] on input "*****" at bounding box center [750, 117] width 162 height 31
type input "*****"
click button "submit" at bounding box center [853, 115] width 31 height 27
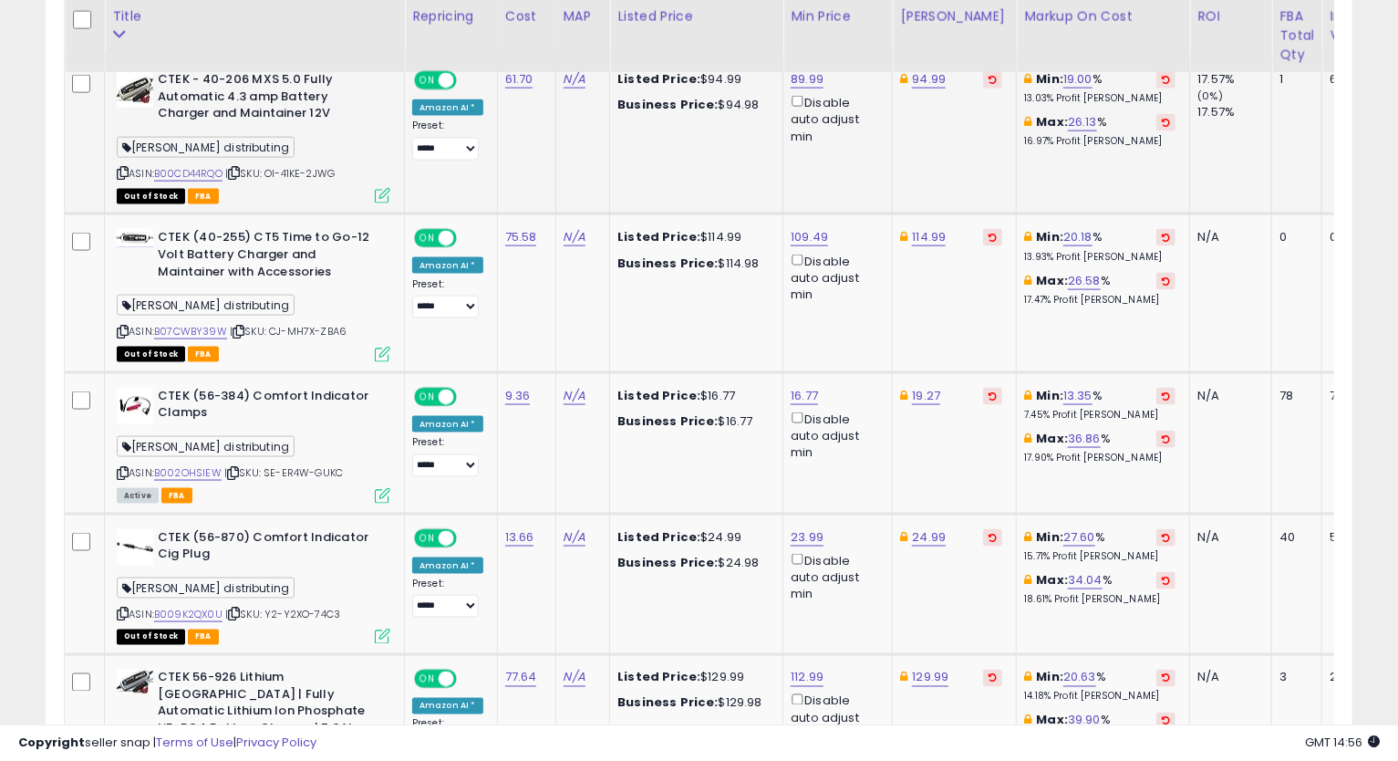
scroll to position [1566, 0]
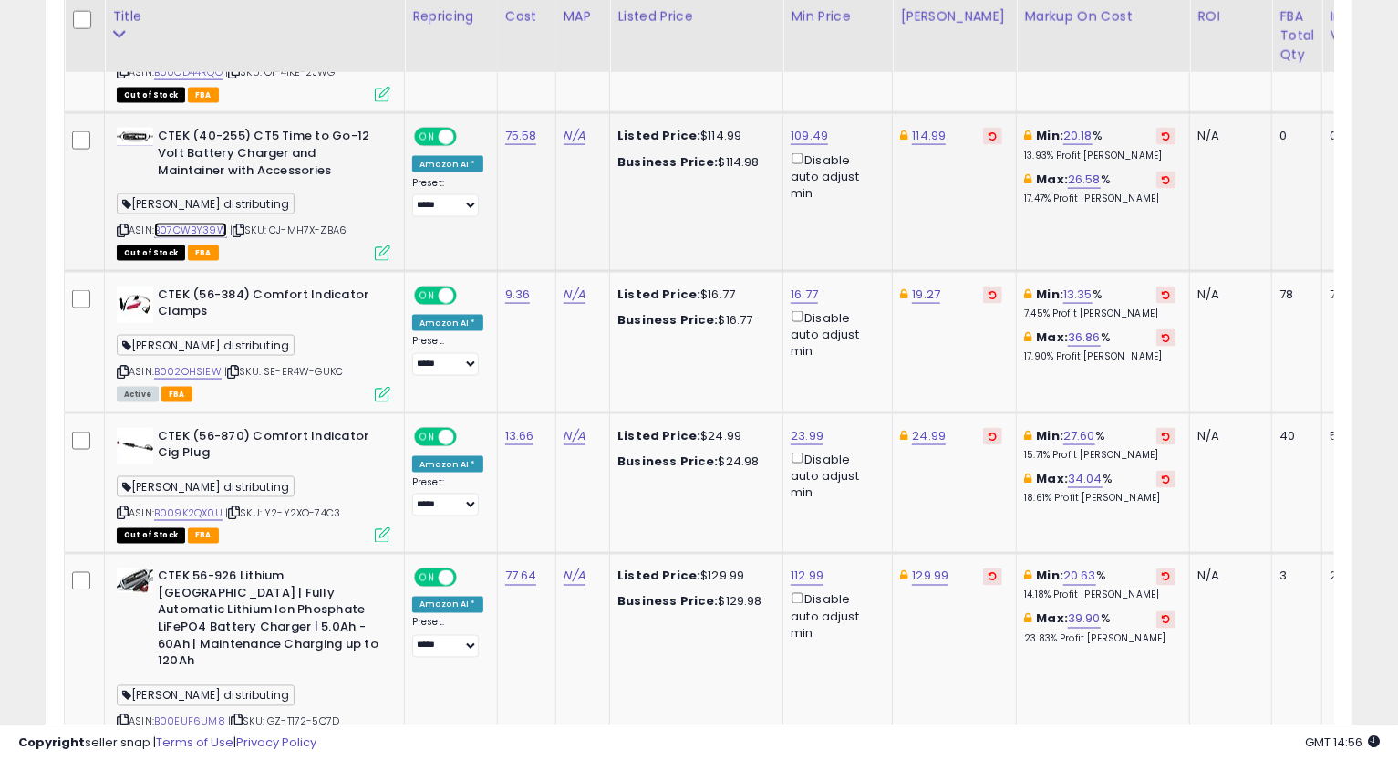
click at [196, 231] on link "B07CWBY39W" at bounding box center [190, 231] width 73 height 16
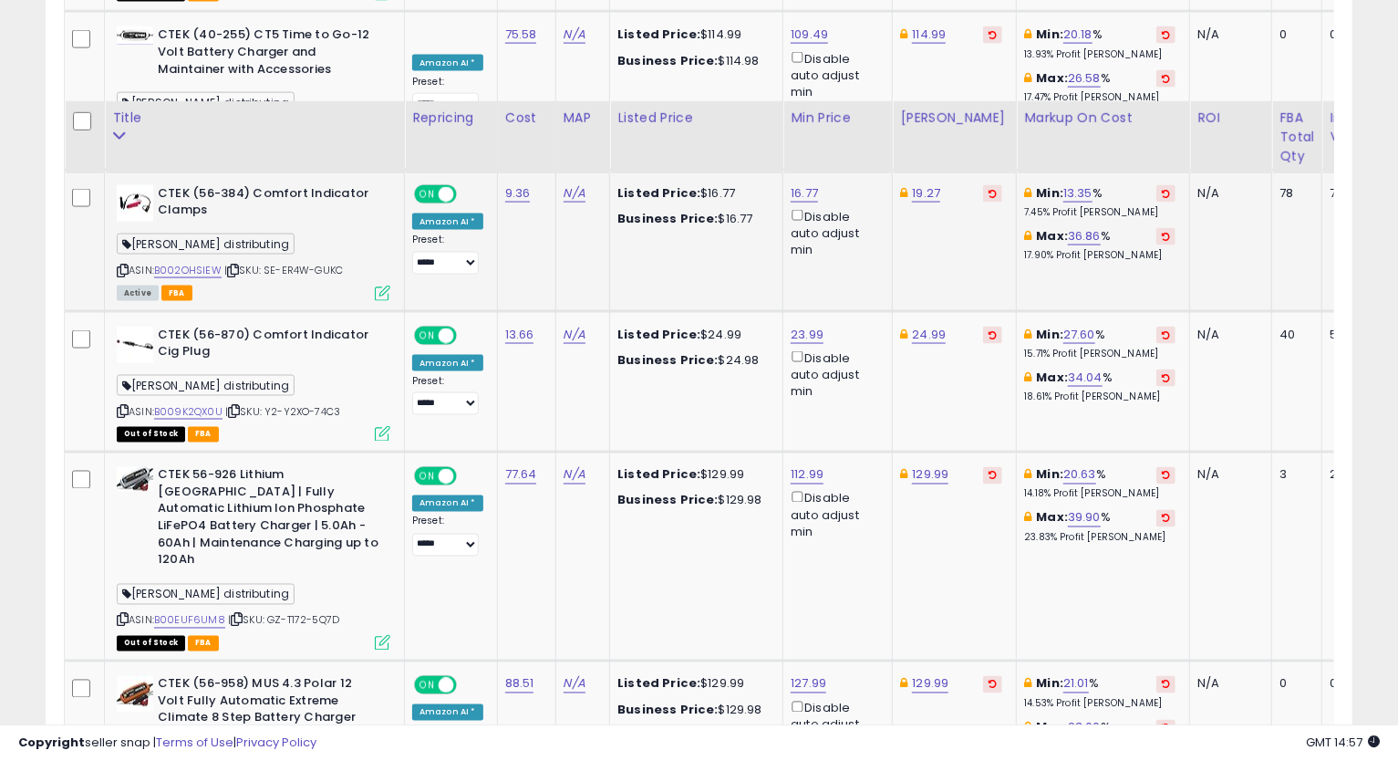
scroll to position [1769, 0]
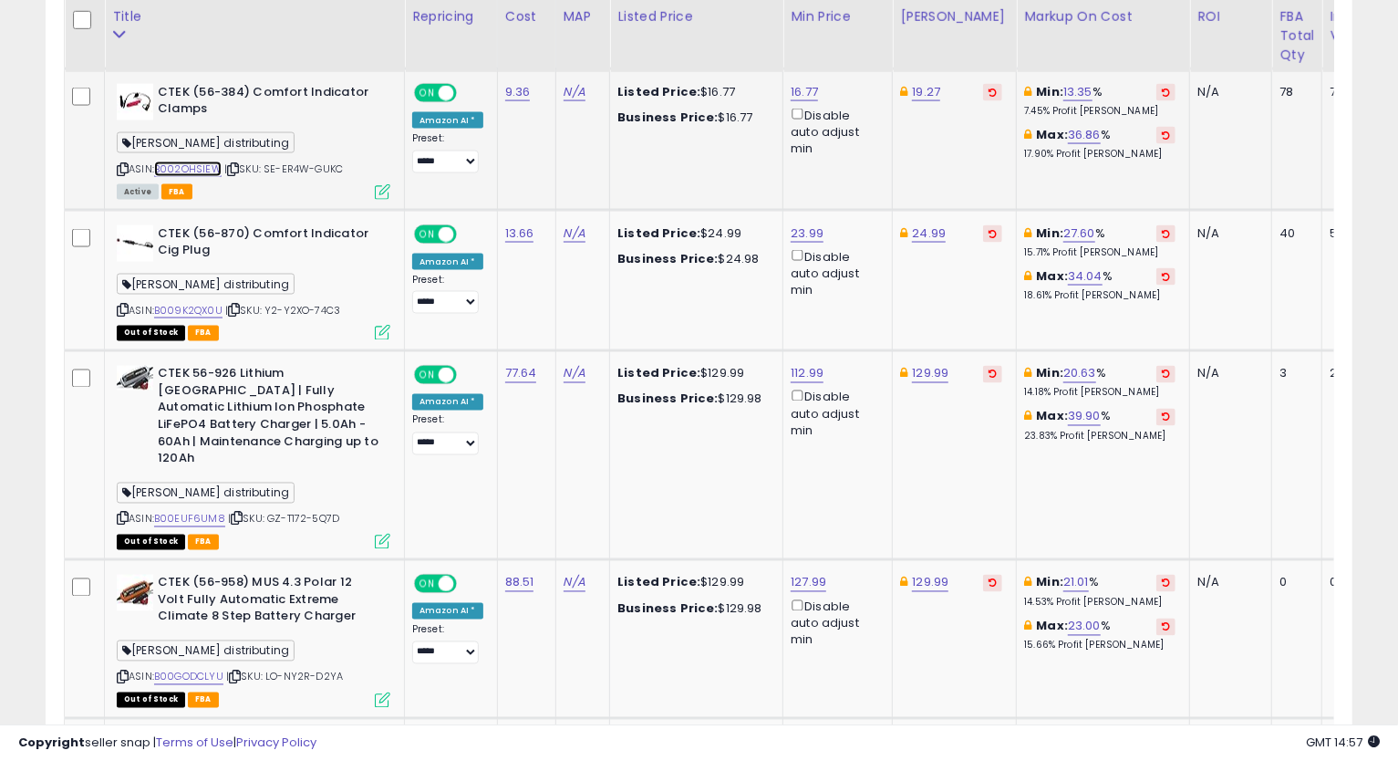
click at [201, 165] on link "B002OHSIEW" at bounding box center [187, 169] width 67 height 16
click at [919, 90] on link "19.27" at bounding box center [926, 92] width 28 height 18
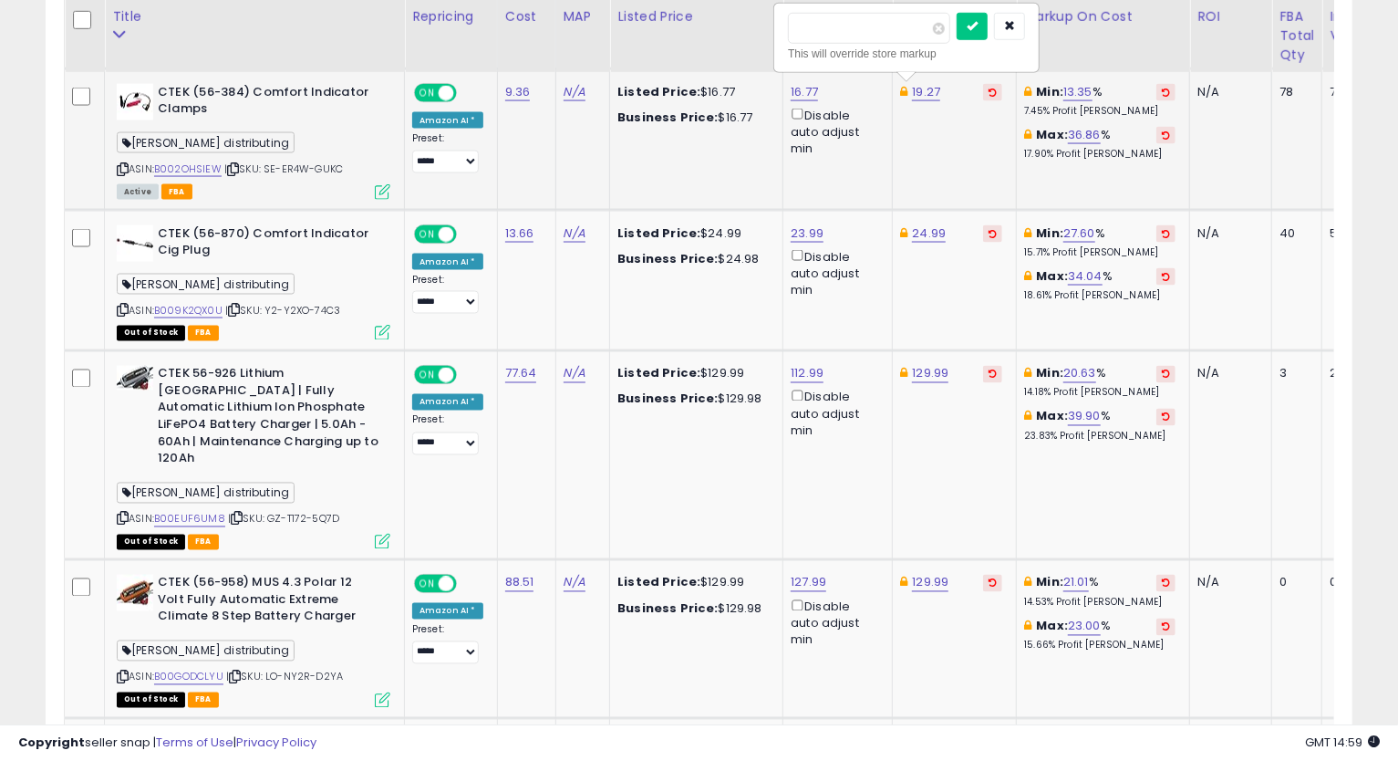
type input "*****"
click button "submit" at bounding box center [972, 26] width 31 height 27
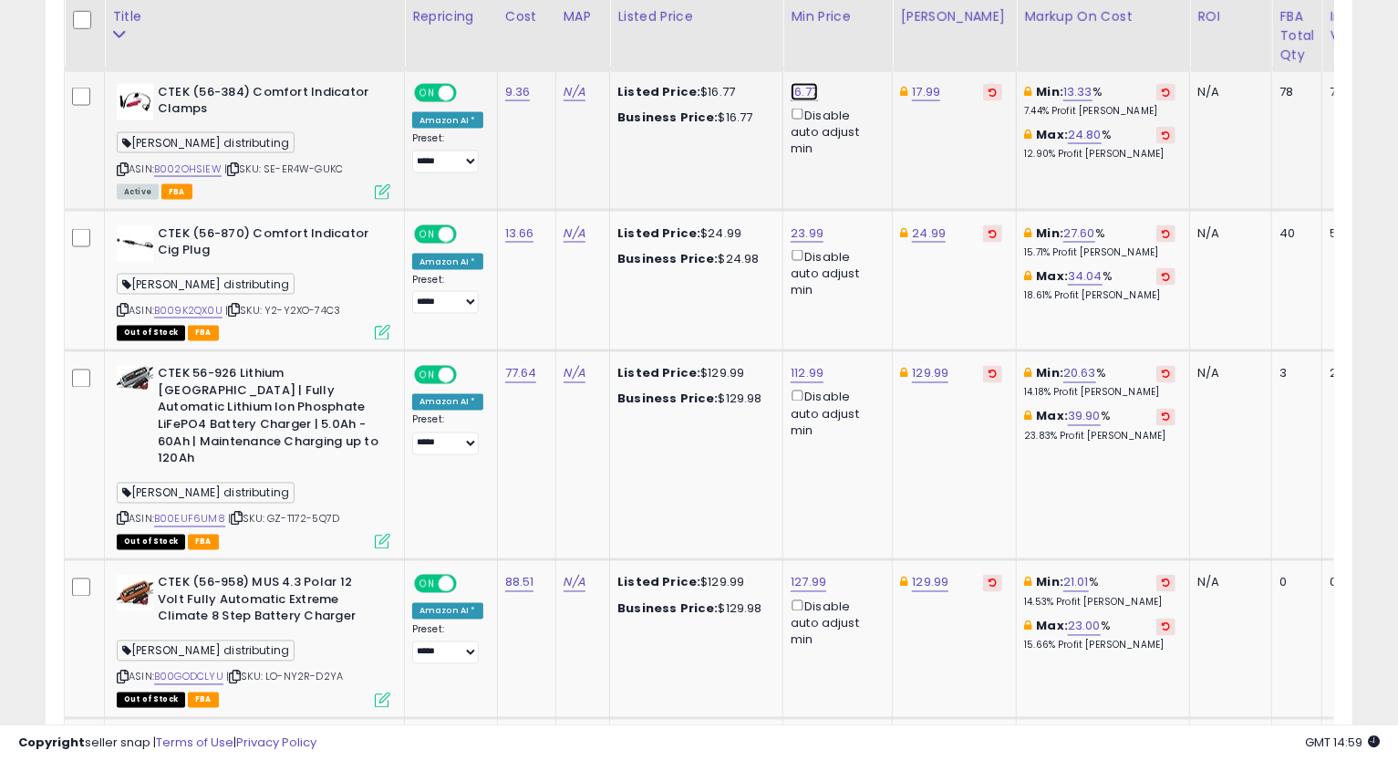
click at [802, 90] on link "16.77" at bounding box center [804, 92] width 27 height 18
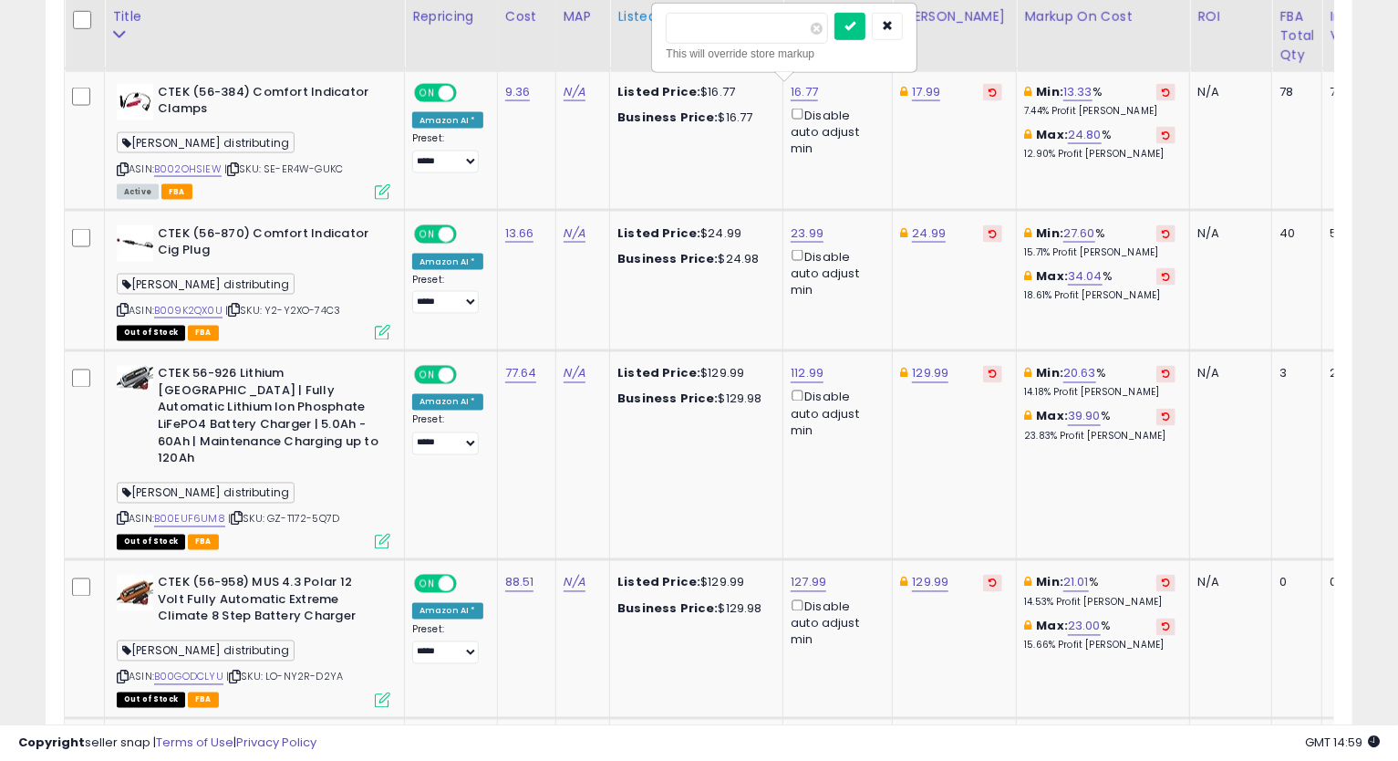
drag, startPoint x: 759, startPoint y: 28, endPoint x: 609, endPoint y: 51, distance: 151.3
type input "*****"
click button "submit" at bounding box center [850, 26] width 31 height 27
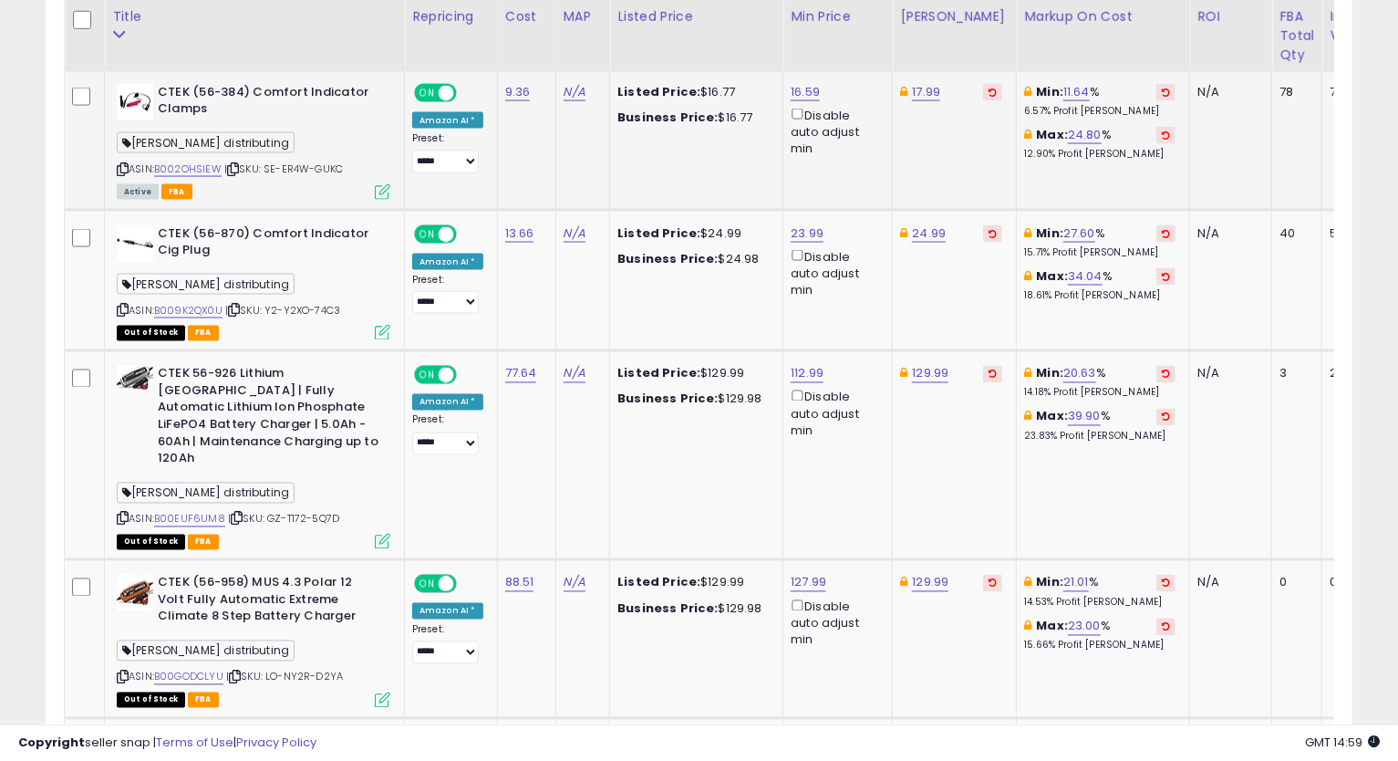
click at [119, 164] on icon at bounding box center [123, 169] width 12 height 10
click at [115, 163] on div "CTEK (56-384) Comfort Indicator Clamps [PERSON_NAME] distributing ASIN: B002OHS…" at bounding box center [251, 141] width 278 height 114
click at [122, 167] on icon at bounding box center [123, 169] width 12 height 10
click at [1031, 505] on td "Min: 20.63 % 14.18% Profit [PERSON_NAME]: 39.90 % 23.83% Profit [PERSON_NAME]" at bounding box center [1103, 455] width 173 height 209
click at [174, 308] on link "B009K2QX0U" at bounding box center [188, 311] width 68 height 16
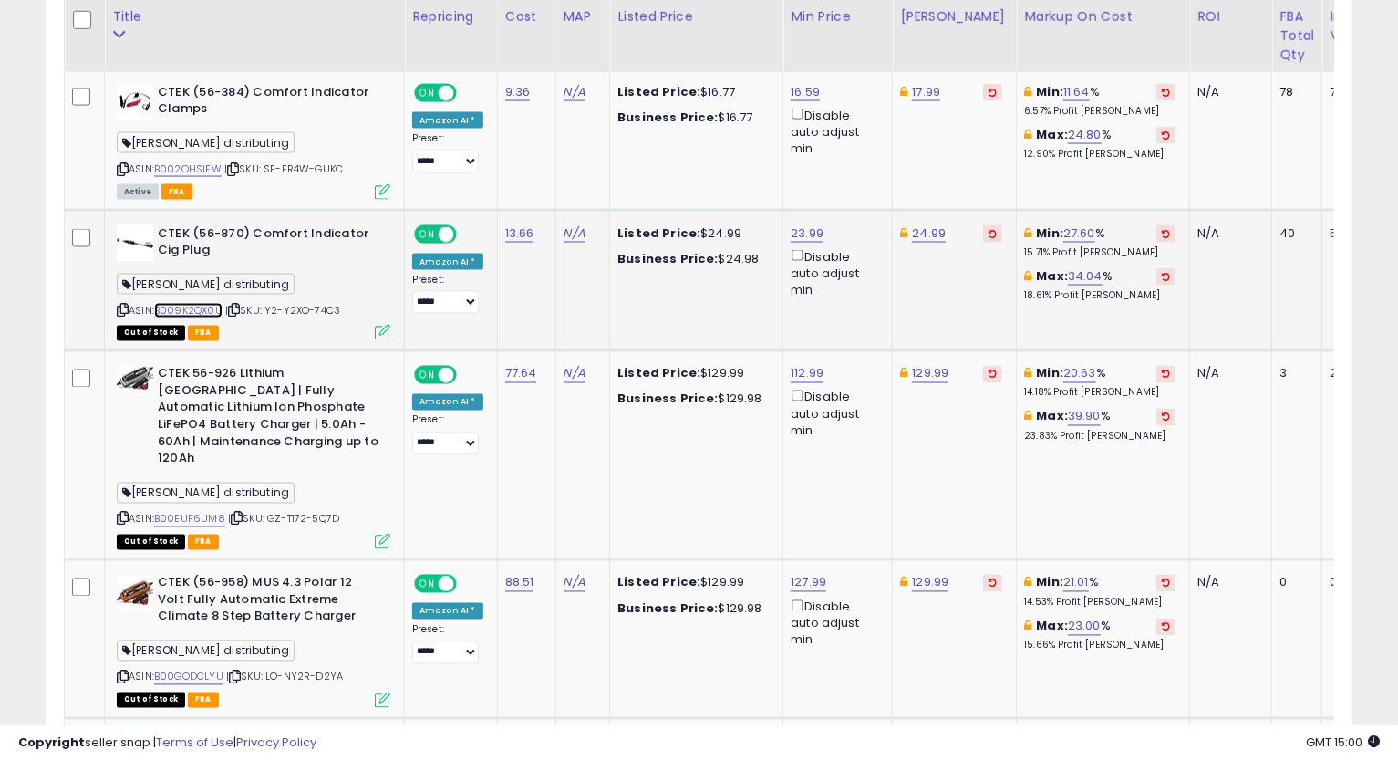
scroll to position [1870, 0]
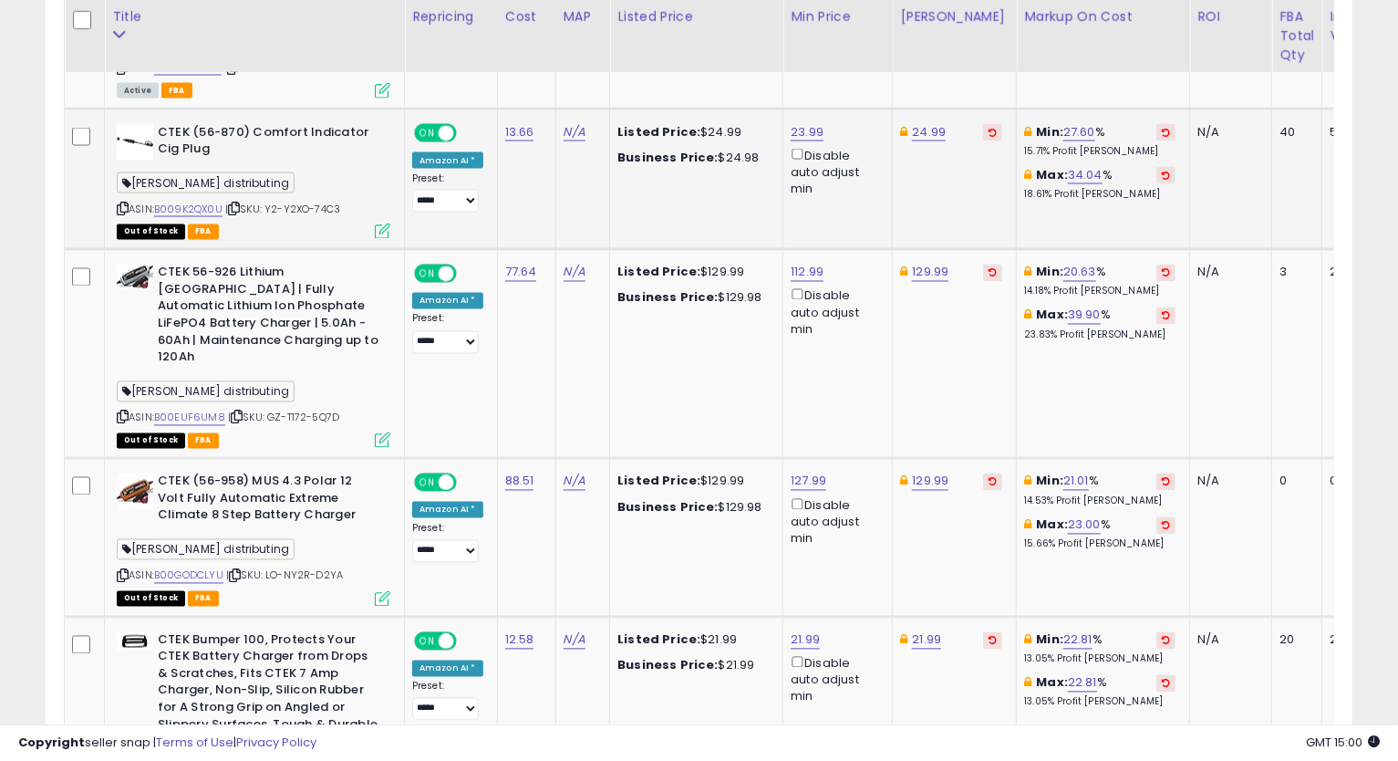
click at [125, 203] on icon at bounding box center [123, 208] width 12 height 10
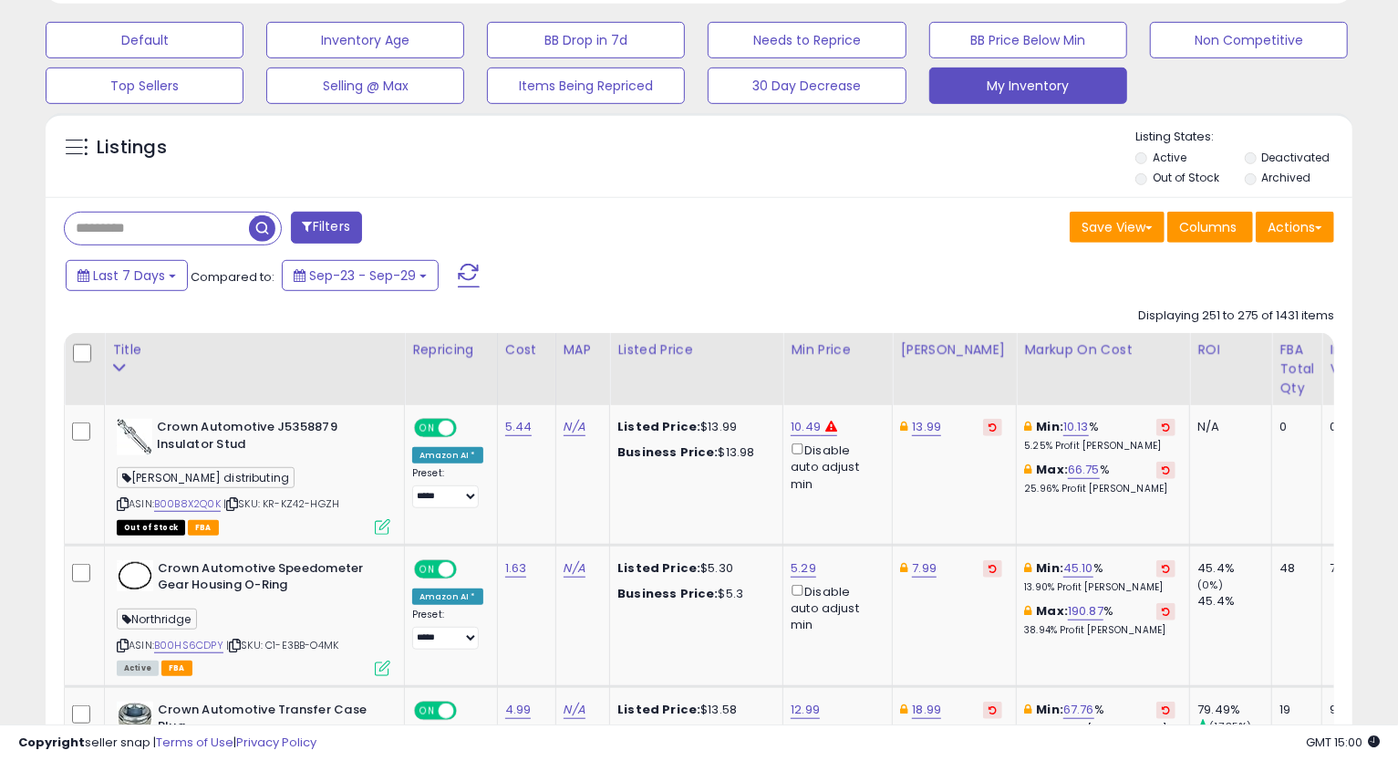
scroll to position [451, 0]
